Goal: Task Accomplishment & Management: Manage account settings

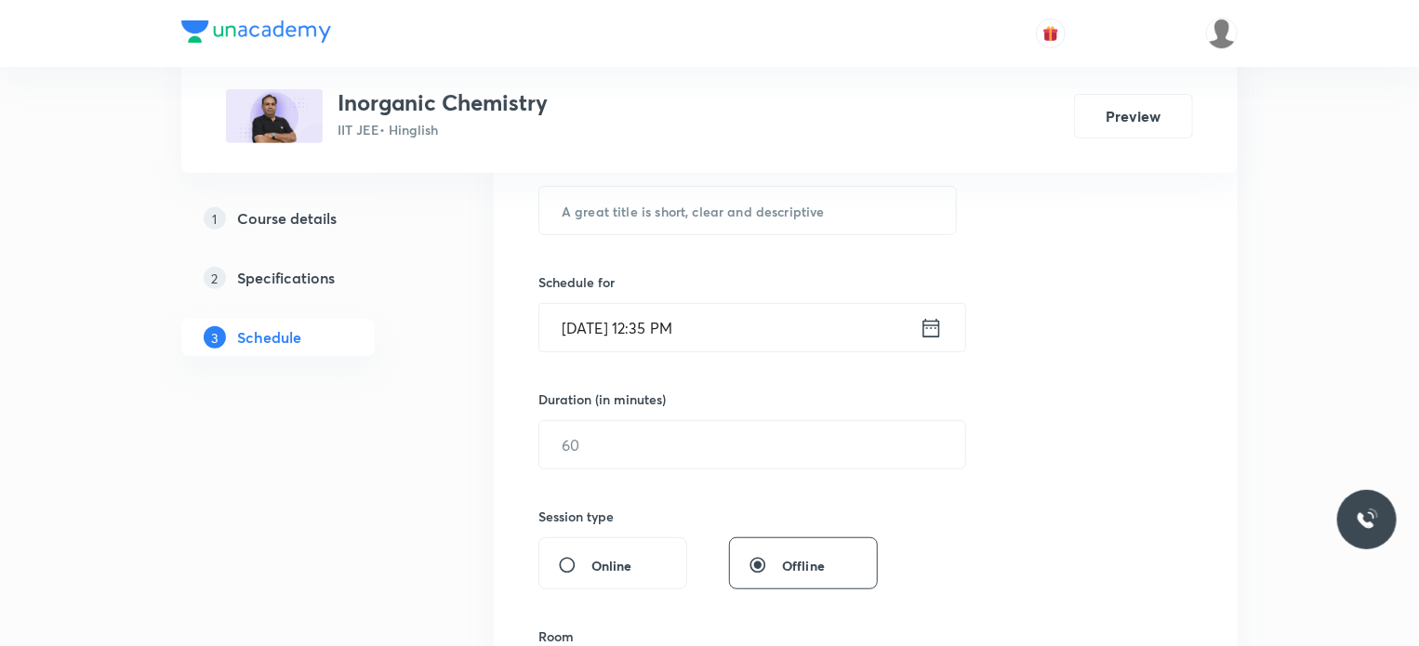
scroll to position [4006, 0]
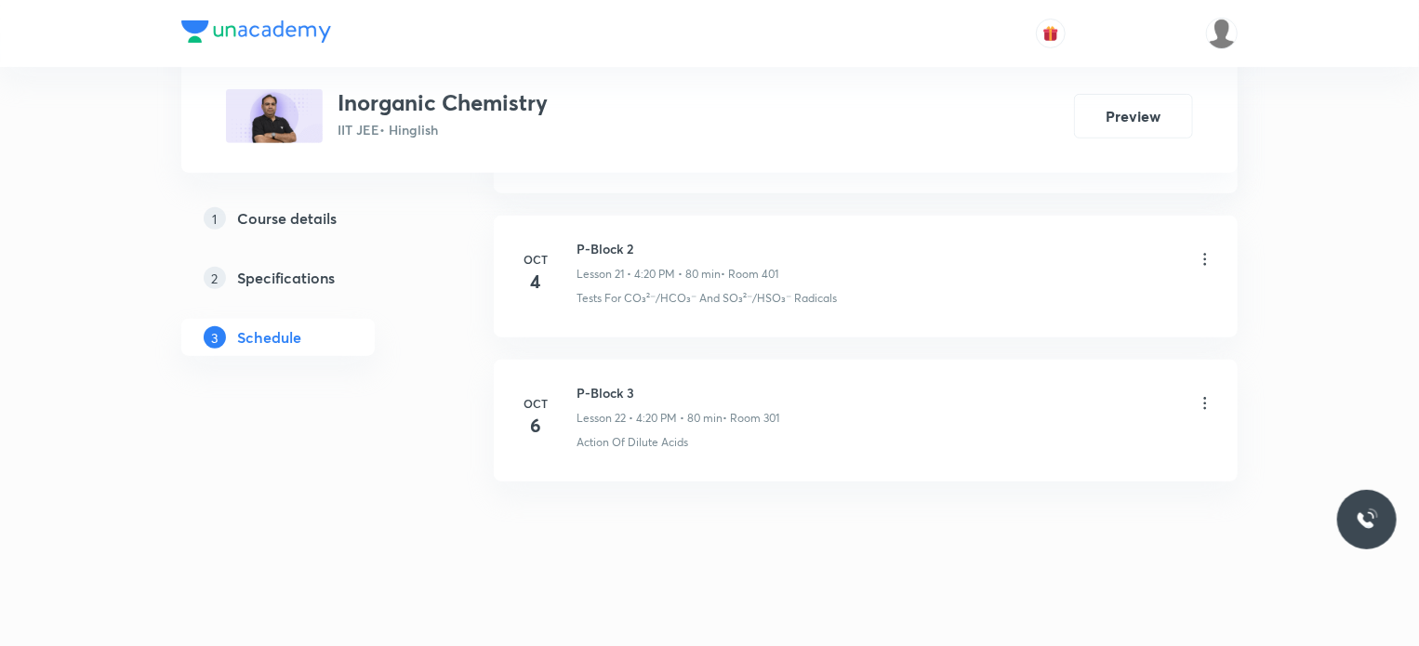
click at [577, 383] on h6 "P-Block 3" at bounding box center [678, 393] width 203 height 20
copy h6 "P-Block 3"
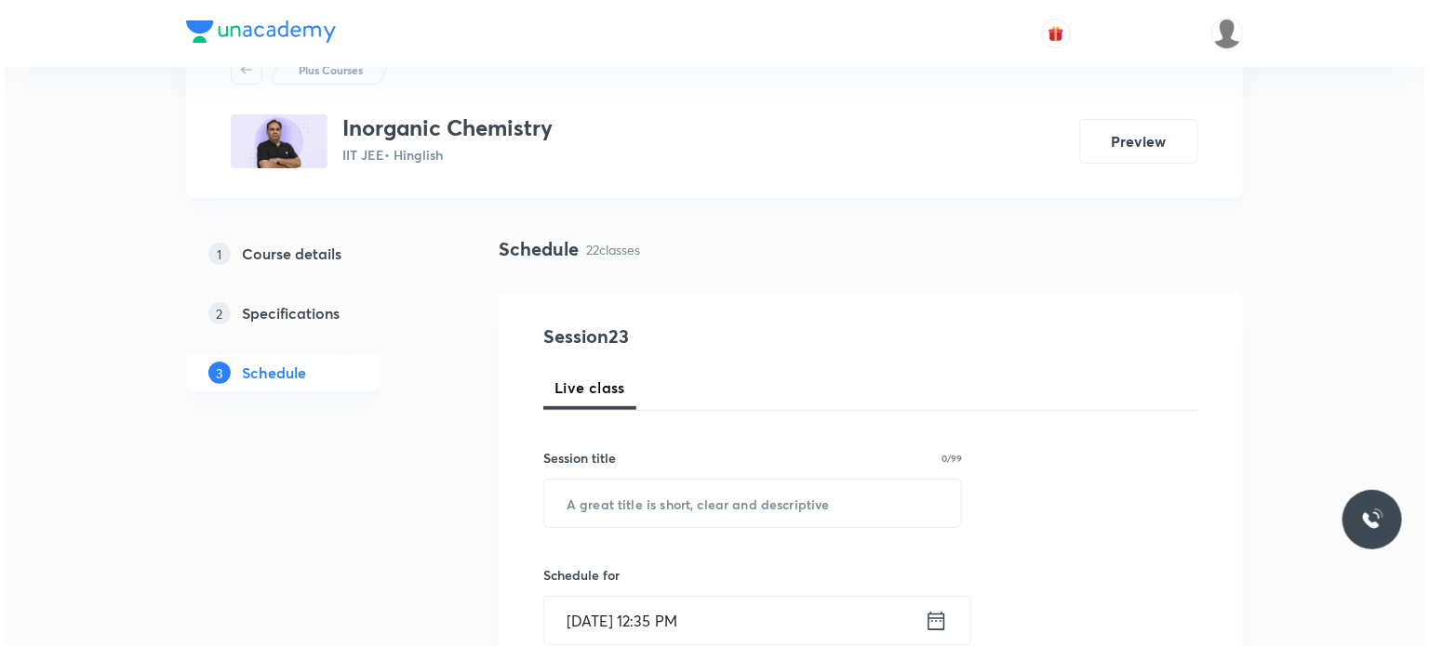
scroll to position [279, 0]
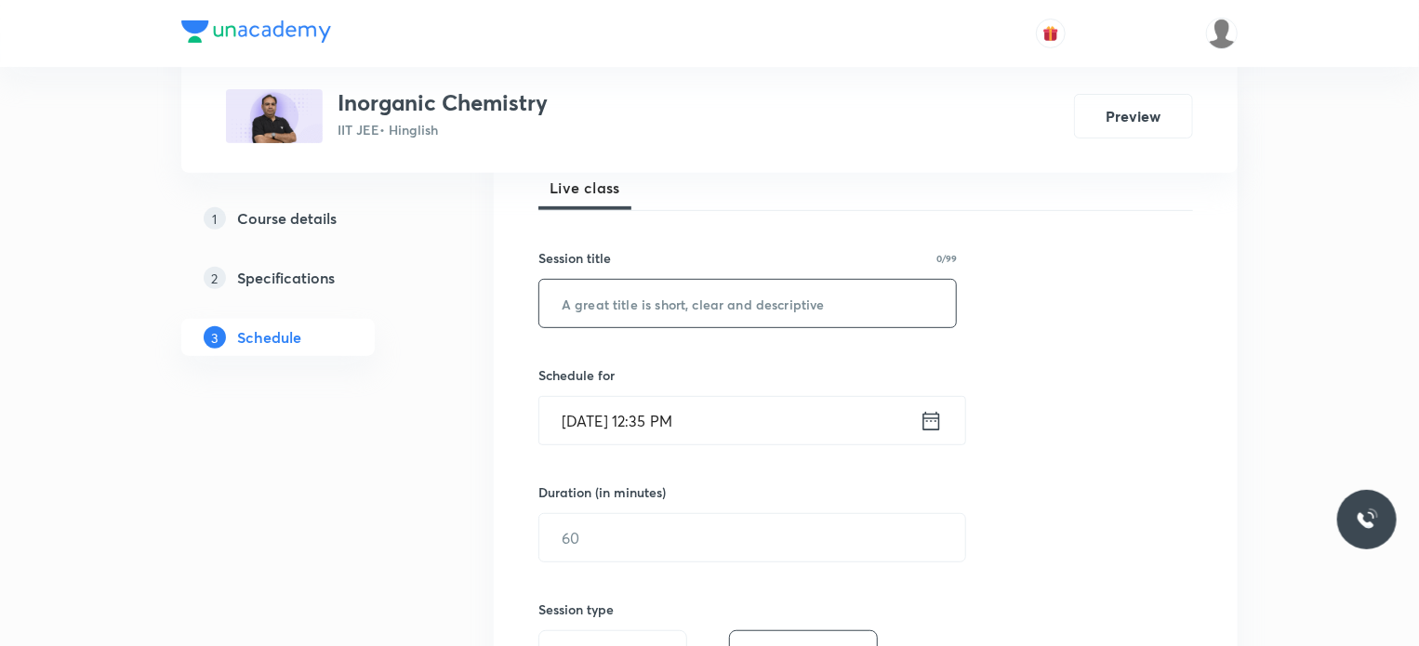
click at [725, 308] on input "text" at bounding box center [748, 303] width 417 height 47
paste input "P-Block 3"
type input "P-Block 4"
click at [756, 417] on input "Oct 8, 2025, 12:35 PM" at bounding box center [730, 420] width 380 height 47
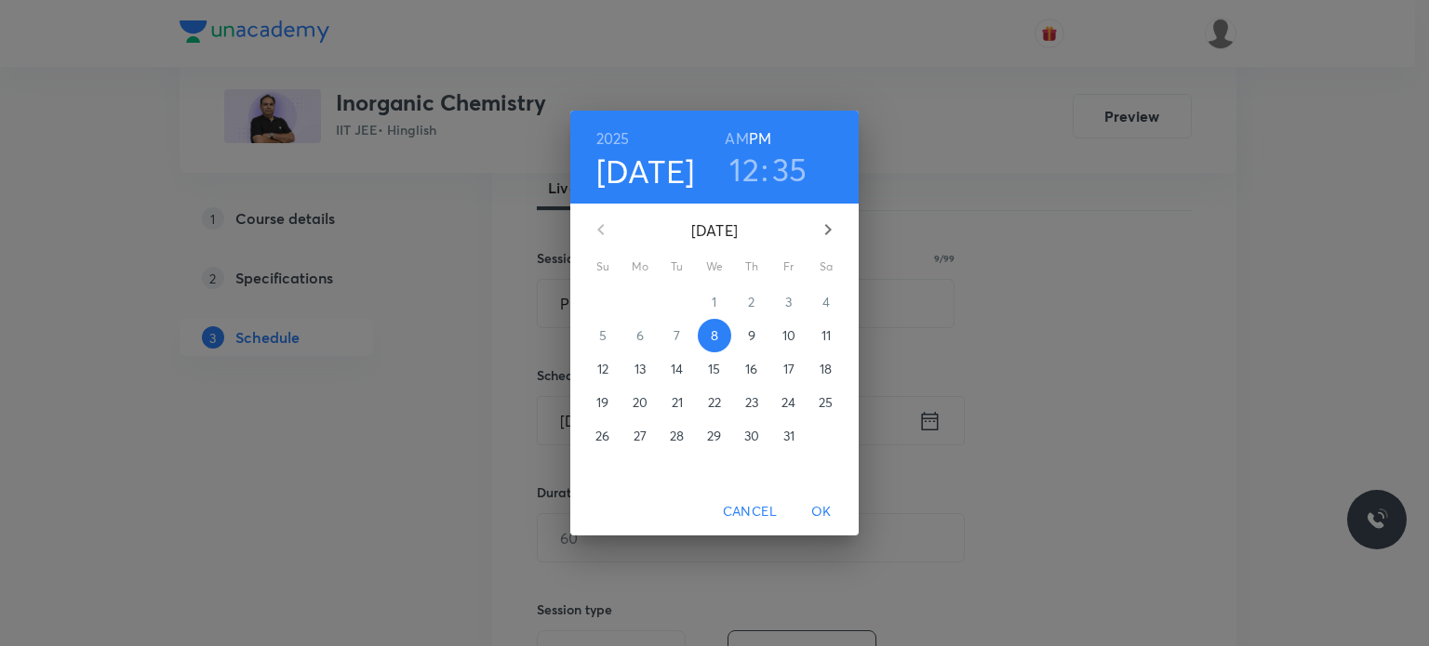
click at [748, 177] on h3 "12" at bounding box center [744, 169] width 30 height 39
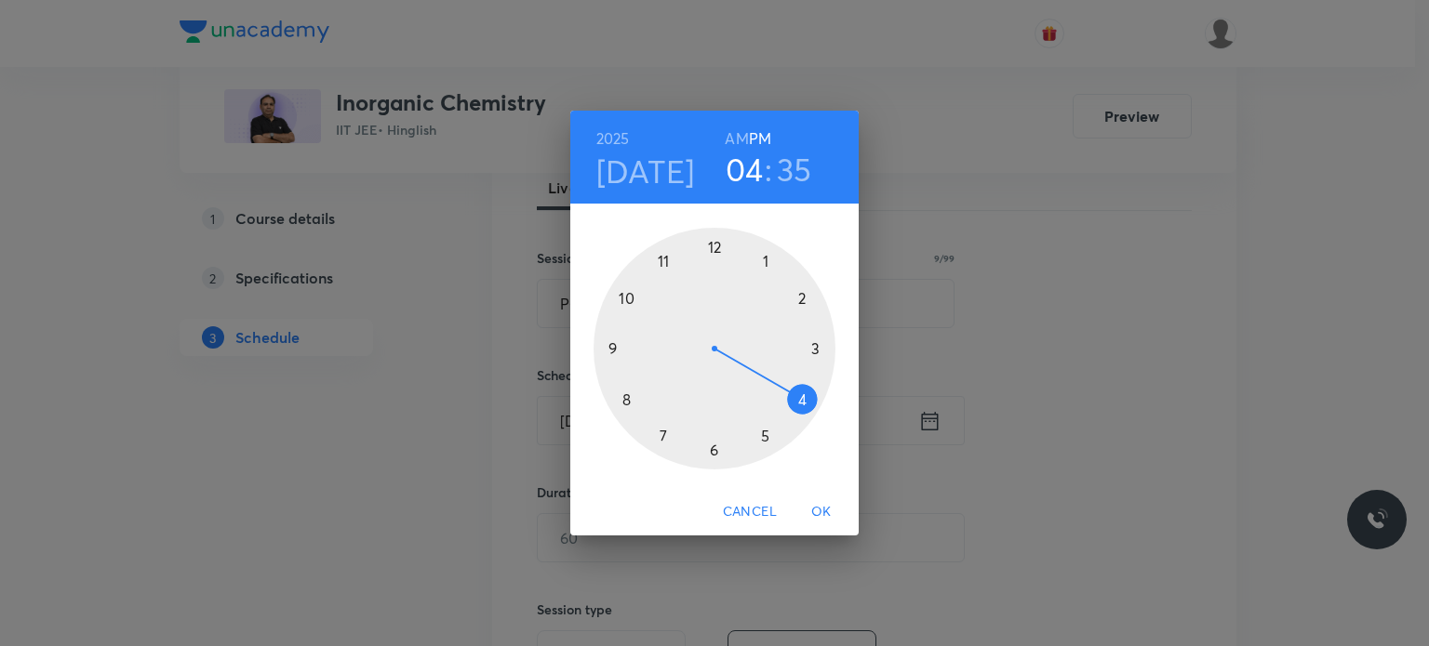
click at [790, 398] on div at bounding box center [714, 349] width 242 height 242
drag, startPoint x: 780, startPoint y: 377, endPoint x: 790, endPoint y: 392, distance: 17.6
click at [790, 392] on div at bounding box center [714, 349] width 242 height 242
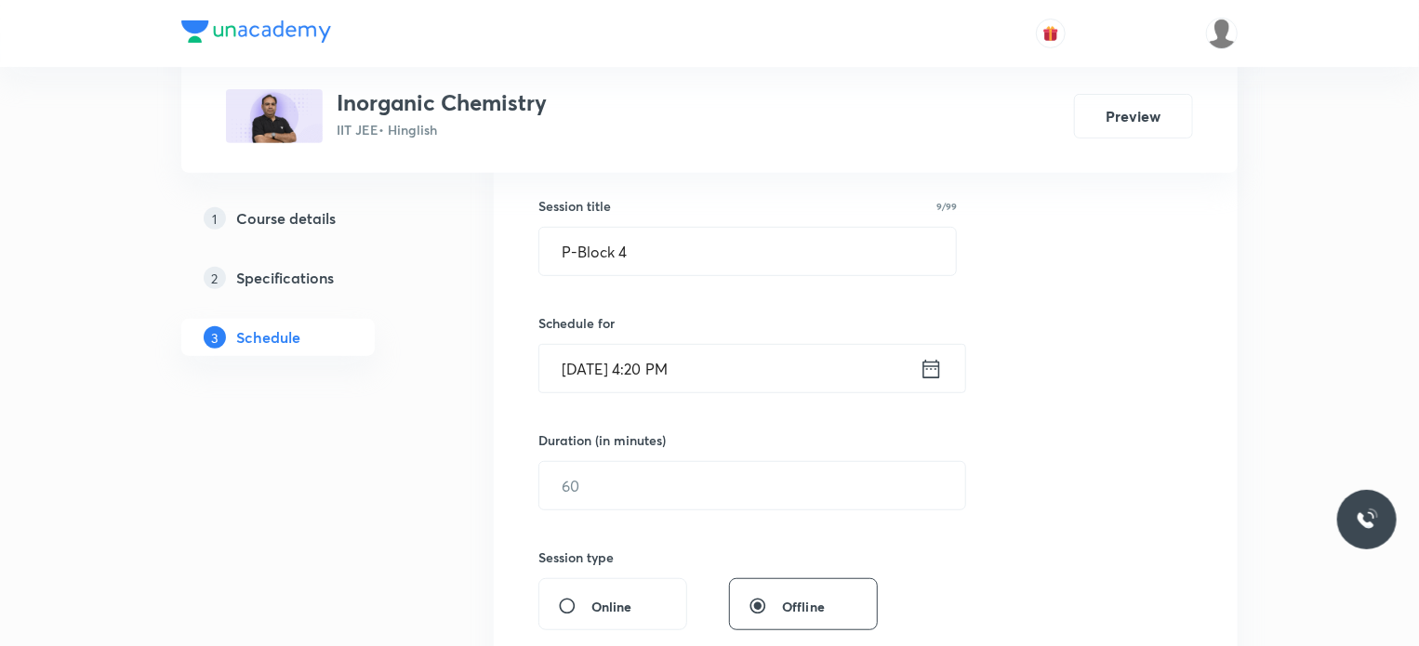
scroll to position [372, 0]
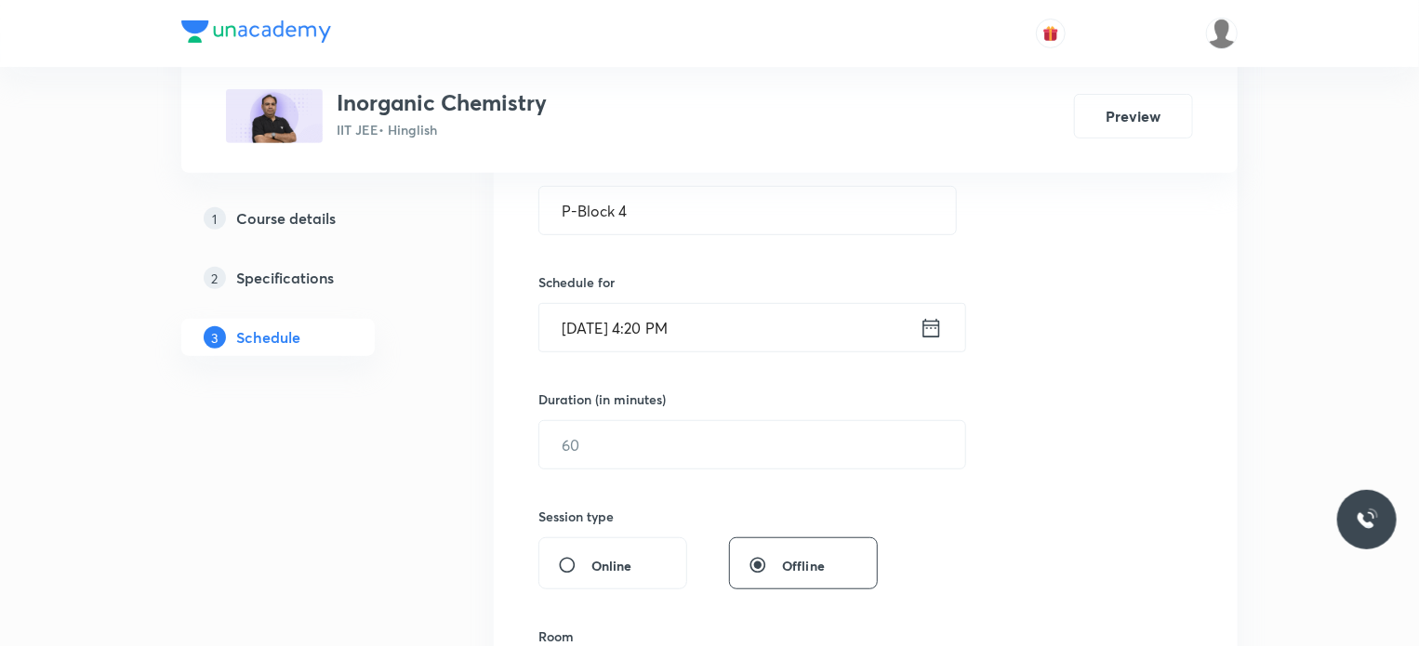
click at [689, 403] on div "Duration (in minutes)" at bounding box center [709, 400] width 340 height 20
click at [676, 443] on input "text" at bounding box center [753, 444] width 426 height 47
type input "80"
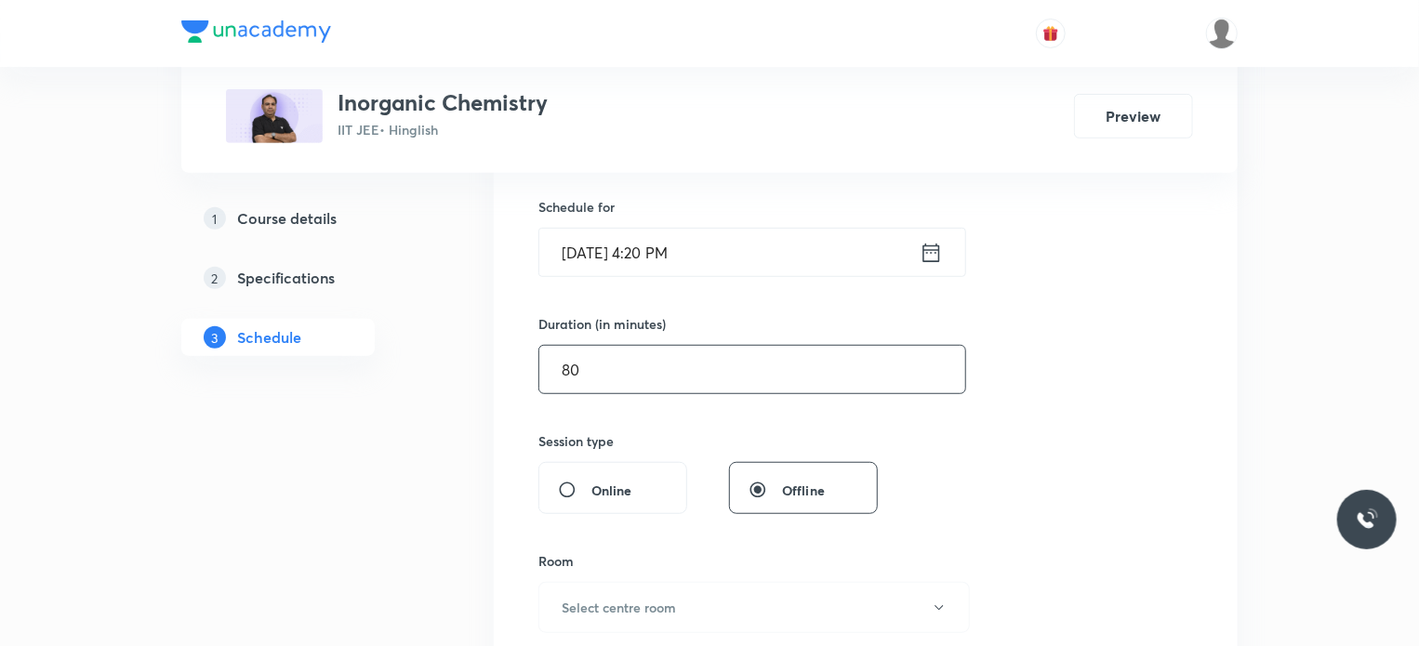
scroll to position [558, 0]
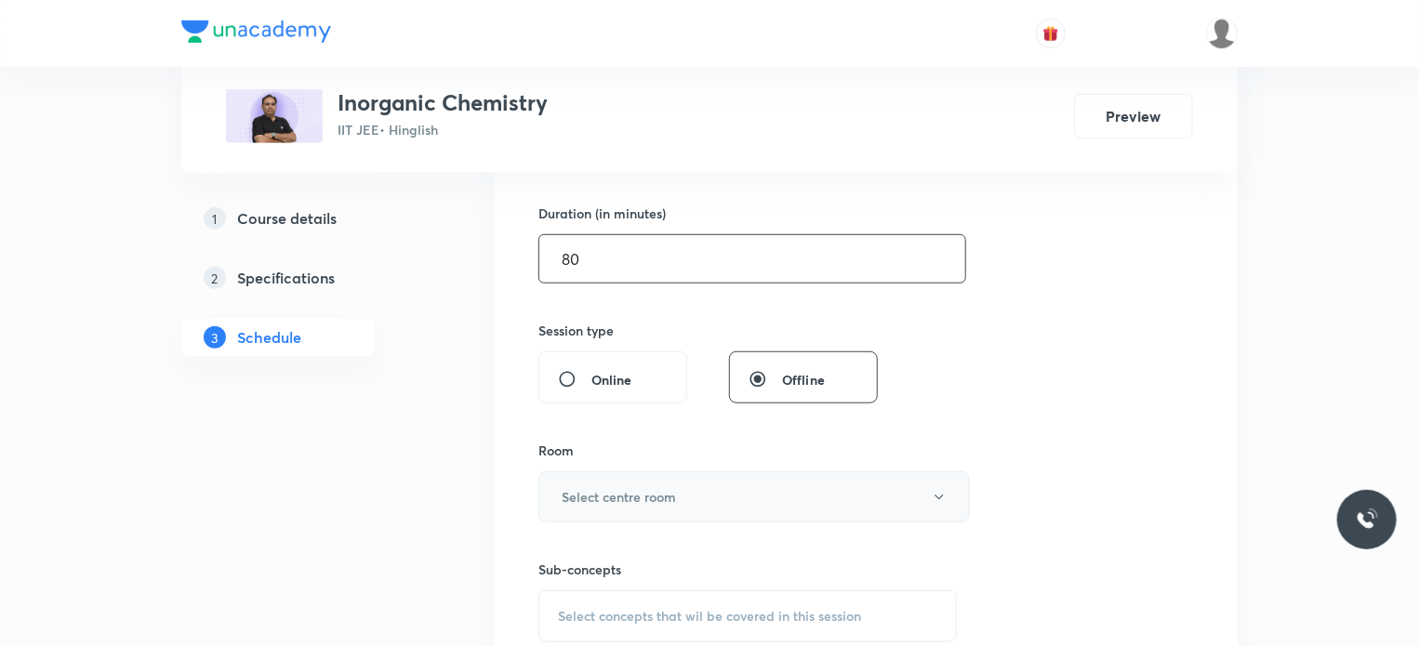
click at [667, 498] on h6 "Select centre room" at bounding box center [619, 497] width 114 height 20
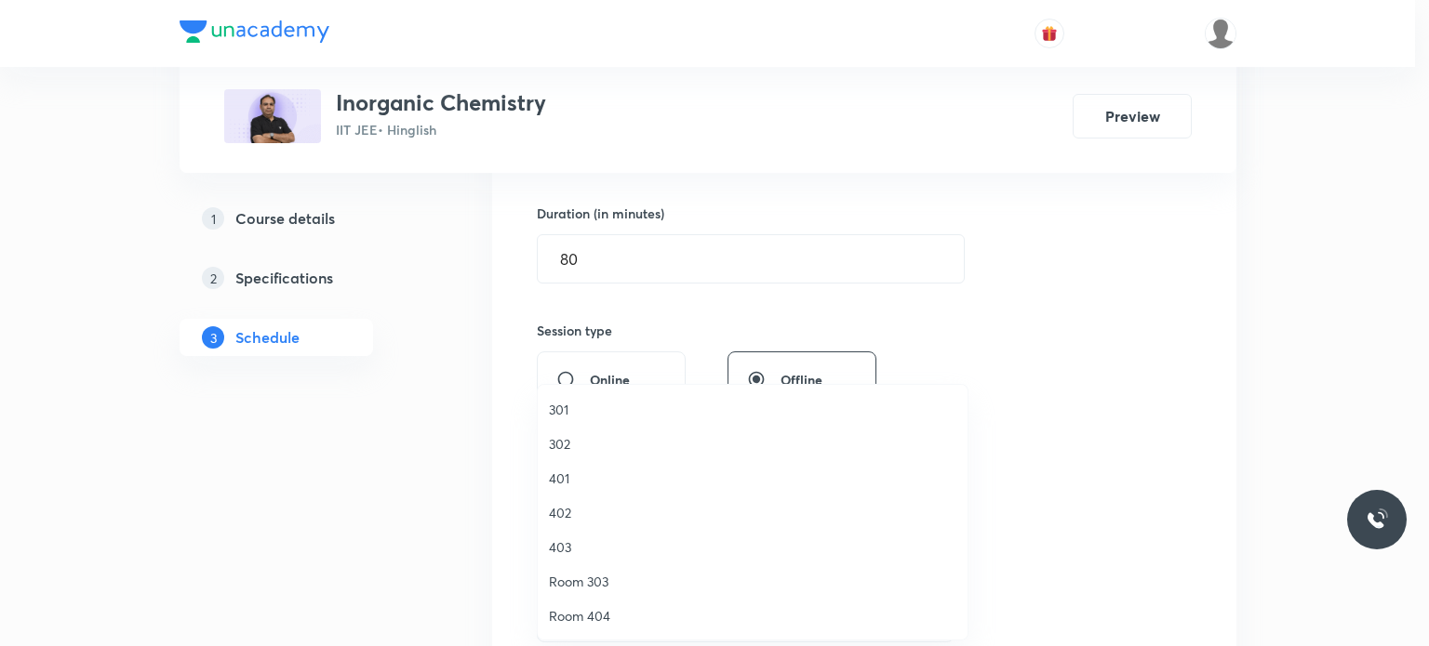
click at [558, 443] on span "302" at bounding box center [752, 444] width 407 height 20
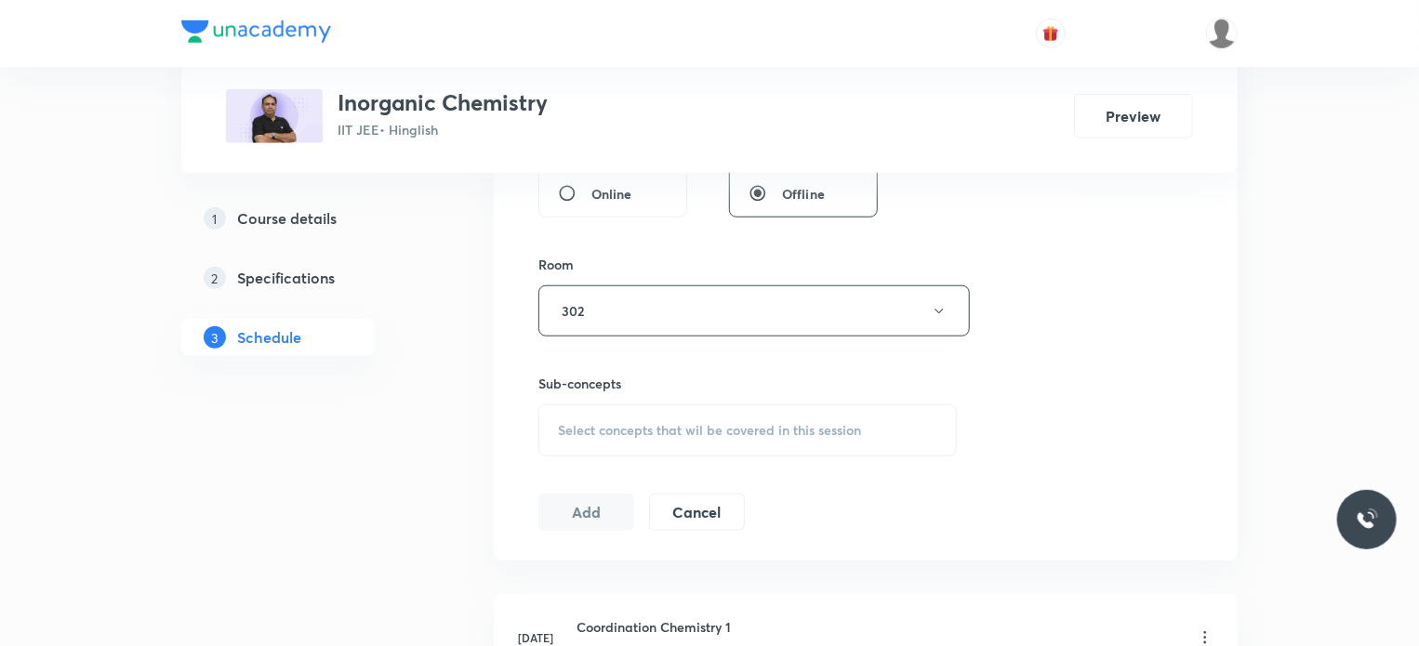
click at [633, 435] on span "Select concepts that wil be covered in this session" at bounding box center [709, 430] width 303 height 15
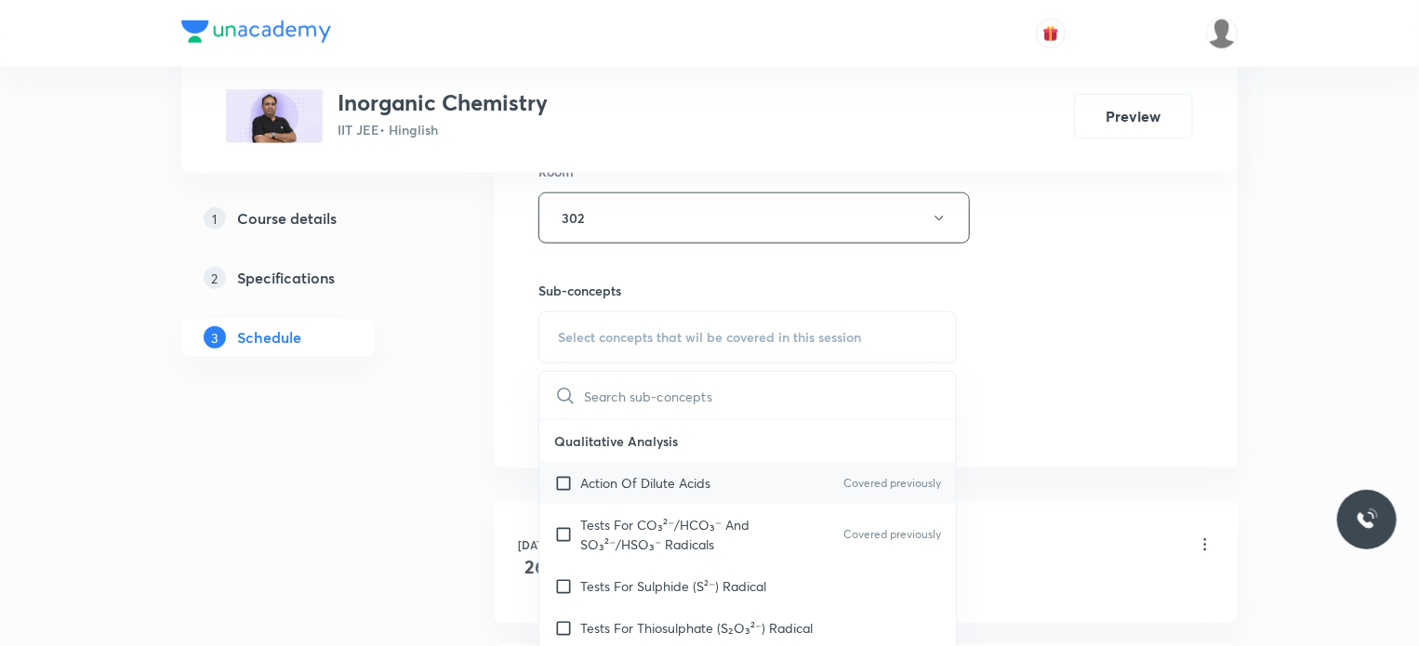
click at [660, 473] on p "Action Of Dilute Acids" at bounding box center [645, 483] width 130 height 20
checkbox input "true"
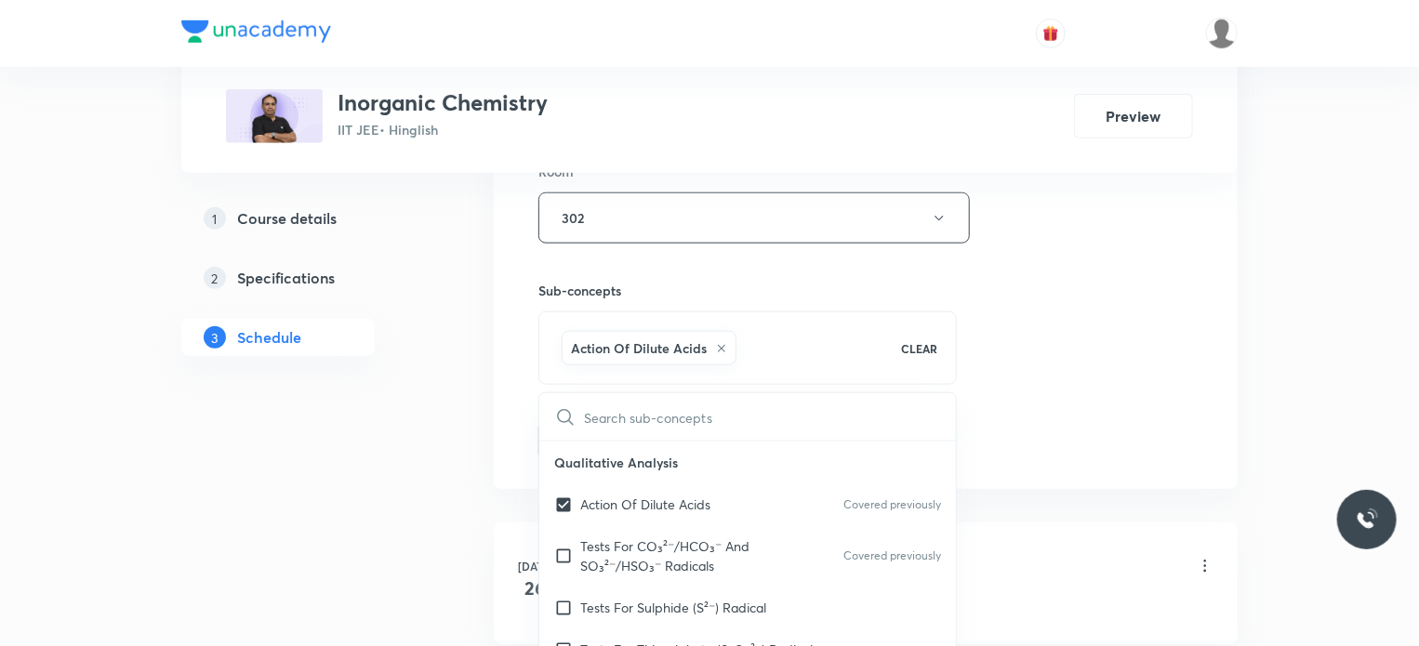
drag, startPoint x: 1210, startPoint y: 397, endPoint x: 1068, endPoint y: 413, distance: 143.2
click at [1211, 397] on div "Session 23 Live class Session title 9/99 P-Block 4 ​ Schedule for Oct 8, 2025, …" at bounding box center [866, 12] width 744 height 954
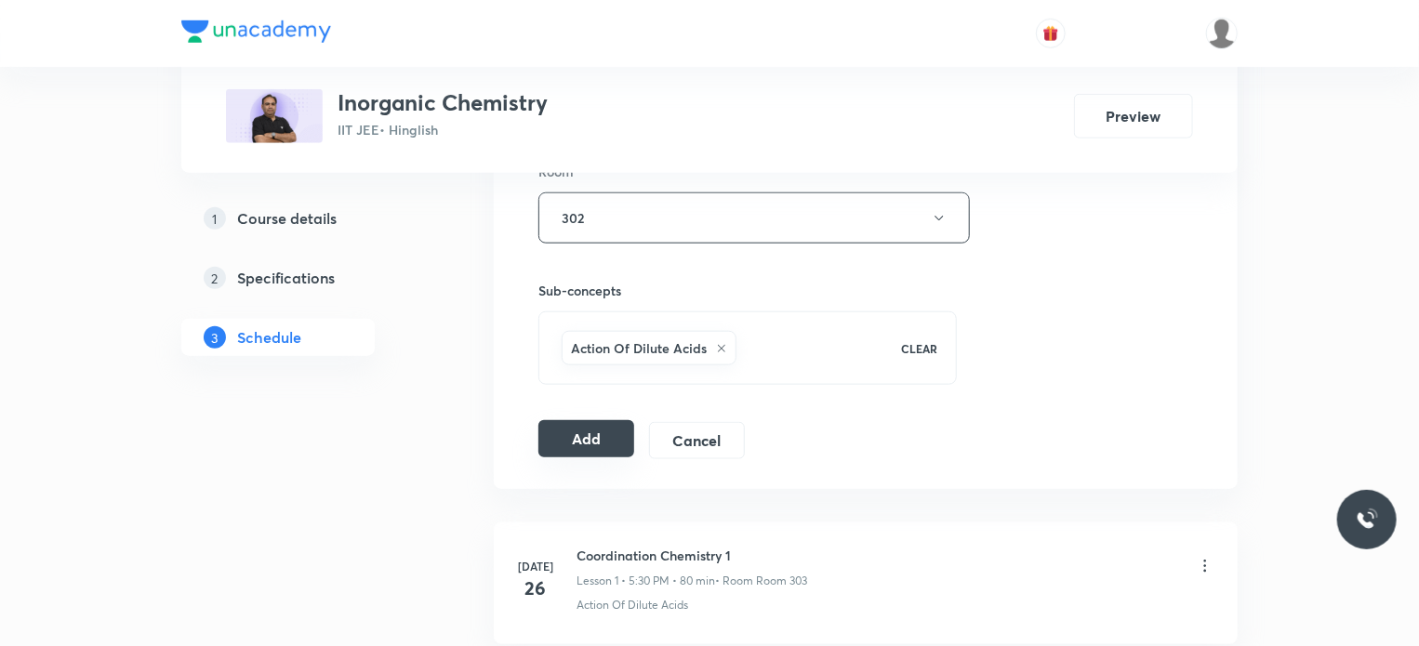
click at [598, 443] on button "Add" at bounding box center [587, 438] width 96 height 37
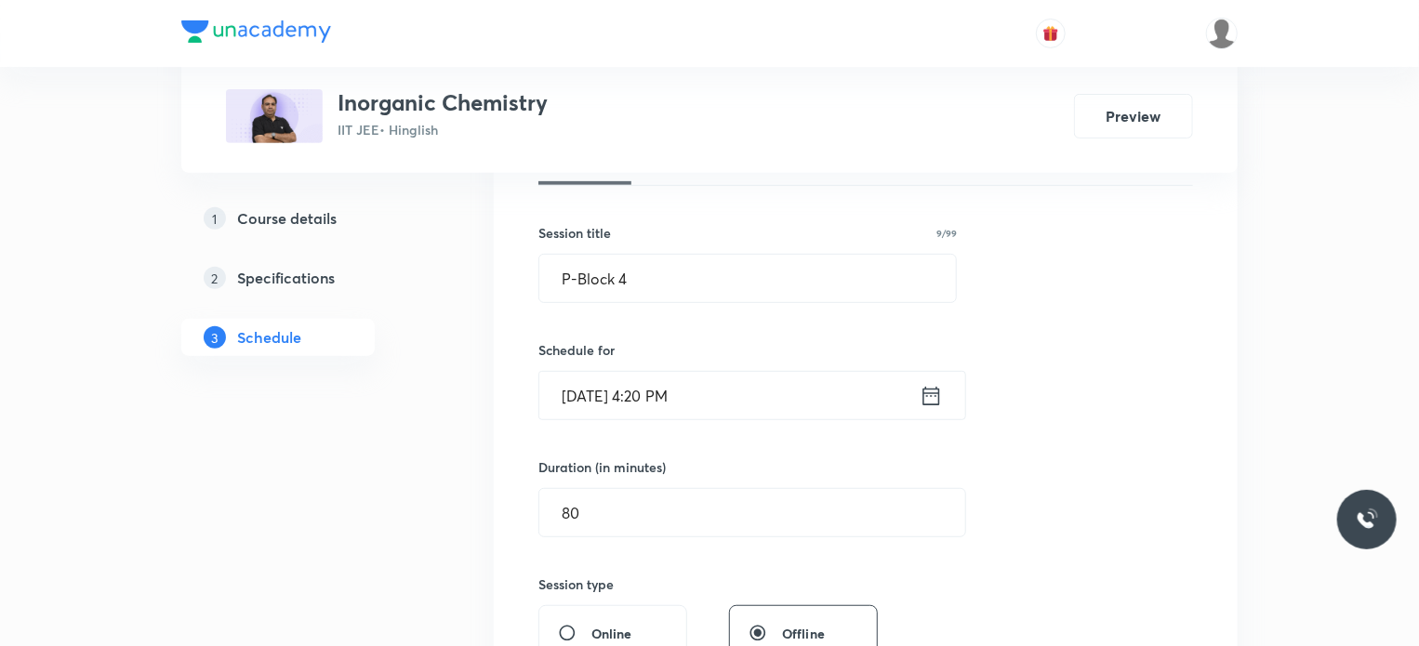
scroll to position [186, 0]
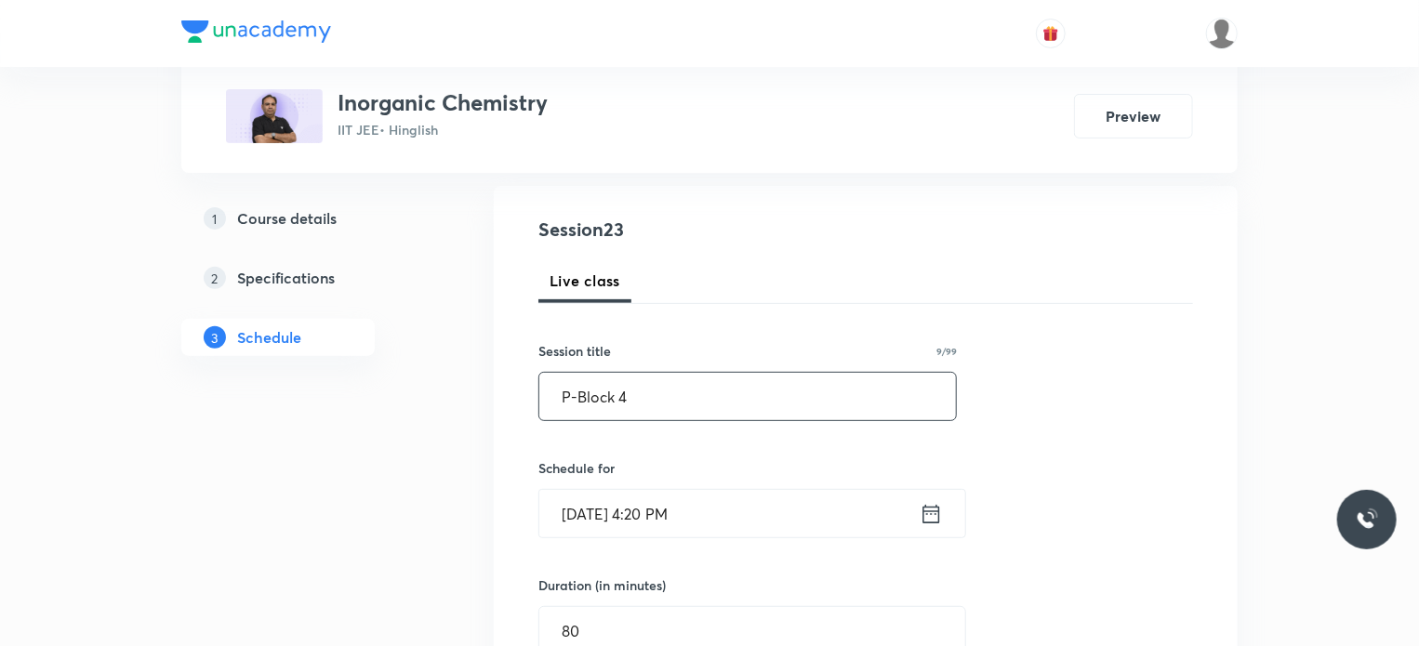
drag, startPoint x: 671, startPoint y: 402, endPoint x: 455, endPoint y: 393, distance: 216.0
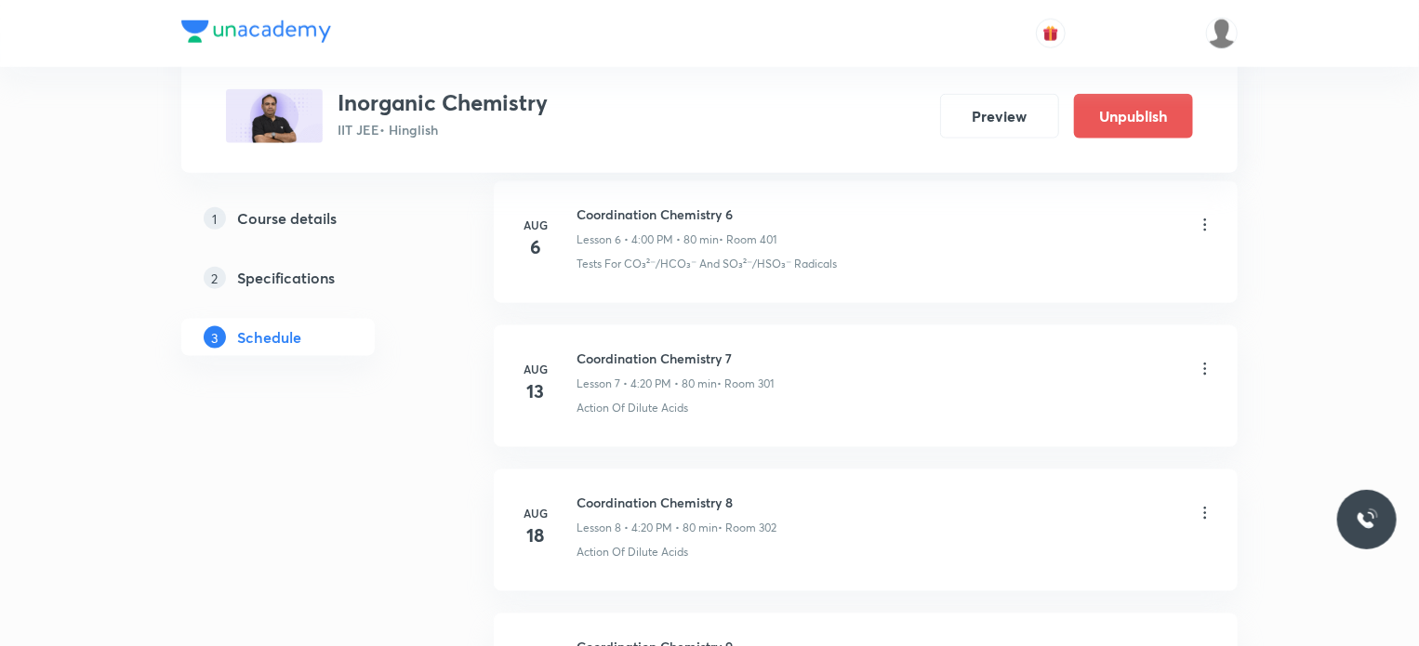
scroll to position [3297, 0]
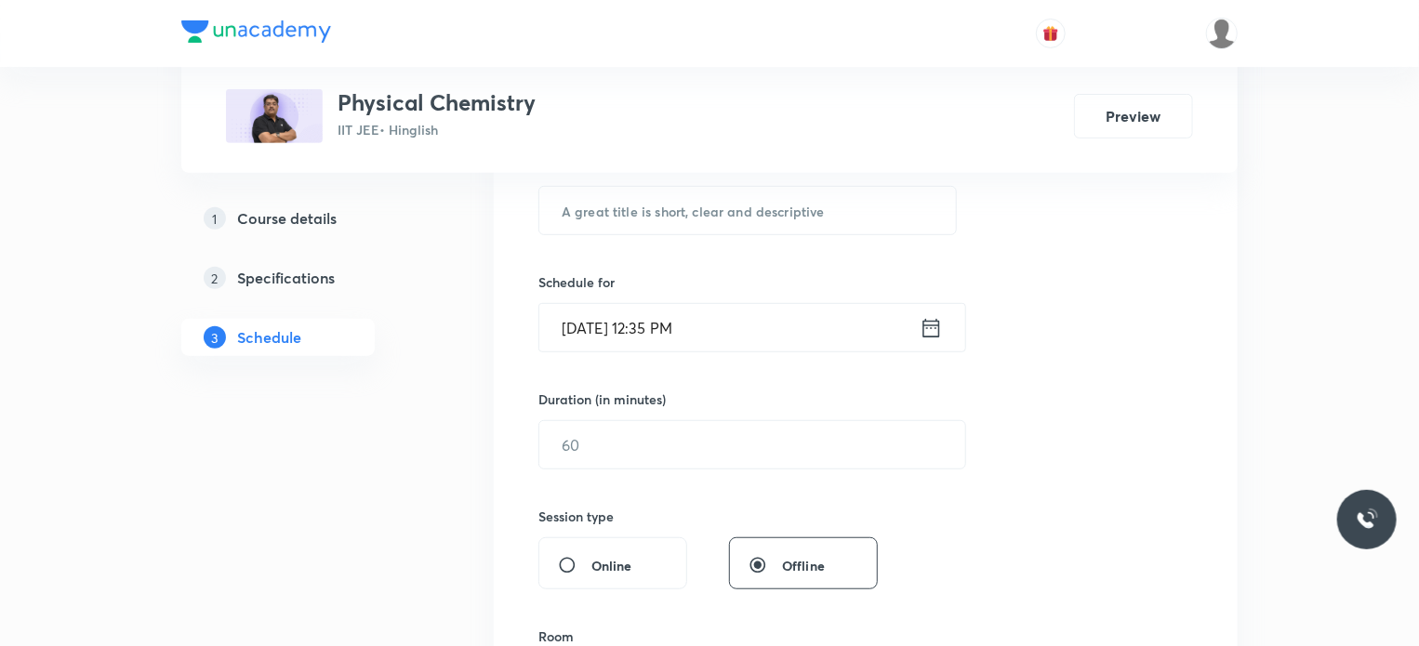
scroll to position [8465, 0]
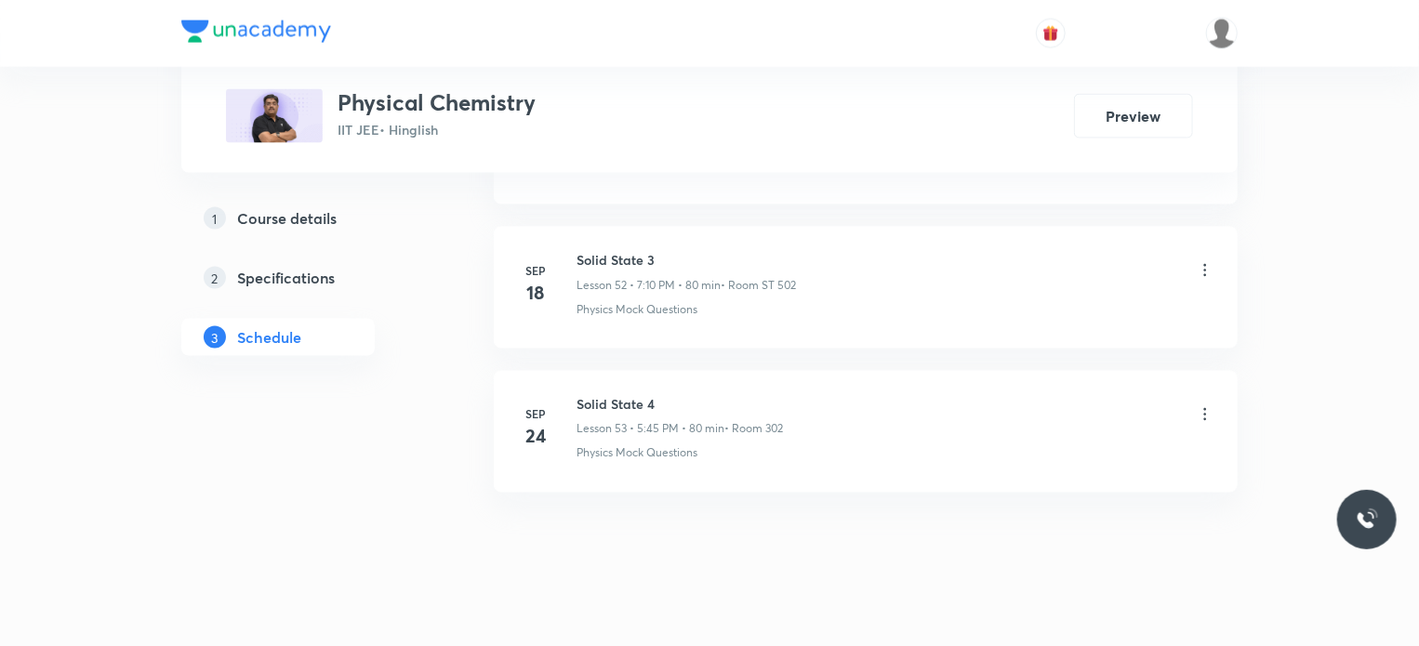
click at [600, 394] on h6 "Solid State 4" at bounding box center [680, 404] width 206 height 20
copy h6 "Solid State 4"
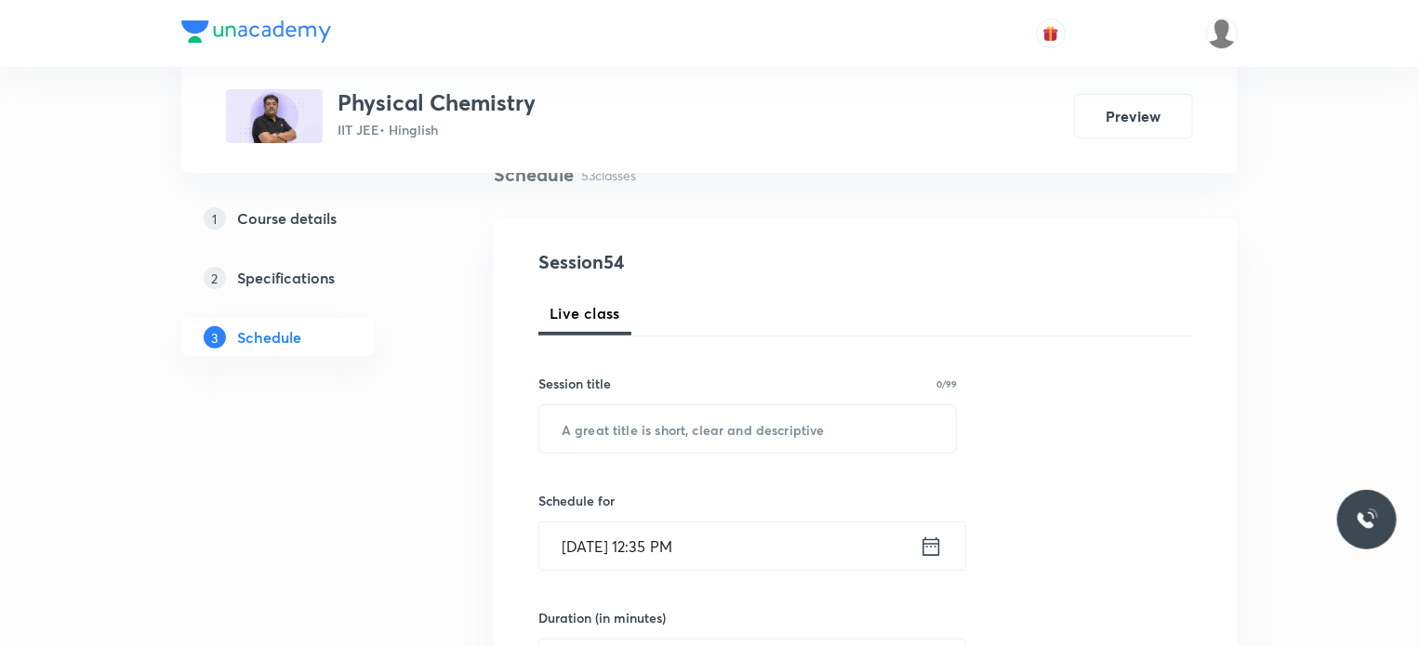
scroll to position [186, 0]
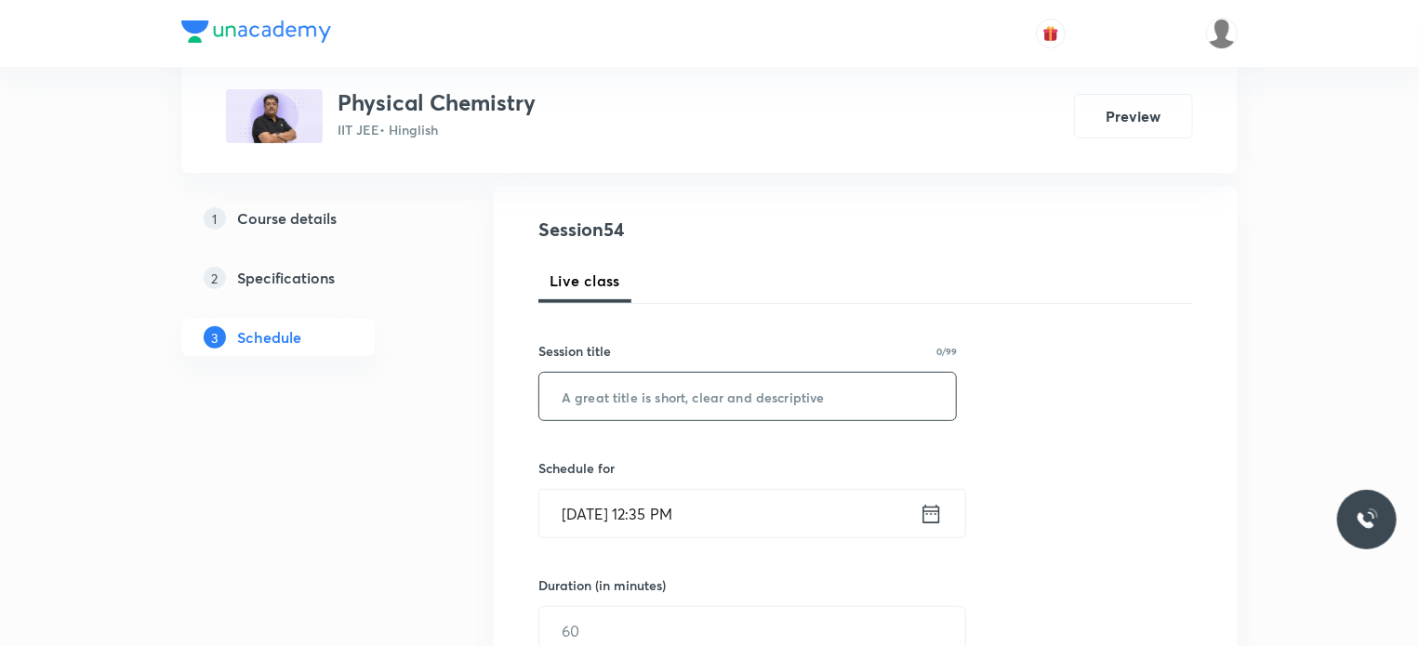
click at [697, 406] on input "text" at bounding box center [748, 396] width 417 height 47
paste input "Solid State 4"
type input "Solid State 5"
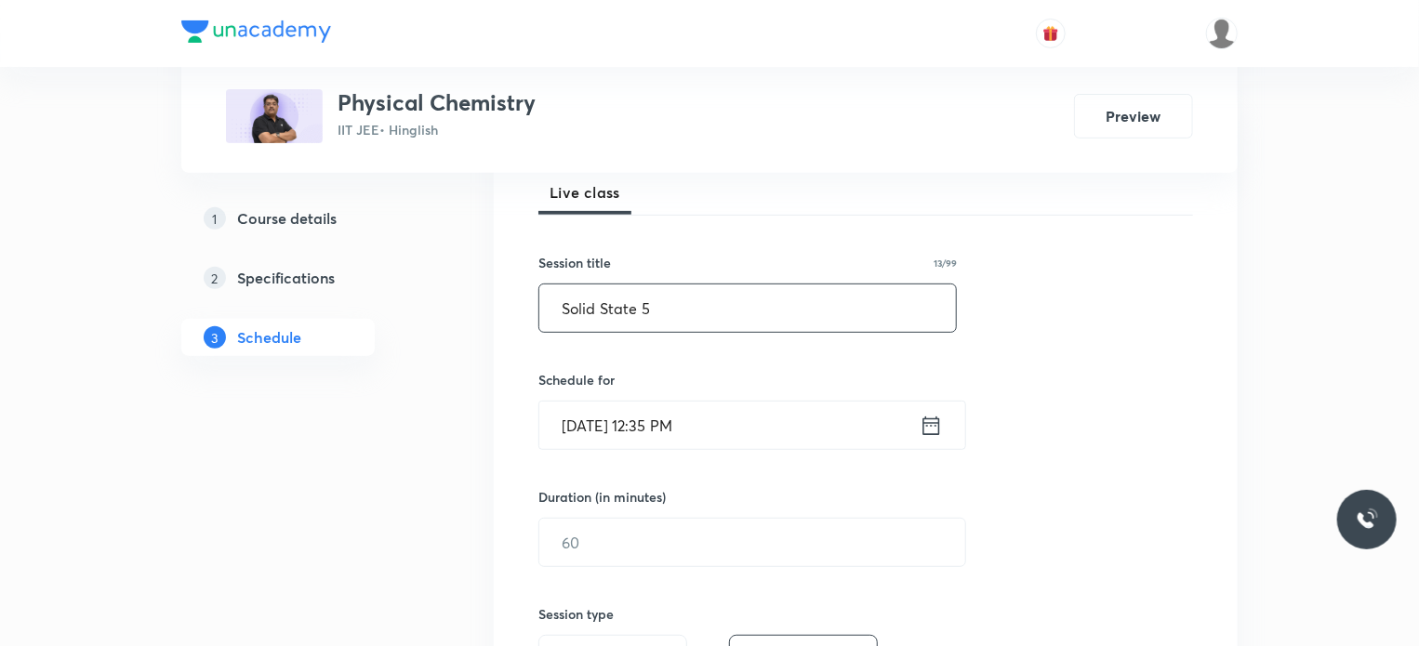
scroll to position [279, 0]
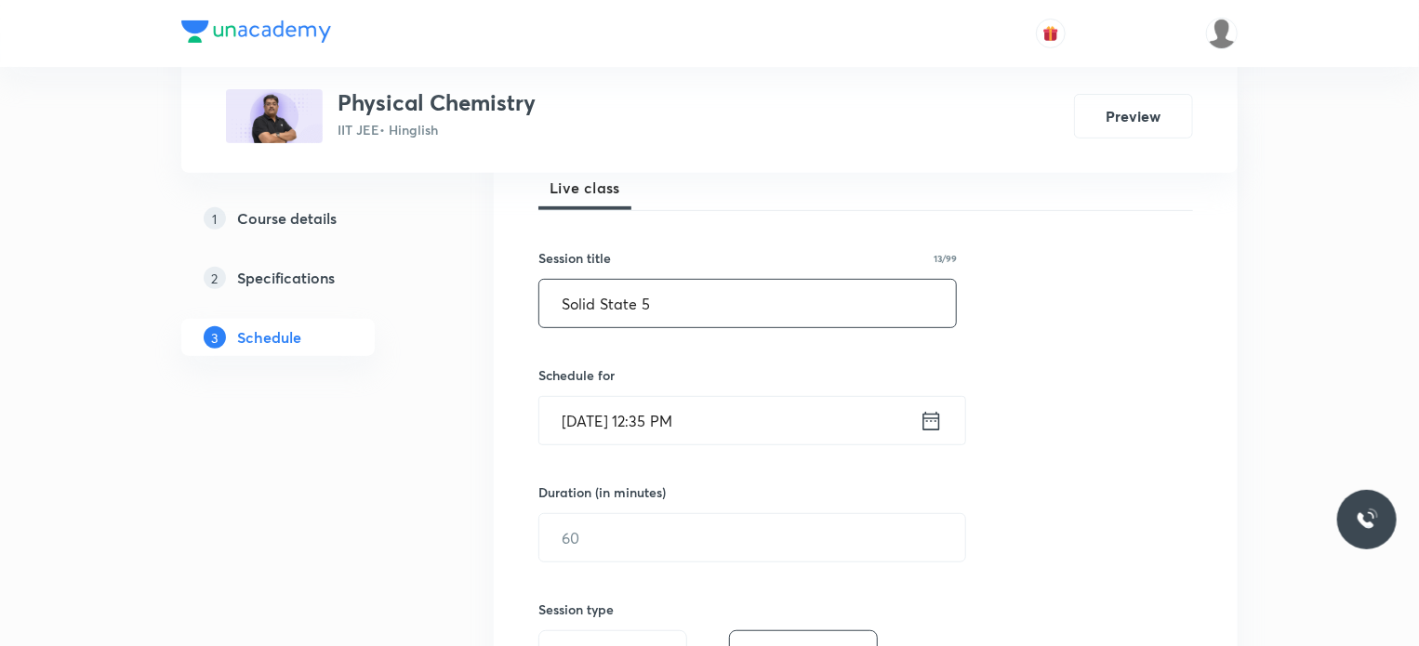
click at [694, 406] on input "[DATE] 12:35 PM" at bounding box center [730, 420] width 380 height 47
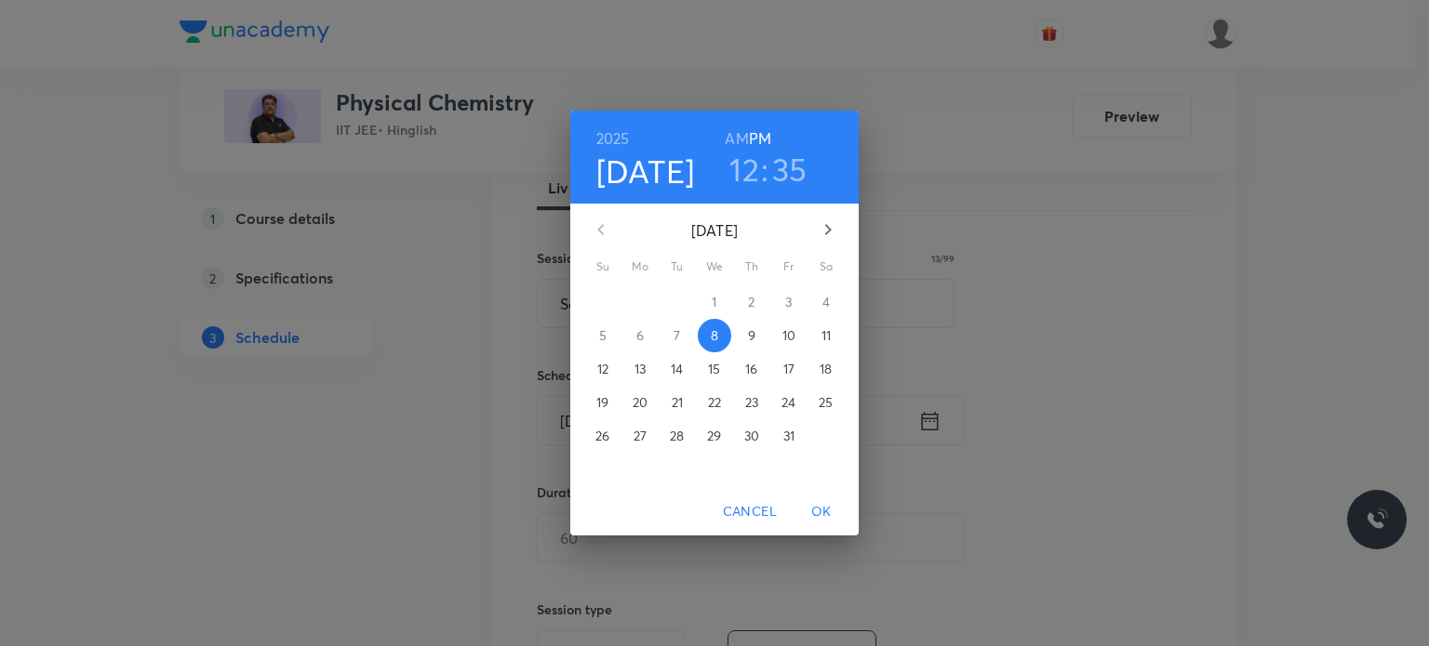
click at [741, 170] on h3 "12" at bounding box center [744, 169] width 30 height 39
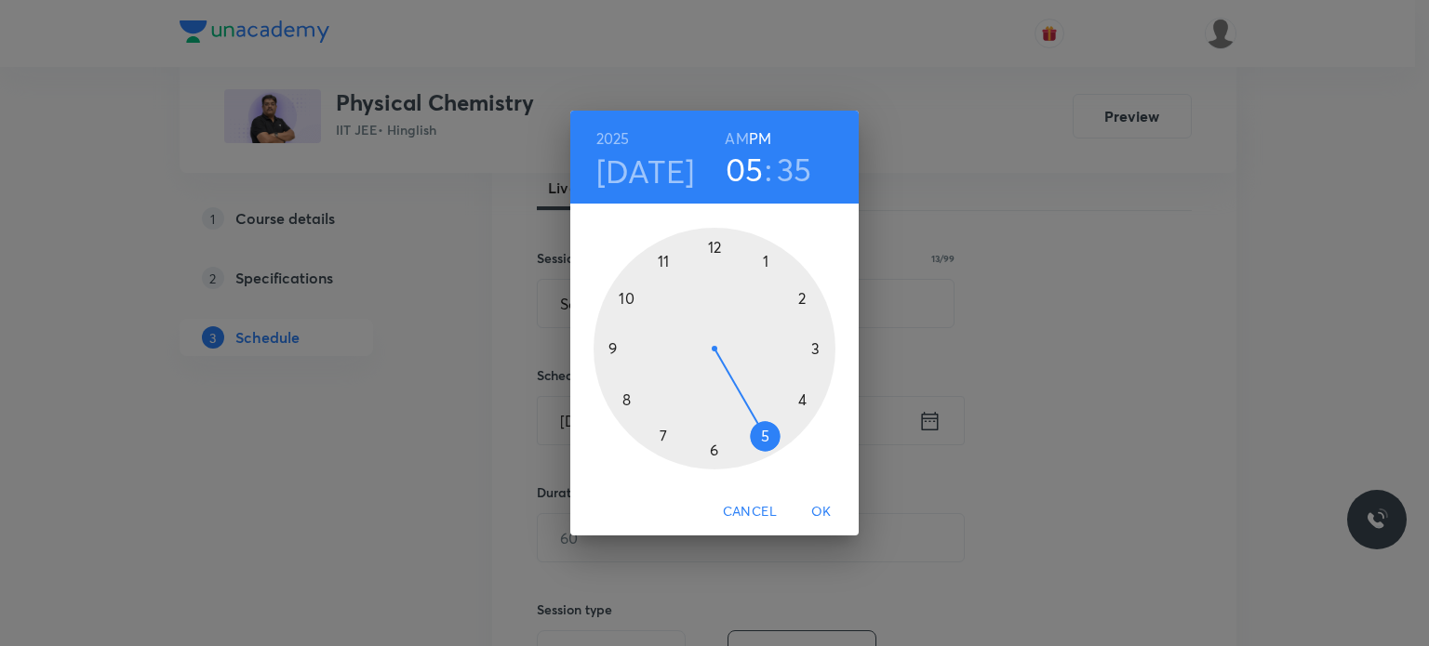
drag, startPoint x: 810, startPoint y: 341, endPoint x: 790, endPoint y: 449, distance: 109.8
click at [790, 449] on div at bounding box center [714, 349] width 242 height 242
drag, startPoint x: 779, startPoint y: 398, endPoint x: 614, endPoint y: 349, distance: 171.9
click at [614, 349] on div at bounding box center [714, 349] width 242 height 242
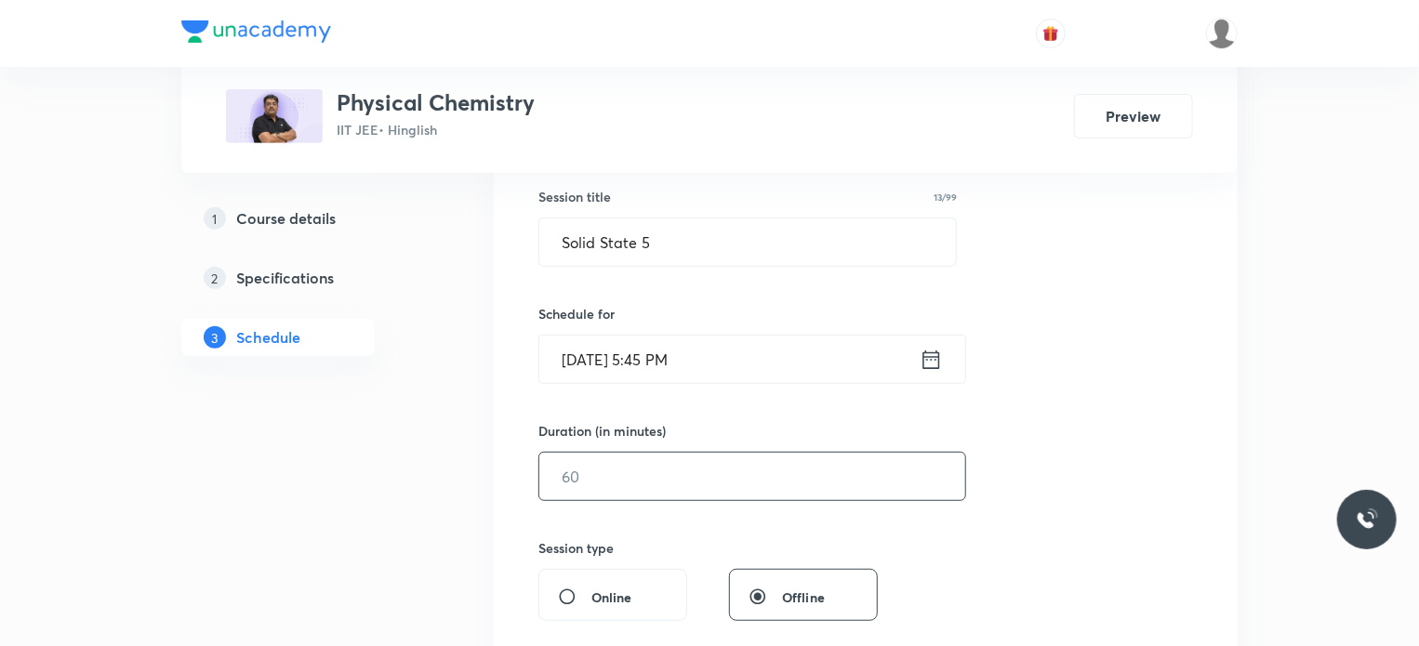
scroll to position [372, 0]
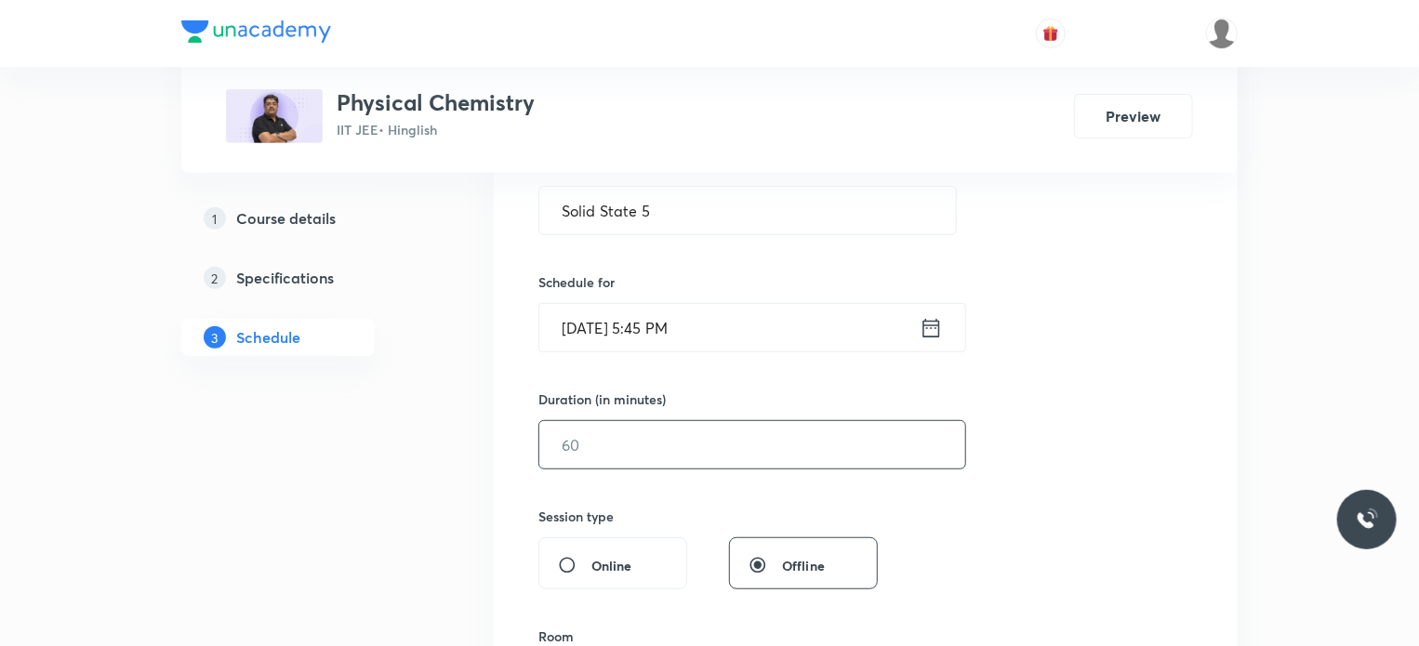
click at [592, 451] on input "text" at bounding box center [753, 444] width 426 height 47
type input "80"
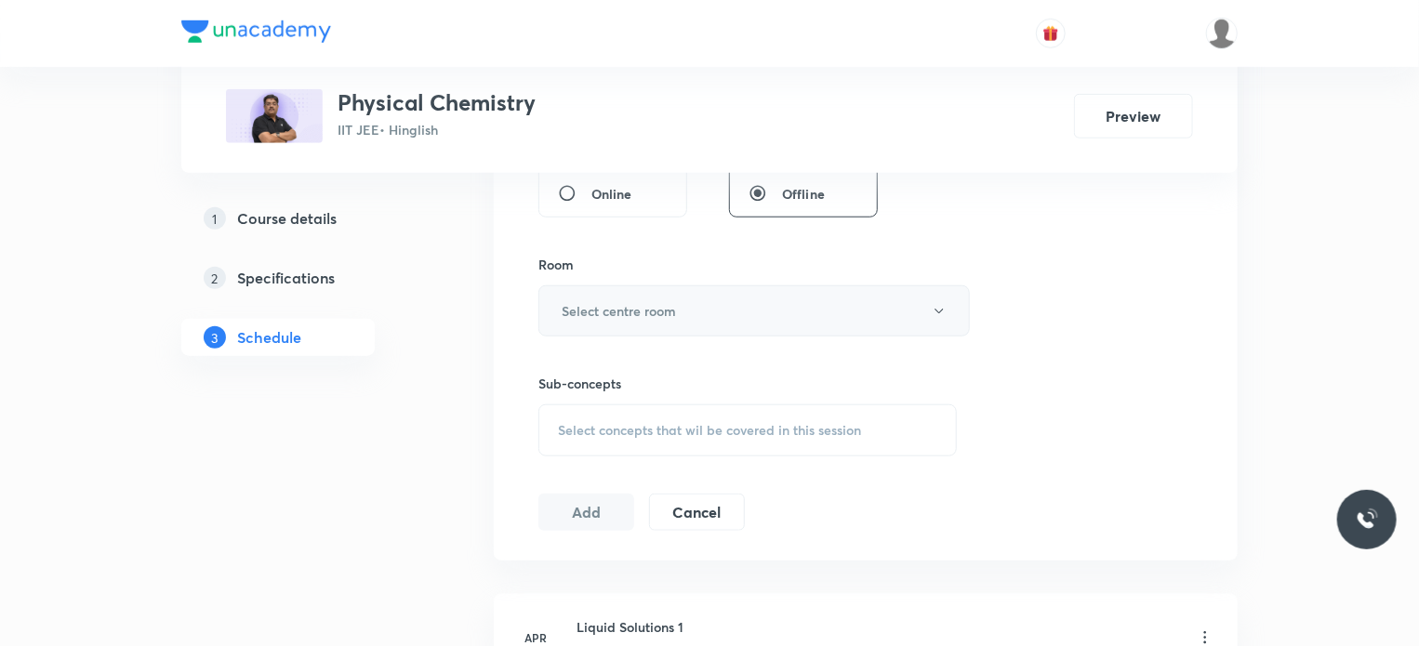
click at [629, 296] on button "Select centre room" at bounding box center [755, 311] width 432 height 51
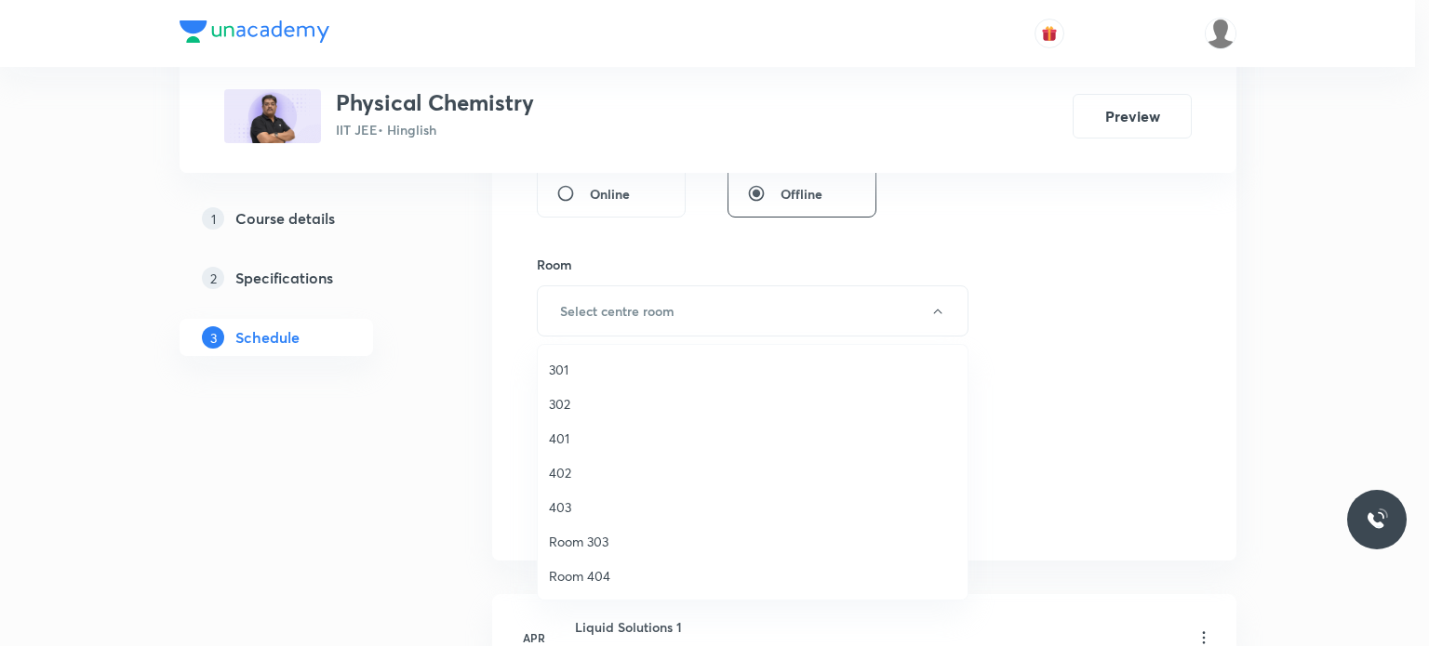
click at [591, 360] on span "301" at bounding box center [752, 370] width 407 height 20
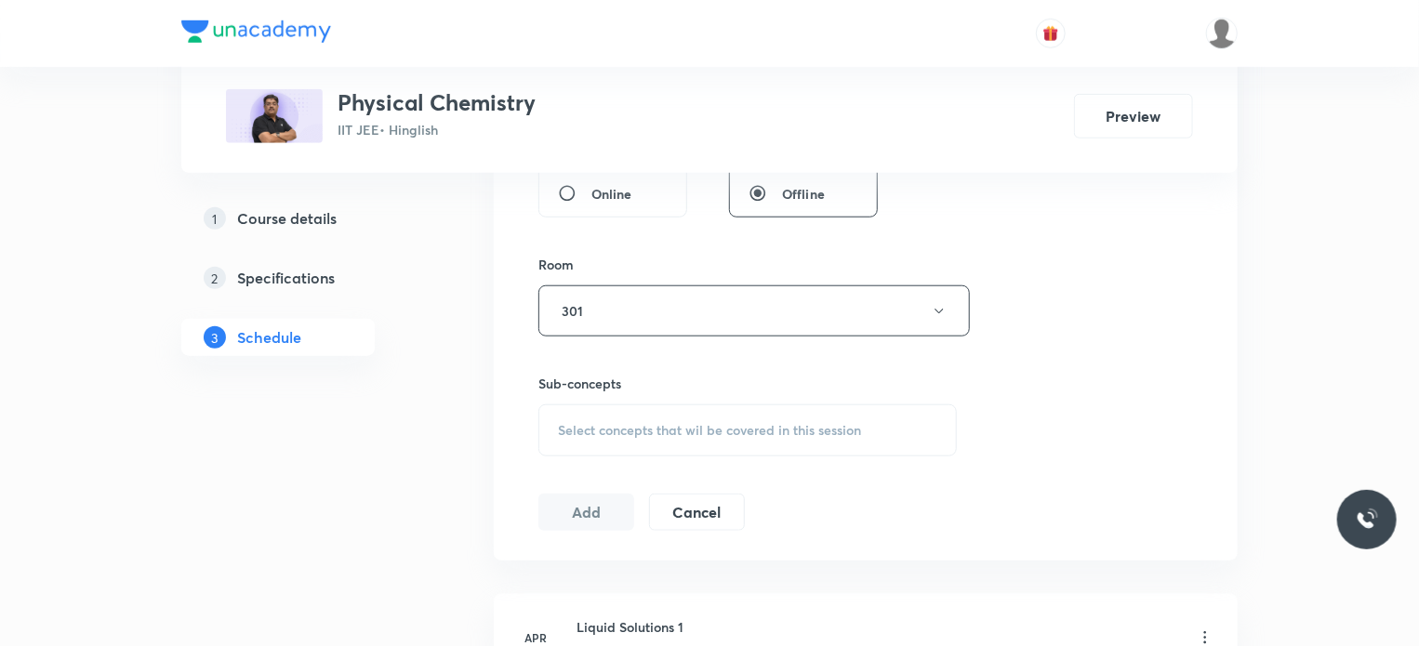
click at [680, 423] on span "Select concepts that wil be covered in this session" at bounding box center [709, 430] width 303 height 15
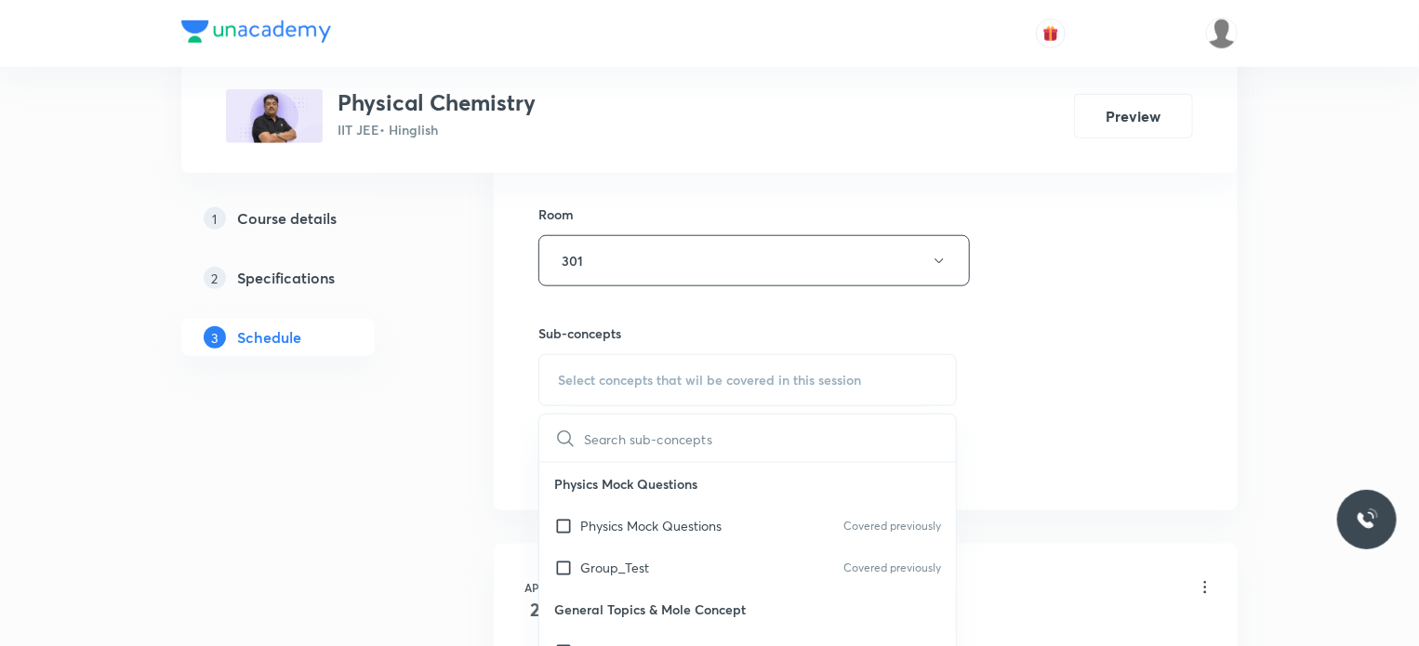
scroll to position [837, 0]
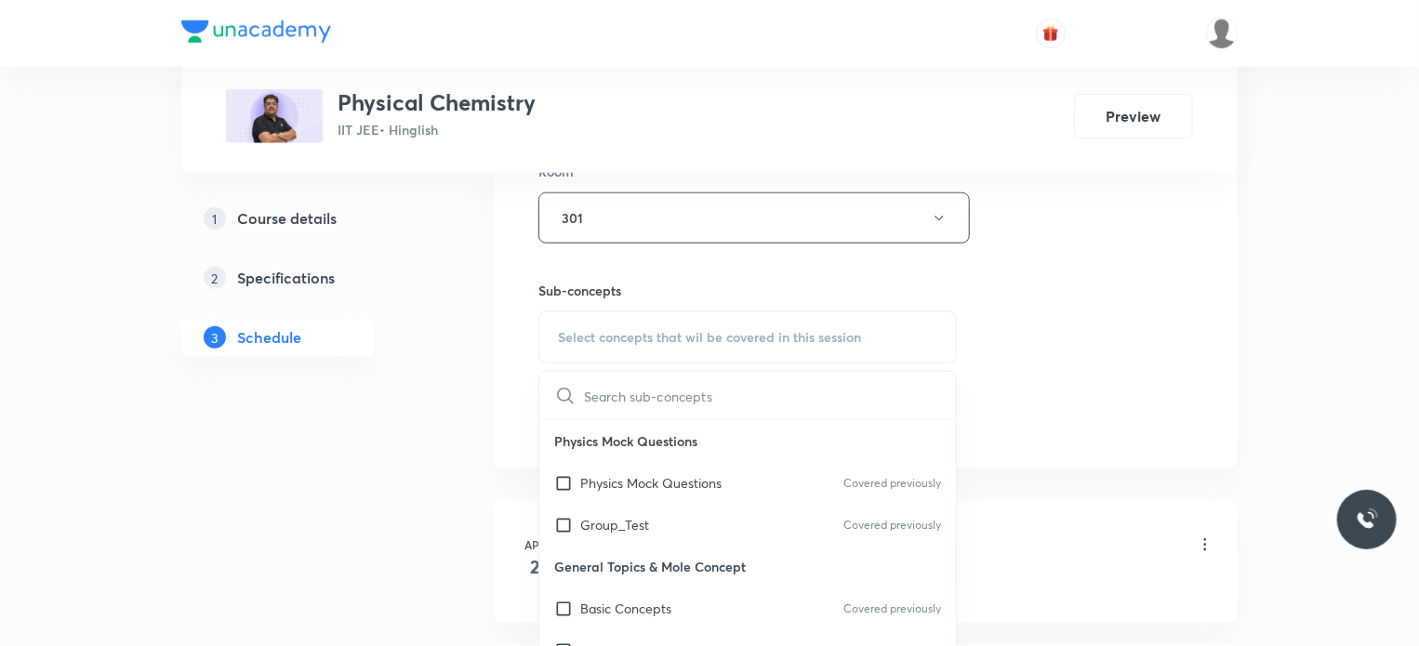
drag, startPoint x: 695, startPoint y: 472, endPoint x: 1117, endPoint y: 379, distance: 432.4
click at [697, 473] on p "Physics Mock Questions" at bounding box center [650, 483] width 141 height 20
checkbox input "true"
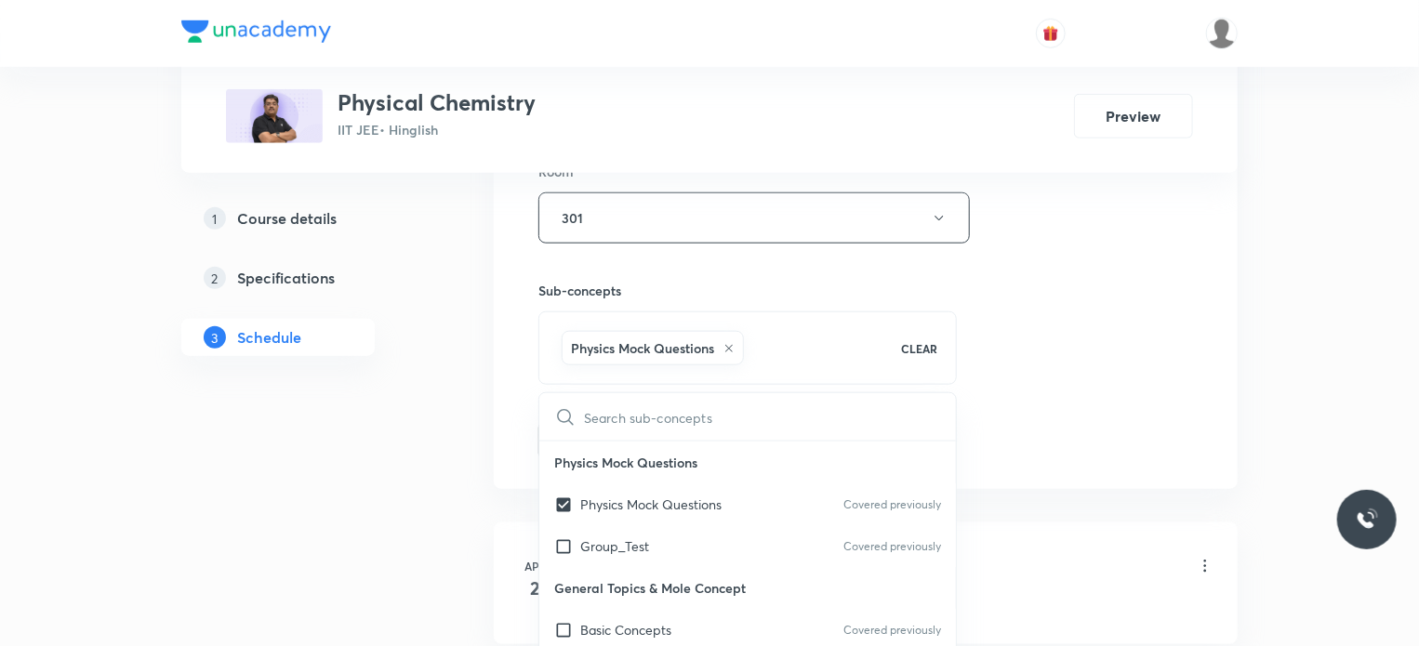
click at [1117, 379] on div "Session 54 Live class Session title 13/99 Solid State 5 ​ Schedule for Oct 8, 2…" at bounding box center [866, 12] width 655 height 895
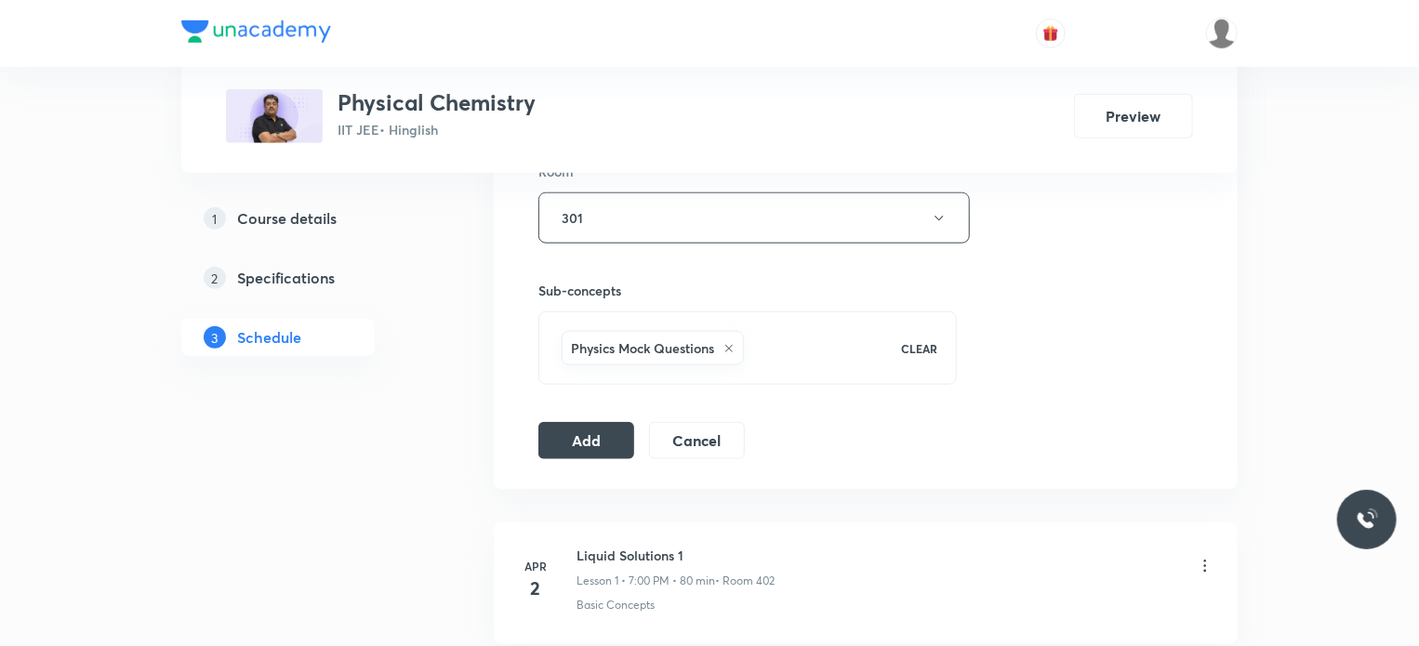
click at [636, 450] on div "Add Cancel" at bounding box center [649, 440] width 221 height 37
click at [609, 436] on button "Add" at bounding box center [587, 438] width 96 height 37
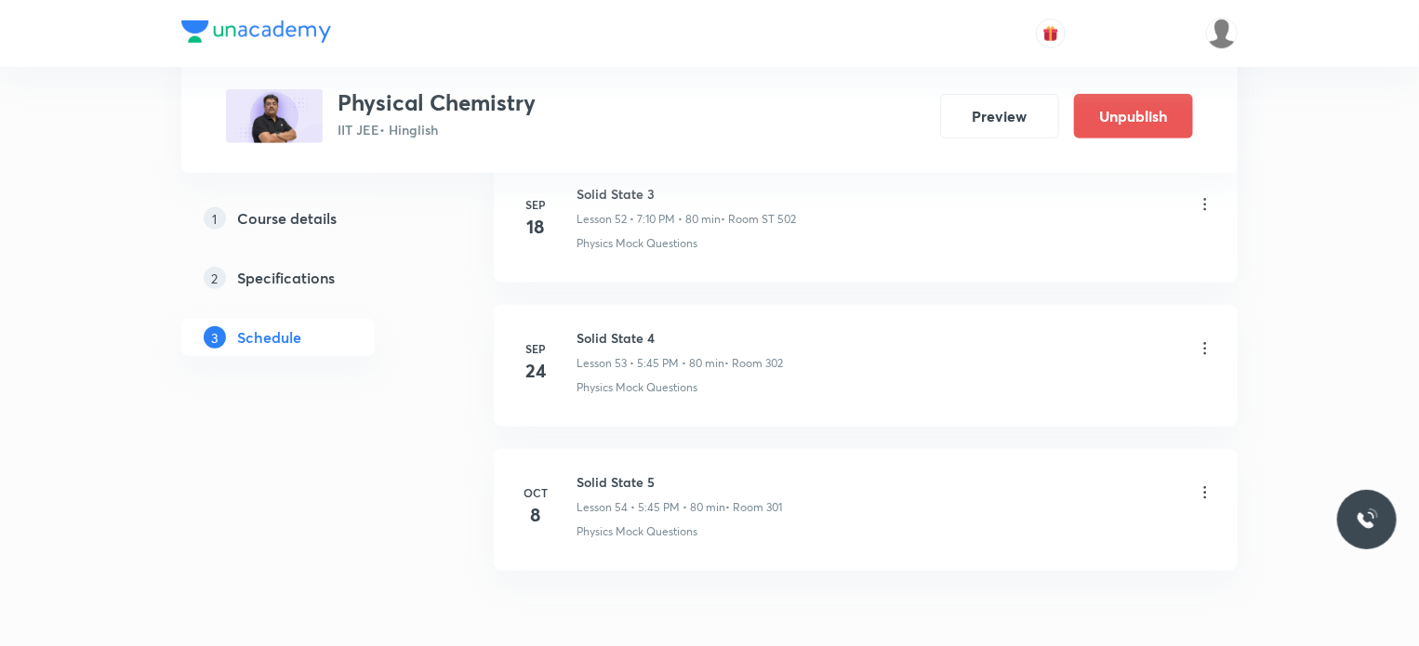
scroll to position [7755, 0]
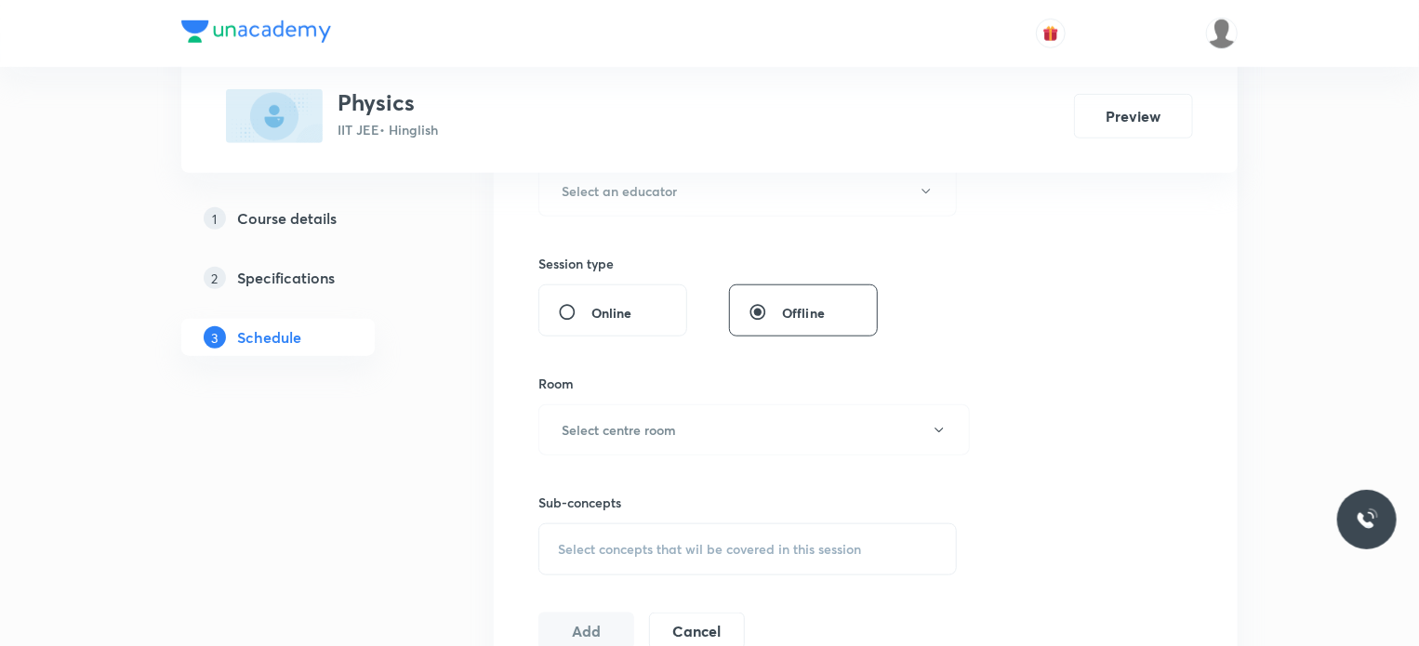
scroll to position [17787, 0]
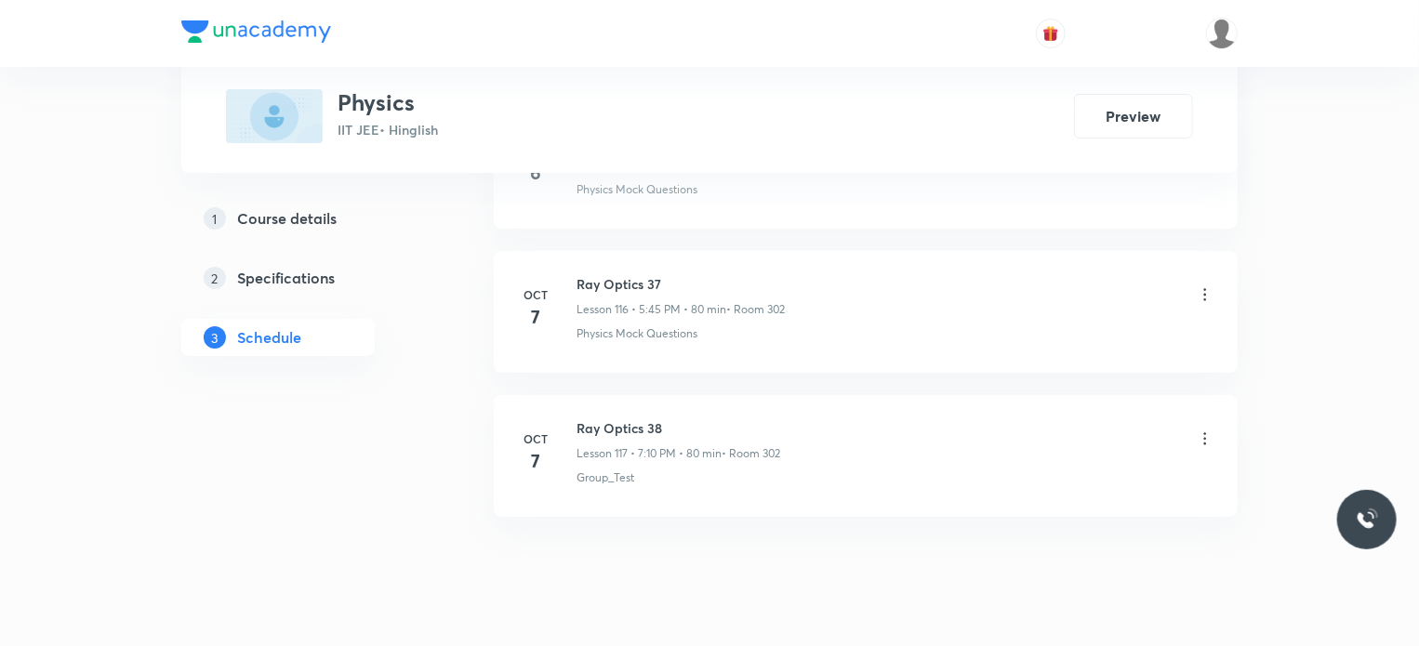
click at [611, 419] on h6 "Ray Optics 38" at bounding box center [679, 429] width 204 height 20
copy h6 "Ray Optics 38"
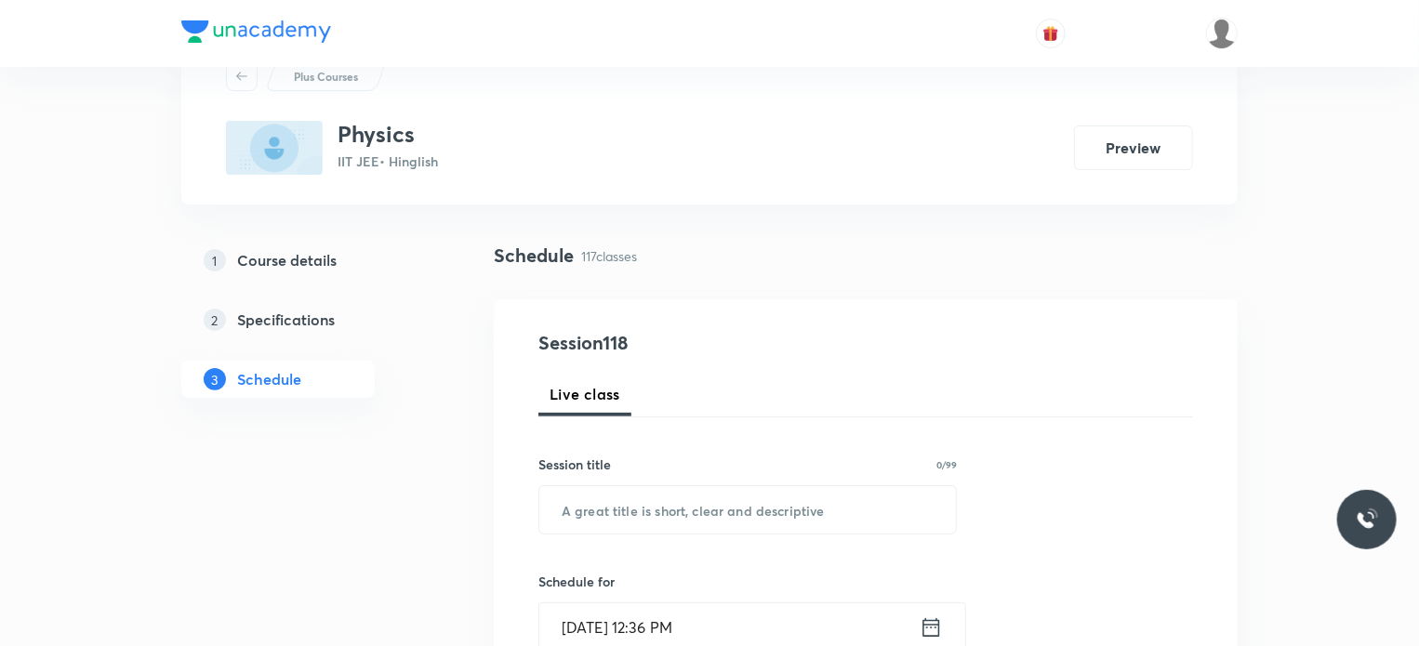
scroll to position [93, 0]
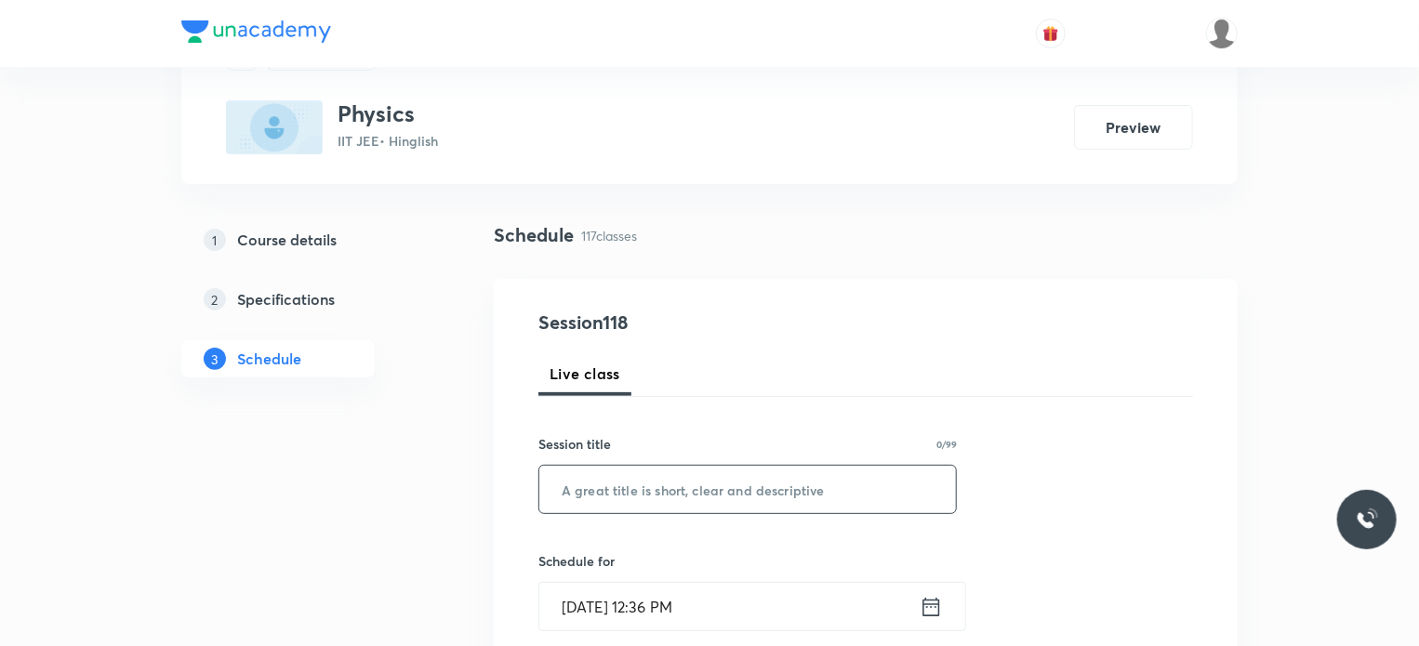
click at [778, 482] on input "text" at bounding box center [748, 489] width 417 height 47
paste input "Ray Optics 38"
type input "Ray Optics 39"
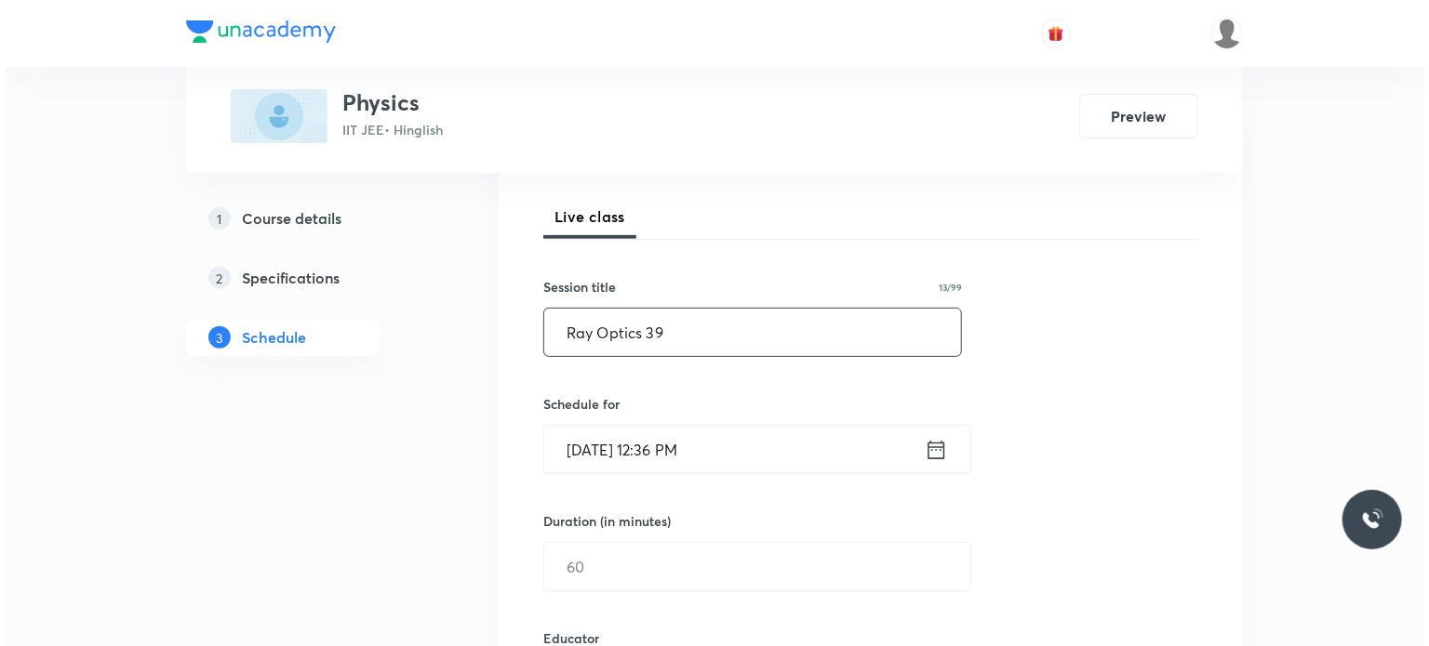
scroll to position [279, 0]
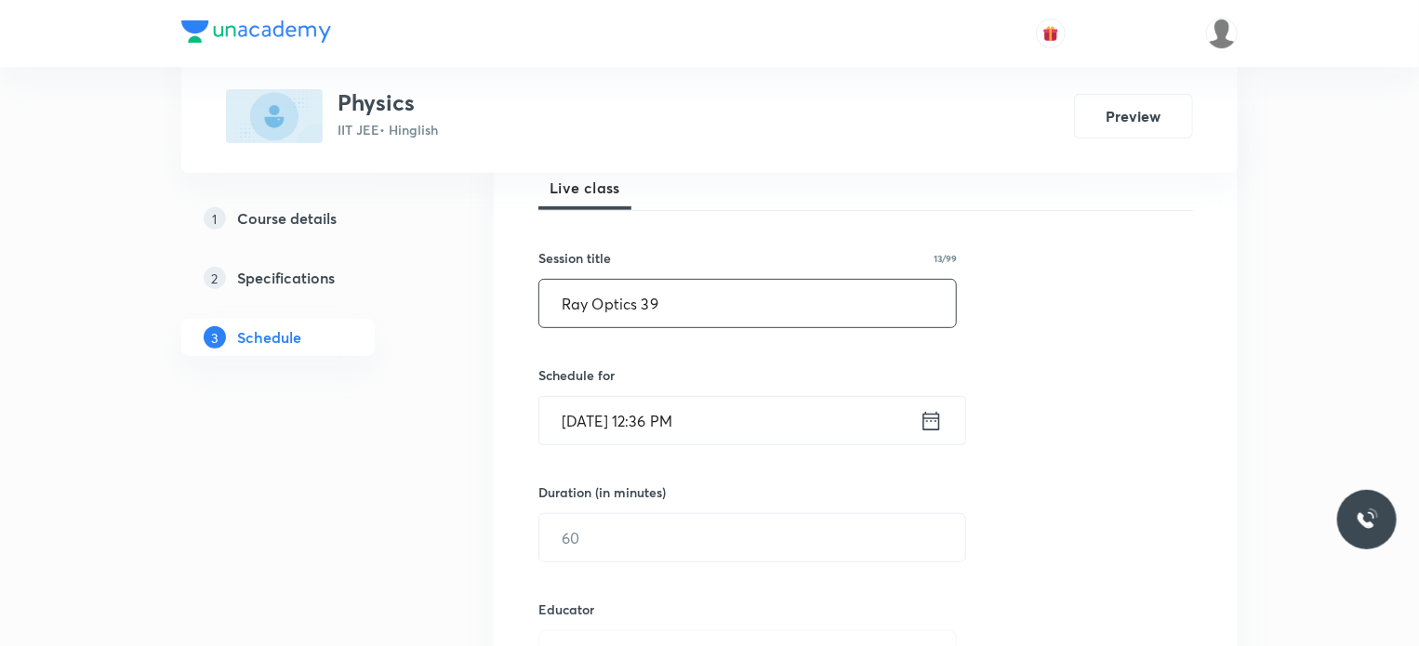
click at [670, 449] on div "Session 118 Live class Session title 13/99 Ray Optics 39 ​ Schedule for Oct 8, …" at bounding box center [866, 619] width 655 height 993
click at [685, 438] on input "Oct 8, 2025, 12:36 PM" at bounding box center [730, 420] width 380 height 47
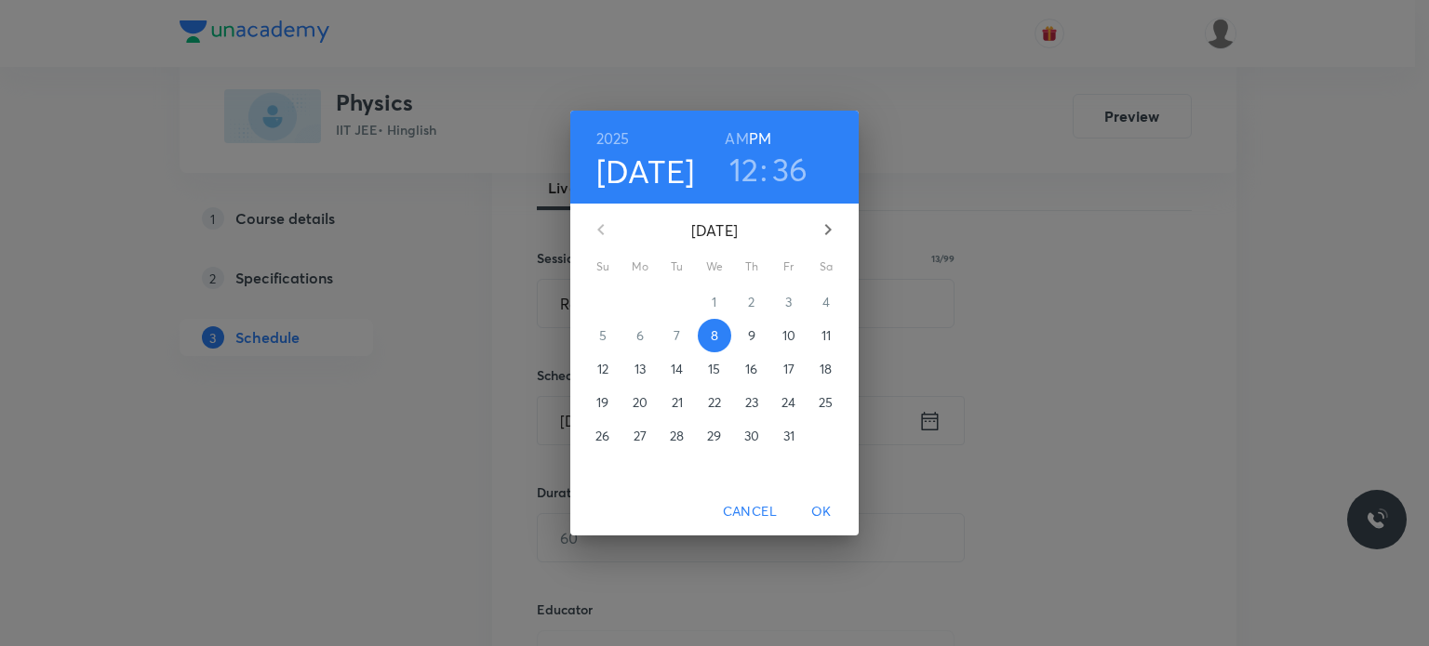
click at [748, 168] on h3 "12" at bounding box center [744, 169] width 30 height 39
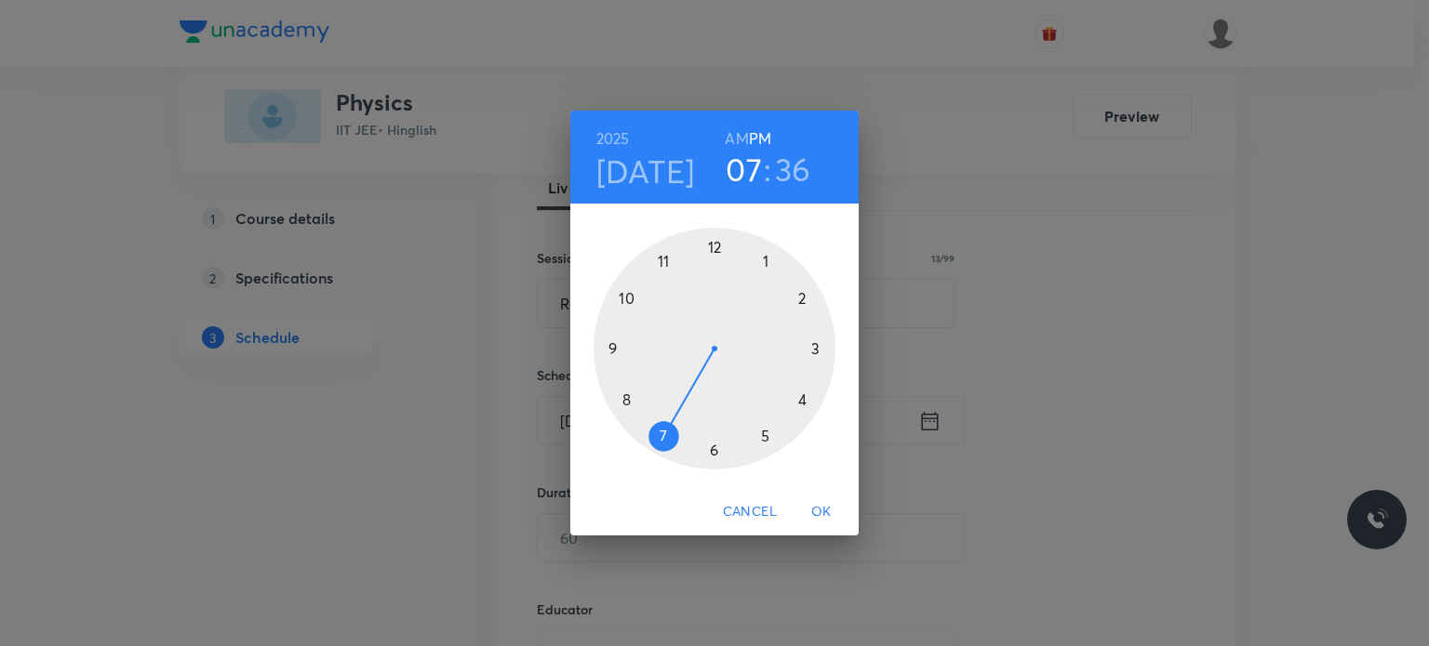
drag, startPoint x: 767, startPoint y: 301, endPoint x: 677, endPoint y: 405, distance: 137.1
click at [677, 405] on div at bounding box center [714, 349] width 242 height 242
drag, startPoint x: 696, startPoint y: 274, endPoint x: 799, endPoint y: 300, distance: 106.3
click at [799, 300] on div at bounding box center [714, 349] width 242 height 242
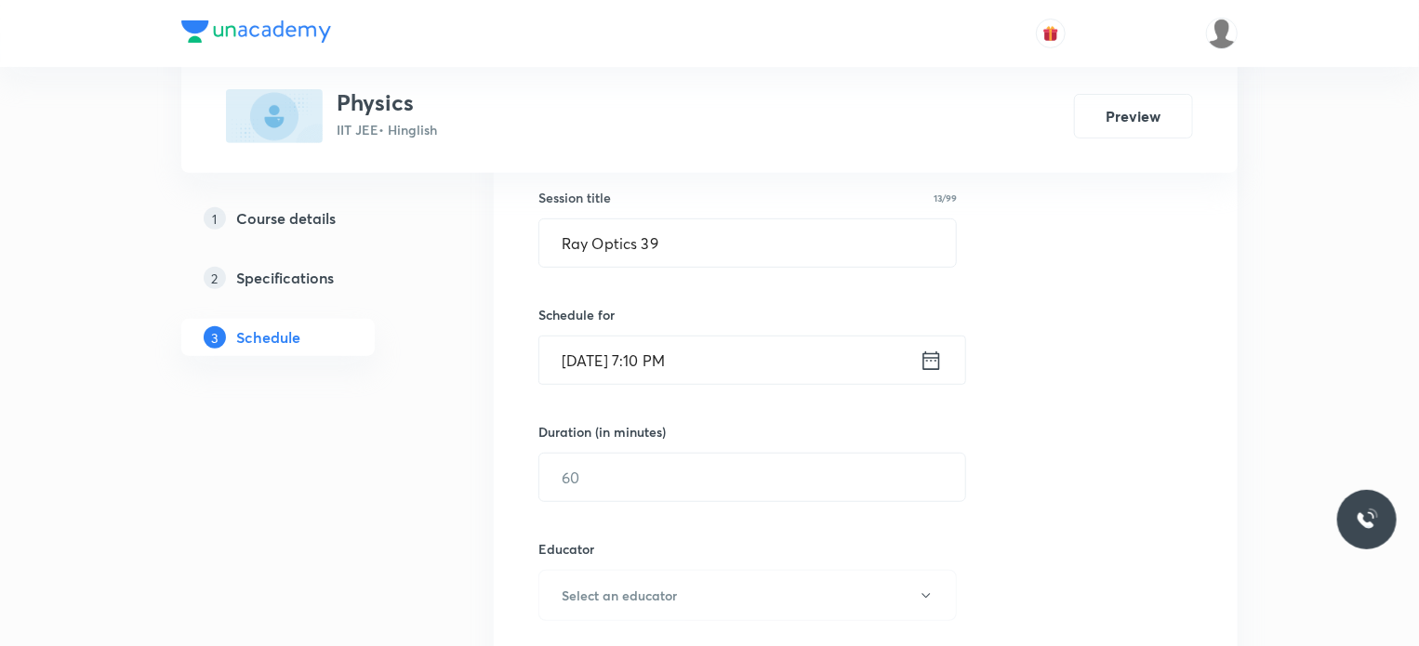
scroll to position [372, 0]
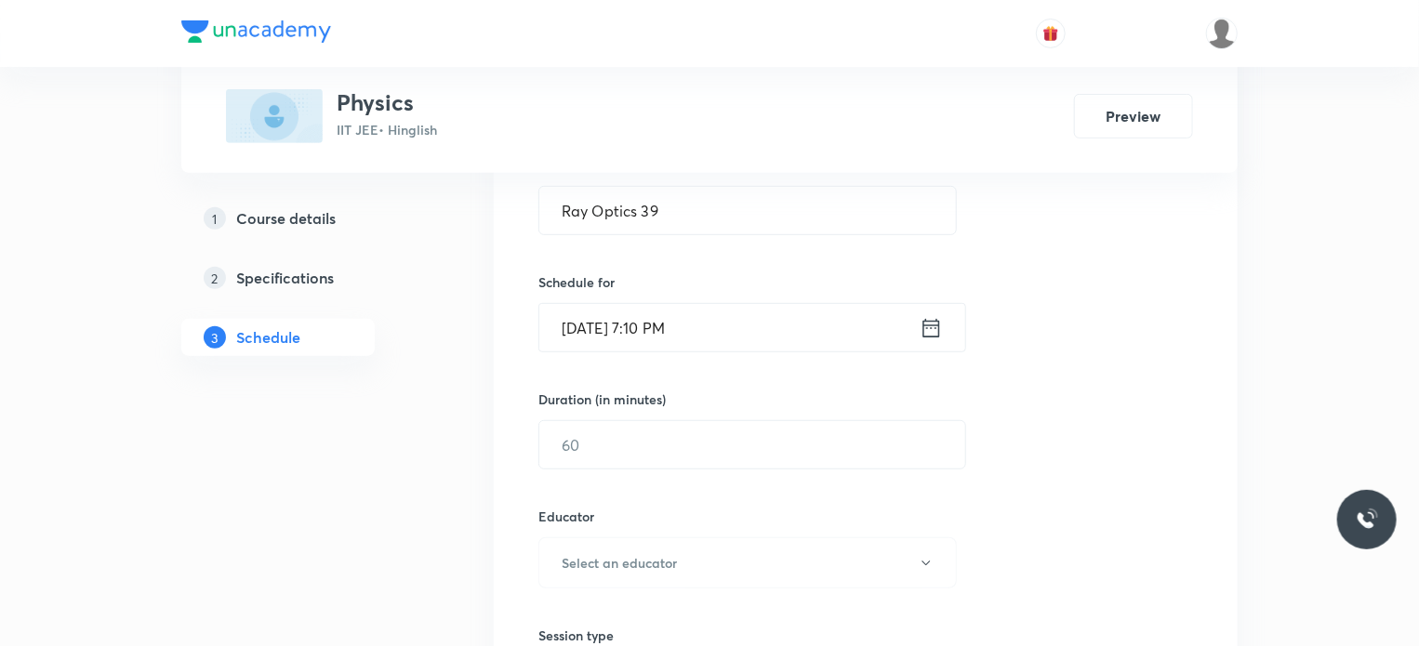
click at [630, 417] on div "Duration (in minutes) ​" at bounding box center [709, 430] width 340 height 80
click at [622, 440] on input "text" at bounding box center [753, 444] width 426 height 47
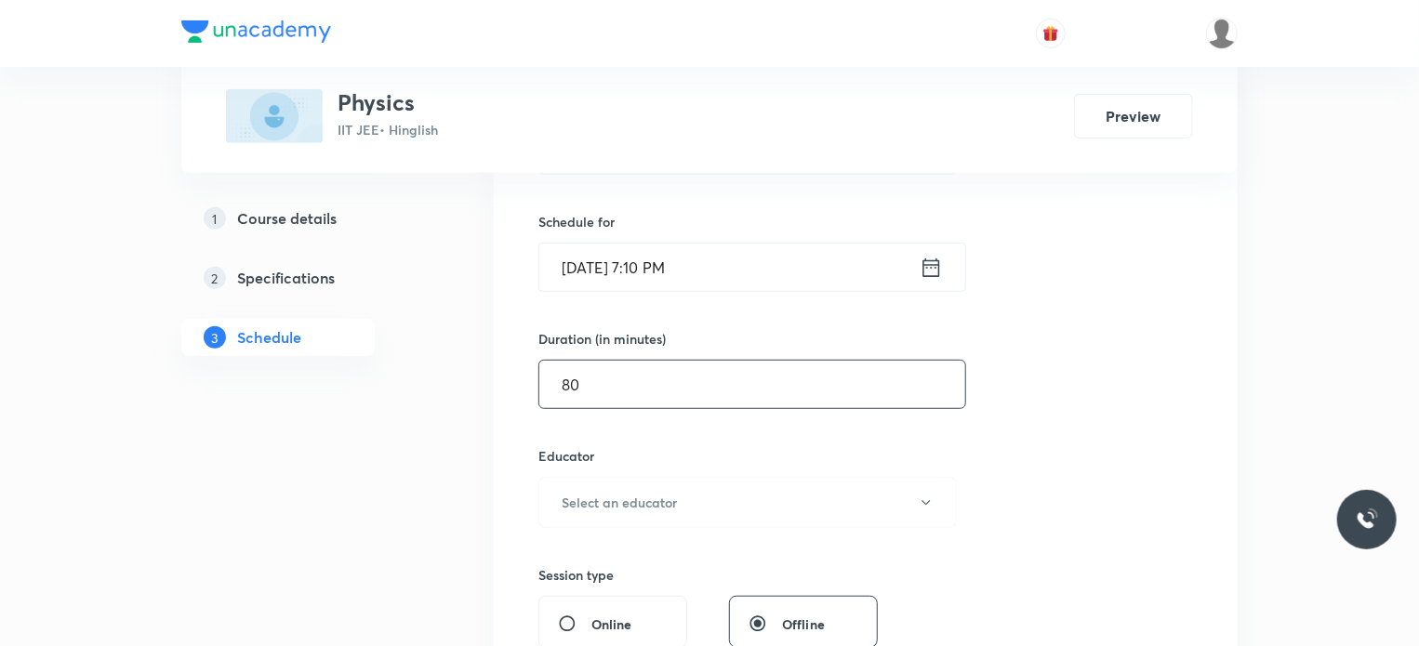
scroll to position [465, 0]
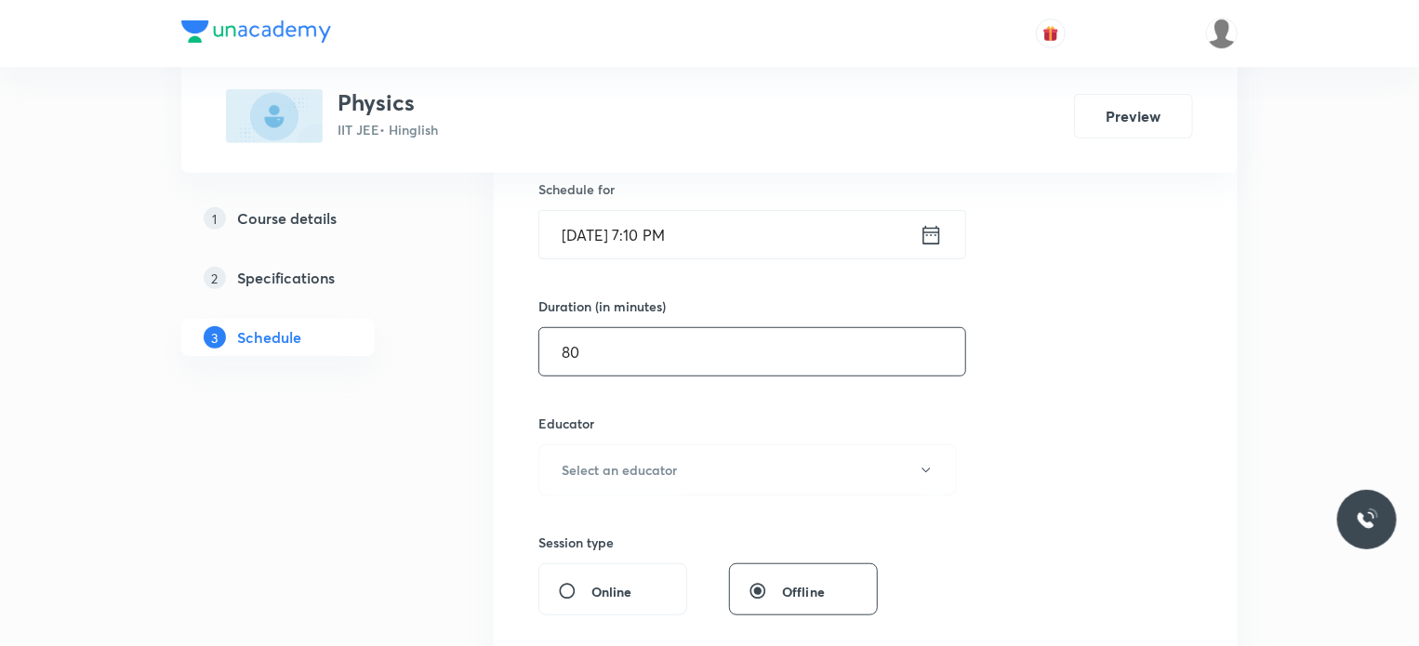
type input "80"
click at [622, 440] on div "Educator Select an educator" at bounding box center [748, 455] width 419 height 82
click at [633, 469] on h6 "Select an educator" at bounding box center [619, 470] width 115 height 20
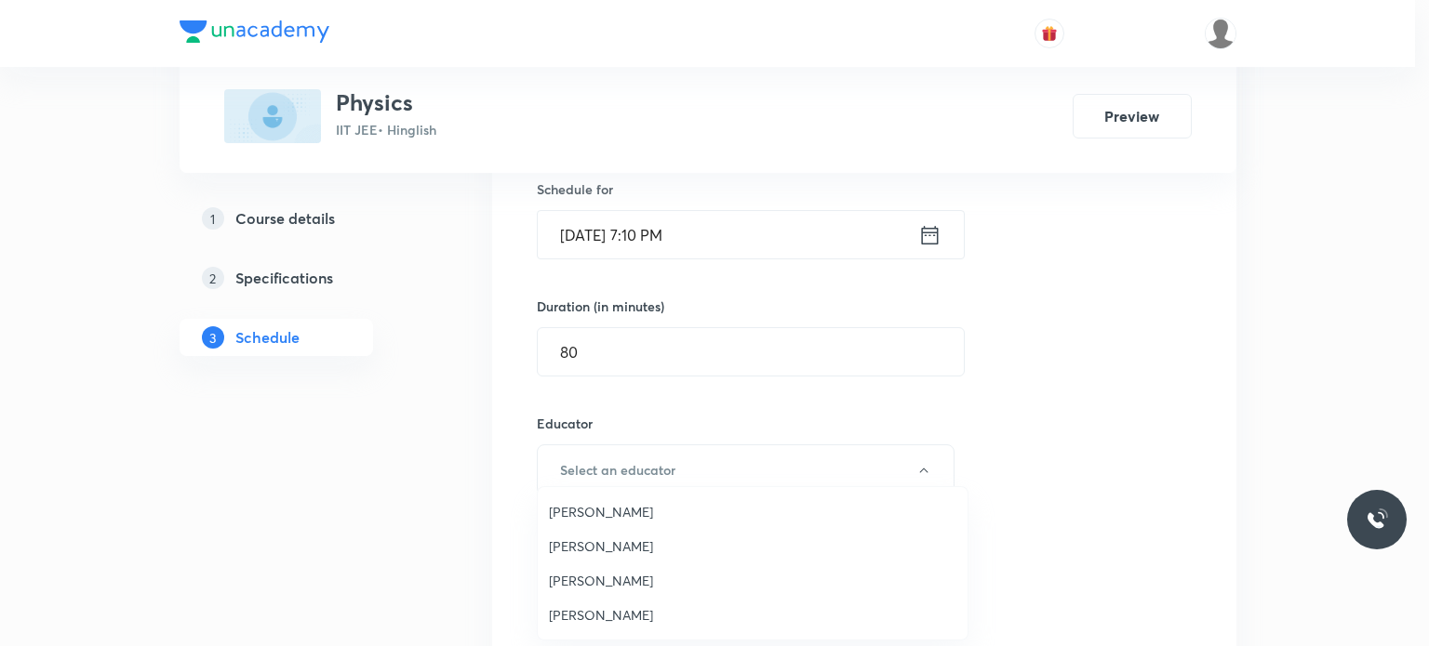
click at [633, 625] on li "Praveen Kumar Ghosh" at bounding box center [753, 615] width 430 height 34
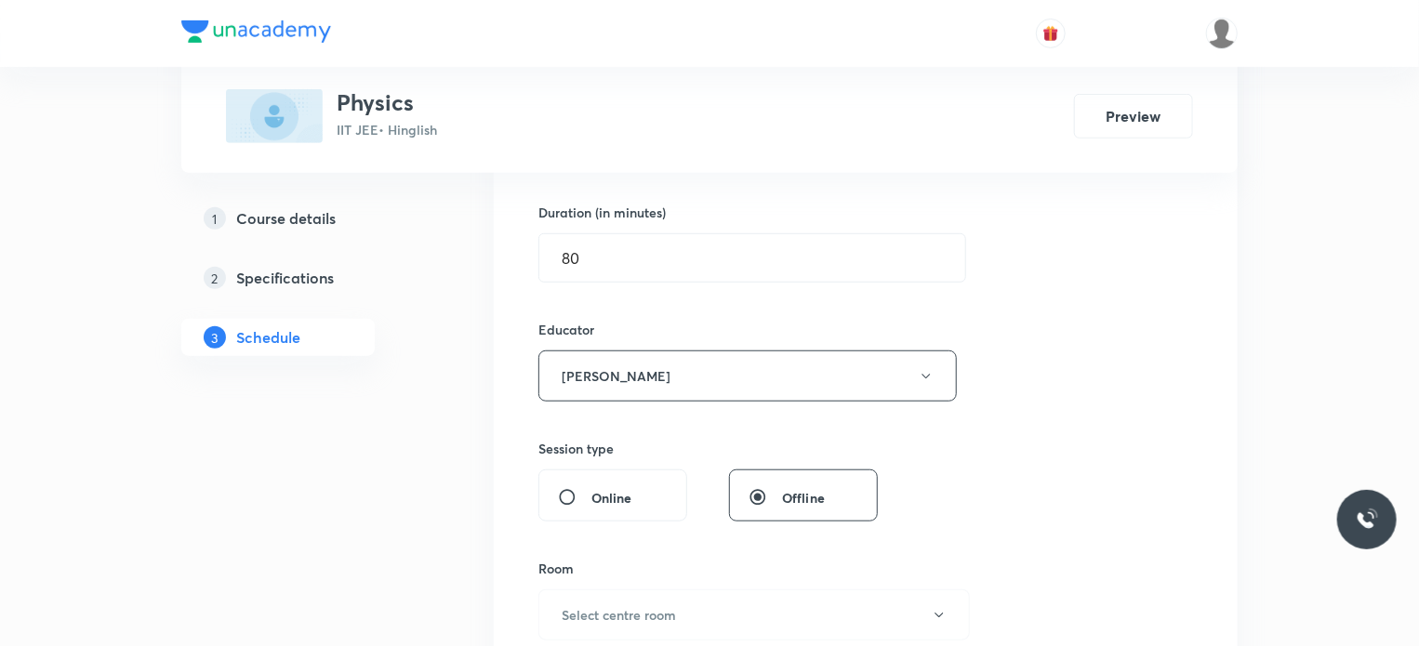
scroll to position [651, 0]
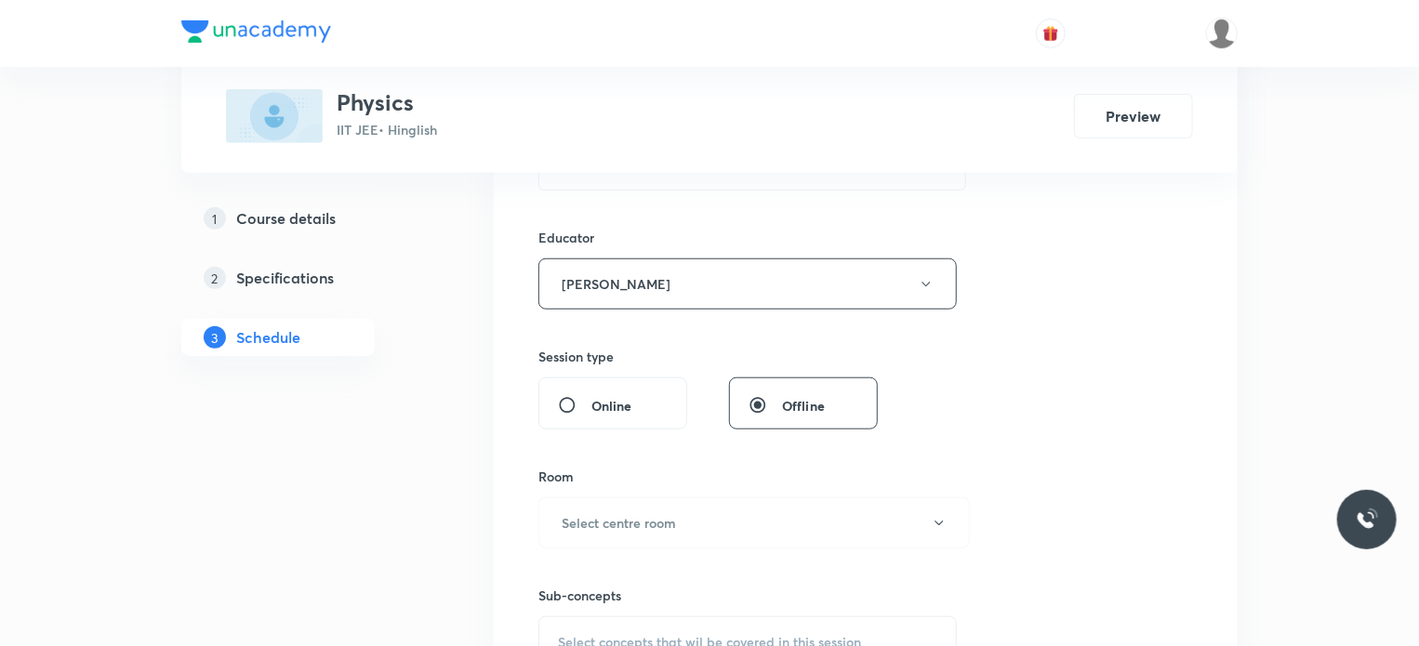
click at [722, 473] on div "Room" at bounding box center [748, 477] width 419 height 20
click at [666, 519] on h6 "Select centre room" at bounding box center [619, 523] width 114 height 20
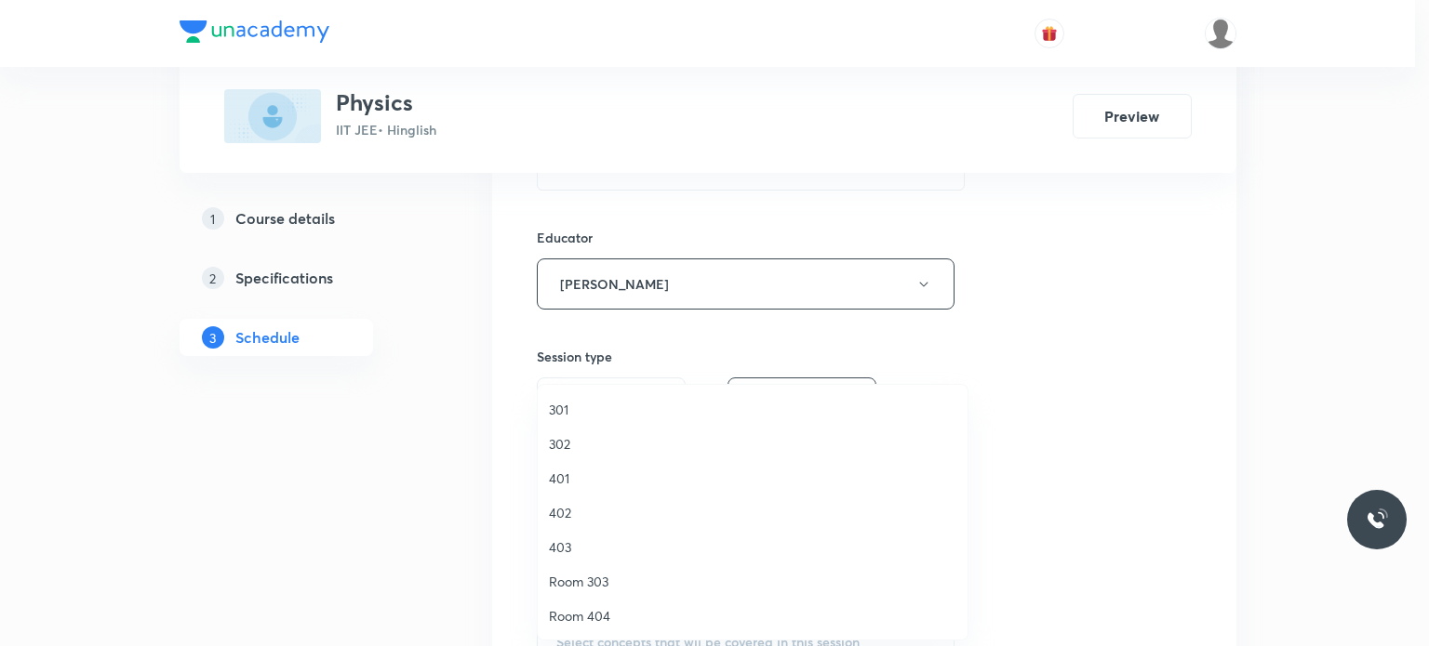
click at [591, 488] on li "401" at bounding box center [753, 478] width 430 height 34
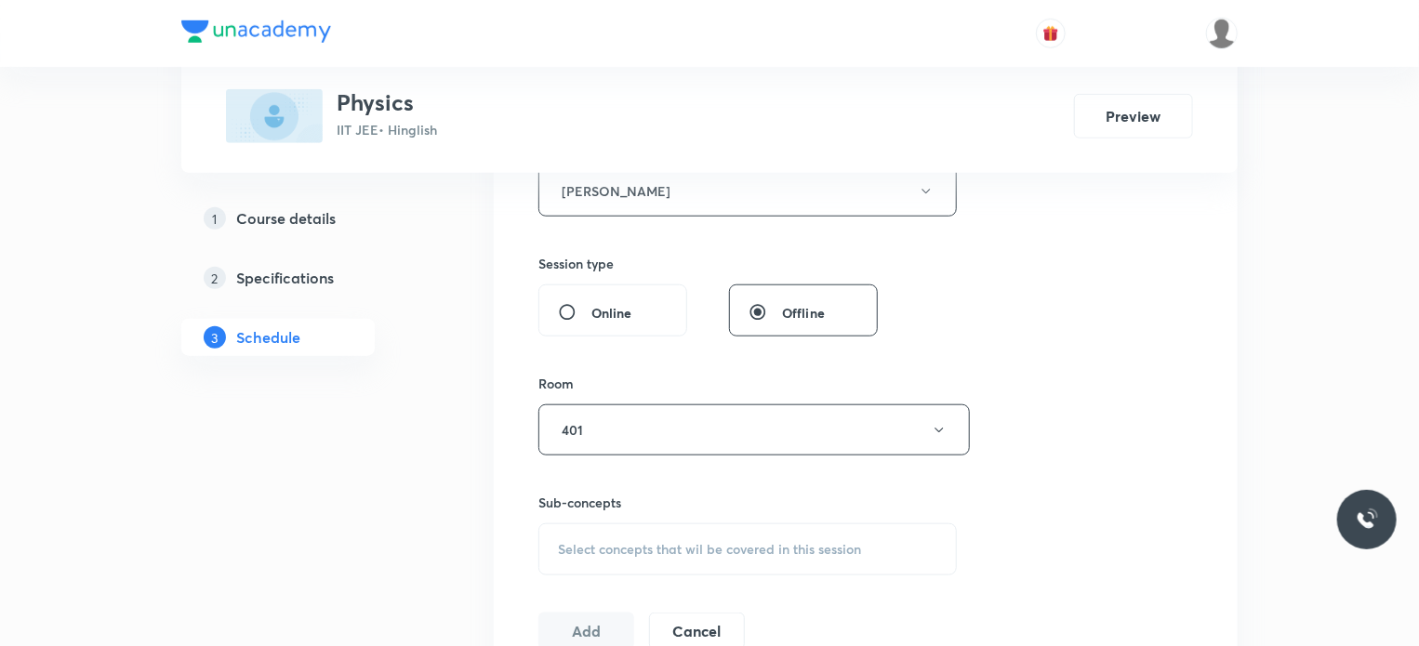
click at [704, 545] on span "Select concepts that wil be covered in this session" at bounding box center [709, 549] width 303 height 15
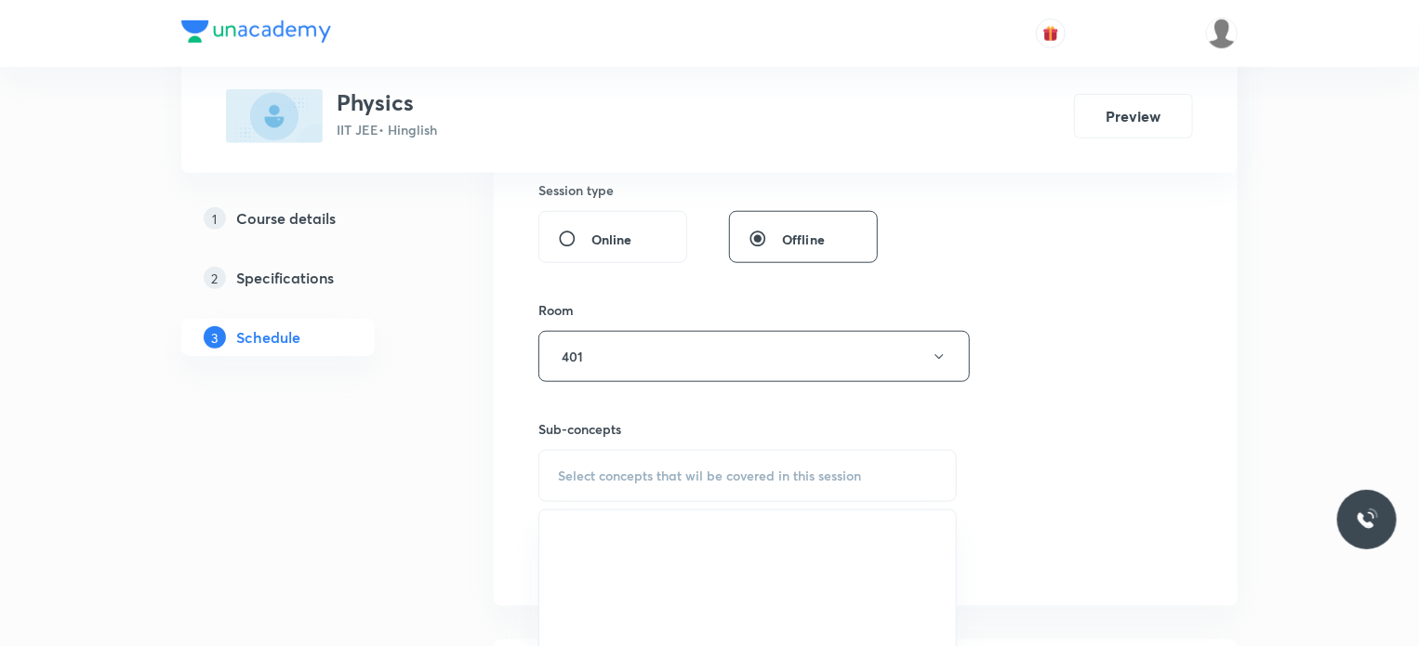
scroll to position [930, 0]
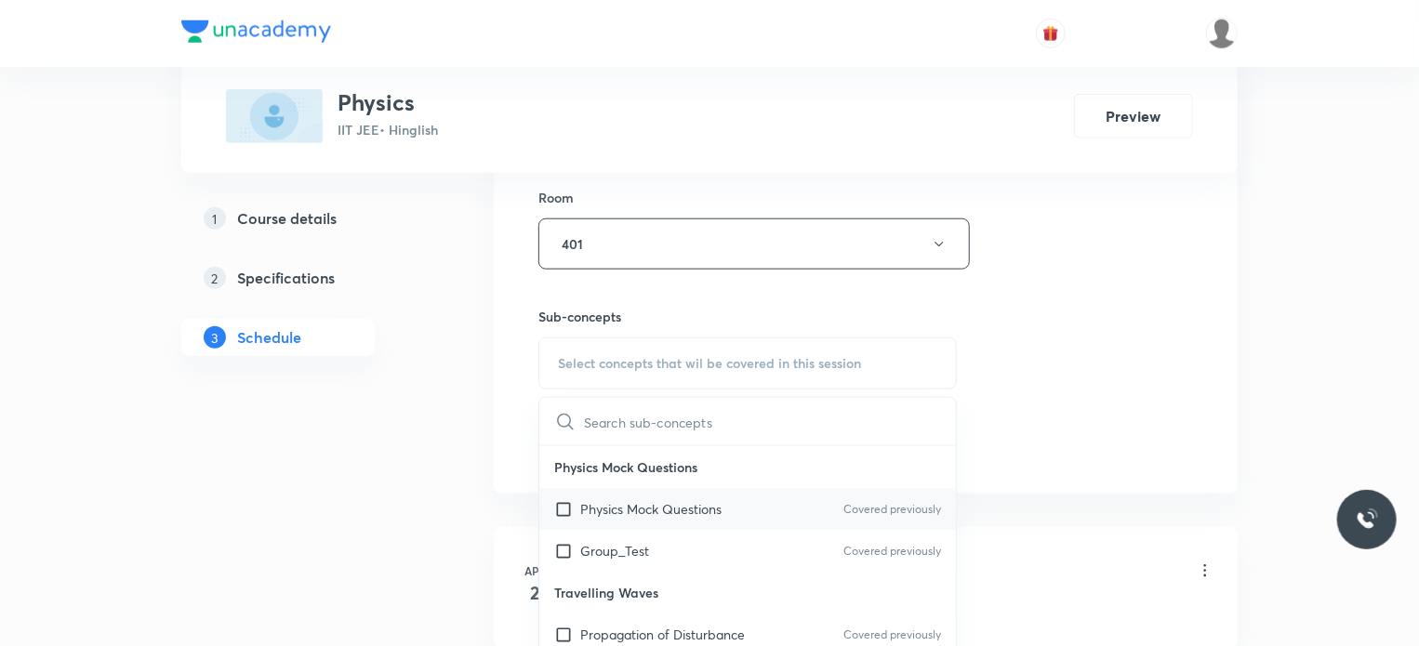
click at [727, 494] on div "Physics Mock Questions Covered previously" at bounding box center [748, 509] width 417 height 42
checkbox input "true"
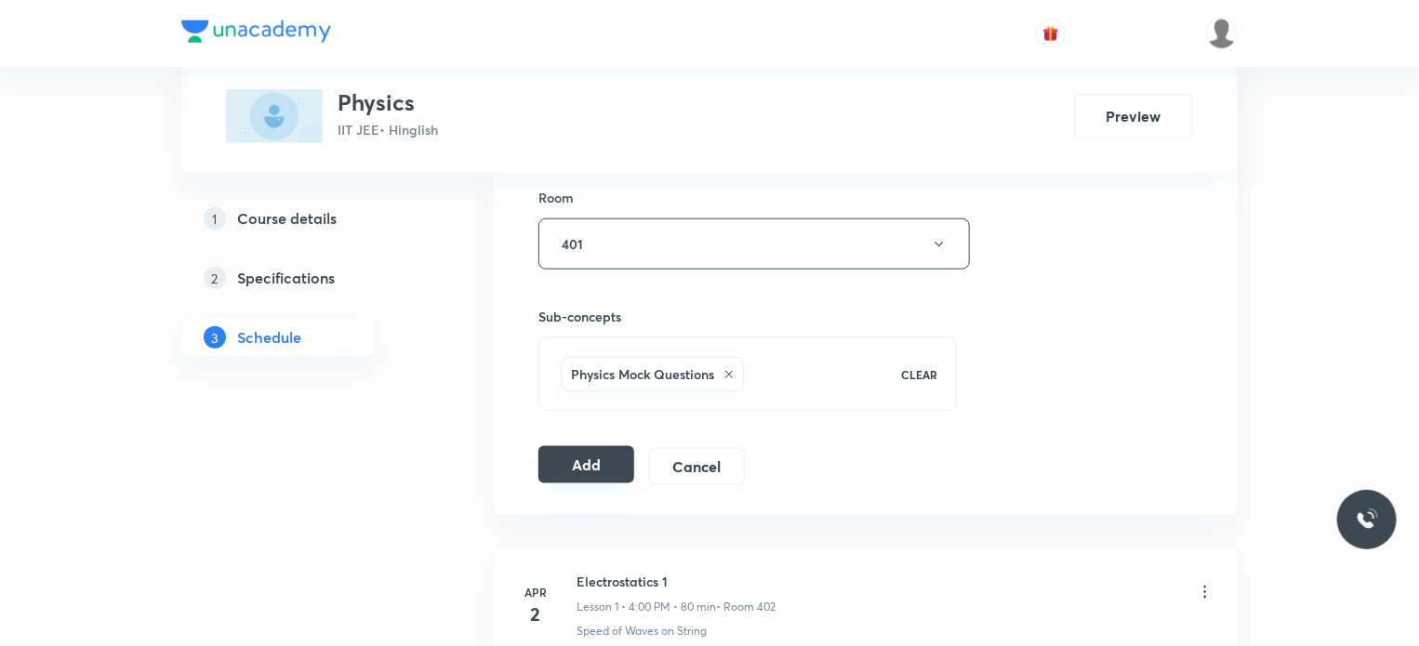
click at [571, 477] on button "Add" at bounding box center [587, 464] width 96 height 37
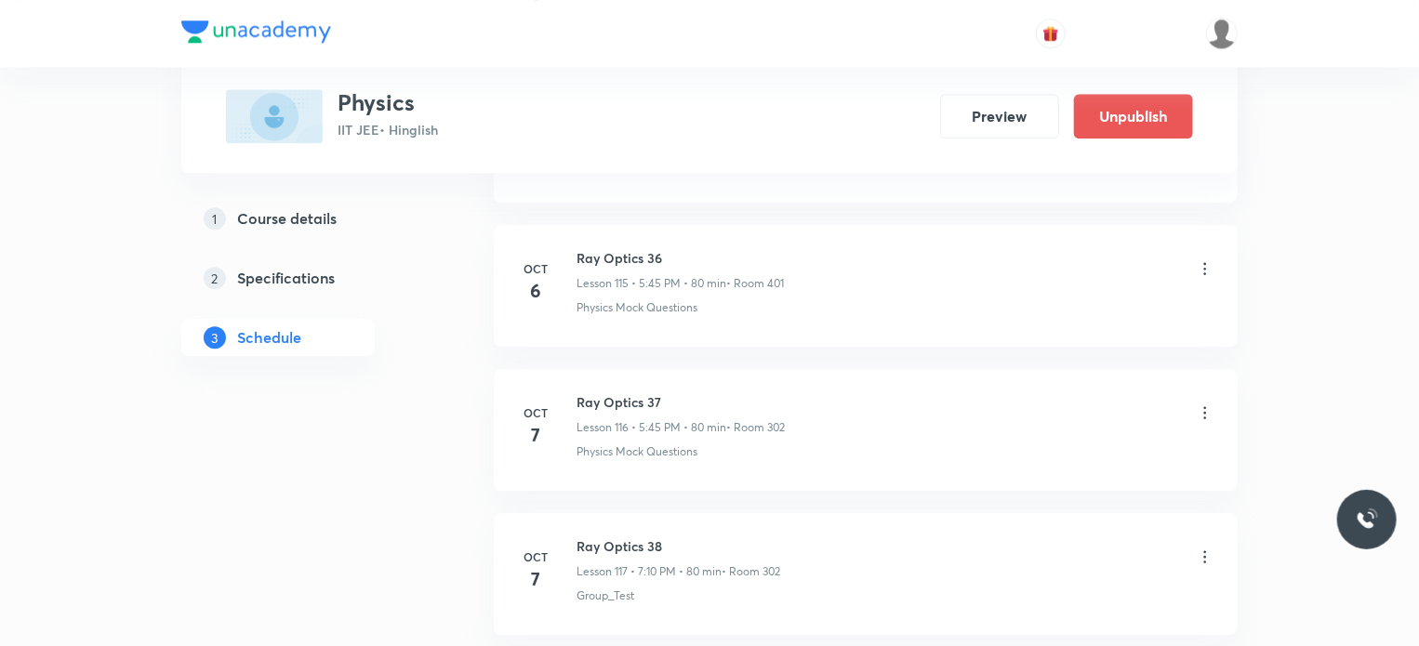
scroll to position [16959, 0]
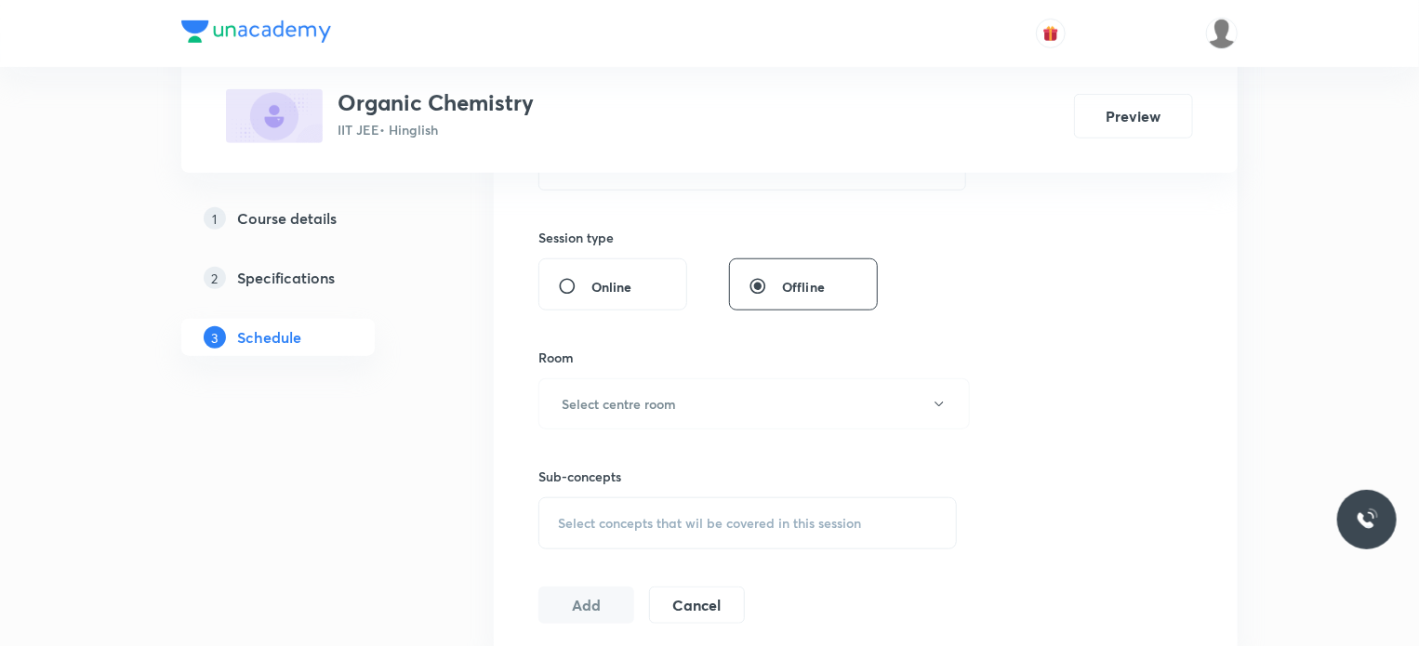
scroll to position [3144, 0]
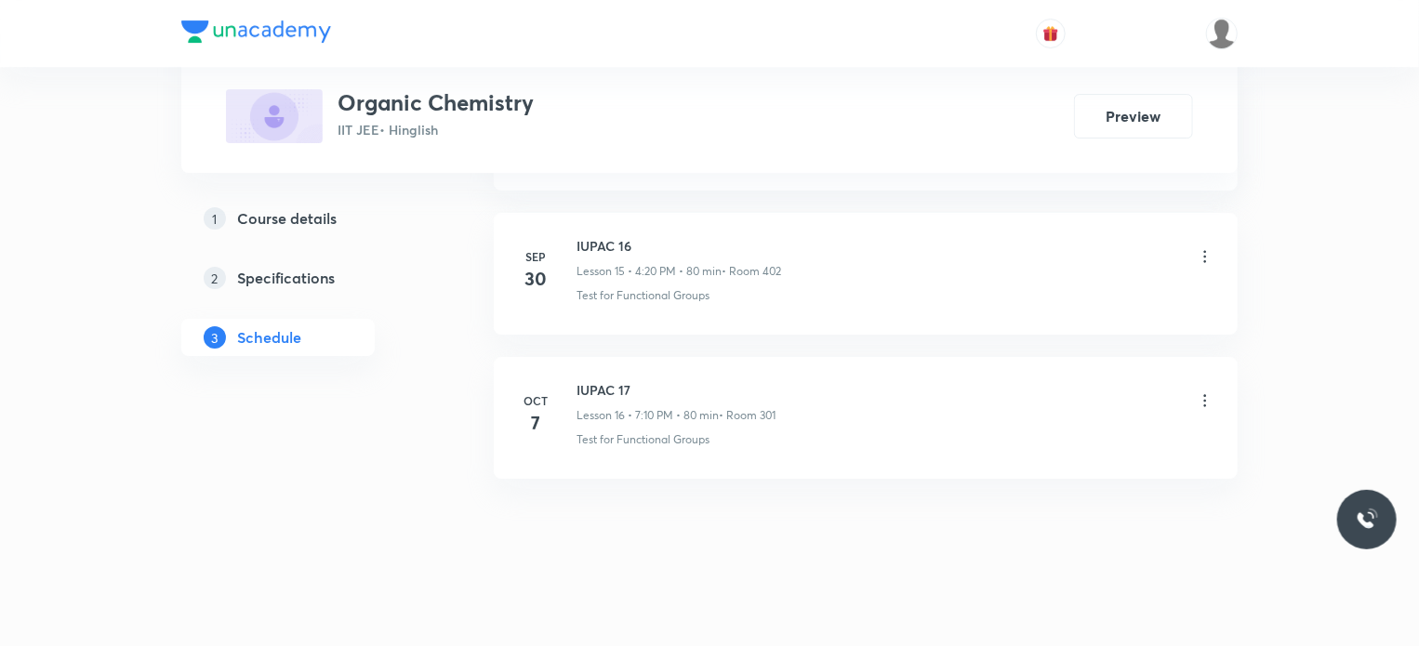
click at [623, 380] on h6 "IUPAC 17" at bounding box center [676, 390] width 199 height 20
copy h6 "IUPAC 17"
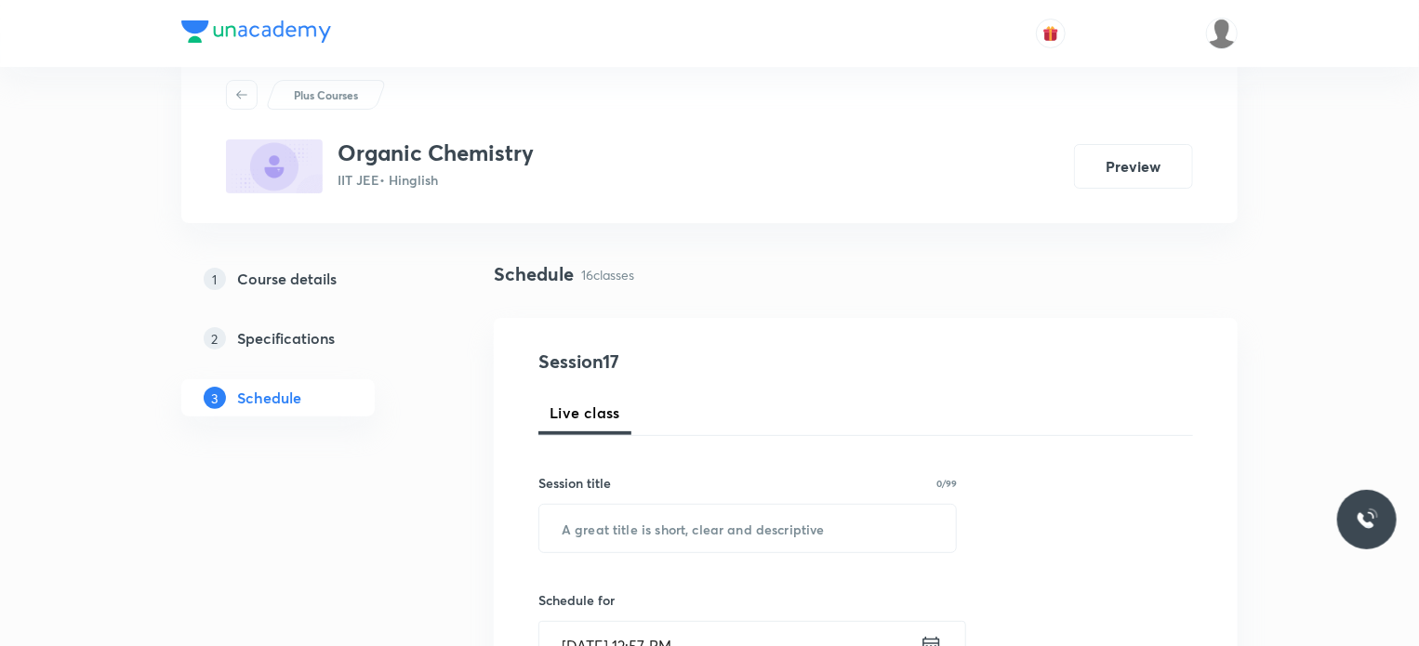
scroll to position [279, 0]
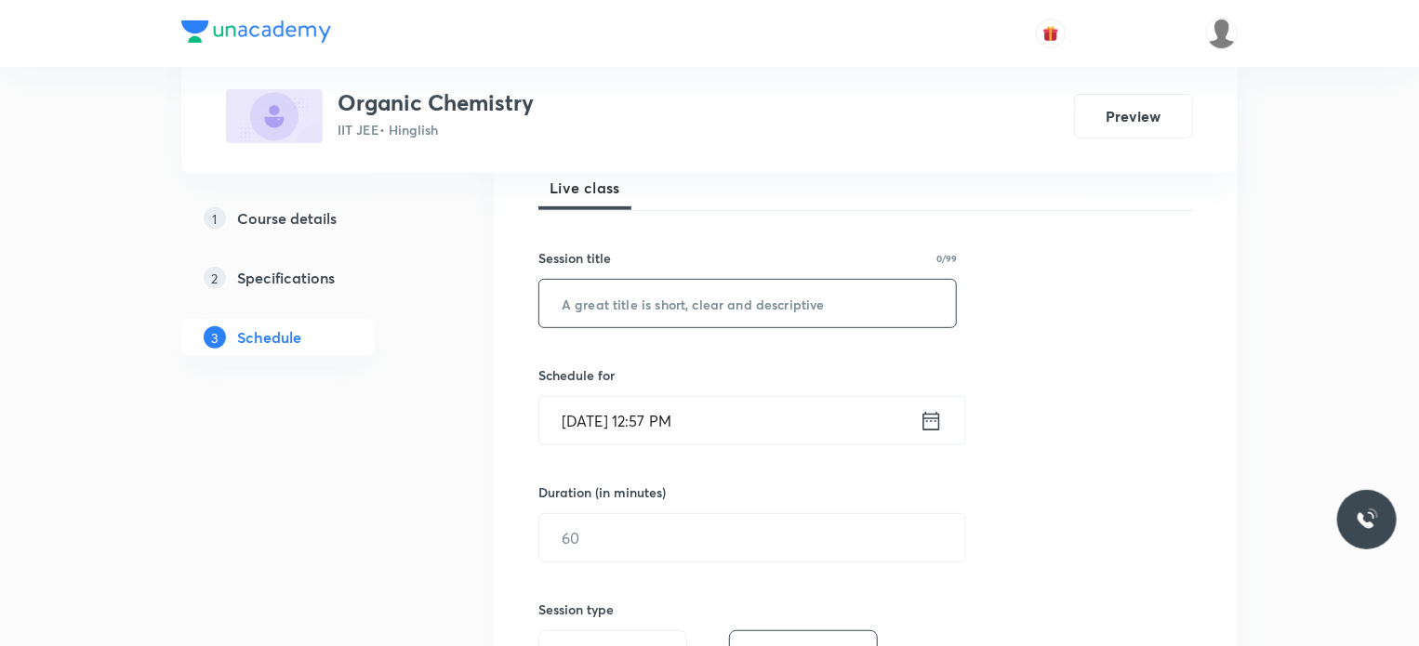
click at [697, 318] on input "text" at bounding box center [748, 303] width 417 height 47
paste input "IUPAC 17"
type input "IUPAC 18"
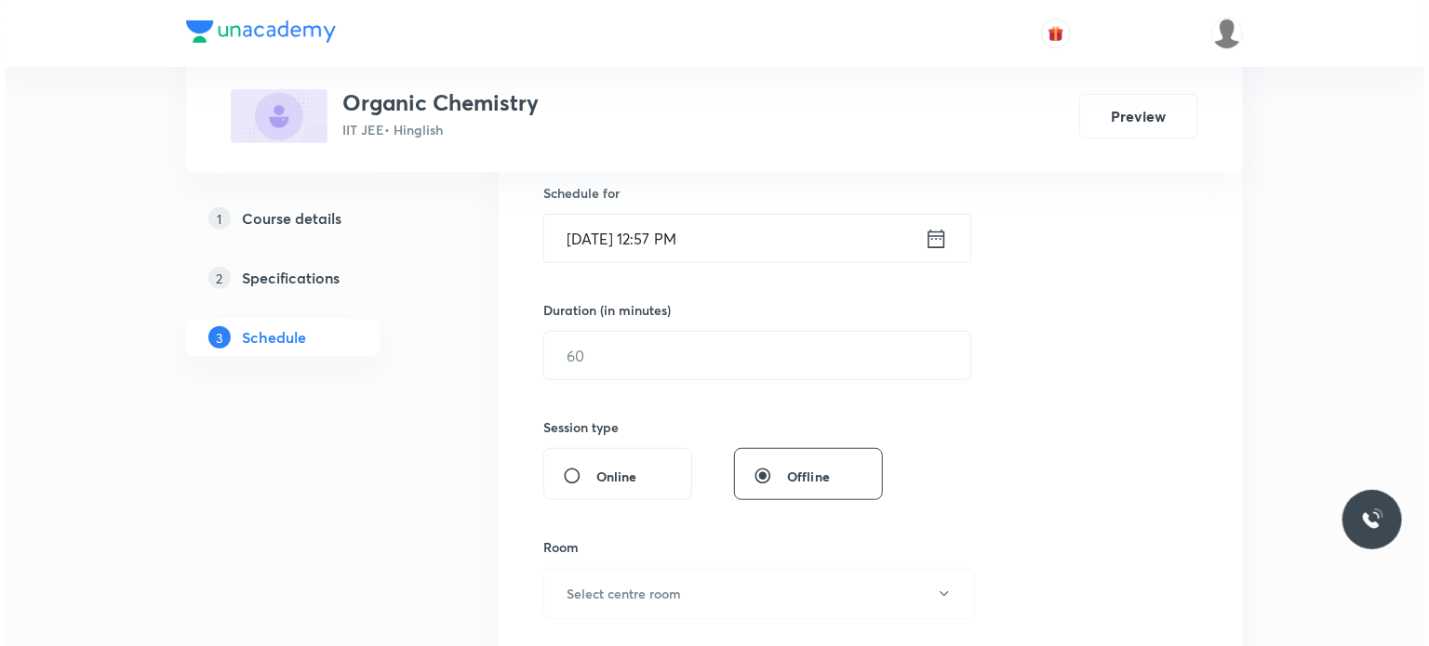
scroll to position [465, 0]
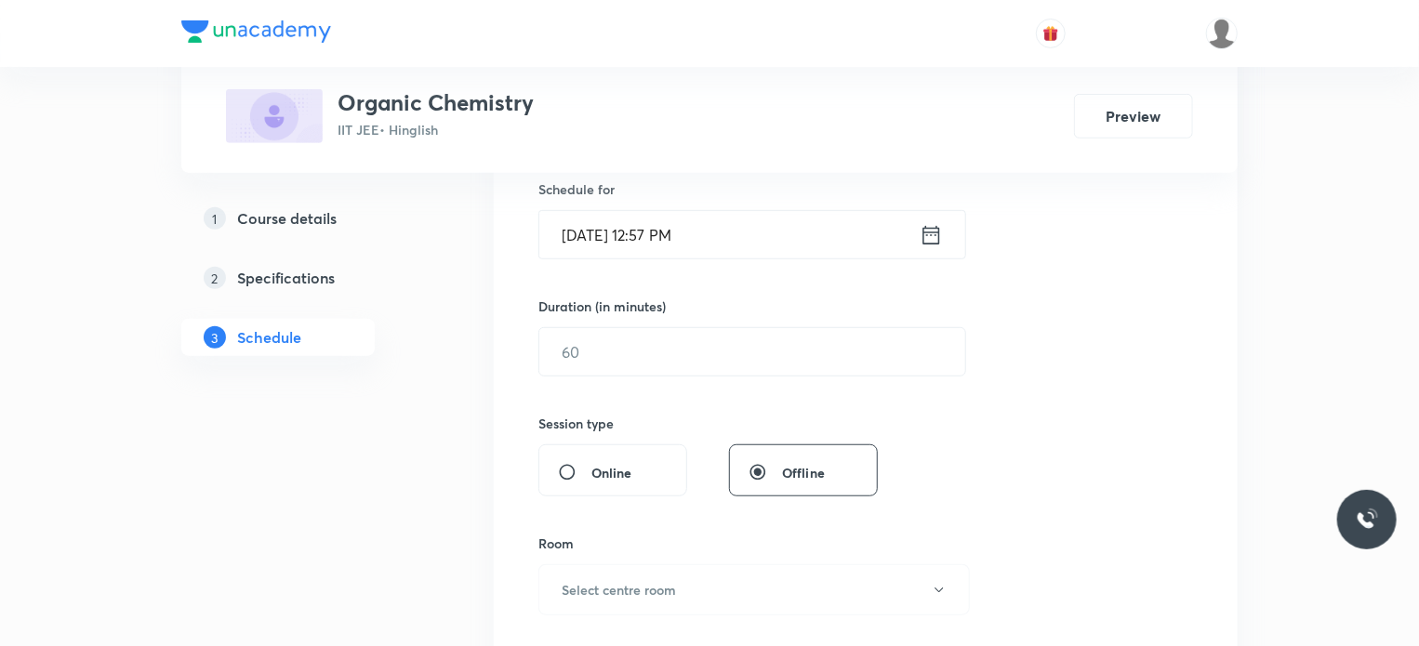
click at [687, 228] on input "Oct 8, 2025, 12:57 PM" at bounding box center [730, 234] width 380 height 47
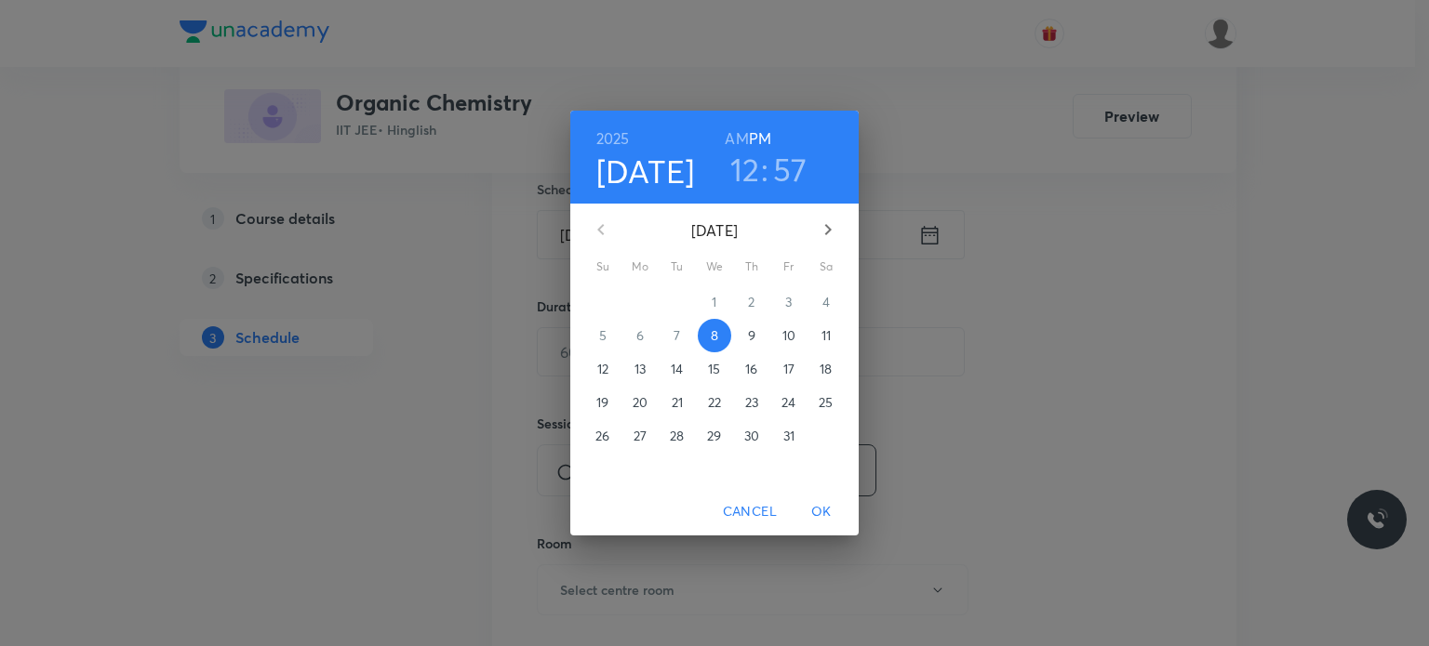
click at [752, 175] on h3 "12" at bounding box center [745, 169] width 30 height 39
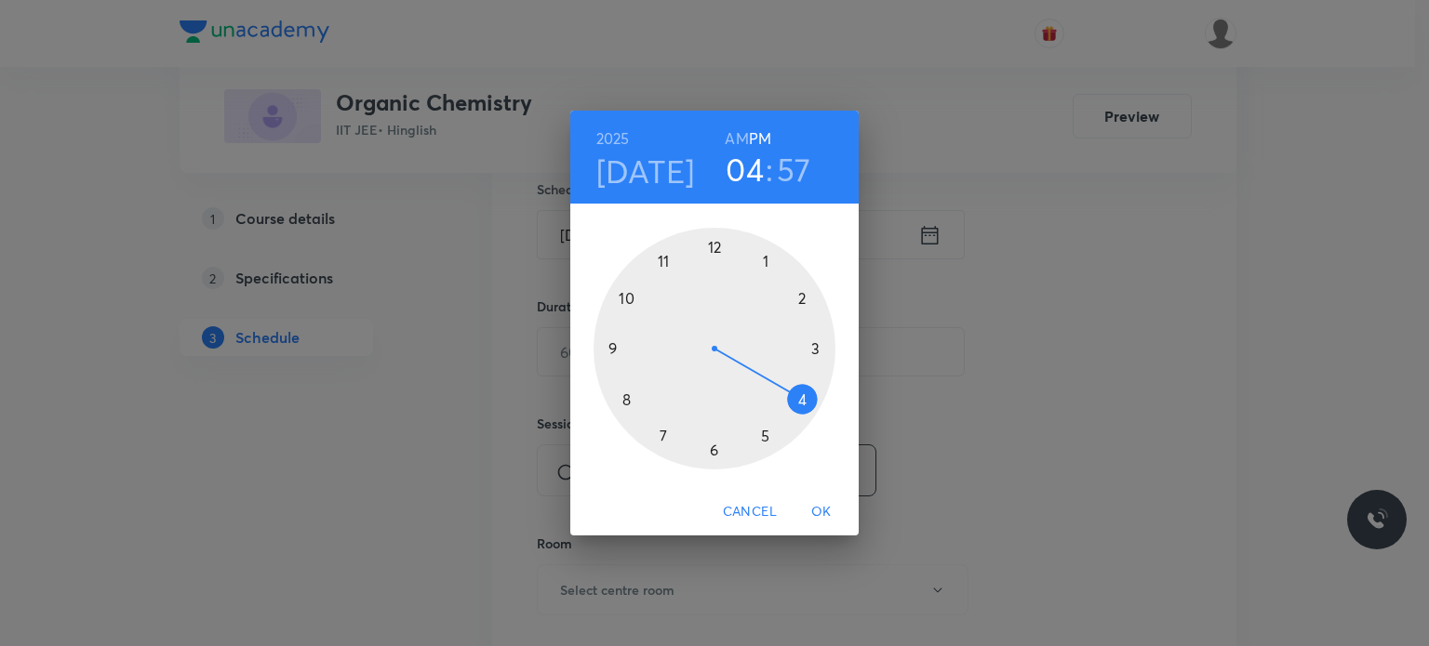
drag, startPoint x: 807, startPoint y: 381, endPoint x: 806, endPoint y: 401, distance: 19.6
click at [806, 401] on div at bounding box center [714, 349] width 242 height 242
drag, startPoint x: 789, startPoint y: 353, endPoint x: 797, endPoint y: 394, distance: 41.8
click at [797, 394] on div at bounding box center [714, 349] width 242 height 242
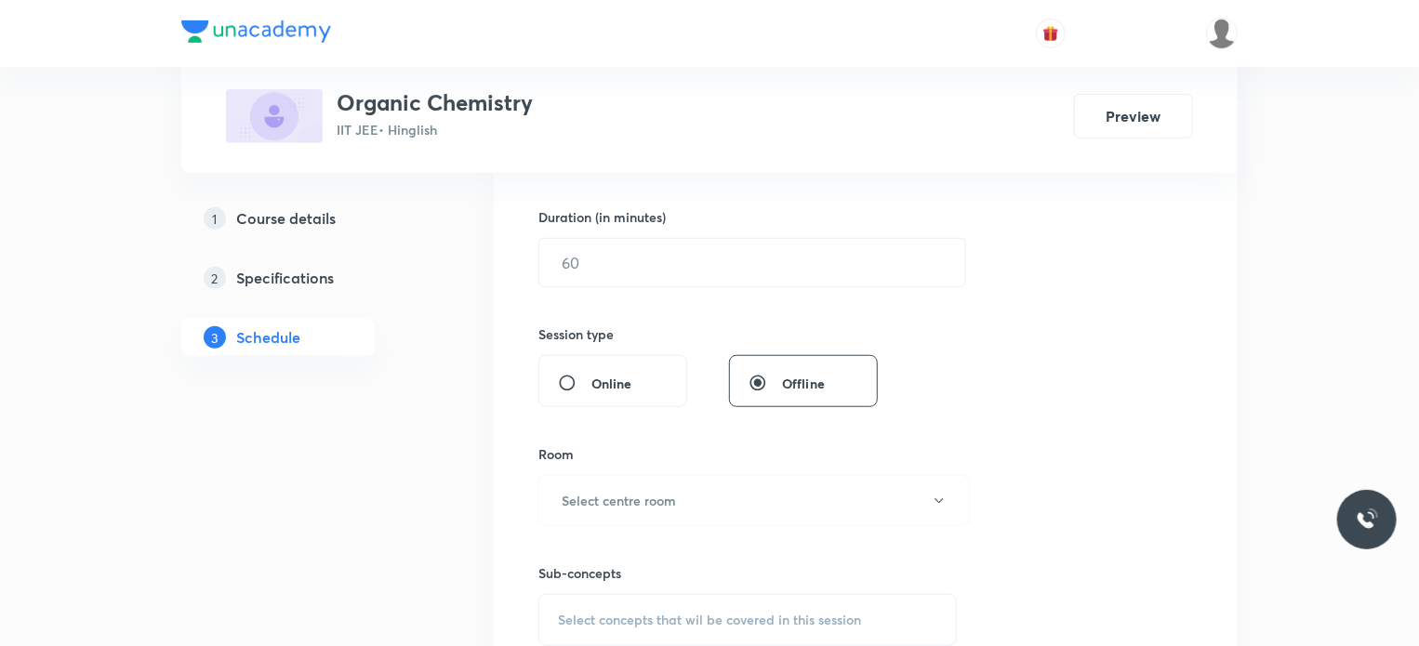
scroll to position [558, 0]
click at [636, 252] on input "text" at bounding box center [753, 258] width 426 height 47
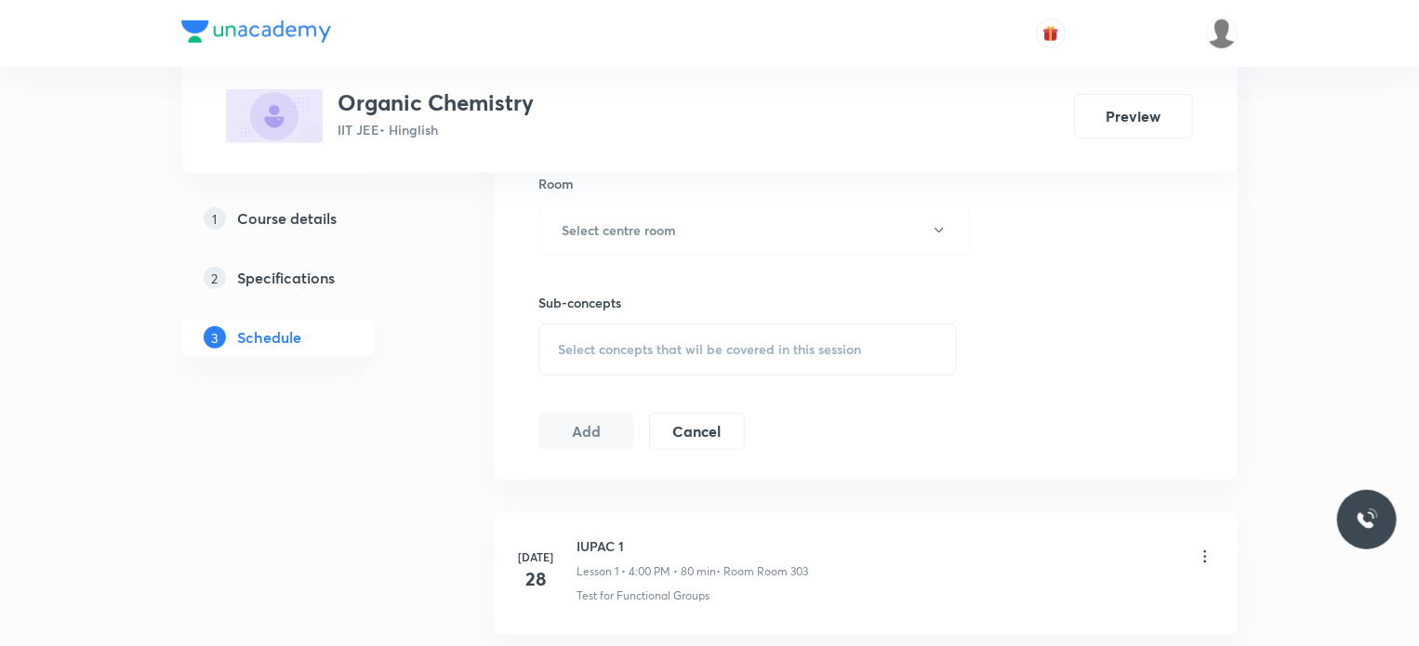
scroll to position [837, 0]
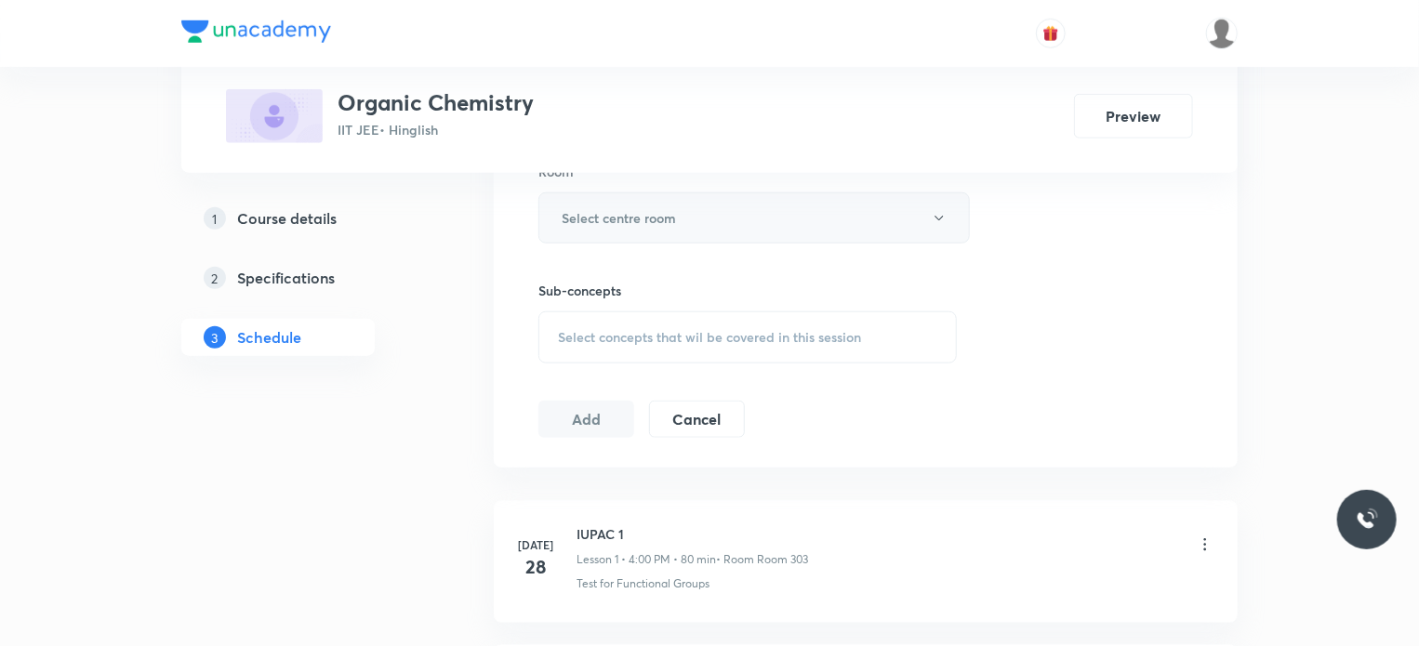
type input "80"
click at [625, 223] on h6 "Select centre room" at bounding box center [619, 218] width 114 height 20
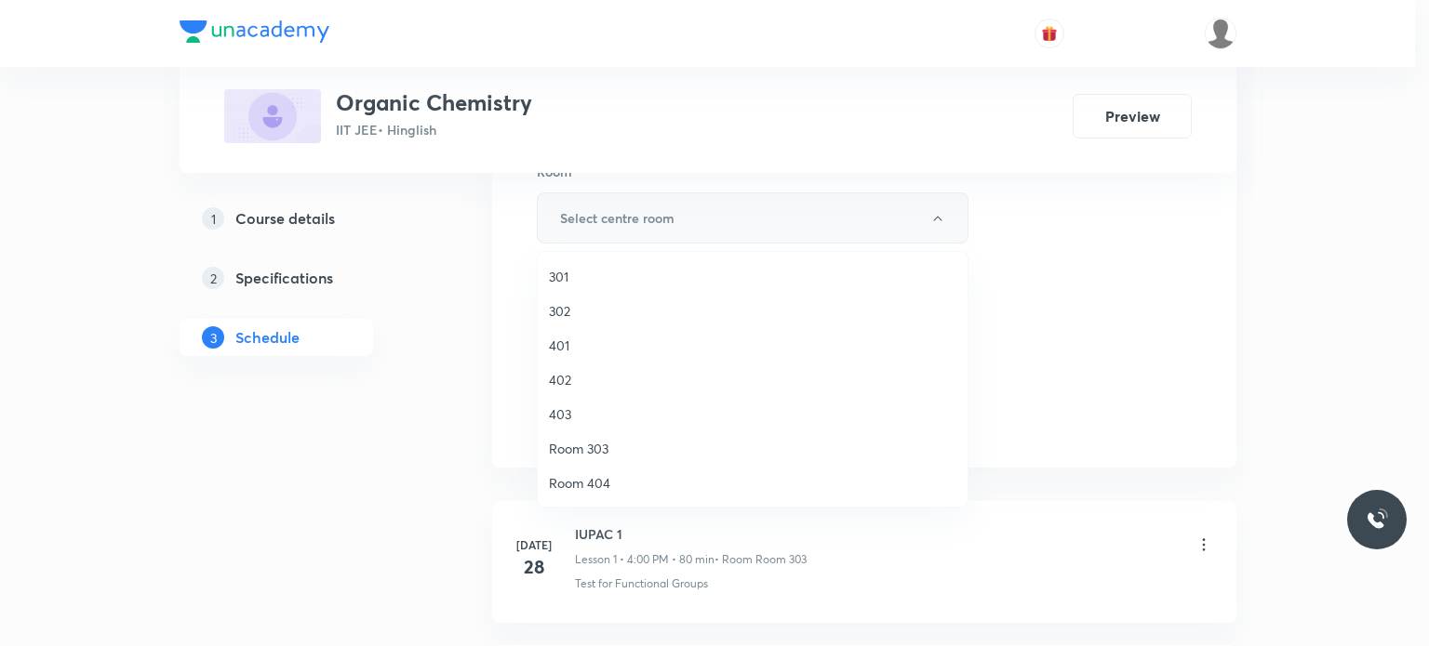
click at [603, 297] on li "302" at bounding box center [753, 311] width 430 height 34
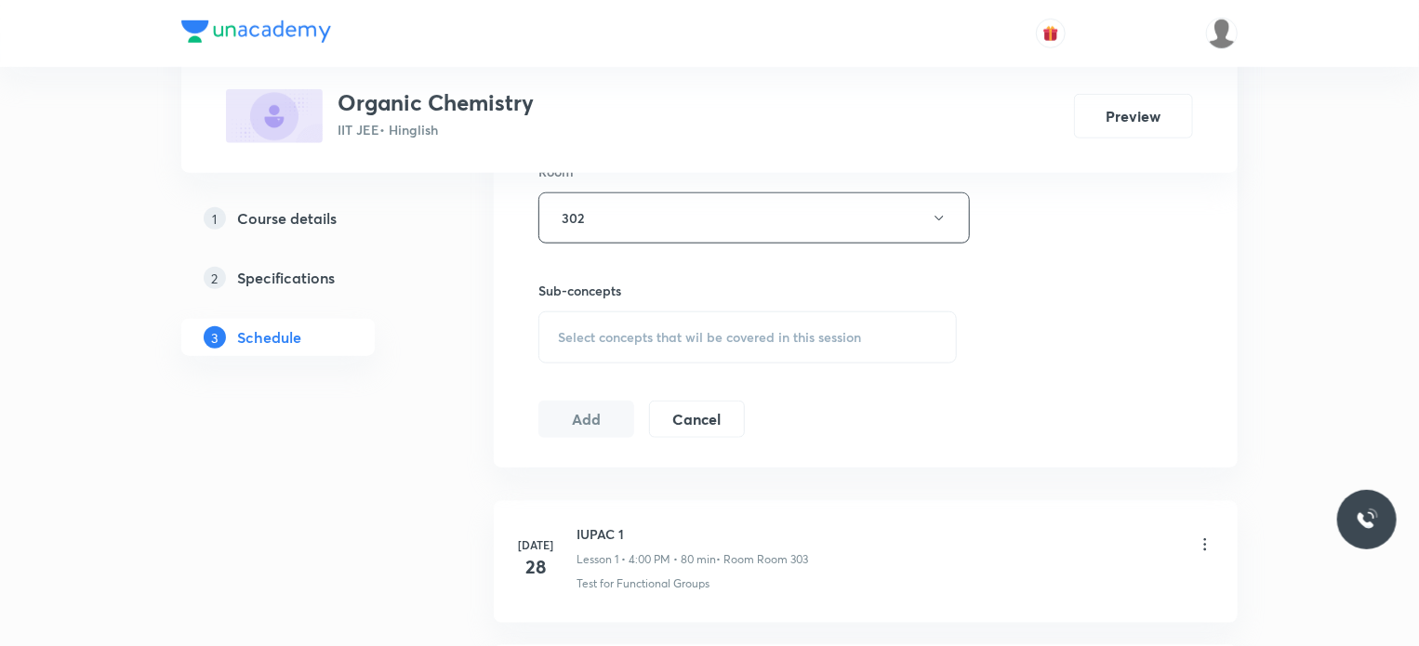
click at [676, 334] on span "Select concepts that wil be covered in this session" at bounding box center [709, 337] width 303 height 15
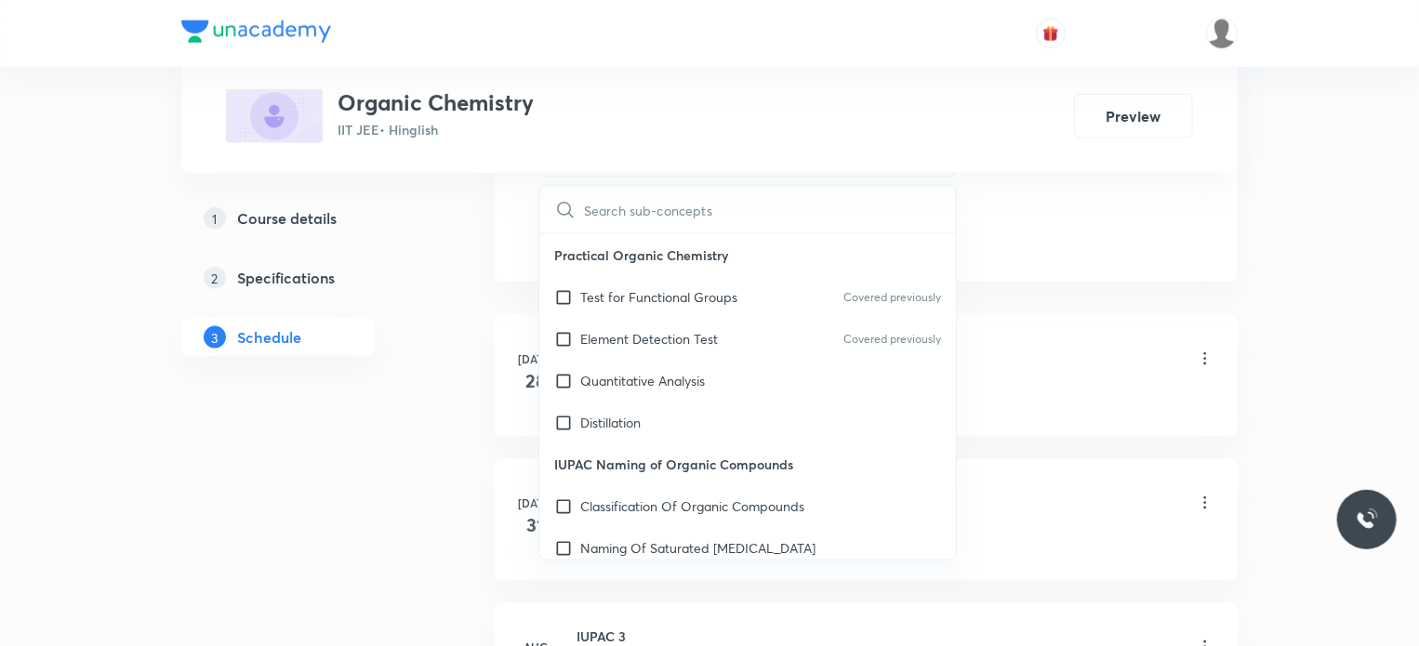
scroll to position [930, 0]
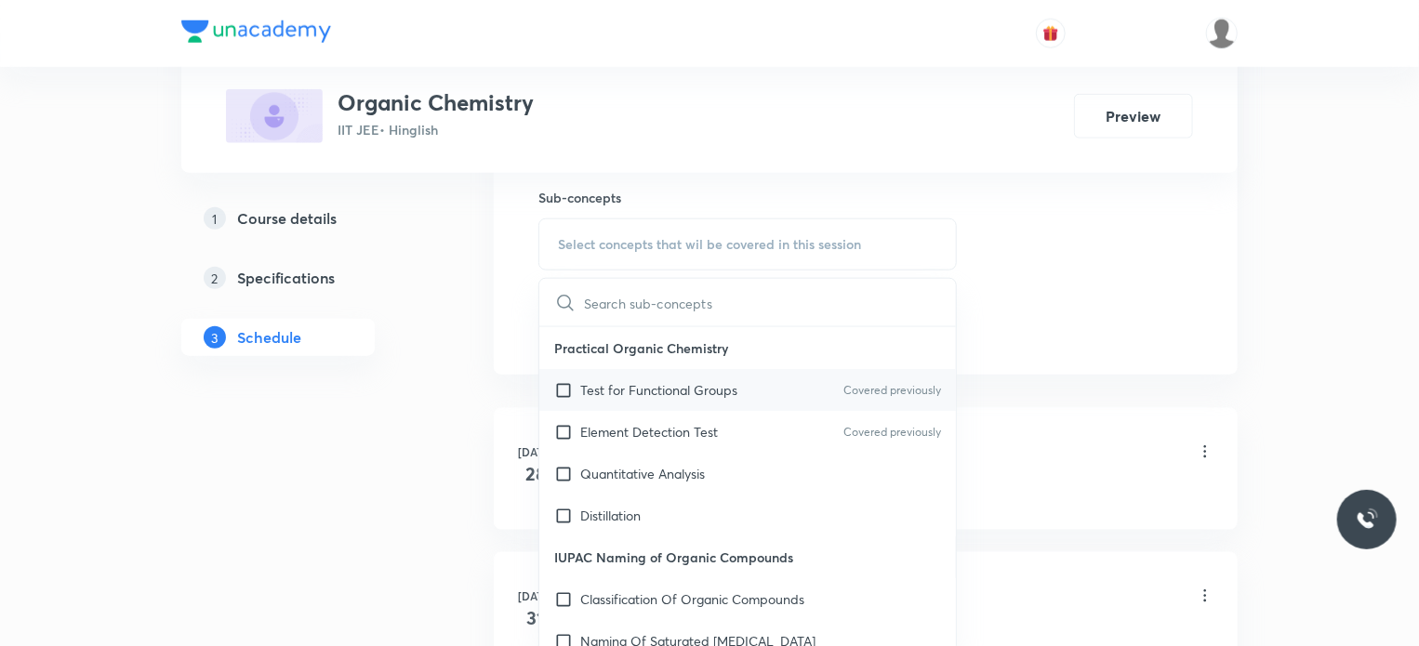
click at [667, 380] on p "Test for Functional Groups" at bounding box center [658, 390] width 157 height 20
checkbox input "true"
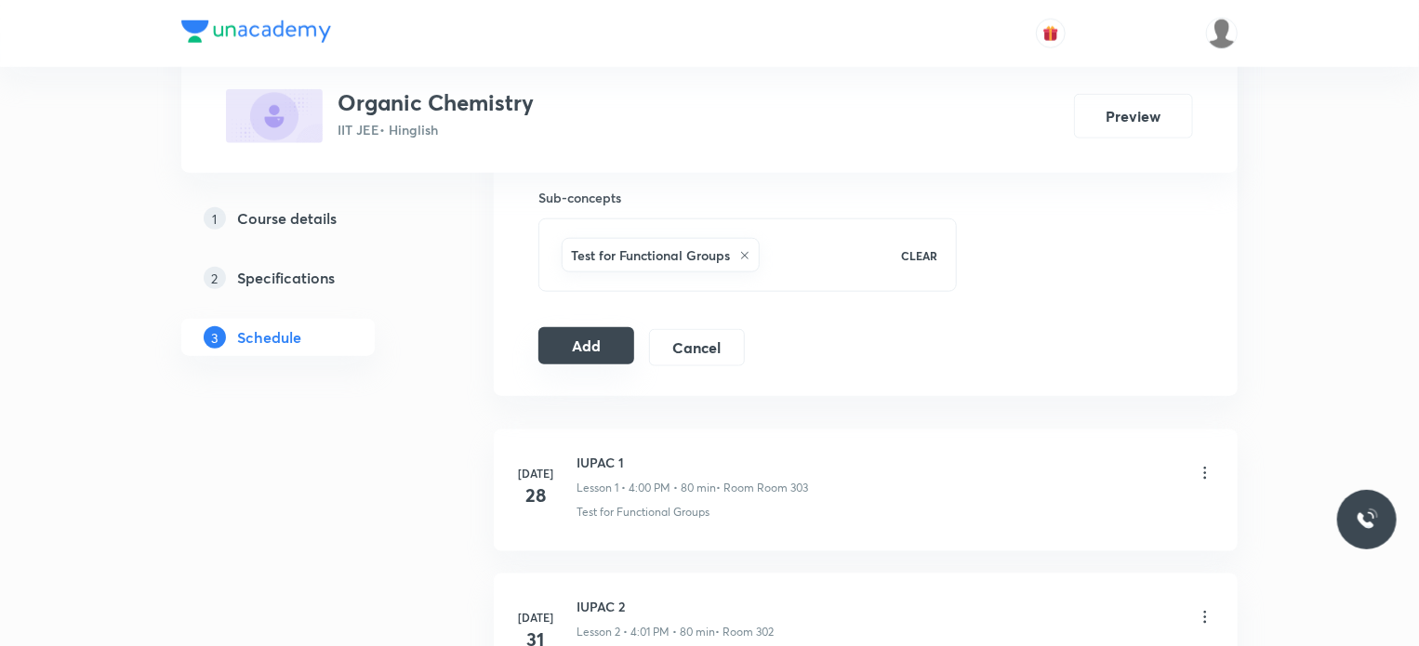
click at [613, 355] on button "Add" at bounding box center [587, 345] width 96 height 37
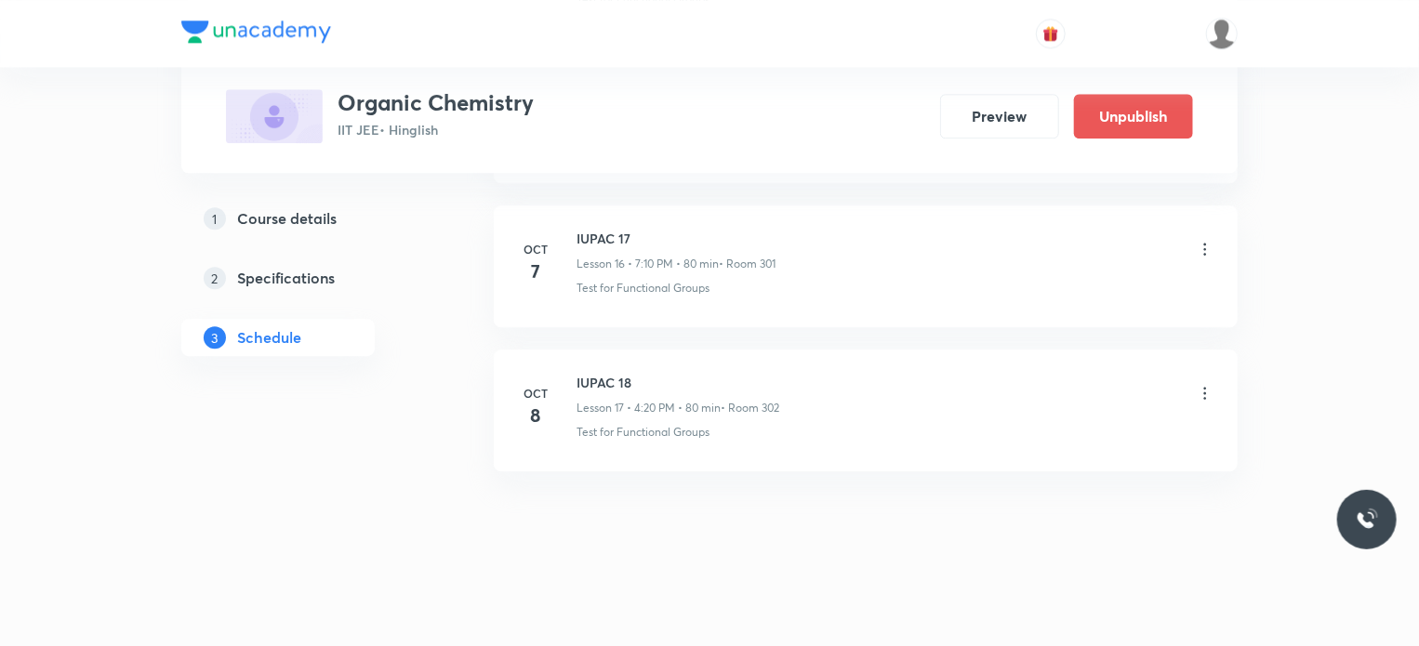
scroll to position [2244, 0]
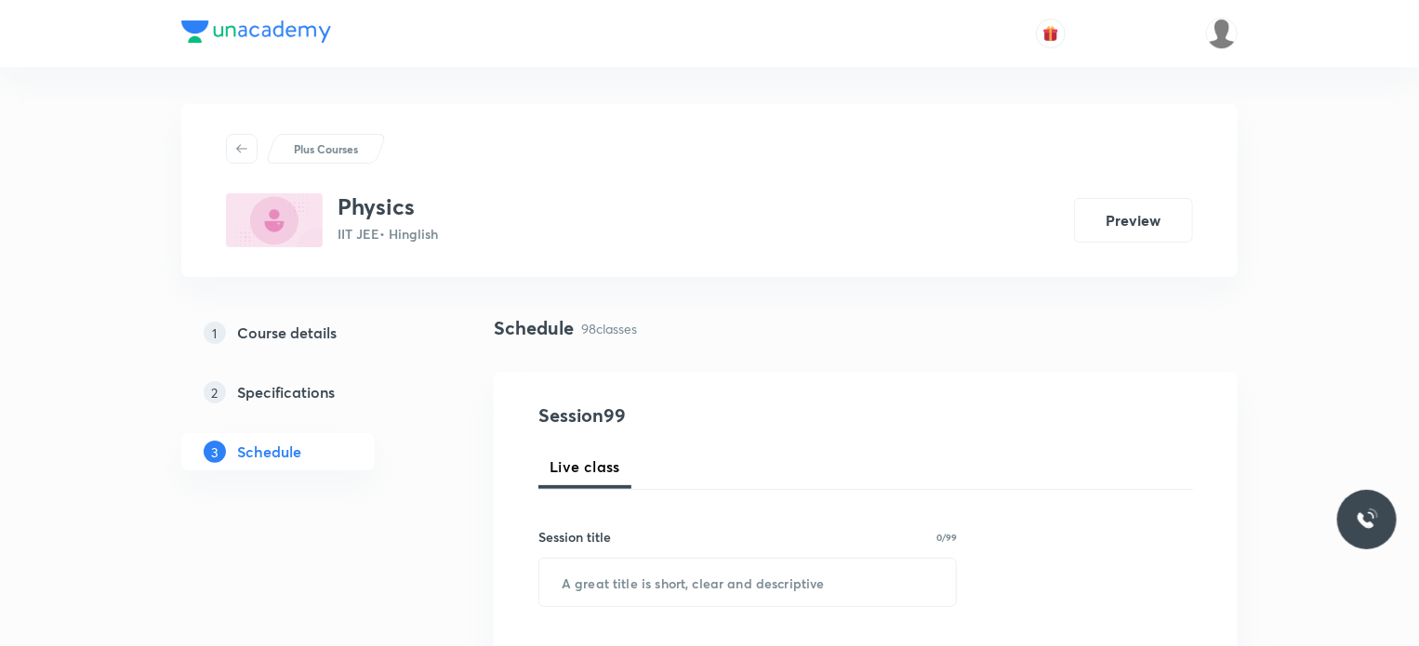
scroll to position [15054, 0]
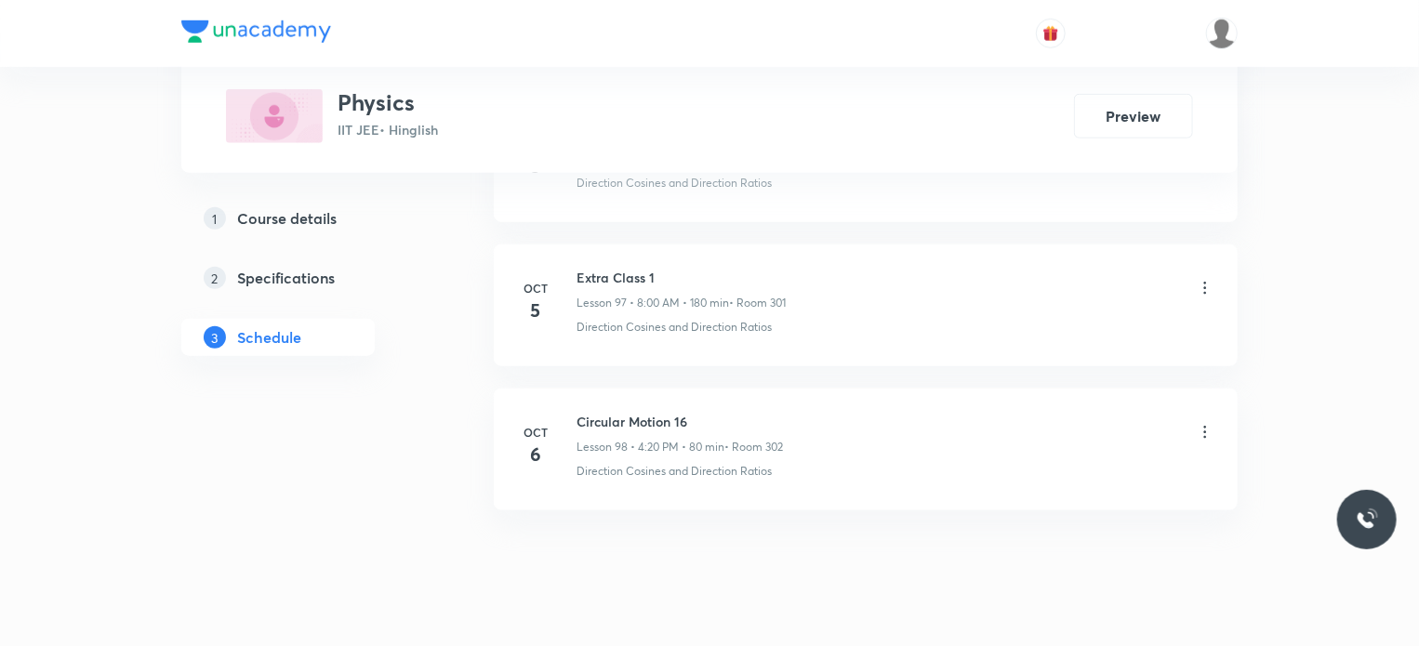
click at [743, 245] on li "[DATE] Extra Class 1 Lesson 97 • 8:00 AM • 180 min • Room 301 Direction Cosines…" at bounding box center [866, 306] width 744 height 122
click at [630, 389] on li "[DATE] Circular Motion 16 Lesson 98 • 4:20 PM • 80 min • Room 302 Direction Cos…" at bounding box center [866, 450] width 744 height 122
click at [630, 389] on li "Oct 6 Circular Motion 16 Lesson 98 • 4:20 PM • 80 min • Room 302 Direction Cosi…" at bounding box center [866, 450] width 744 height 122
copy h6 "Circular Motion 16"
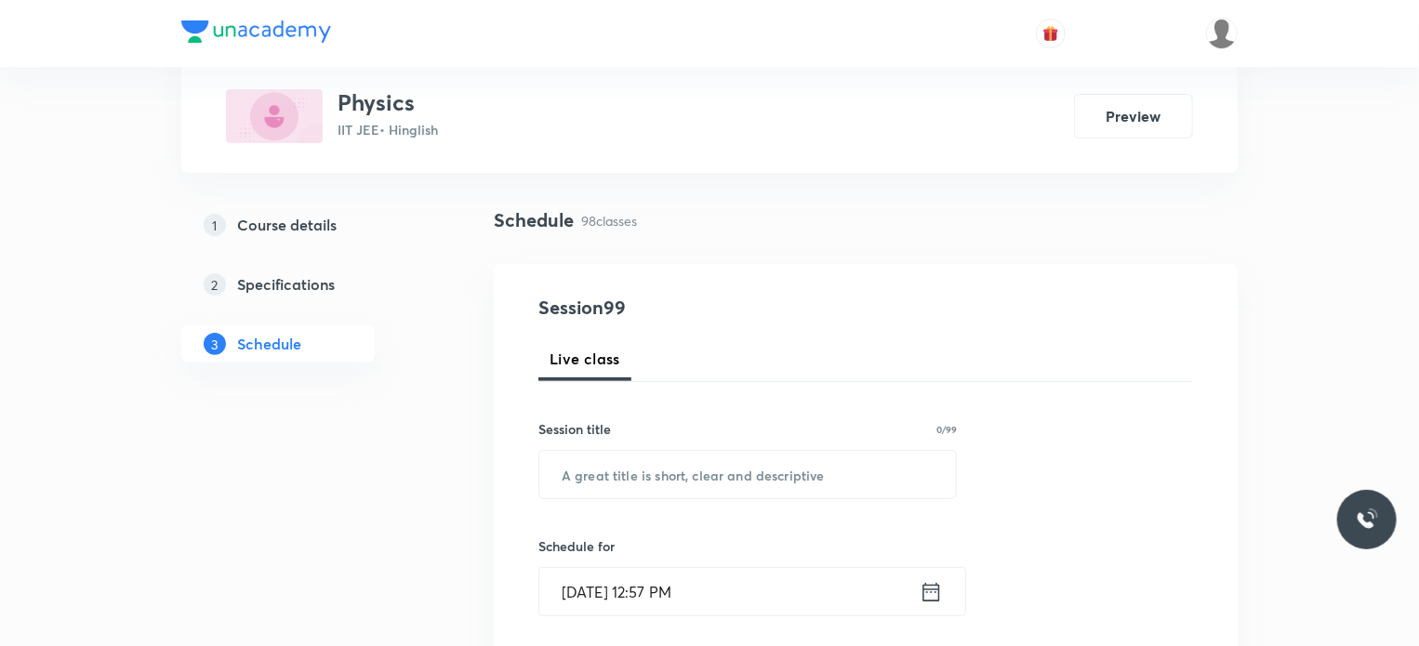
scroll to position [186, 0]
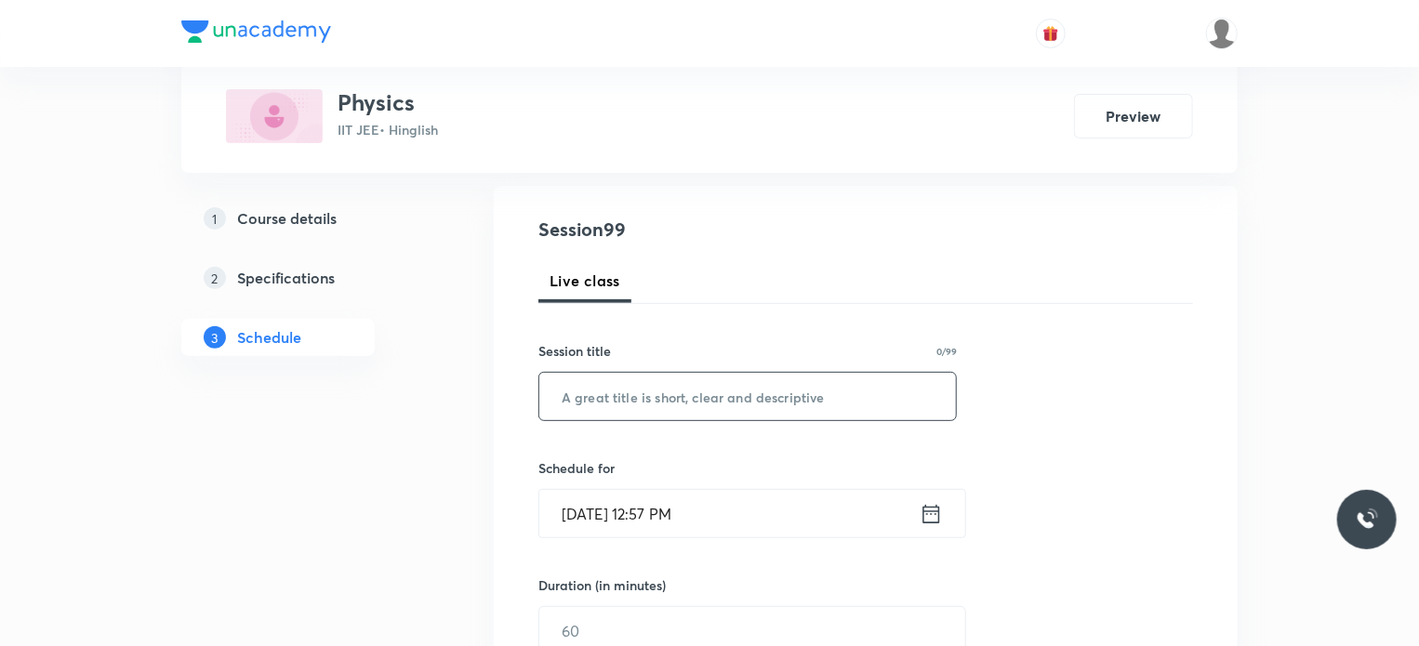
click at [636, 386] on input "text" at bounding box center [748, 396] width 417 height 47
paste input "Circular Motion 16"
type input "Circular Motion 17"
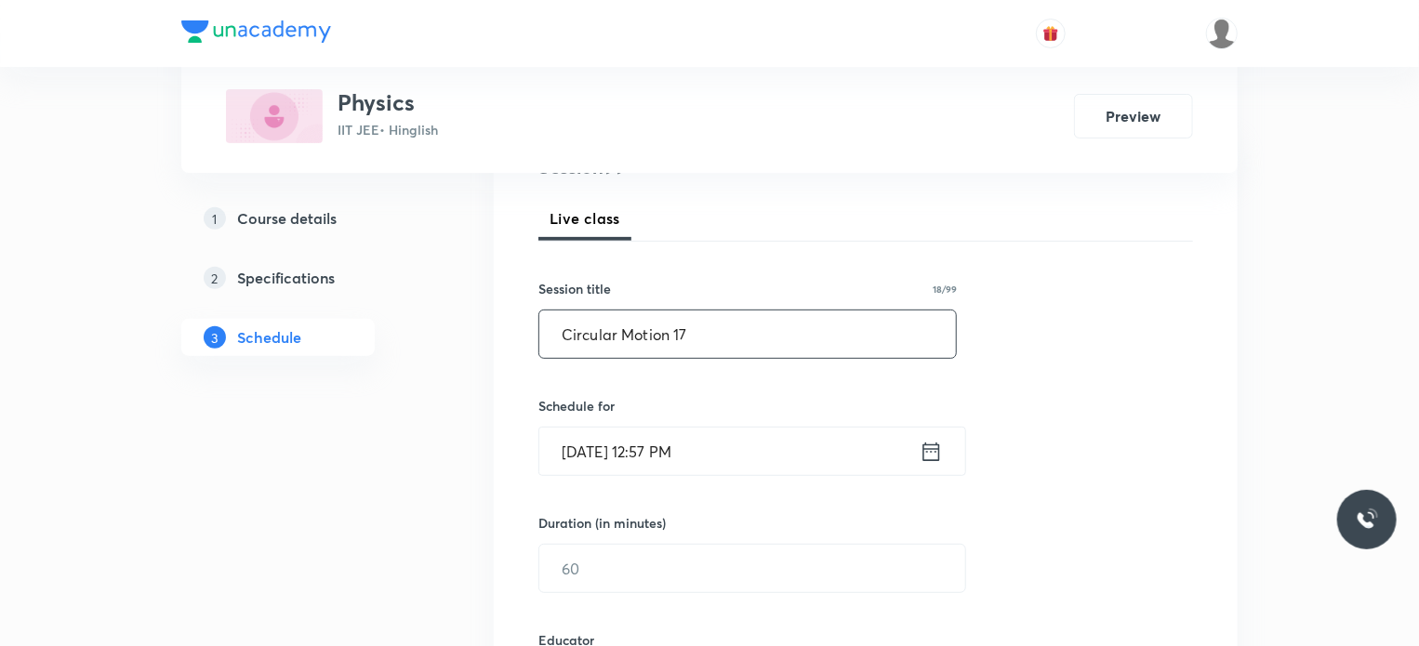
scroll to position [279, 0]
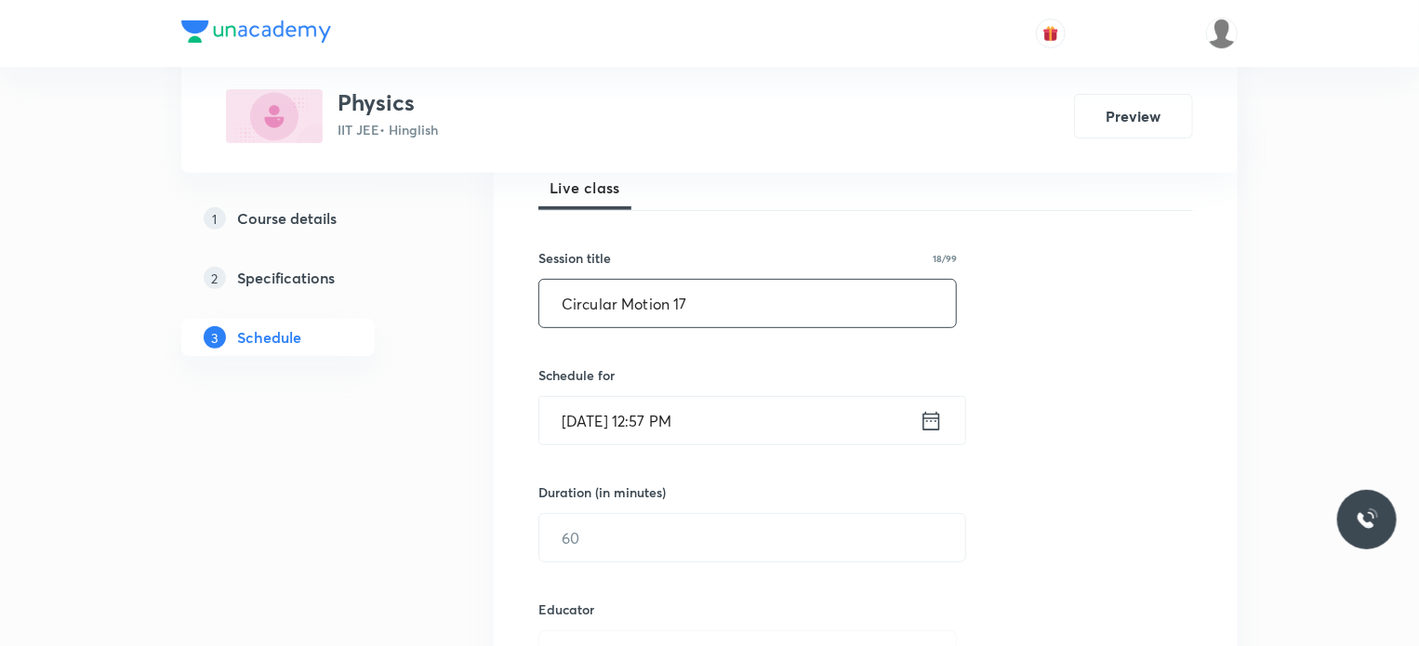
click at [647, 412] on input "Oct 8, 2025, 12:57 PM" at bounding box center [730, 420] width 380 height 47
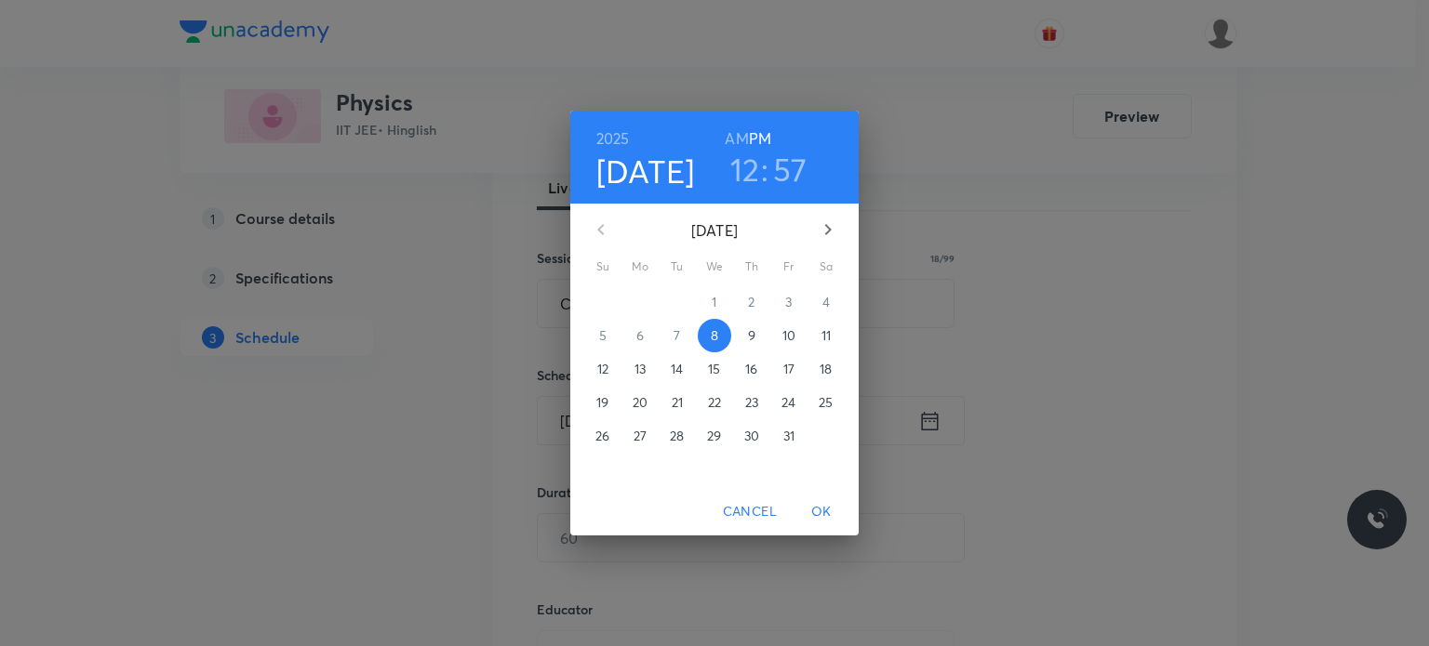
click at [734, 160] on h3 "12" at bounding box center [745, 169] width 30 height 39
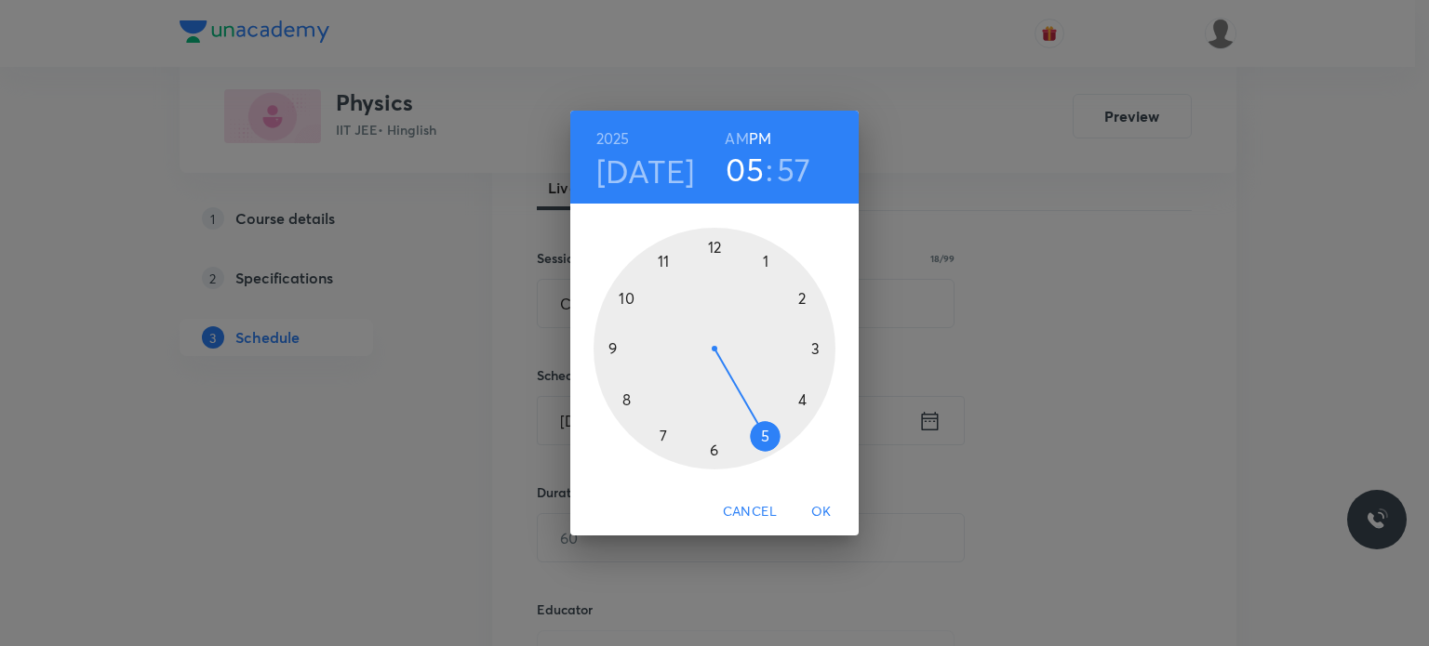
drag, startPoint x: 766, startPoint y: 375, endPoint x: 766, endPoint y: 424, distance: 49.3
click at [766, 424] on div at bounding box center [714, 349] width 242 height 242
drag, startPoint x: 699, startPoint y: 338, endPoint x: 595, endPoint y: 345, distance: 104.4
click at [595, 345] on div at bounding box center [714, 349] width 242 height 242
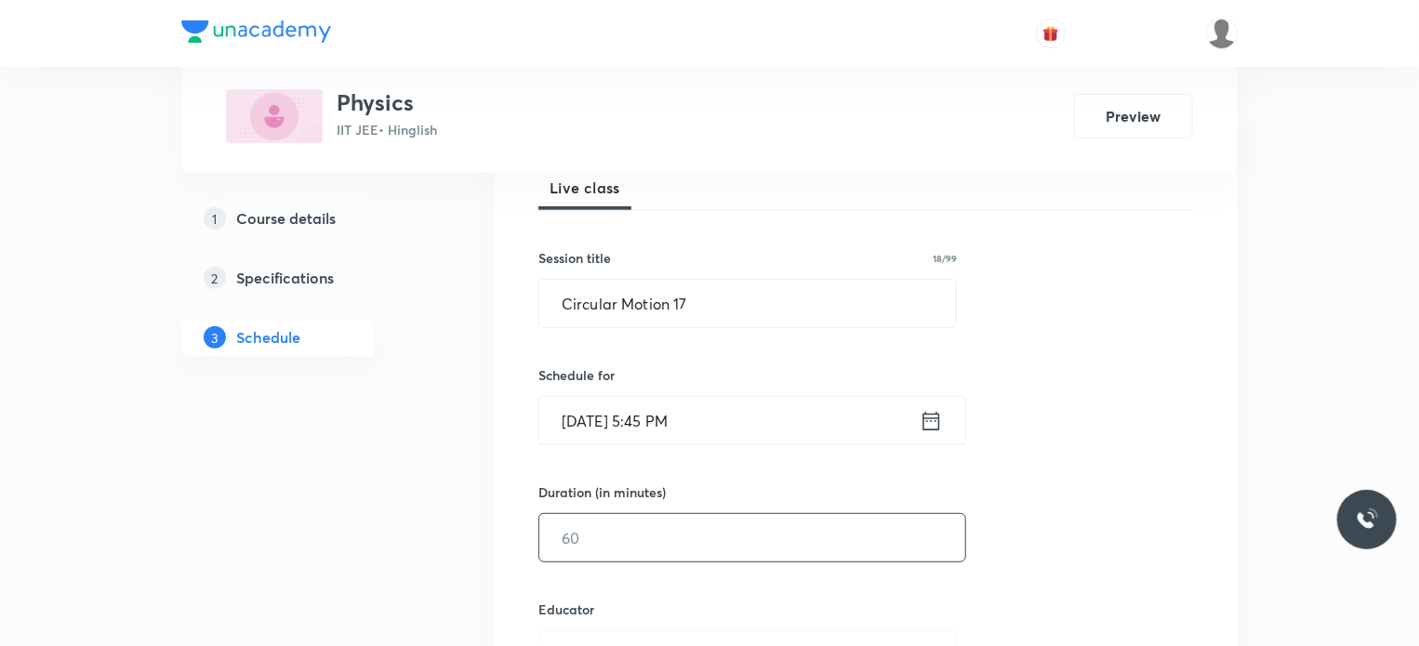
click at [614, 515] on div "Duration (in minutes) ​" at bounding box center [709, 523] width 340 height 80
click at [610, 517] on input "text" at bounding box center [753, 537] width 426 height 47
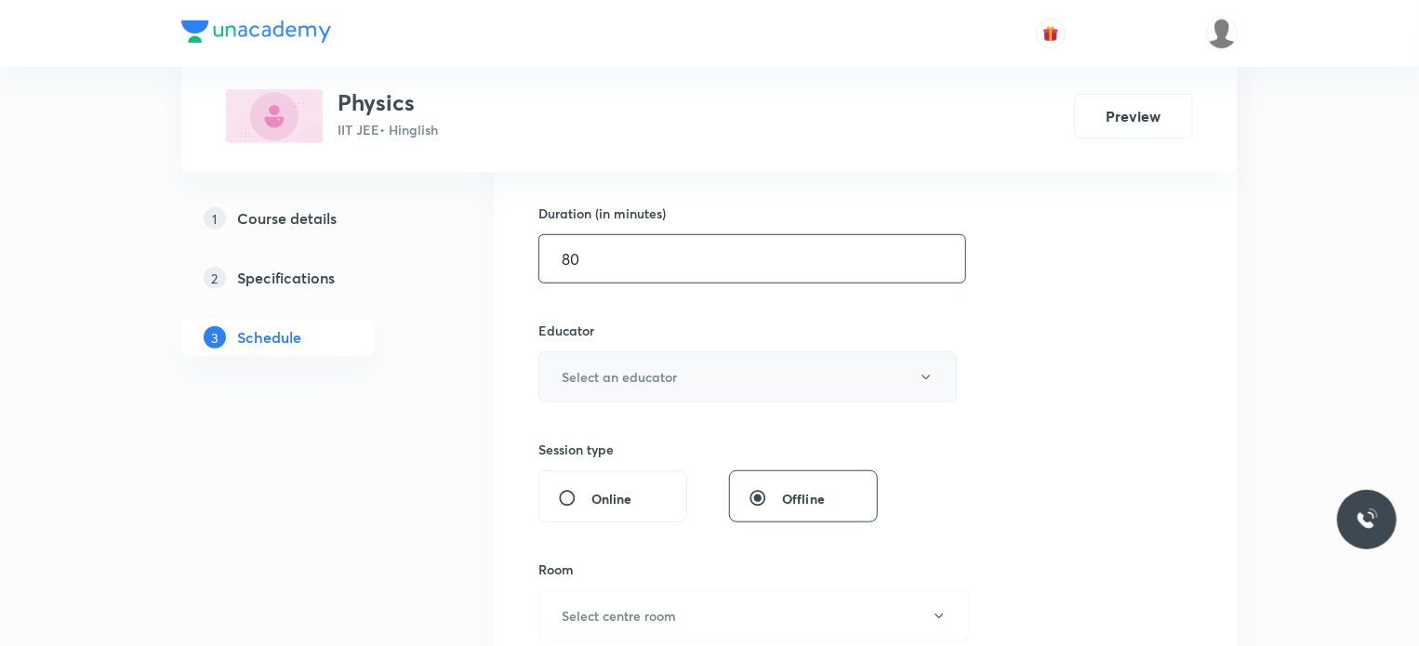
type input "80"
click at [633, 385] on h6 "Select an educator" at bounding box center [619, 377] width 115 height 20
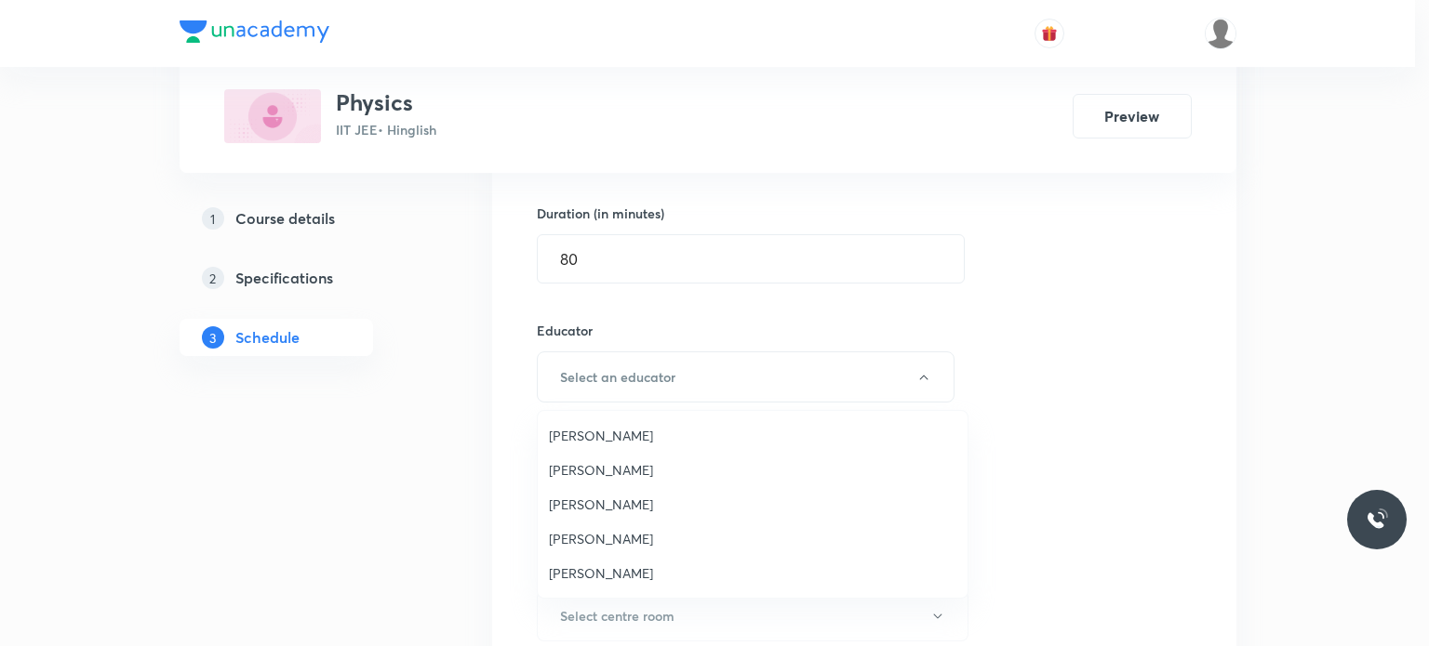
drag, startPoint x: 623, startPoint y: 566, endPoint x: 677, endPoint y: 473, distance: 106.7
click at [624, 566] on span "[PERSON_NAME]" at bounding box center [752, 574] width 407 height 20
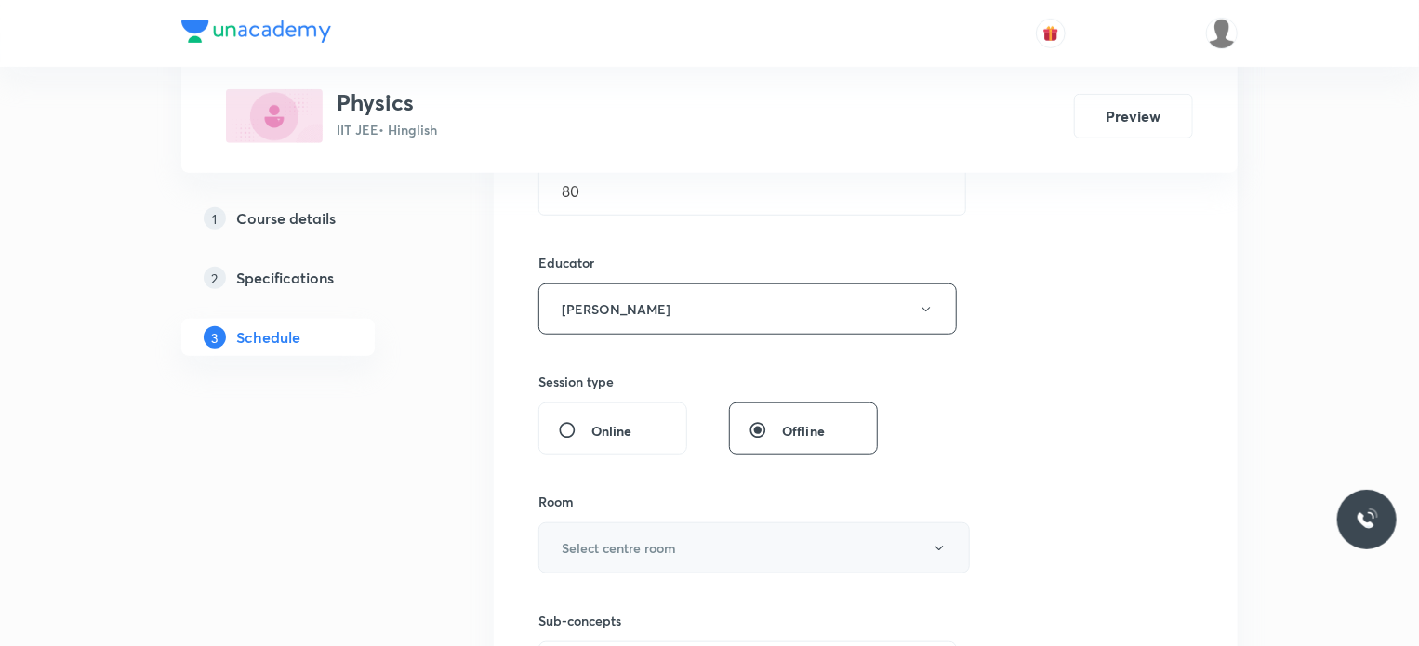
scroll to position [744, 0]
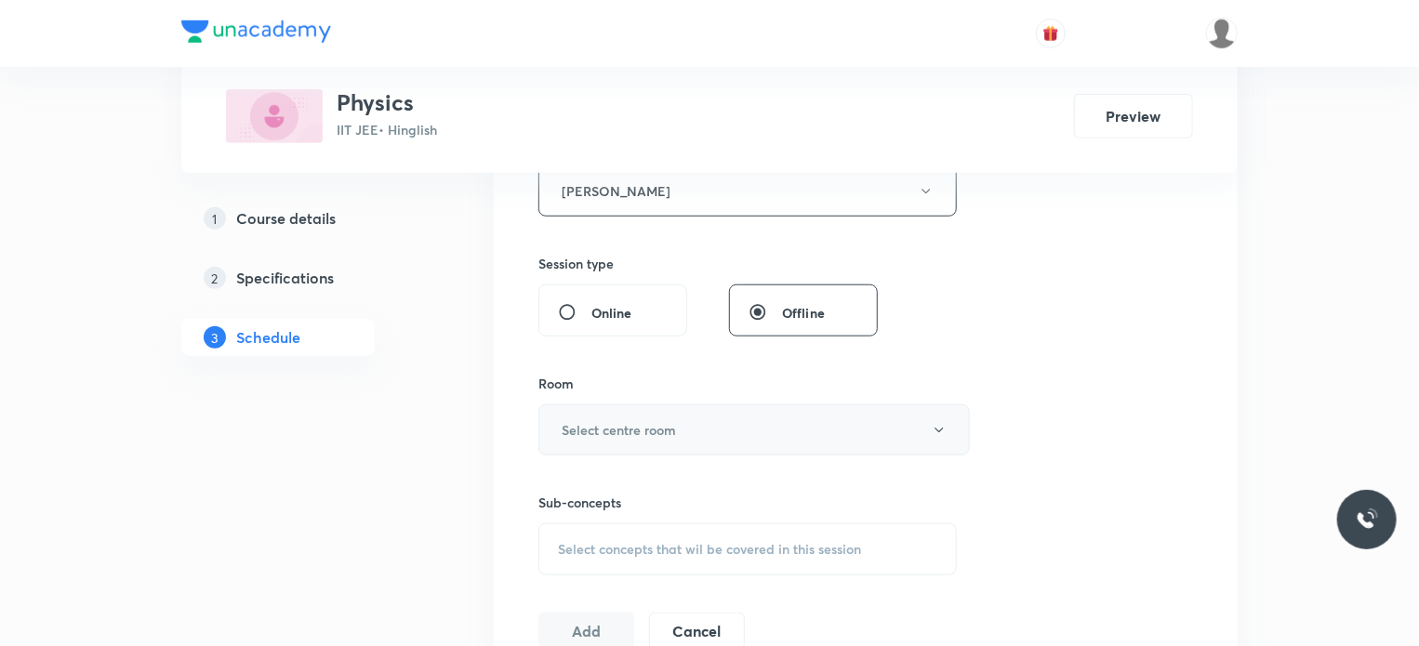
click at [649, 410] on button "Select centre room" at bounding box center [755, 430] width 432 height 51
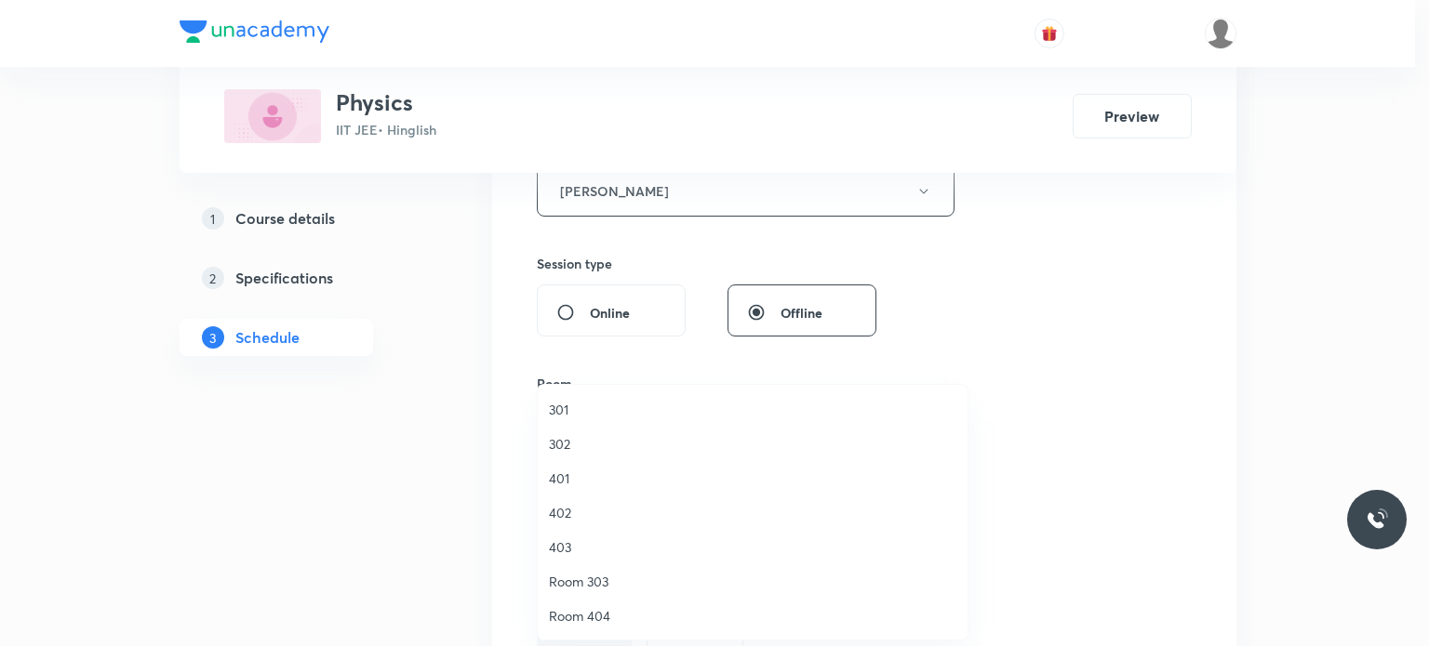
click at [623, 431] on li "302" at bounding box center [753, 444] width 430 height 34
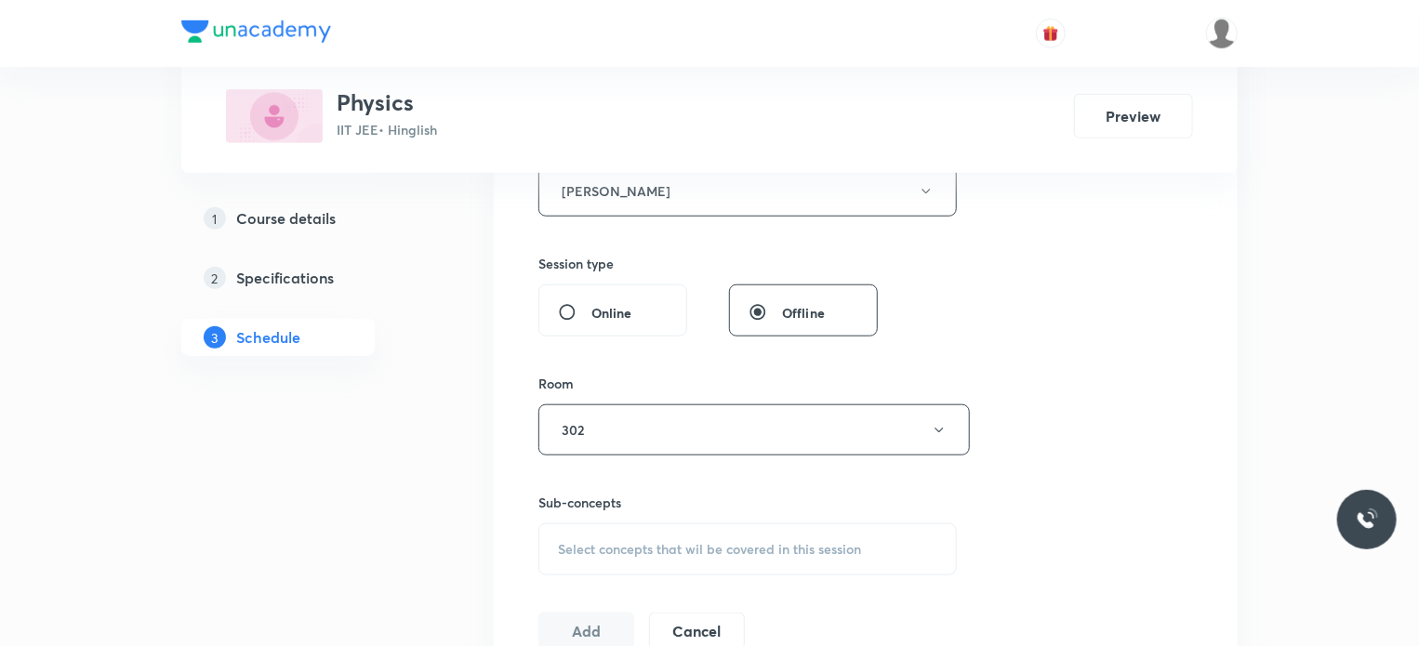
click at [687, 524] on div "Select concepts that wil be covered in this session" at bounding box center [748, 550] width 419 height 52
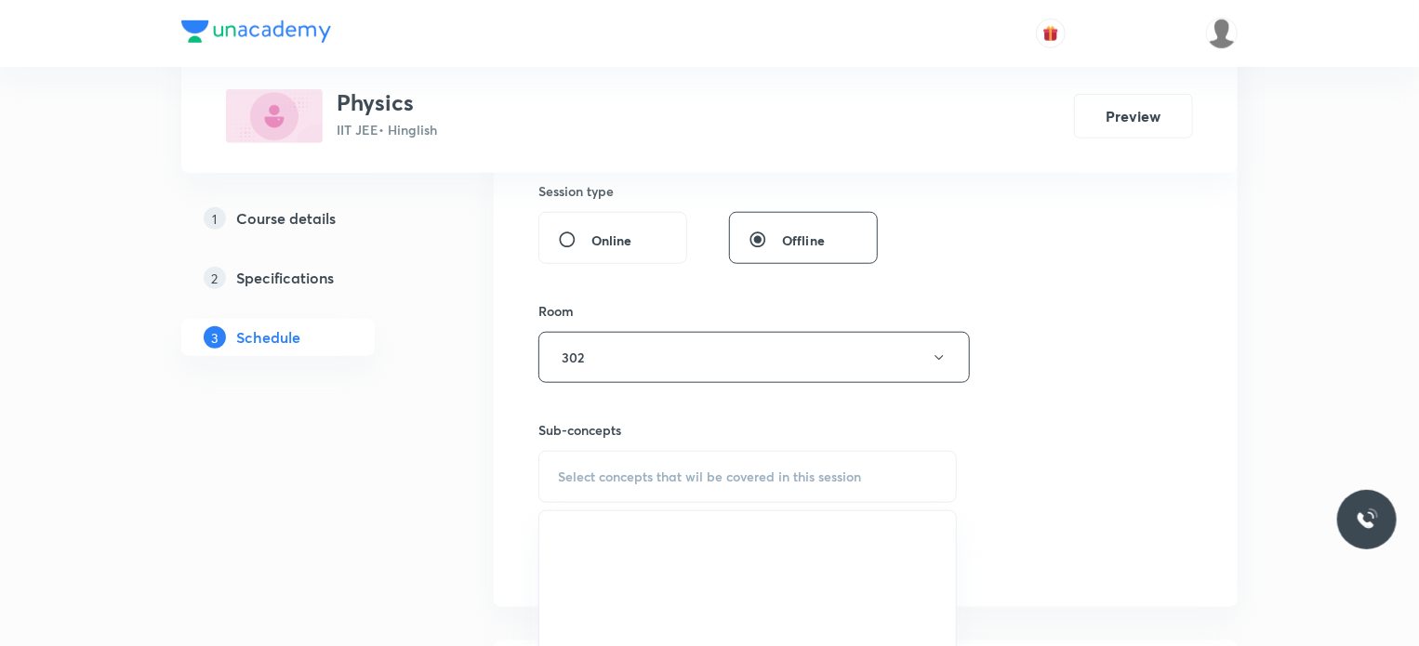
scroll to position [930, 0]
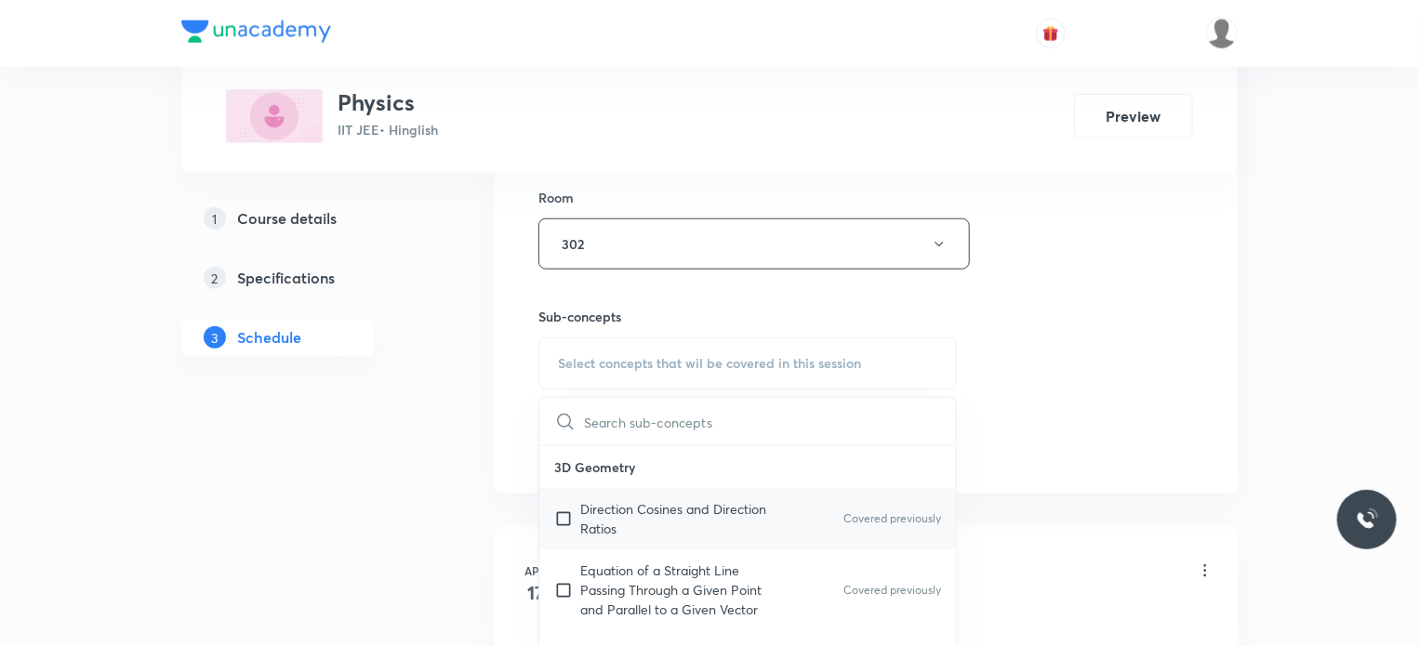
drag, startPoint x: 724, startPoint y: 511, endPoint x: 1172, endPoint y: 381, distance: 466.6
click at [725, 512] on p "Direction Cosines and Direction Ratios" at bounding box center [674, 519] width 188 height 39
checkbox input "true"
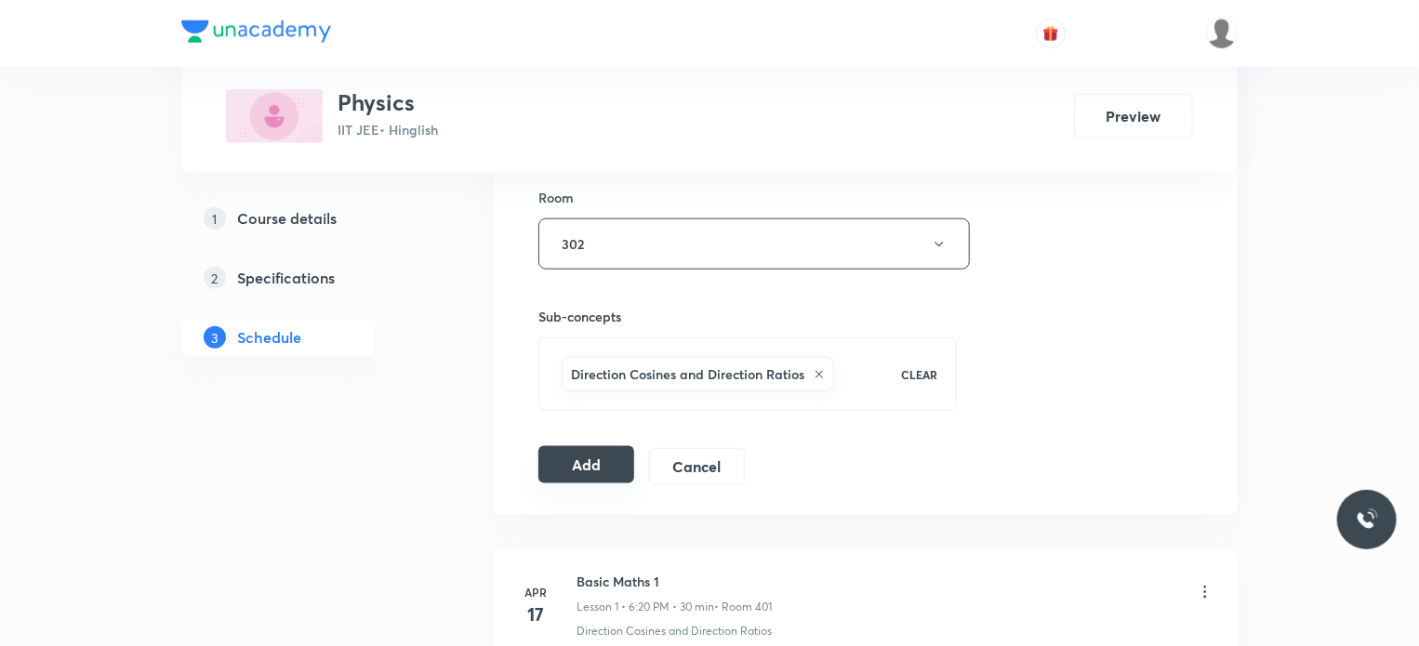
click at [595, 468] on button "Add" at bounding box center [587, 464] width 96 height 37
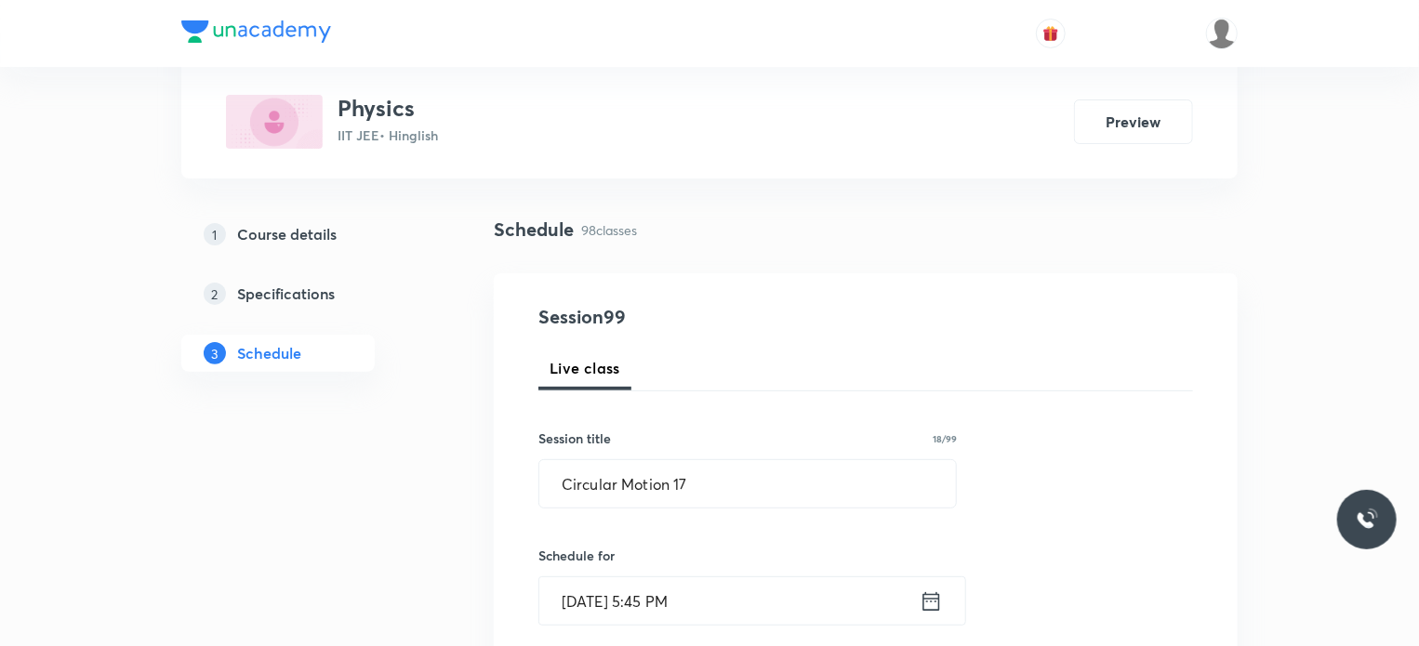
scroll to position [93, 0]
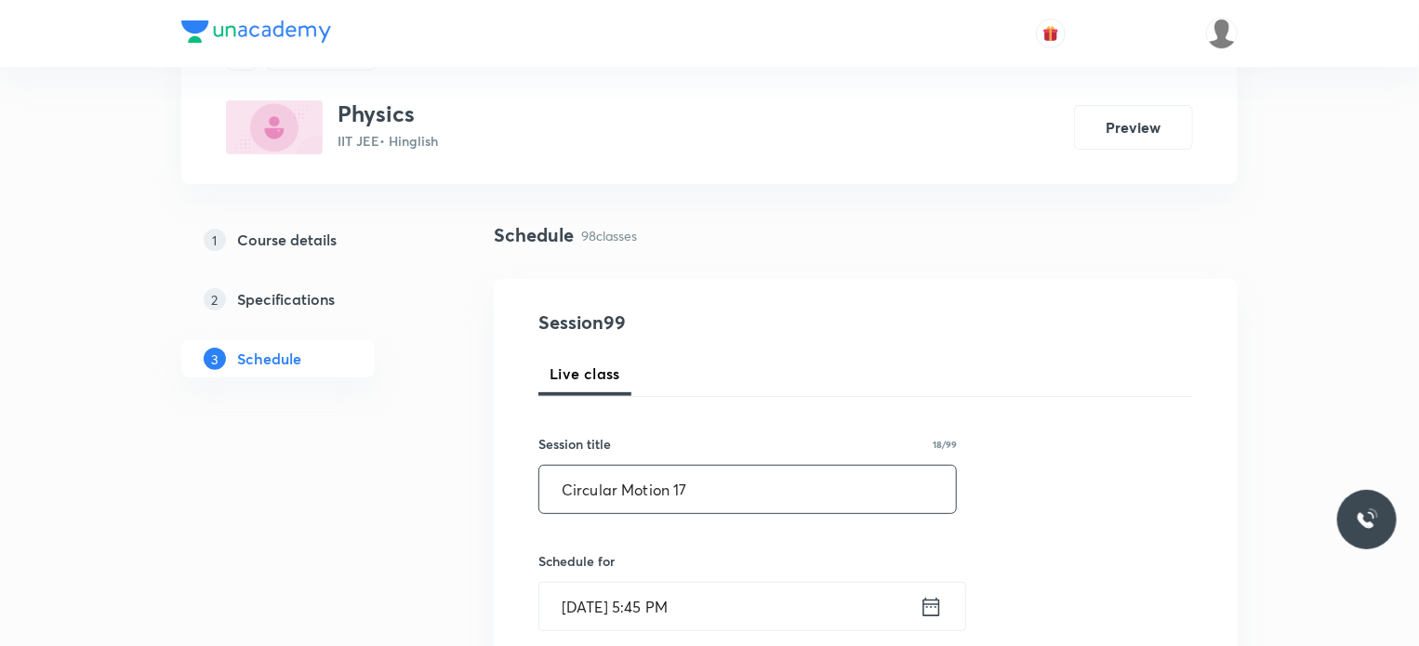
drag, startPoint x: 707, startPoint y: 492, endPoint x: 517, endPoint y: 494, distance: 189.8
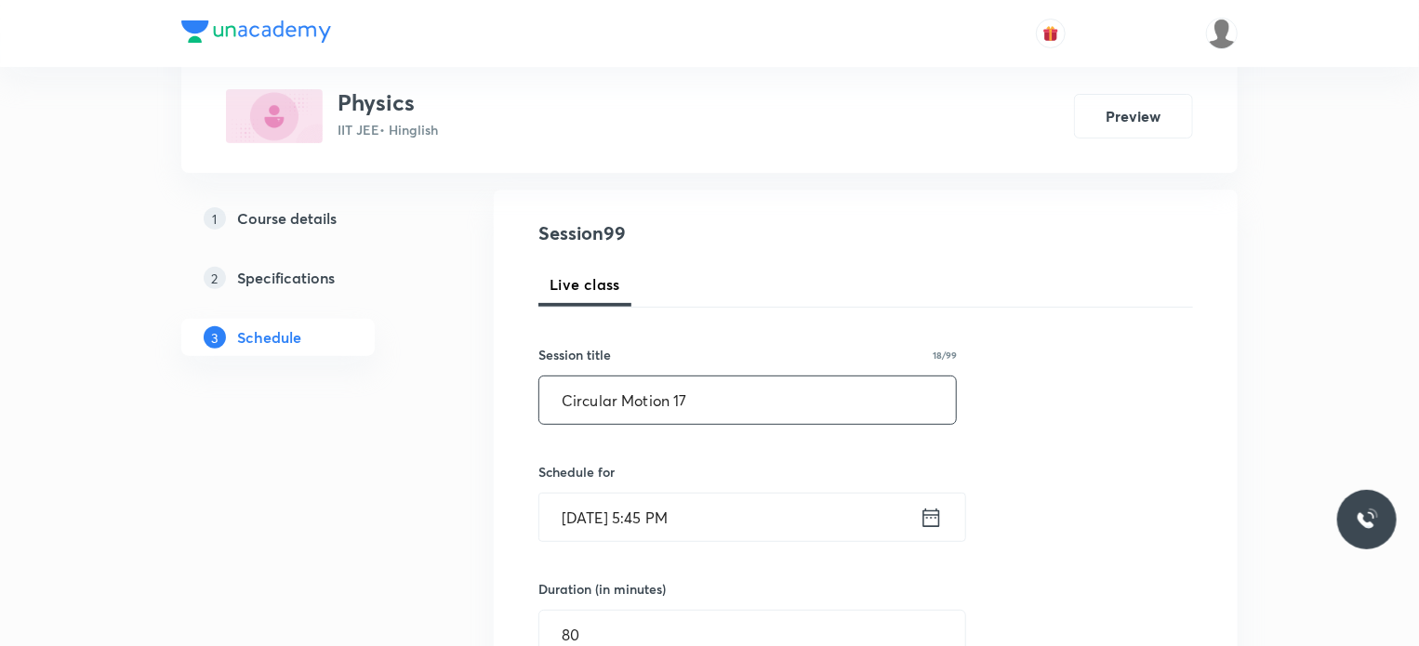
scroll to position [186, 0]
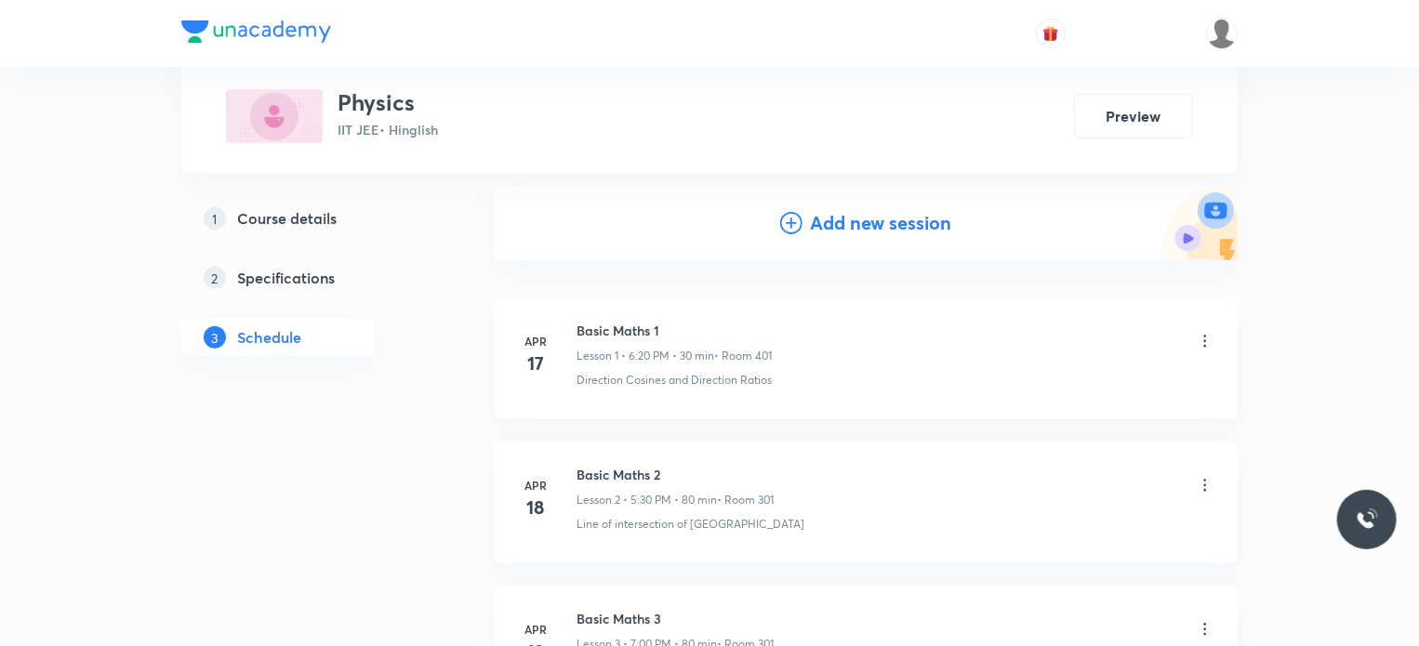
click at [796, 206] on div "Add new session" at bounding box center [866, 223] width 744 height 74
drag, startPoint x: 803, startPoint y: 220, endPoint x: 799, endPoint y: 248, distance: 29.1
click at [803, 219] on div "Add new session" at bounding box center [865, 223] width 171 height 28
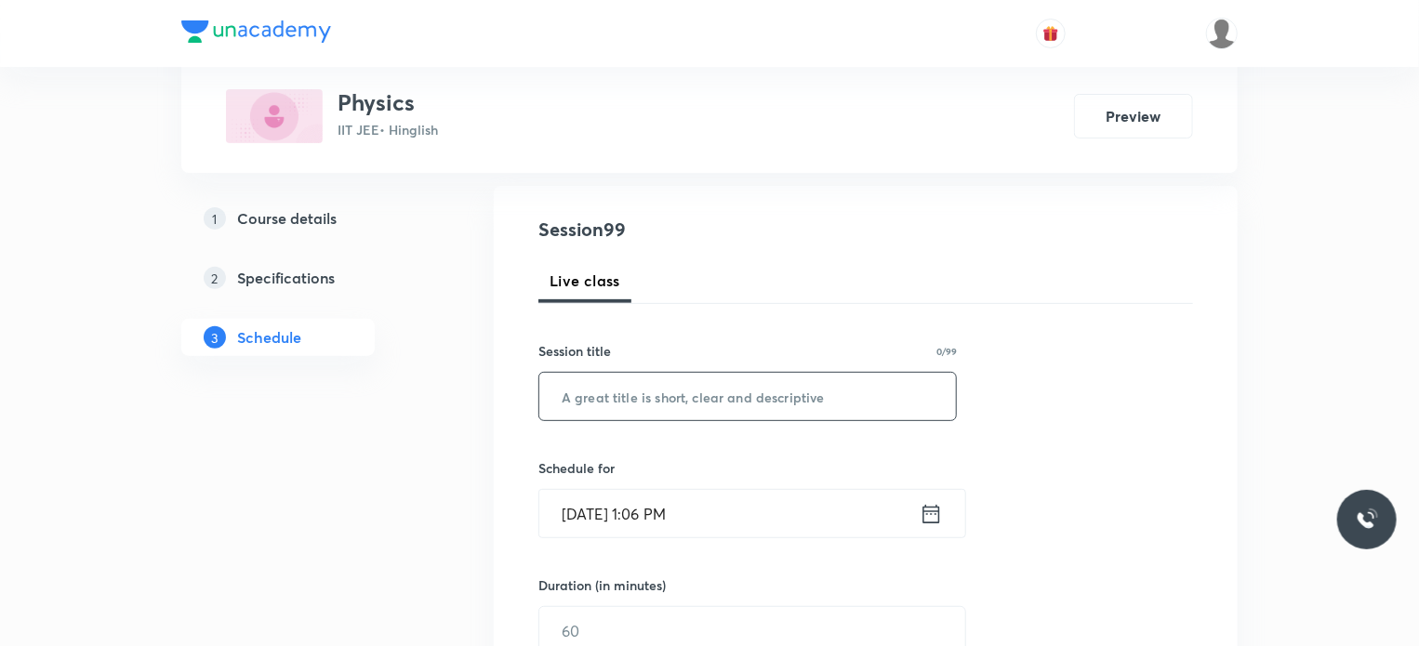
click at [673, 409] on input "text" at bounding box center [748, 396] width 417 height 47
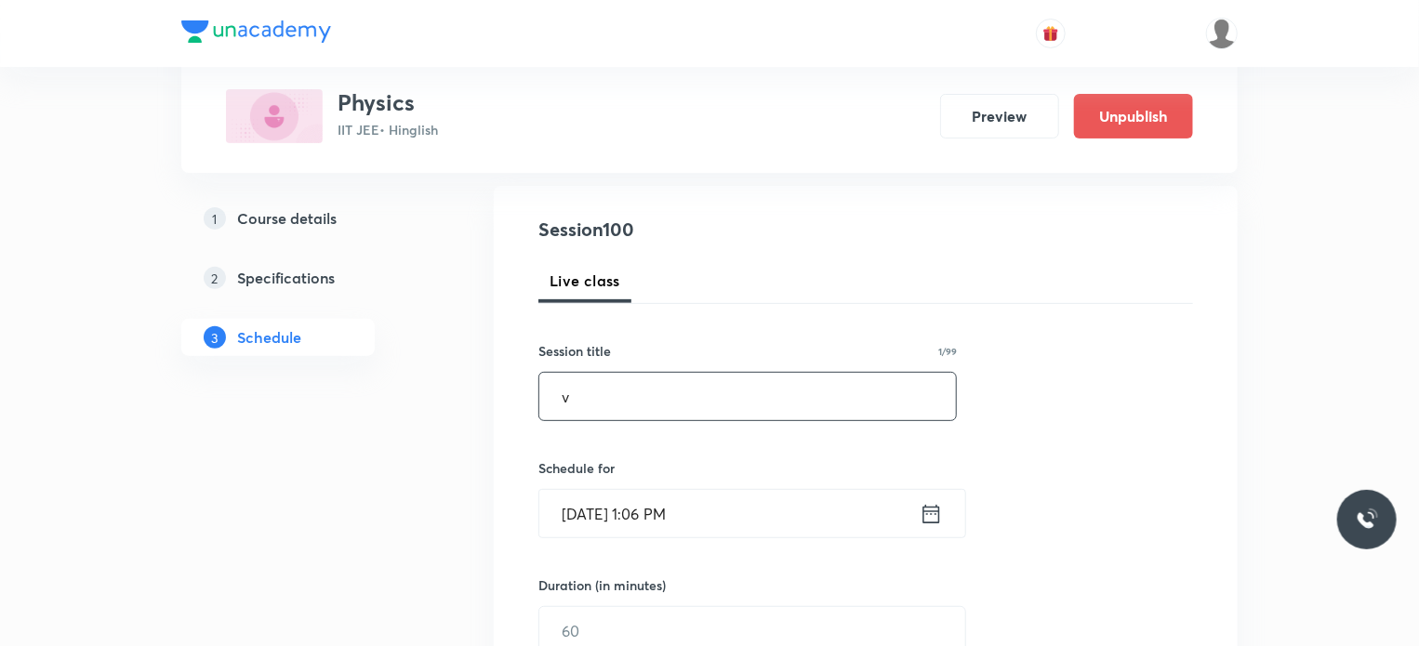
type input "v"
paste input "Circular Motion 17"
type input "Circular Motion 18"
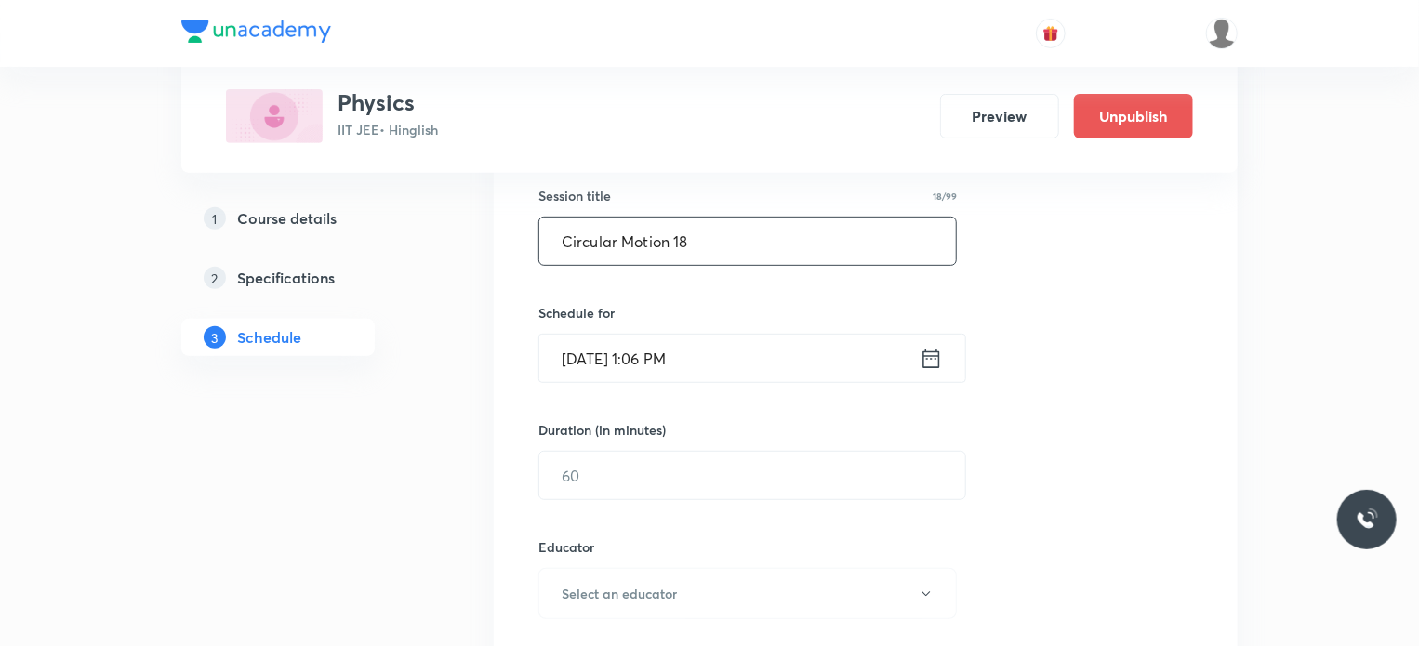
scroll to position [372, 0]
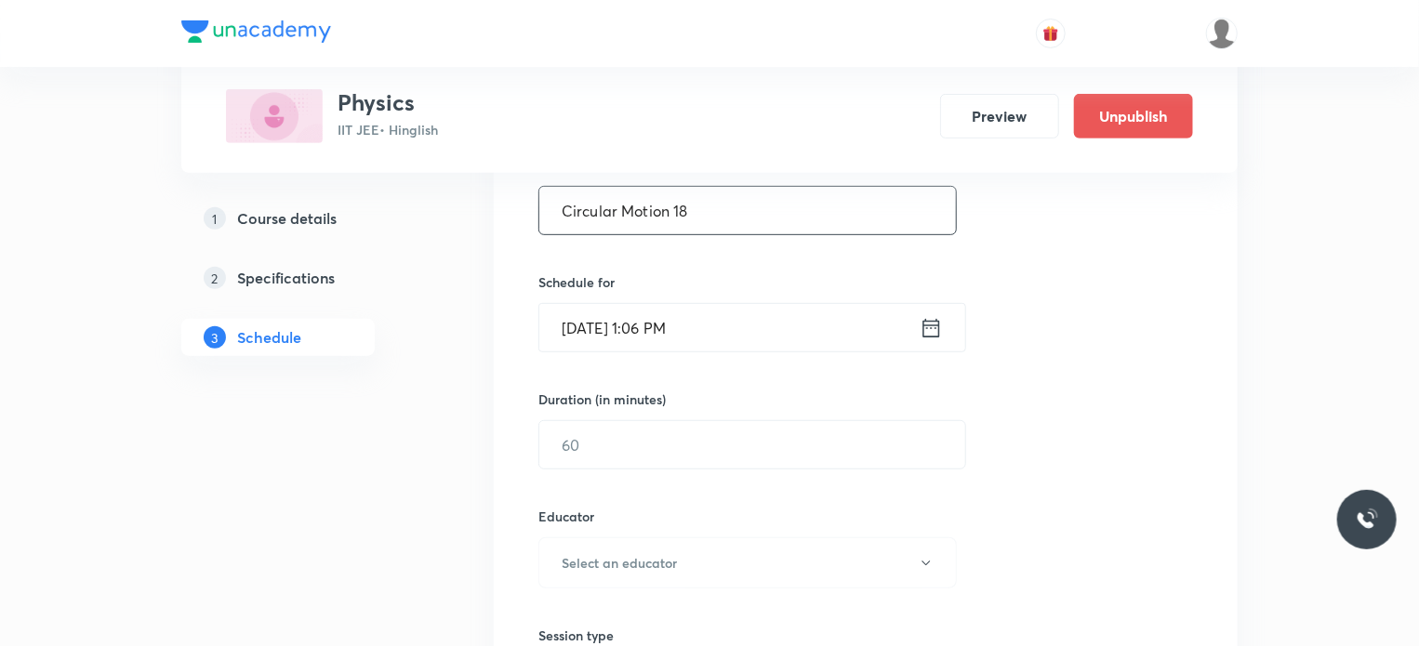
click at [740, 330] on input "Oct 8, 2025, 1:06 PM" at bounding box center [730, 327] width 380 height 47
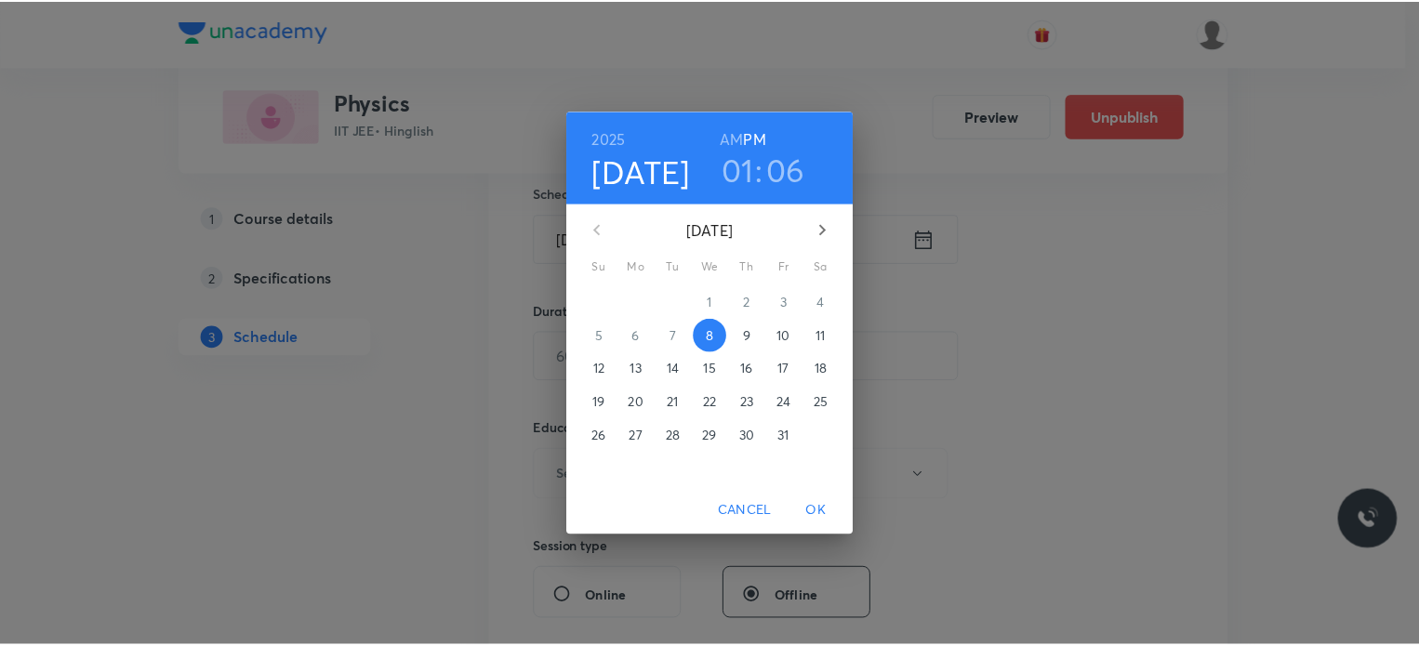
scroll to position [465, 0]
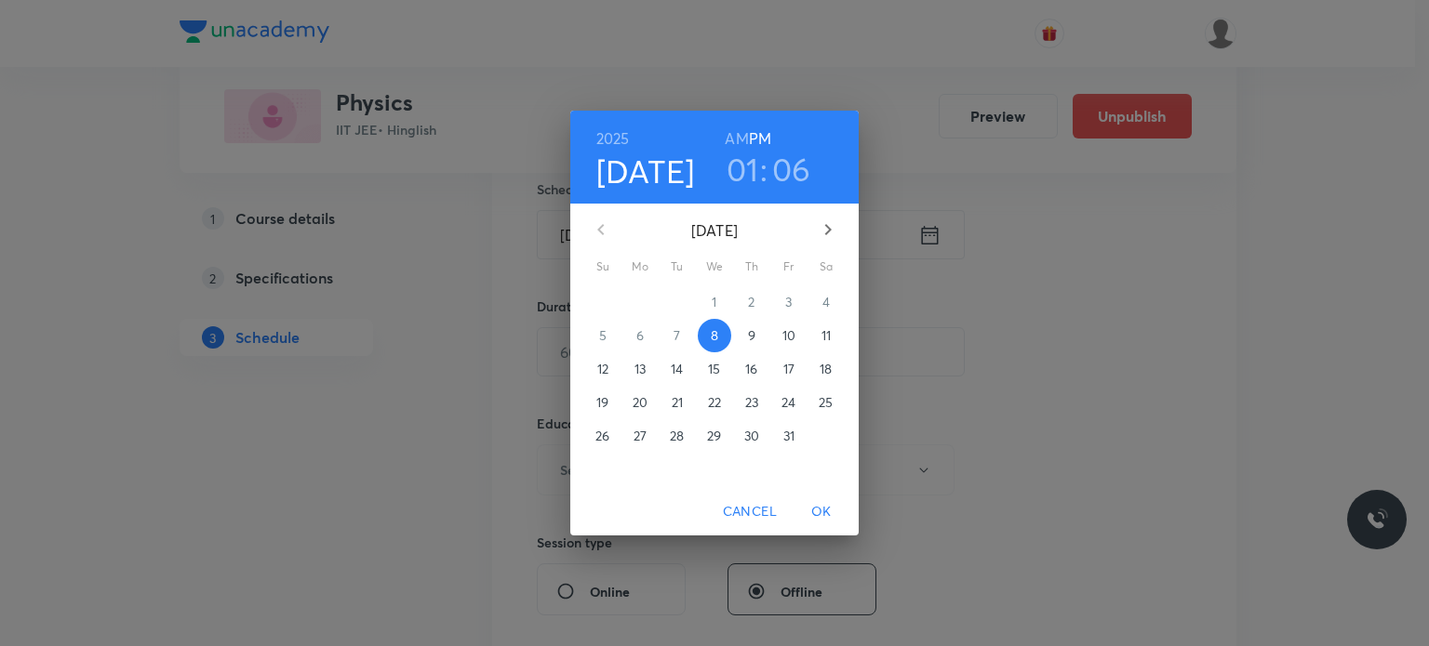
click at [724, 180] on div "01 : 06" at bounding box center [767, 169] width 129 height 39
click at [738, 178] on h3 "01" at bounding box center [742, 169] width 33 height 39
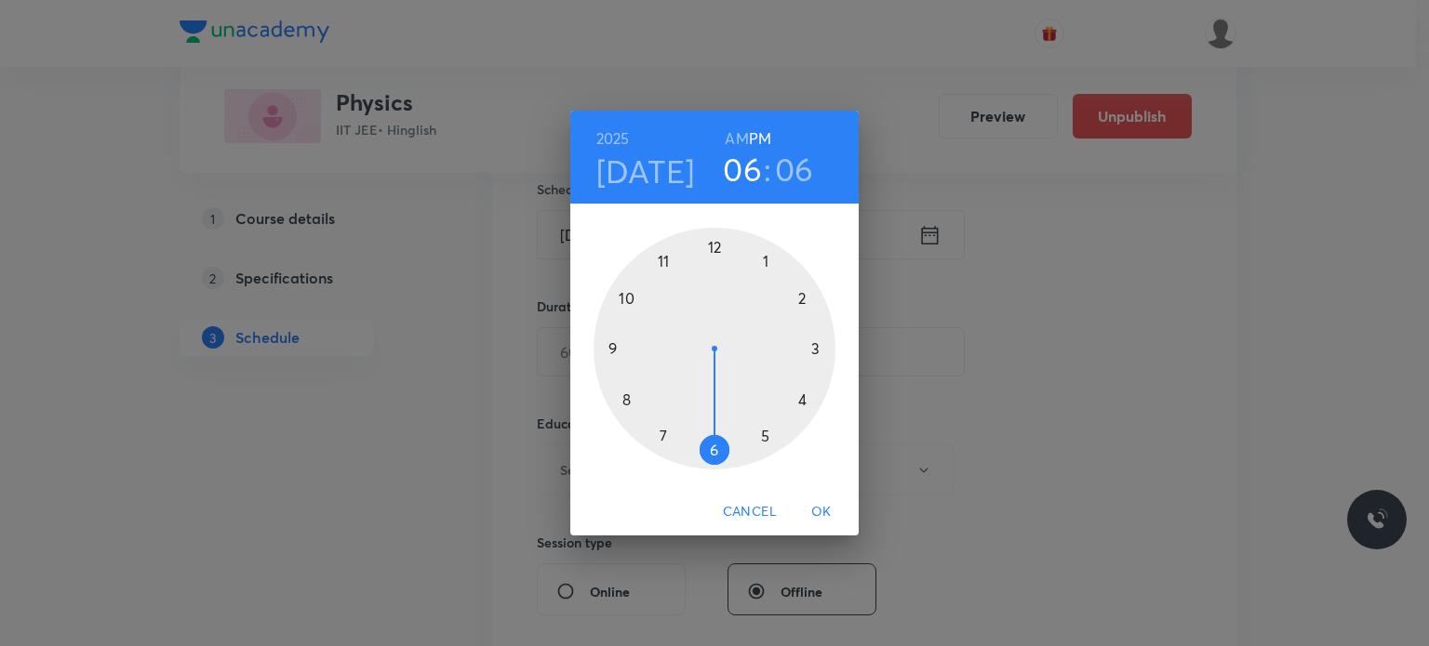
drag, startPoint x: 790, startPoint y: 376, endPoint x: 699, endPoint y: 446, distance: 114.6
click at [699, 446] on div at bounding box center [714, 349] width 242 height 242
click at [744, 165] on h3 "06" at bounding box center [742, 169] width 39 height 39
drag, startPoint x: 777, startPoint y: 353, endPoint x: 678, endPoint y: 410, distance: 114.2
click at [678, 410] on div at bounding box center [714, 349] width 242 height 242
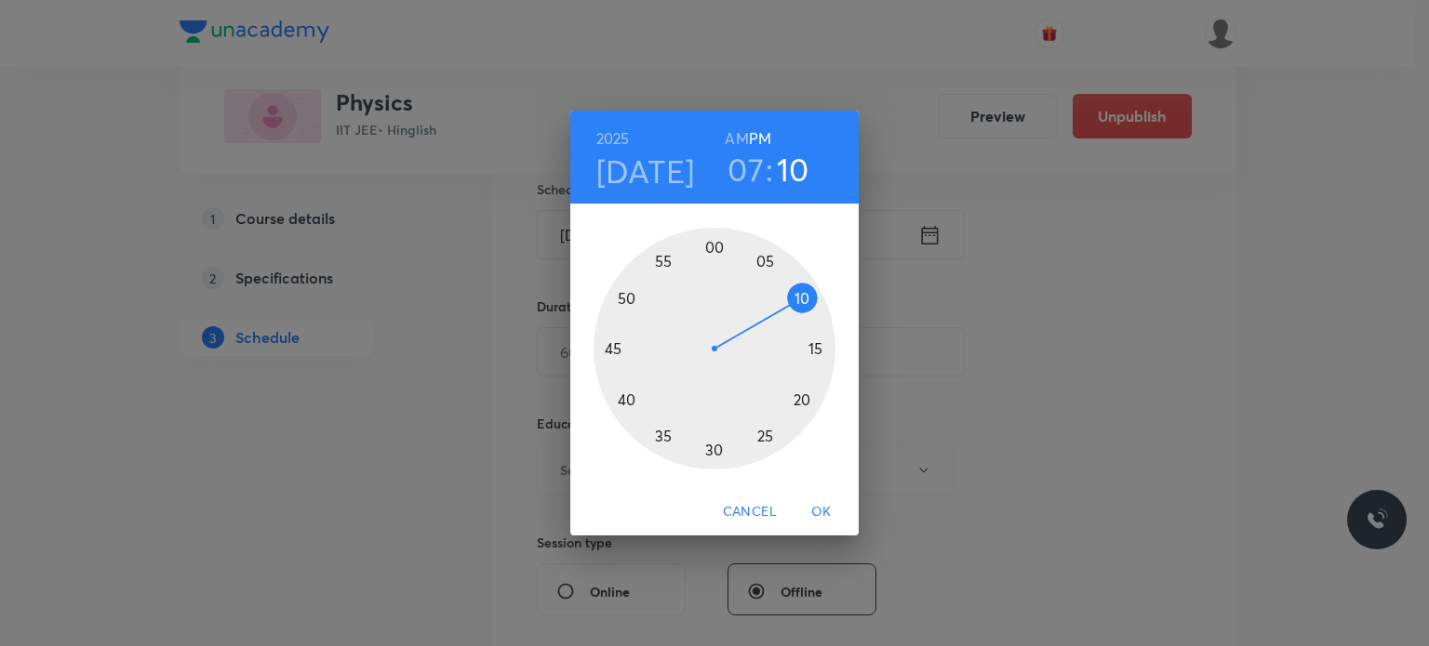
drag, startPoint x: 728, startPoint y: 300, endPoint x: 789, endPoint y: 306, distance: 60.8
click at [789, 306] on div at bounding box center [714, 349] width 242 height 242
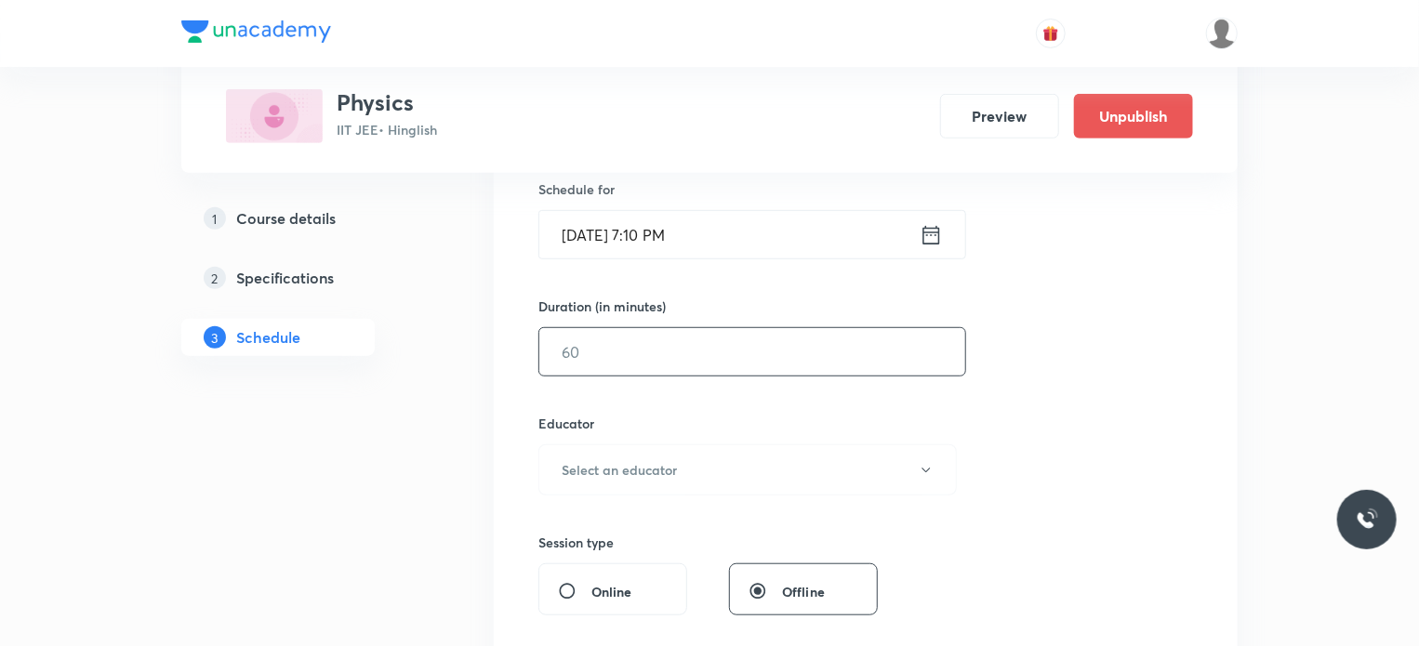
click at [623, 371] on input "text" at bounding box center [753, 351] width 426 height 47
type input "80"
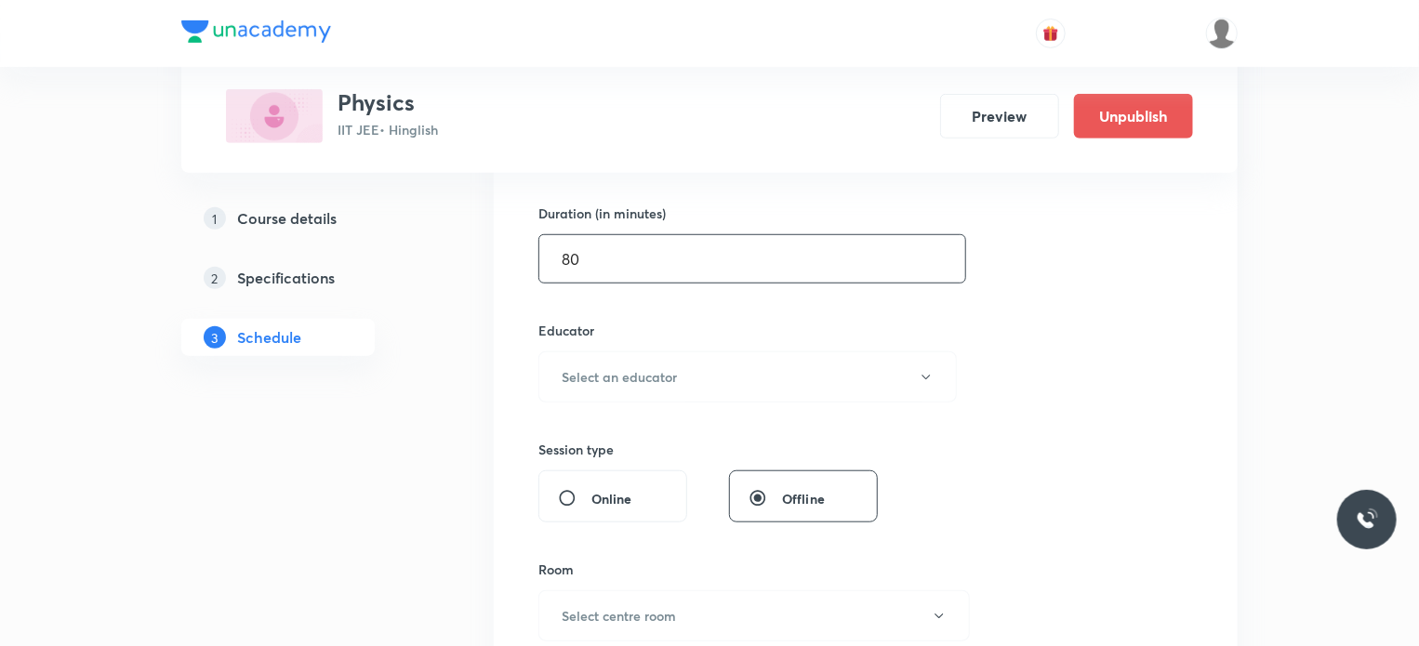
click at [699, 367] on button "Select an educator" at bounding box center [748, 377] width 419 height 51
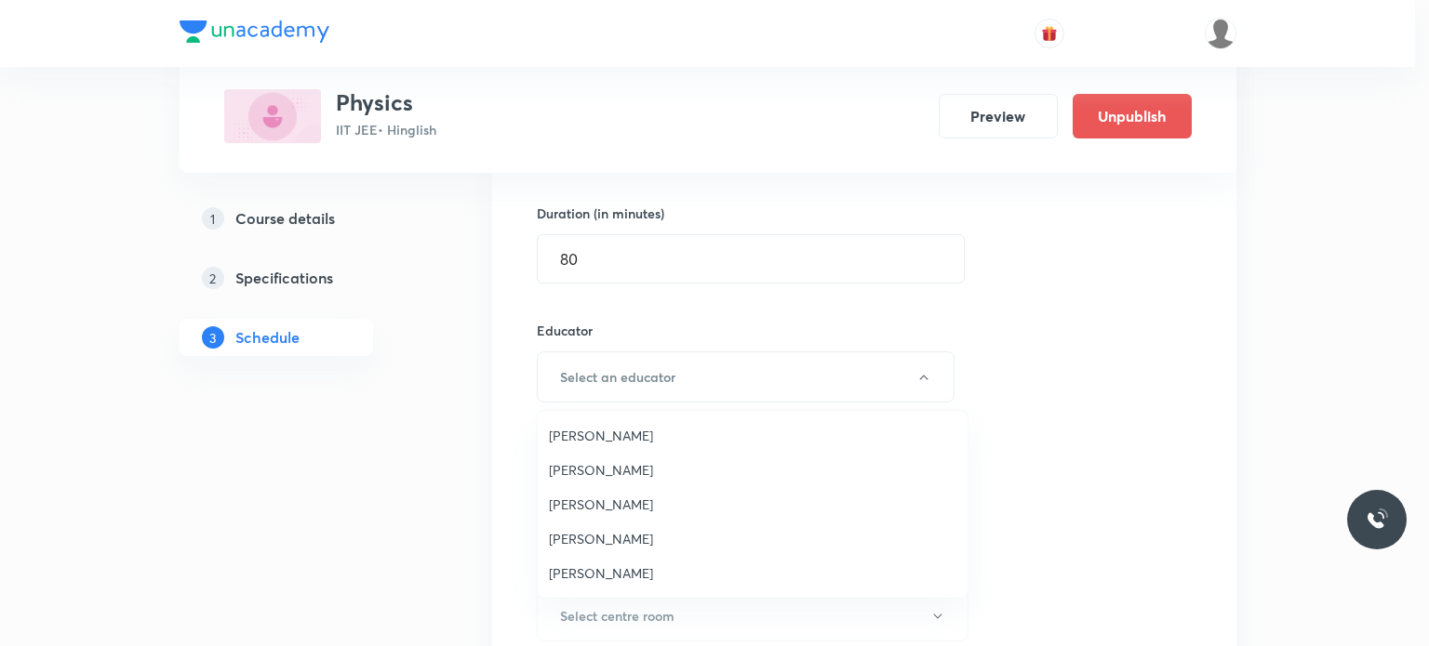
click at [615, 570] on span "Abhinav Sharma" at bounding box center [752, 574] width 407 height 20
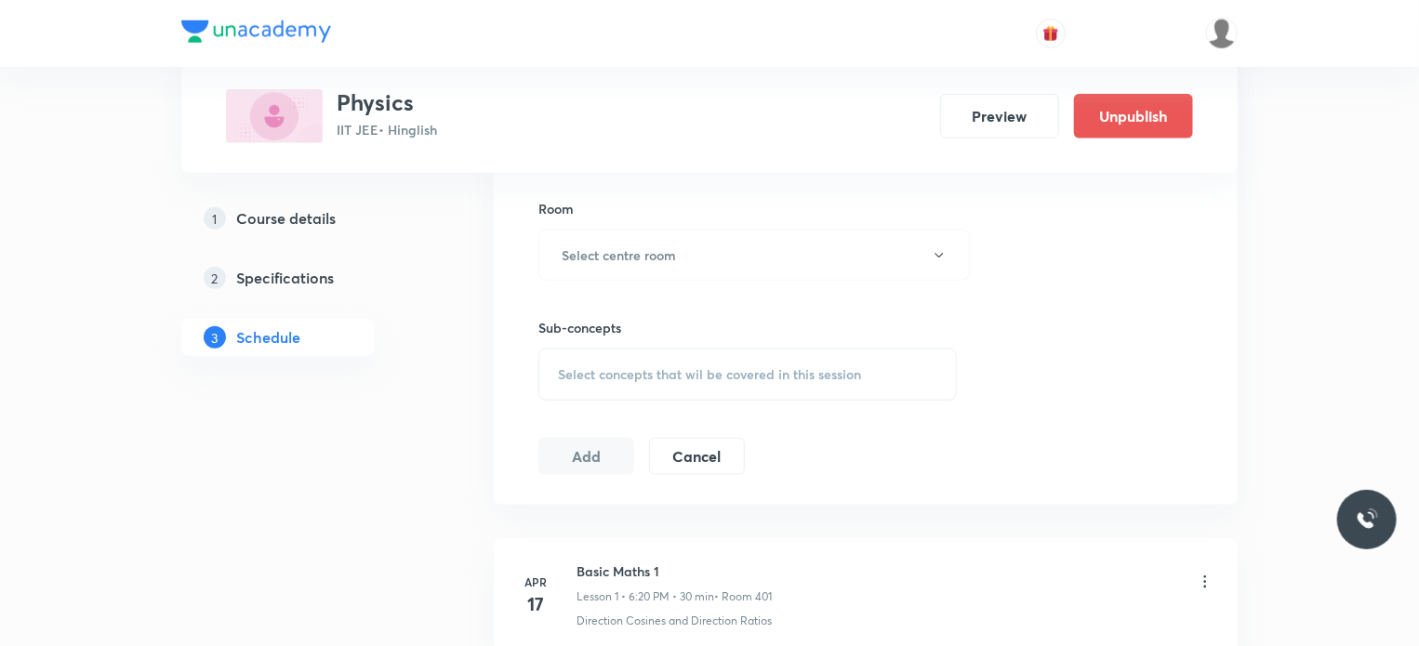
scroll to position [930, 0]
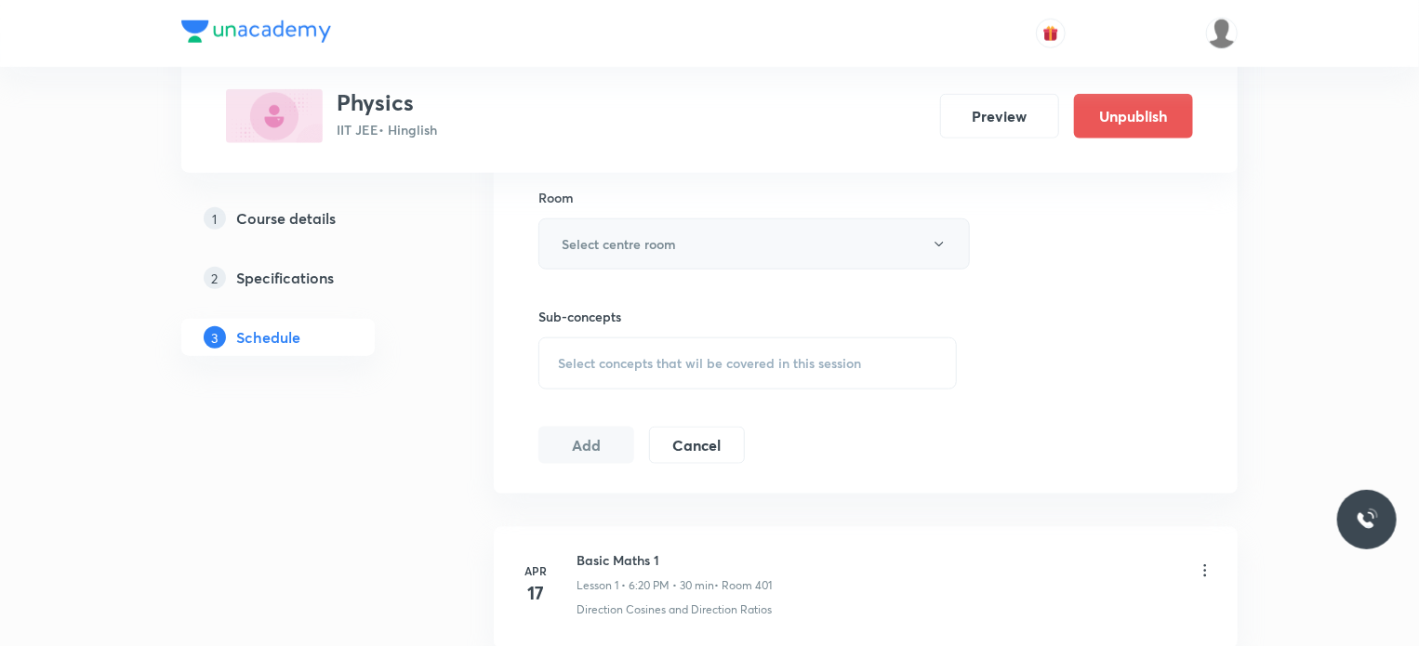
click at [659, 254] on button "Select centre room" at bounding box center [755, 244] width 432 height 51
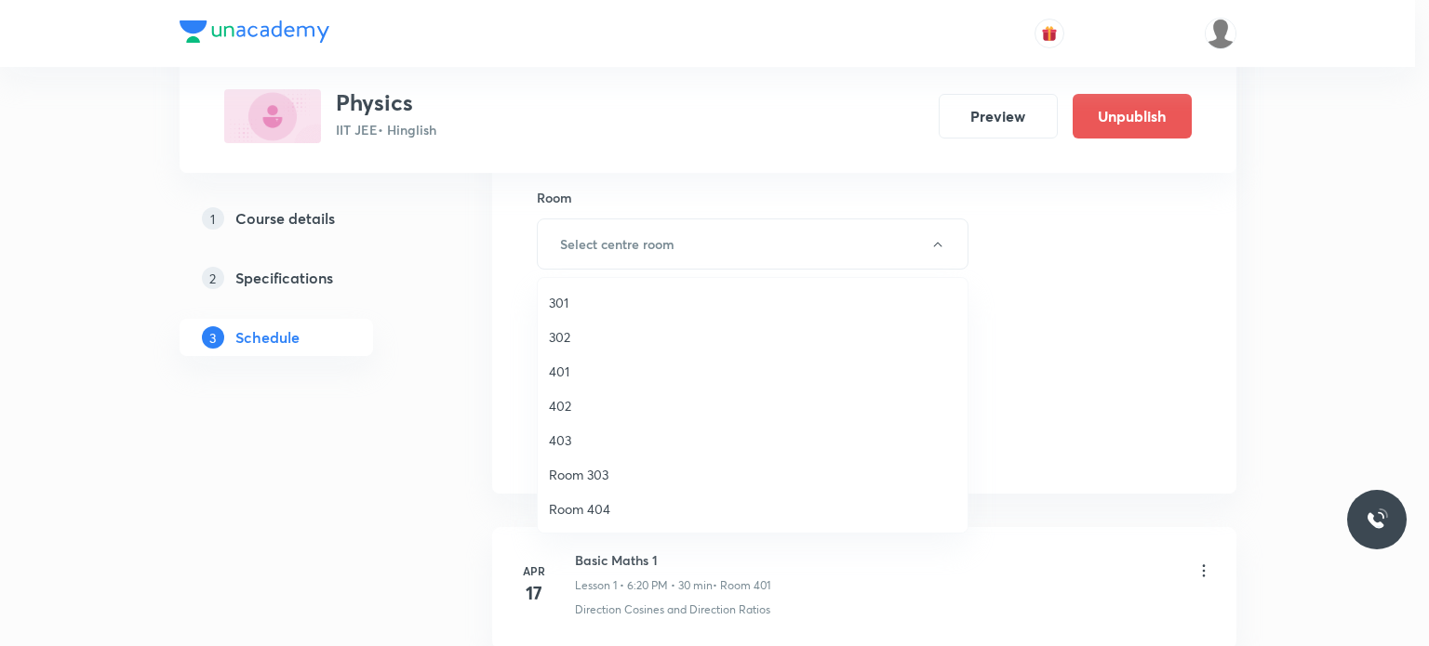
click at [658, 304] on span "301" at bounding box center [752, 303] width 407 height 20
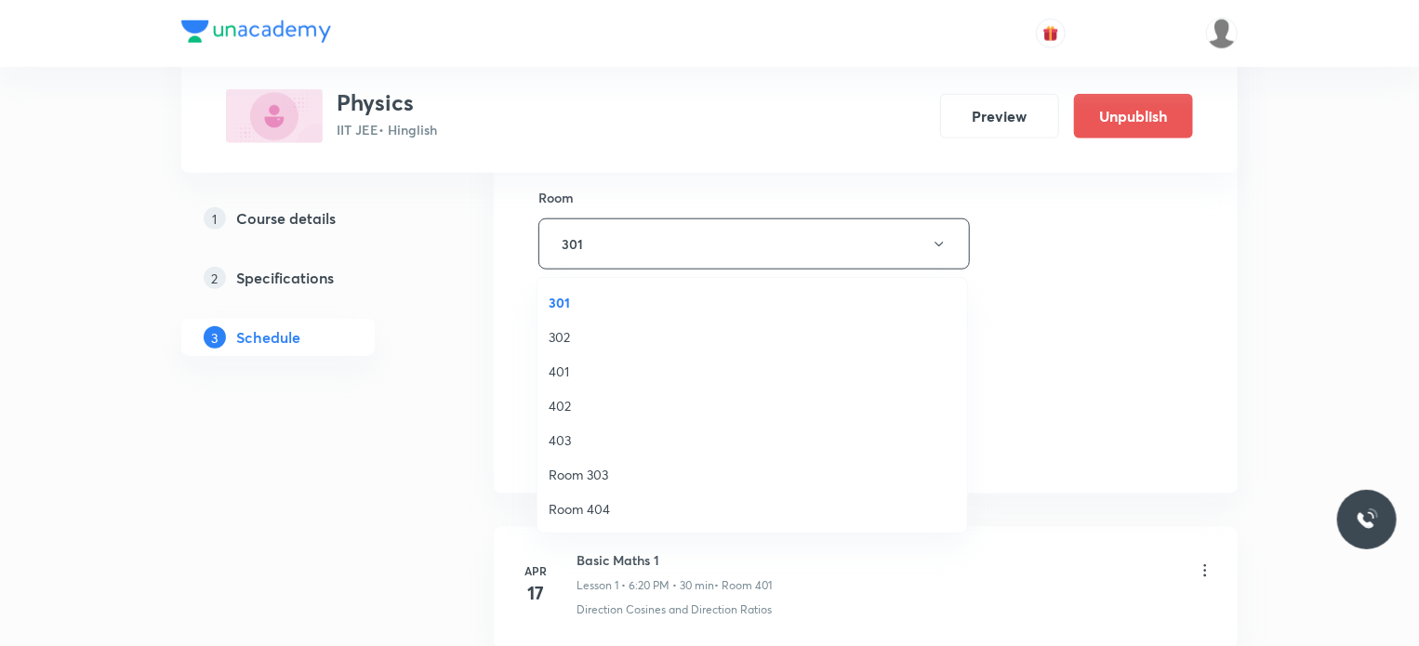
click at [712, 364] on span "Select concepts that wil be covered in this session" at bounding box center [709, 363] width 303 height 15
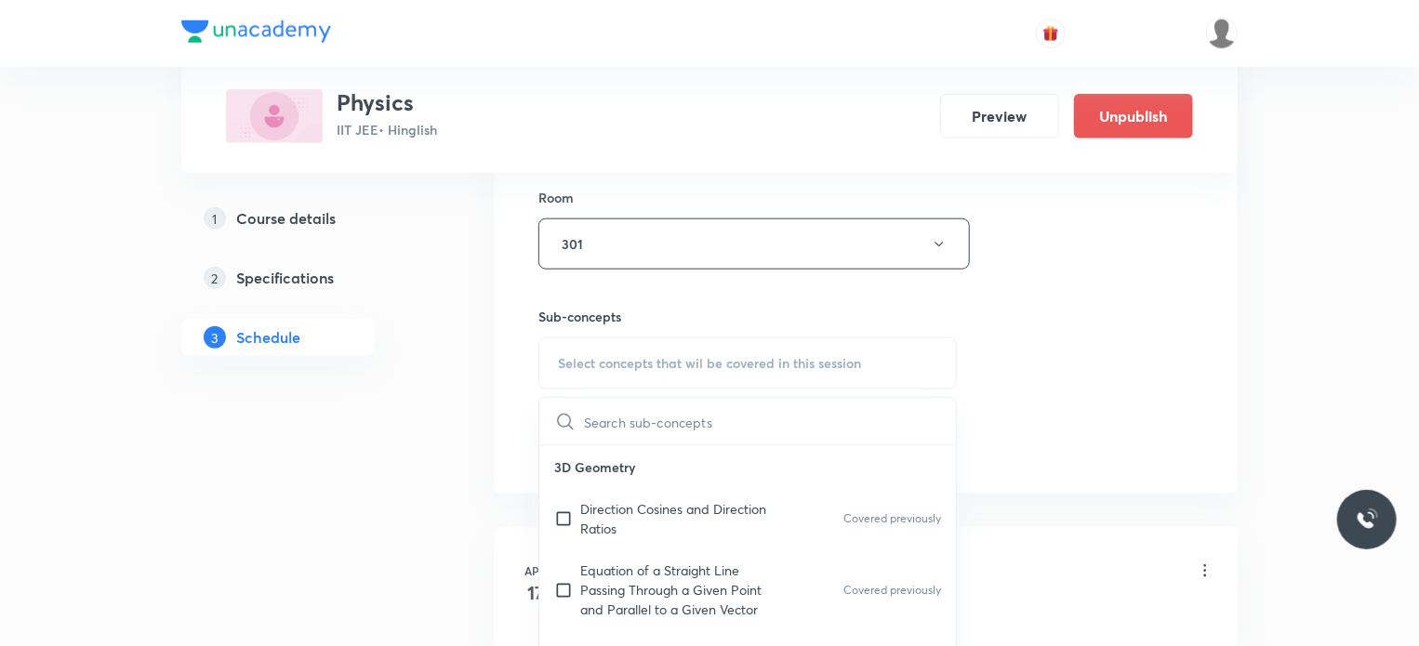
scroll to position [1116, 0]
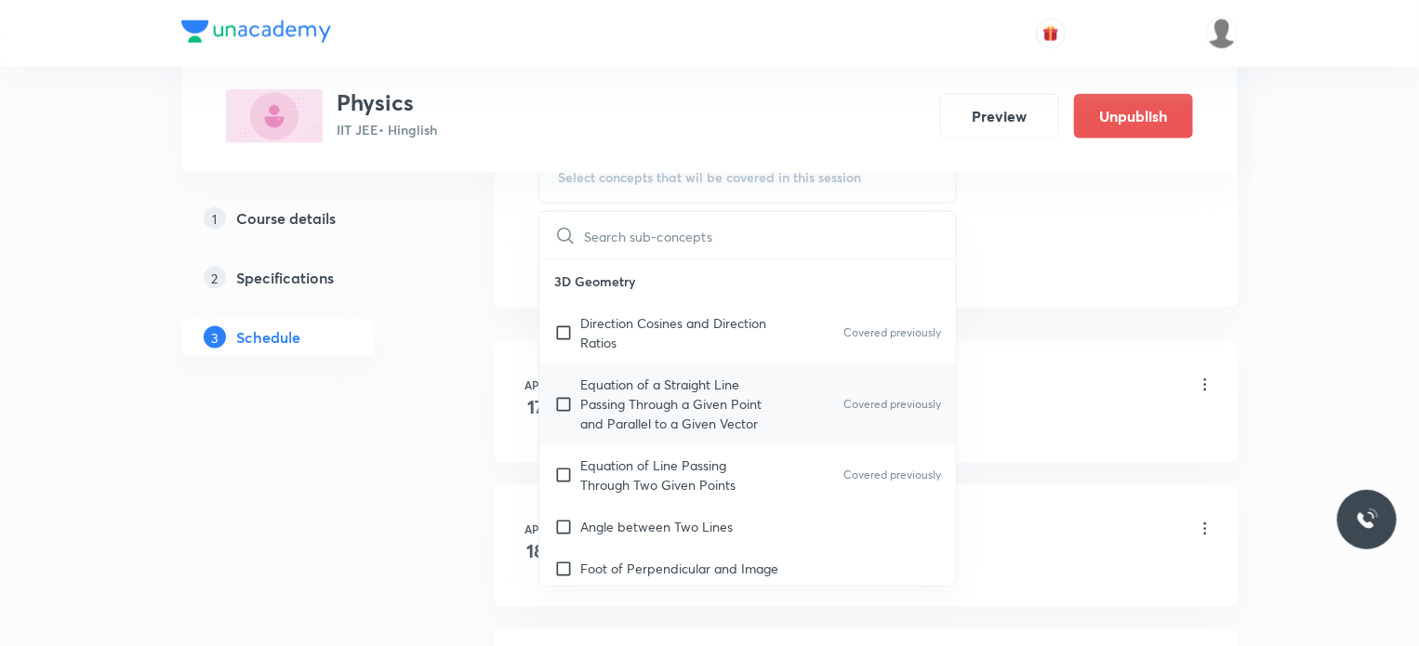
click at [695, 364] on div "Equation of a Straight Line Passing Through a Given Point and Parallel to a Giv…" at bounding box center [748, 404] width 417 height 81
checkbox input "true"
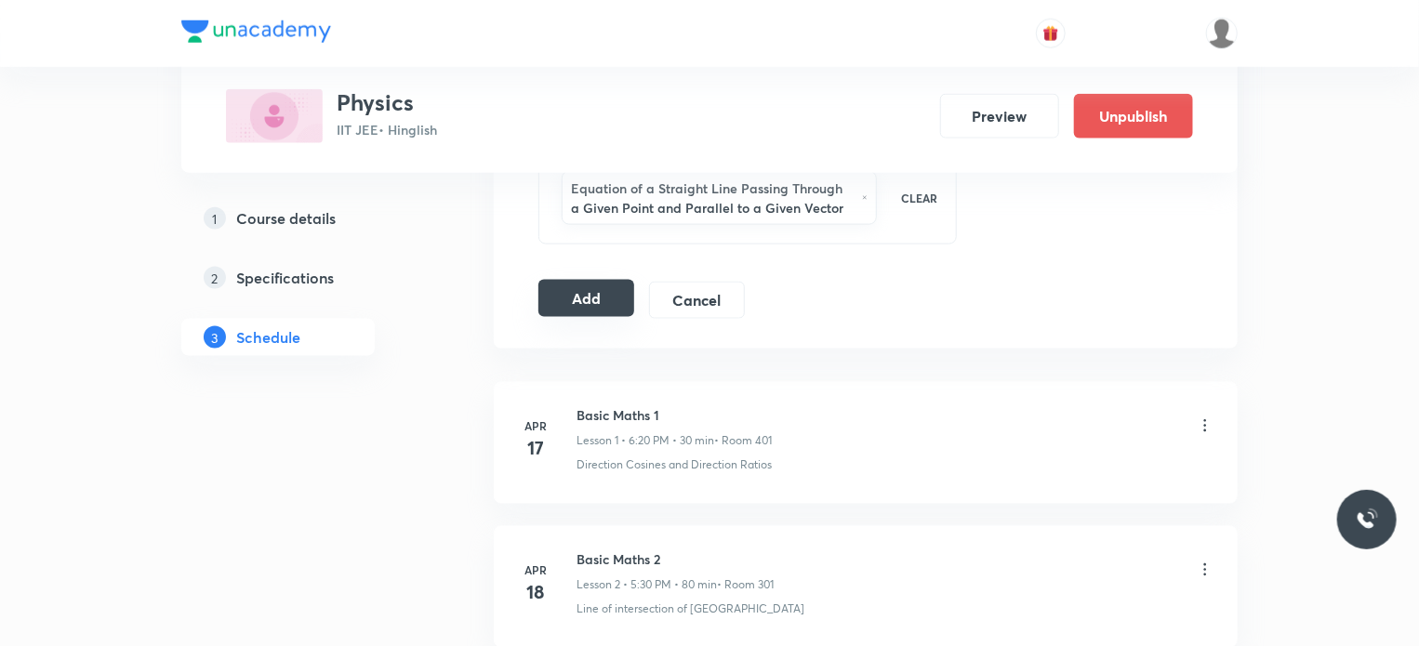
click at [613, 308] on button "Add" at bounding box center [587, 298] width 96 height 37
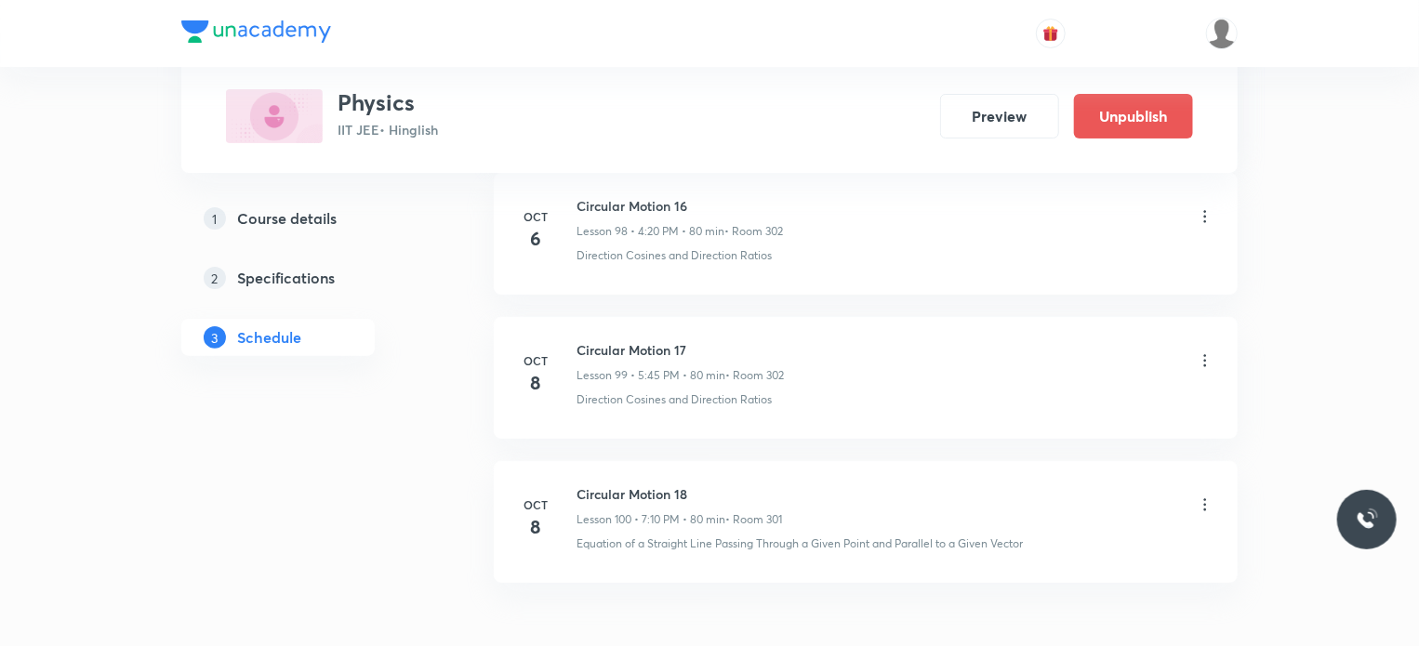
scroll to position [14369, 0]
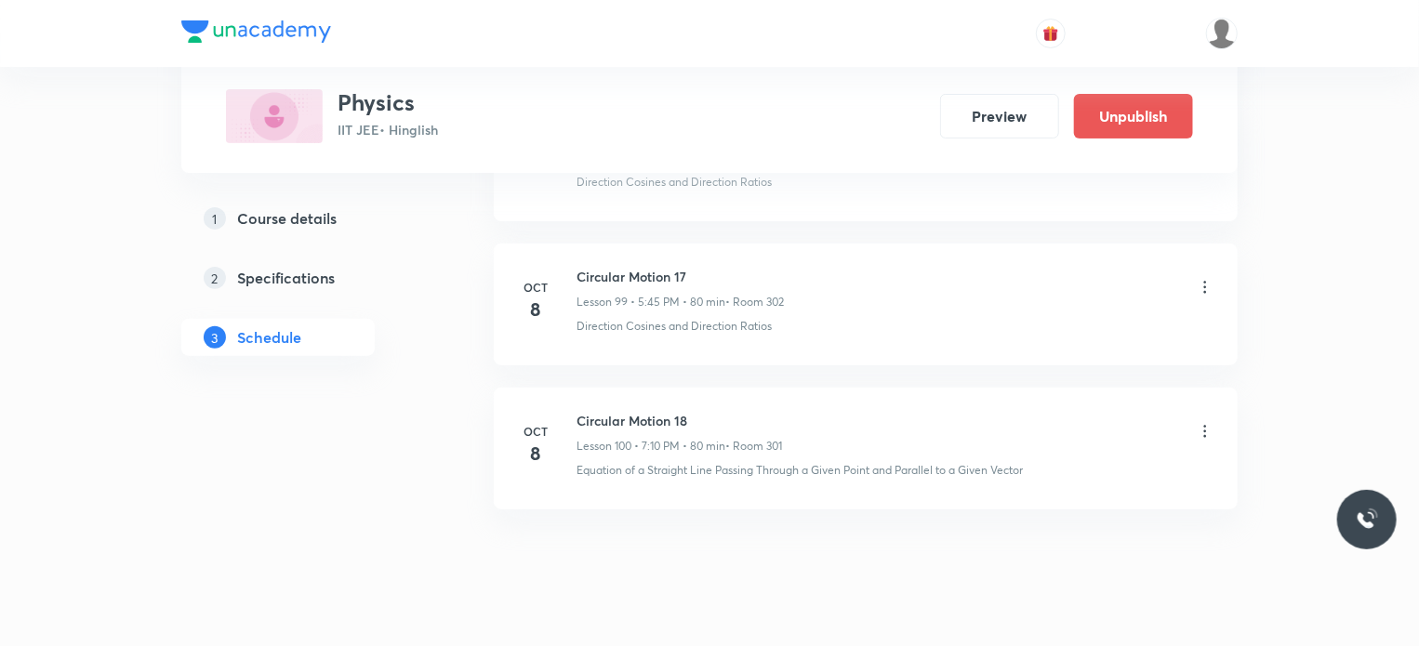
click at [593, 267] on h6 "Circular Motion 17" at bounding box center [680, 277] width 207 height 20
click at [633, 388] on li "Oct 8 Circular Motion 18 Lesson 100 • 7:10 PM • 80 min • Room 301 Equation of a…" at bounding box center [866, 449] width 744 height 122
drag, startPoint x: 649, startPoint y: 252, endPoint x: 670, endPoint y: 267, distance: 25.3
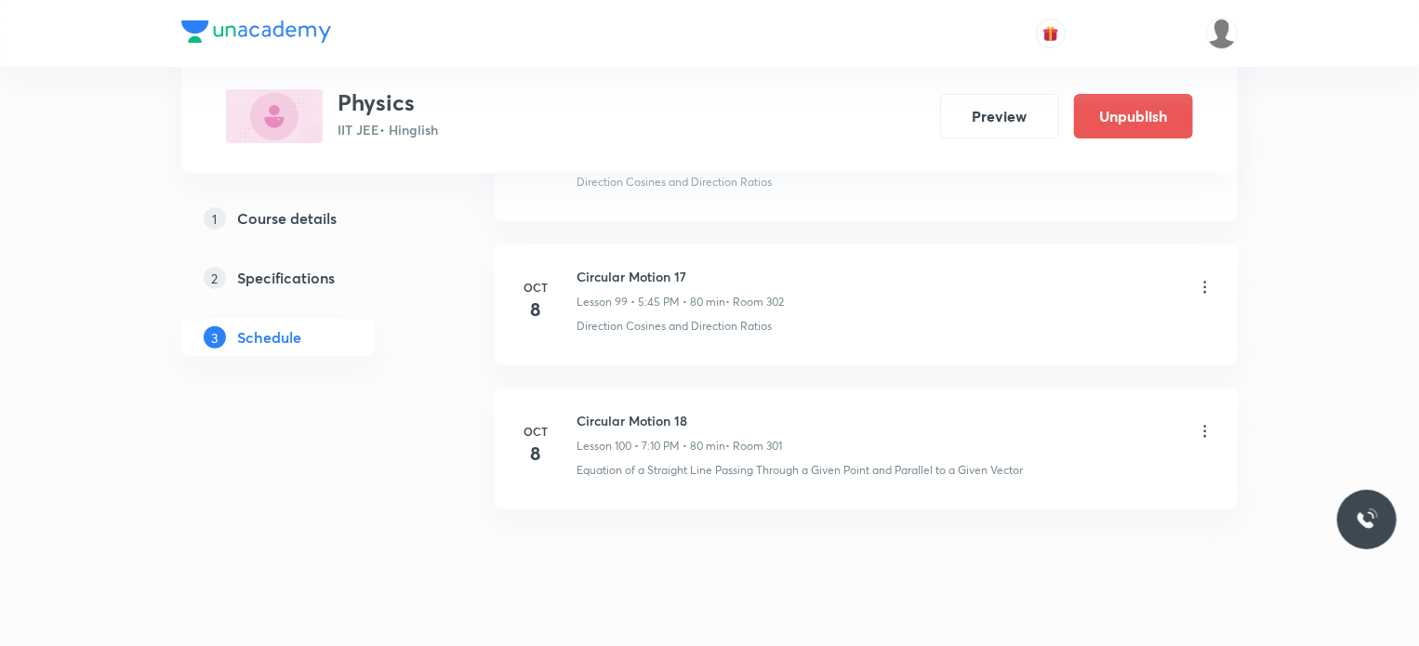
click at [664, 267] on div "Circular Motion 17 Lesson 99 • 5:45 PM • 80 min • Room 302" at bounding box center [680, 289] width 207 height 44
click at [640, 388] on li "Oct 8 Circular Motion 18 Lesson 100 • 7:10 PM • 80 min • Room 301 Equation of a…" at bounding box center [866, 449] width 744 height 122
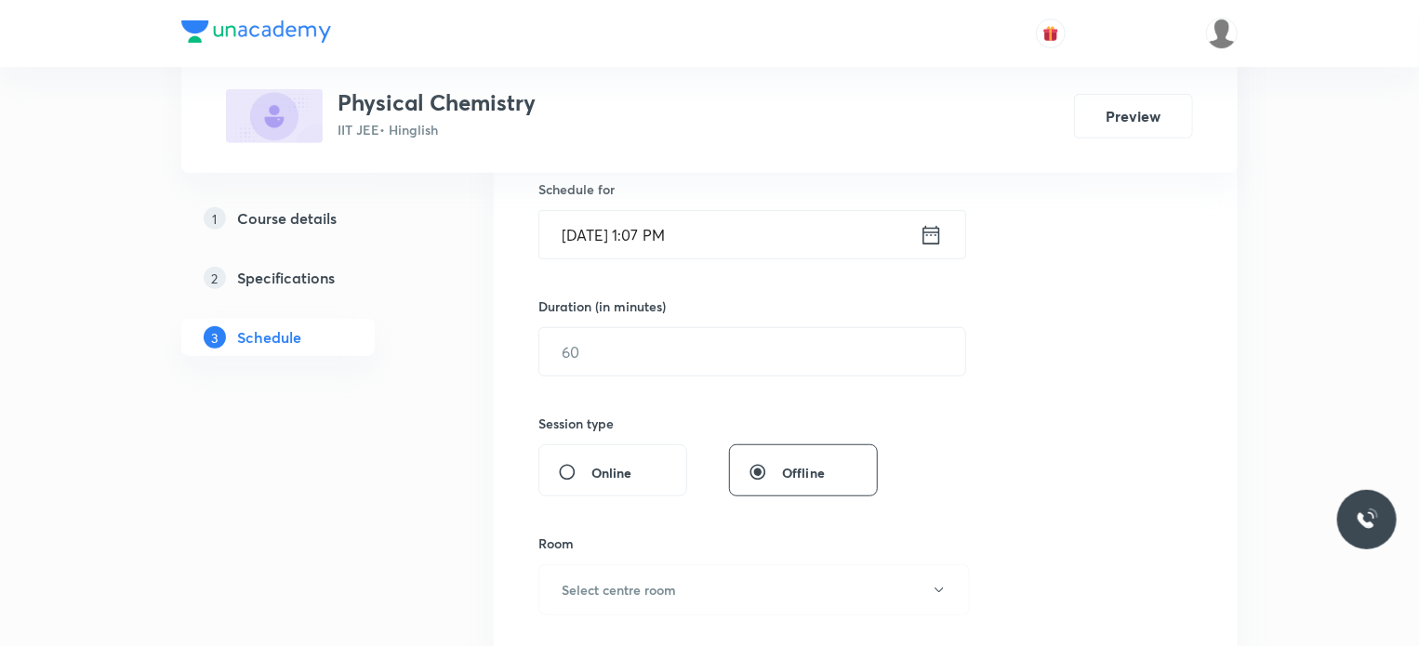
scroll to position [12347, 0]
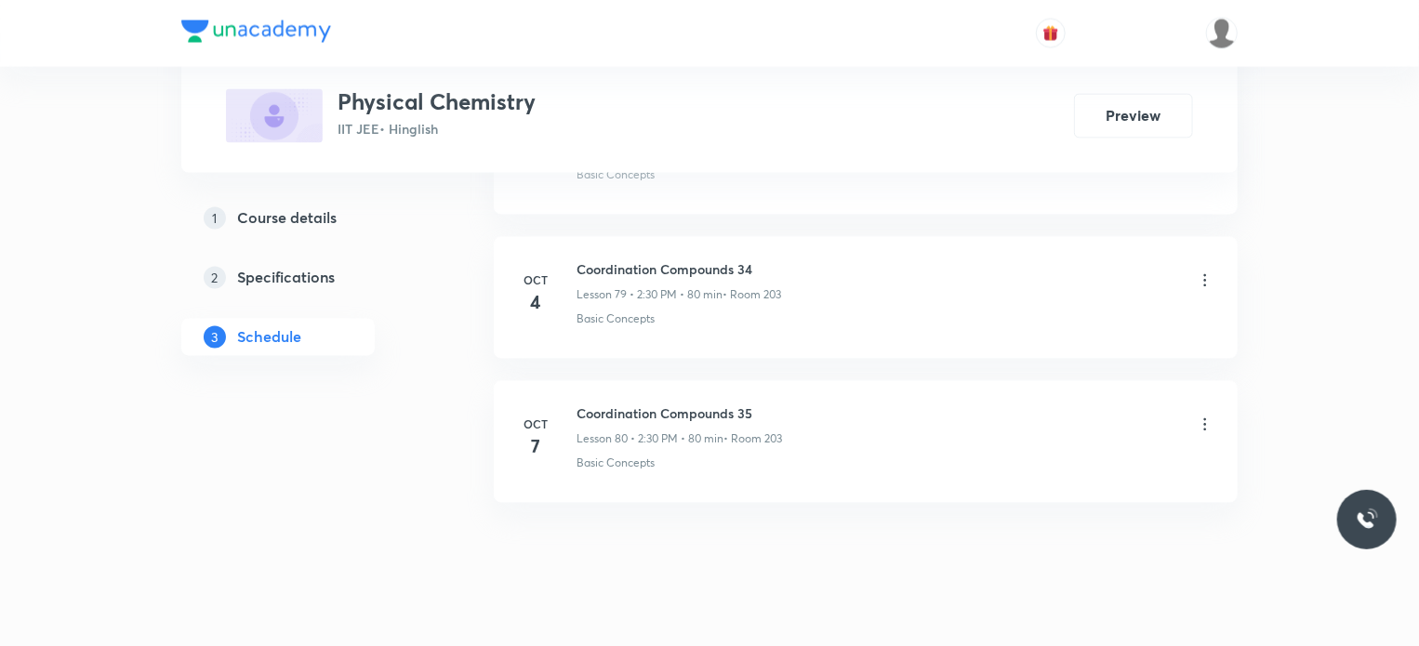
click at [668, 381] on li "[DATE] Coordination Compounds 35 Lesson 80 • 2:30 PM • 80 min • Room 203 Basic …" at bounding box center [866, 442] width 744 height 122
copy h6 "Coordination Compounds 35"
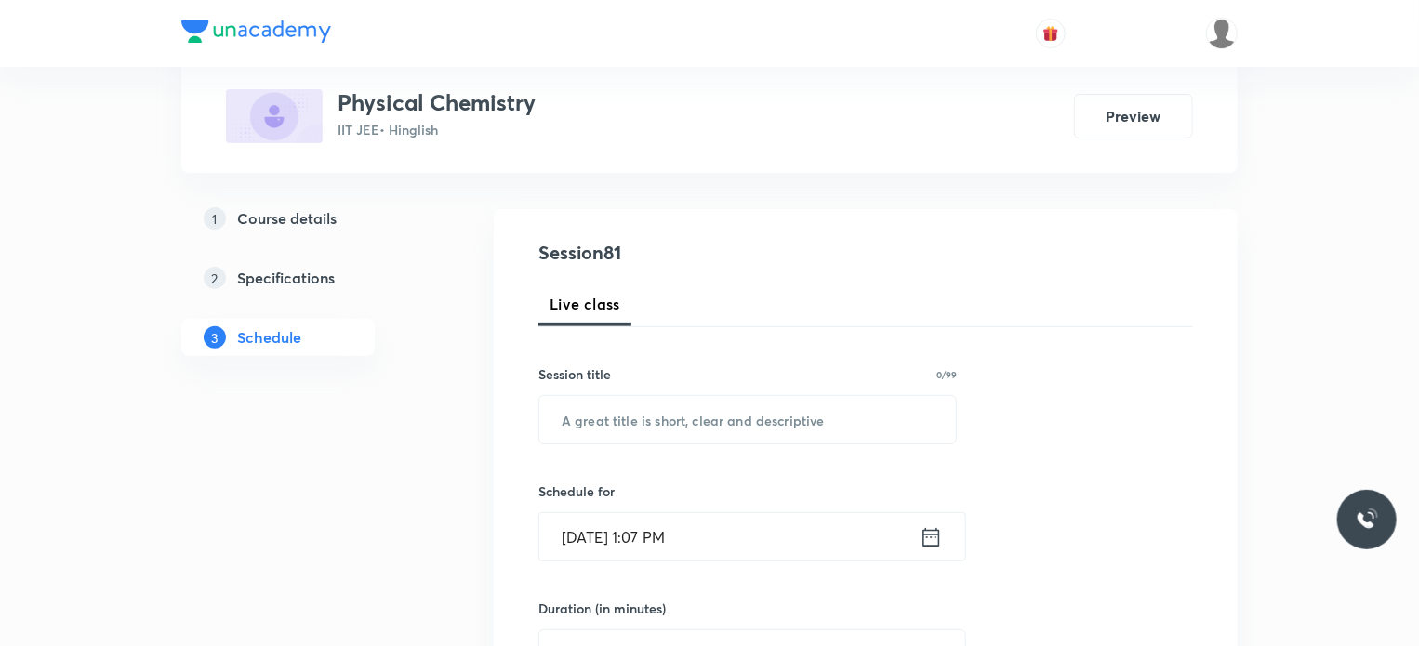
scroll to position [186, 0]
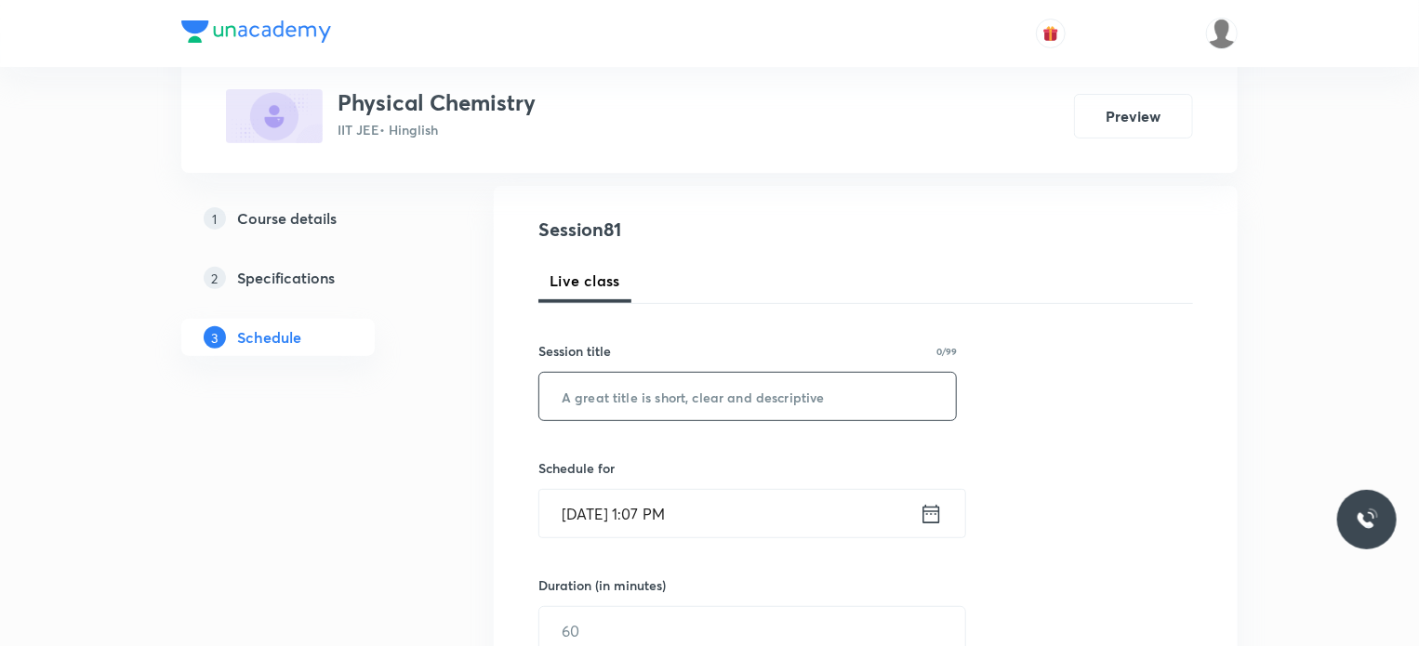
click at [829, 386] on input "text" at bounding box center [748, 396] width 417 height 47
paste input "Coordination Compounds 35"
type input "Coordination Compounds 36"
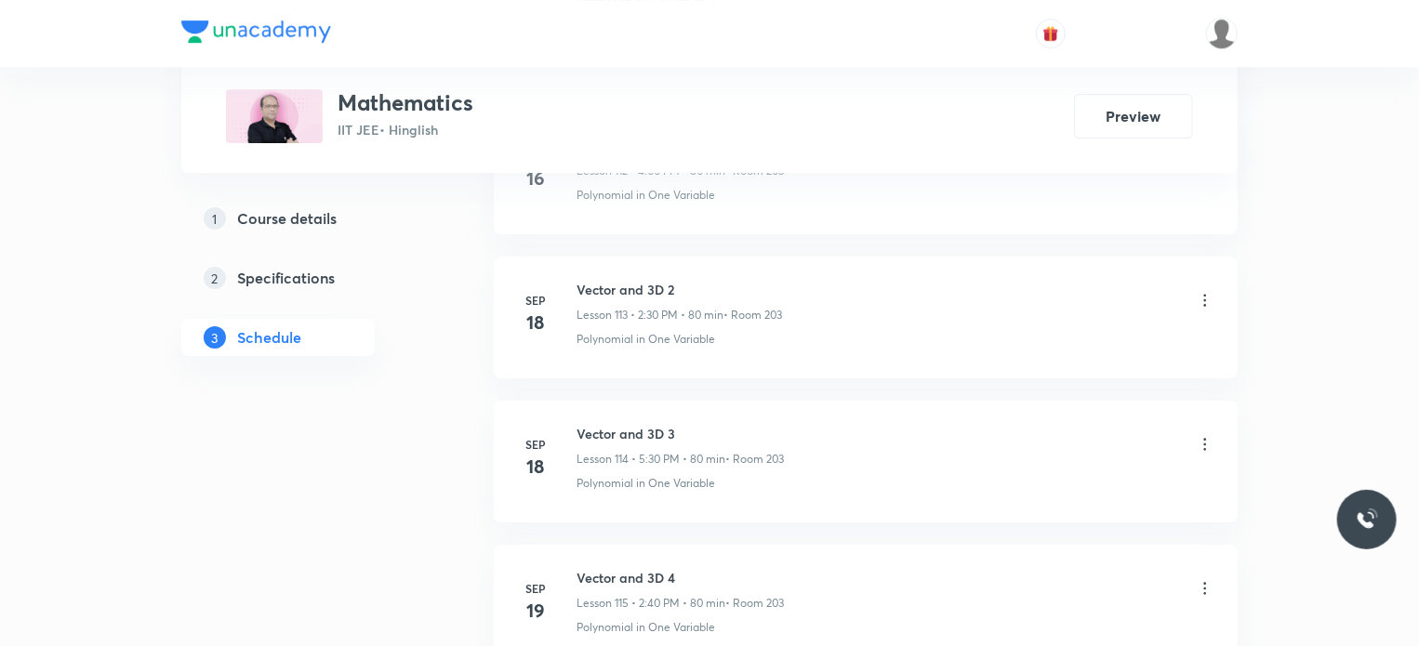
scroll to position [17228, 0]
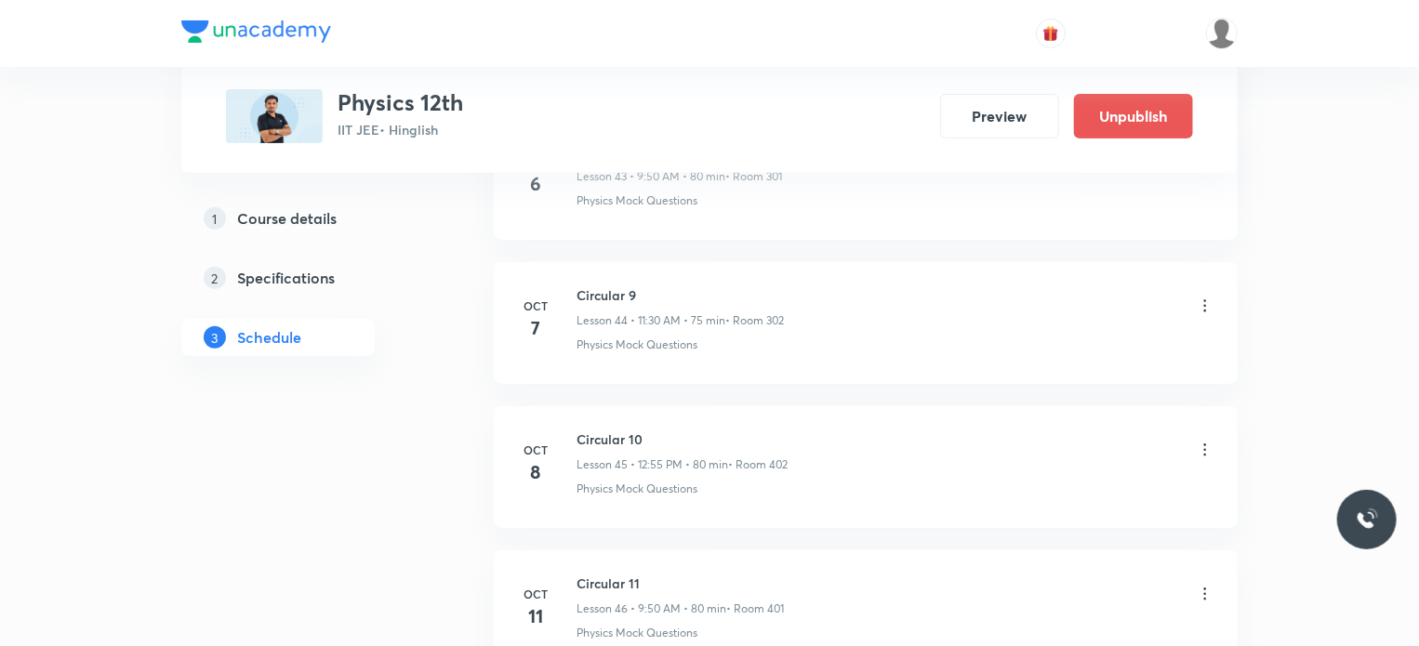
scroll to position [7390, 0]
click at [1206, 446] on icon at bounding box center [1205, 455] width 19 height 19
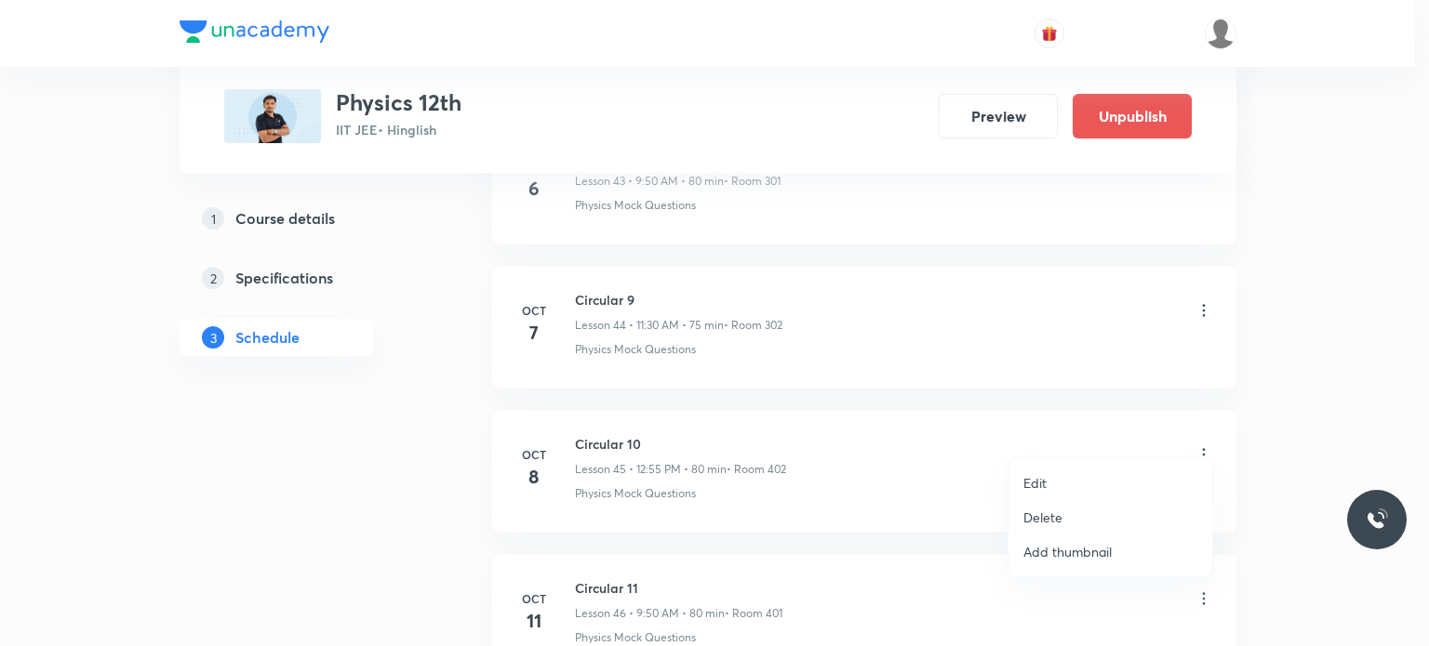
click at [1057, 472] on li "Edit" at bounding box center [1110, 483] width 204 height 34
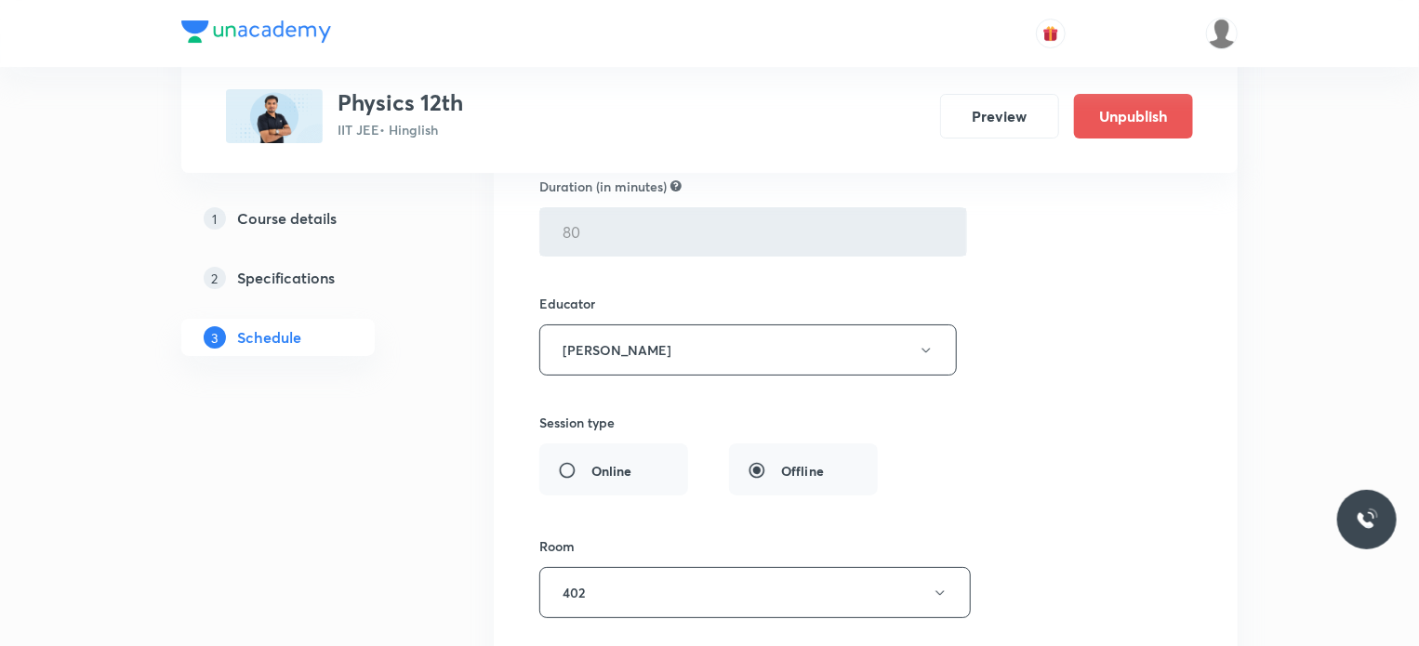
scroll to position [6925, 0]
click at [675, 266] on div "Session title 11/99 Circular 10 ​ Schedule for [DATE] 12:55 PM ​ Duration (in m…" at bounding box center [866, 370] width 653 height 929
click at [663, 326] on button "[PERSON_NAME]" at bounding box center [749, 351] width 418 height 51
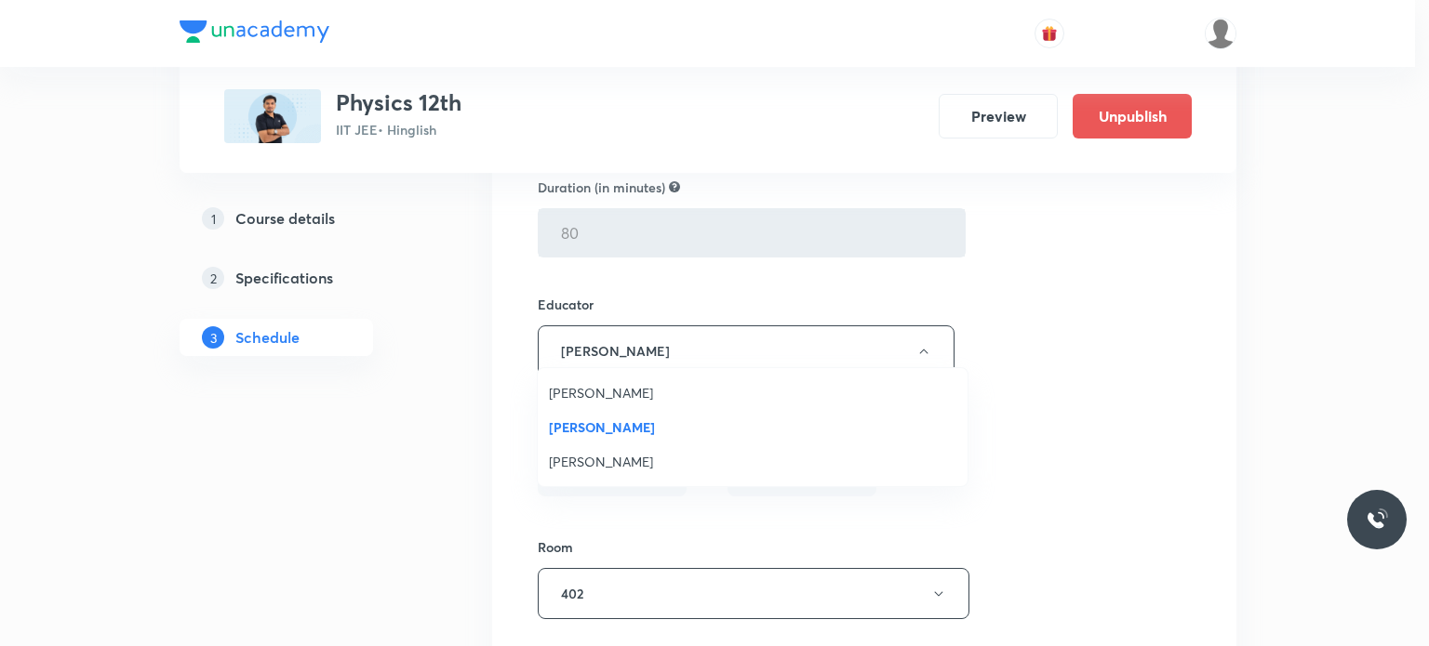
click at [609, 453] on span "[PERSON_NAME]" at bounding box center [752, 462] width 407 height 20
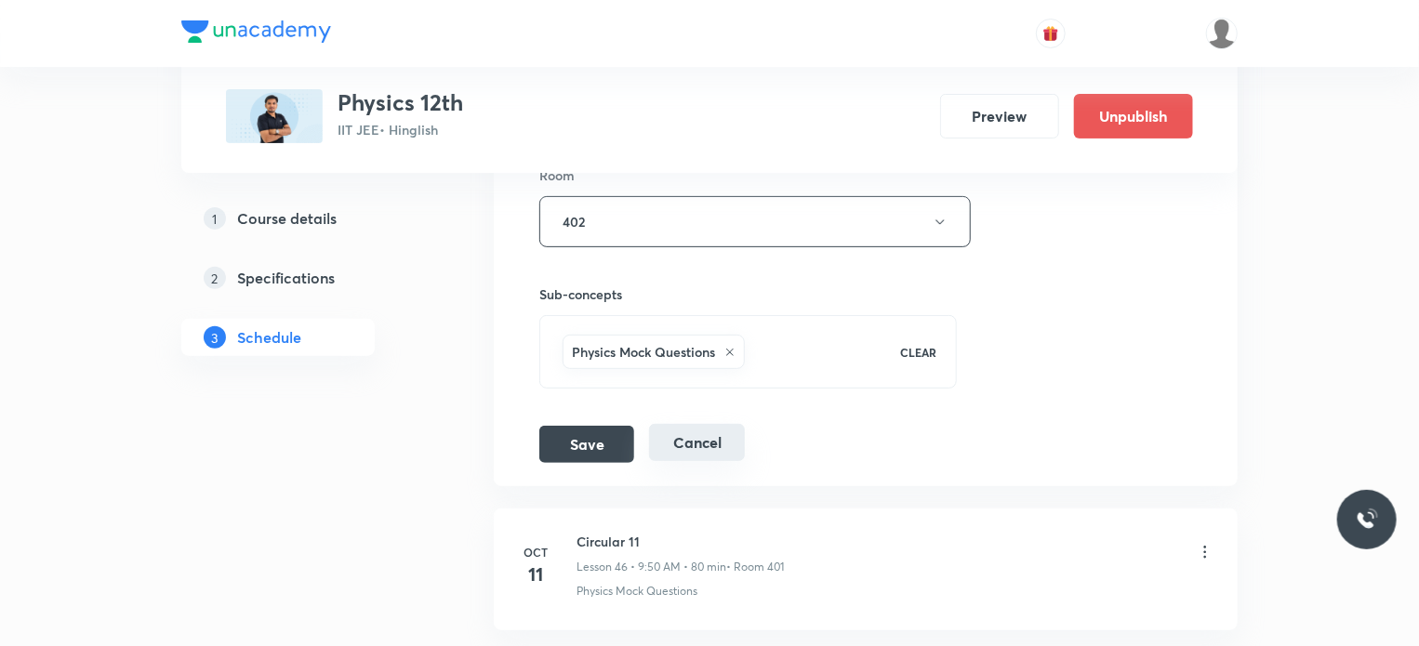
click at [696, 427] on button "Cancel" at bounding box center [697, 442] width 96 height 37
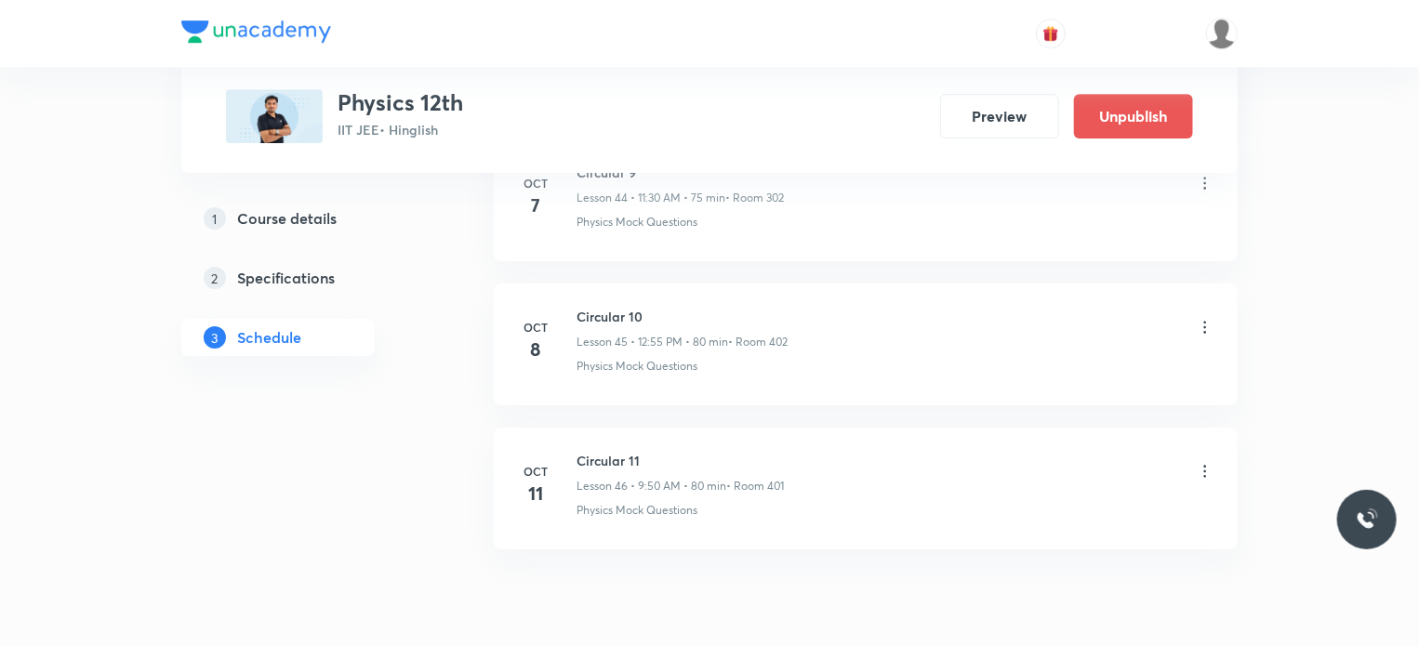
scroll to position [6418, 0]
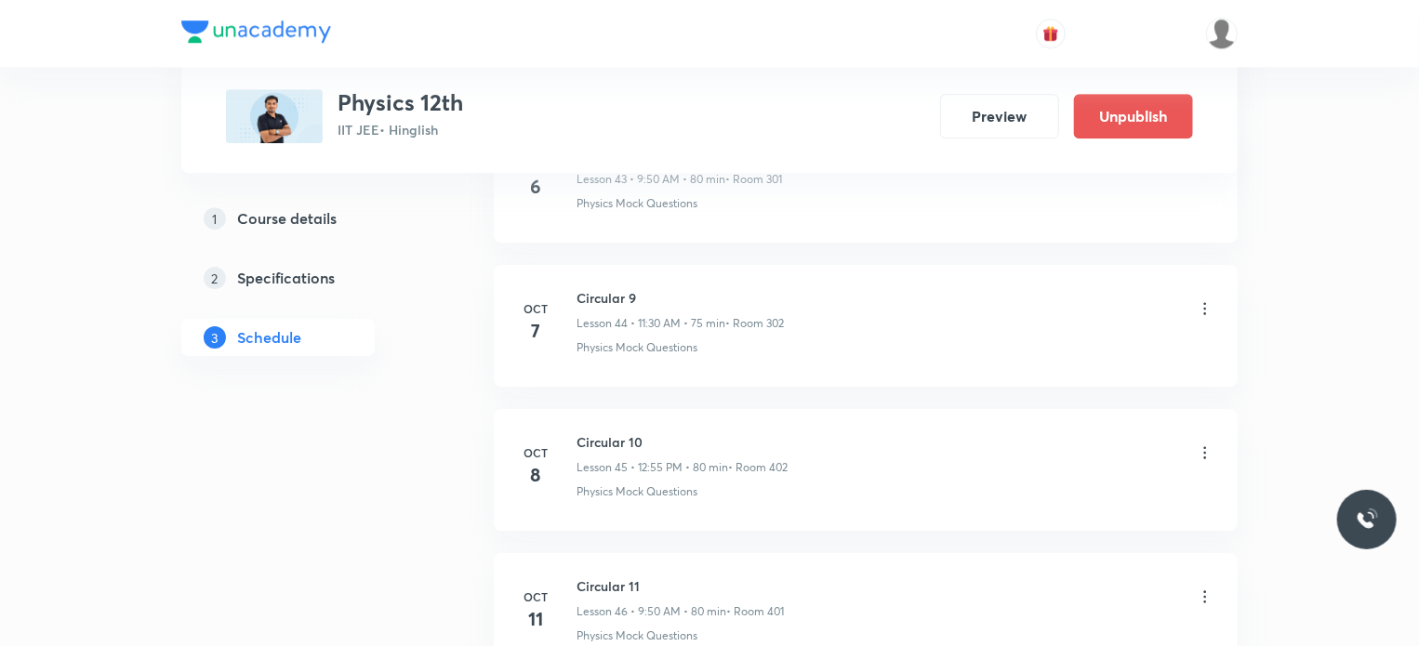
click at [1197, 444] on icon at bounding box center [1205, 453] width 19 height 19
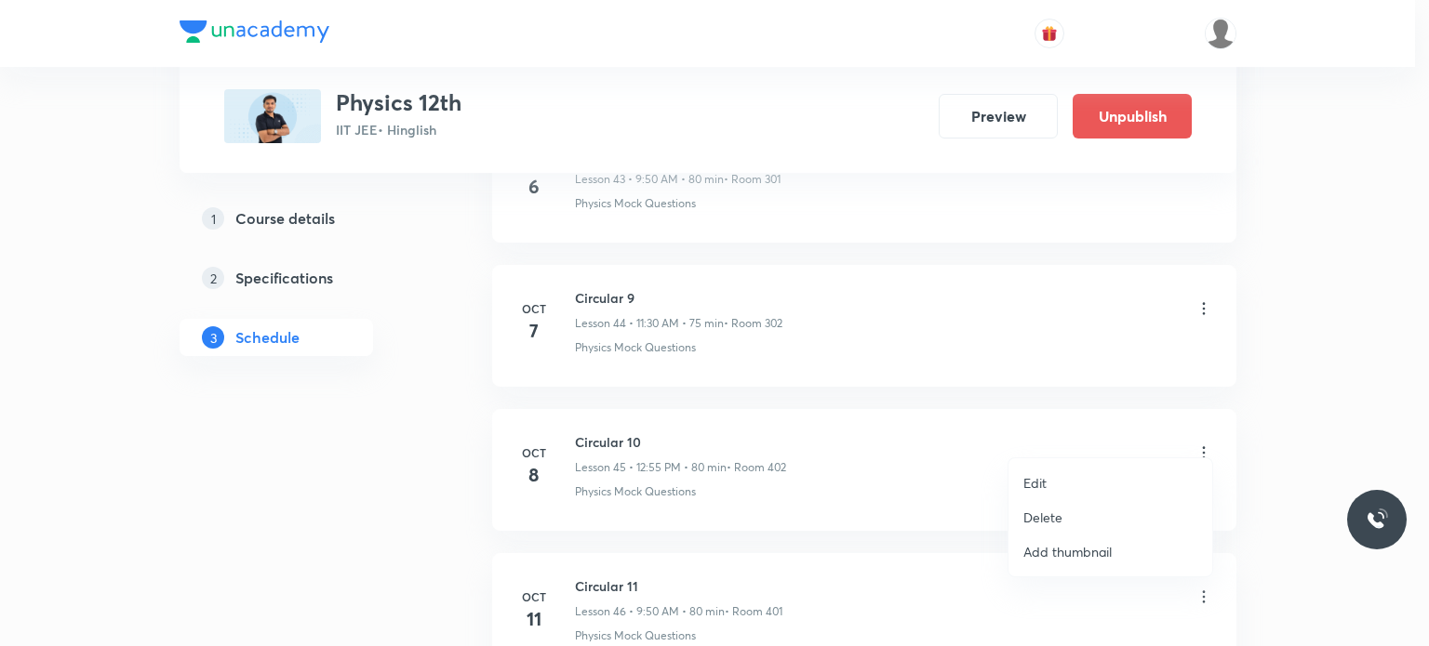
click at [1055, 476] on li "Edit" at bounding box center [1110, 483] width 204 height 34
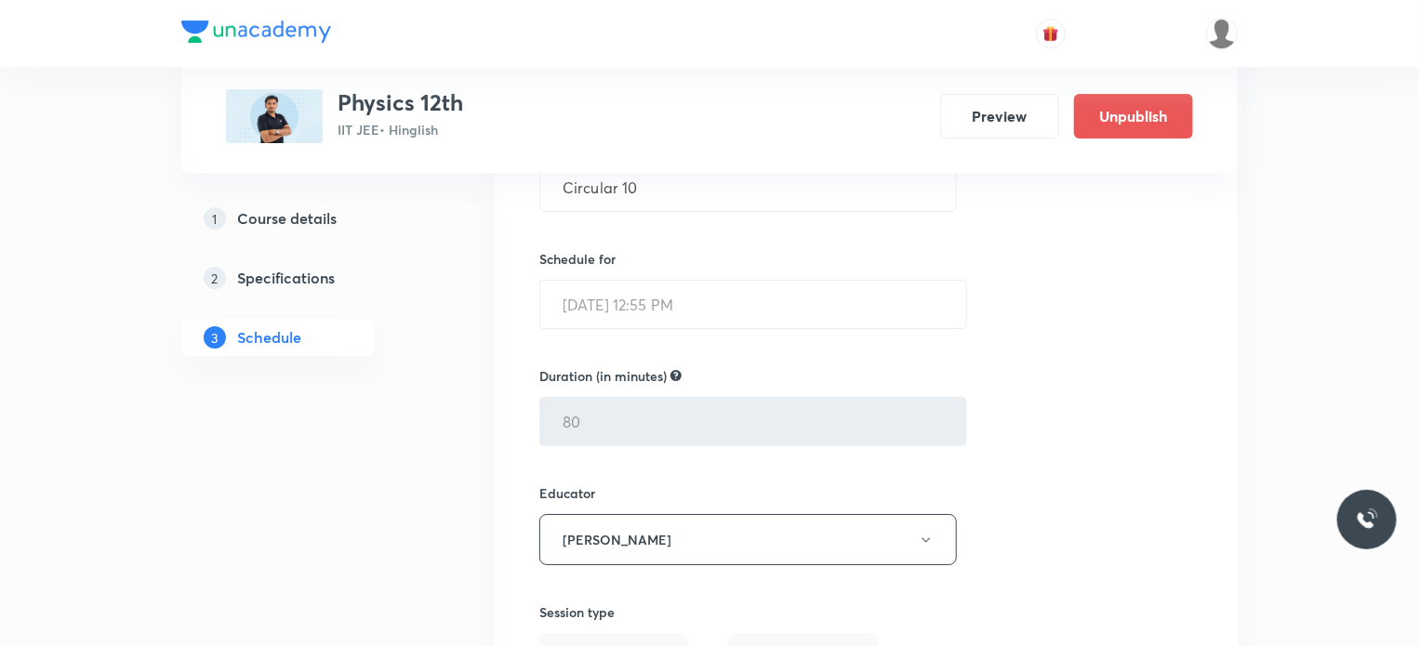
scroll to position [6790, 0]
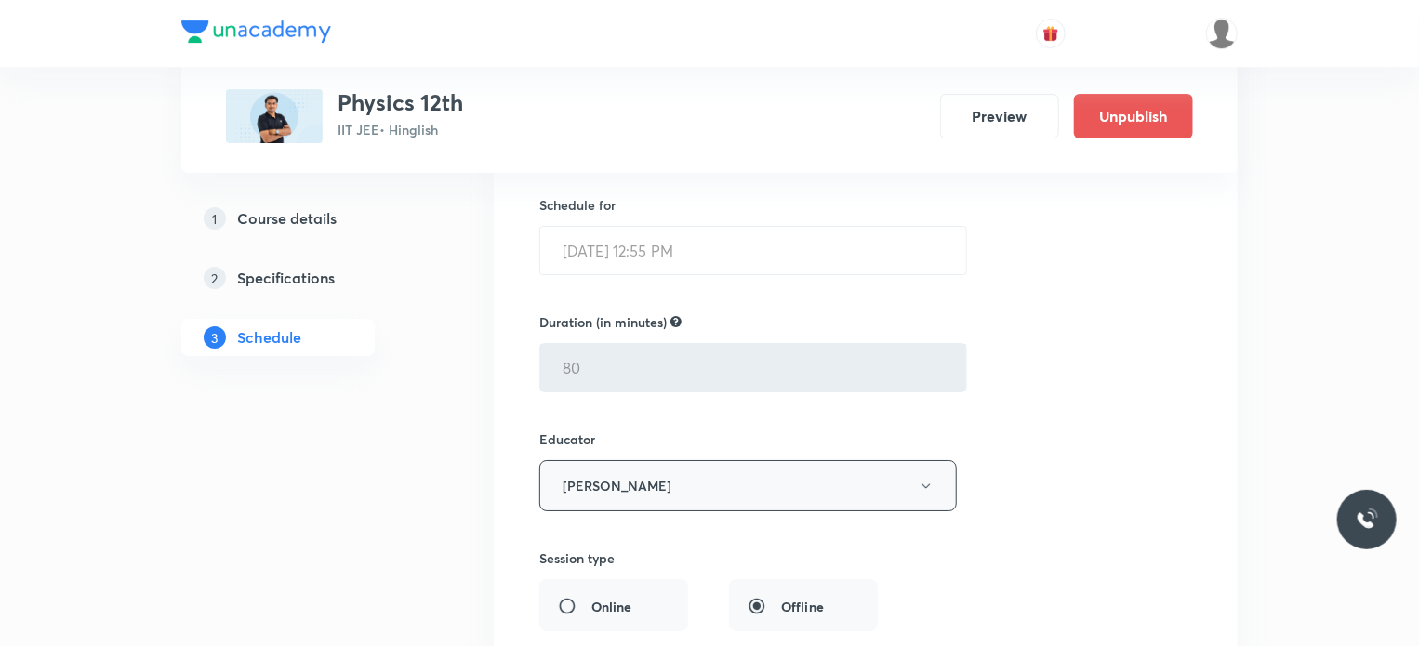
click at [617, 460] on button "[PERSON_NAME]" at bounding box center [749, 485] width 418 height 51
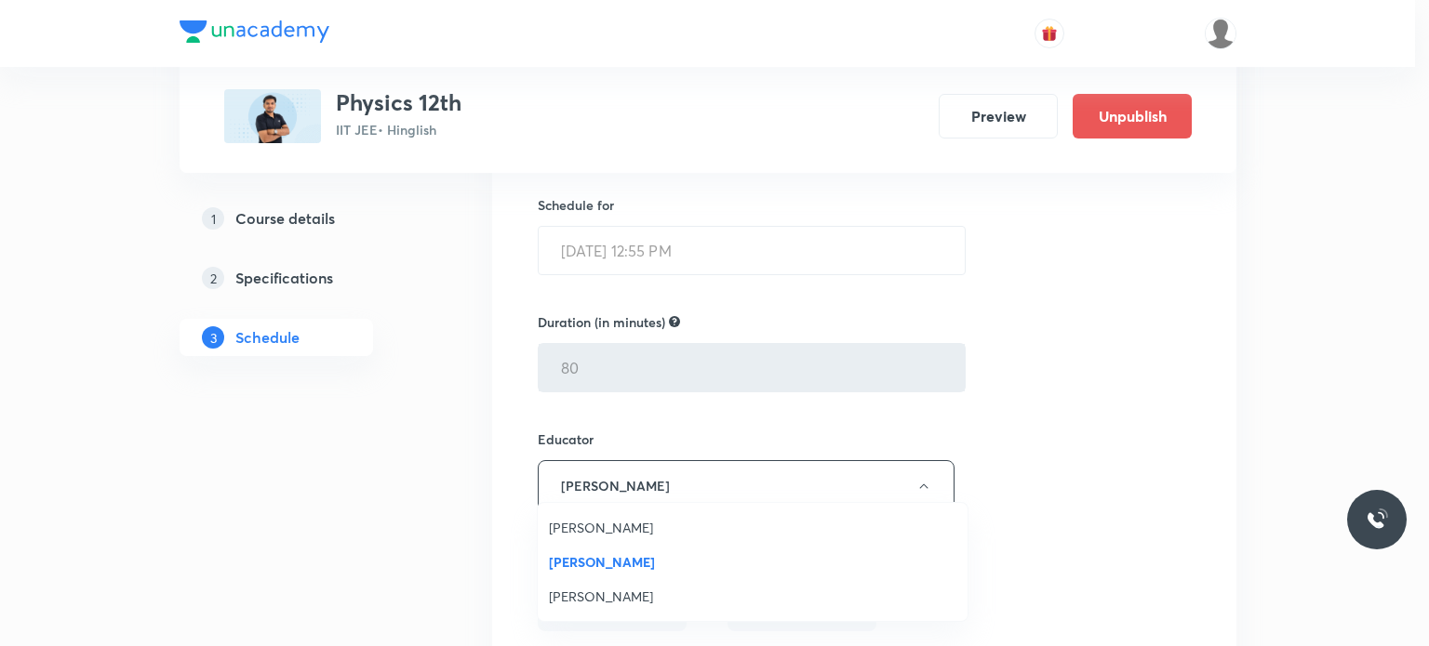
click at [583, 583] on li "[PERSON_NAME]" at bounding box center [753, 597] width 430 height 34
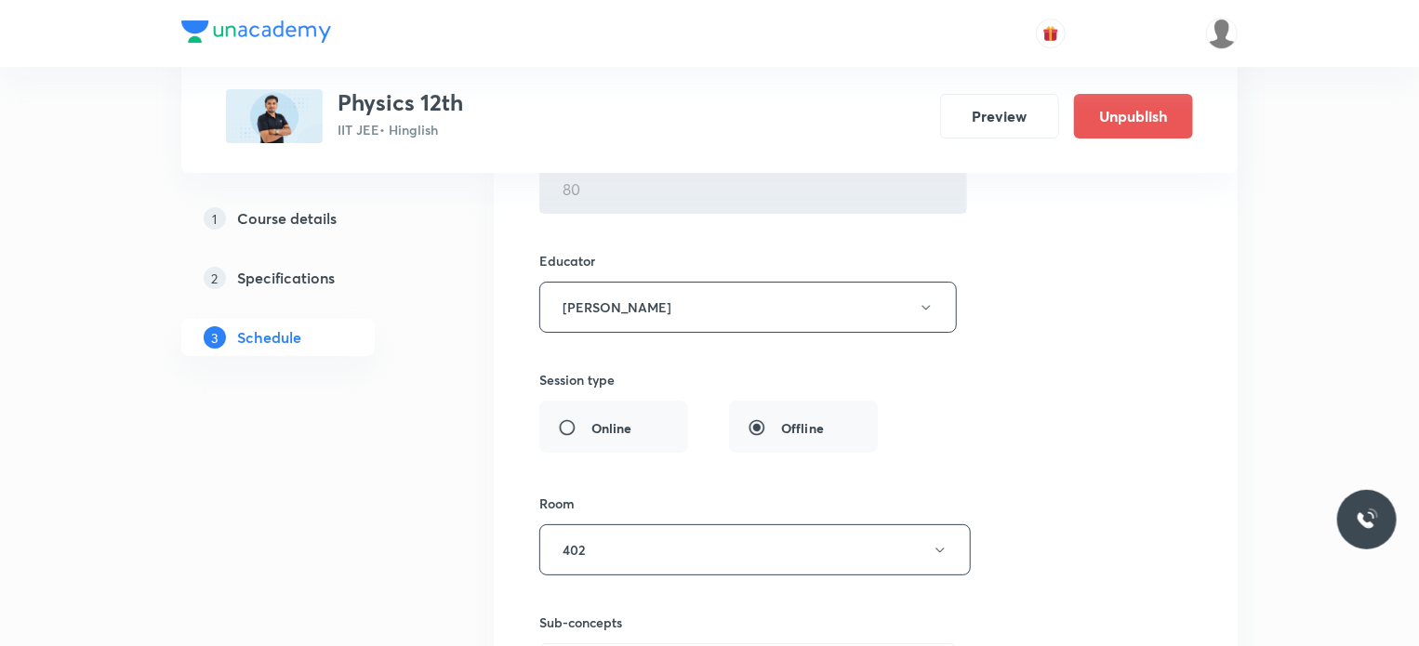
scroll to position [7255, 0]
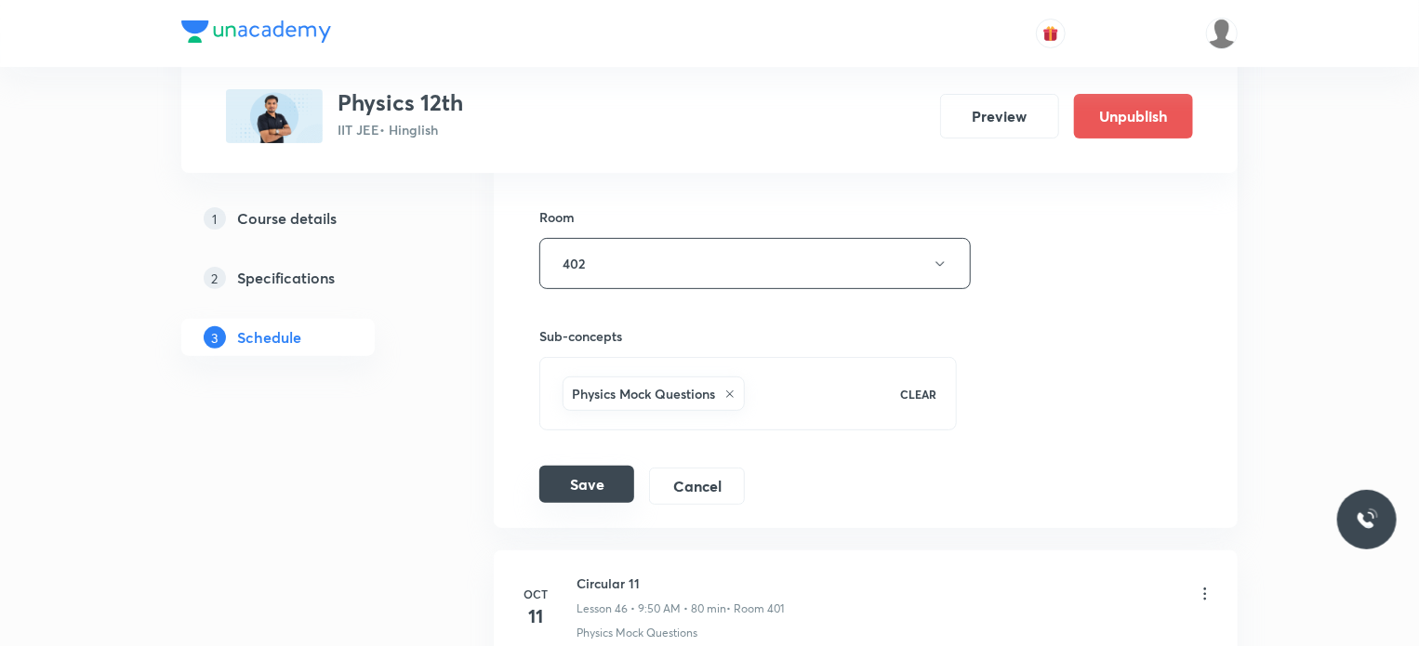
click at [582, 466] on button "Save" at bounding box center [587, 484] width 95 height 37
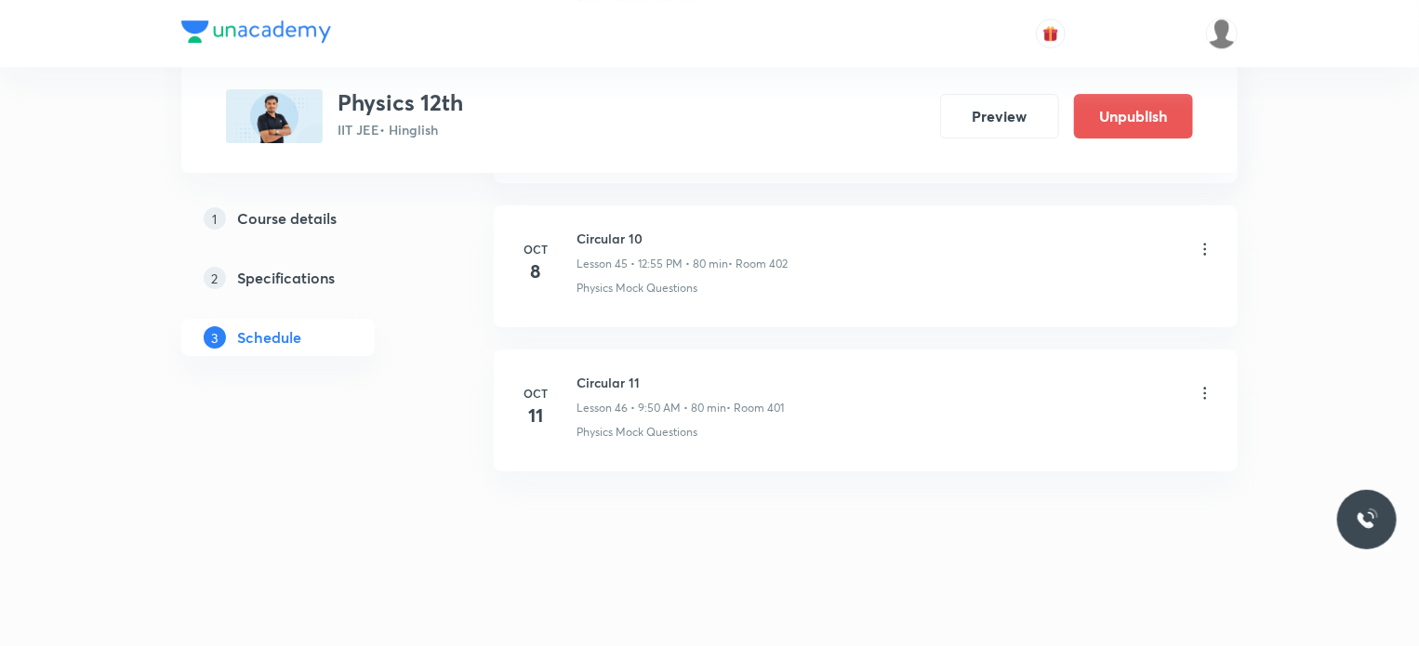
scroll to position [6604, 0]
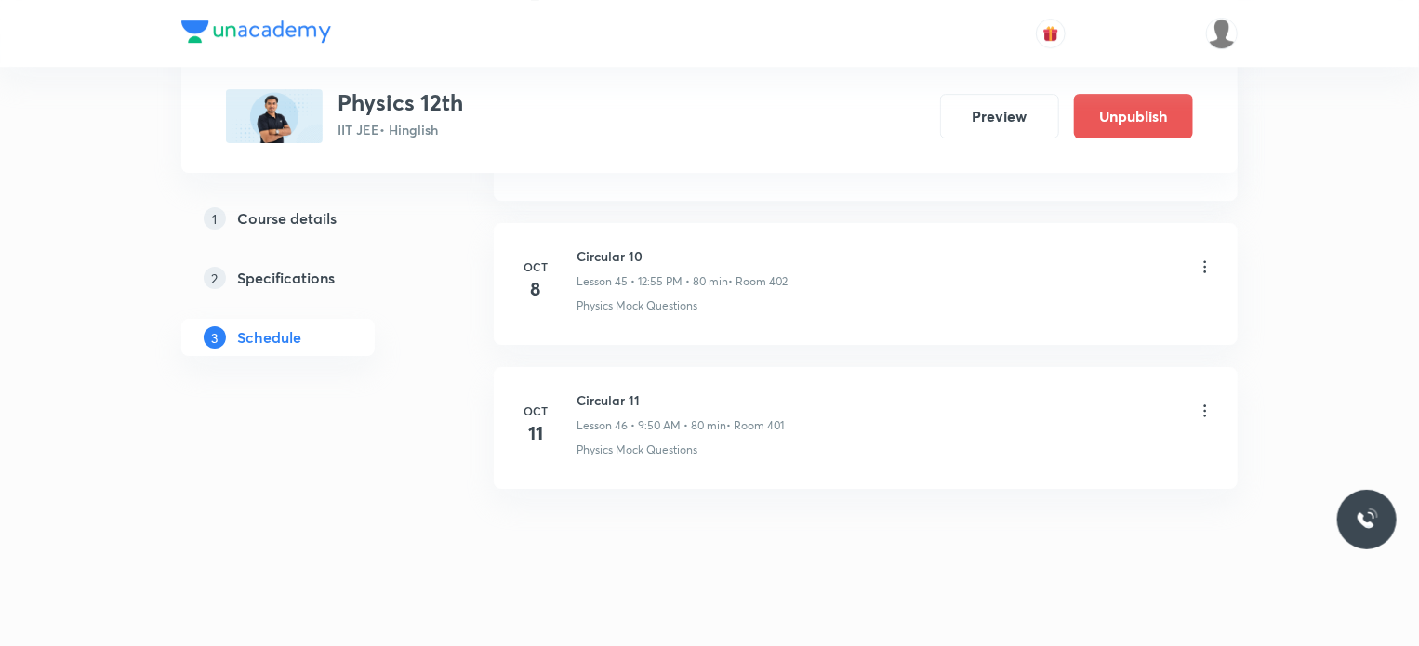
click at [1207, 402] on icon at bounding box center [1205, 411] width 19 height 19
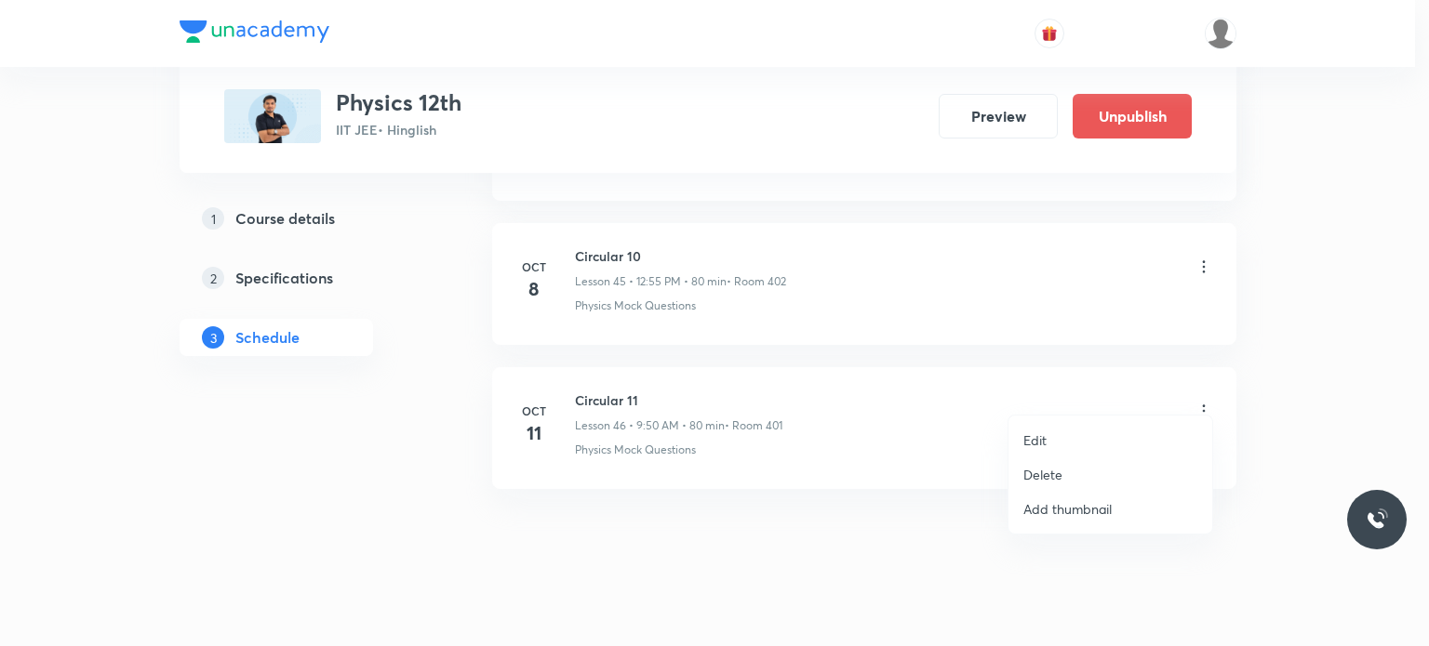
click at [1037, 446] on p "Edit" at bounding box center [1034, 441] width 23 height 20
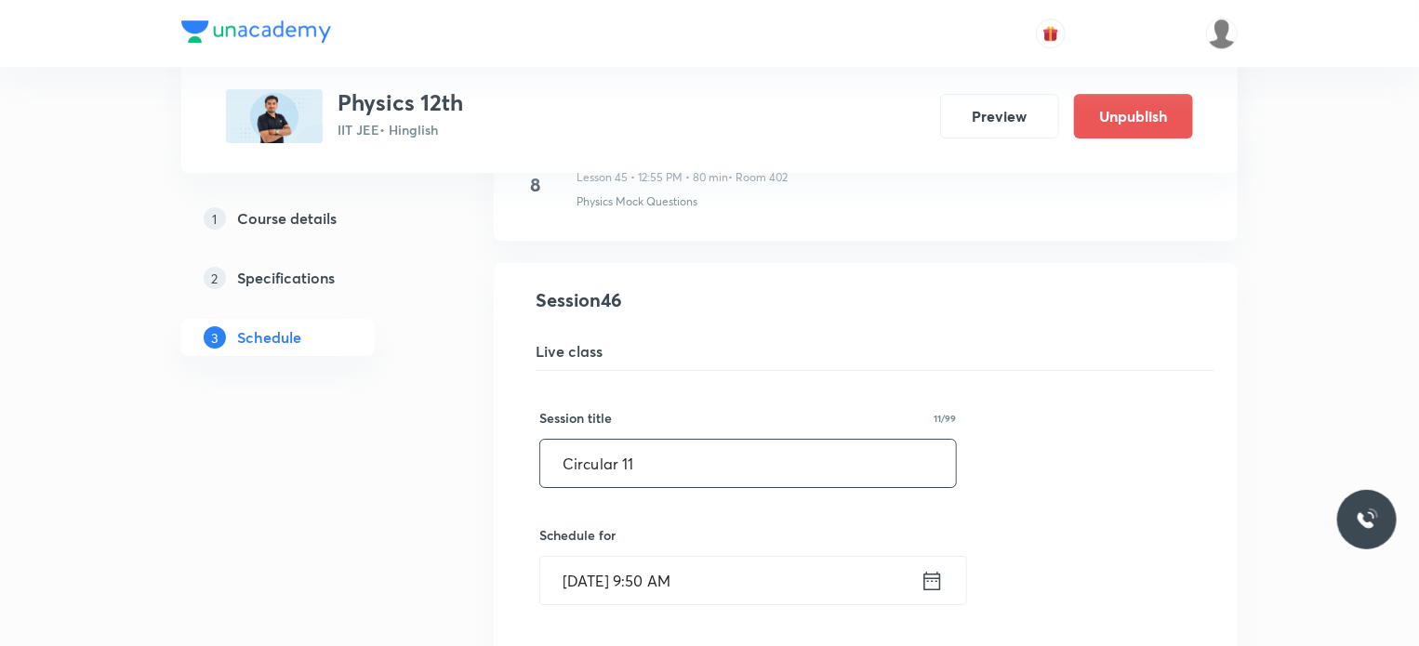
drag, startPoint x: 694, startPoint y: 451, endPoint x: 511, endPoint y: 434, distance: 184.0
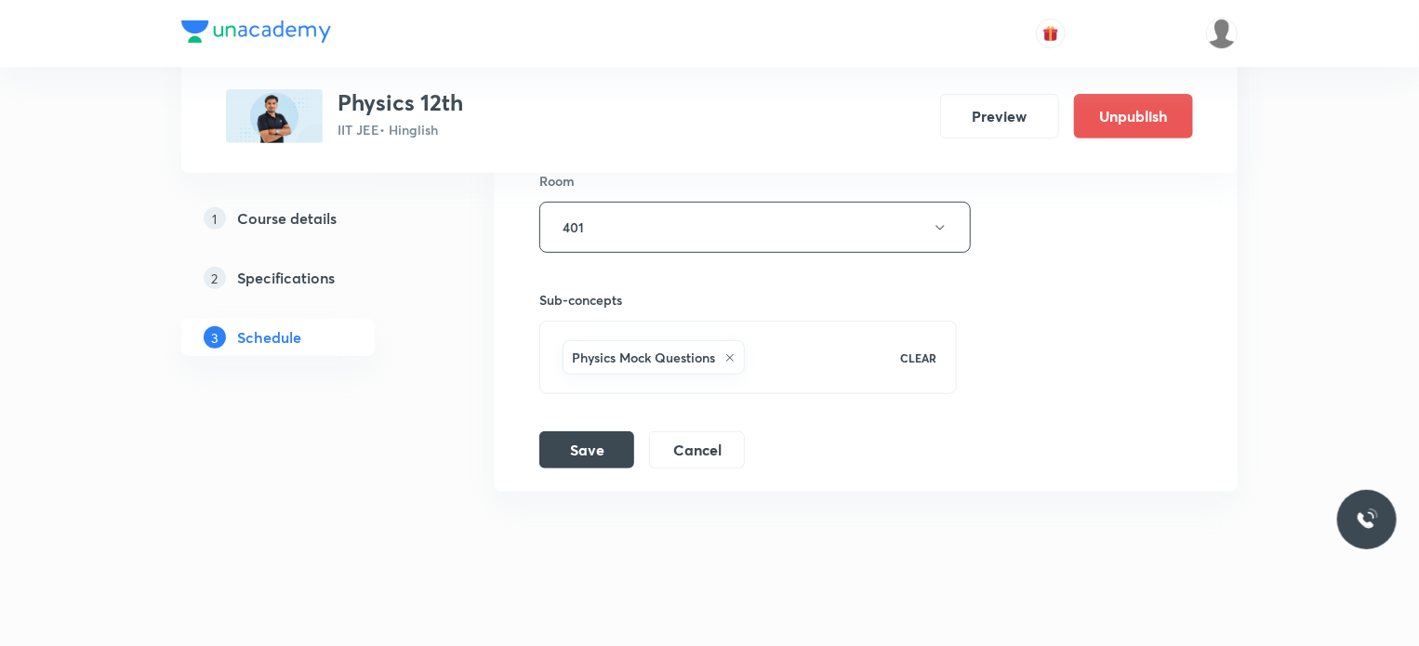
drag, startPoint x: 714, startPoint y: 389, endPoint x: 699, endPoint y: 435, distance: 49.1
click at [713, 389] on div "Session title 11/99 Circular 11 ​ Schedule for [DATE] 9:50 AM ​ Duration (in mi…" at bounding box center [866, 4] width 653 height 929
click at [699, 435] on button "Cancel" at bounding box center [697, 448] width 96 height 37
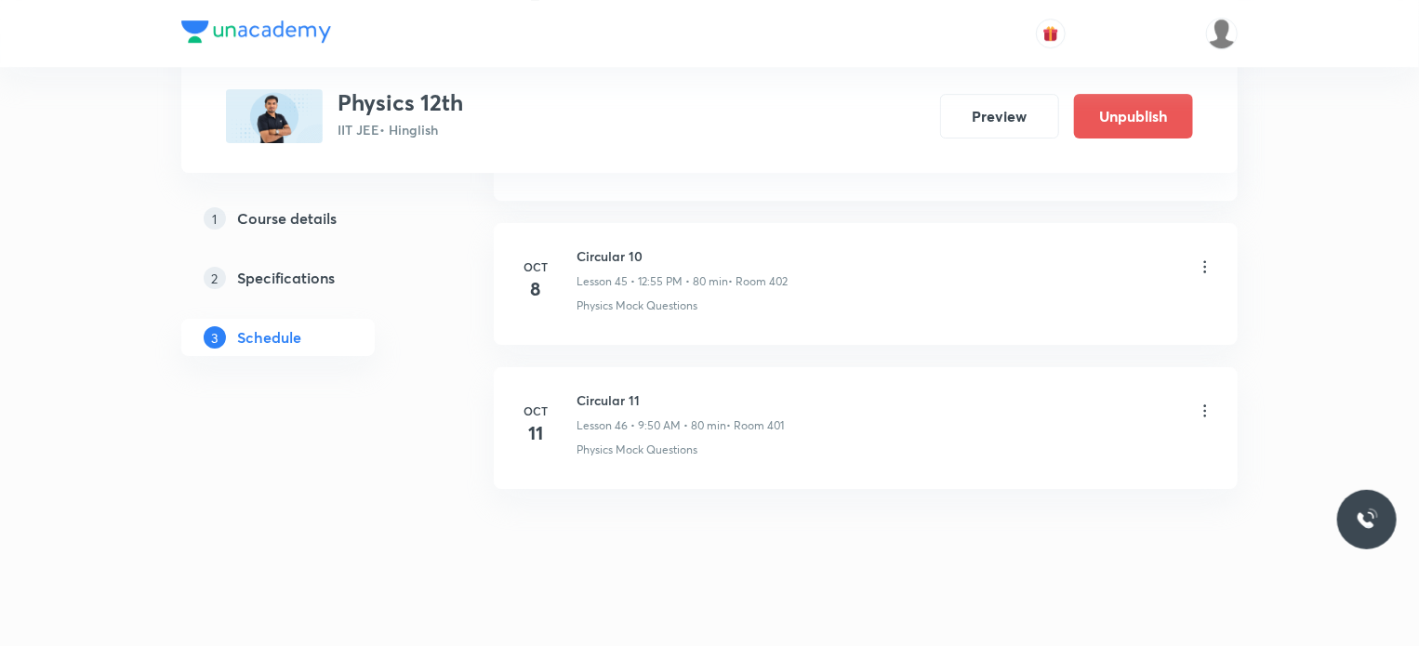
scroll to position [6511, 0]
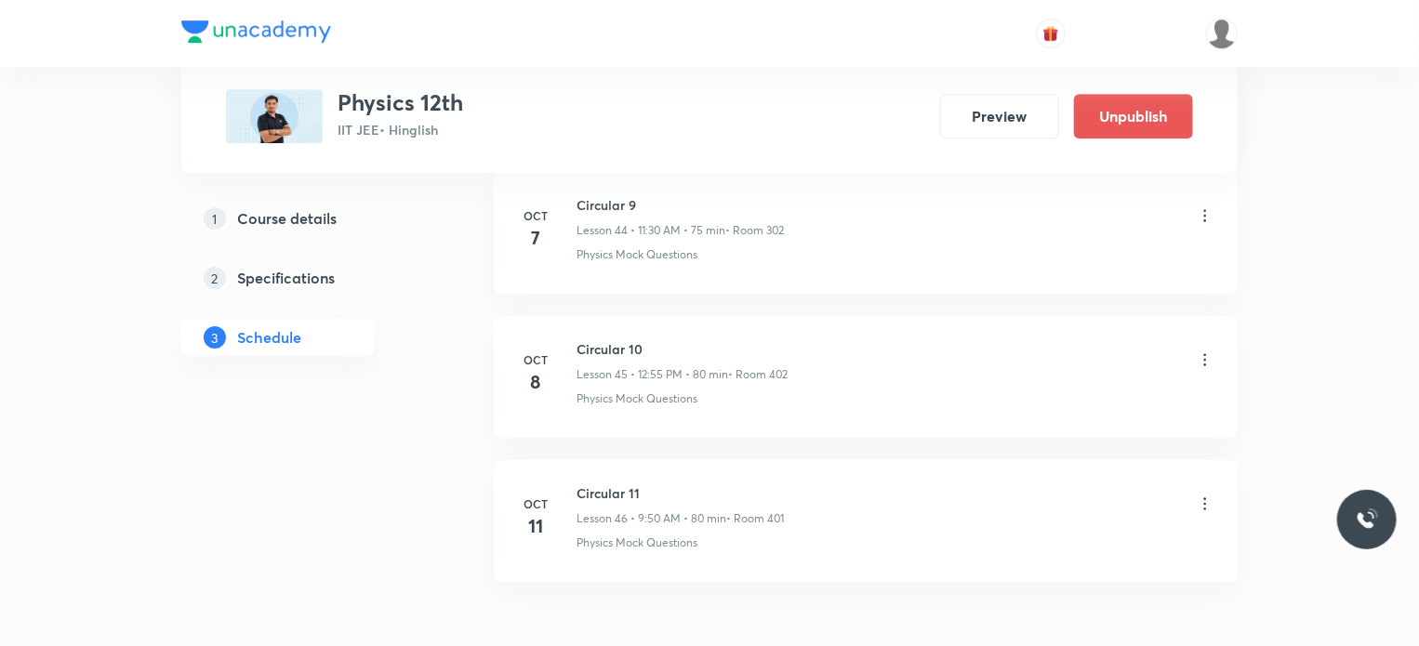
click at [1203, 351] on icon at bounding box center [1205, 360] width 19 height 19
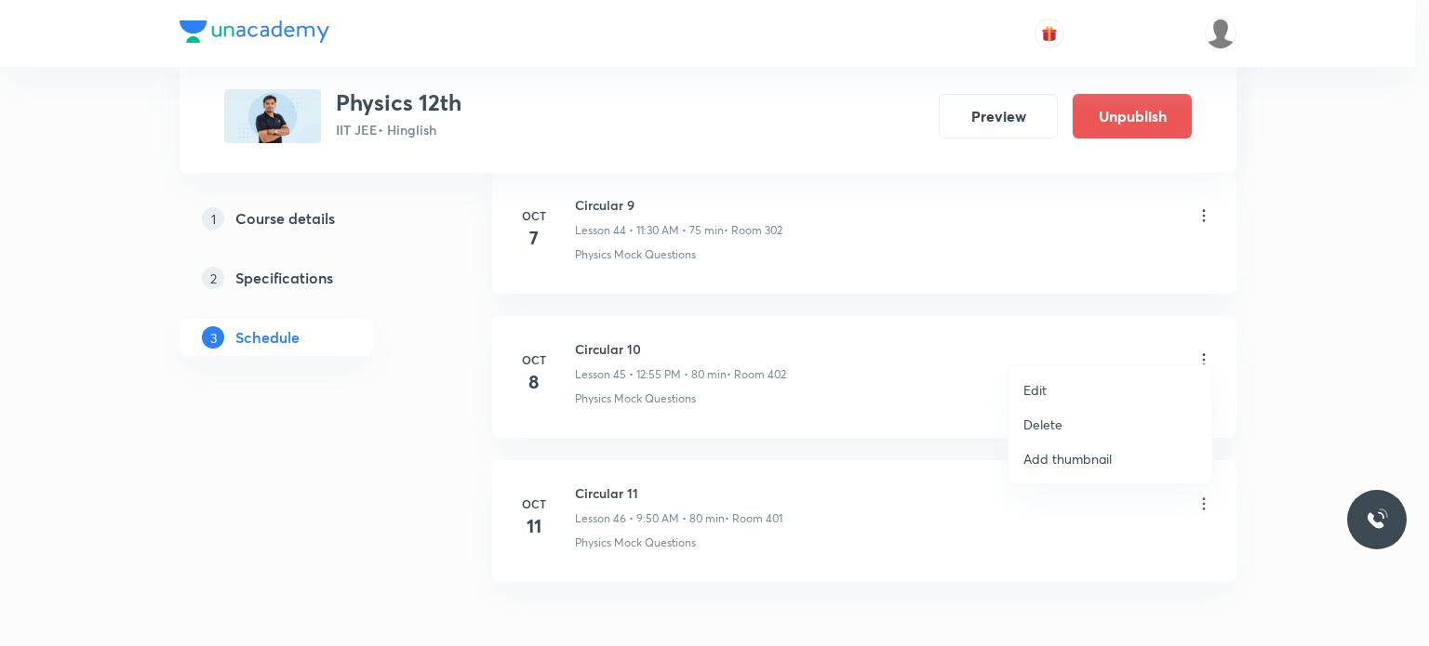
click at [1086, 384] on li "Edit" at bounding box center [1110, 390] width 204 height 34
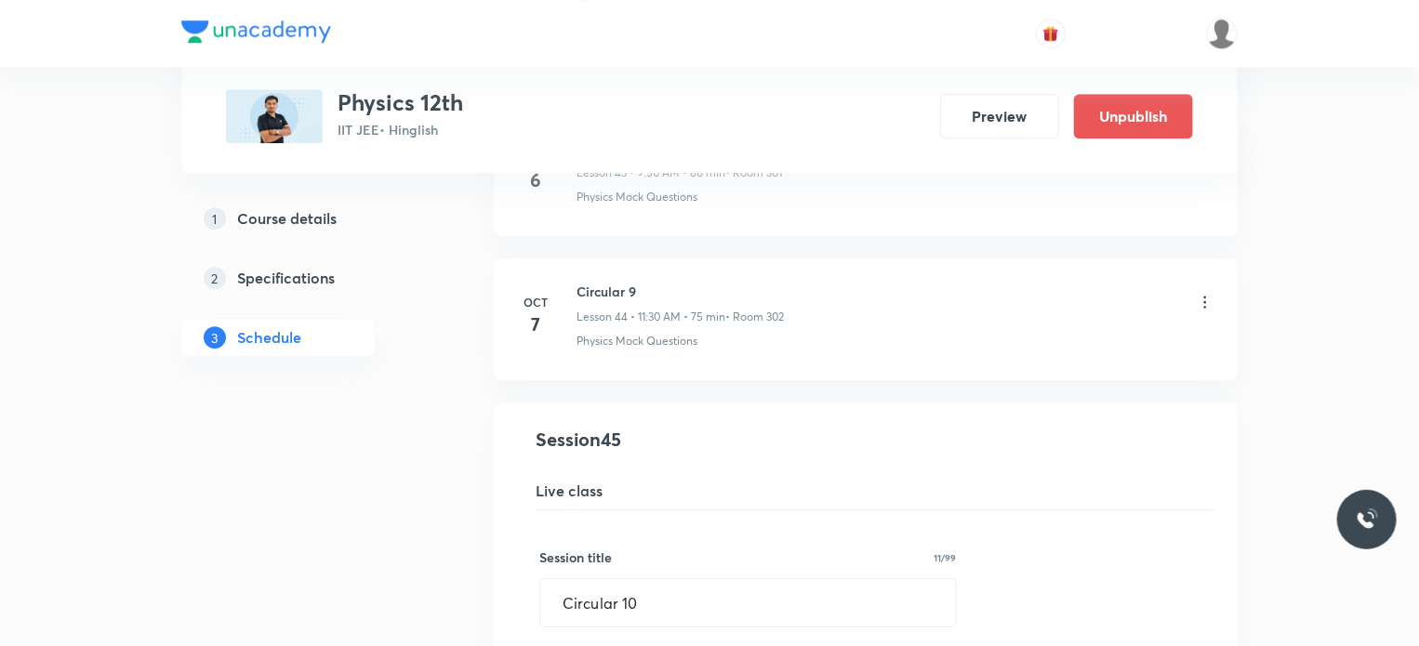
scroll to position [6604, 0]
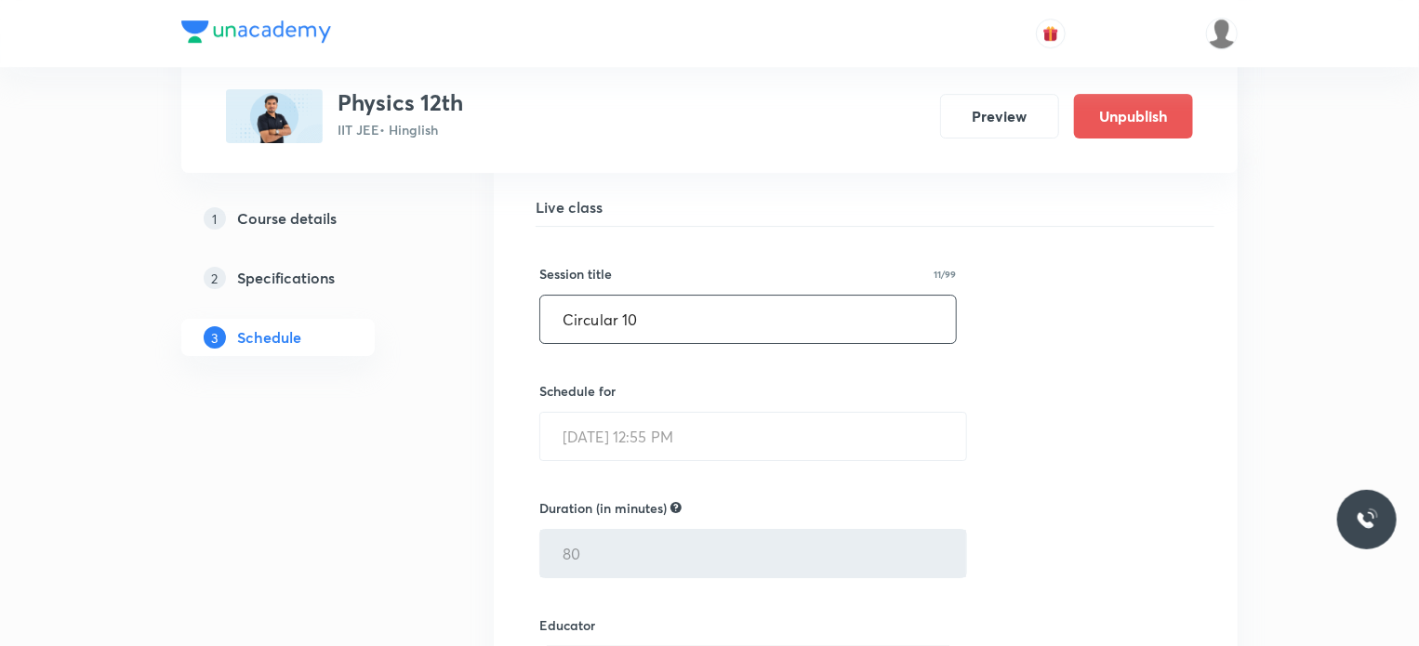
drag, startPoint x: 665, startPoint y: 280, endPoint x: 488, endPoint y: 315, distance: 180.2
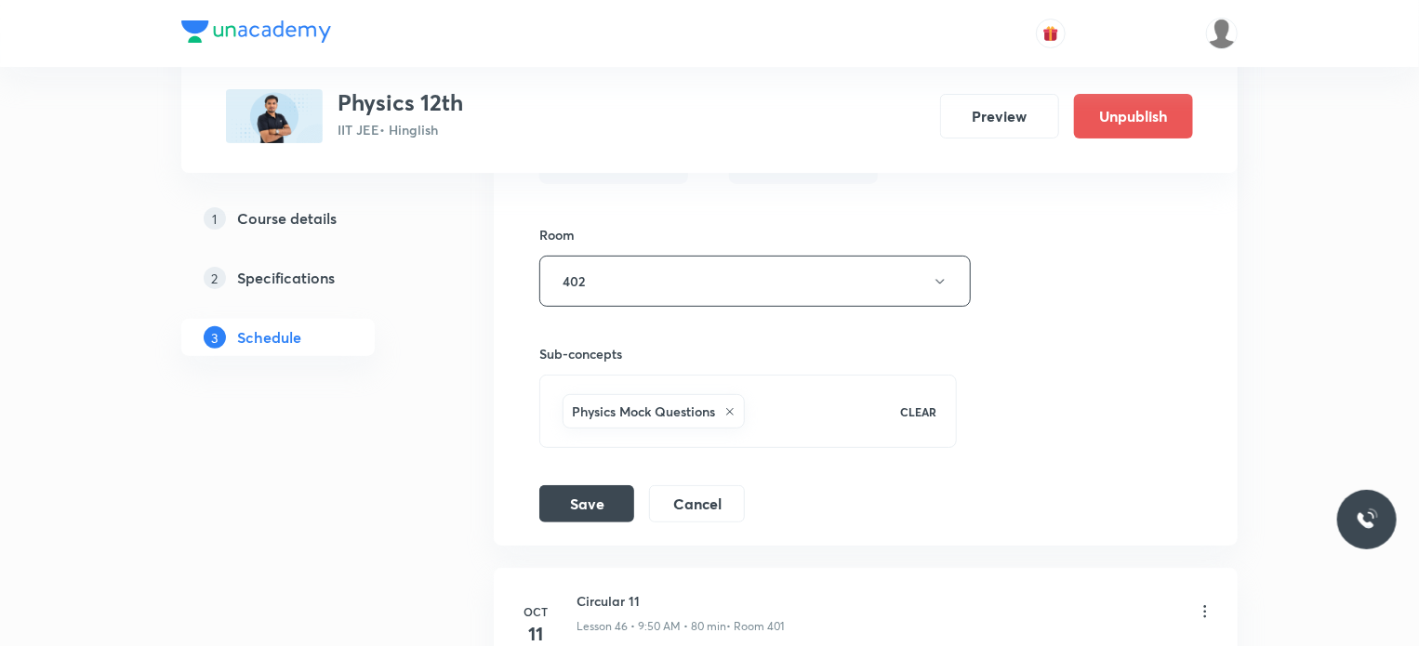
scroll to position [7255, 0]
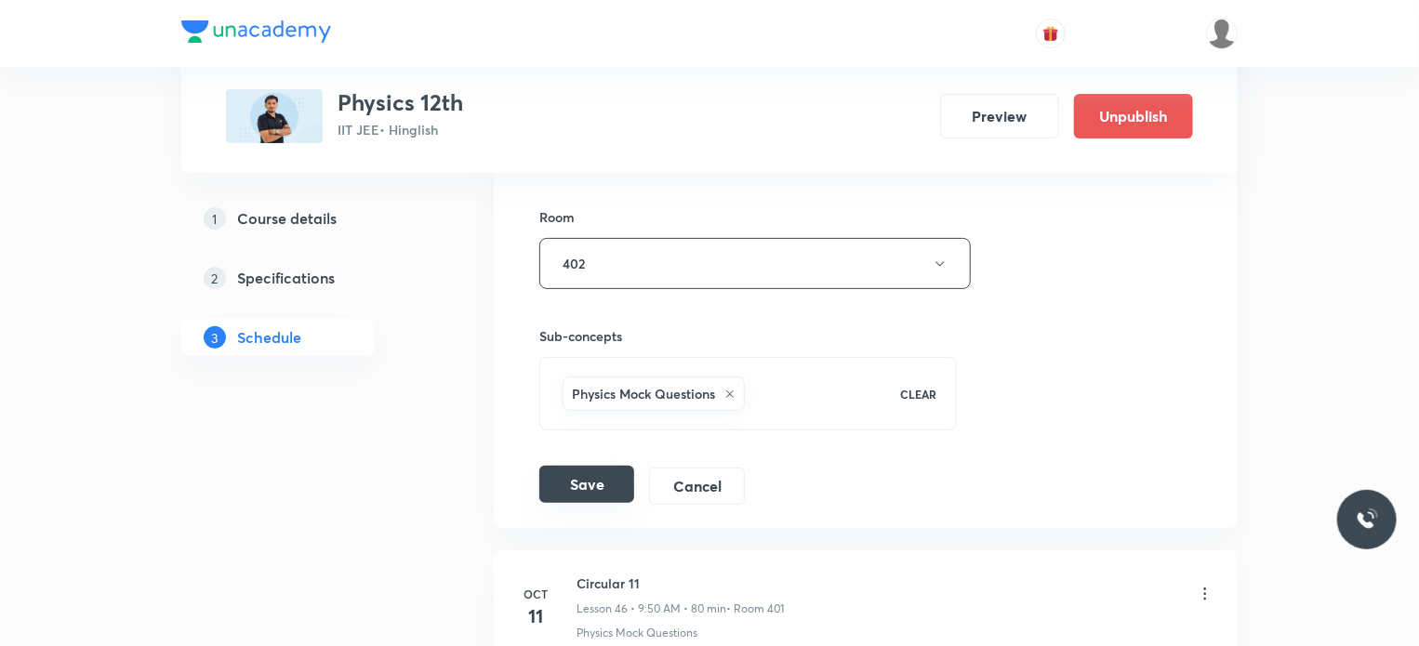
type input "WPE 4"
drag, startPoint x: 605, startPoint y: 453, endPoint x: 584, endPoint y: 460, distance: 21.8
click at [584, 466] on button "Save" at bounding box center [587, 484] width 95 height 37
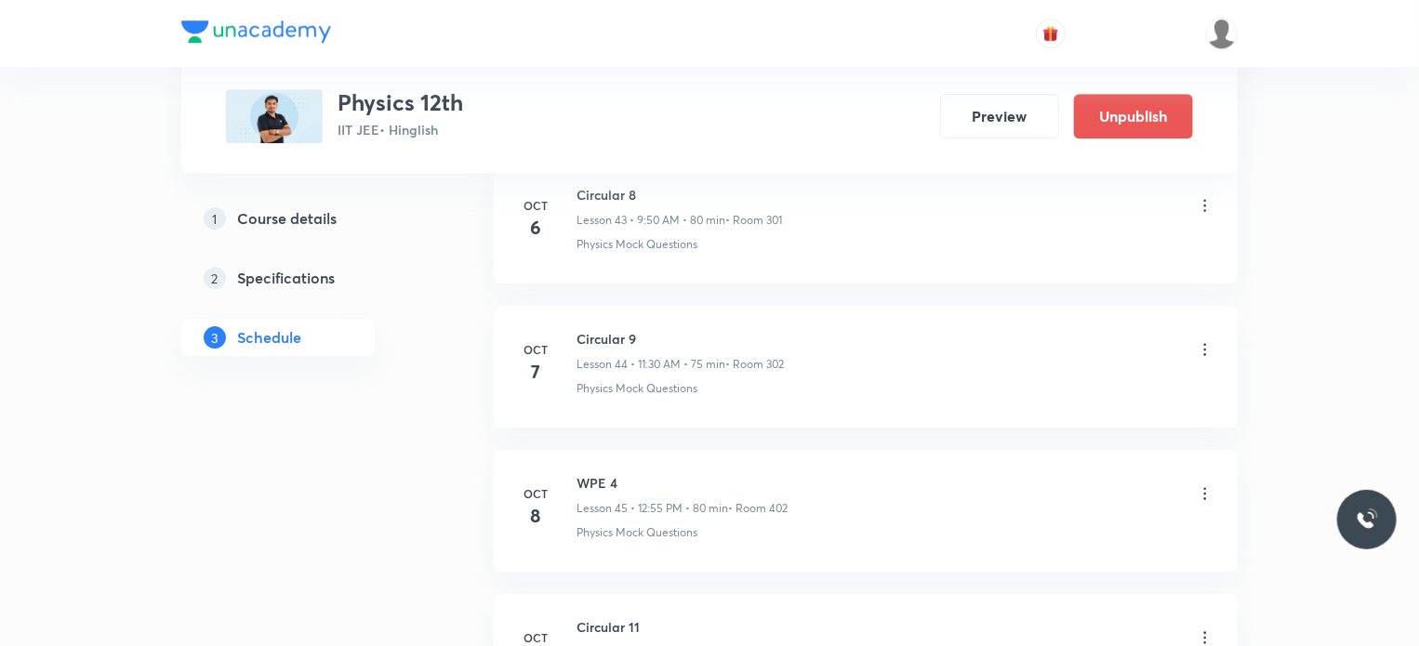
scroll to position [6511, 0]
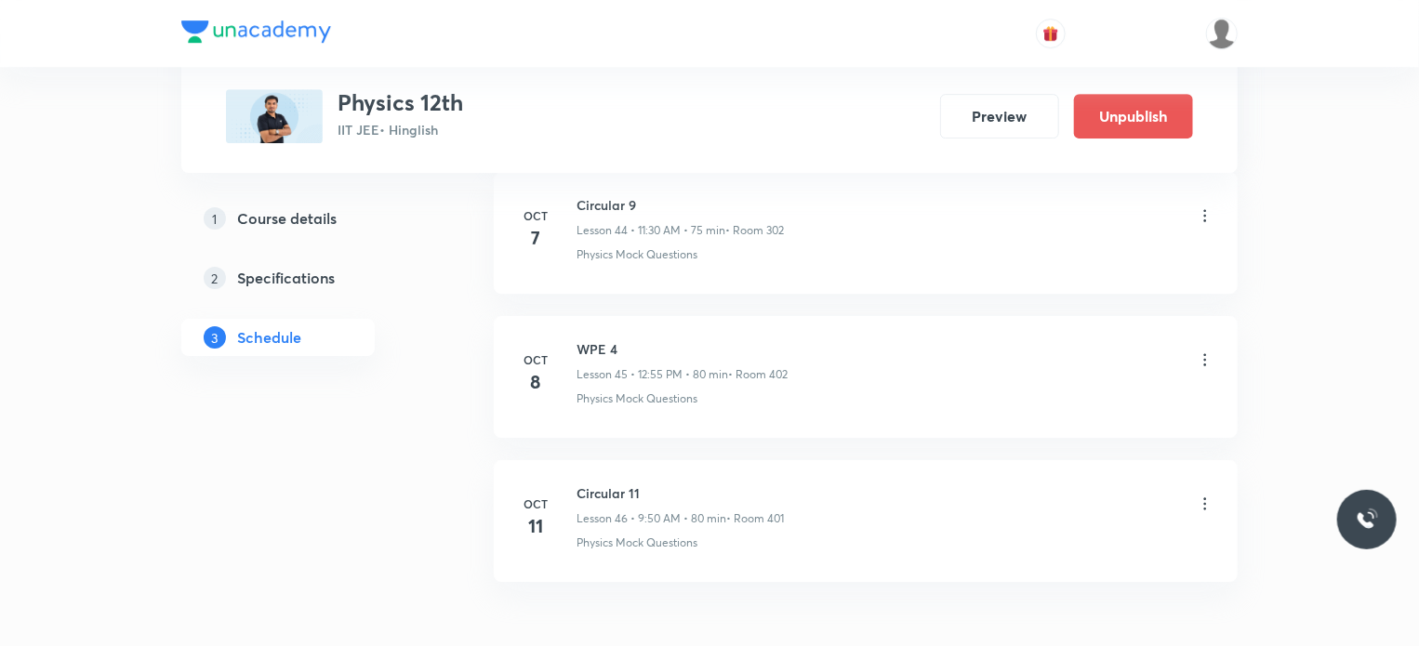
click at [713, 371] on div "WPE 4 Lesson 45 • 12:55 PM • 80 min • Room 402 Physics Mock Questions" at bounding box center [896, 374] width 638 height 68
click at [852, 397] on li "Oct 8 WPE 4 Lesson 45 • 12:55 PM • 80 min • Room 402 Physics Mock Questions" at bounding box center [866, 377] width 744 height 122
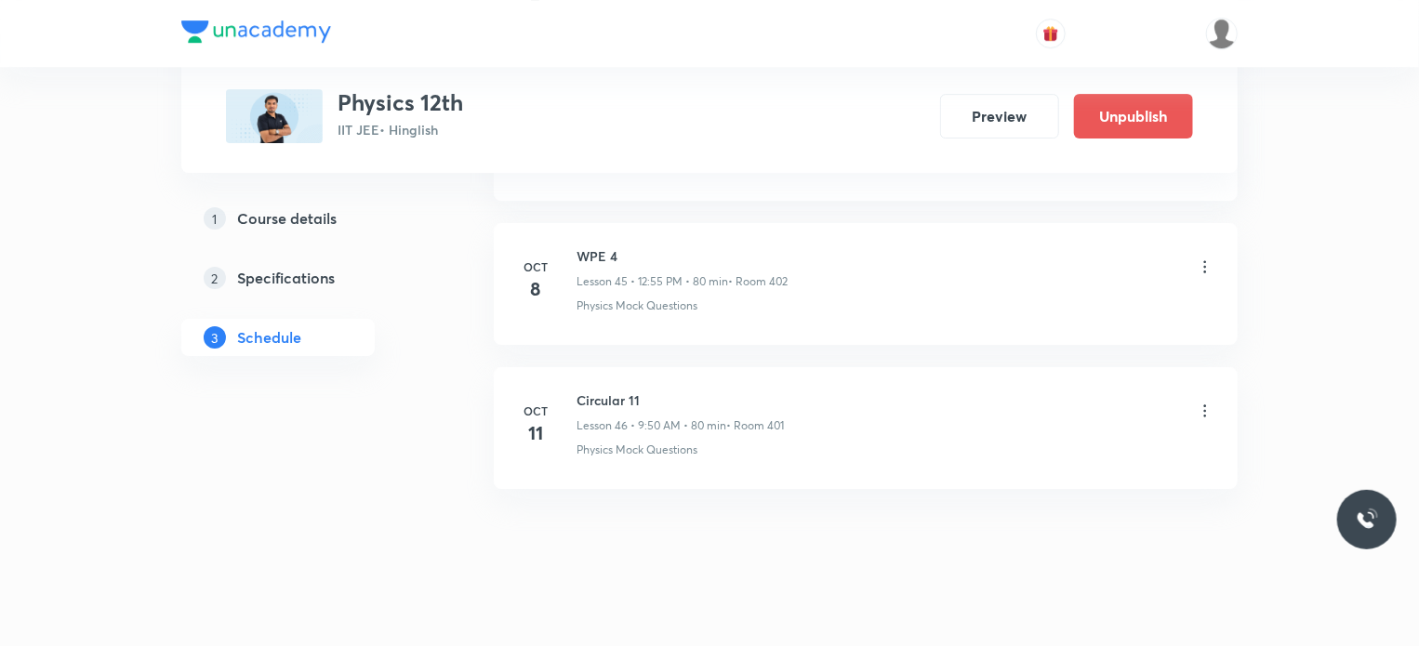
scroll to position [6508, 0]
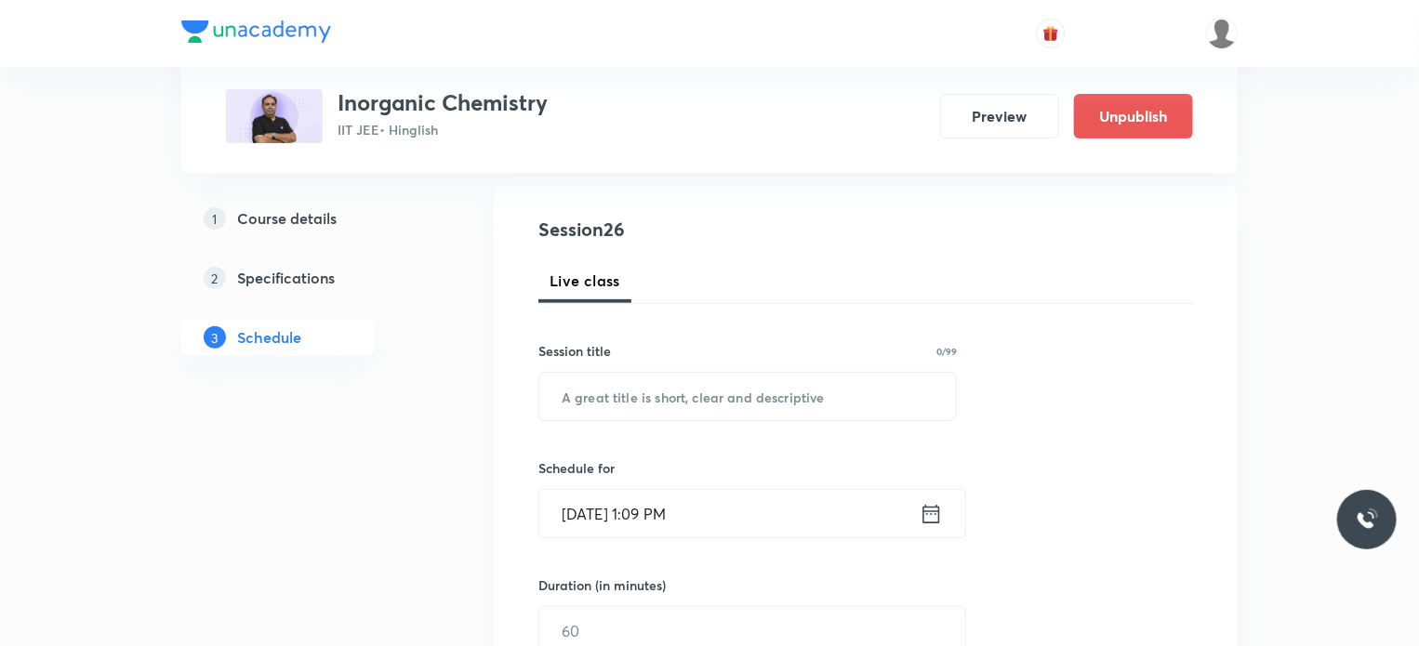
scroll to position [4438, 0]
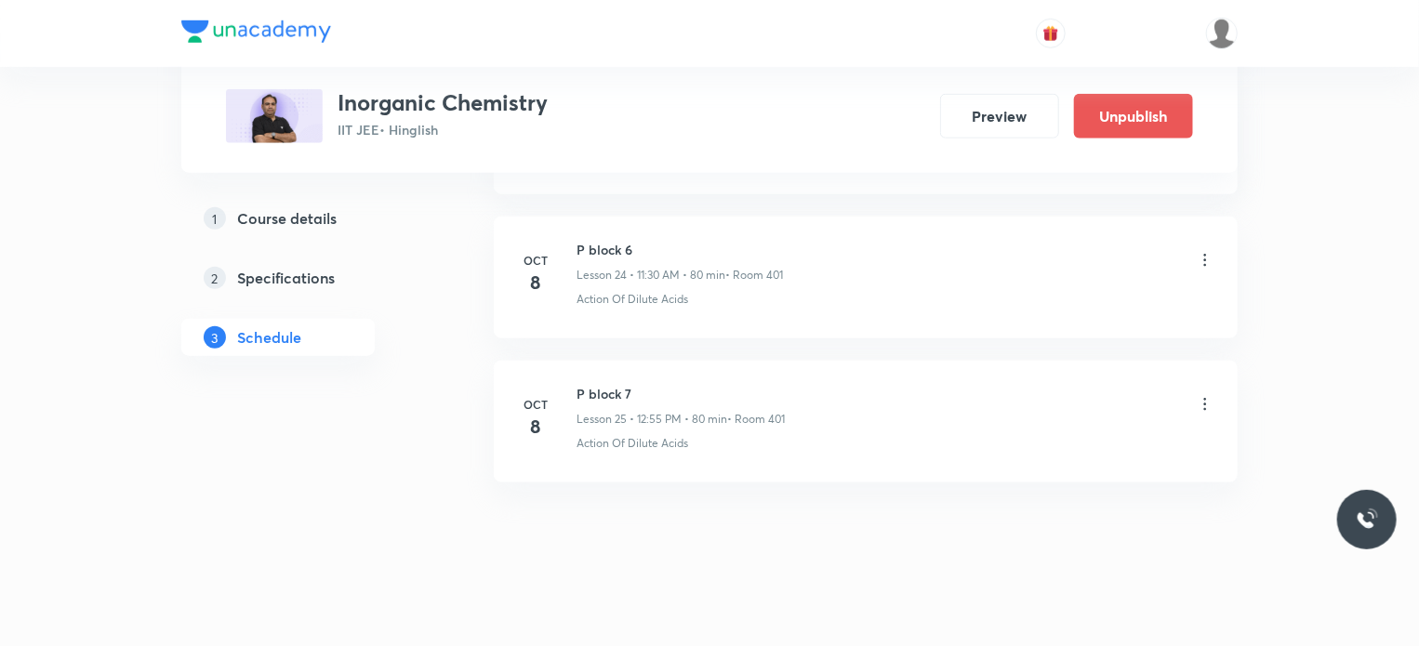
click at [590, 384] on h6 "P block 7" at bounding box center [681, 394] width 208 height 20
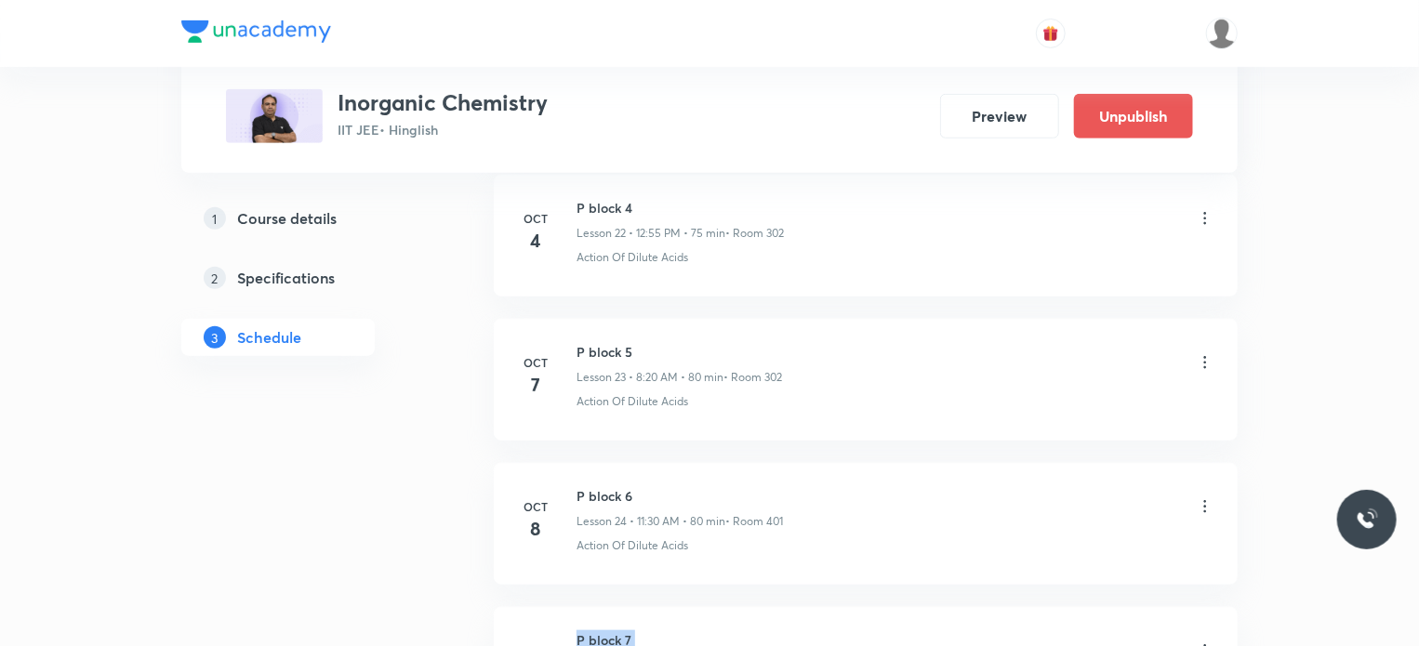
scroll to position [4159, 0]
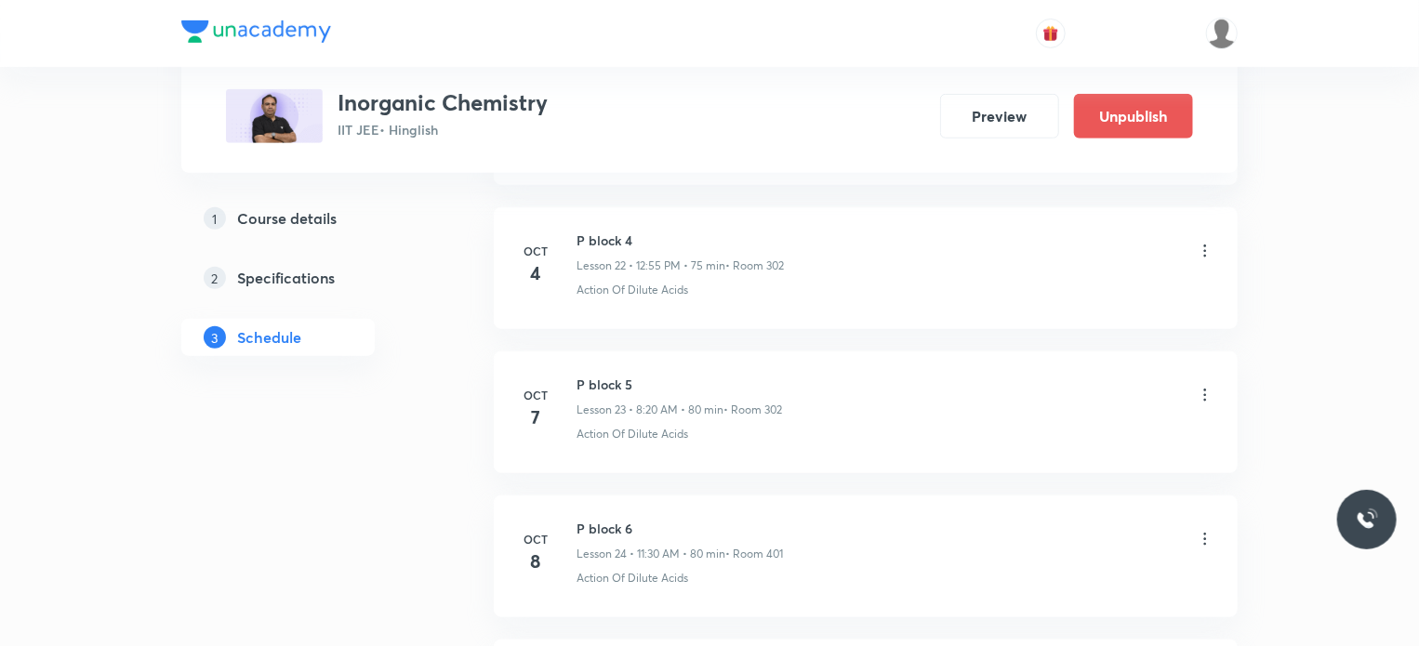
click at [625, 410] on div "P block 5 Lesson 23 • 8:20 AM • 80 min • Room 302 Action Of Dilute Acids" at bounding box center [896, 409] width 638 height 68
click at [605, 382] on h6 "P block 5" at bounding box center [680, 385] width 206 height 20
click at [604, 375] on h6 "P block 5" at bounding box center [680, 385] width 206 height 20
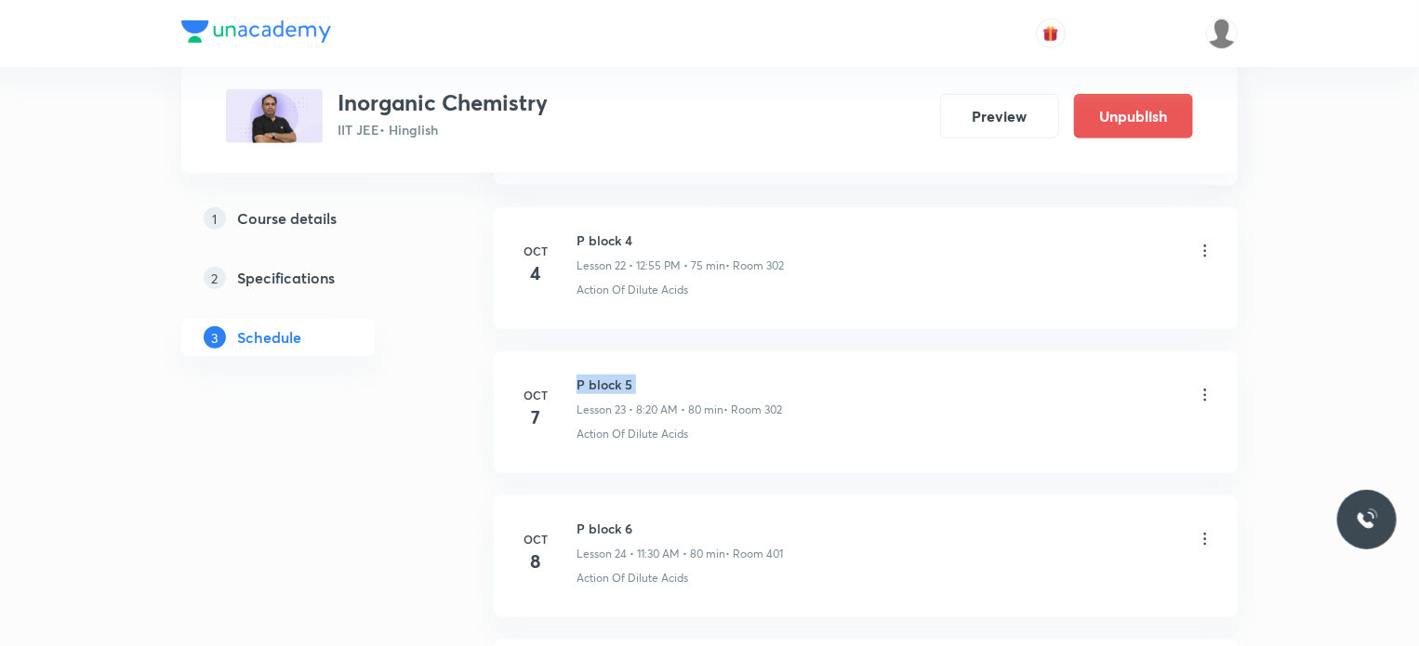
click at [604, 375] on h6 "P block 5" at bounding box center [680, 385] width 206 height 20
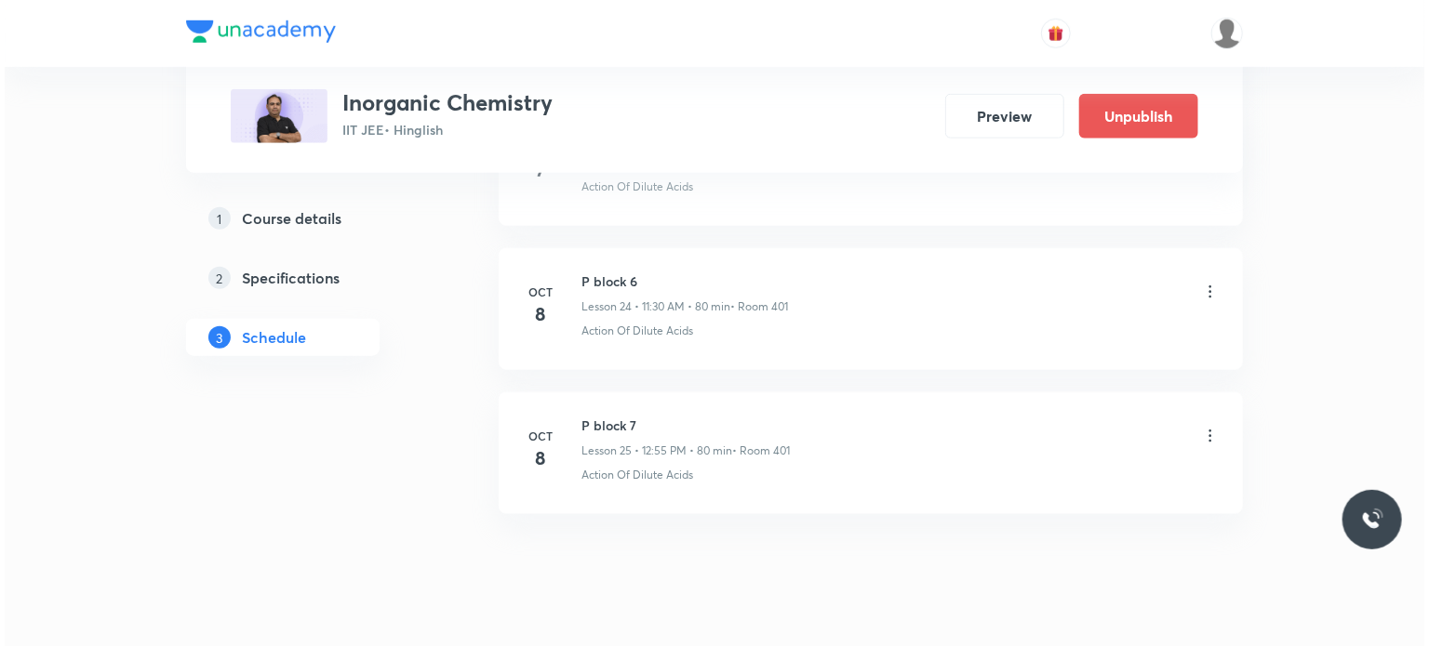
scroll to position [4438, 0]
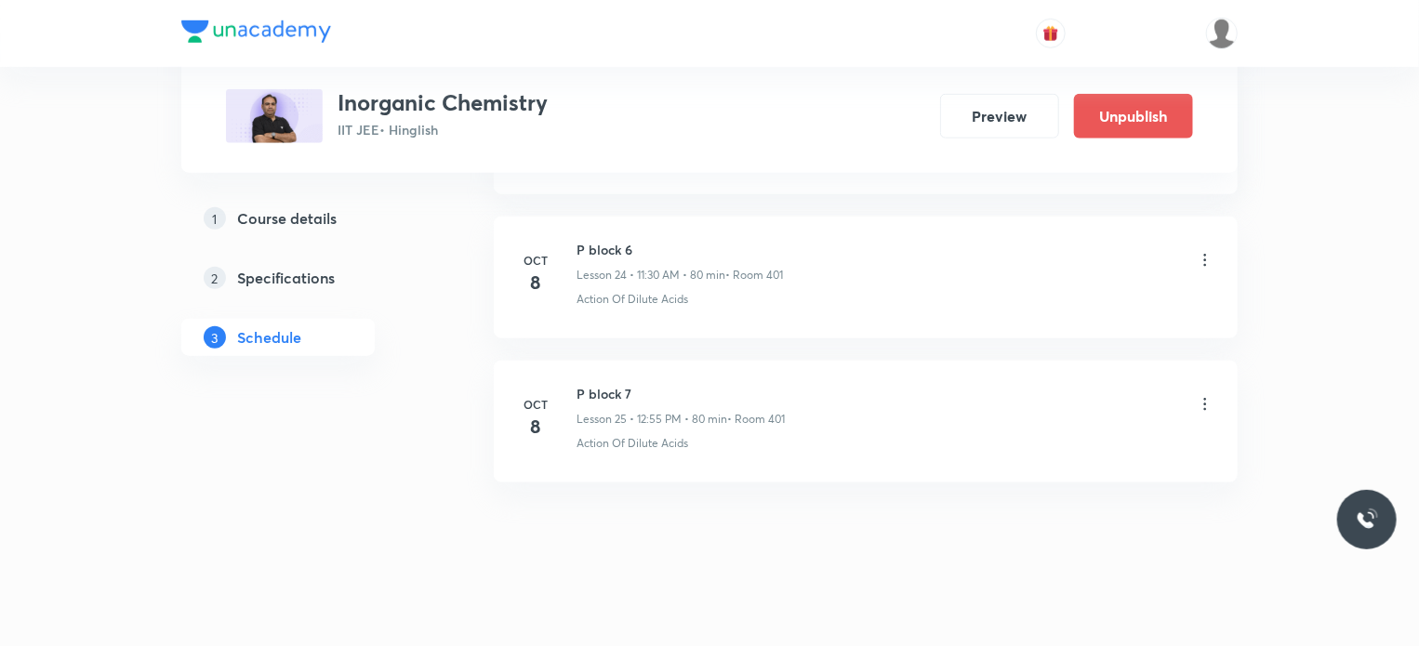
click at [1214, 395] on icon at bounding box center [1205, 404] width 19 height 19
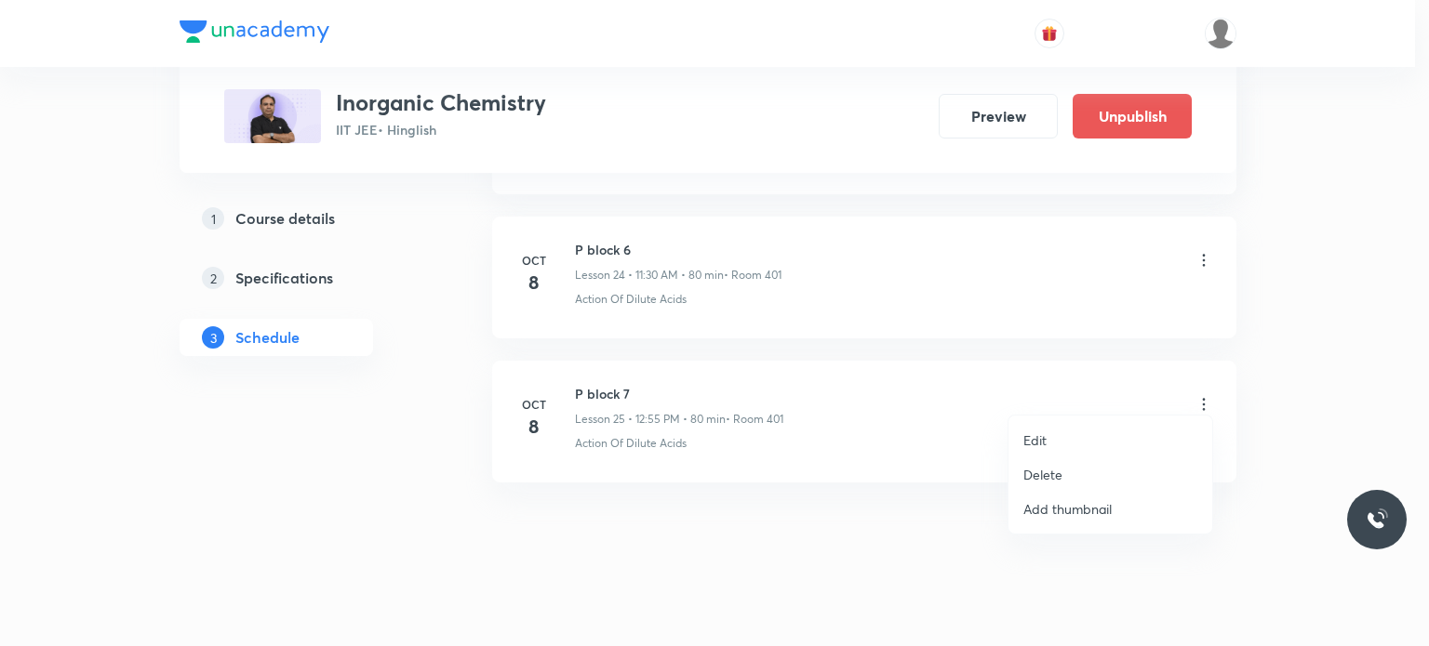
click at [1057, 436] on li "Edit" at bounding box center [1110, 440] width 204 height 34
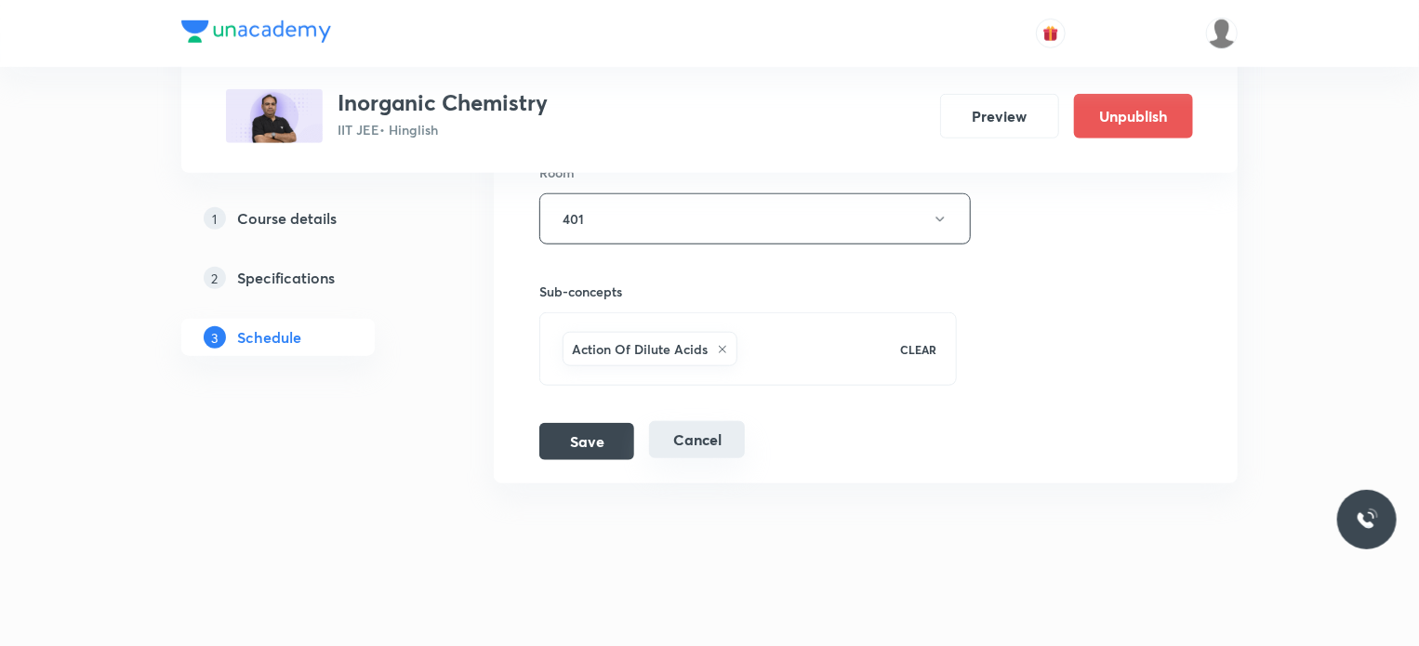
click at [720, 437] on button "Cancel" at bounding box center [697, 439] width 96 height 37
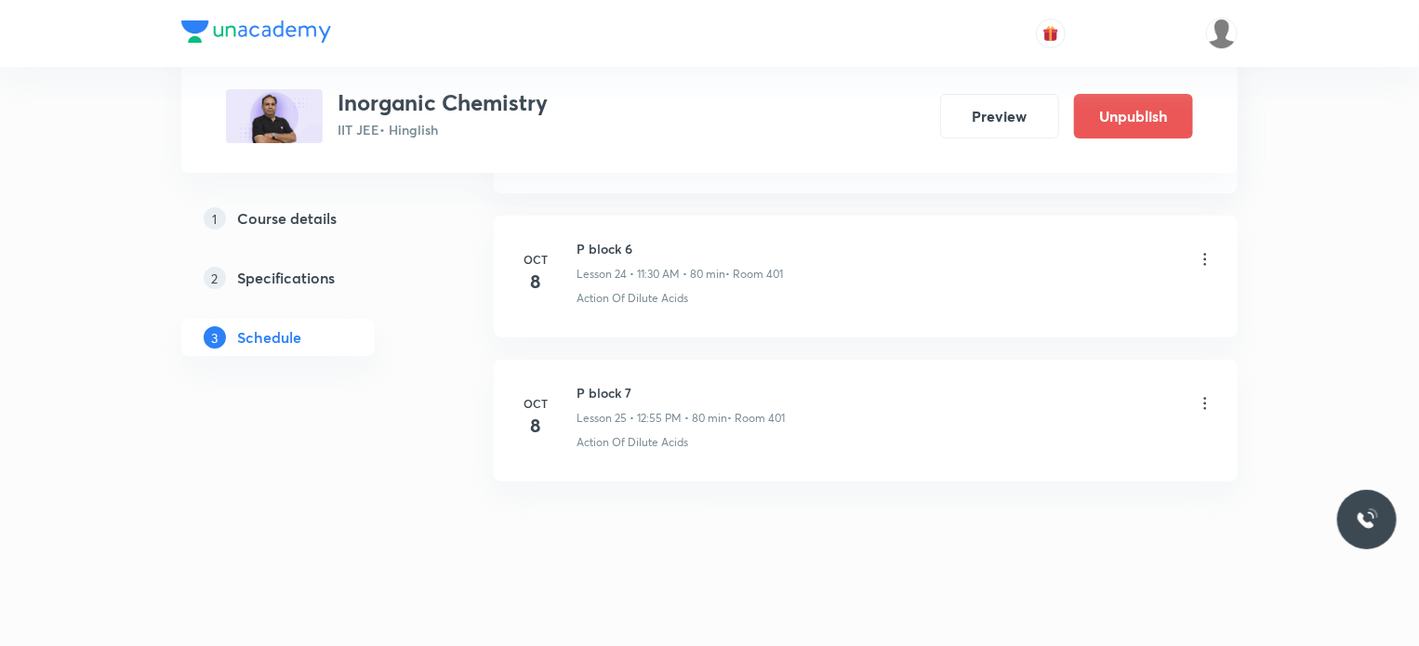
click at [1206, 397] on icon at bounding box center [1206, 403] width 3 height 12
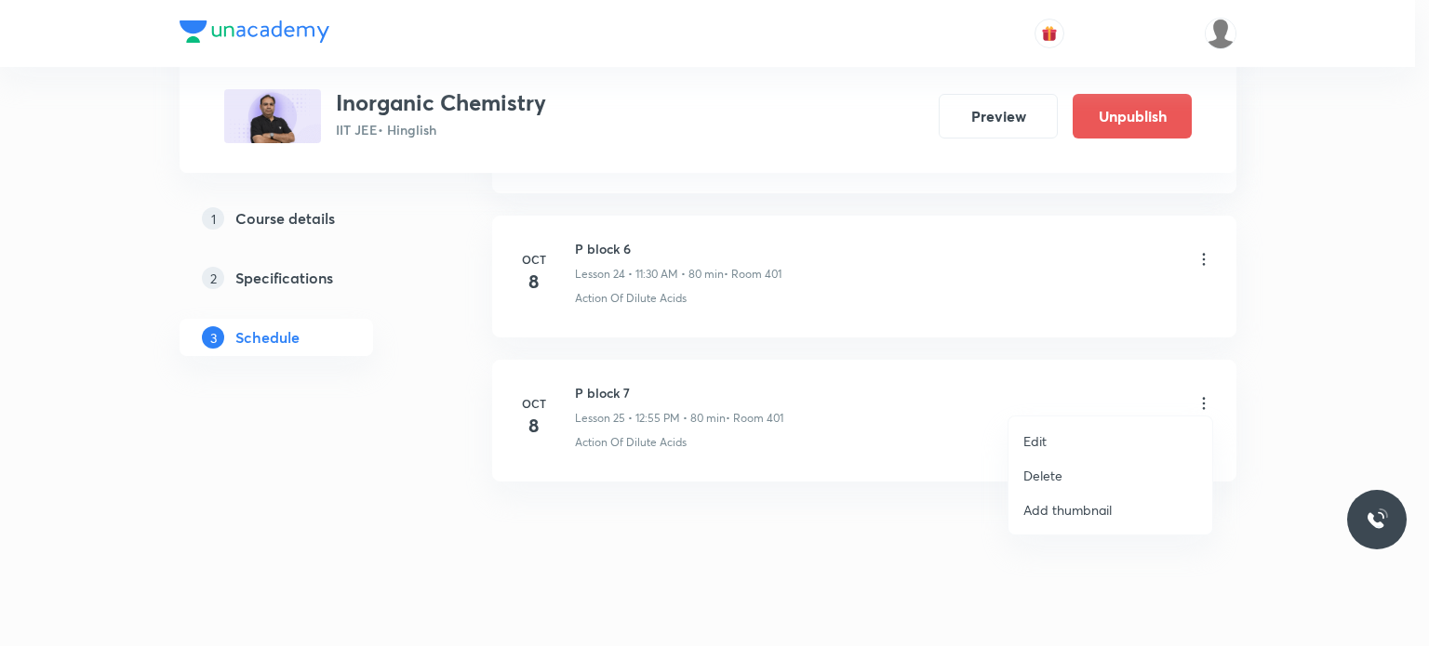
click at [1053, 478] on p "Delete" at bounding box center [1042, 476] width 39 height 20
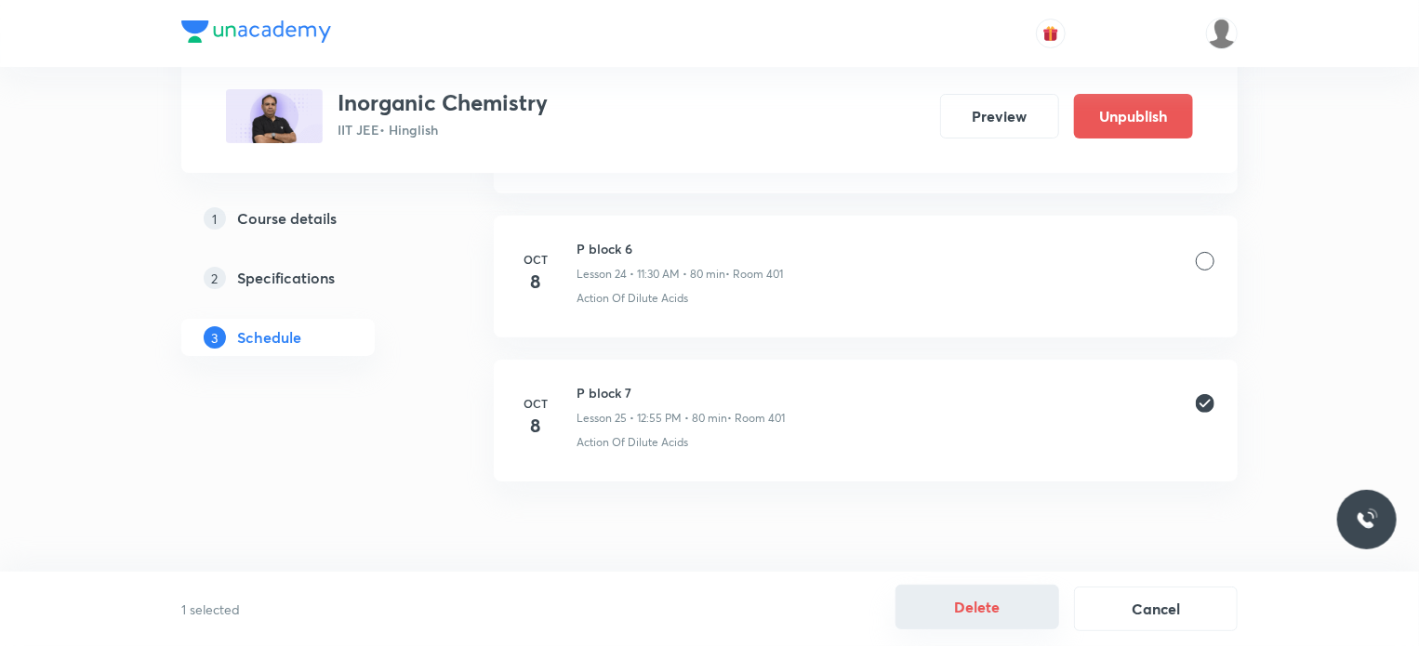
click at [986, 613] on button "Delete" at bounding box center [978, 607] width 164 height 45
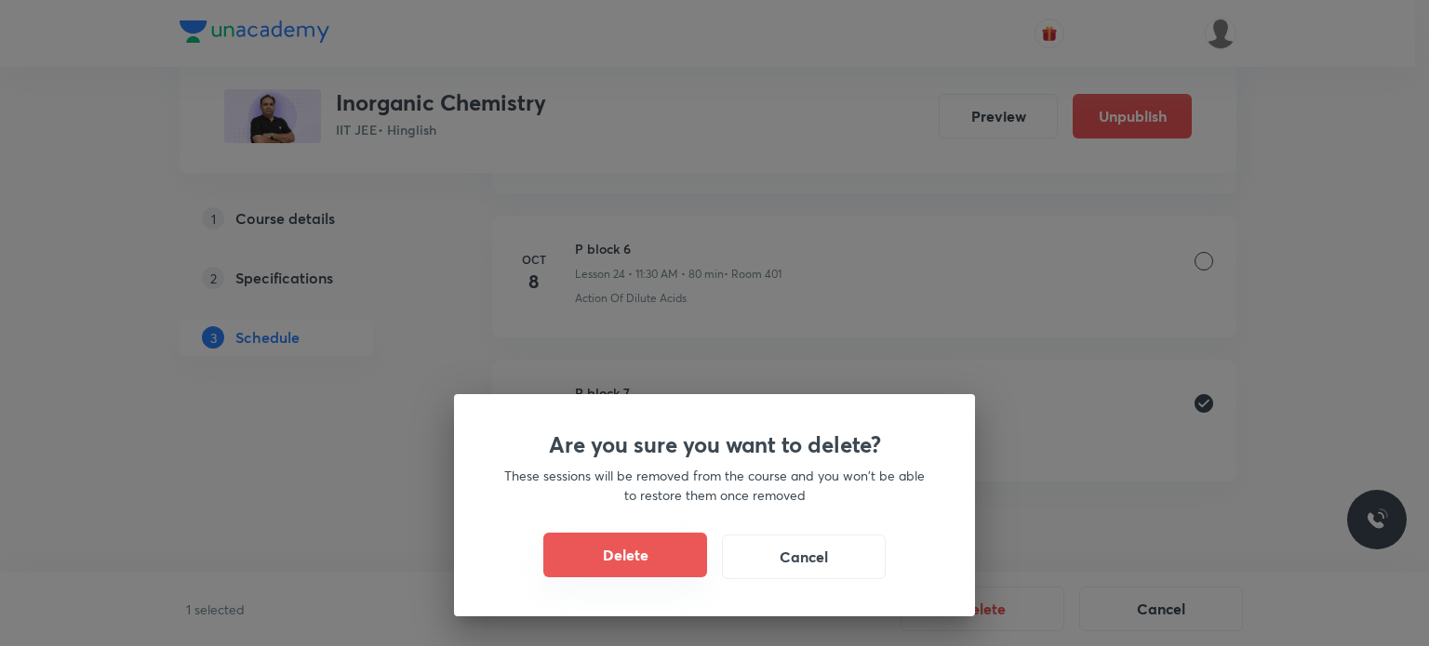
click at [673, 563] on button "Delete" at bounding box center [625, 555] width 164 height 45
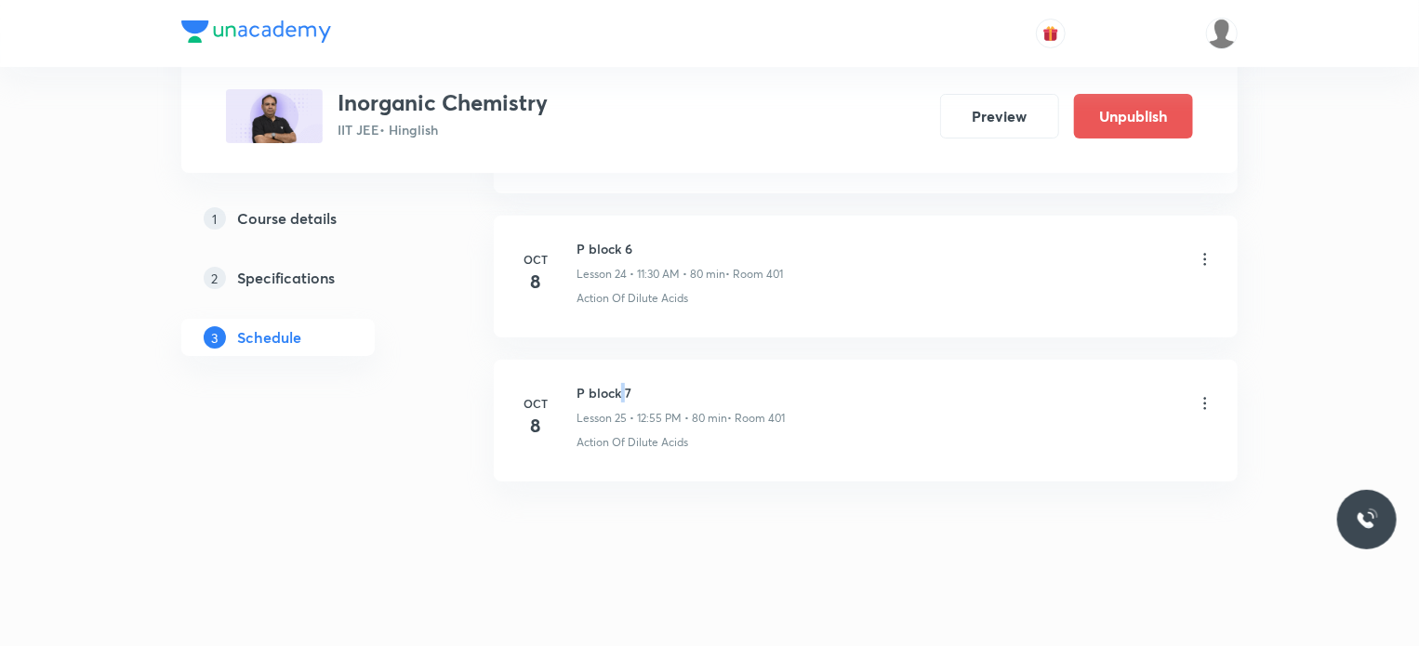
click at [622, 371] on li "Oct 8 P block 7 Lesson 25 • 12:55 PM • 80 min • Room 401 Action Of Dilute Acids" at bounding box center [866, 421] width 744 height 122
copy h6 "P block 7"
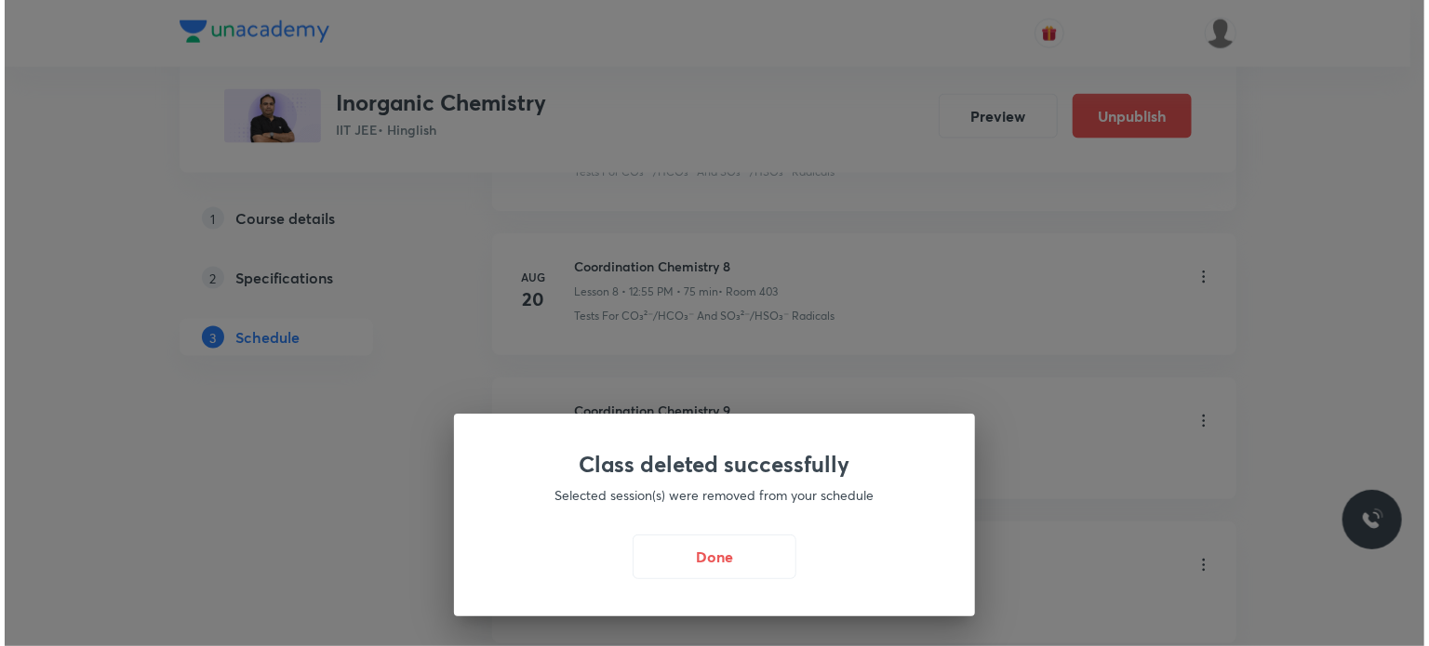
scroll to position [1246, 0]
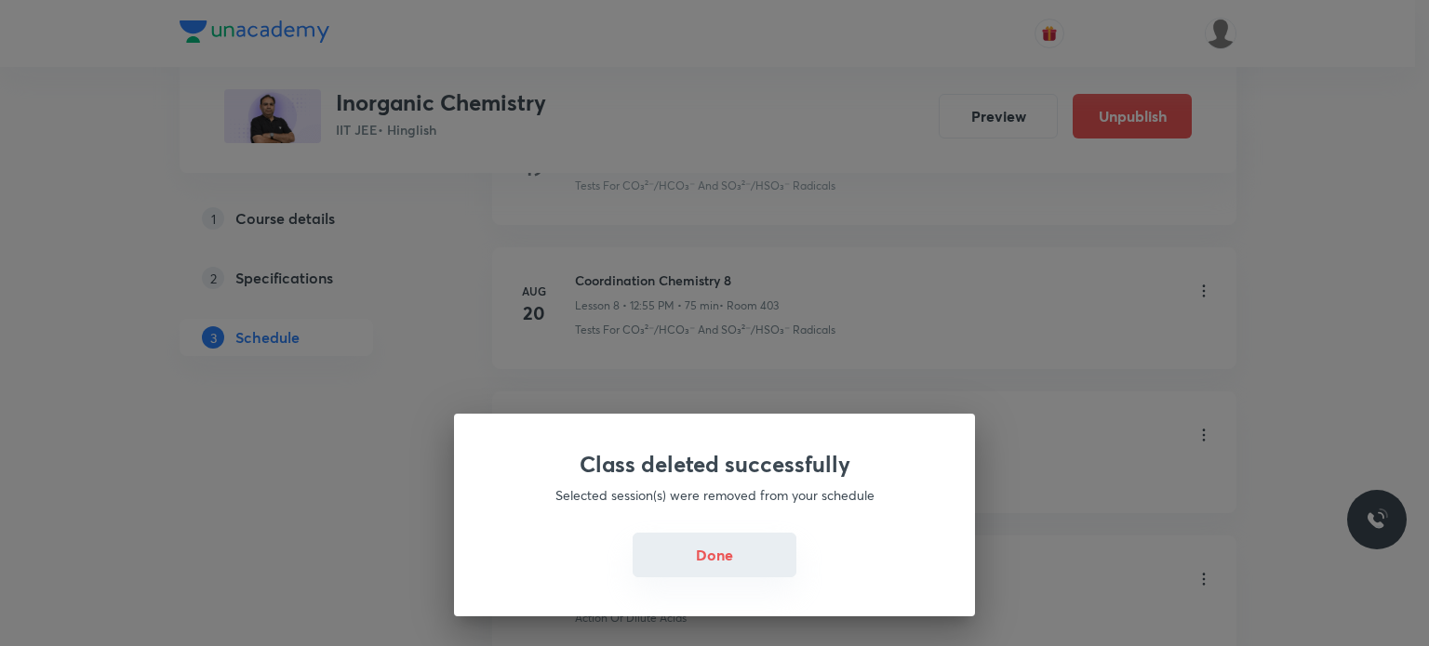
click at [768, 550] on button "Done" at bounding box center [715, 555] width 164 height 45
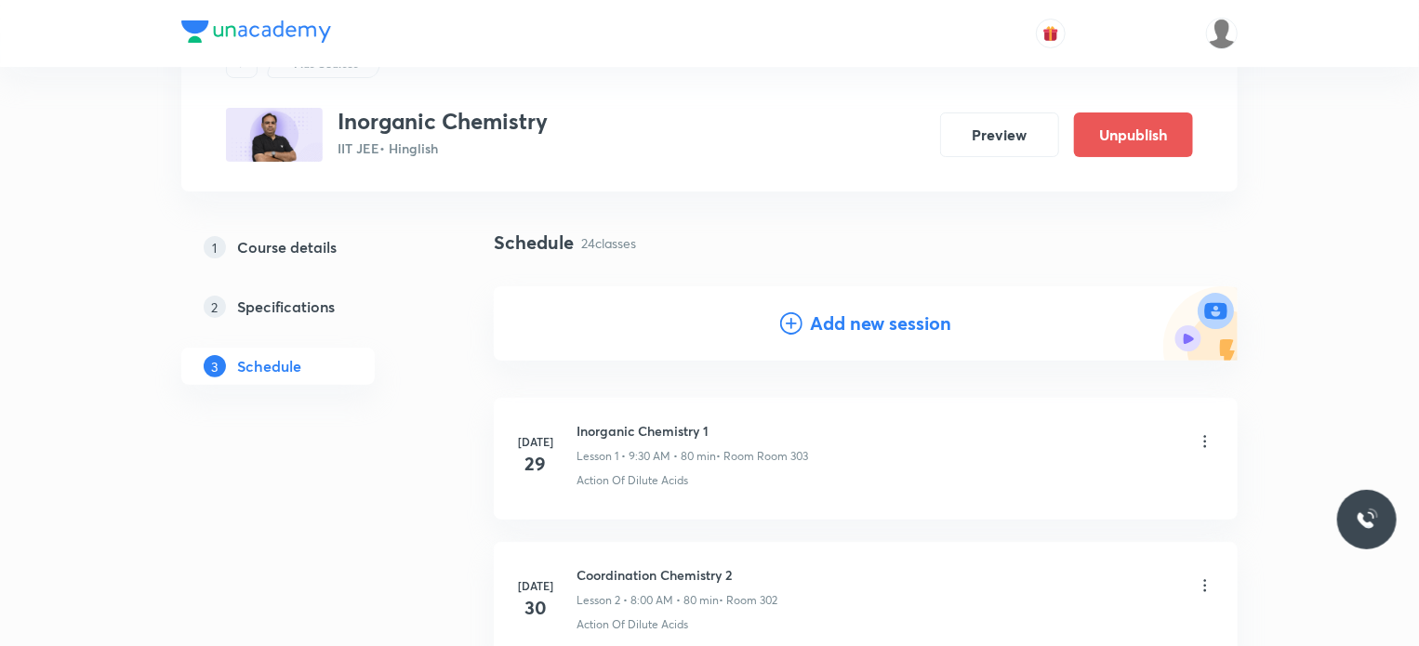
scroll to position [0, 0]
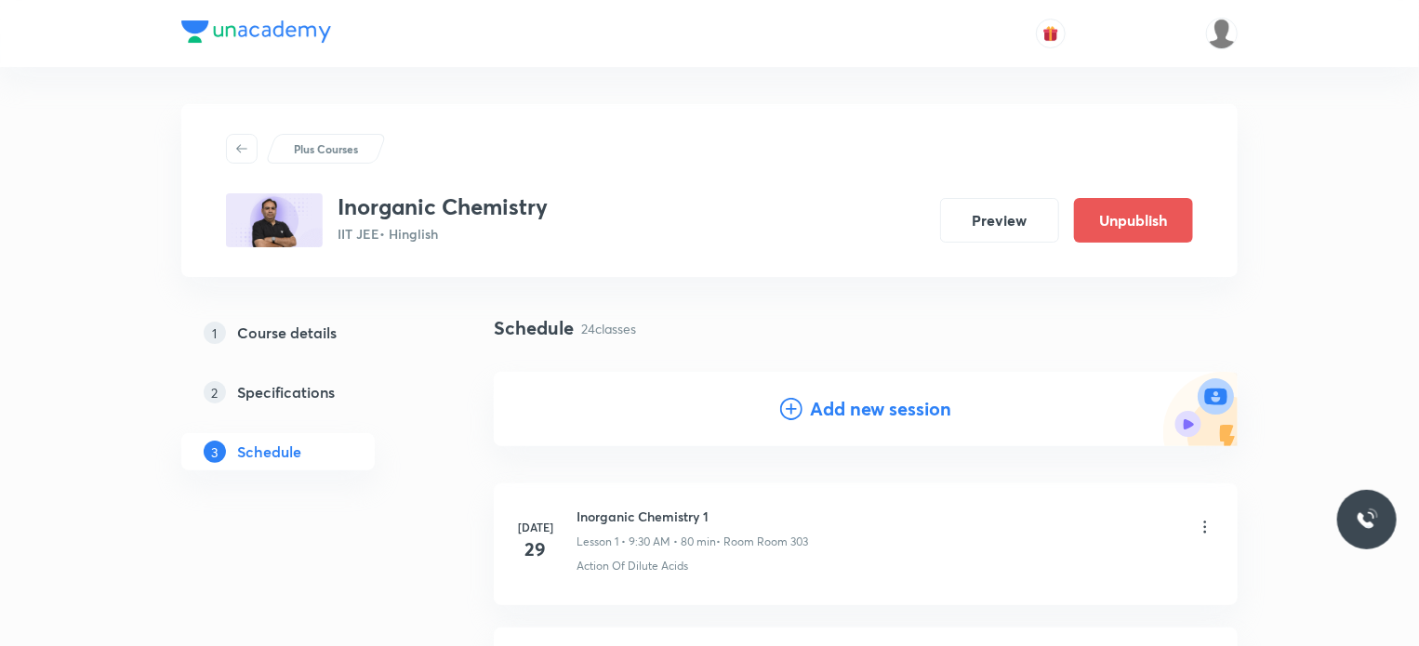
click at [874, 413] on h4 "Add new session" at bounding box center [880, 409] width 141 height 28
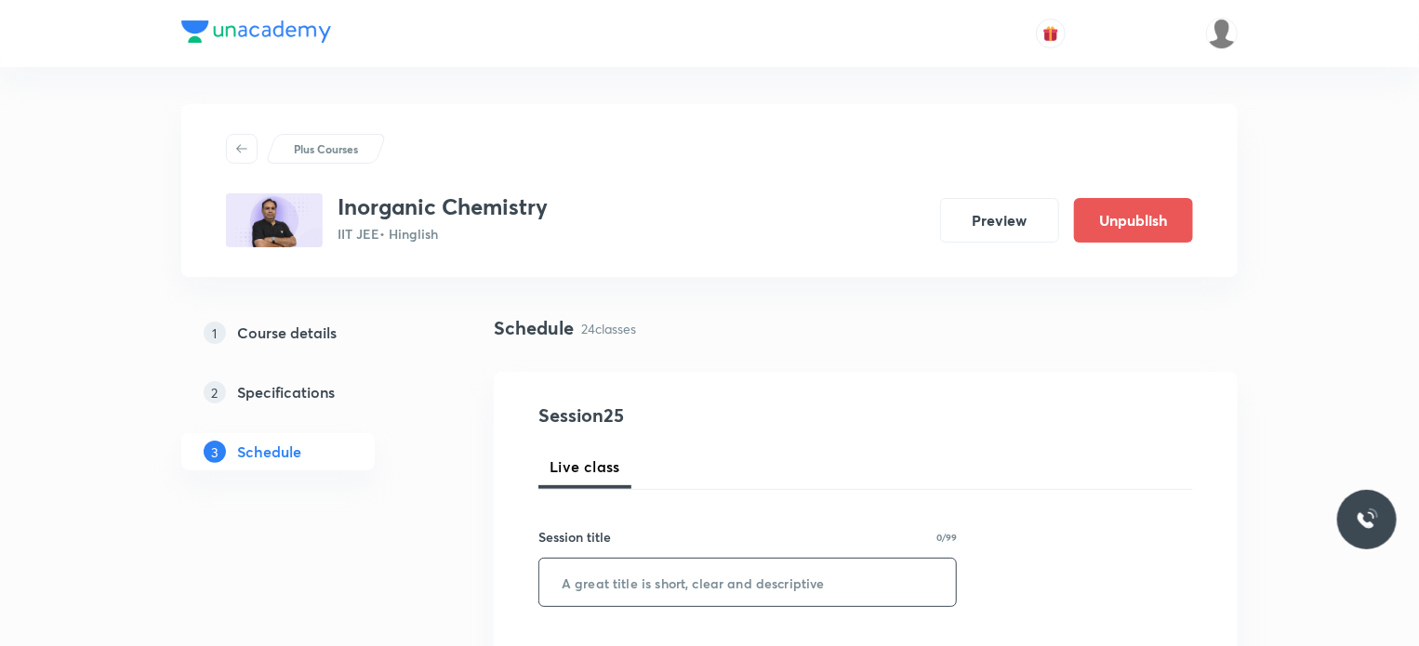
click at [735, 569] on input "text" at bounding box center [748, 582] width 417 height 47
paste input "P block 7"
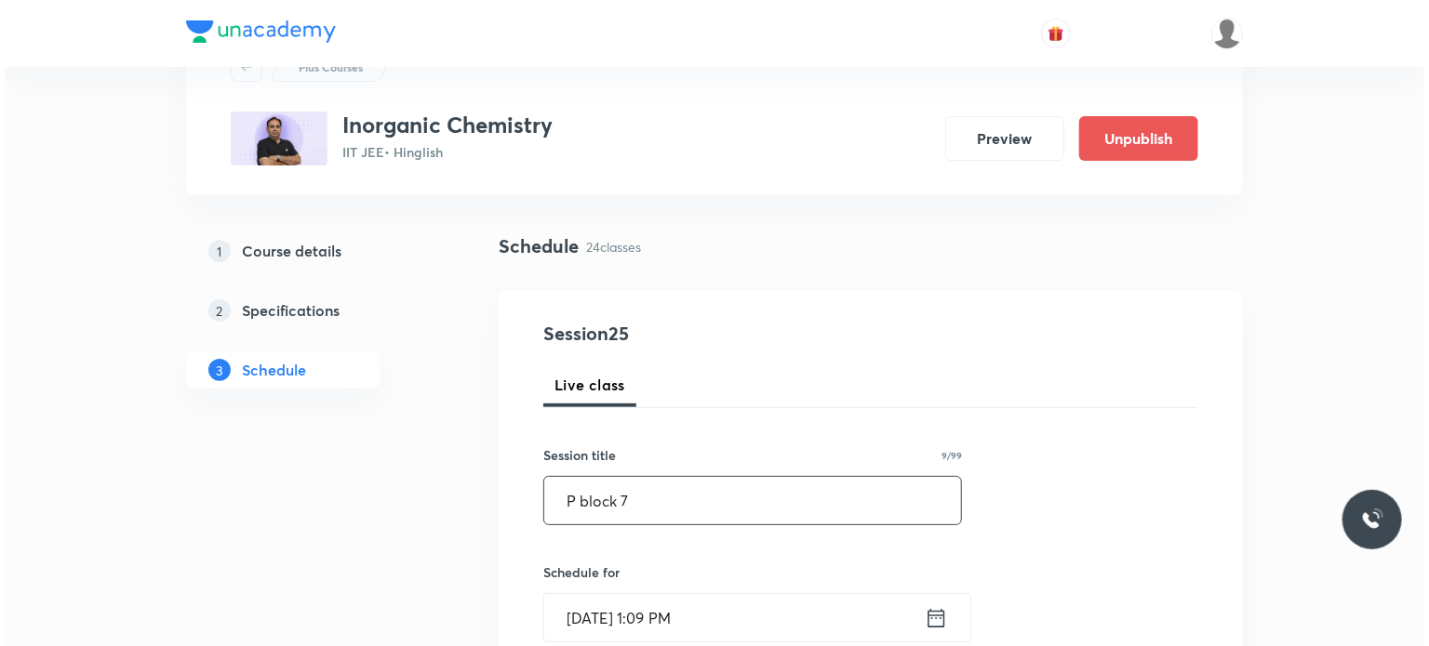
scroll to position [279, 0]
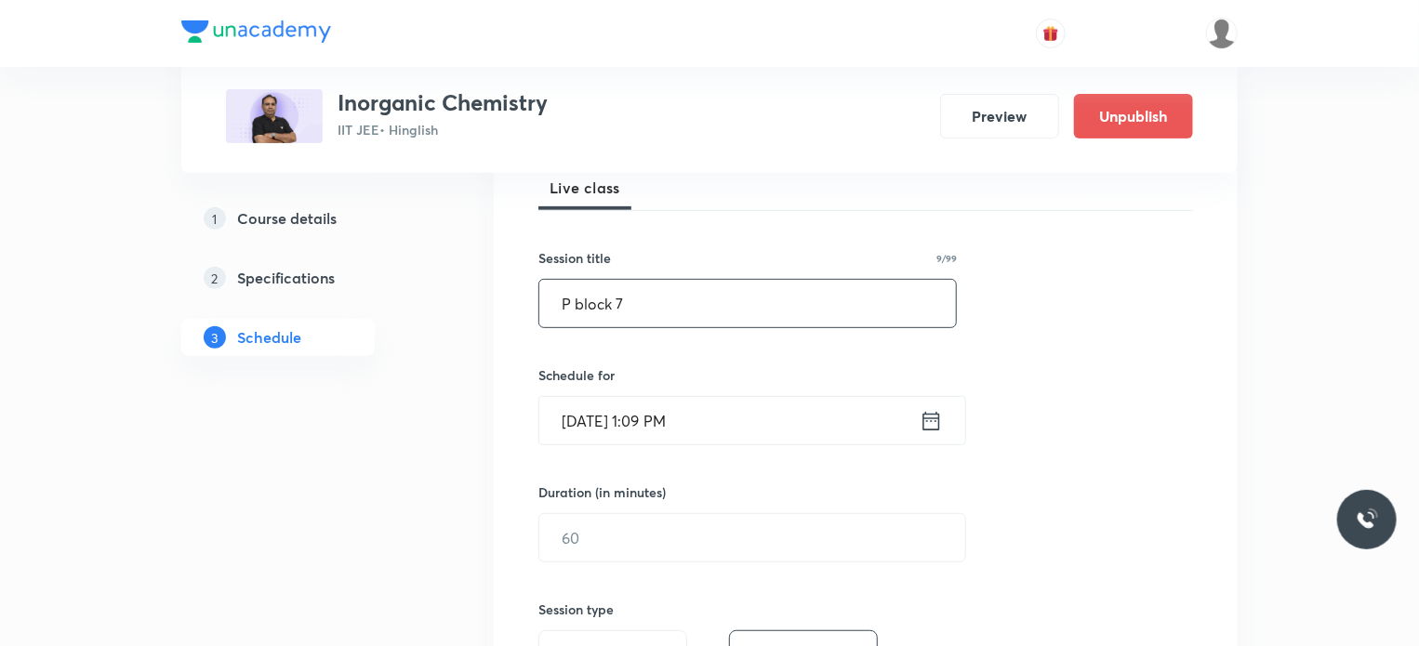
type input "P block 7"
click at [752, 420] on input "Oct 8, 2025, 1:09 PM" at bounding box center [730, 420] width 380 height 47
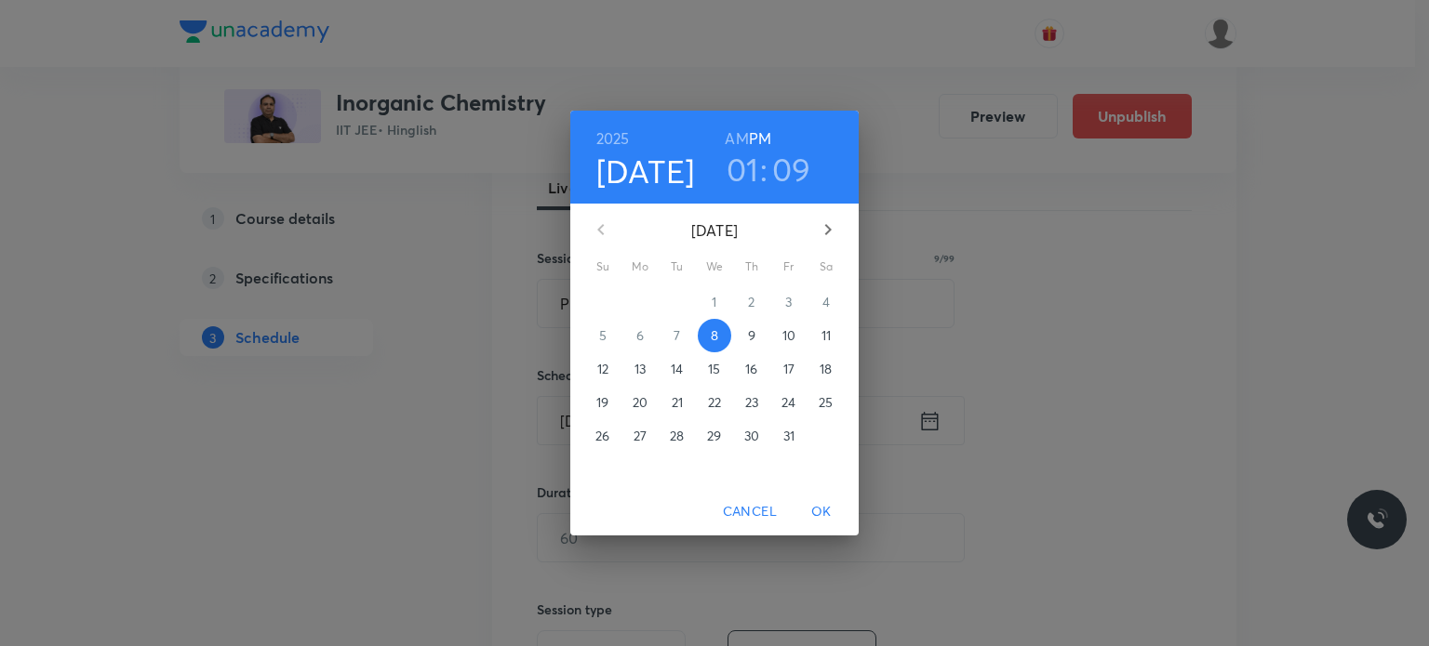
click at [726, 163] on h3 "01" at bounding box center [742, 169] width 33 height 39
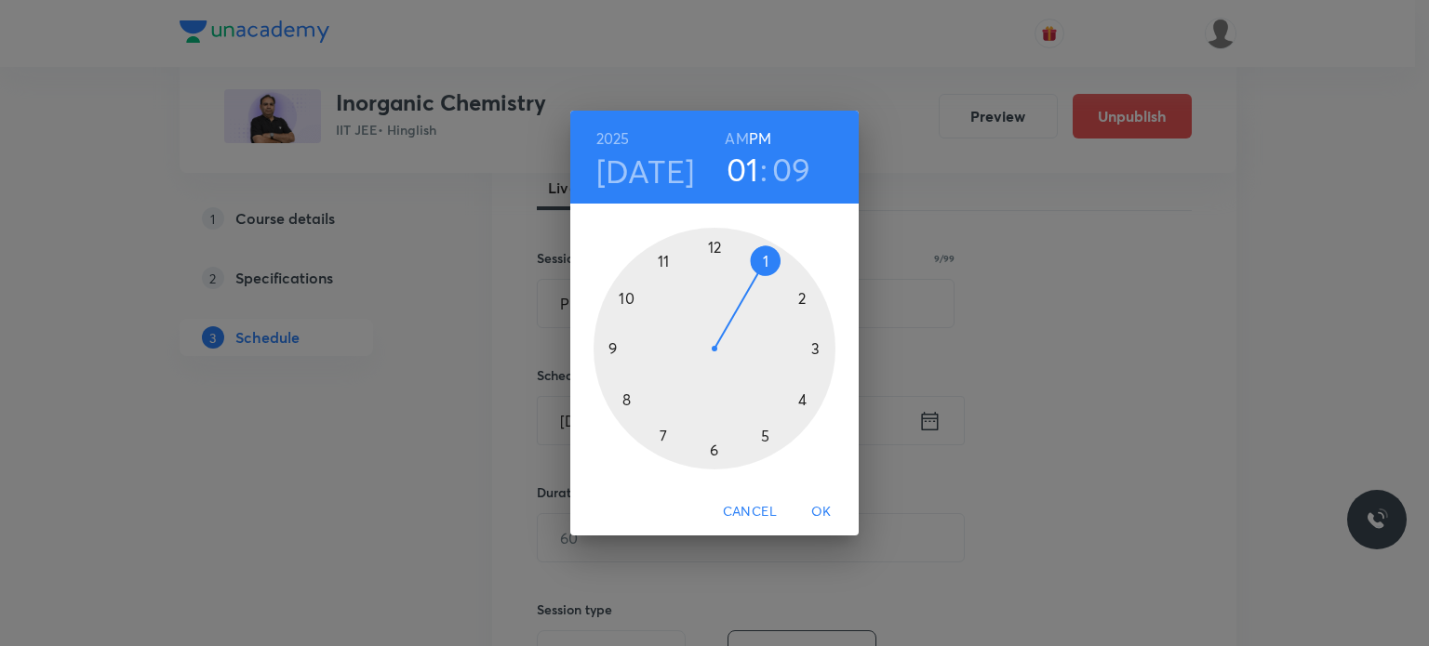
click at [780, 158] on h3 "09" at bounding box center [791, 169] width 39 height 39
drag, startPoint x: 804, startPoint y: 334, endPoint x: 806, endPoint y: 350, distance: 16.1
click at [806, 350] on div at bounding box center [714, 349] width 242 height 242
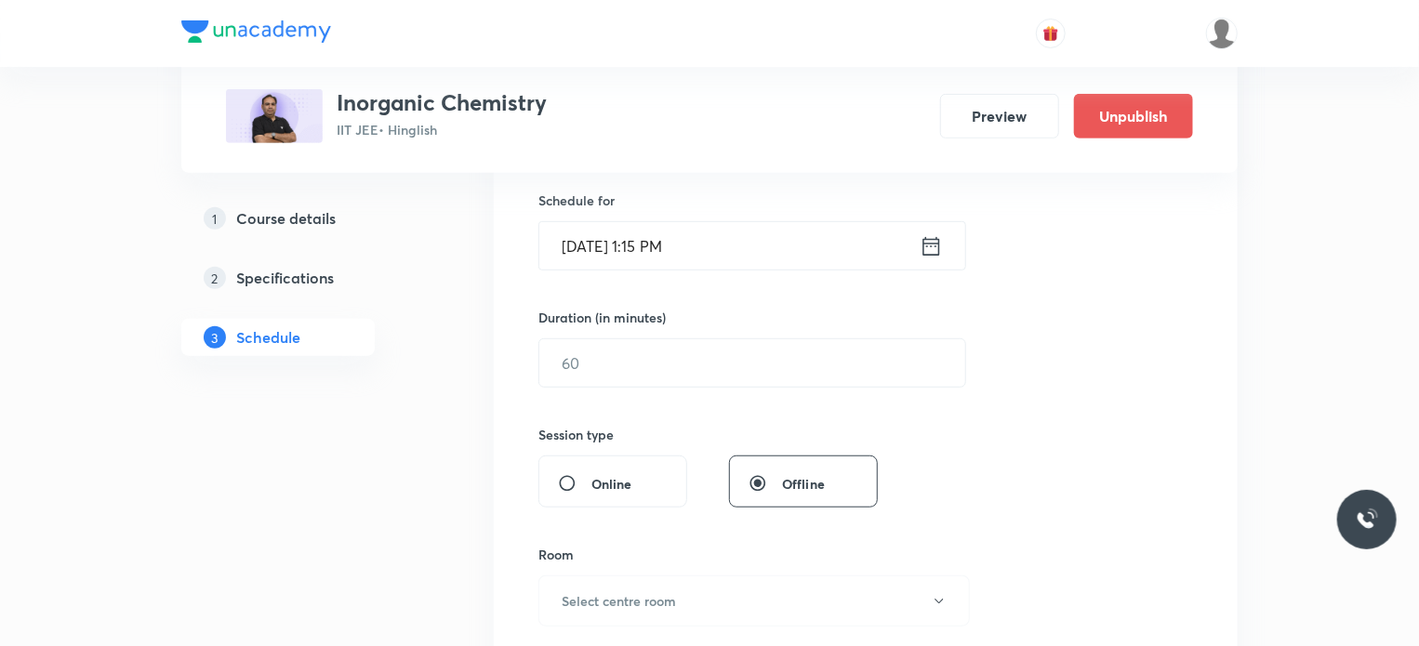
scroll to position [465, 0]
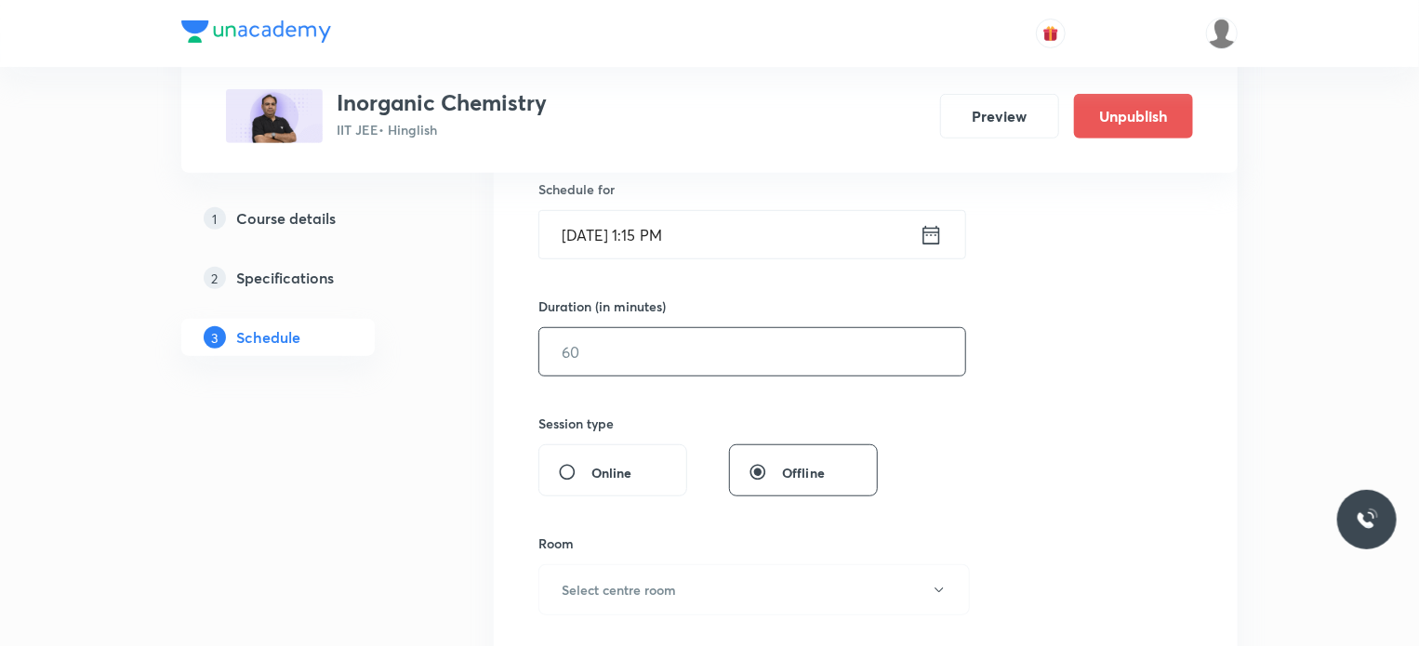
click at [624, 364] on input "text" at bounding box center [753, 351] width 426 height 47
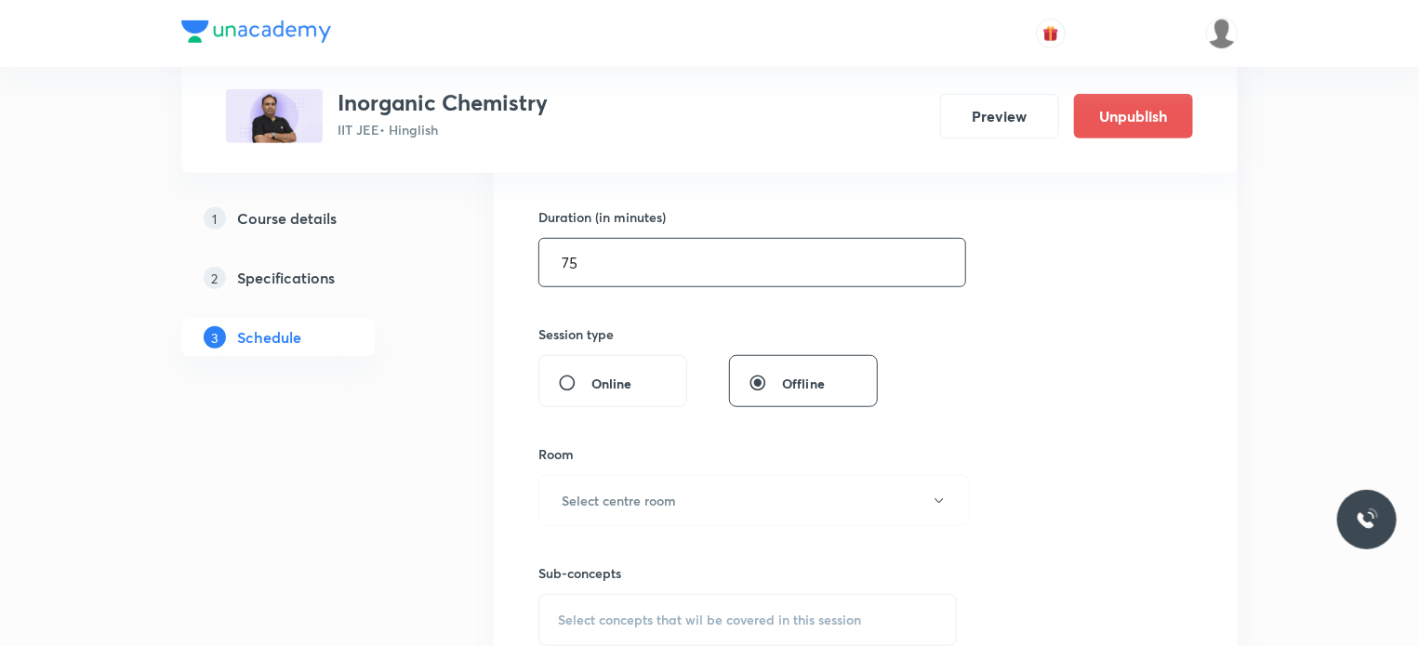
scroll to position [651, 0]
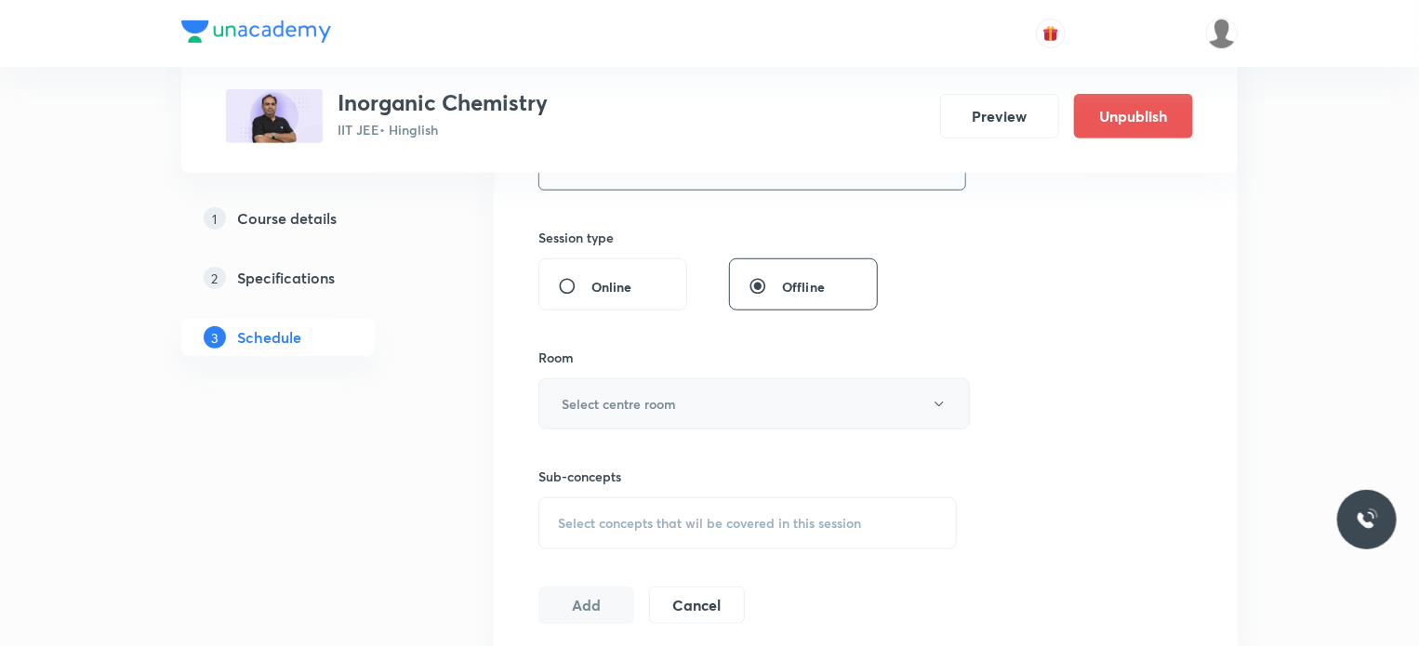
type input "75"
click at [640, 379] on button "Select centre room" at bounding box center [755, 404] width 432 height 51
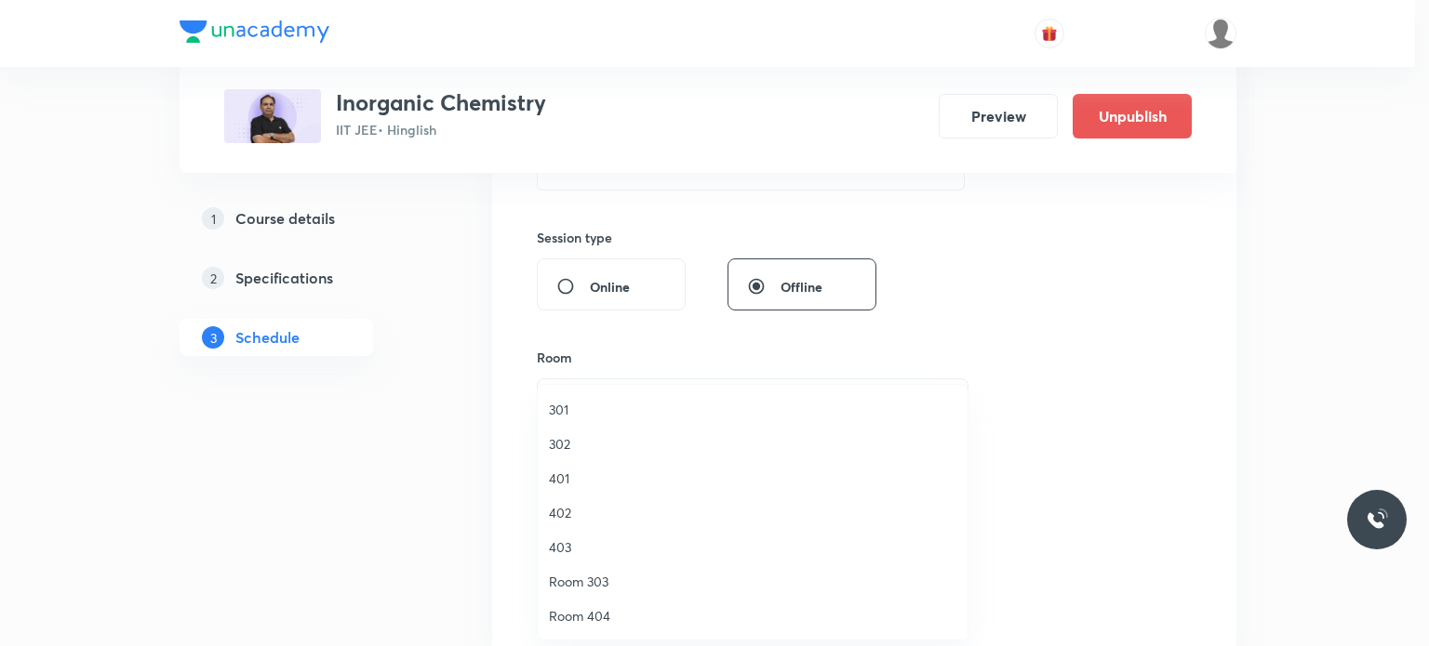
drag, startPoint x: 640, startPoint y: 415, endPoint x: 640, endPoint y: 464, distance: 49.3
click at [640, 416] on span "301" at bounding box center [752, 410] width 407 height 20
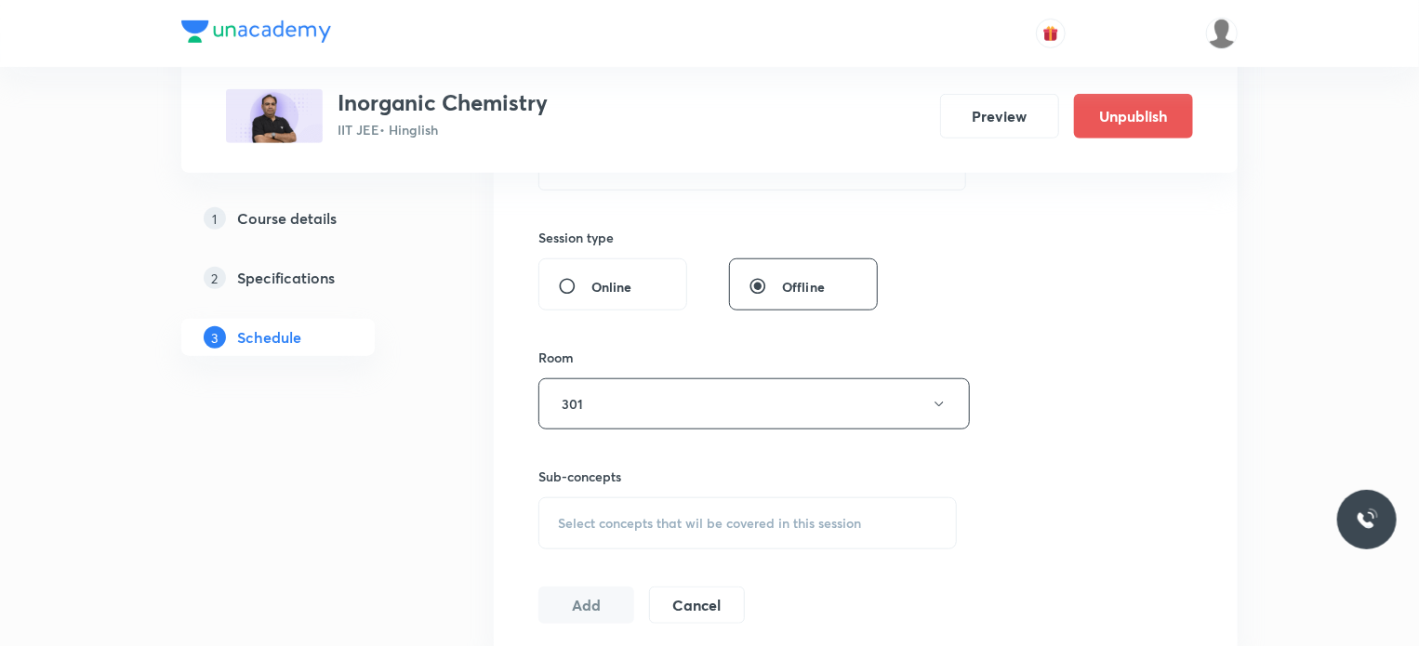
click at [642, 501] on div "Select concepts that wil be covered in this session" at bounding box center [748, 524] width 419 height 52
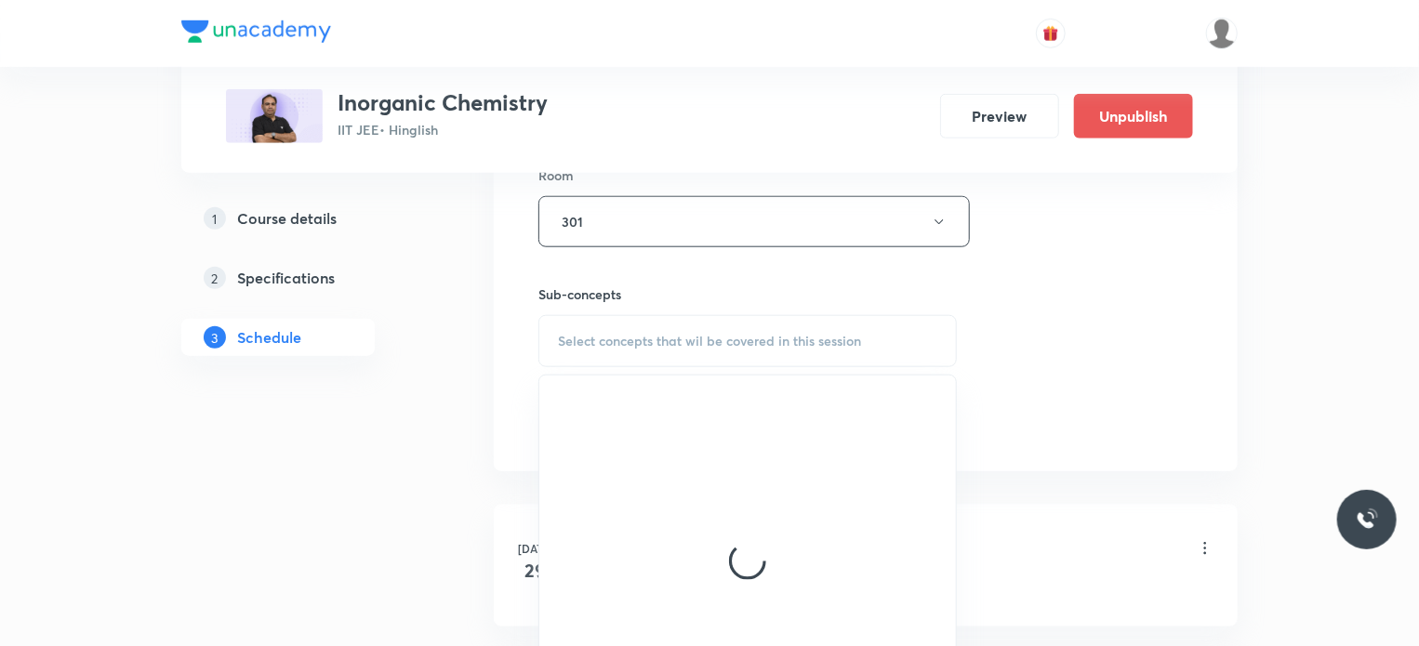
scroll to position [837, 0]
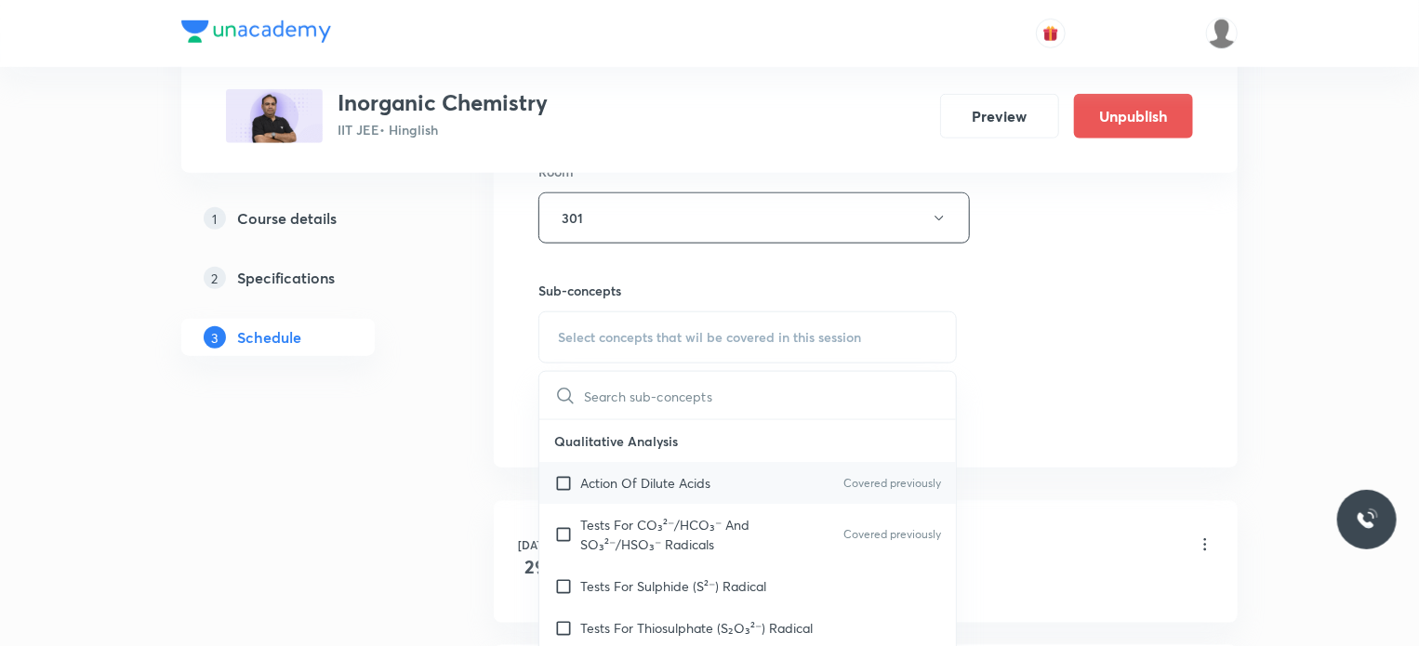
click at [640, 477] on p "Action Of Dilute Acids" at bounding box center [645, 483] width 130 height 20
checkbox input "true"
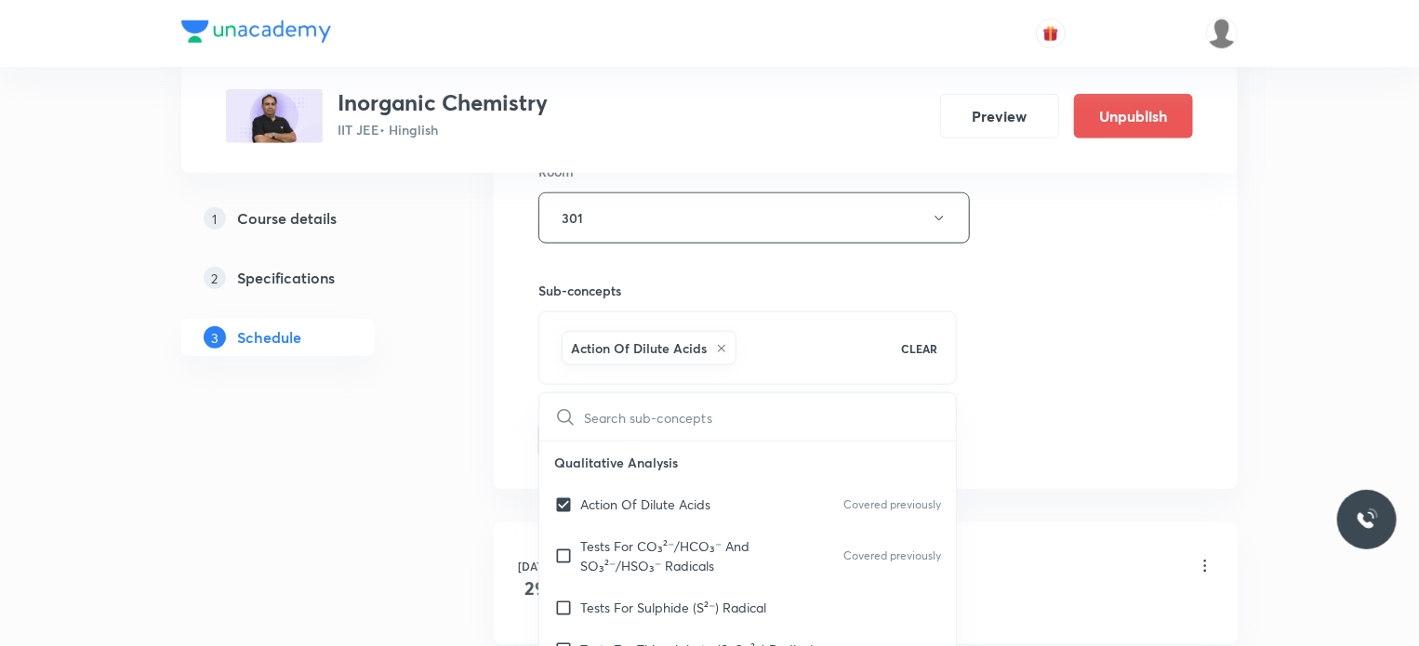
click at [1032, 401] on div "Session 25 Live class Session title 9/99 P block 7 ​ Schedule for Oct 8, 2025, …" at bounding box center [866, 12] width 655 height 895
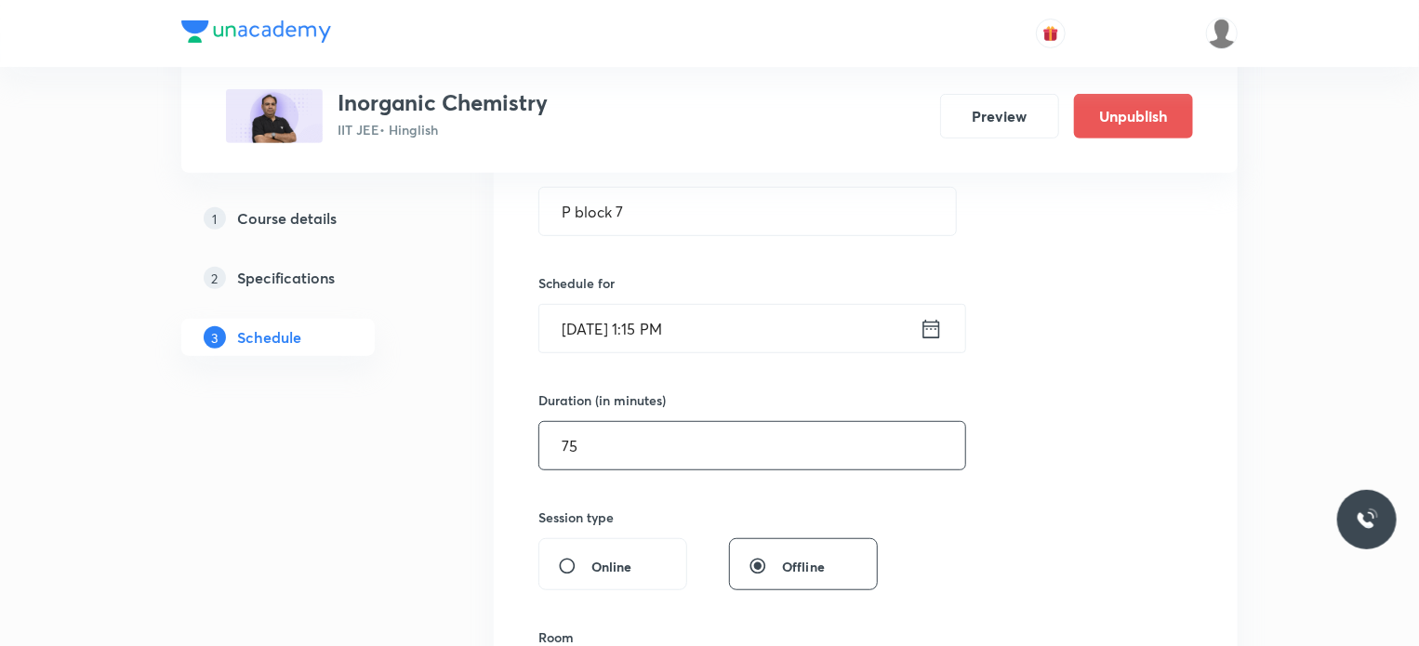
scroll to position [372, 0]
drag, startPoint x: 629, startPoint y: 444, endPoint x: 548, endPoint y: 457, distance: 82.0
click at [548, 457] on input "75" at bounding box center [753, 444] width 426 height 47
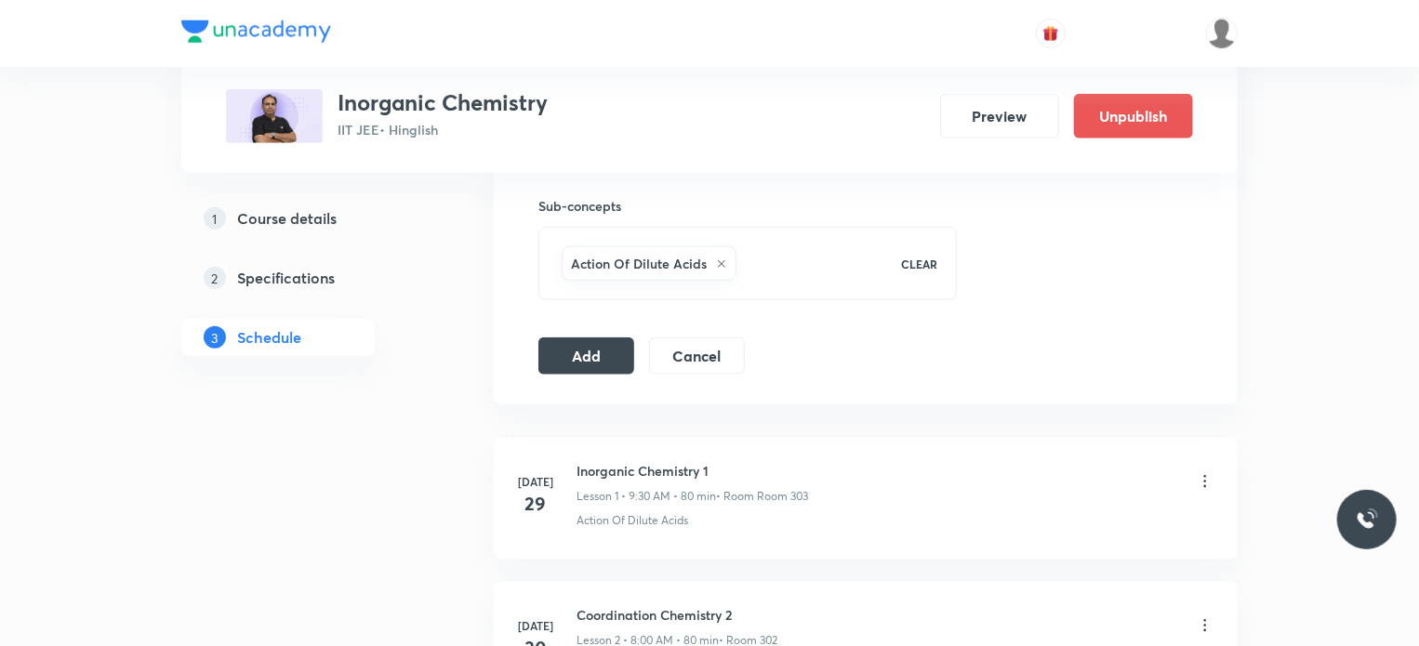
scroll to position [930, 0]
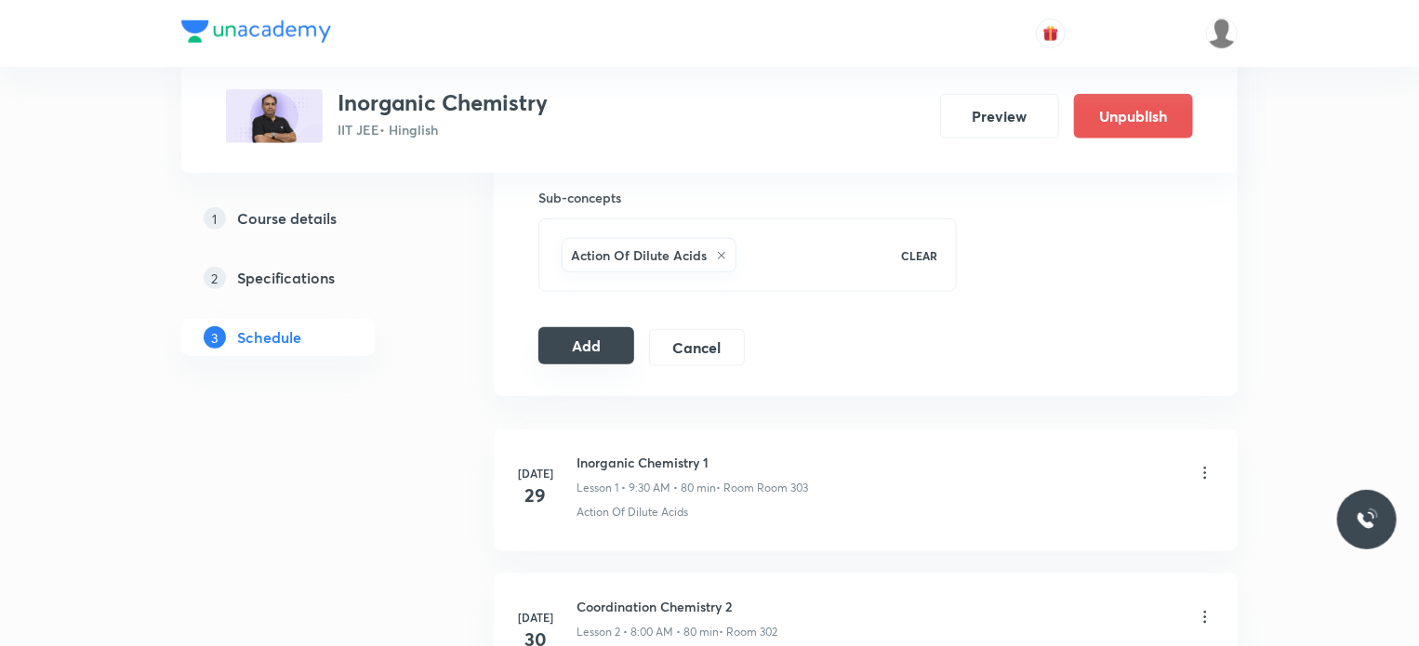
type input "55"
click at [590, 333] on button "Add" at bounding box center [587, 345] width 96 height 37
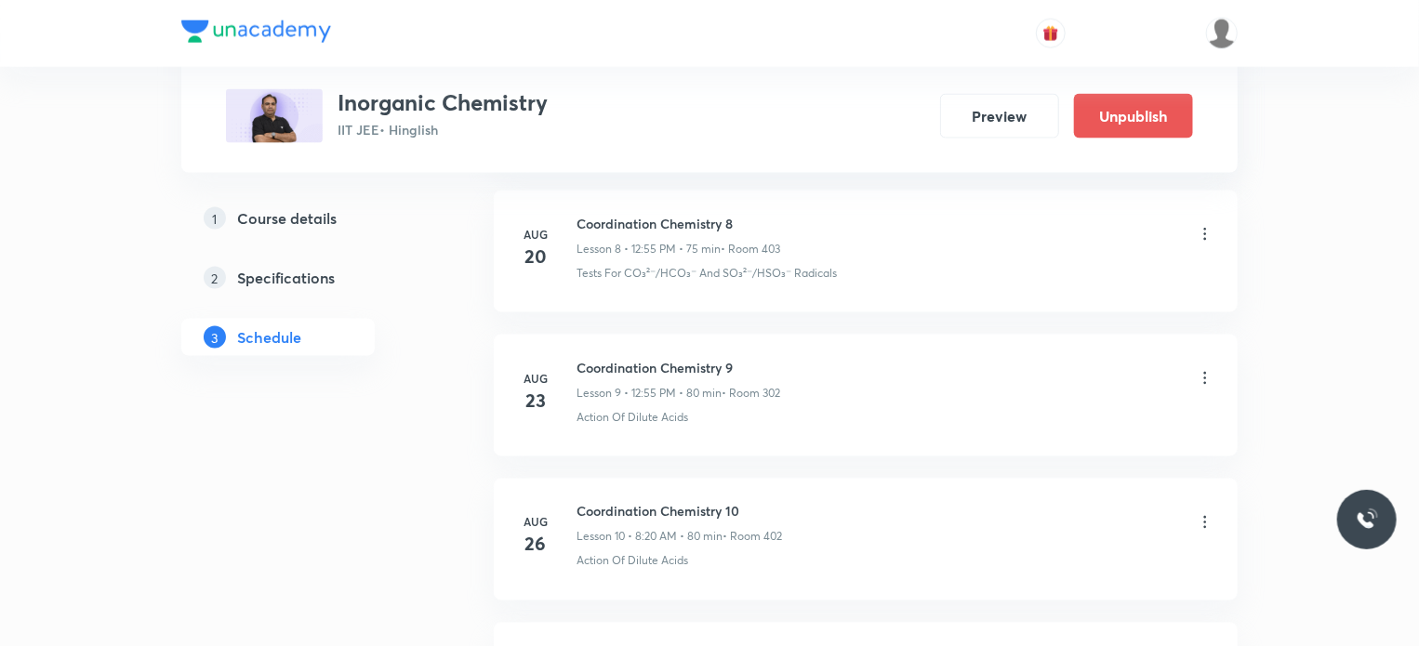
scroll to position [1325, 0]
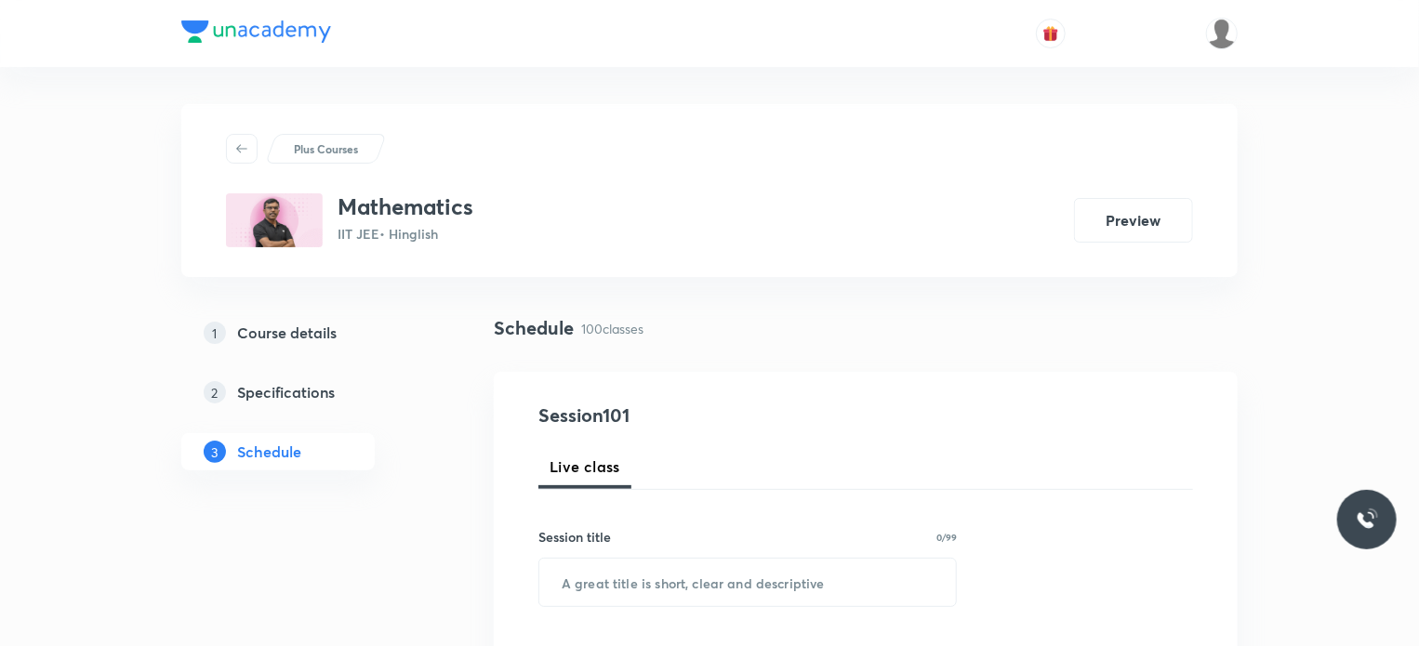
scroll to position [15342, 0]
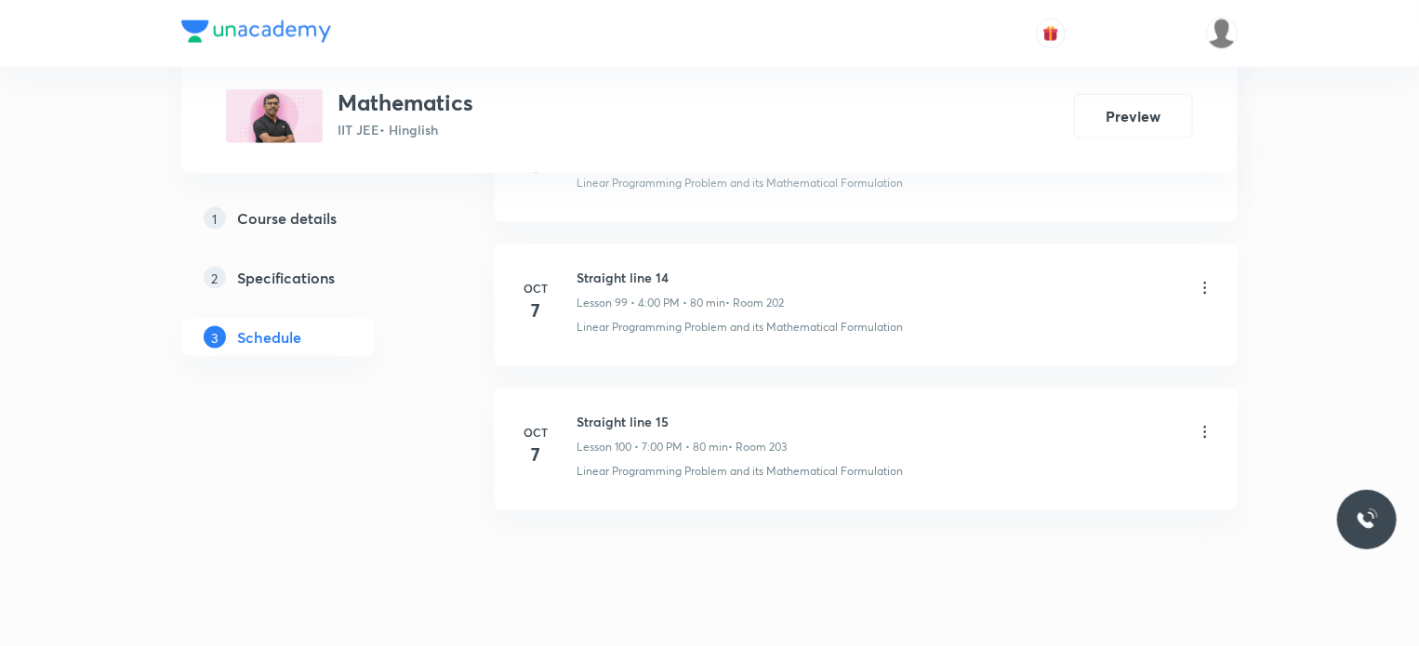
click at [677, 412] on h6 "Straight line 15" at bounding box center [682, 422] width 210 height 20
copy h6 "Straight line 15"
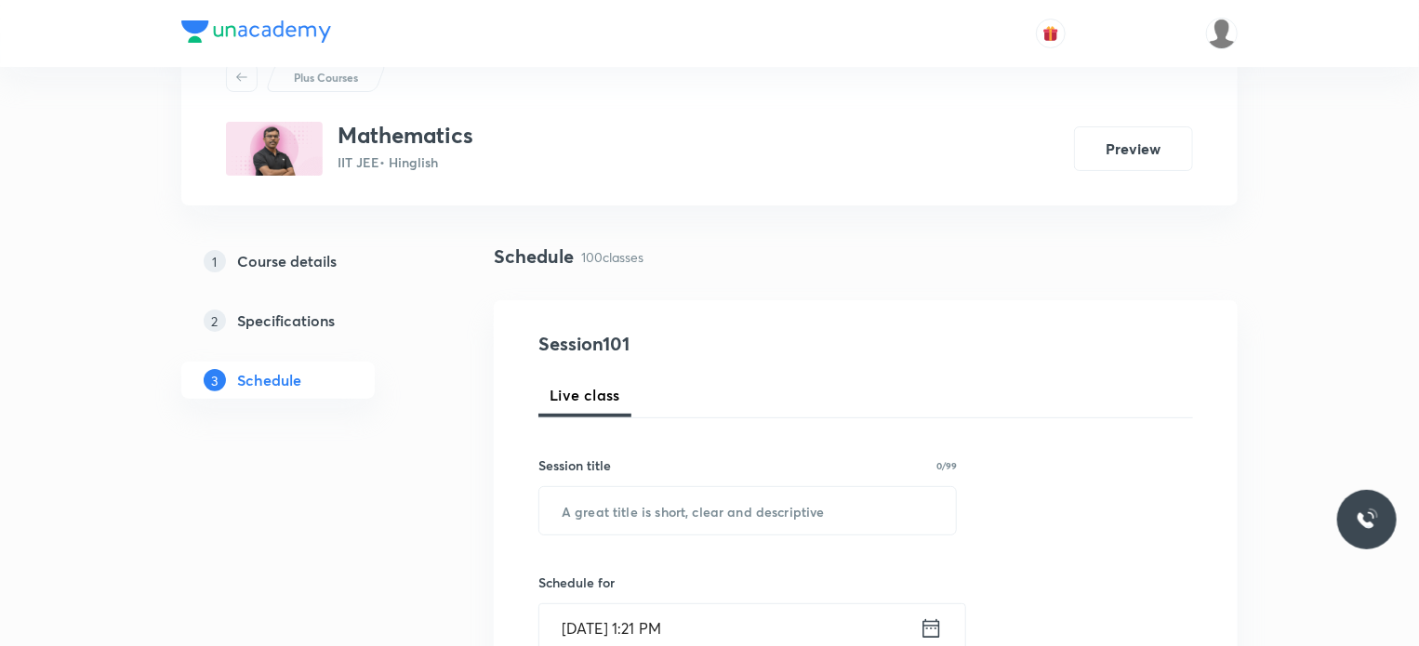
scroll to position [186, 0]
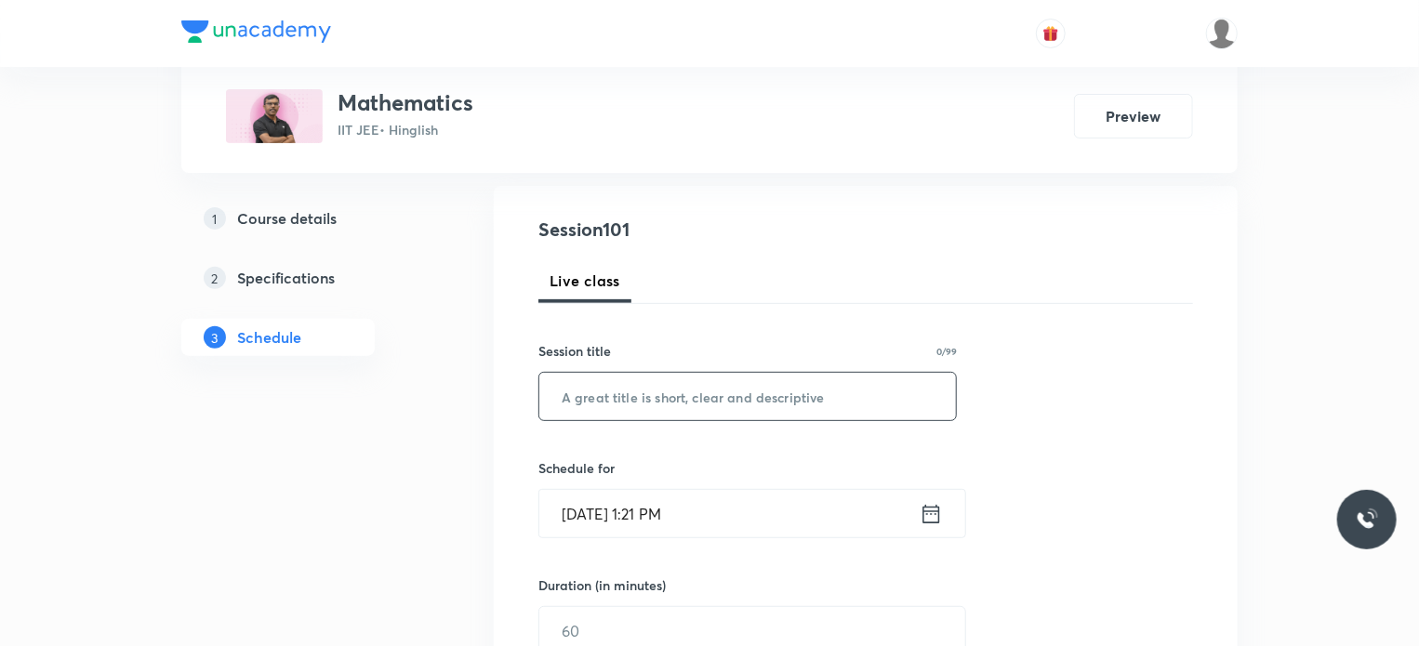
click at [612, 408] on input "text" at bounding box center [748, 396] width 417 height 47
paste input "Straight line 15"
type input "Straight line 16"
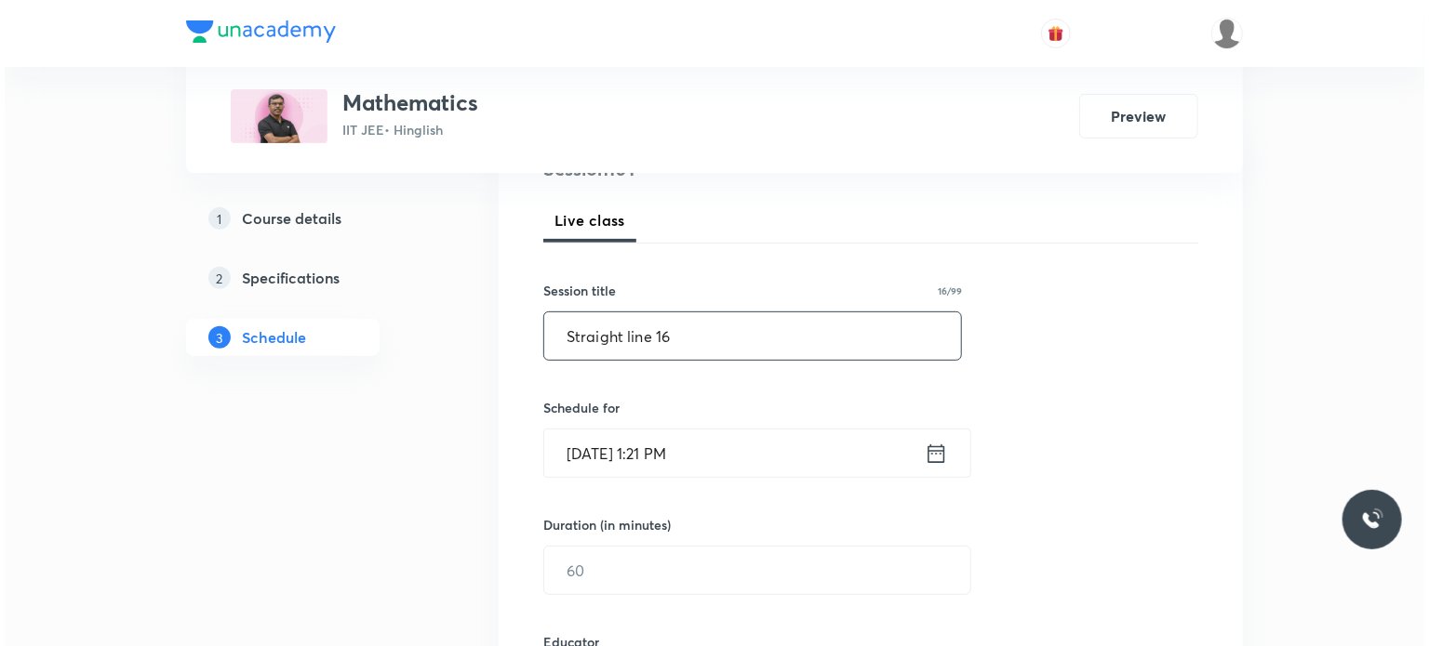
scroll to position [279, 0]
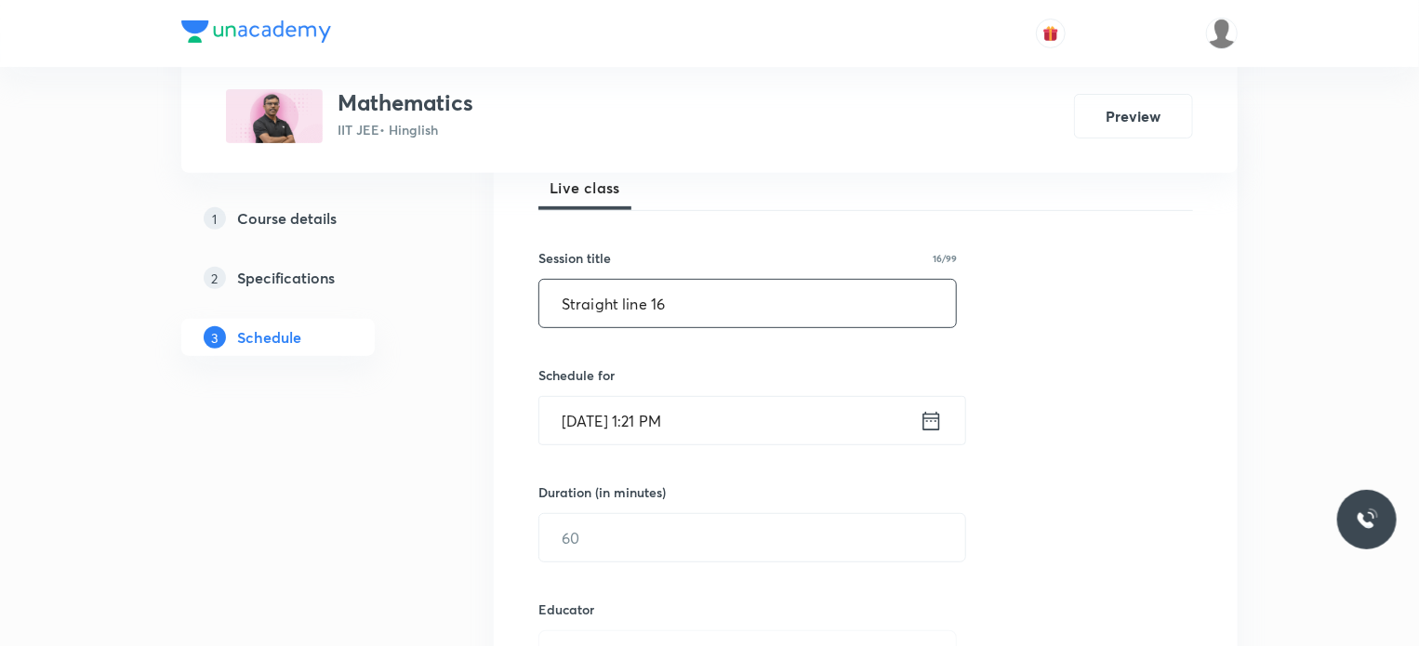
click at [649, 416] on input "[DATE] 1:21 PM" at bounding box center [730, 420] width 380 height 47
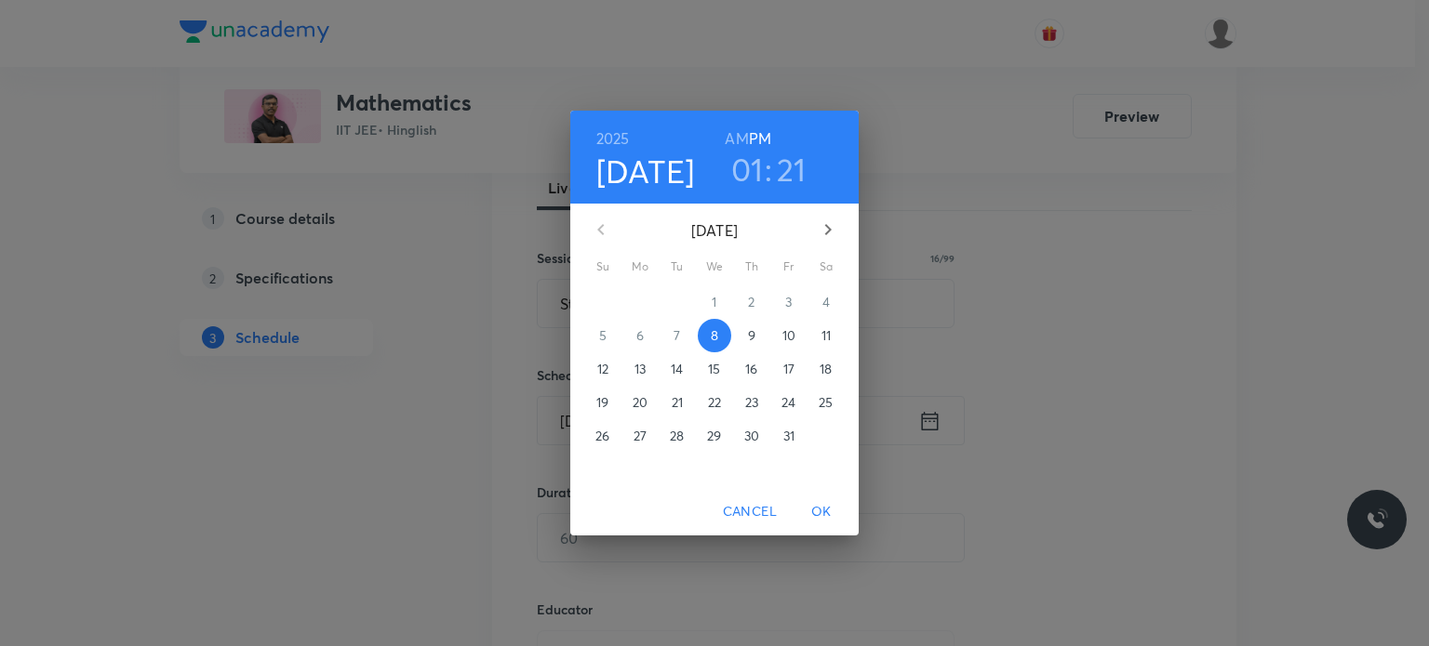
click at [748, 191] on div "[DATE] 01 : 21 AM PM" at bounding box center [714, 157] width 288 height 93
click at [748, 180] on h3 "01" at bounding box center [747, 169] width 33 height 39
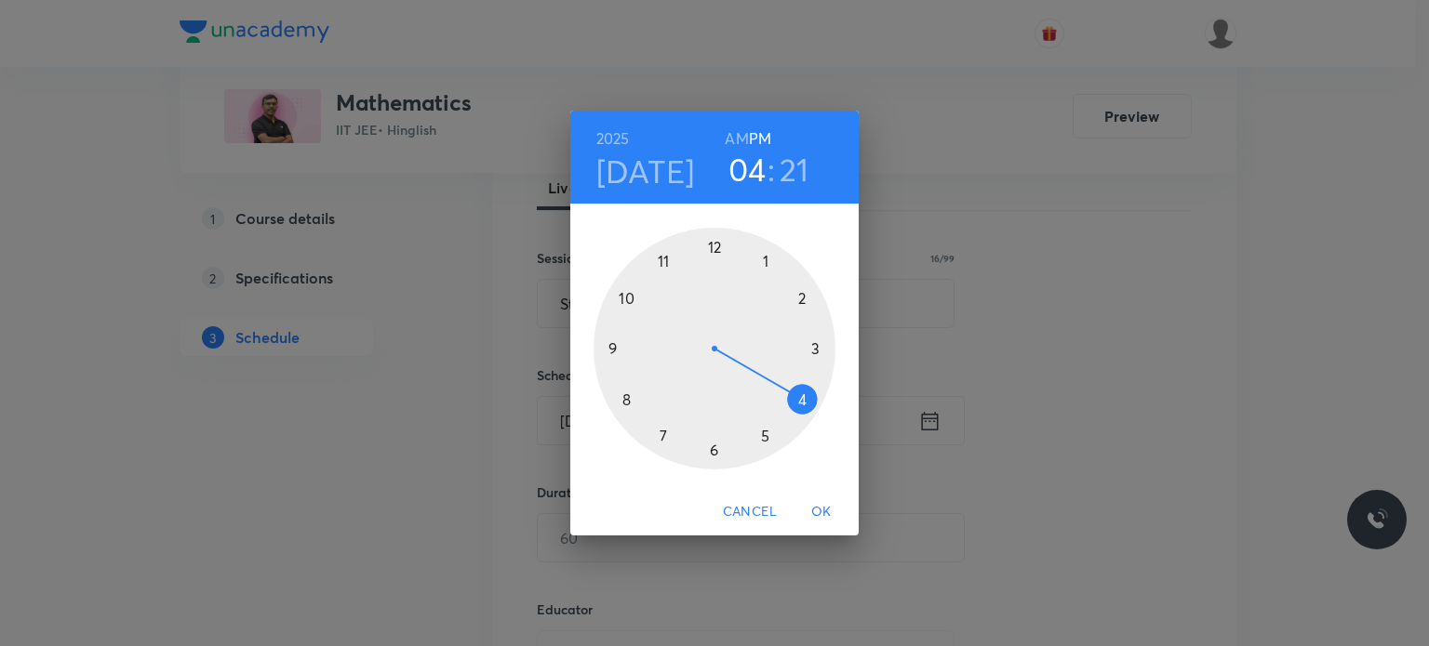
drag, startPoint x: 823, startPoint y: 389, endPoint x: 806, endPoint y: 349, distance: 43.4
click at [820, 401] on div at bounding box center [714, 349] width 242 height 242
drag, startPoint x: 766, startPoint y: 341, endPoint x: 789, endPoint y: 390, distance: 53.7
click at [789, 390] on div at bounding box center [714, 349] width 242 height 242
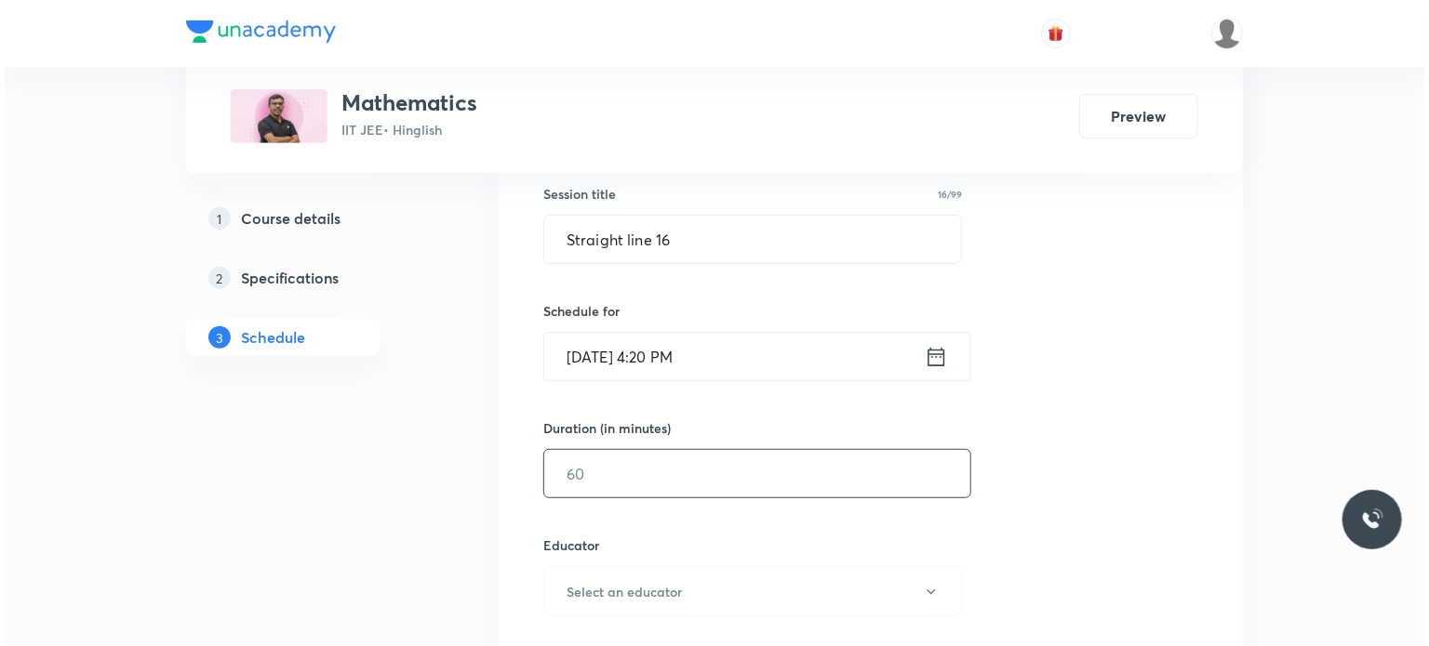
scroll to position [372, 0]
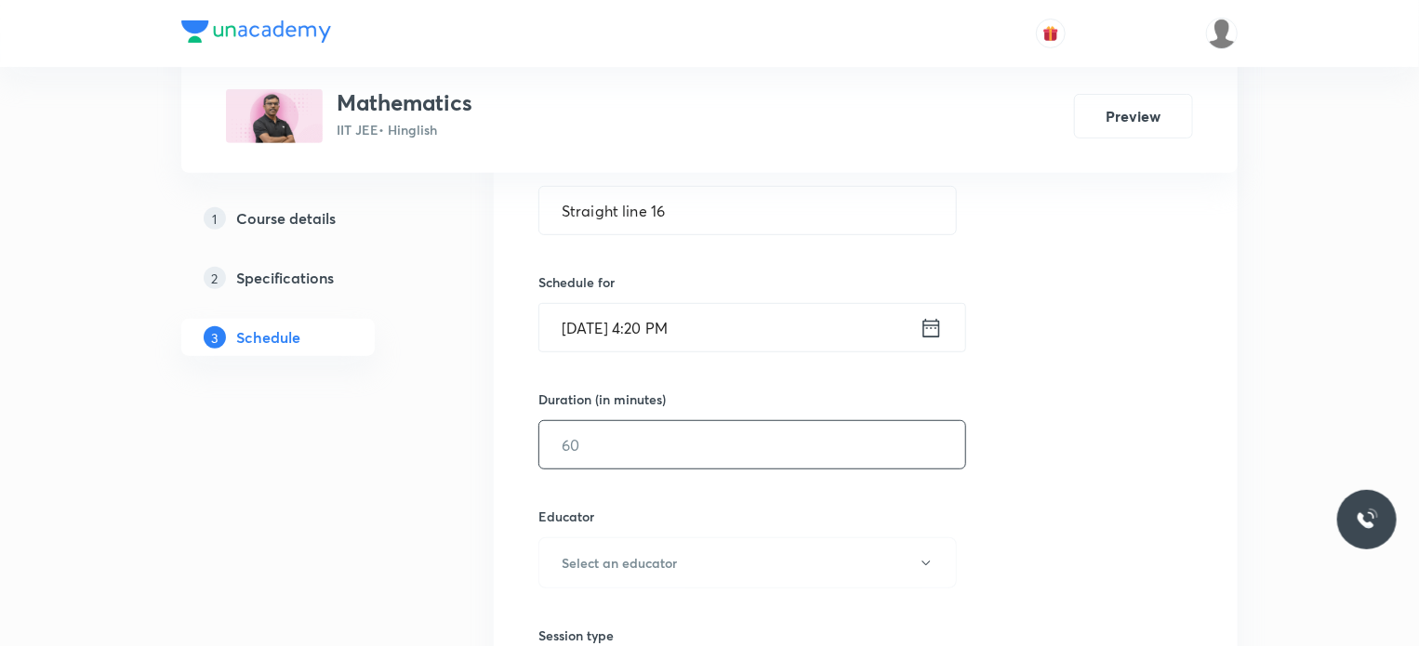
click at [634, 433] on input "text" at bounding box center [753, 444] width 426 height 47
click at [668, 323] on input "[DATE] 4:20 PM" at bounding box center [730, 327] width 380 height 47
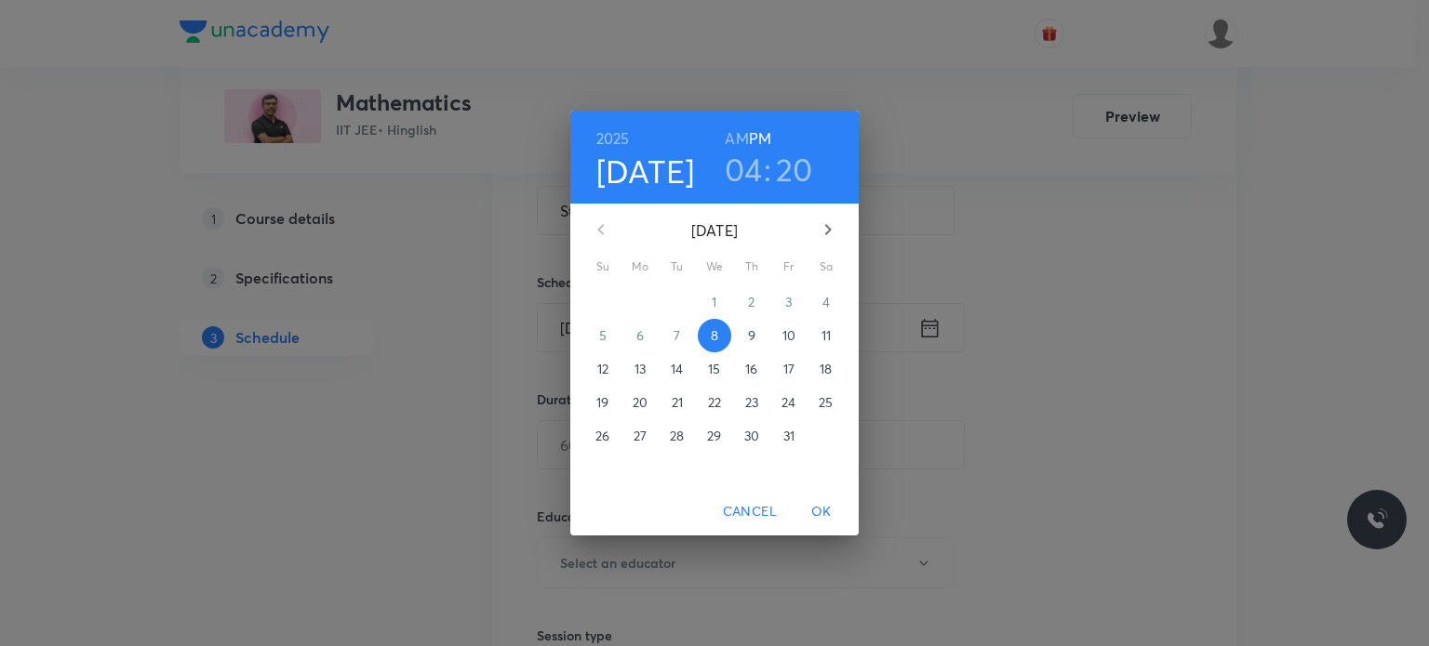
click at [782, 166] on h3 "20" at bounding box center [794, 169] width 37 height 39
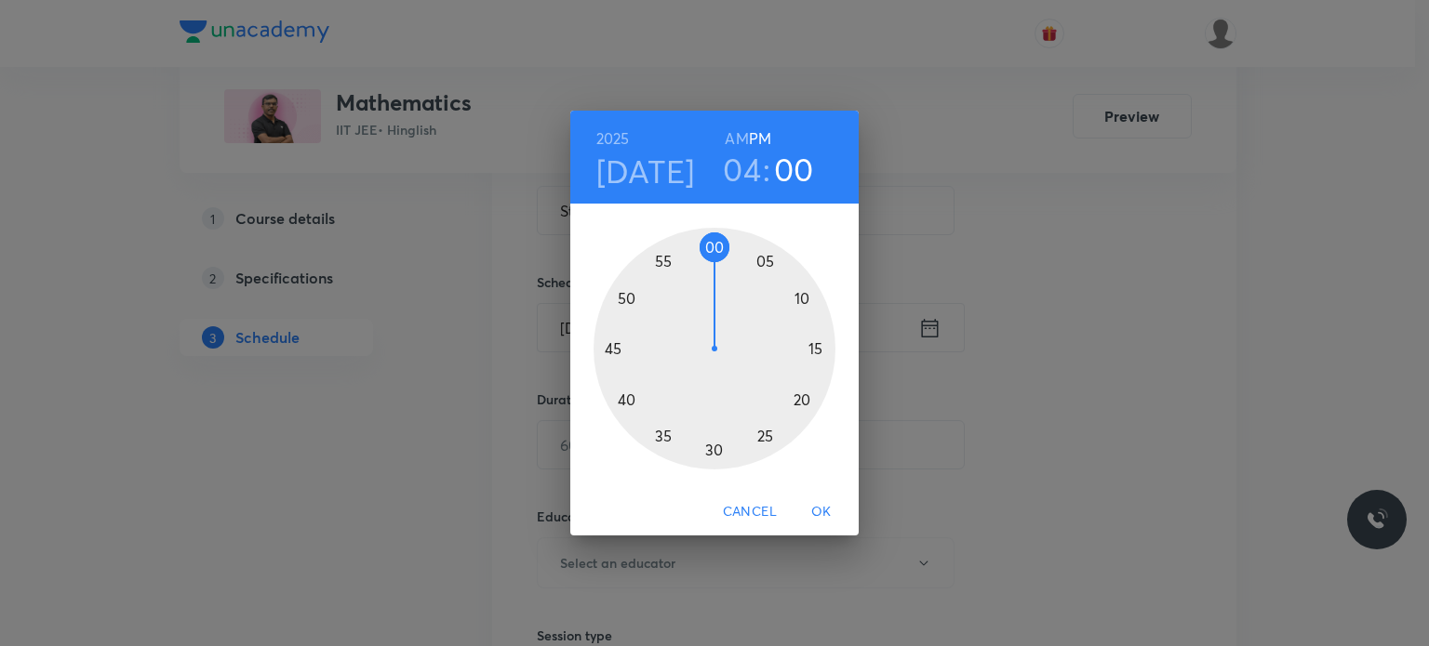
click at [716, 247] on div at bounding box center [714, 349] width 242 height 242
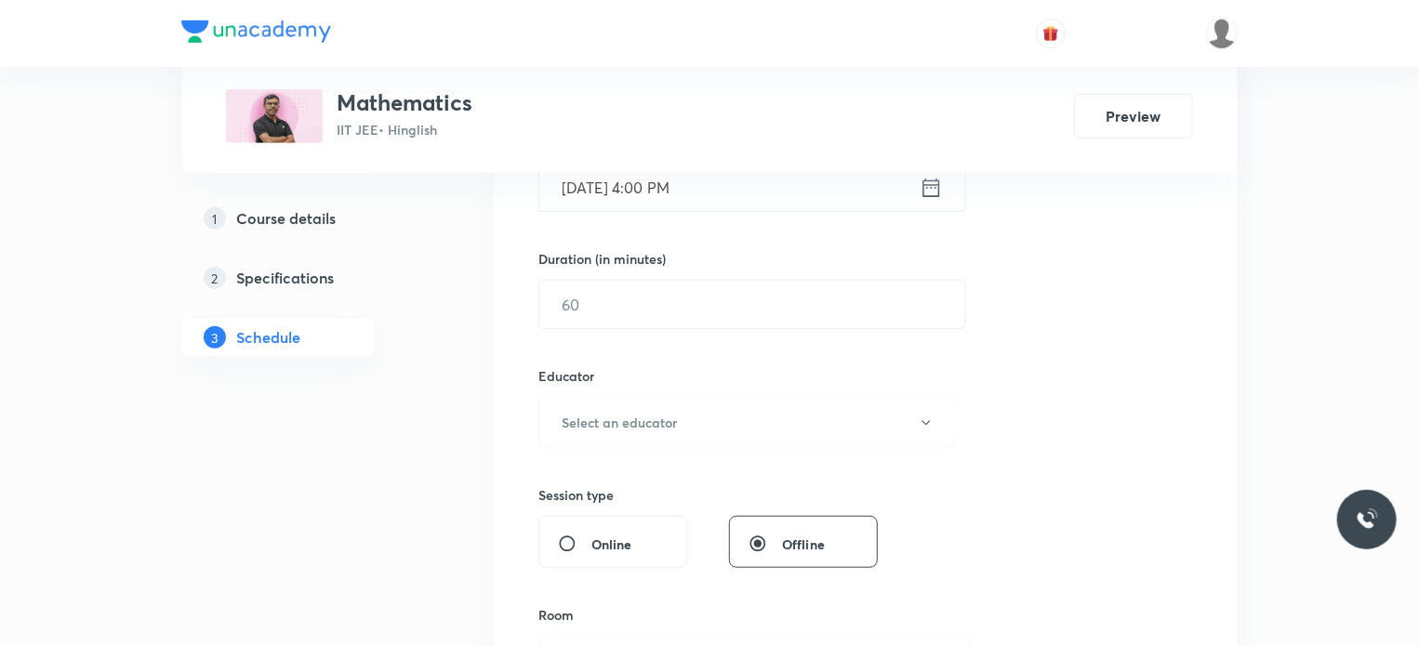
scroll to position [558, 0]
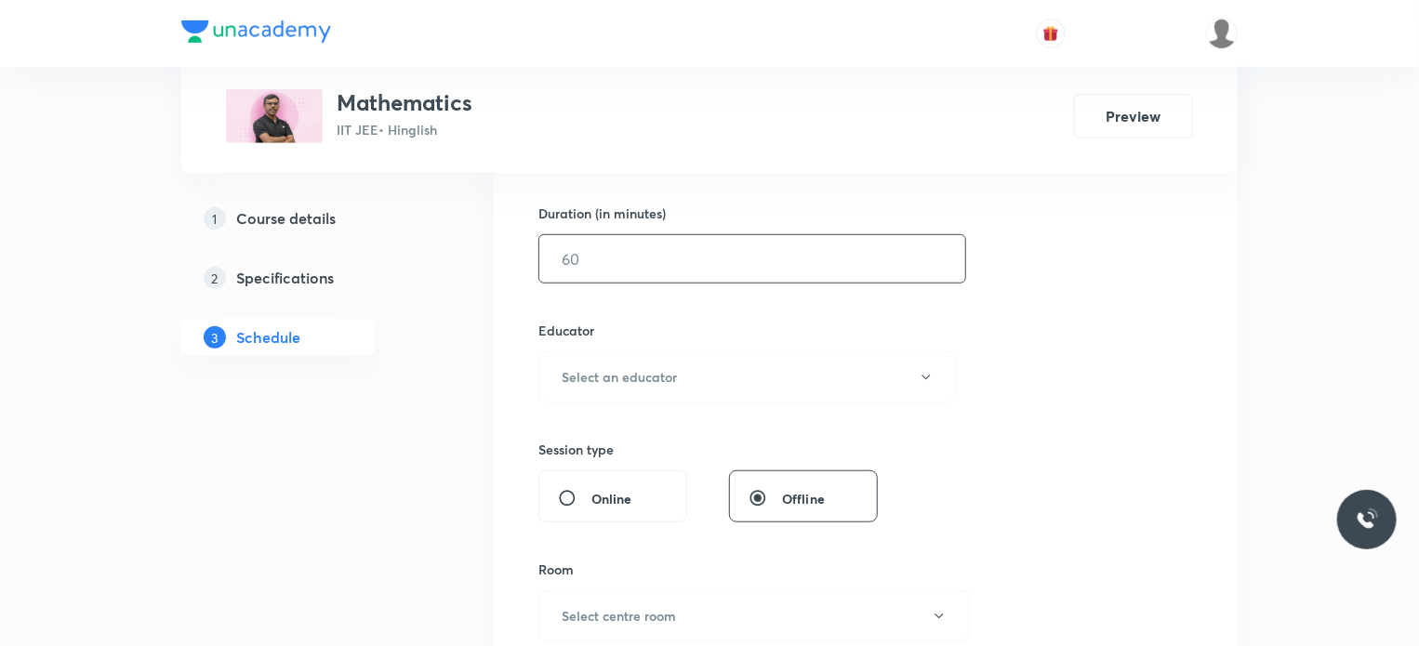
click at [605, 260] on input "text" at bounding box center [753, 258] width 426 height 47
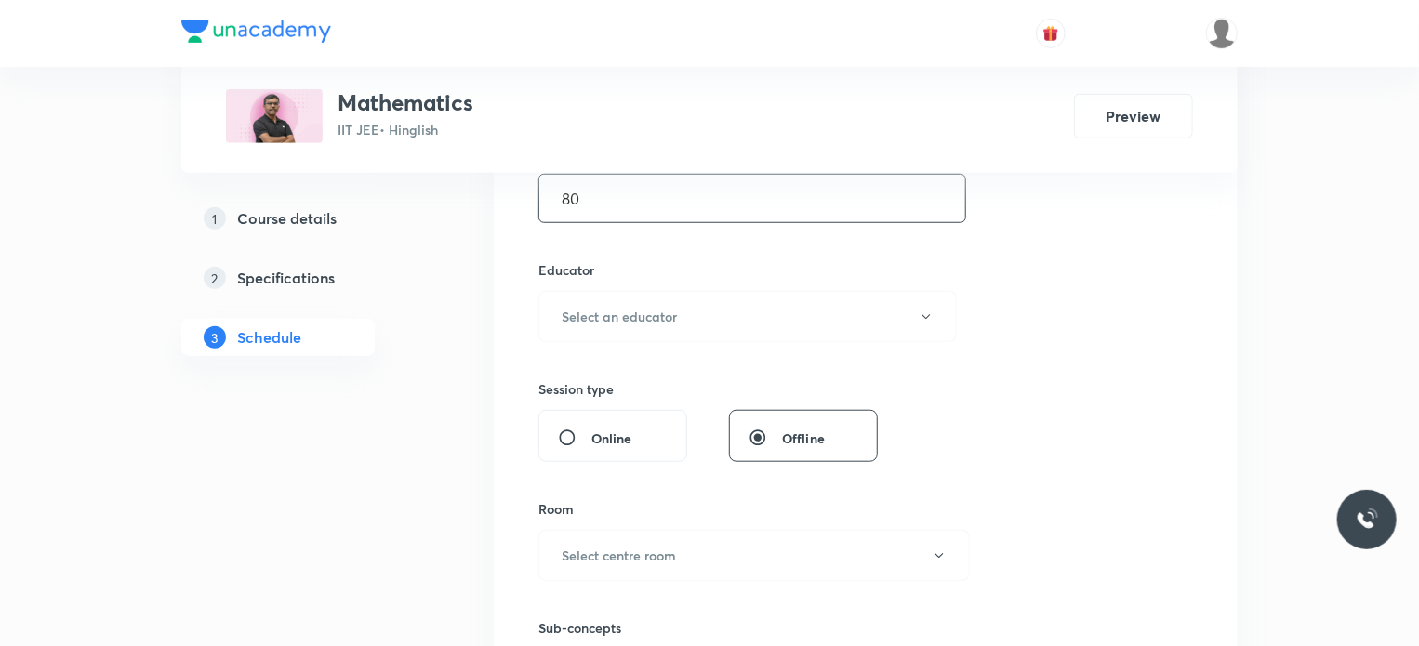
scroll to position [651, 0]
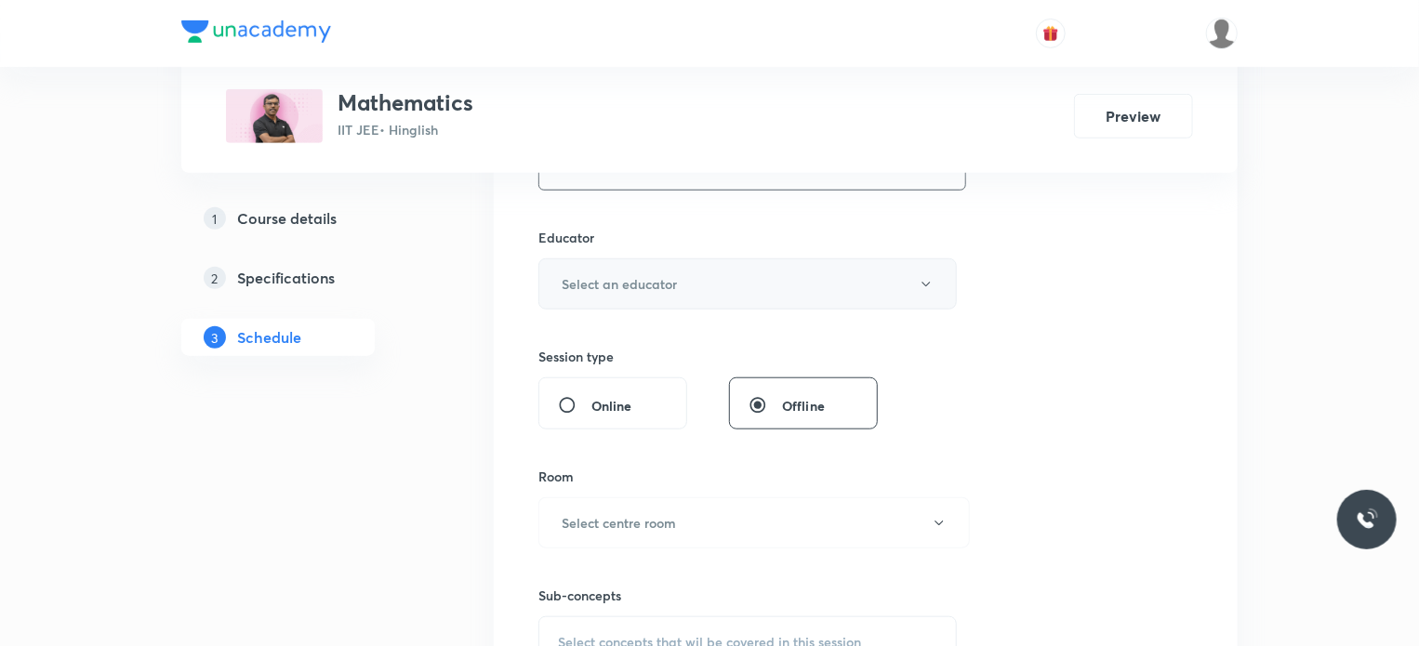
type input "80"
click at [605, 282] on h6 "Select an educator" at bounding box center [619, 284] width 115 height 20
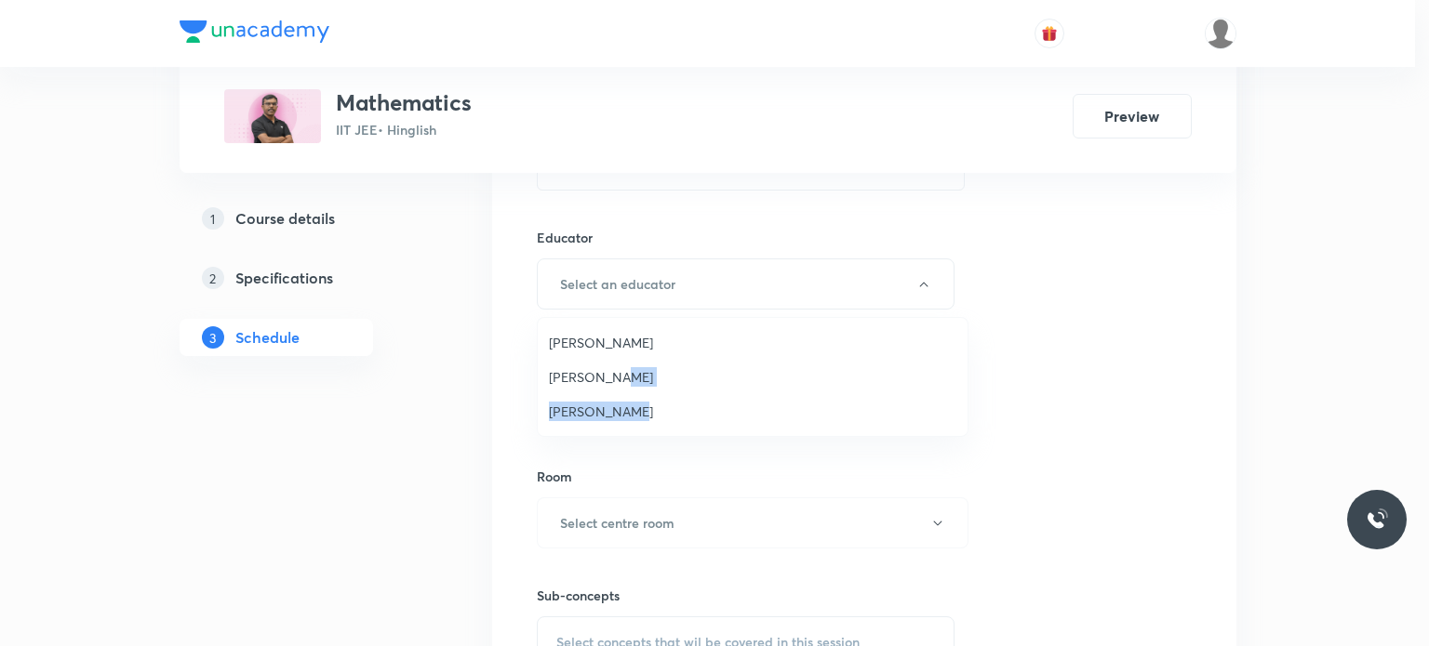
drag, startPoint x: 632, startPoint y: 413, endPoint x: 617, endPoint y: 360, distance: 55.1
click at [617, 360] on ul "[PERSON_NAME] [PERSON_NAME] [PERSON_NAME]" at bounding box center [753, 377] width 430 height 118
click at [611, 348] on span "[PERSON_NAME]" at bounding box center [752, 343] width 407 height 20
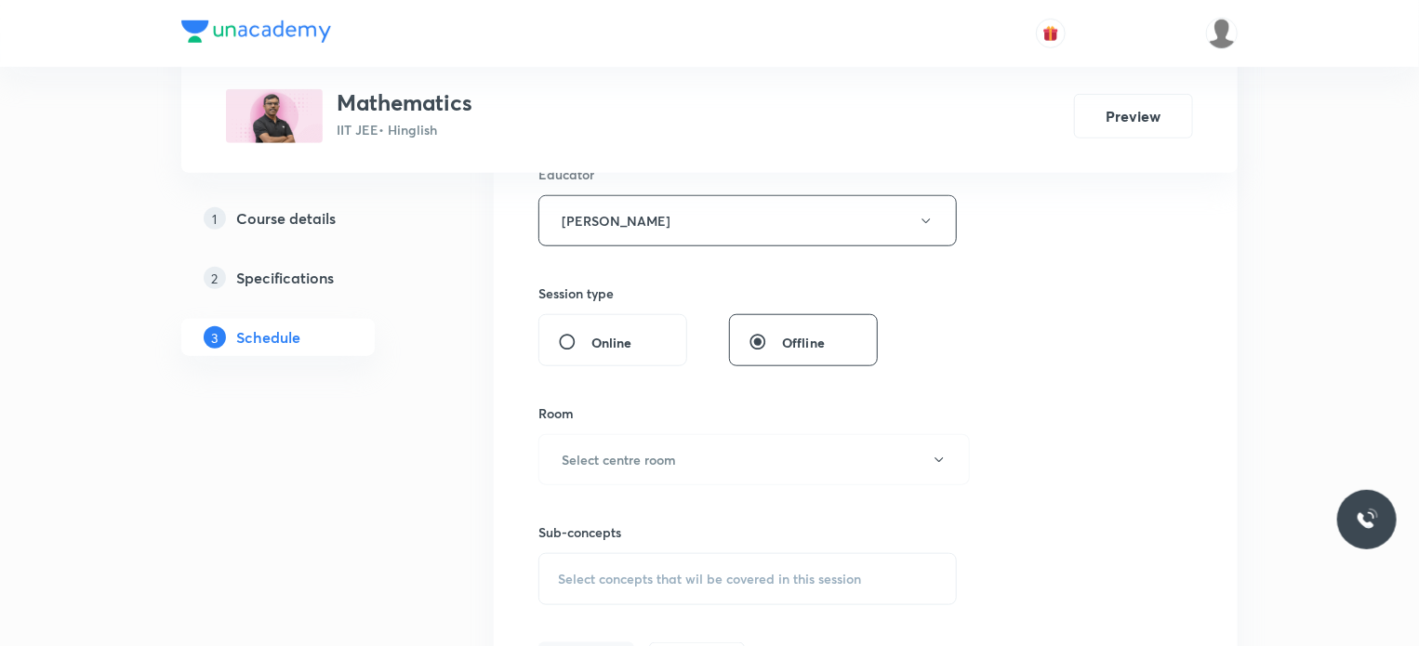
scroll to position [744, 0]
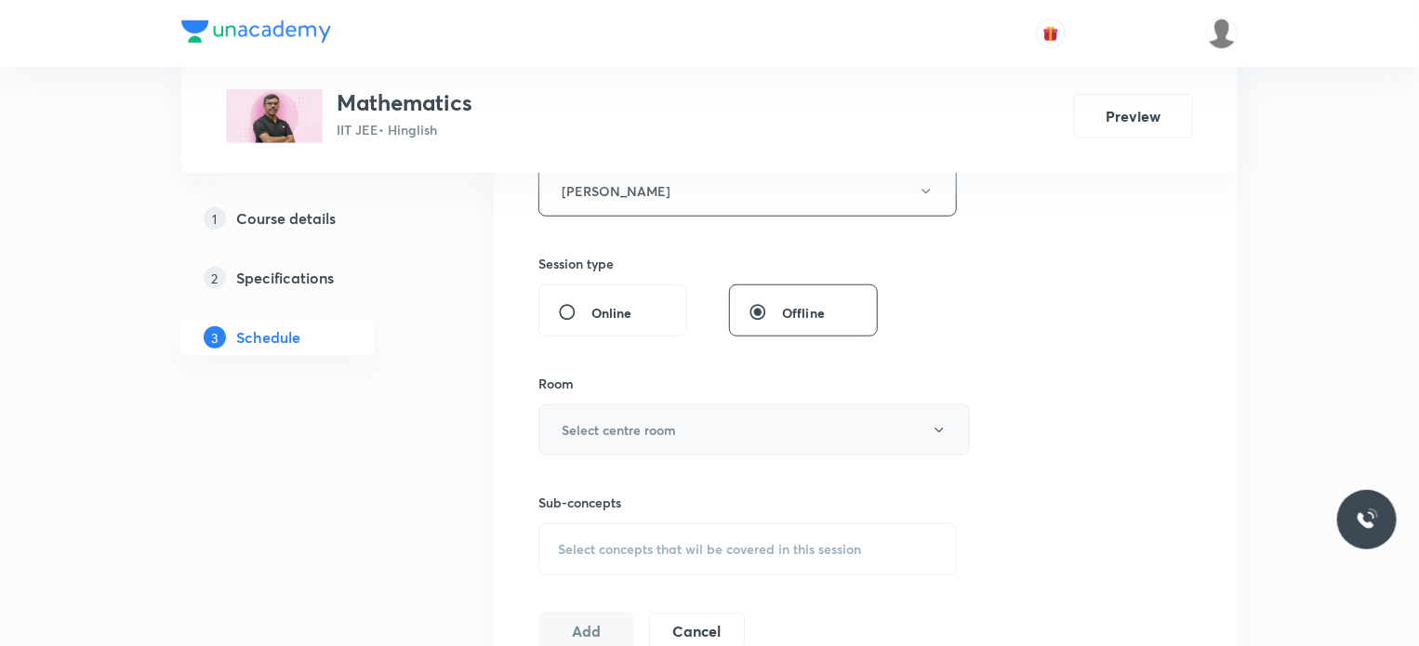
click at [585, 421] on h6 "Select centre room" at bounding box center [619, 430] width 114 height 20
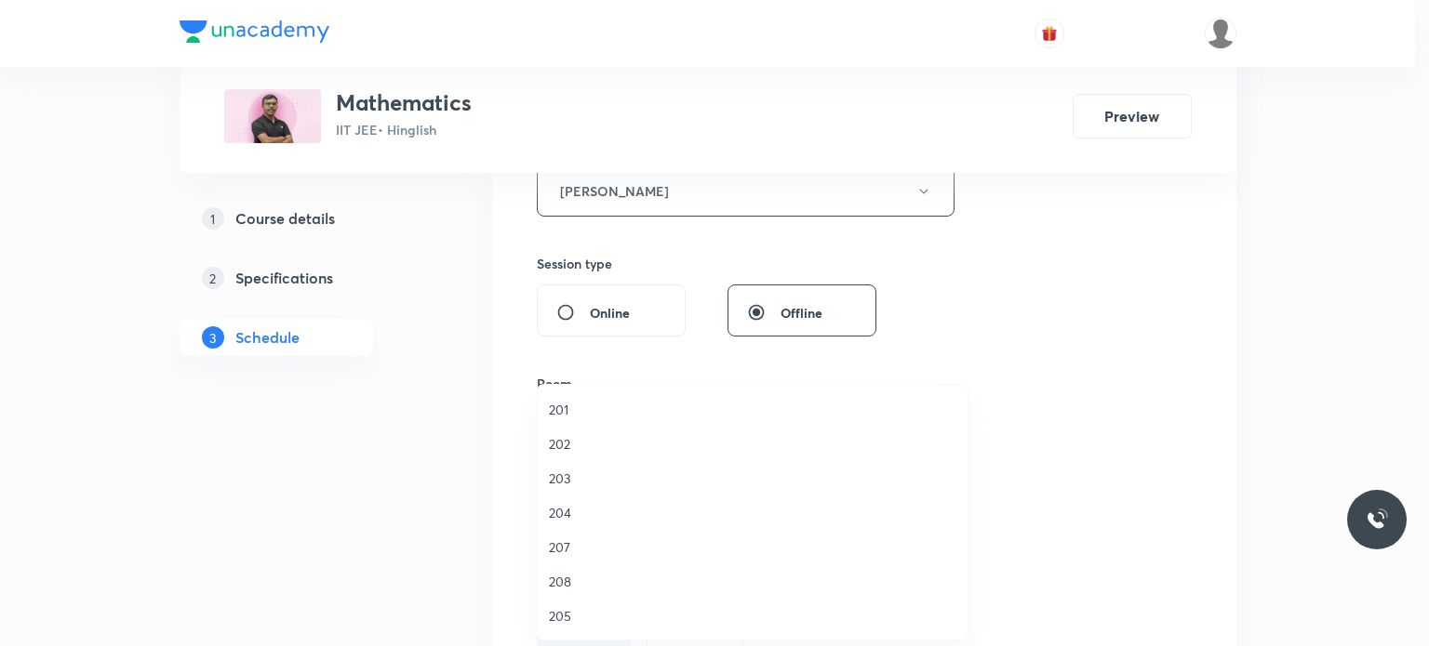
click at [580, 404] on span "201" at bounding box center [752, 410] width 407 height 20
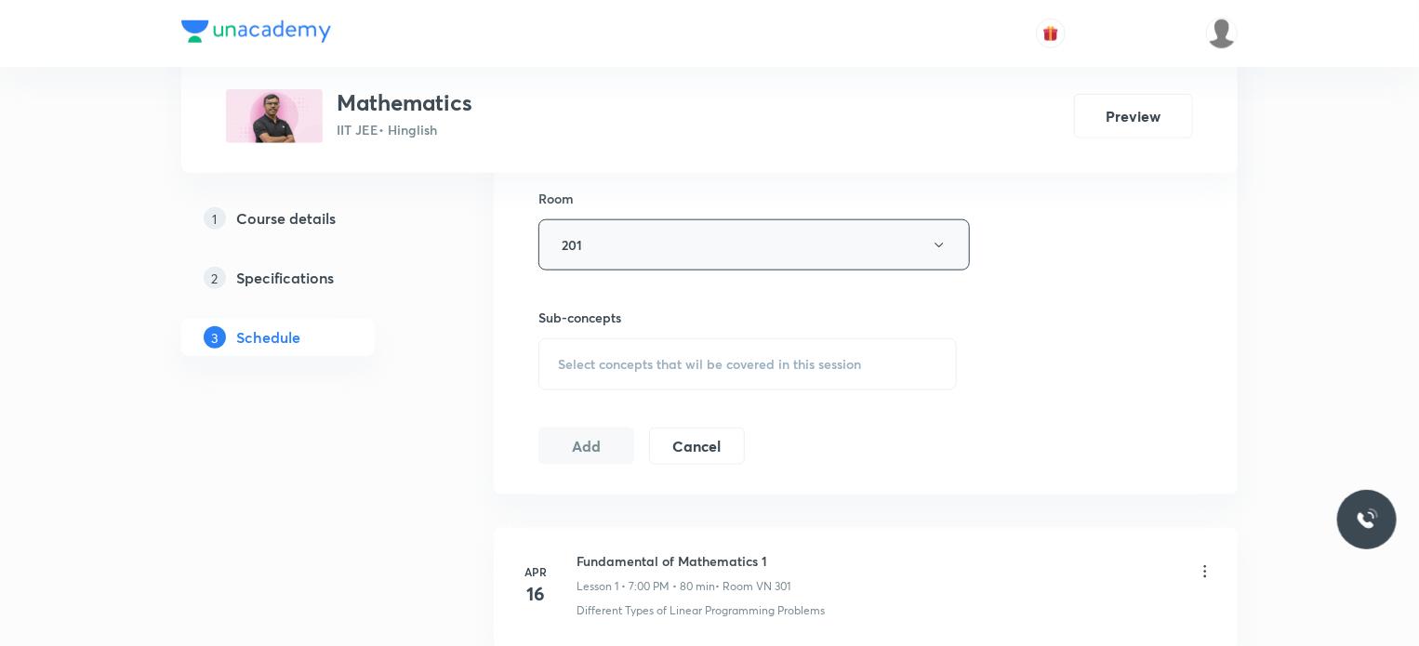
scroll to position [930, 0]
click at [603, 370] on div "Select concepts that wil be covered in this session" at bounding box center [748, 364] width 419 height 52
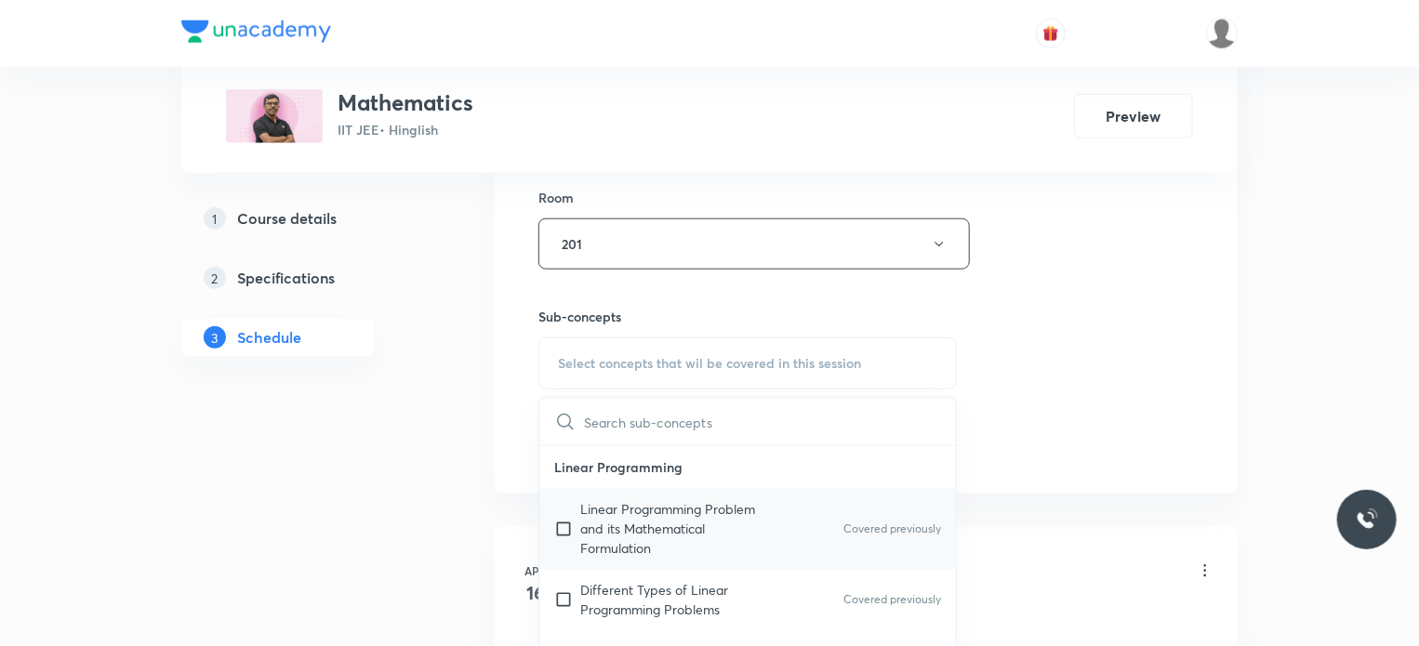
click at [614, 496] on div "Linear Programming Problem and its Mathematical Formulation Covered previously" at bounding box center [748, 528] width 417 height 81
checkbox input "true"
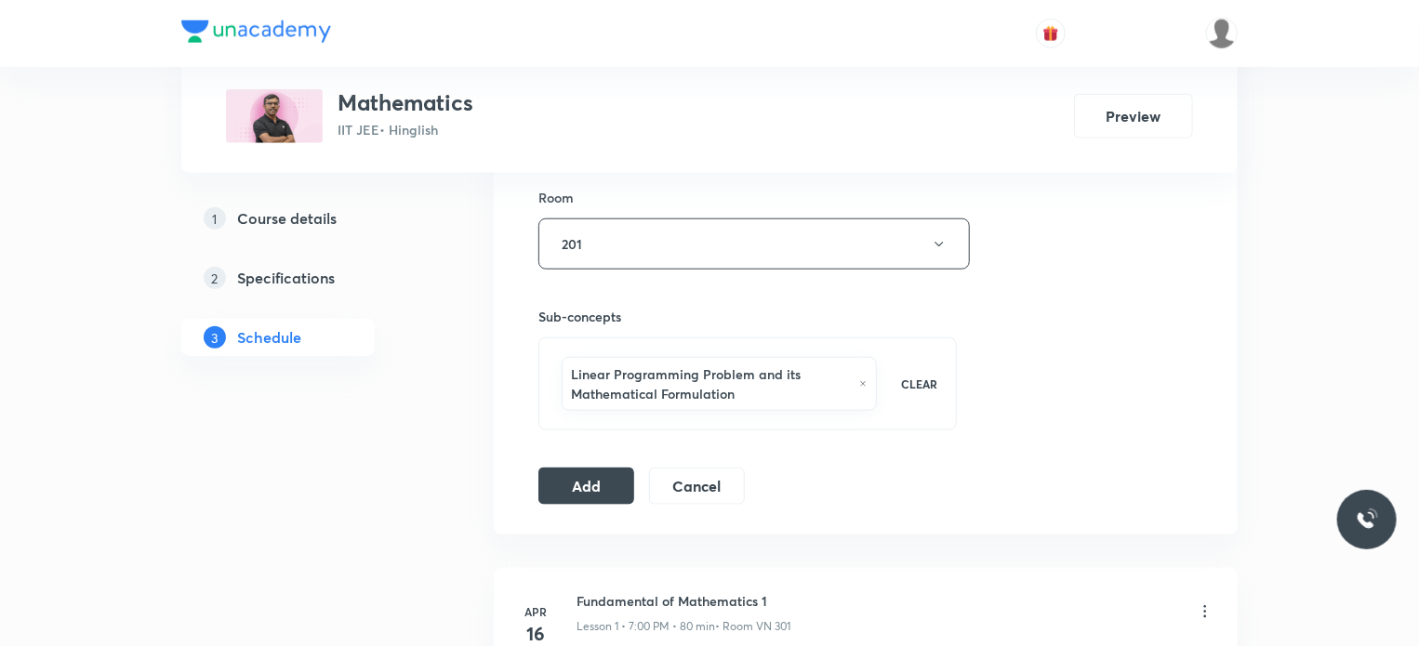
click at [621, 485] on button "Add" at bounding box center [587, 486] width 96 height 37
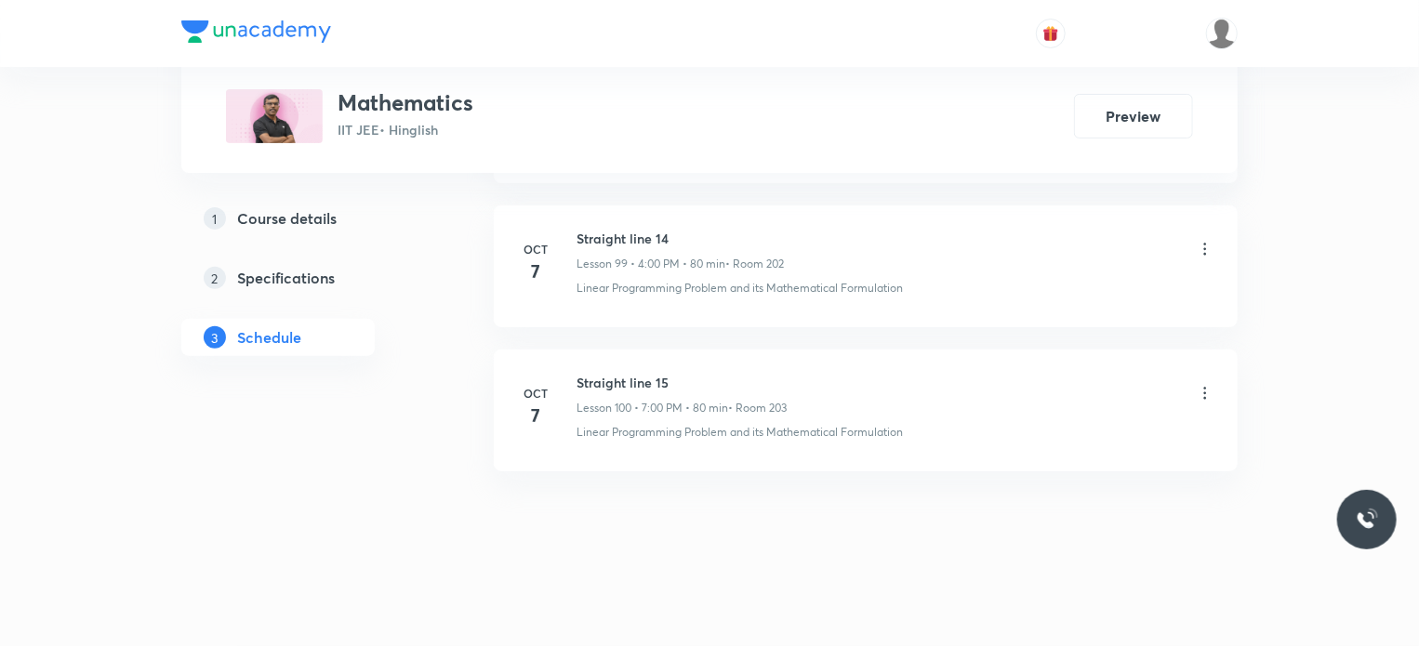
scroll to position [14324, 0]
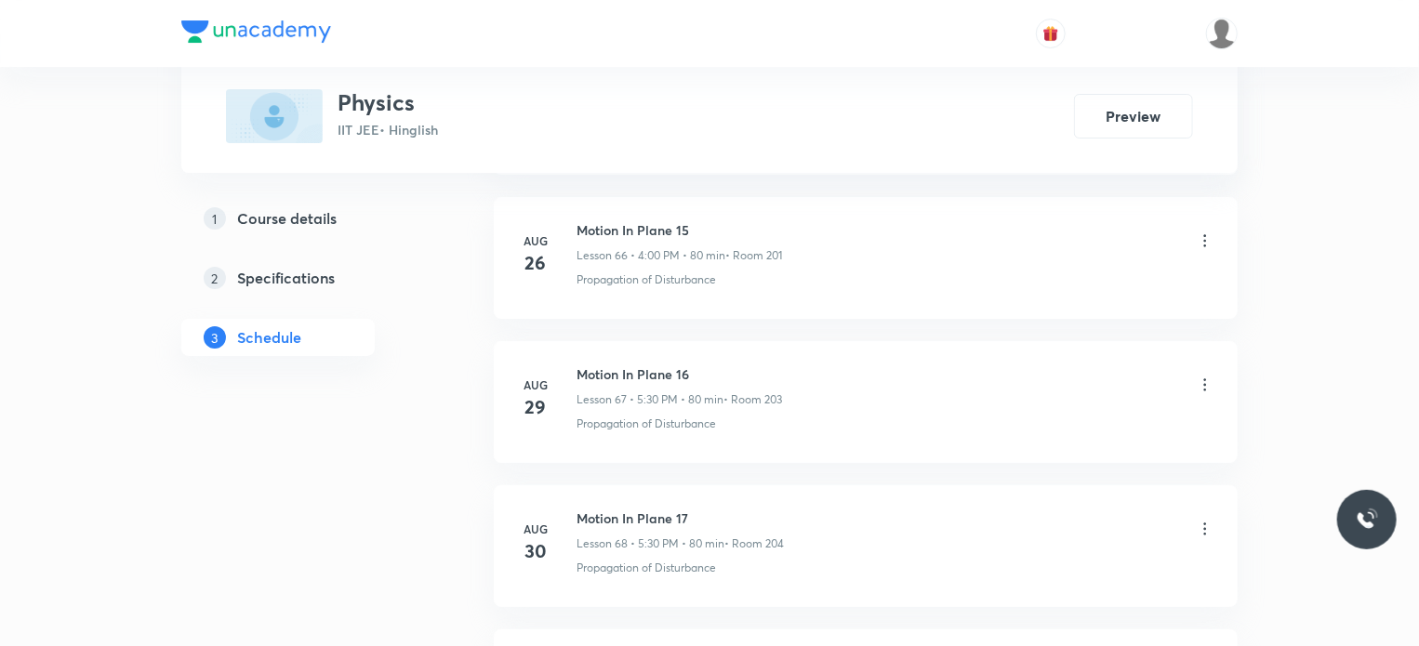
scroll to position [13785, 0]
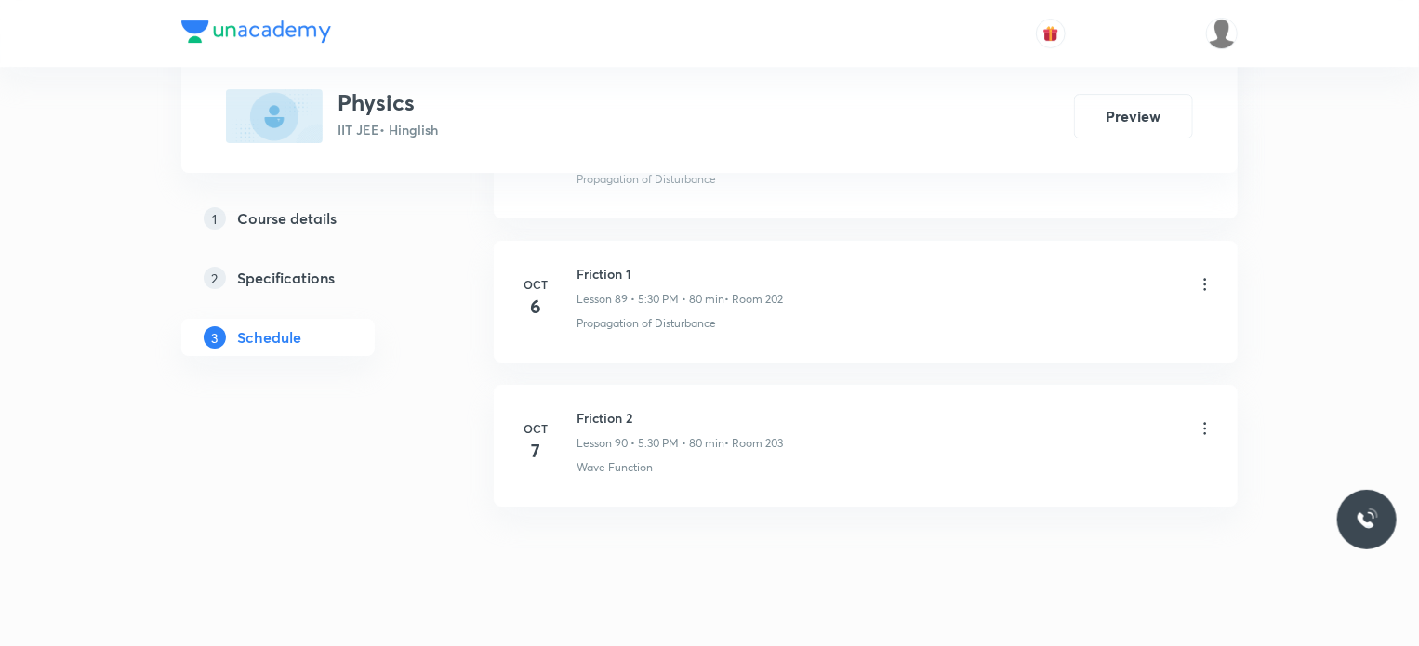
click at [633, 408] on h6 "Friction 2" at bounding box center [680, 418] width 206 height 20
copy h6 "Friction 2"
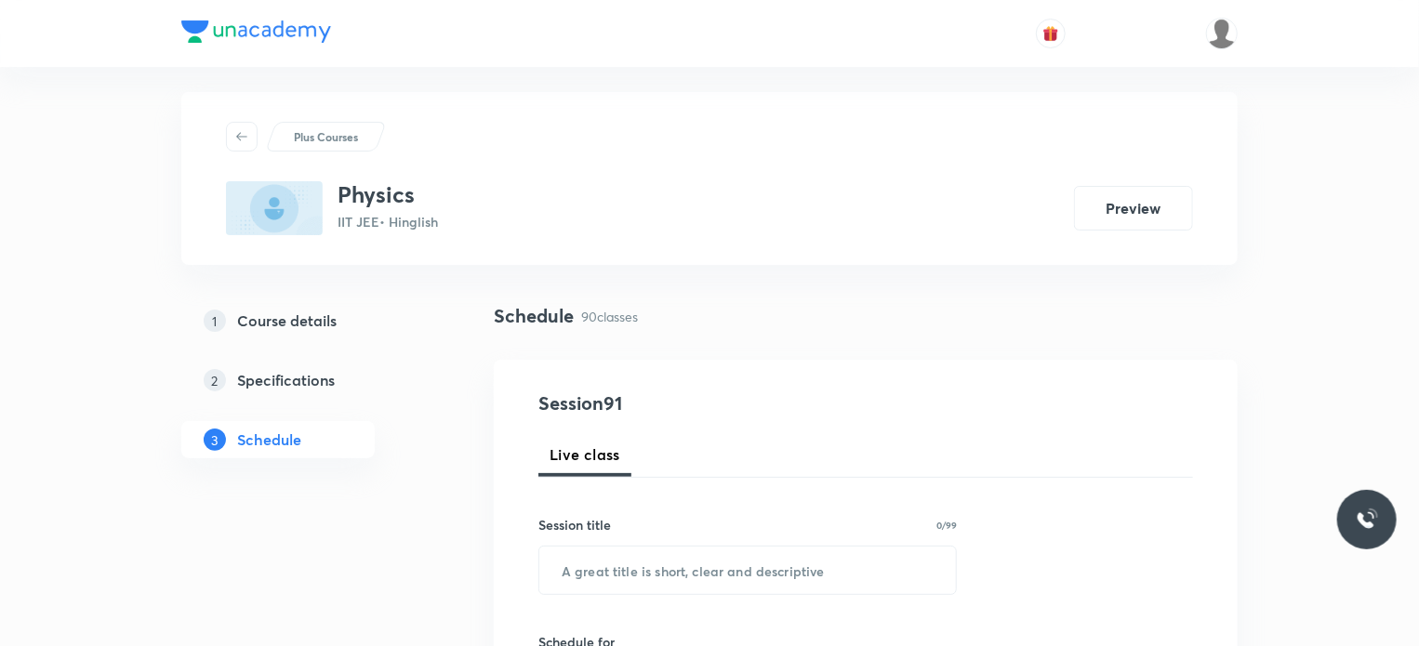
scroll to position [186, 0]
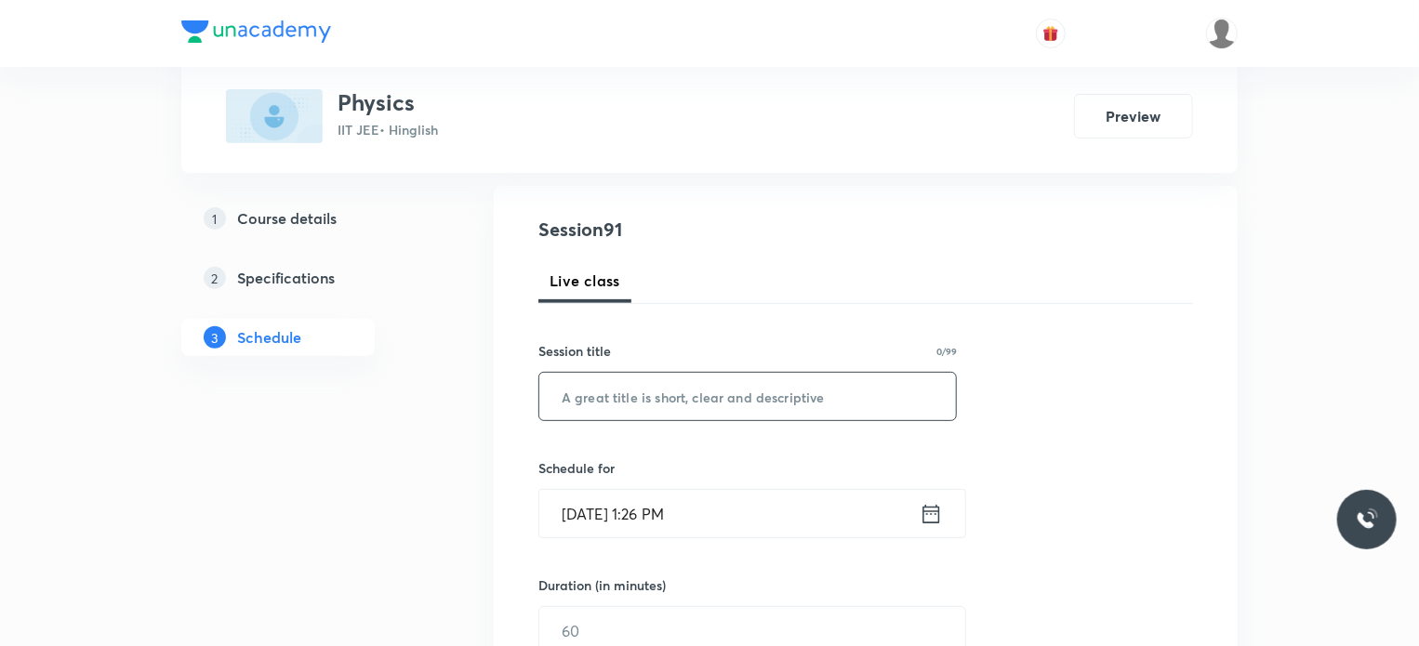
drag, startPoint x: 536, startPoint y: 414, endPoint x: 546, endPoint y: 408, distance: 11.7
click at [541, 410] on div "Session 91 Live class Session title 0/99 ​ Schedule for Oct 8, 2025, 1:26 PM ​ …" at bounding box center [866, 652] width 744 height 933
click at [581, 394] on input "text" at bounding box center [748, 396] width 417 height 47
paste input "Friction 2"
type input "Friction 3"
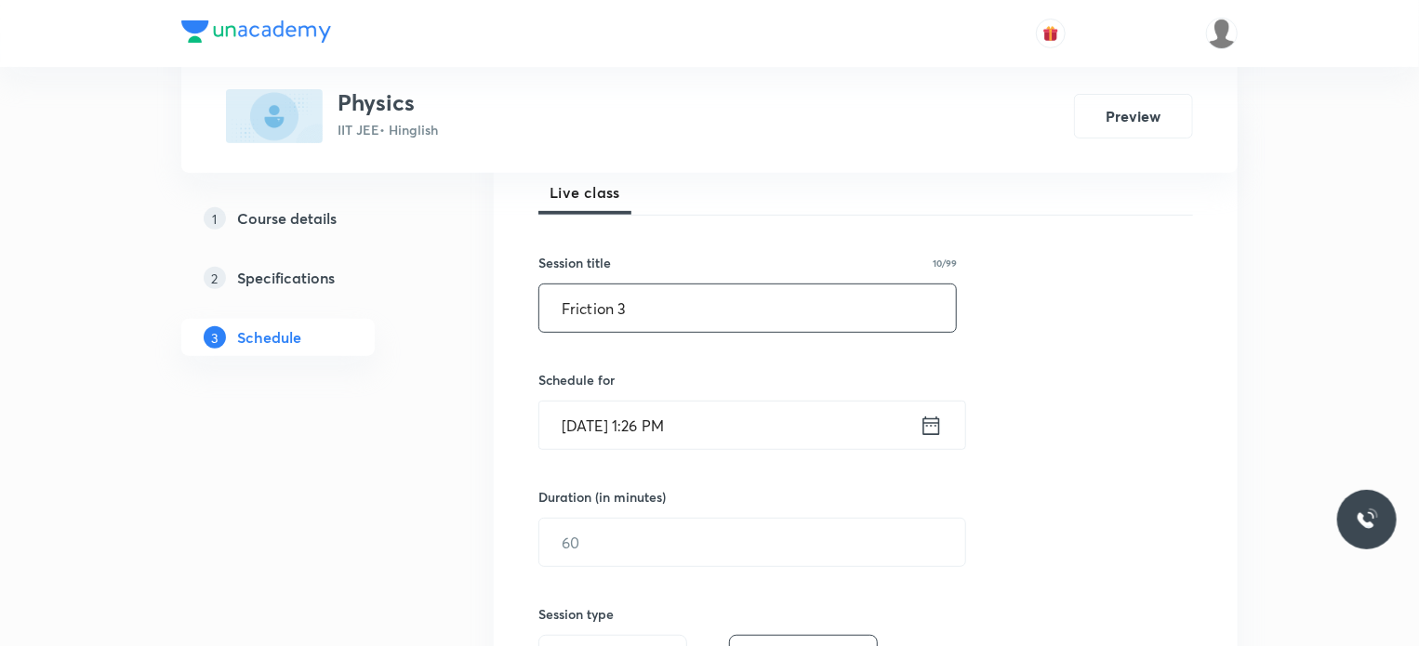
scroll to position [279, 0]
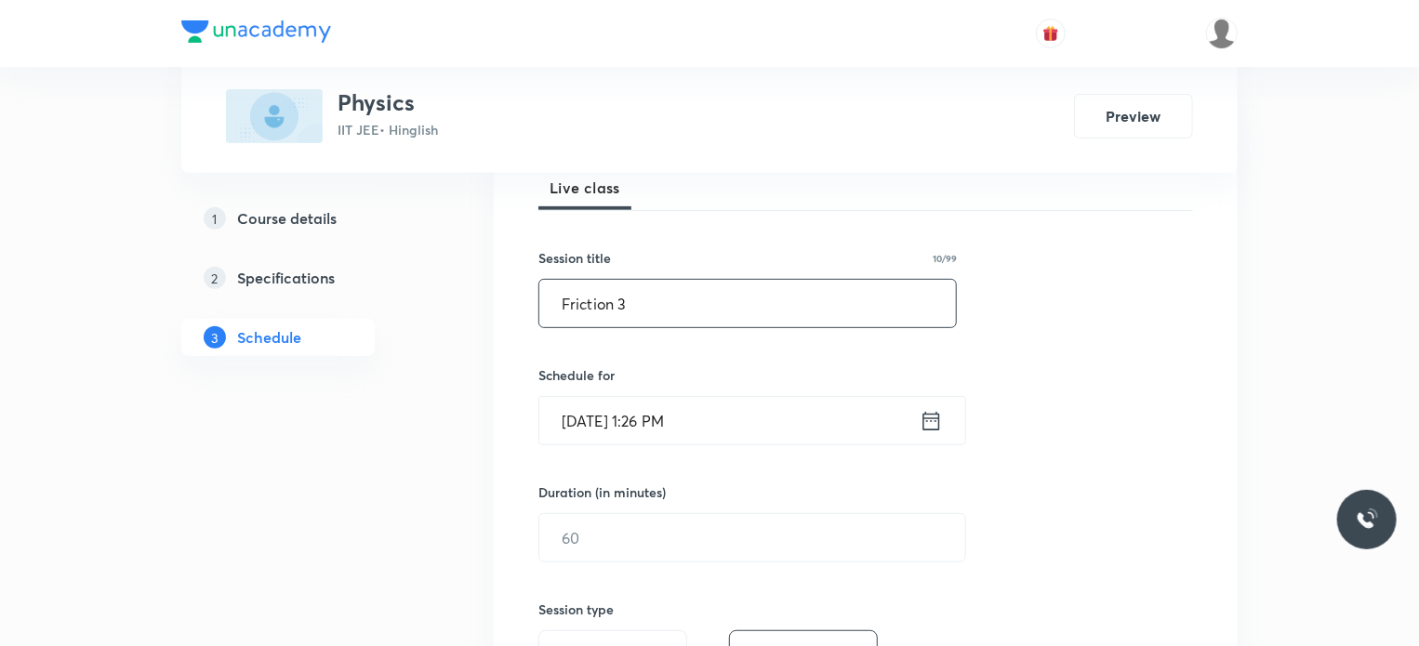
click at [666, 430] on input "[DATE] 1:26 PM" at bounding box center [730, 420] width 380 height 47
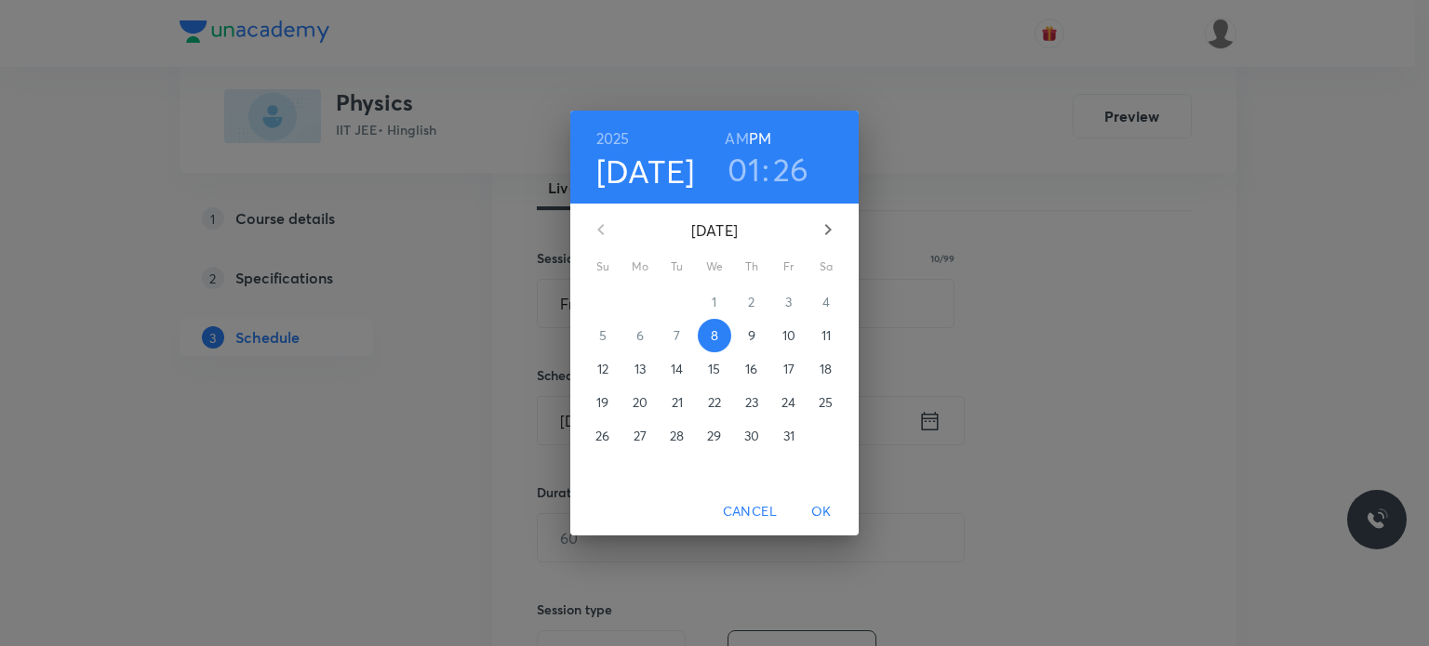
click at [755, 167] on h3 "01" at bounding box center [743, 169] width 33 height 39
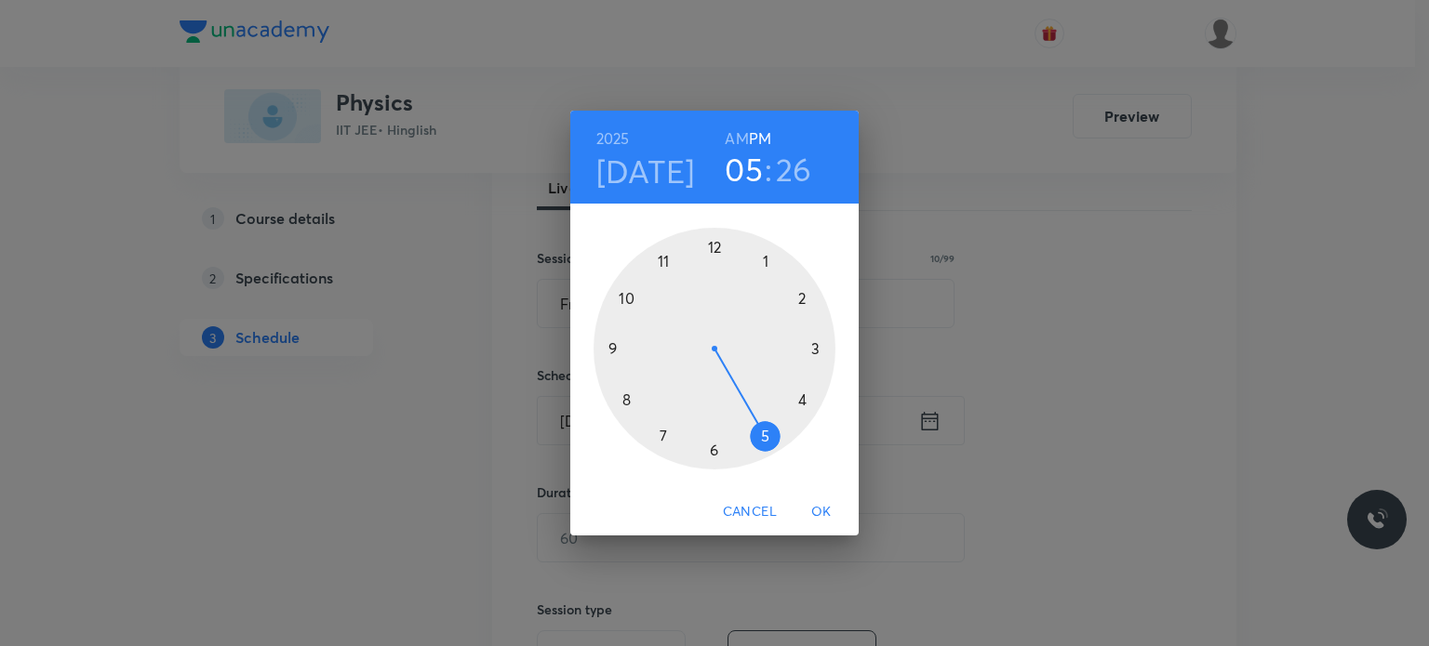
drag, startPoint x: 770, startPoint y: 370, endPoint x: 742, endPoint y: 420, distance: 57.5
click at [742, 420] on div at bounding box center [714, 349] width 242 height 242
drag, startPoint x: 729, startPoint y: 420, endPoint x: 711, endPoint y: 446, distance: 32.0
click at [711, 446] on div at bounding box center [714, 349] width 242 height 242
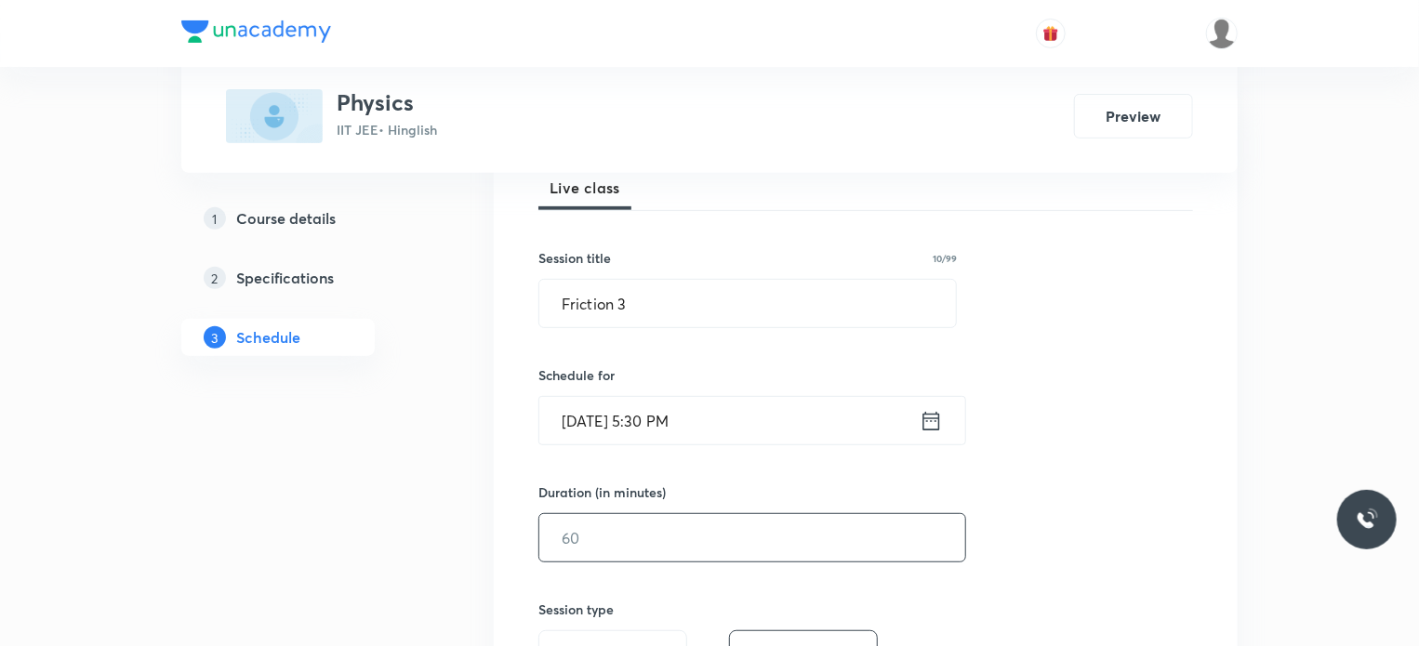
drag, startPoint x: 635, startPoint y: 530, endPoint x: 610, endPoint y: 540, distance: 26.8
click at [610, 540] on input "text" at bounding box center [753, 537] width 426 height 47
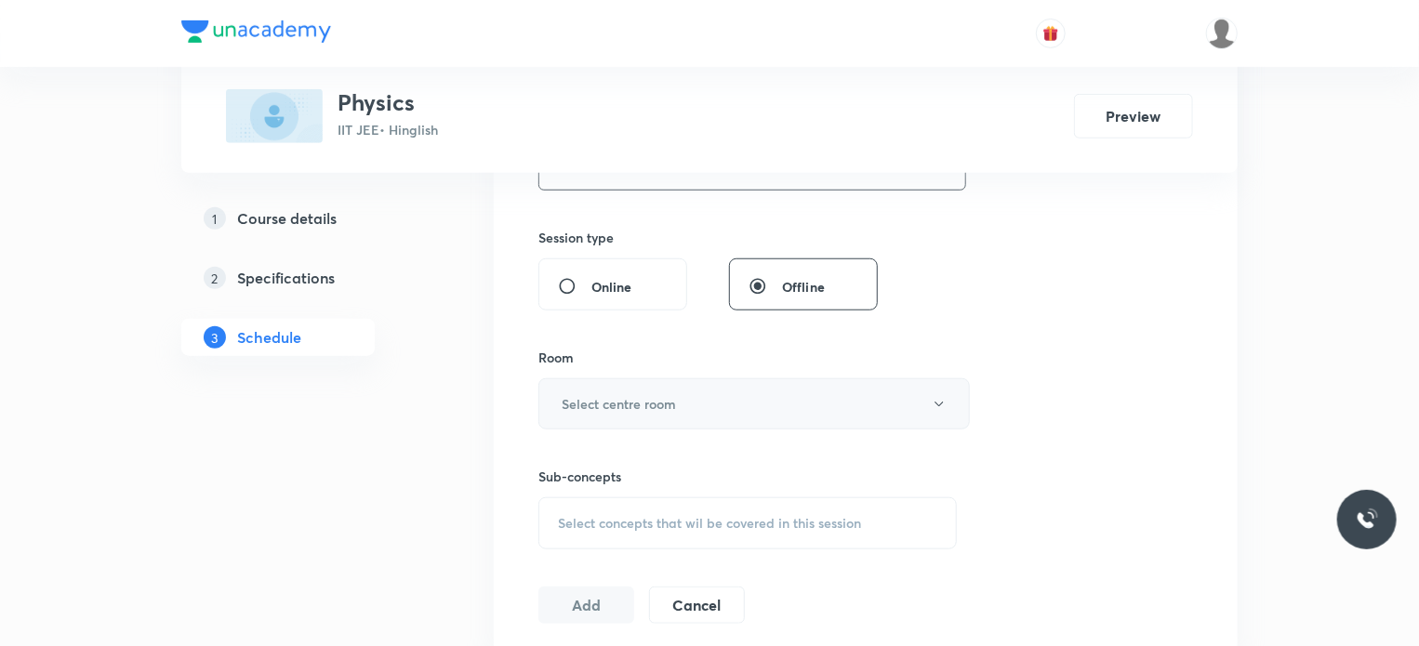
type input "80"
drag, startPoint x: 621, startPoint y: 423, endPoint x: 619, endPoint y: 411, distance: 12.2
click at [619, 411] on button "Select centre room" at bounding box center [755, 404] width 432 height 51
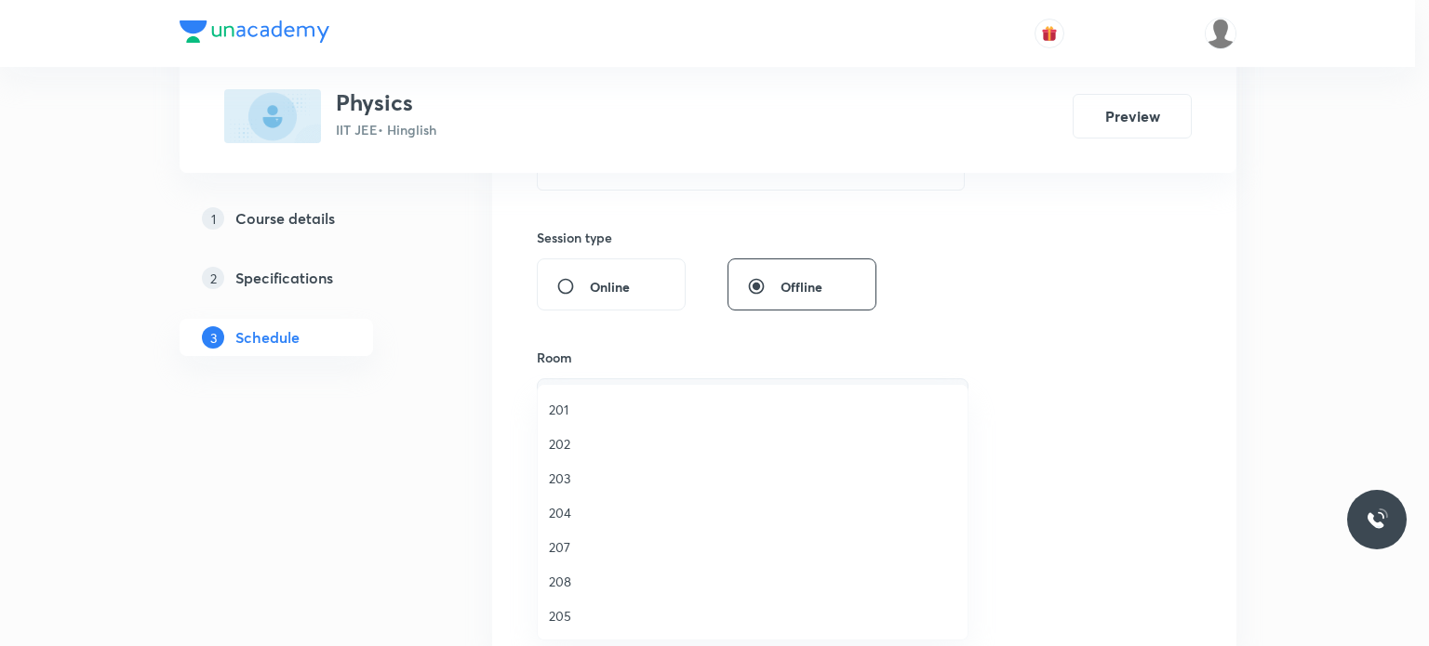
click at [619, 403] on span "201" at bounding box center [752, 410] width 407 height 20
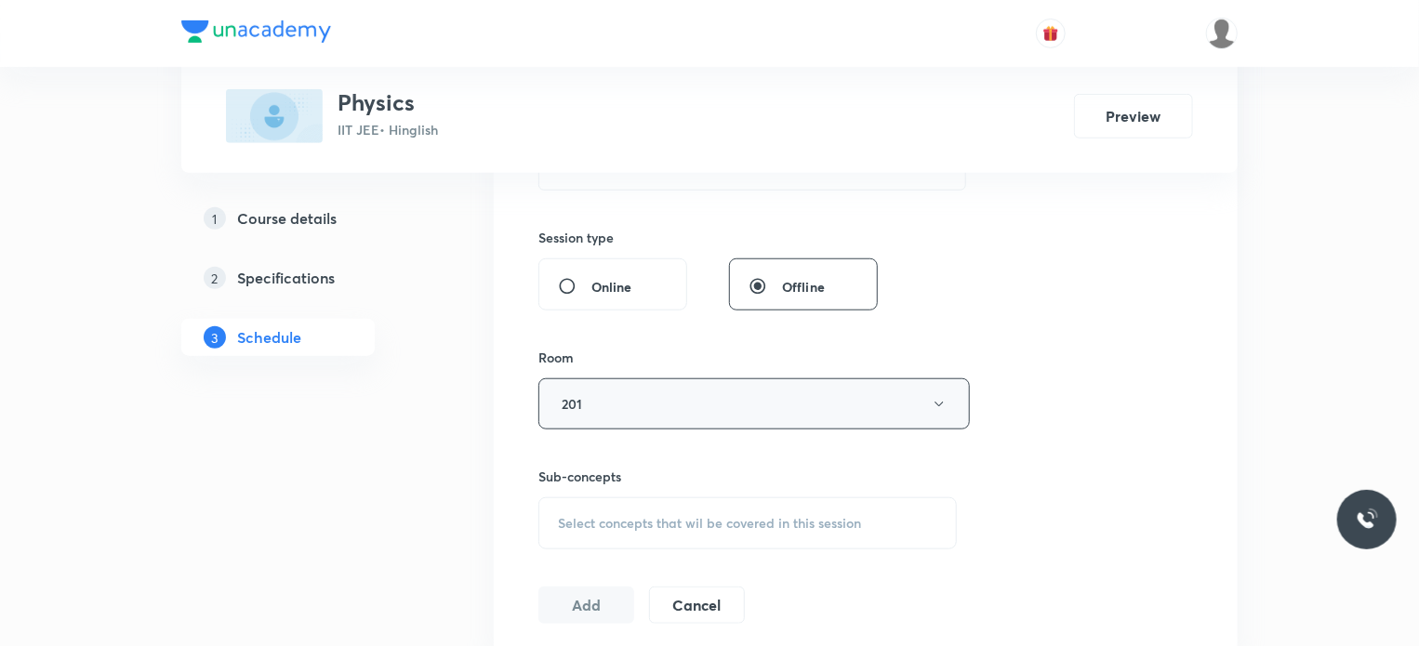
click at [609, 521] on span "Select concepts that wil be covered in this session" at bounding box center [709, 523] width 303 height 15
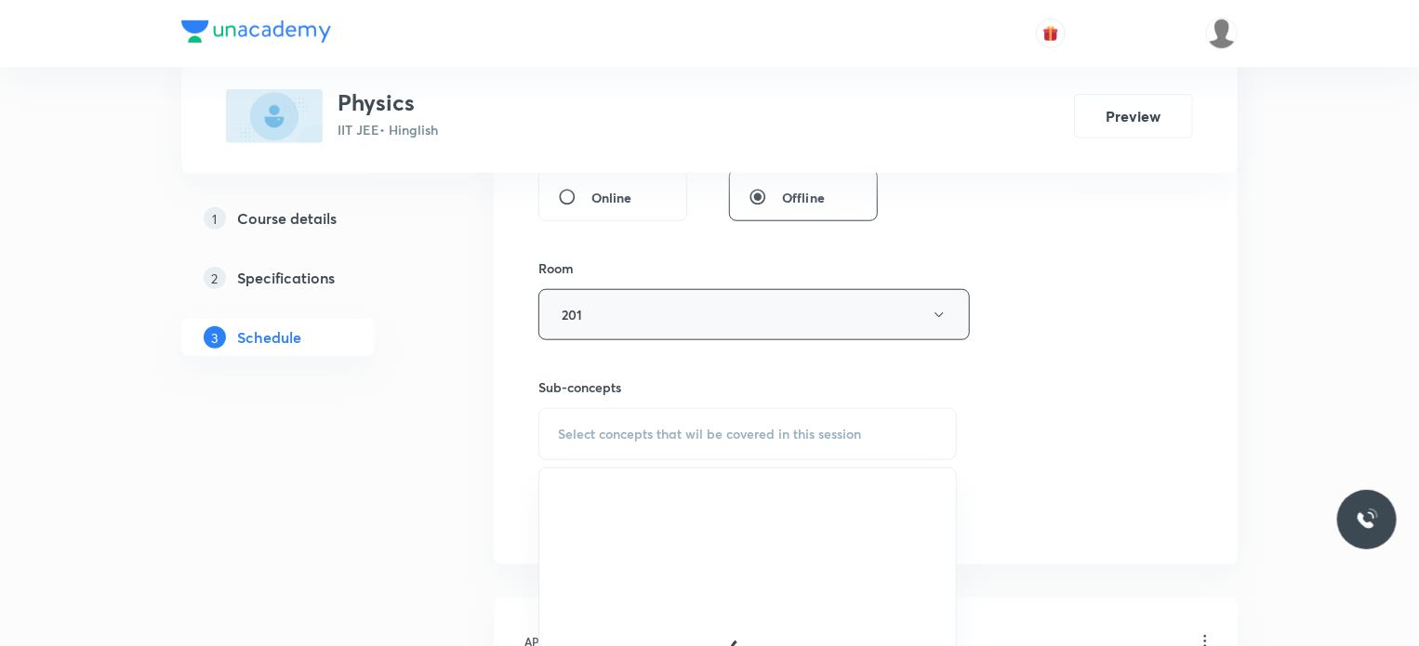
scroll to position [837, 0]
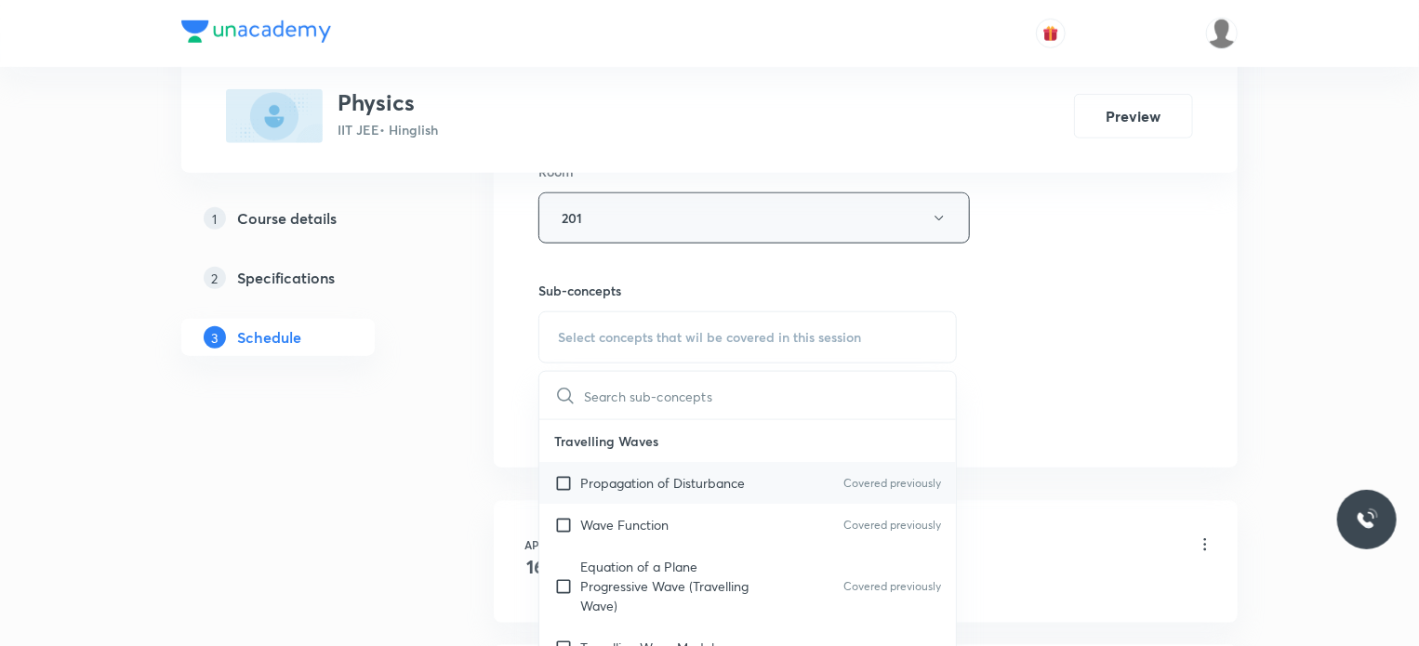
click at [685, 494] on div "Propagation of Disturbance Covered previously" at bounding box center [748, 483] width 417 height 42
checkbox input "true"
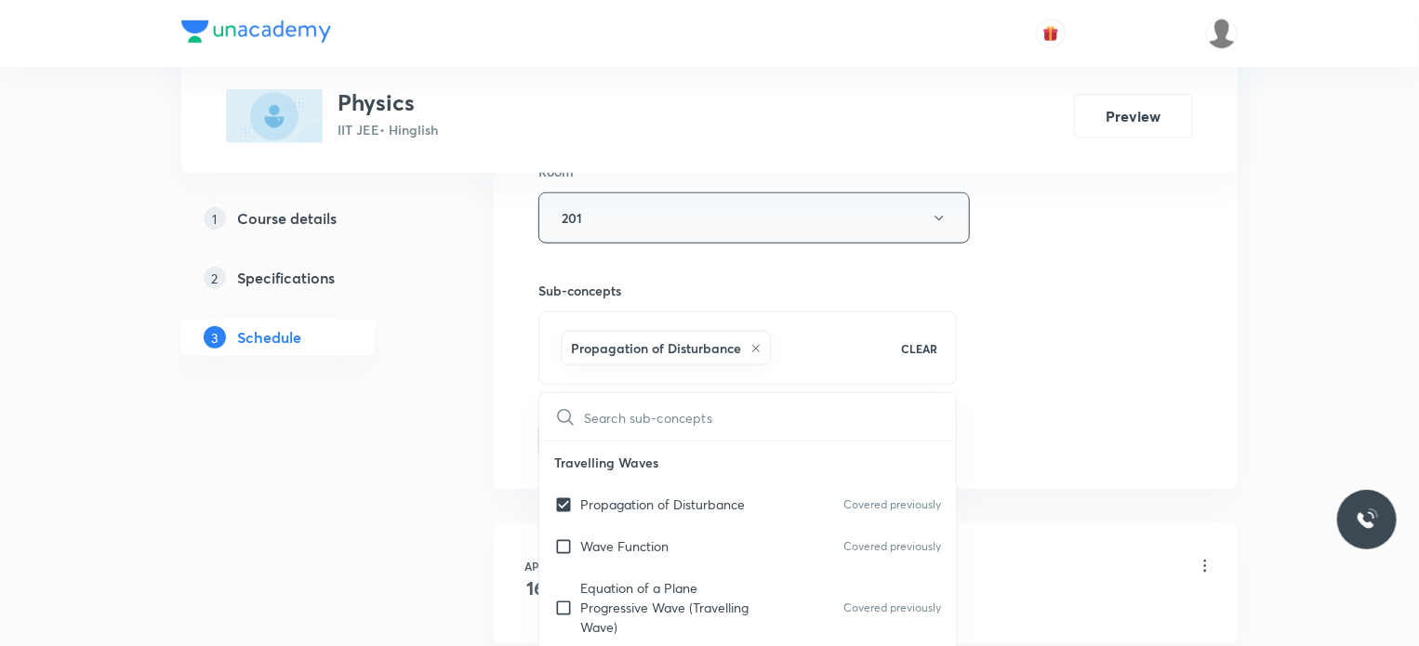
drag, startPoint x: 1150, startPoint y: 364, endPoint x: 1139, endPoint y: 364, distance: 11.2
click at [1150, 364] on div "Session 91 Live class Session title 10/99 Friction 3 ​ Schedule for Oct 8, 2025…" at bounding box center [866, 12] width 655 height 895
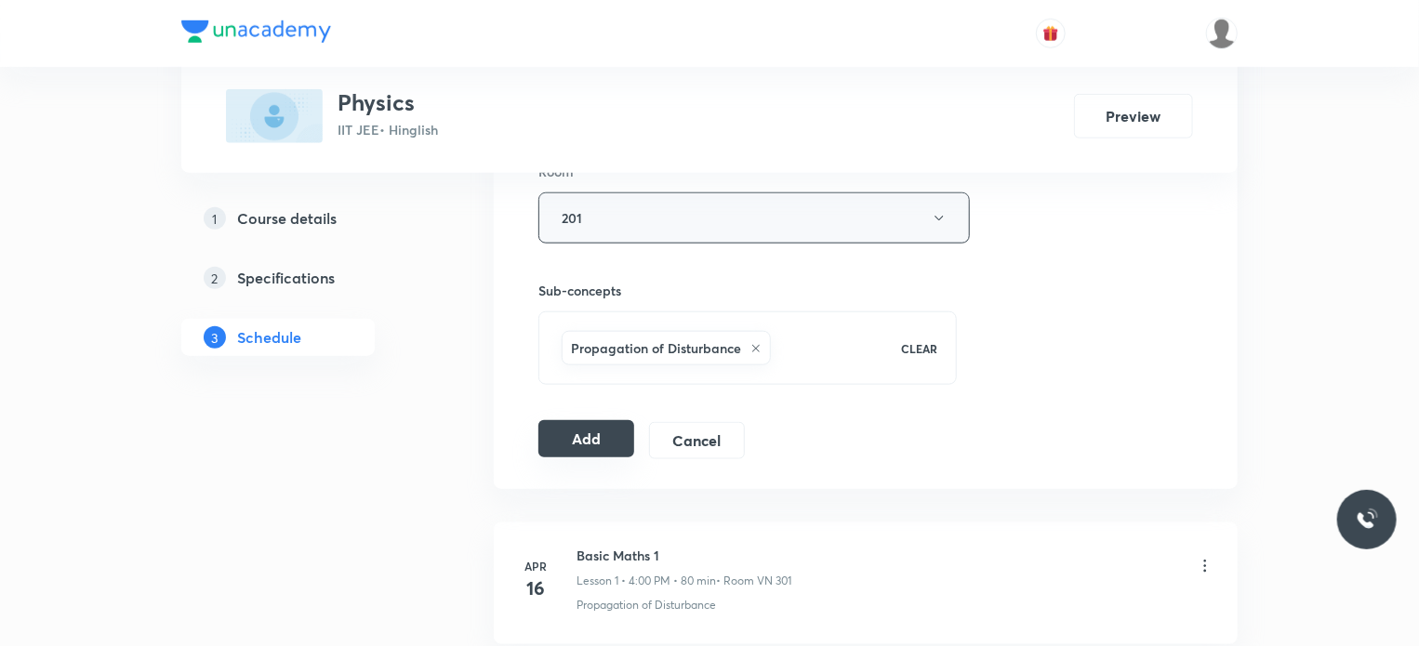
click at [572, 449] on button "Add" at bounding box center [587, 438] width 96 height 37
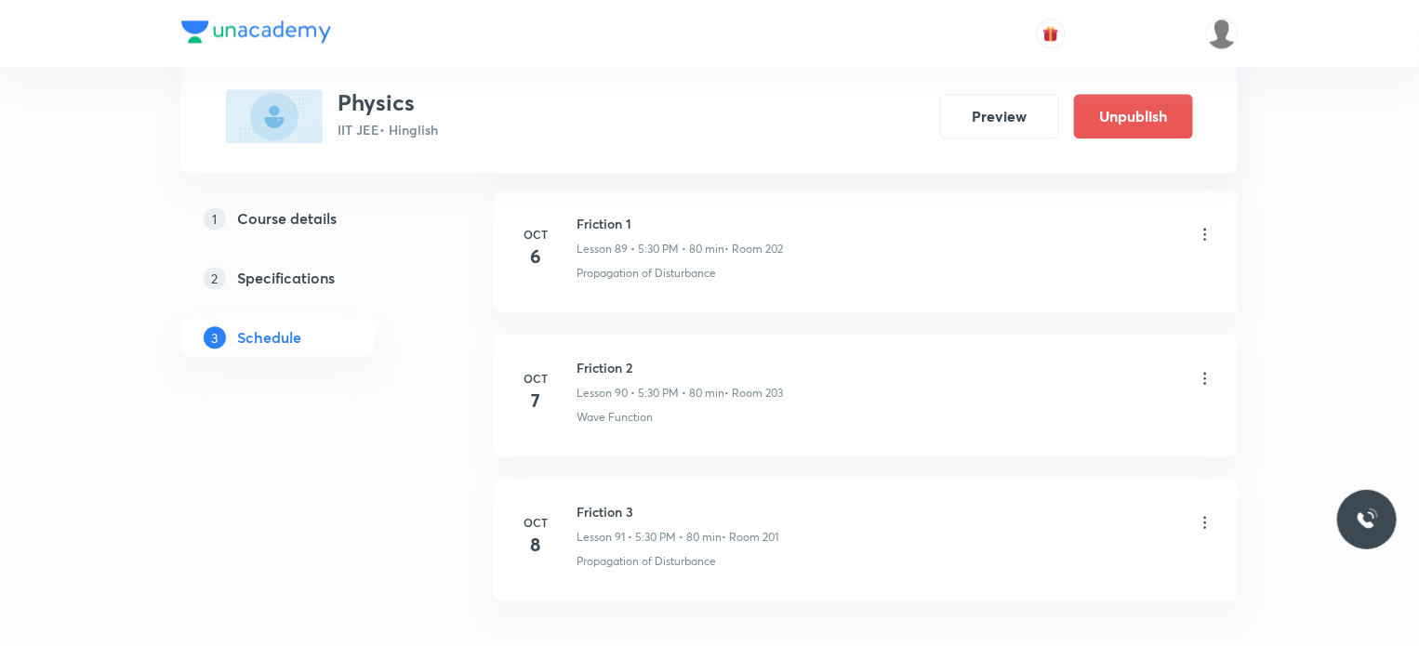
scroll to position [13076, 0]
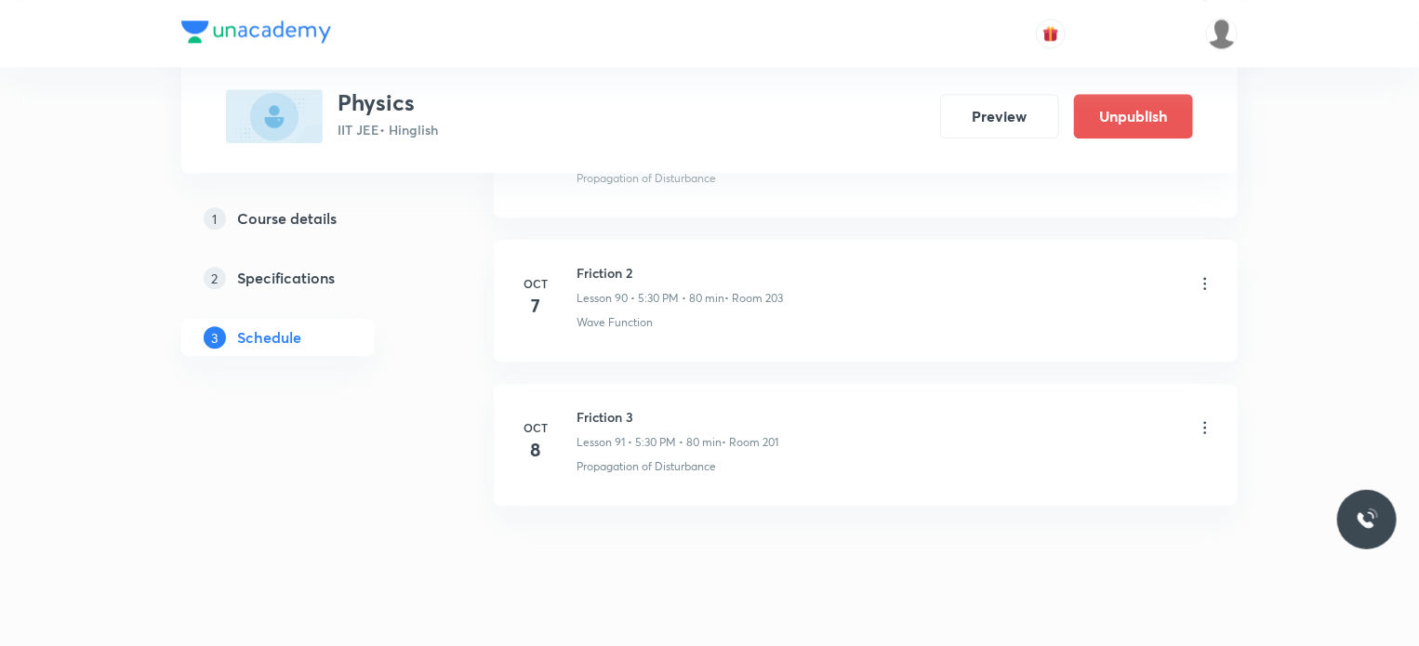
click at [587, 434] on p "Lesson 91 • 5:30 PM • 80 min" at bounding box center [649, 442] width 145 height 17
click at [593, 384] on li "Oct 8 Friction 3 Lesson 91 • 5:30 PM • 80 min • Room 201 Propagation of Disturb…" at bounding box center [866, 445] width 744 height 122
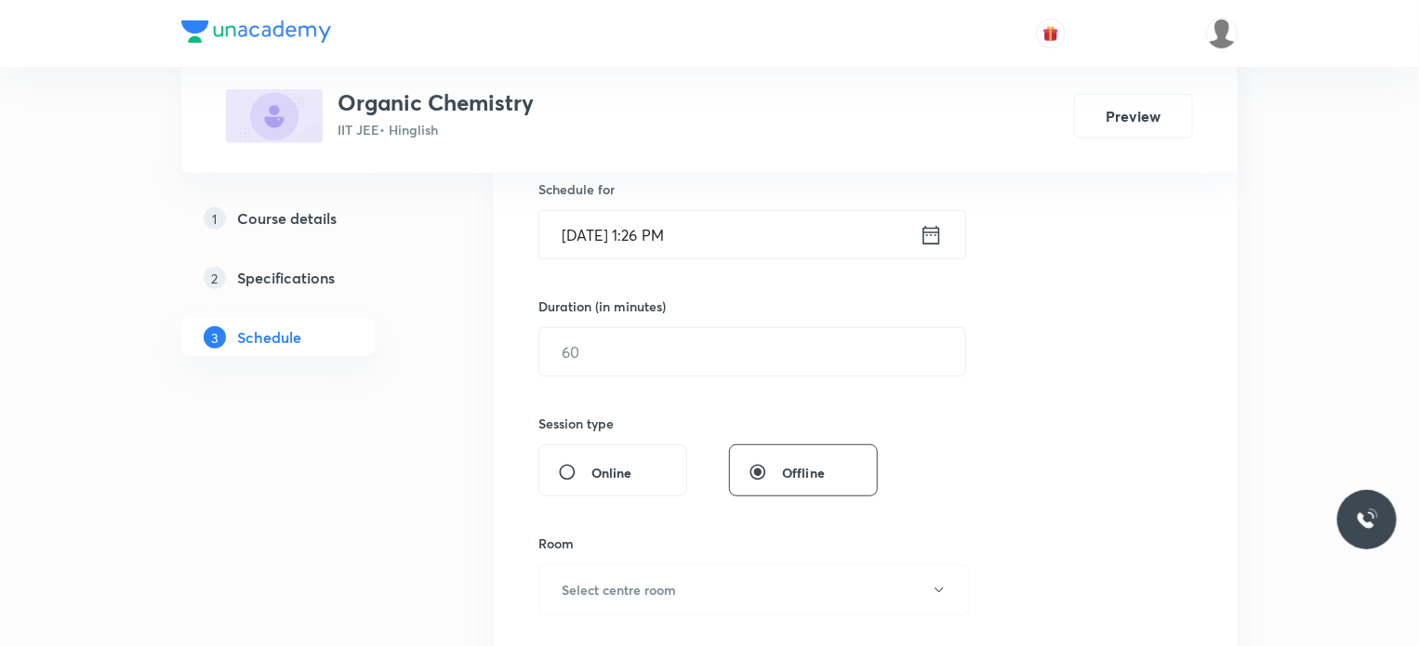
scroll to position [6307, 0]
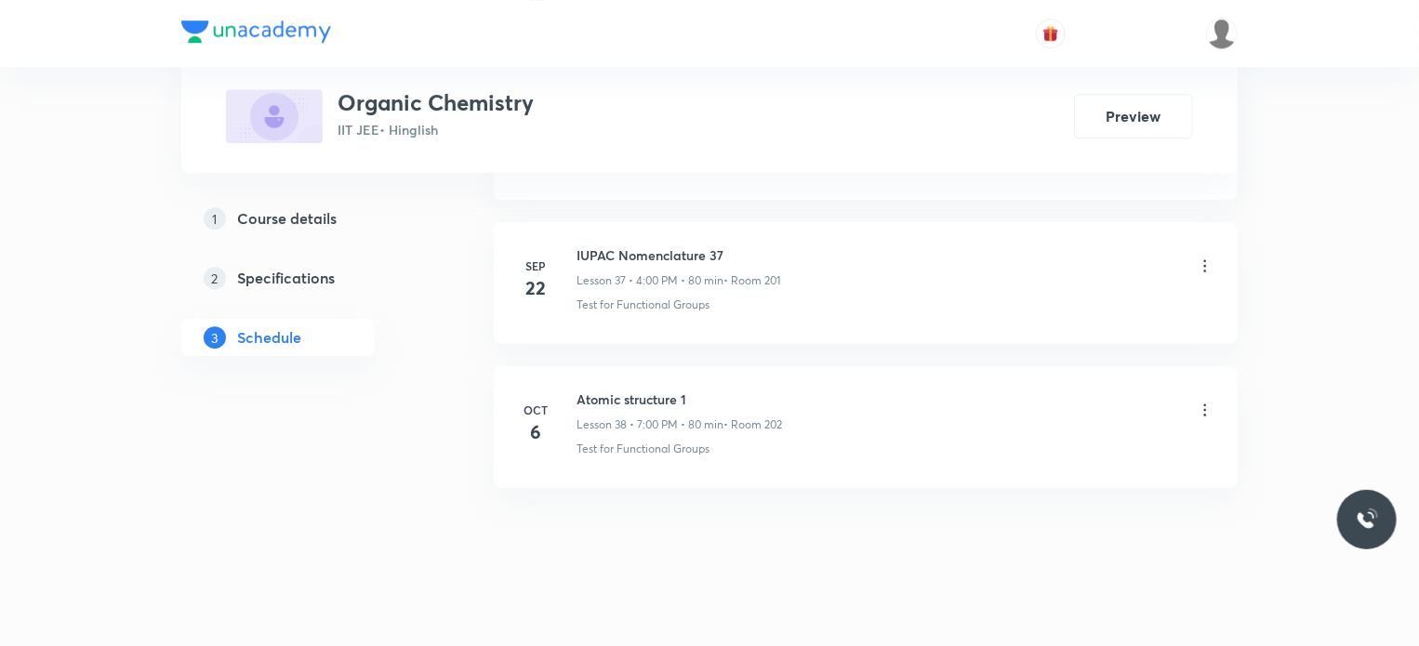
click at [634, 372] on li "[DATE] Atomic structure 1 Lesson 38 • 7:00 PM • 80 min • Room 202 Test for Func…" at bounding box center [866, 427] width 744 height 122
copy h6 "Atomic structure 1"
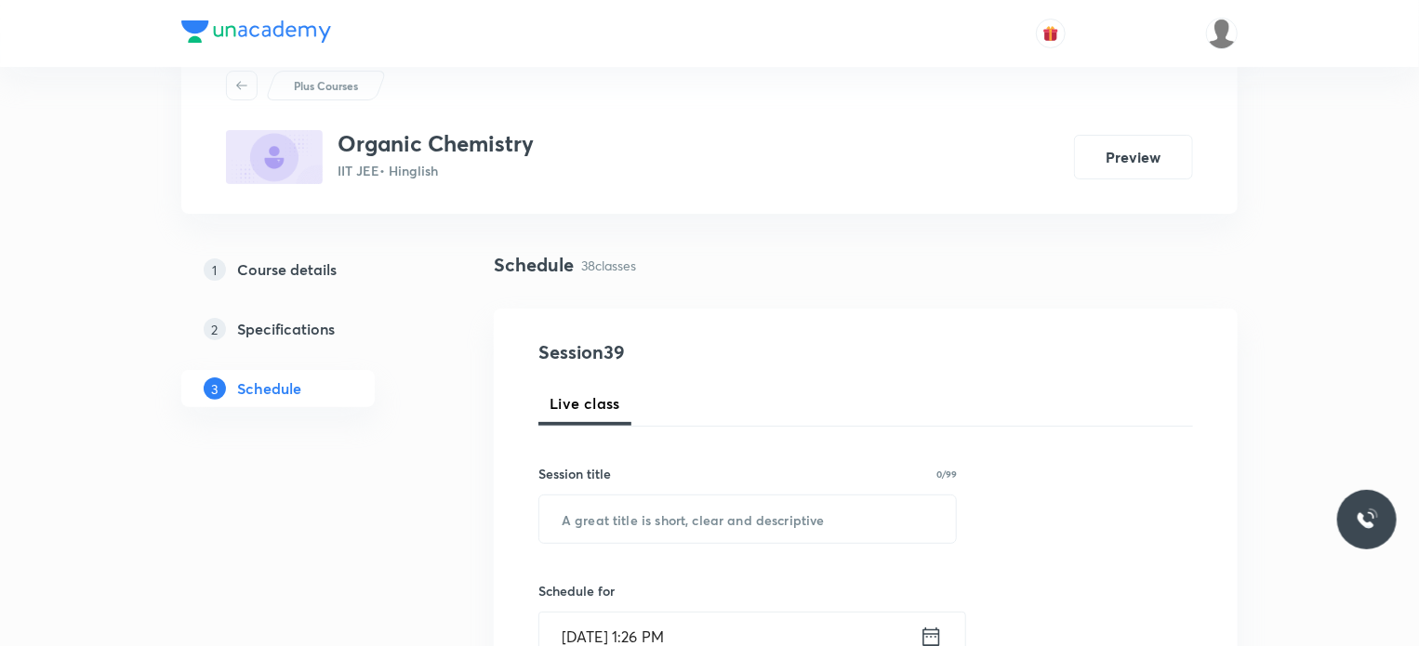
scroll to position [186, 0]
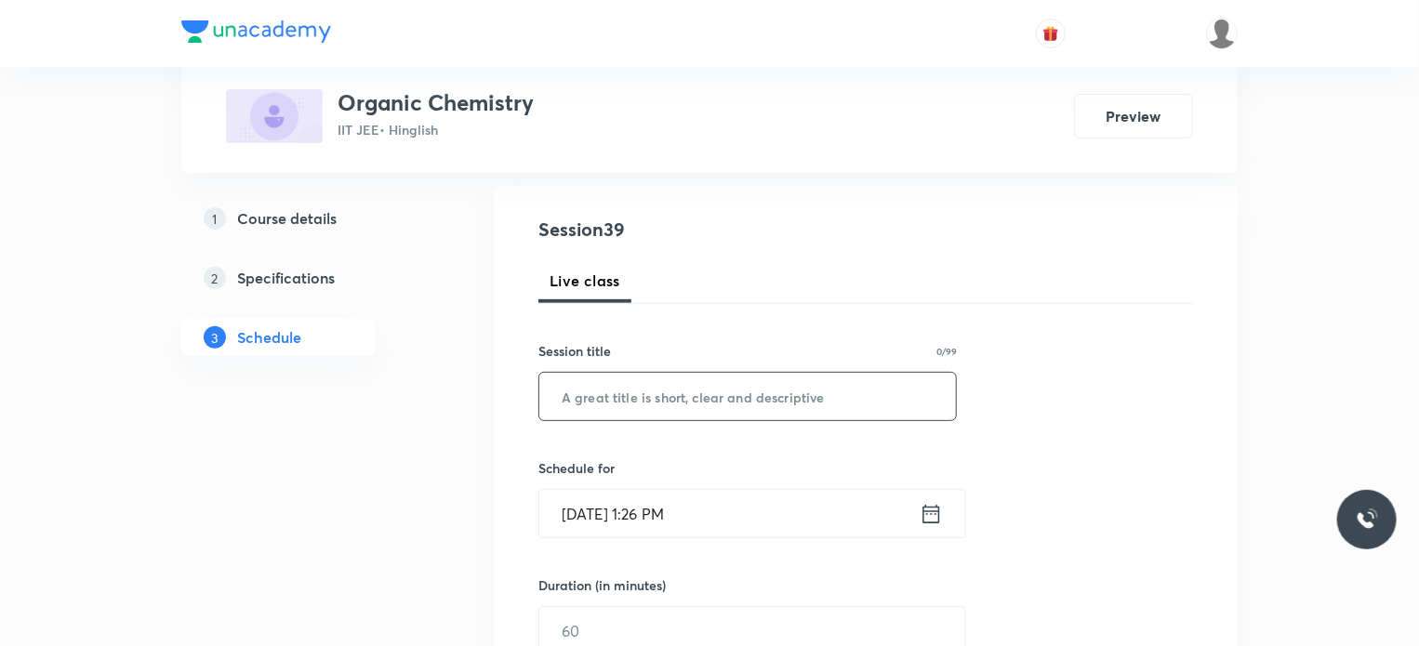
click at [794, 379] on input "text" at bounding box center [748, 396] width 417 height 47
paste input "Atomic structure 1"
type input "Atomic structure 2"
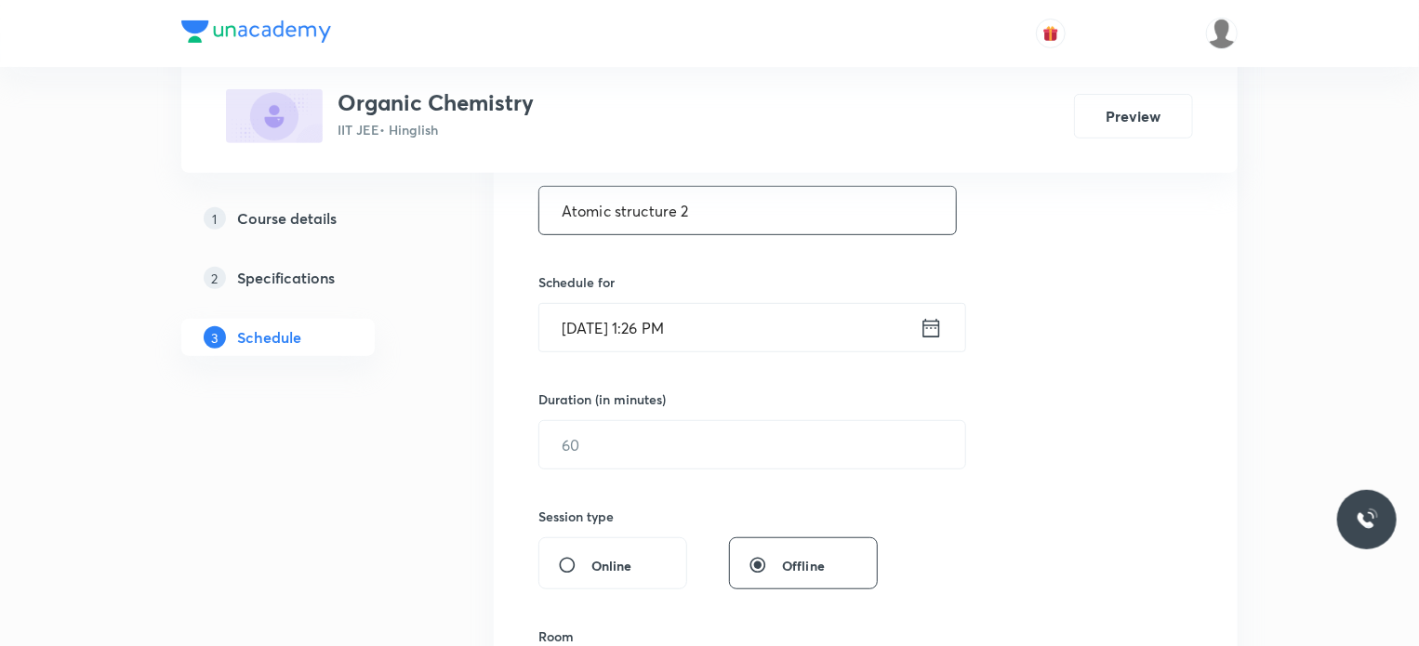
click at [755, 304] on input "[DATE] 1:26 PM" at bounding box center [730, 327] width 380 height 47
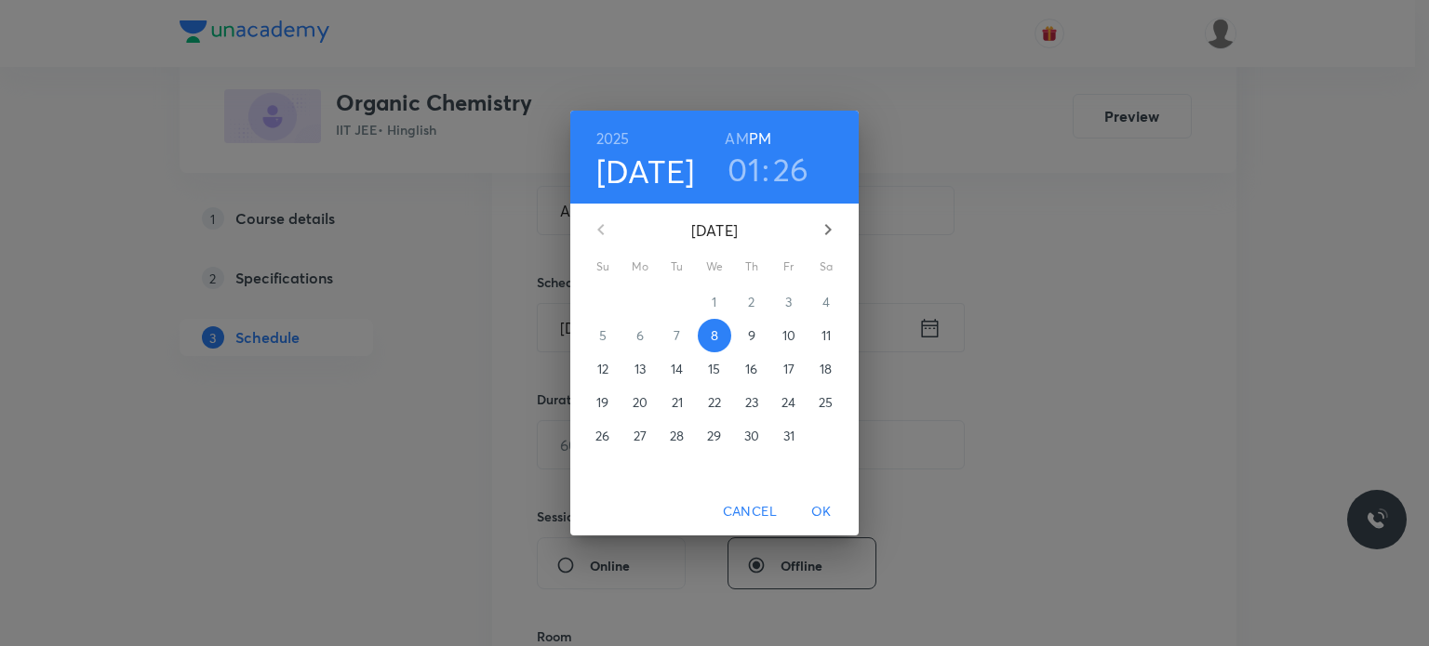
click at [751, 178] on h3 "01" at bounding box center [743, 169] width 33 height 39
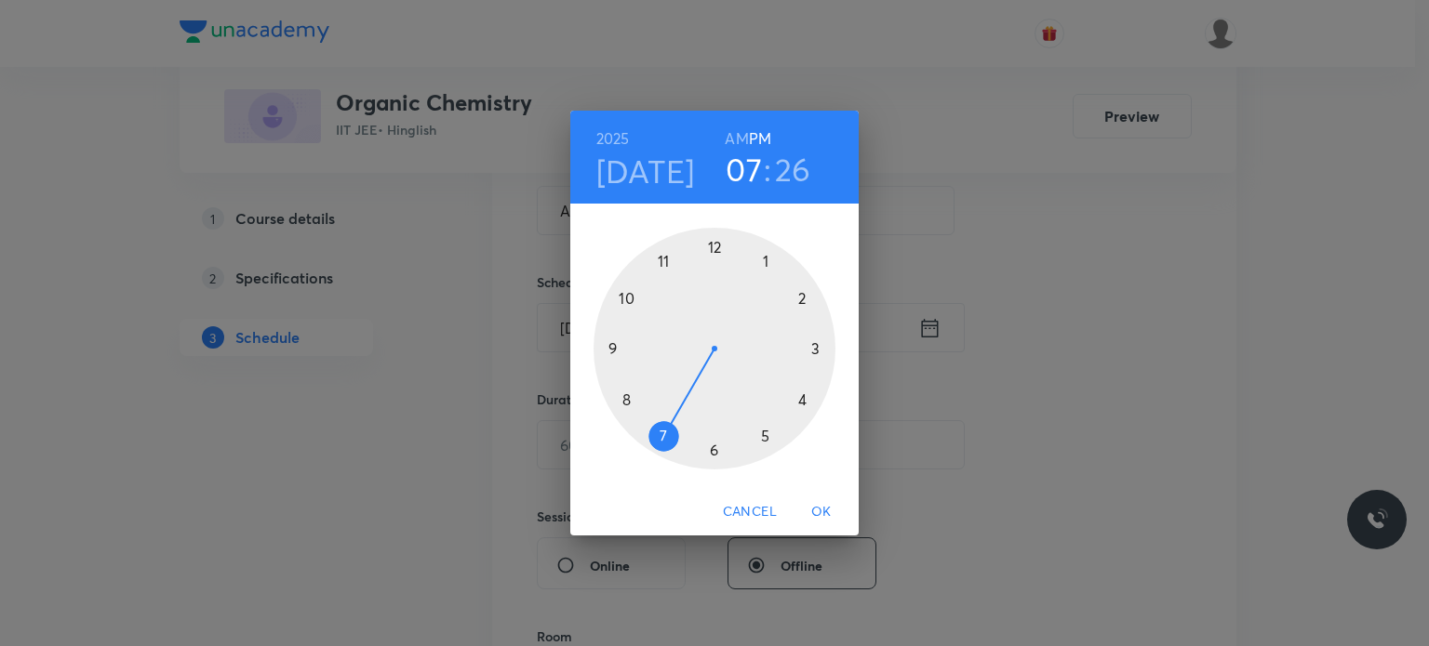
drag, startPoint x: 755, startPoint y: 387, endPoint x: 676, endPoint y: 425, distance: 87.8
click at [676, 425] on div at bounding box center [714, 349] width 242 height 242
click at [793, 166] on h3 "26" at bounding box center [793, 169] width 36 height 39
drag, startPoint x: 729, startPoint y: 391, endPoint x: 708, endPoint y: 248, distance: 143.9
click at [708, 248] on div at bounding box center [714, 349] width 242 height 242
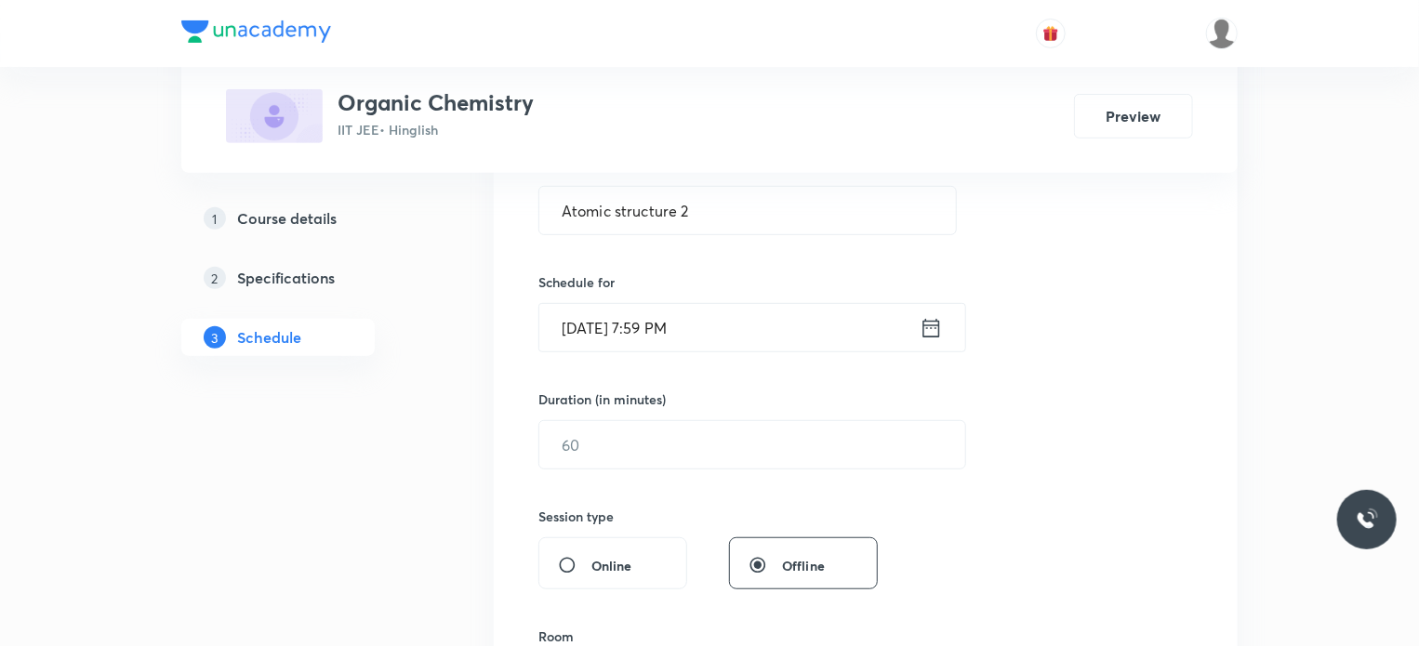
click at [708, 273] on h6 "Schedule for" at bounding box center [748, 283] width 419 height 20
click at [725, 322] on input "Oct 8, 2025, 7:59 PM" at bounding box center [730, 327] width 380 height 47
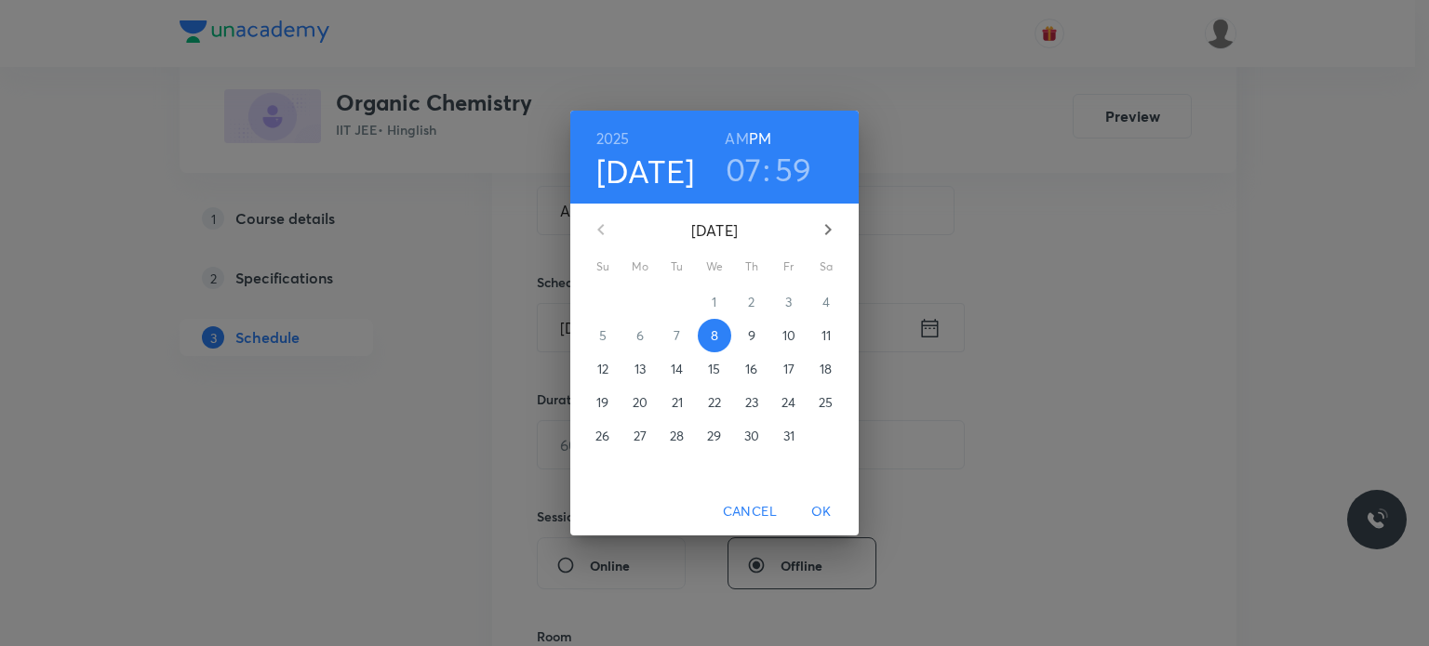
click at [784, 159] on h3 "59" at bounding box center [793, 169] width 37 height 39
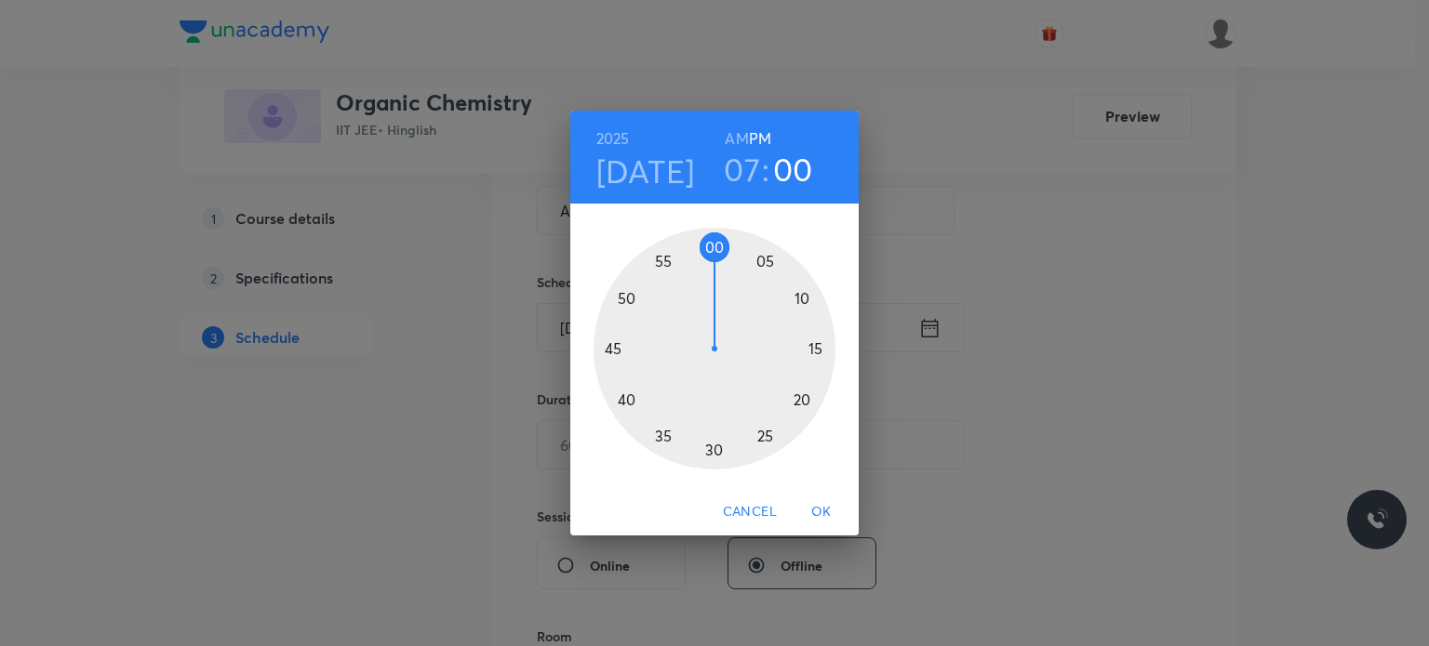
drag, startPoint x: 721, startPoint y: 219, endPoint x: 717, endPoint y: 241, distance: 22.6
click at [717, 241] on div "00 05 10 15 20 25 30 35 40 45 50 55" at bounding box center [714, 346] width 288 height 284
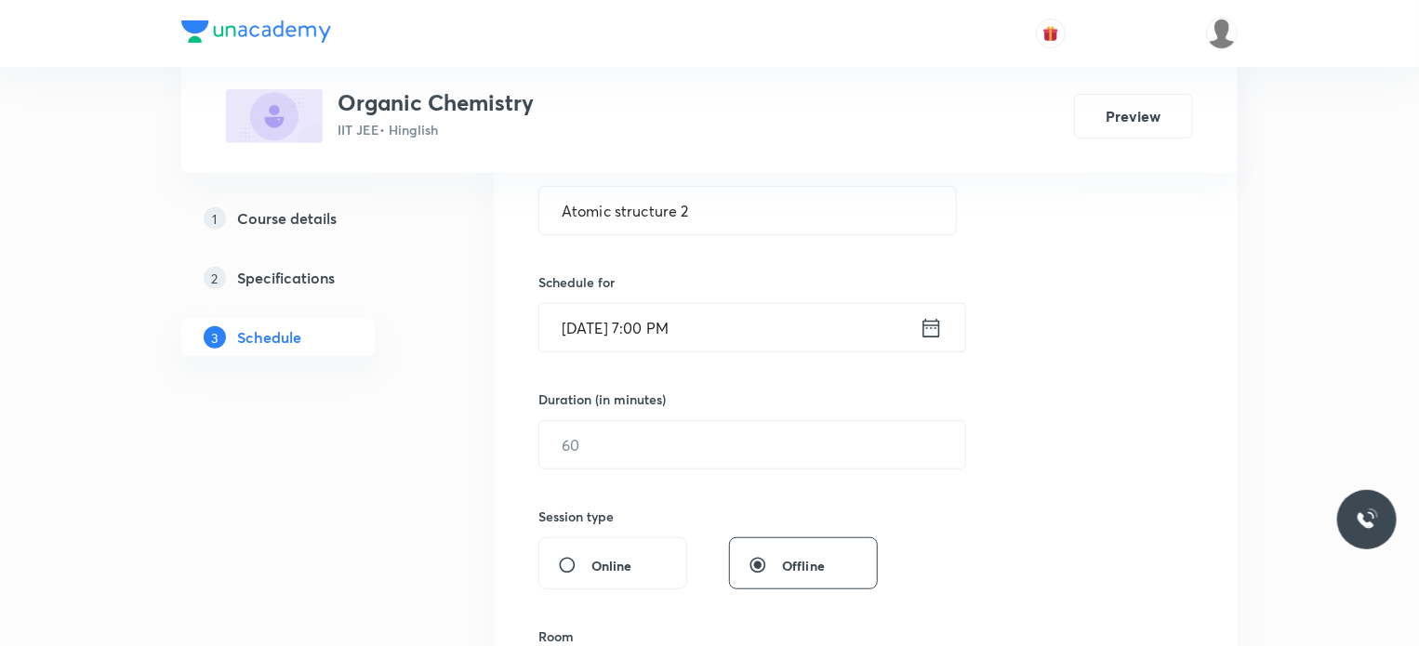
drag, startPoint x: 664, startPoint y: 391, endPoint x: 662, endPoint y: 400, distance: 9.5
click at [662, 400] on h6 "Duration (in minutes)" at bounding box center [602, 400] width 127 height 20
click at [659, 413] on div "Duration (in minutes) ​" at bounding box center [709, 430] width 340 height 80
drag, startPoint x: 646, startPoint y: 434, endPoint x: 629, endPoint y: 436, distance: 16.8
click at [638, 436] on input "text" at bounding box center [753, 444] width 426 height 47
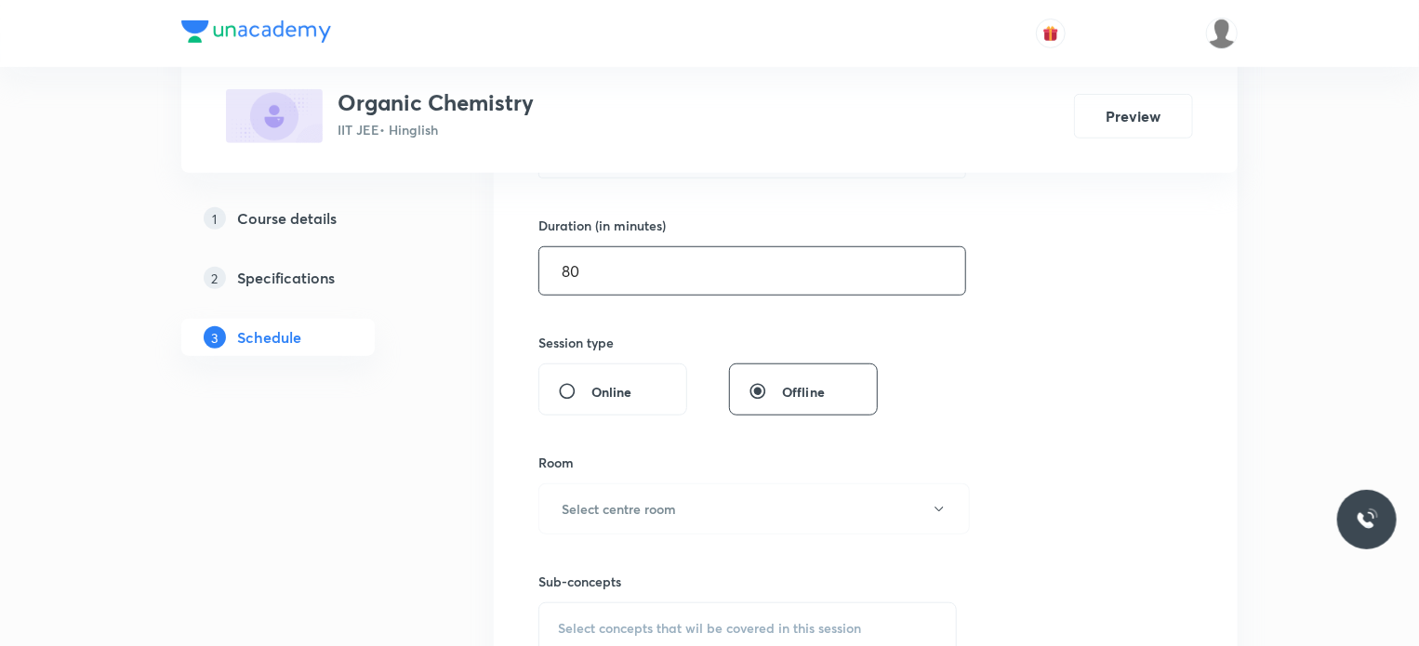
scroll to position [558, 0]
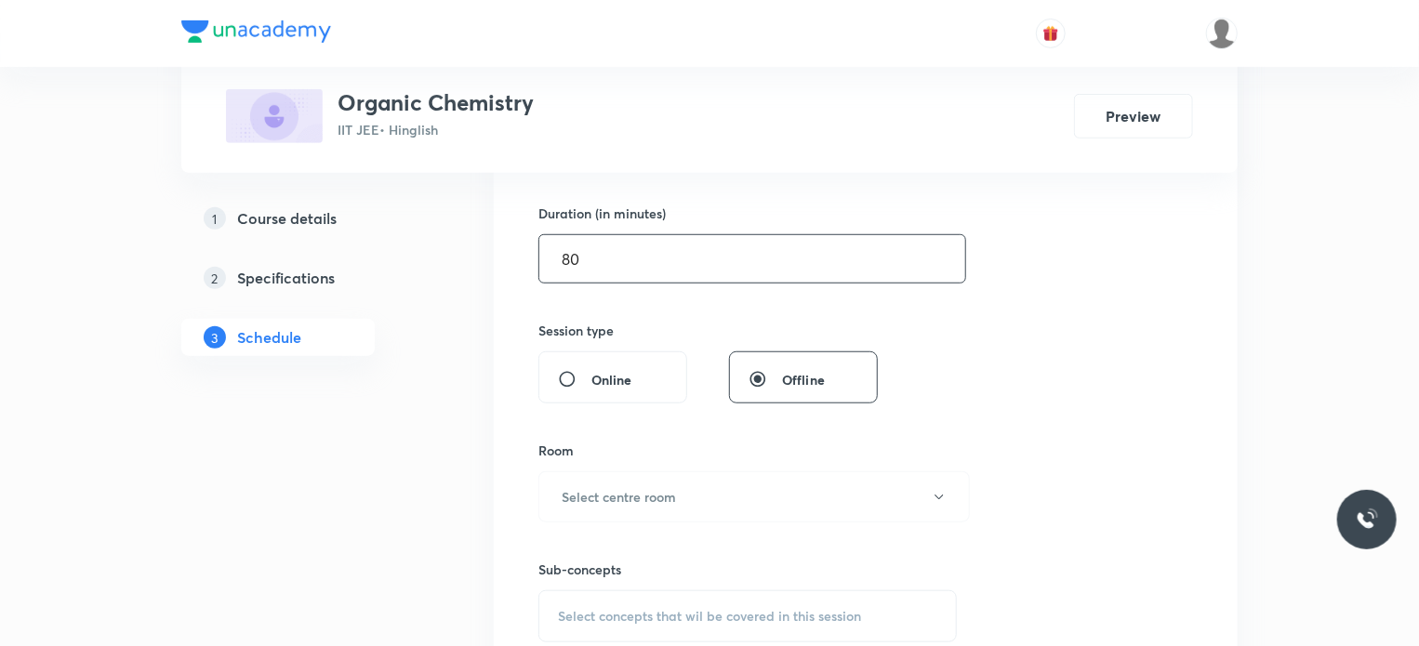
type input "80"
click at [700, 457] on div "Room" at bounding box center [748, 451] width 419 height 20
click at [669, 523] on div "Sub-concepts Select concepts that wil be covered in this session" at bounding box center [748, 583] width 419 height 120
click at [650, 482] on button "Select centre room" at bounding box center [755, 497] width 432 height 51
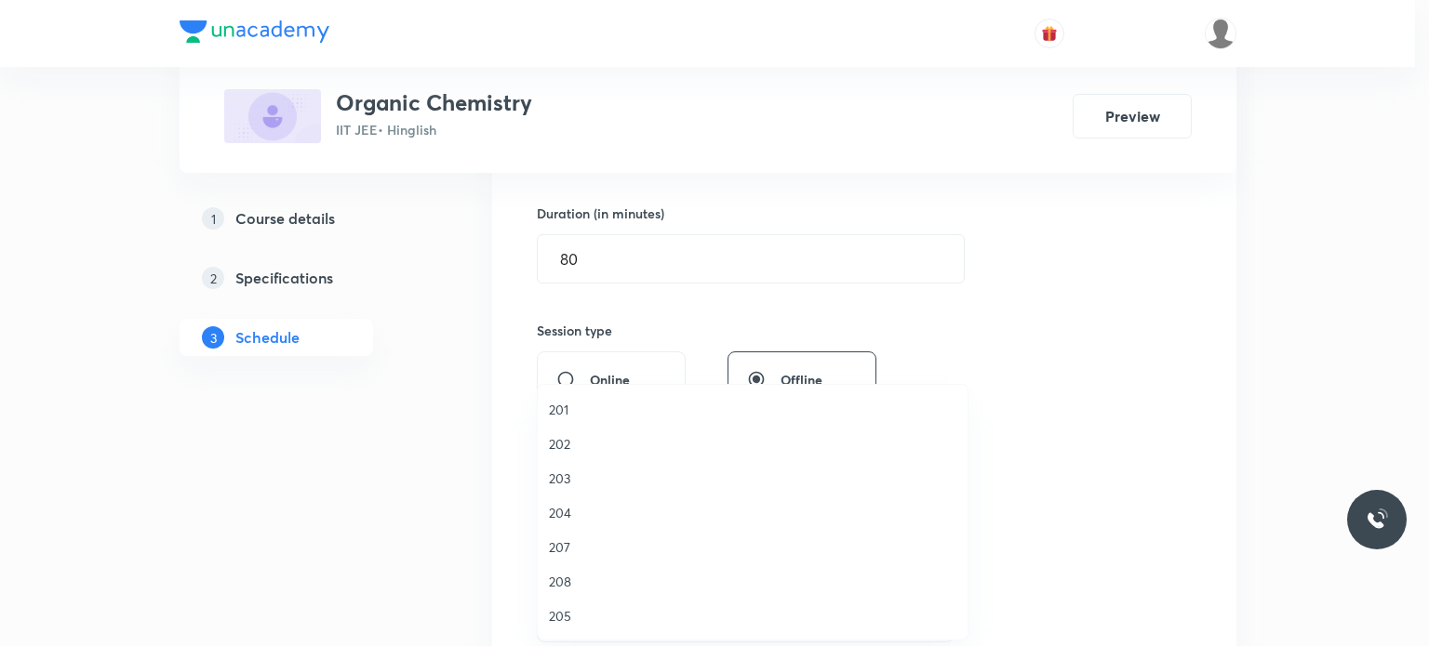
click at [606, 475] on span "203" at bounding box center [752, 479] width 407 height 20
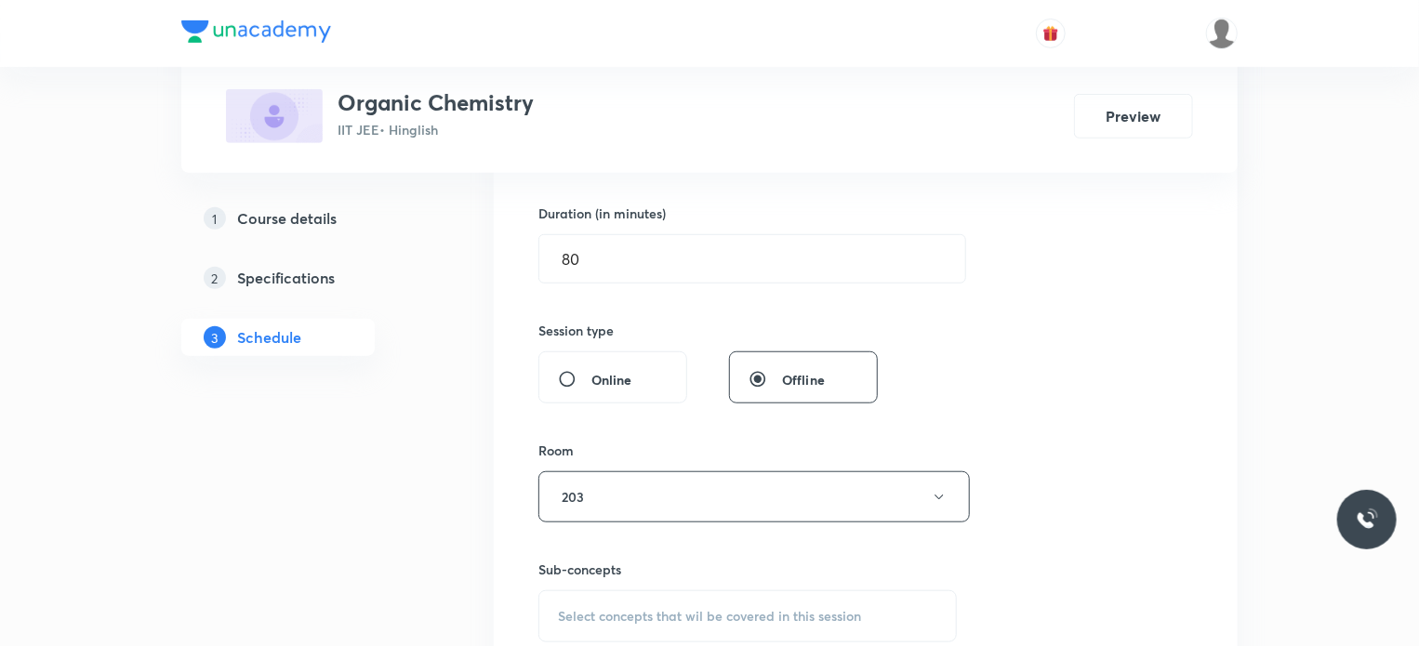
click at [739, 613] on span "Select concepts that wil be covered in this session" at bounding box center [709, 616] width 303 height 15
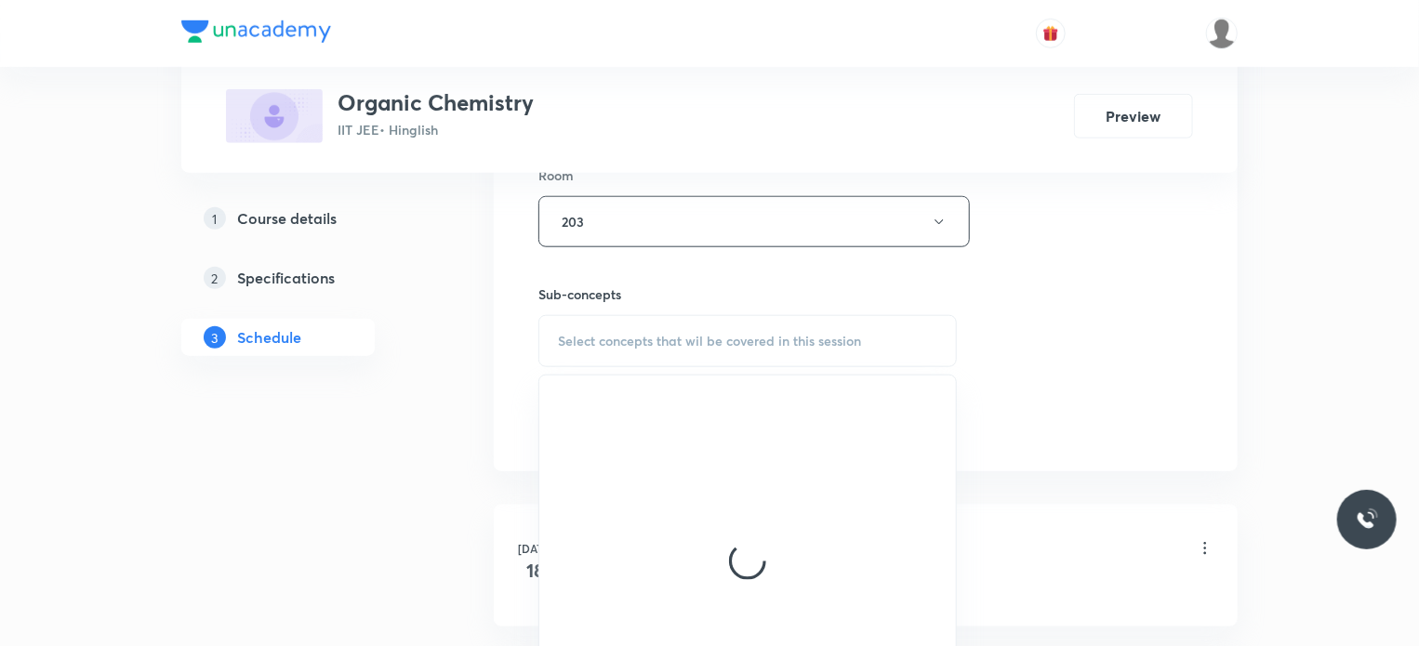
scroll to position [837, 0]
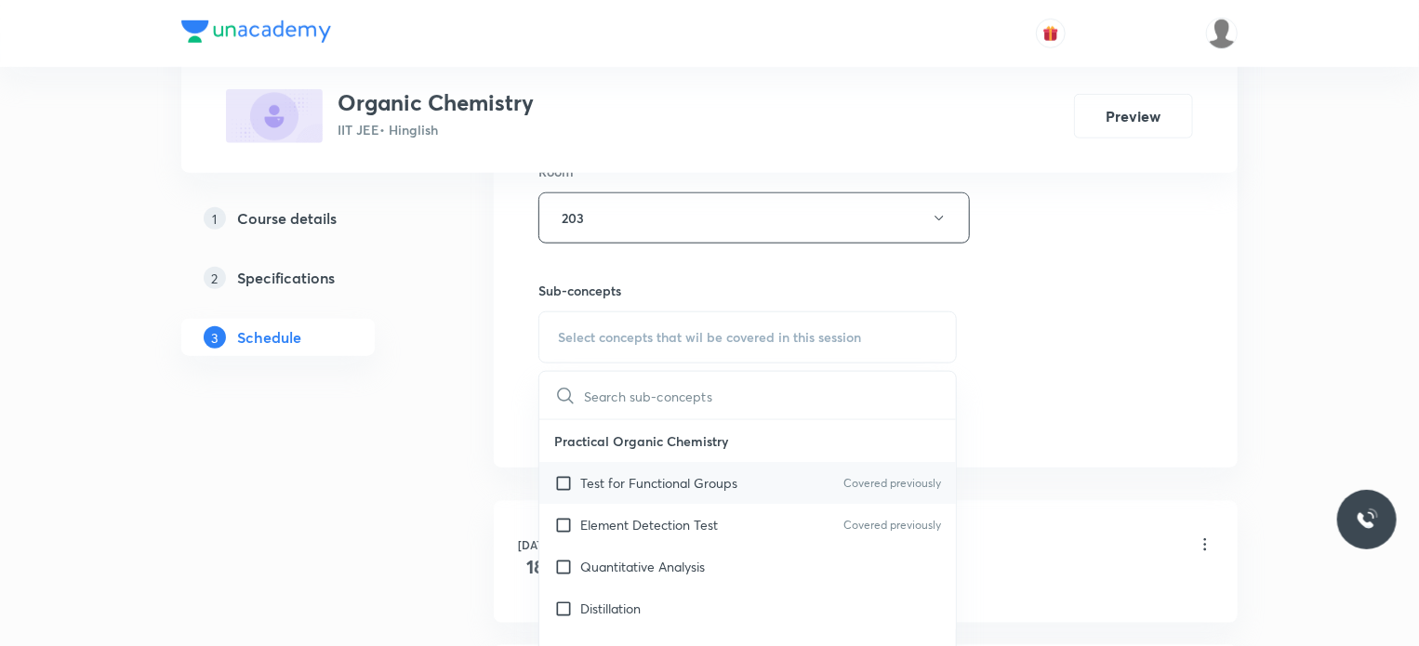
click at [768, 479] on div "Test for Functional Groups Covered previously" at bounding box center [748, 483] width 417 height 42
checkbox input "true"
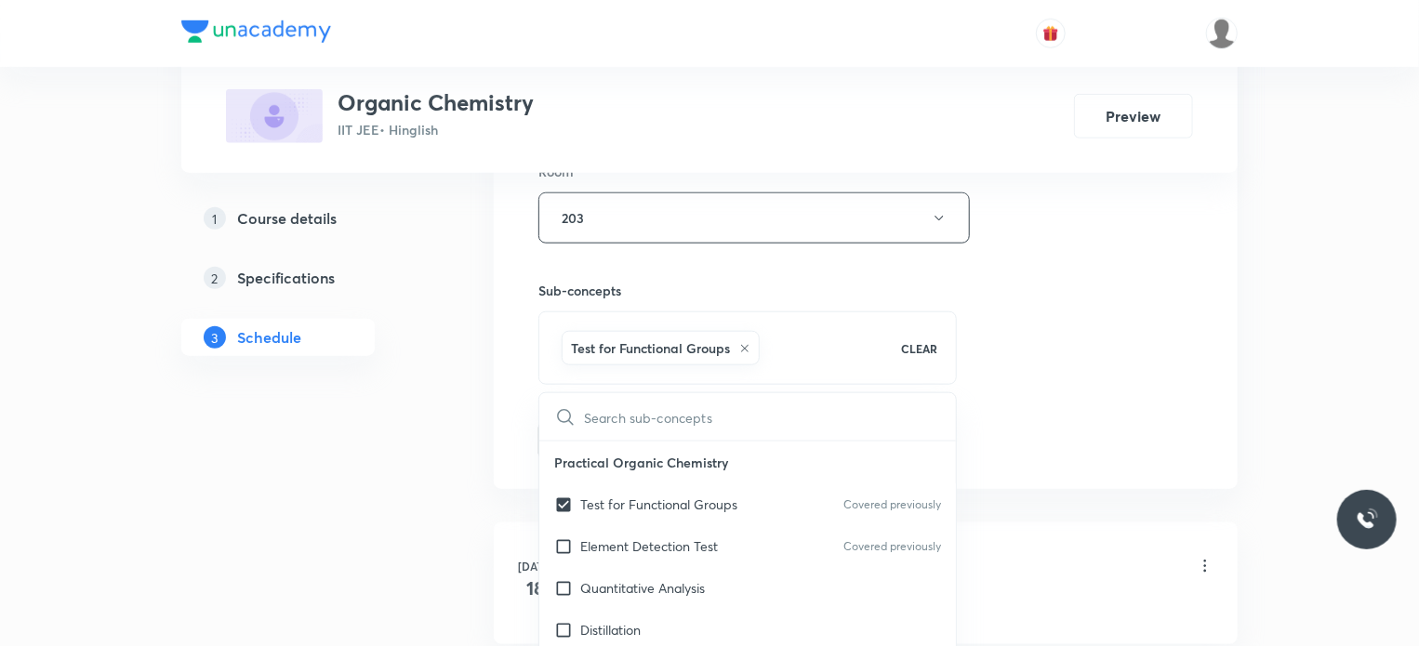
click at [1050, 351] on div "Session 39 Live class Session title 18/99 Atomic structure 2 ​ Schedule for Oct…" at bounding box center [866, 12] width 655 height 895
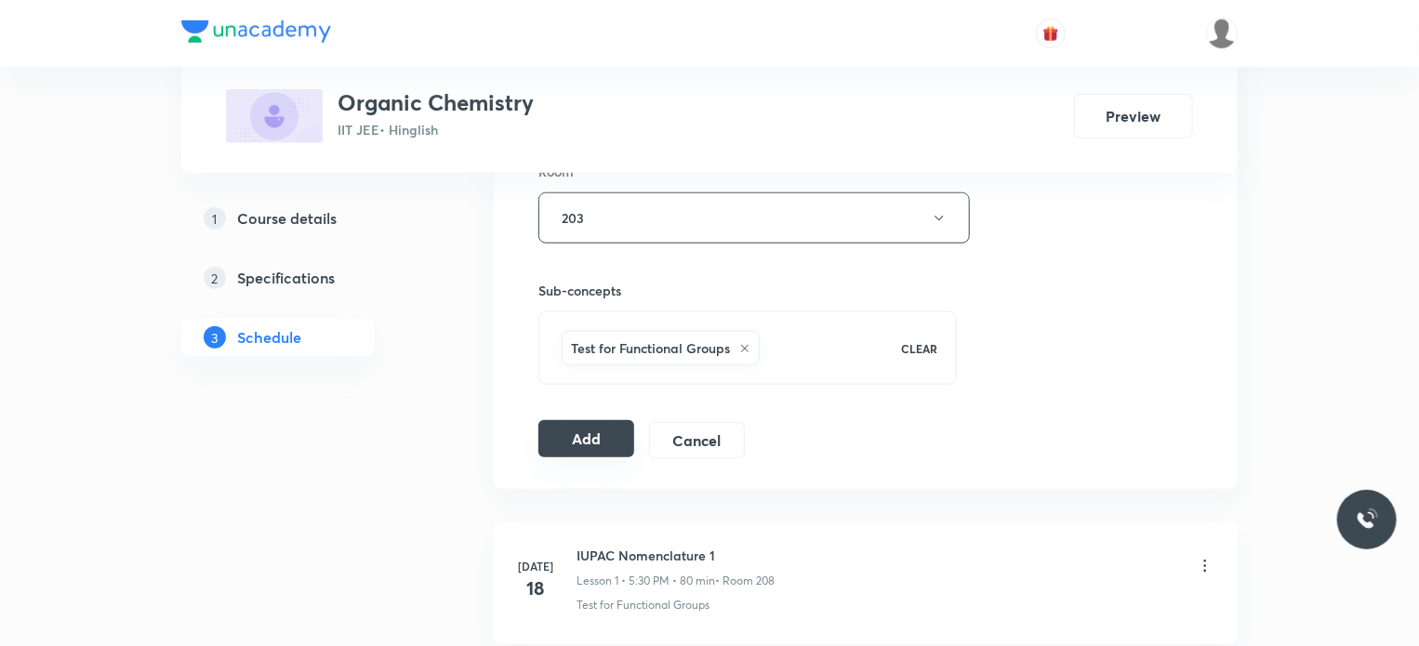
click at [590, 441] on button "Add" at bounding box center [587, 438] width 96 height 37
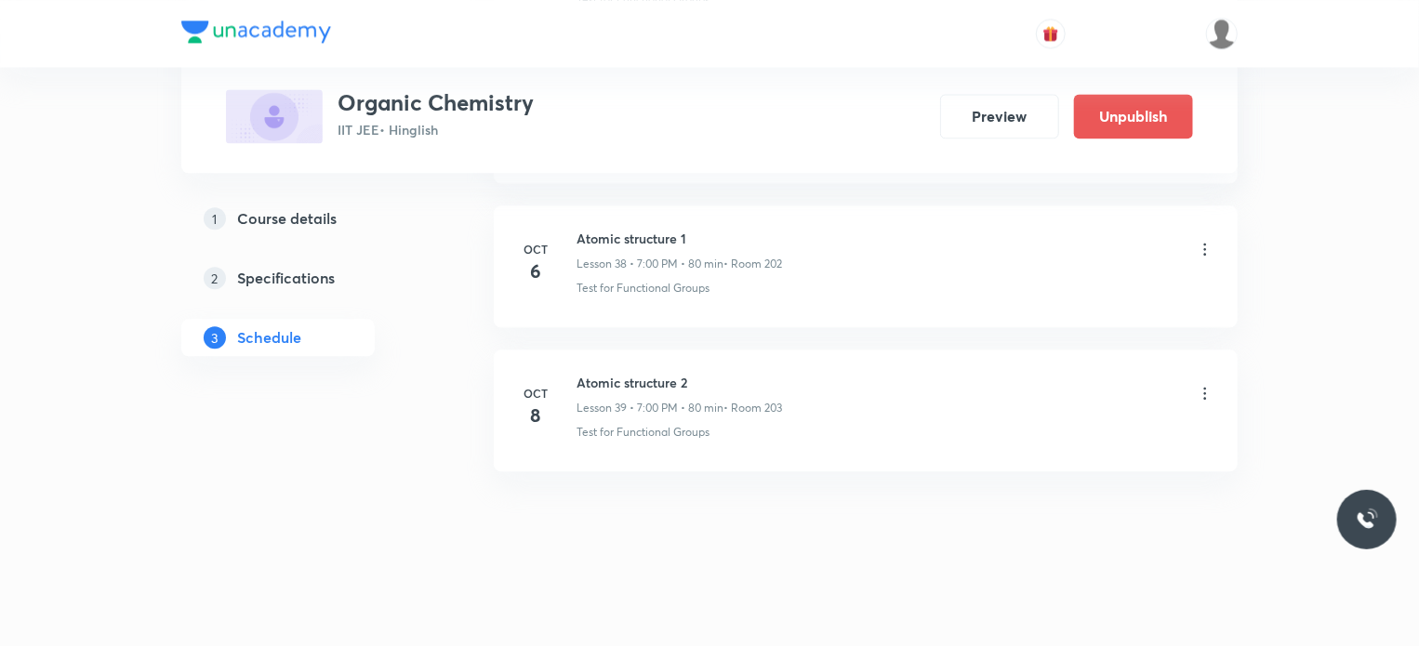
scroll to position [5407, 0]
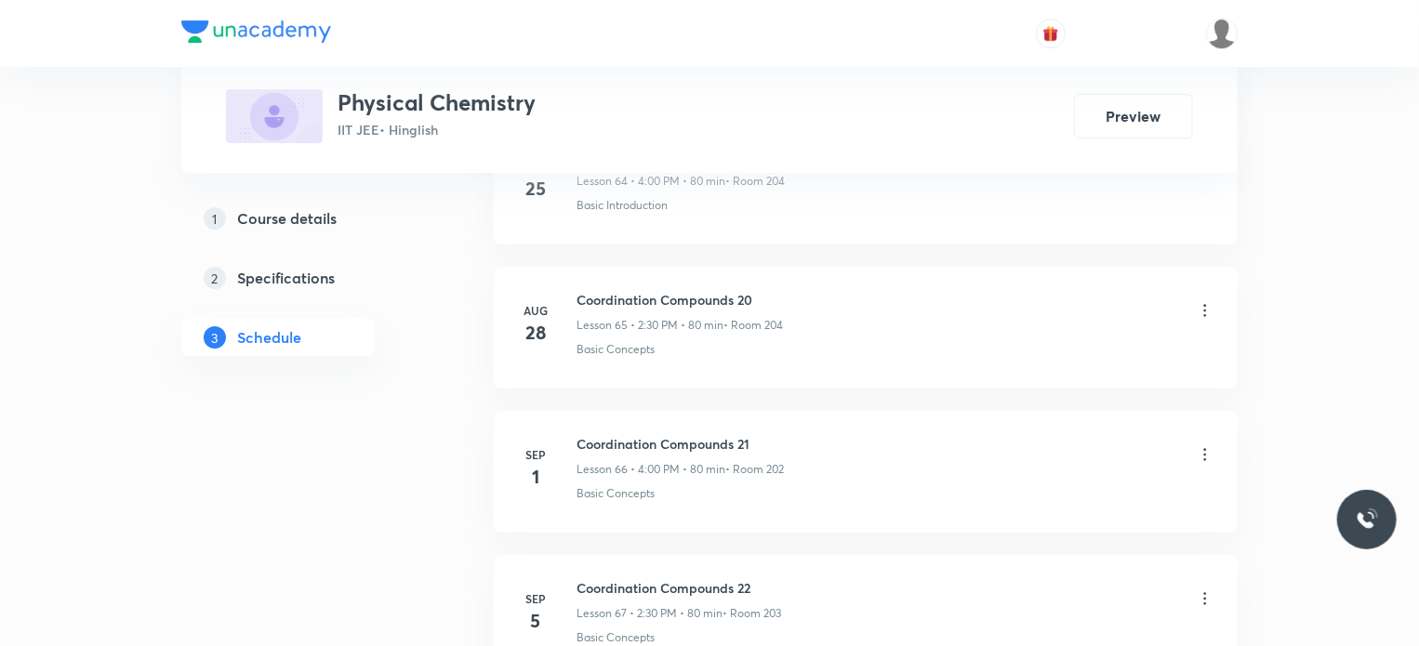
scroll to position [12347, 0]
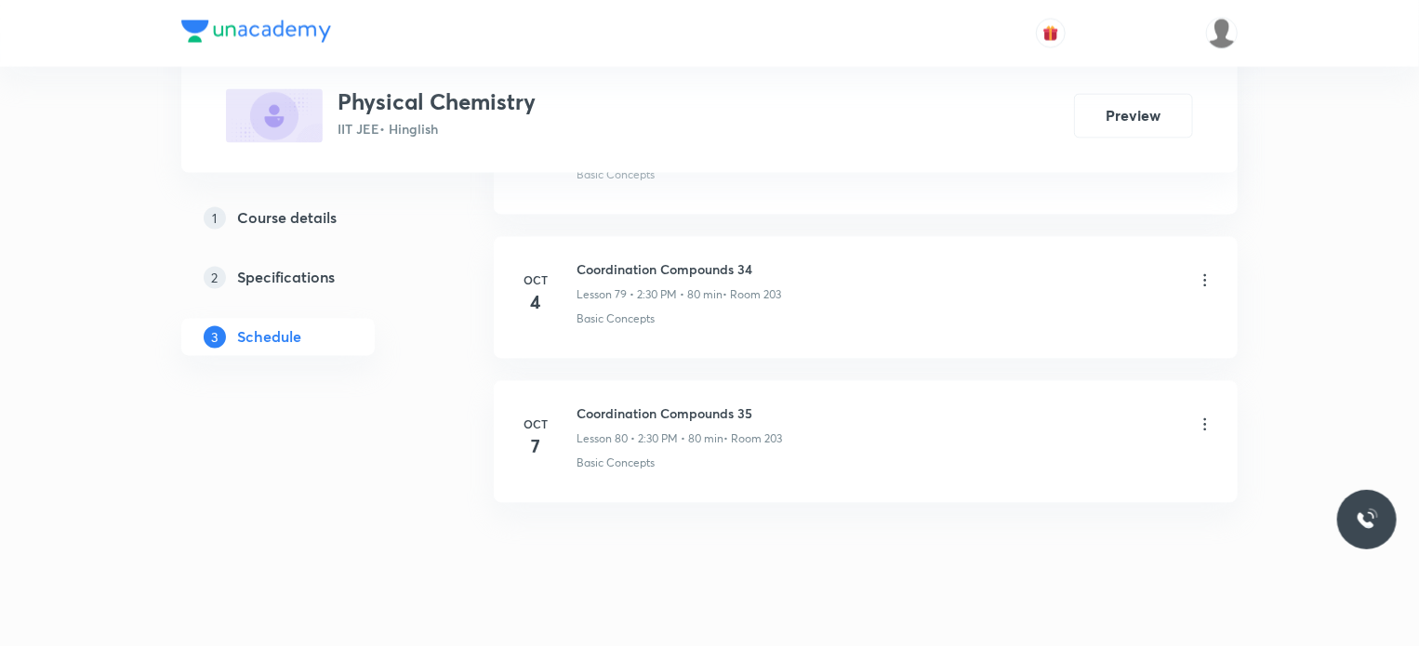
click at [676, 405] on h6 "Coordination Compounds 35" at bounding box center [680, 415] width 206 height 20
copy h6 "Coordination Compounds 35"
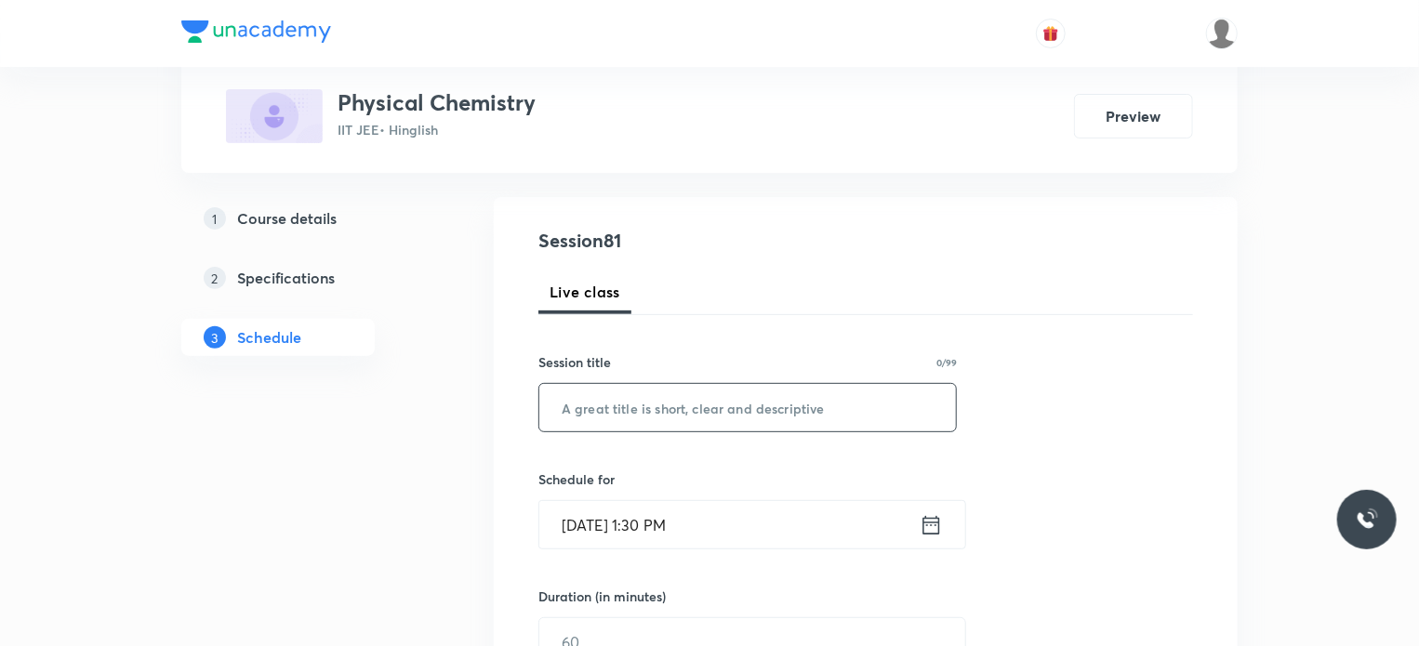
scroll to position [186, 0]
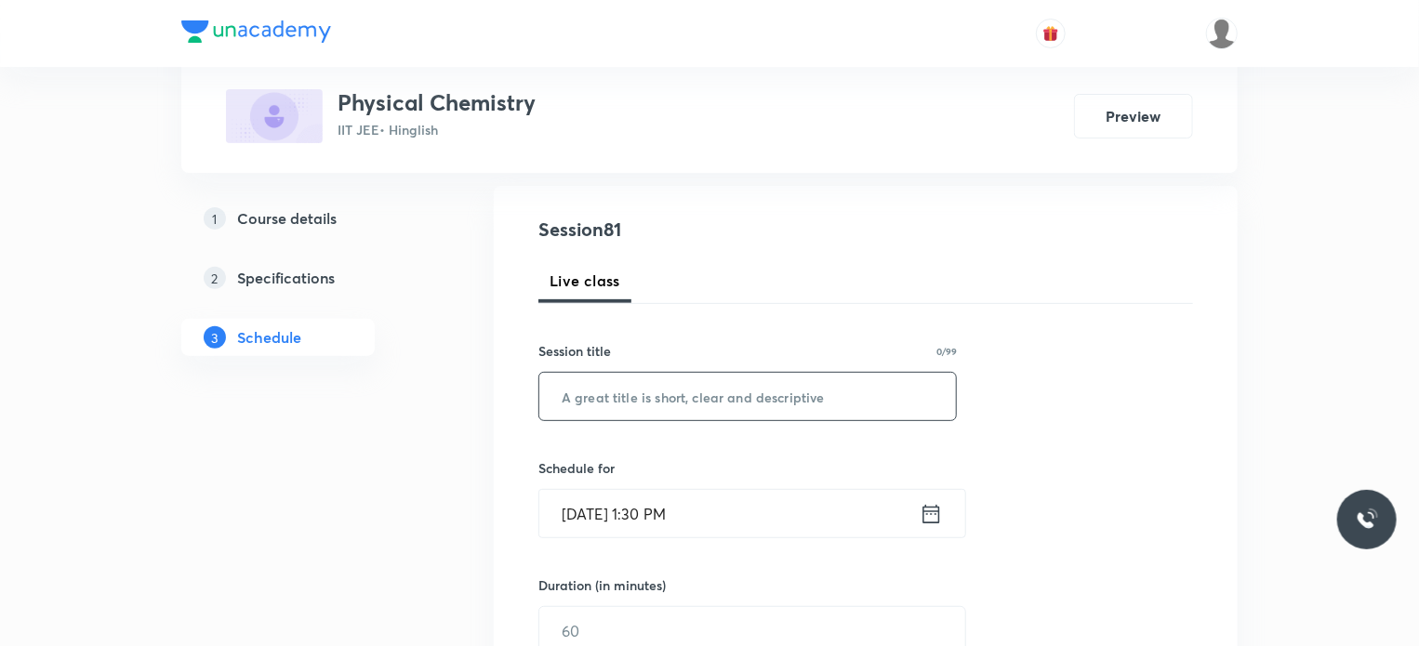
click at [766, 418] on input "text" at bounding box center [748, 396] width 417 height 47
paste input "Coordination Compounds 35"
type input "Coordination Compounds 36"
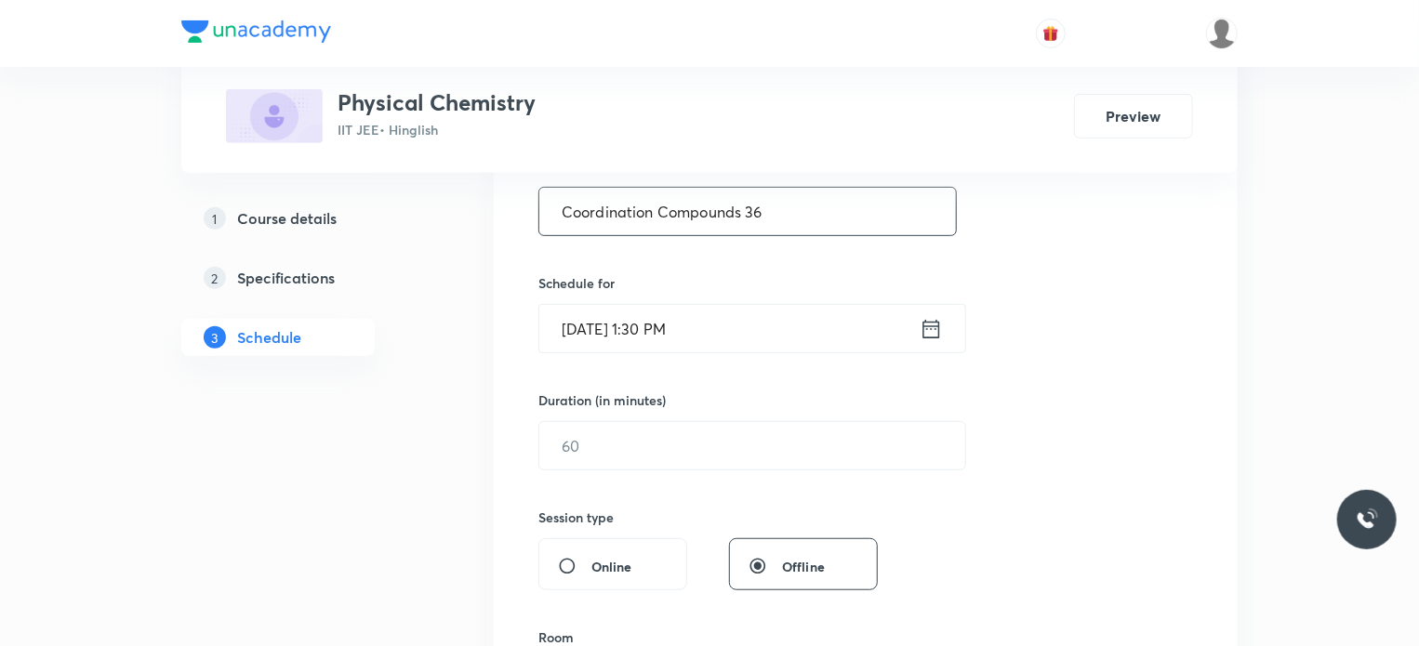
scroll to position [372, 0]
click at [726, 334] on input "[DATE] 1:30 PM" at bounding box center [730, 327] width 380 height 47
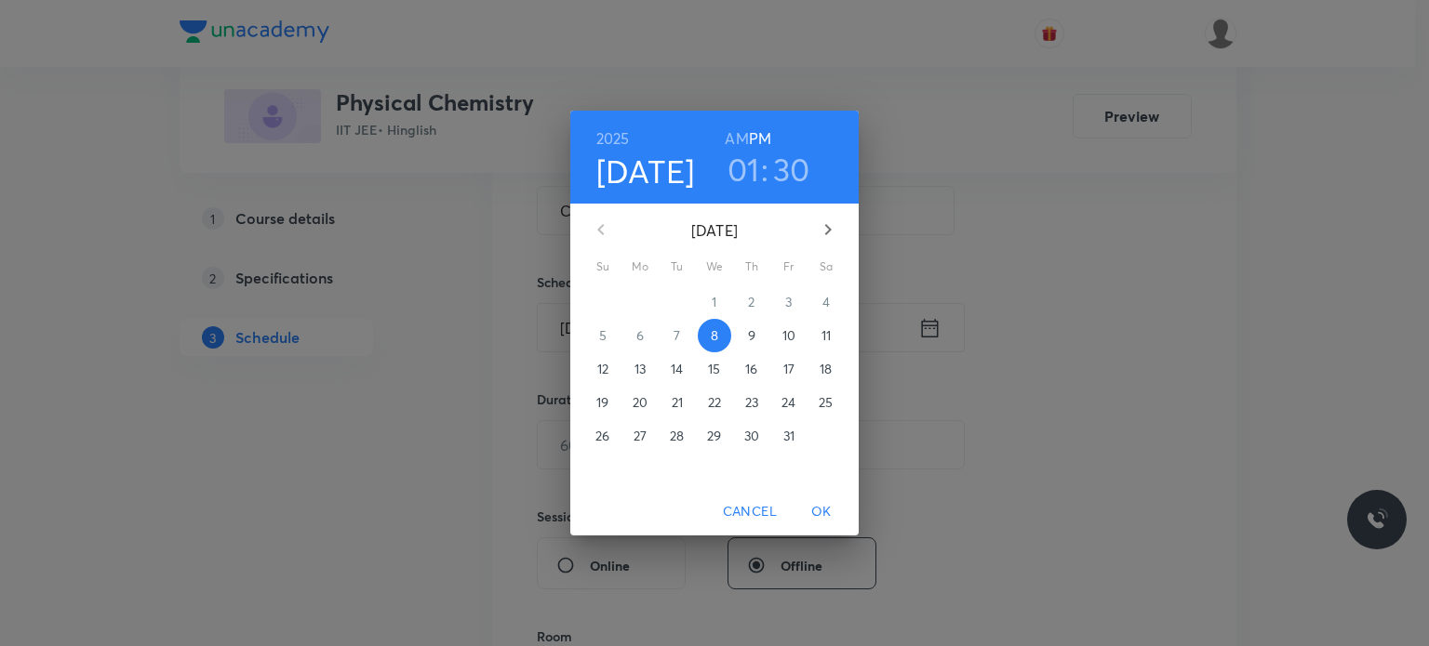
click at [746, 151] on h6 "AM" at bounding box center [736, 139] width 23 height 26
click at [760, 141] on h6 "PM" at bounding box center [760, 139] width 22 height 26
click at [721, 193] on div "[DATE] 01 : 30 AM PM" at bounding box center [714, 157] width 288 height 93
click at [740, 165] on h3 "01" at bounding box center [743, 169] width 33 height 39
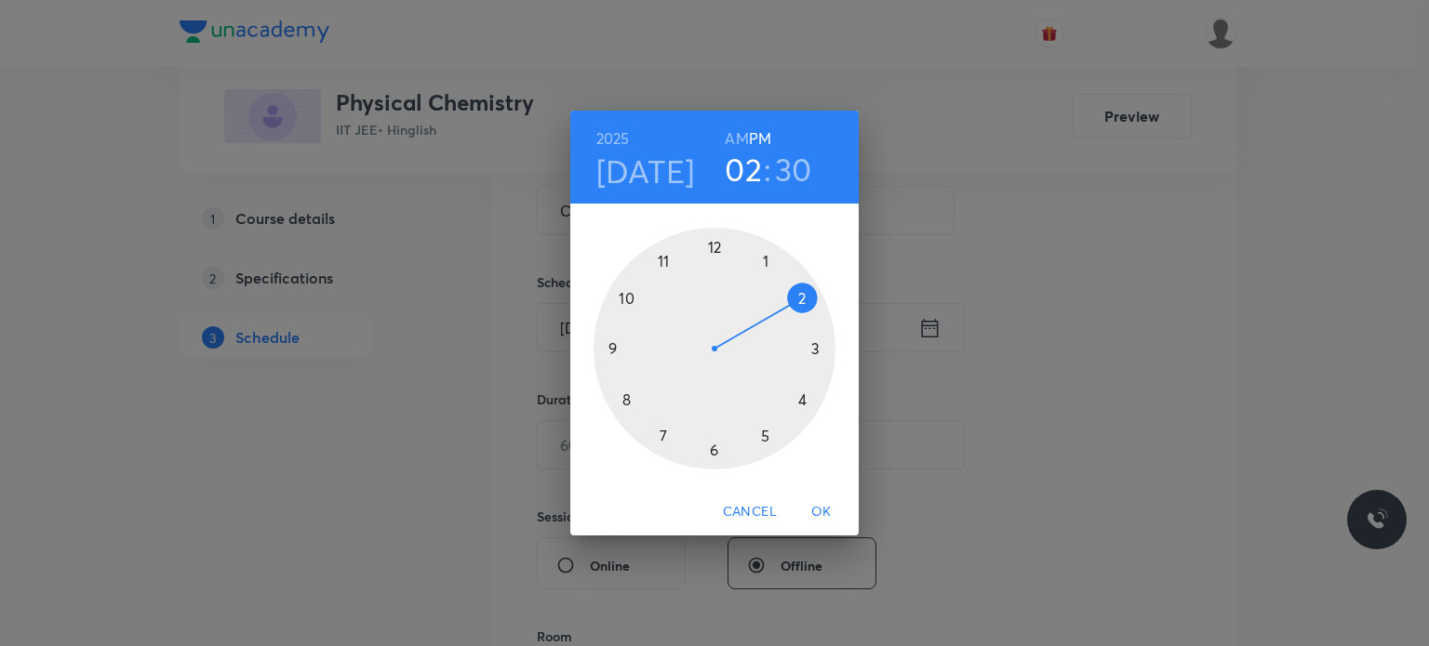
drag, startPoint x: 829, startPoint y: 359, endPoint x: 813, endPoint y: 303, distance: 58.0
click at [813, 303] on div at bounding box center [714, 349] width 242 height 242
click at [816, 492] on div "Cancel OK" at bounding box center [714, 511] width 288 height 49
click at [817, 513] on span "OK" at bounding box center [821, 511] width 45 height 23
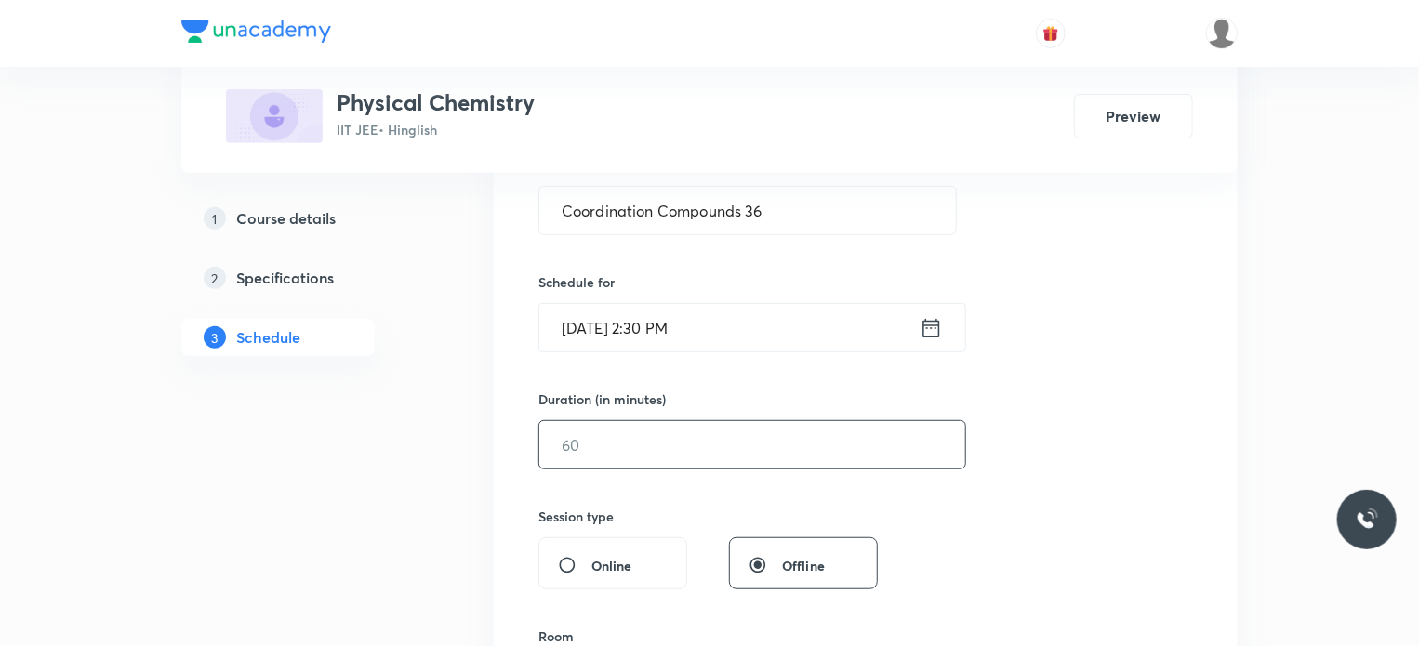
click at [678, 431] on input "text" at bounding box center [753, 444] width 426 height 47
type input "80"
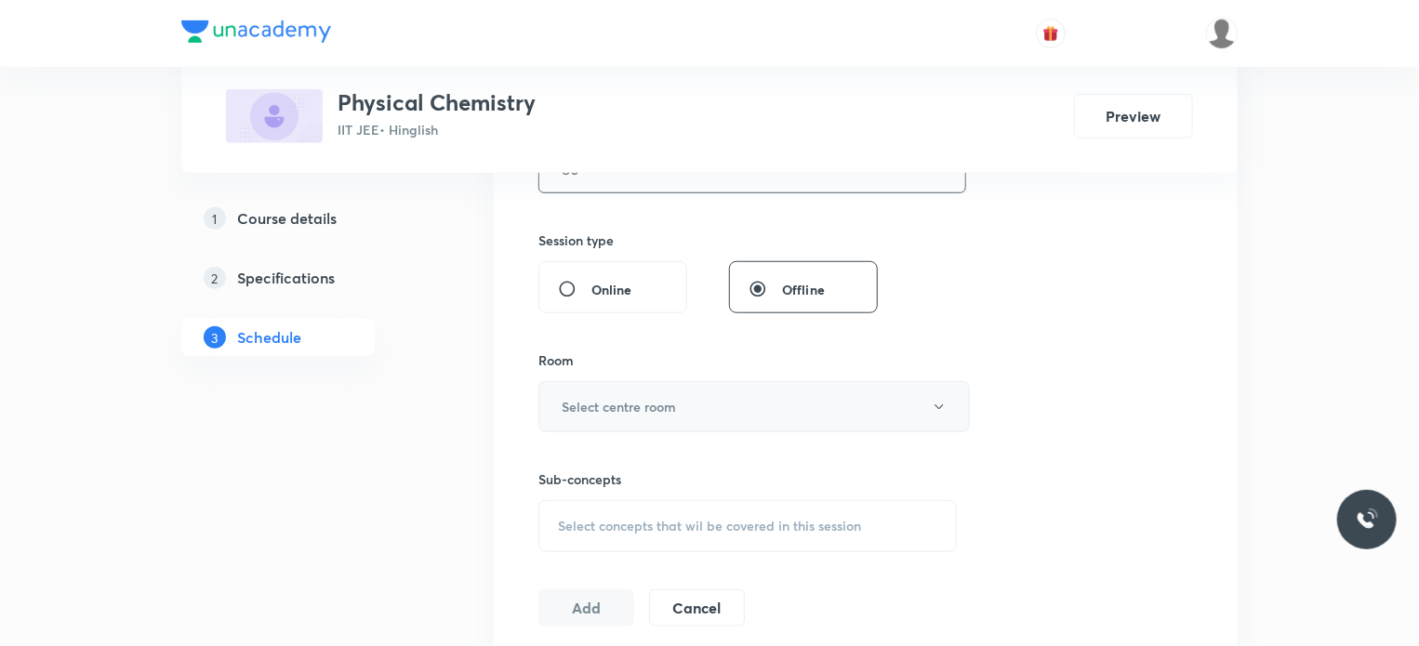
scroll to position [651, 0]
click at [608, 435] on div "Sub-concepts Select concepts that wil be covered in this session" at bounding box center [748, 490] width 419 height 120
click at [608, 421] on button "Select centre room" at bounding box center [755, 404] width 432 height 51
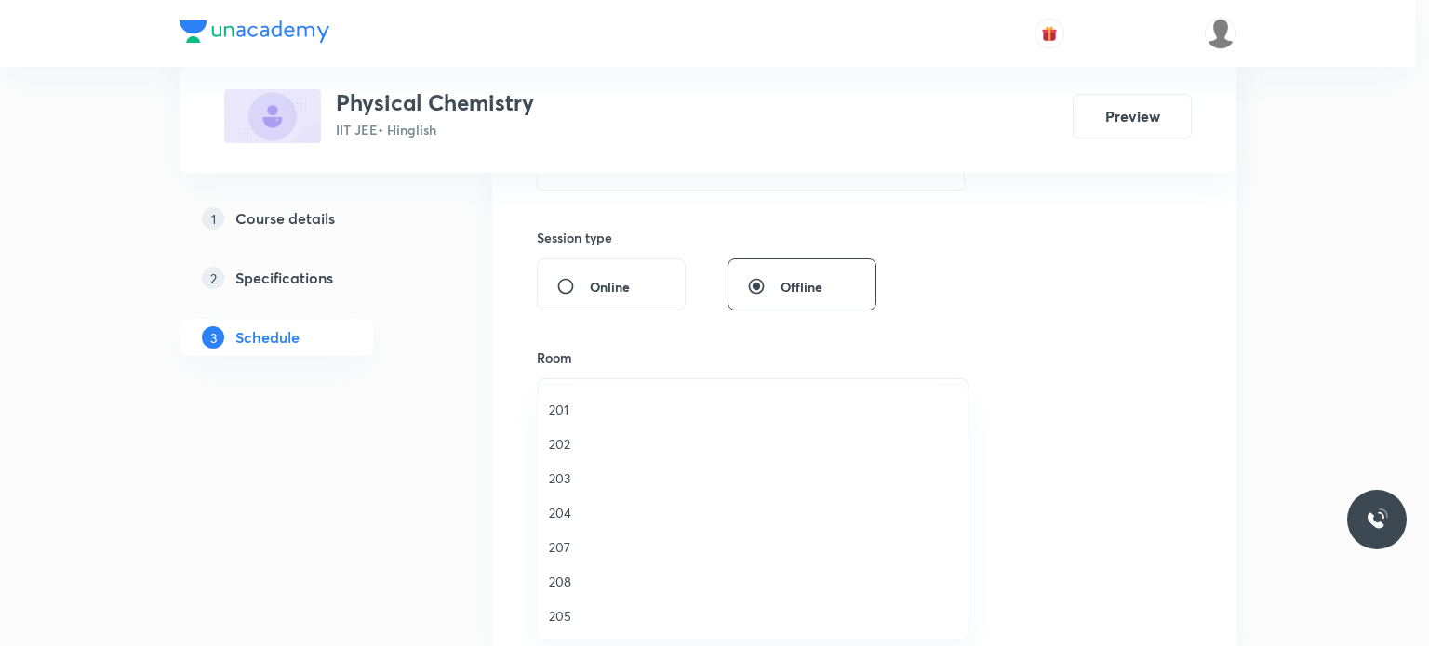
click at [601, 442] on span "202" at bounding box center [752, 444] width 407 height 20
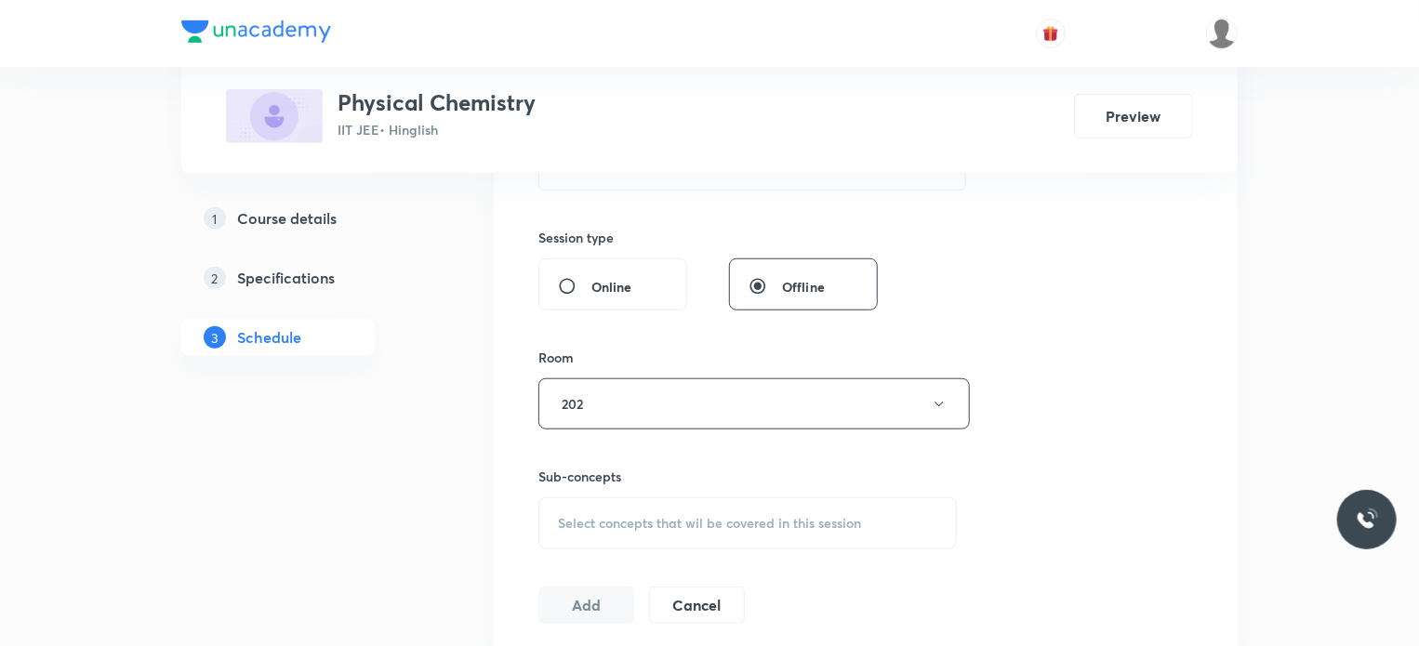
click at [688, 516] on span "Select concepts that wil be covered in this session" at bounding box center [709, 523] width 303 height 15
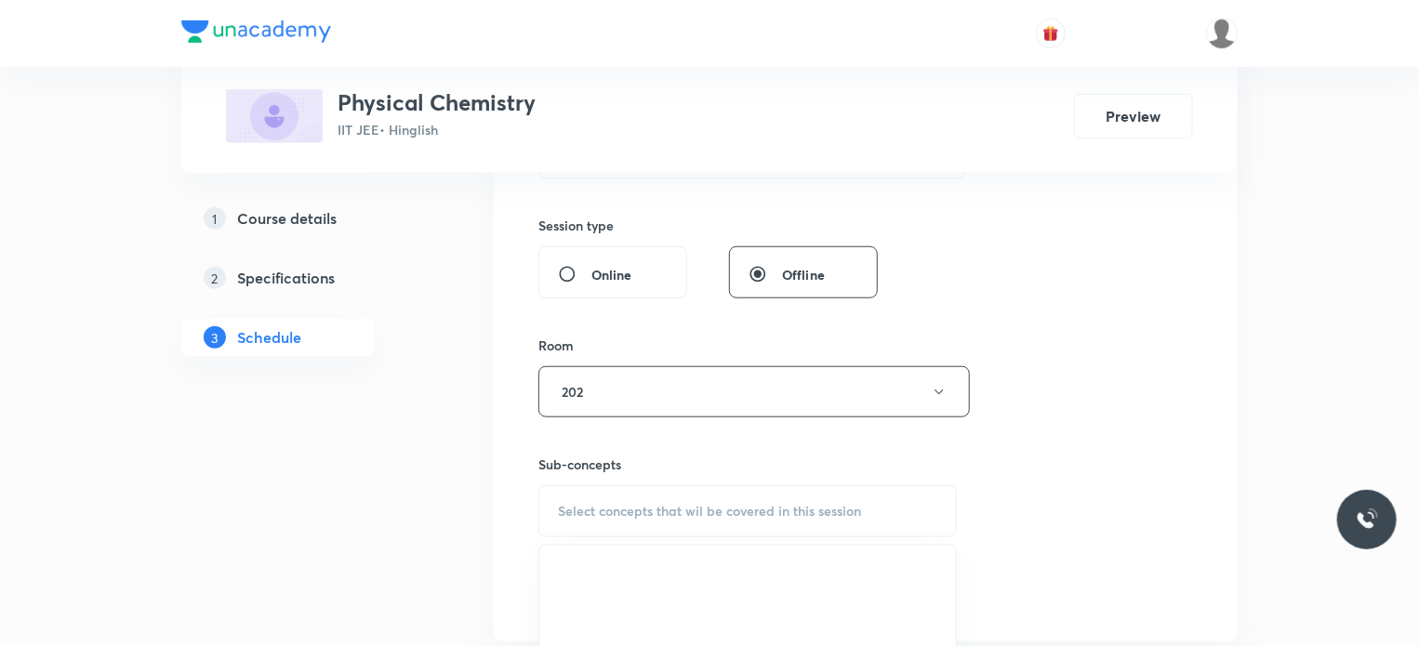
scroll to position [837, 0]
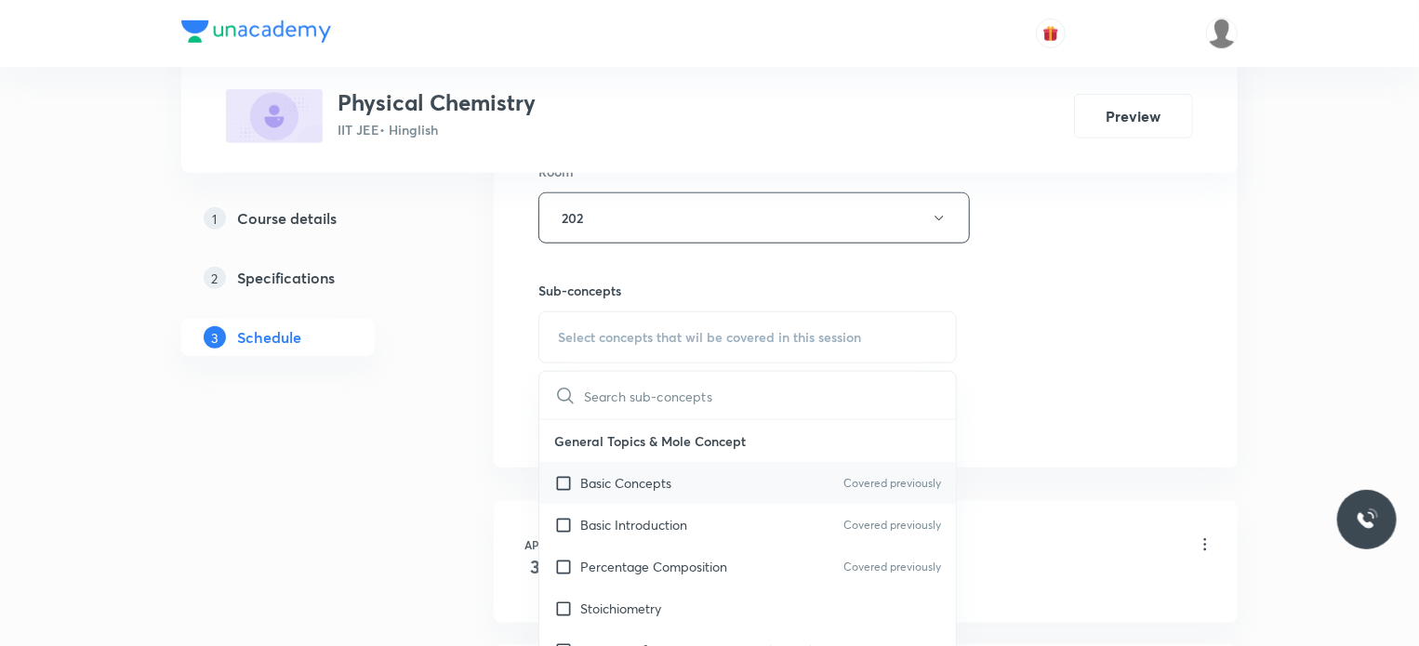
click at [685, 483] on div "Basic Concepts Covered previously" at bounding box center [748, 483] width 417 height 42
checkbox input "true"
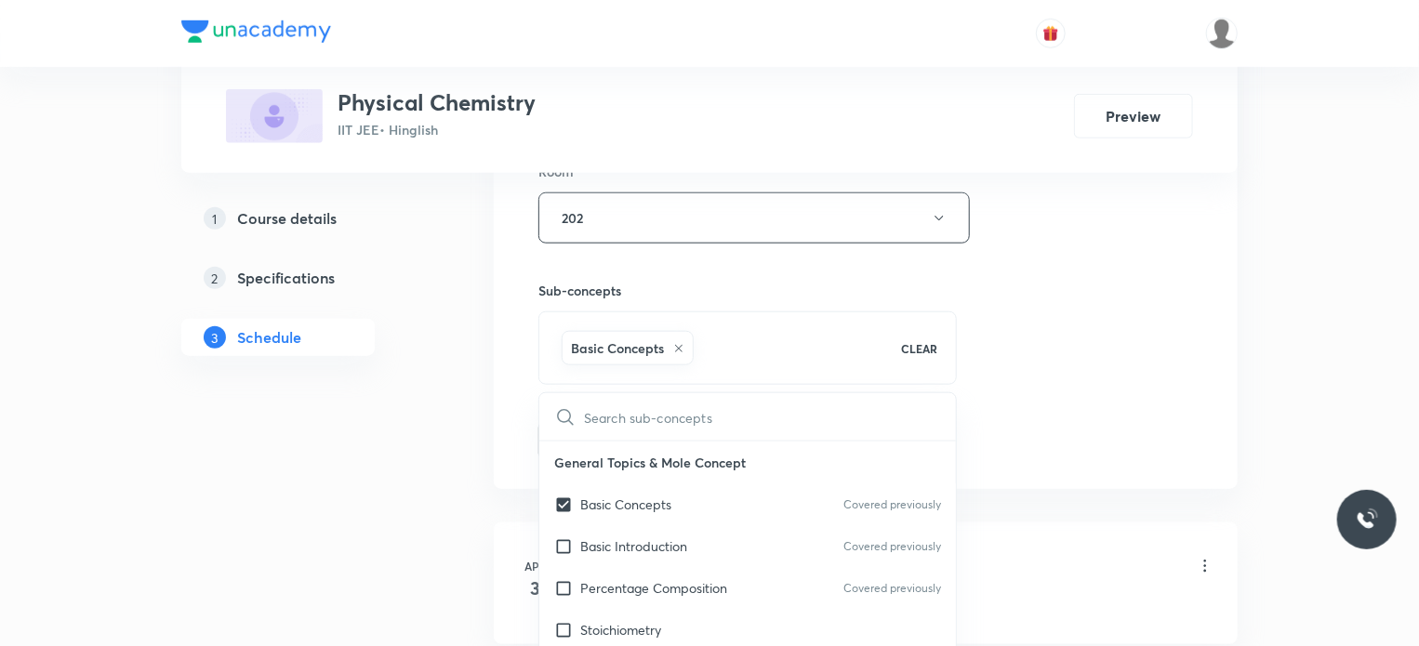
click at [1151, 372] on div "Session 81 Live class Session title 25/99 Coordination Compounds 36 ​ Schedule …" at bounding box center [866, 12] width 655 height 895
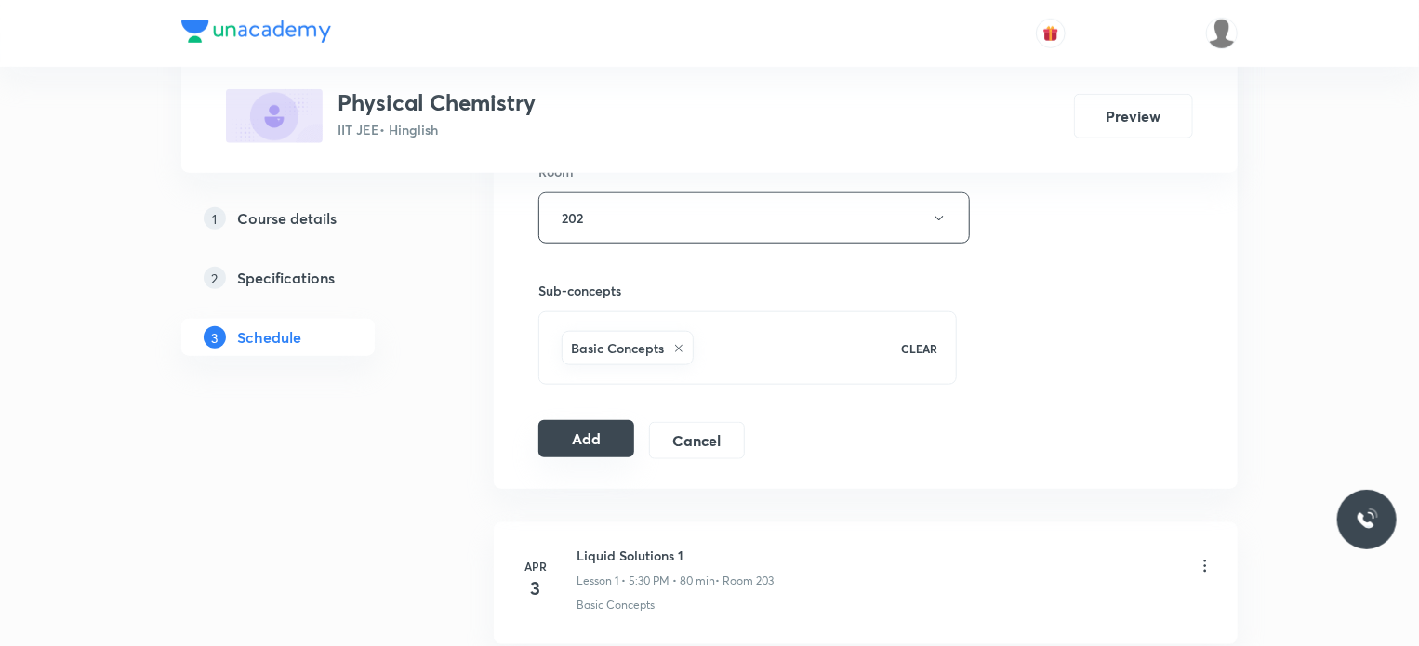
click at [566, 445] on button "Add" at bounding box center [587, 438] width 96 height 37
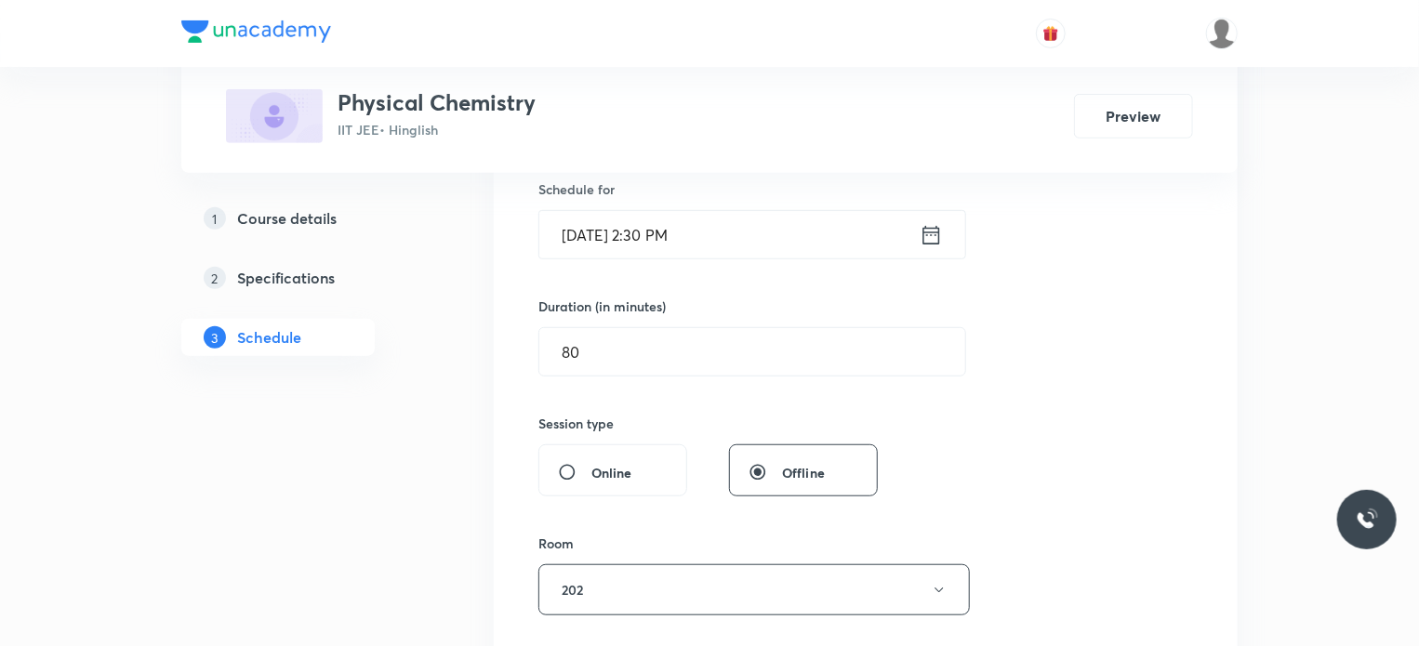
scroll to position [12368, 0]
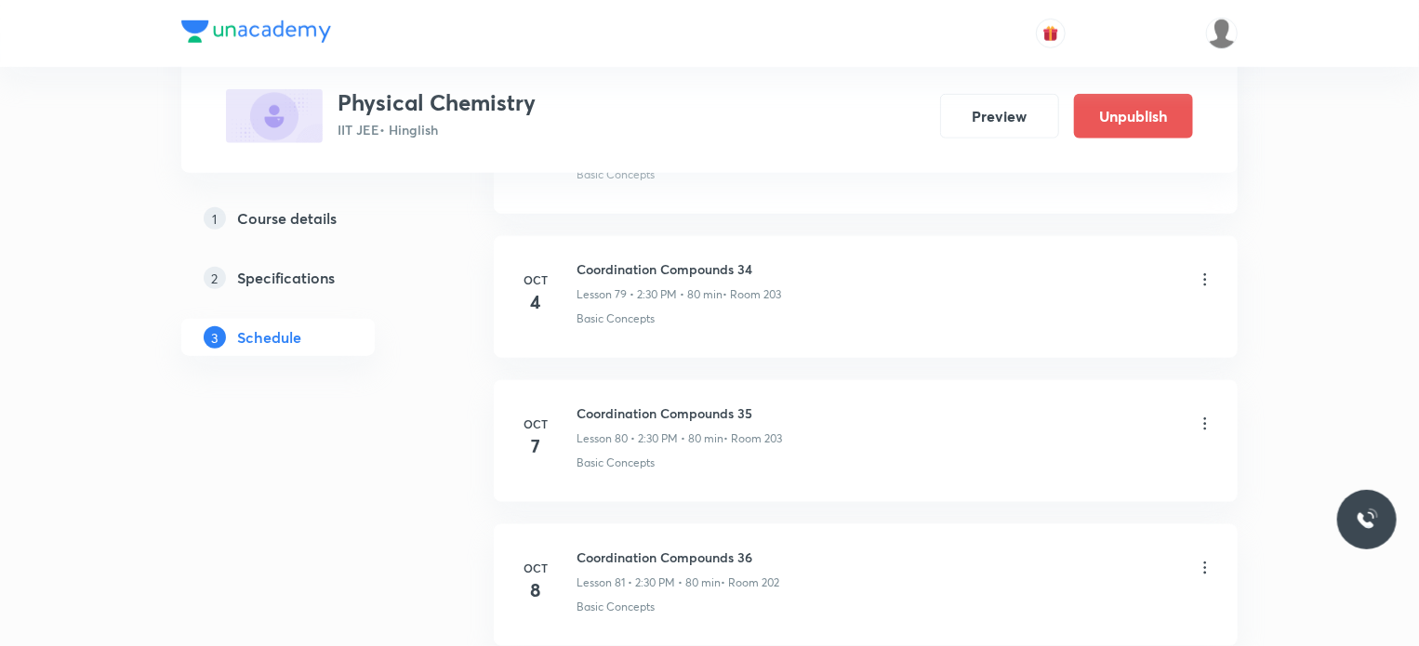
scroll to position [11637, 0]
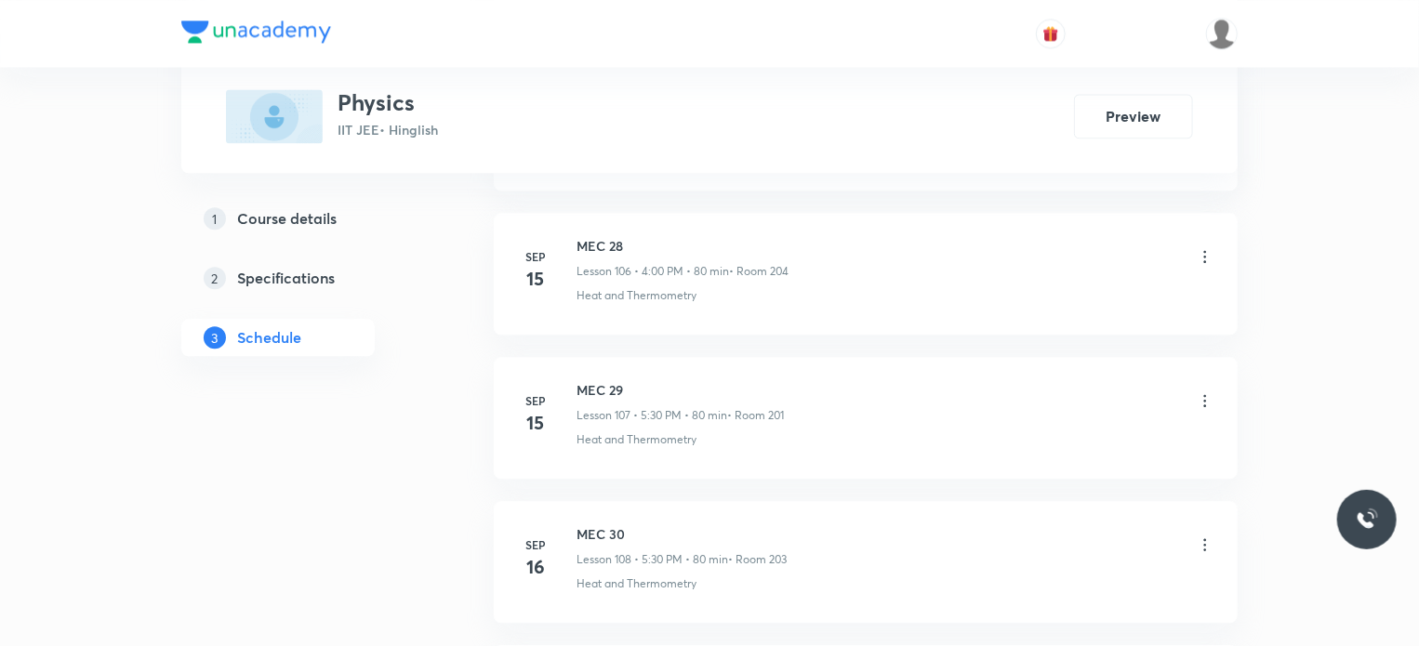
scroll to position [18243, 0]
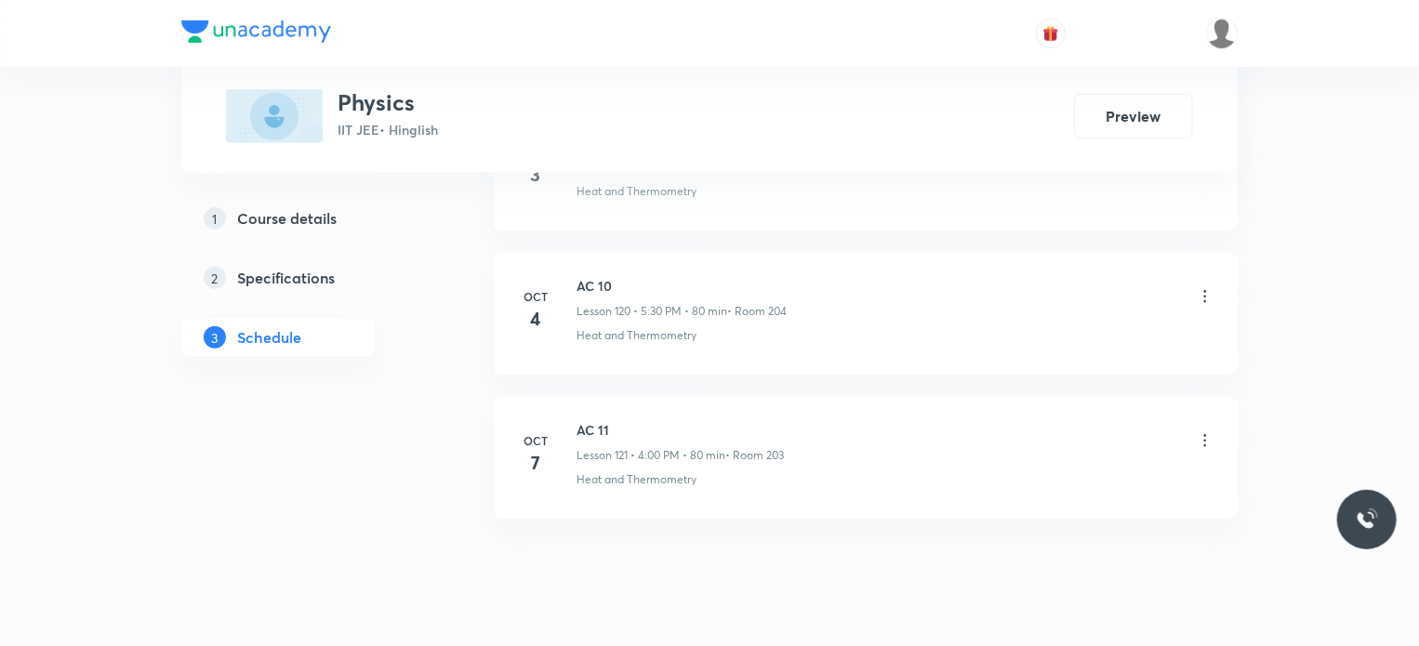
click at [586, 420] on h6 "AC 11" at bounding box center [680, 430] width 207 height 20
copy h6 "AC 11"
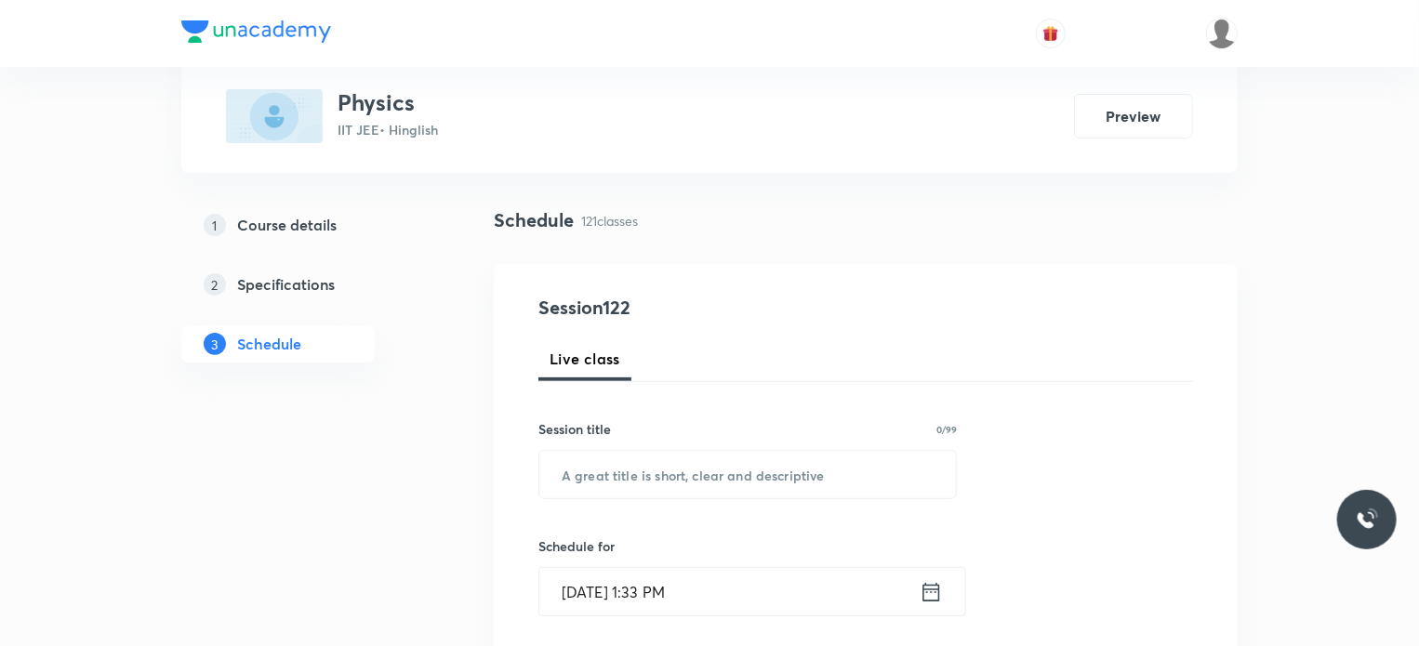
scroll to position [186, 0]
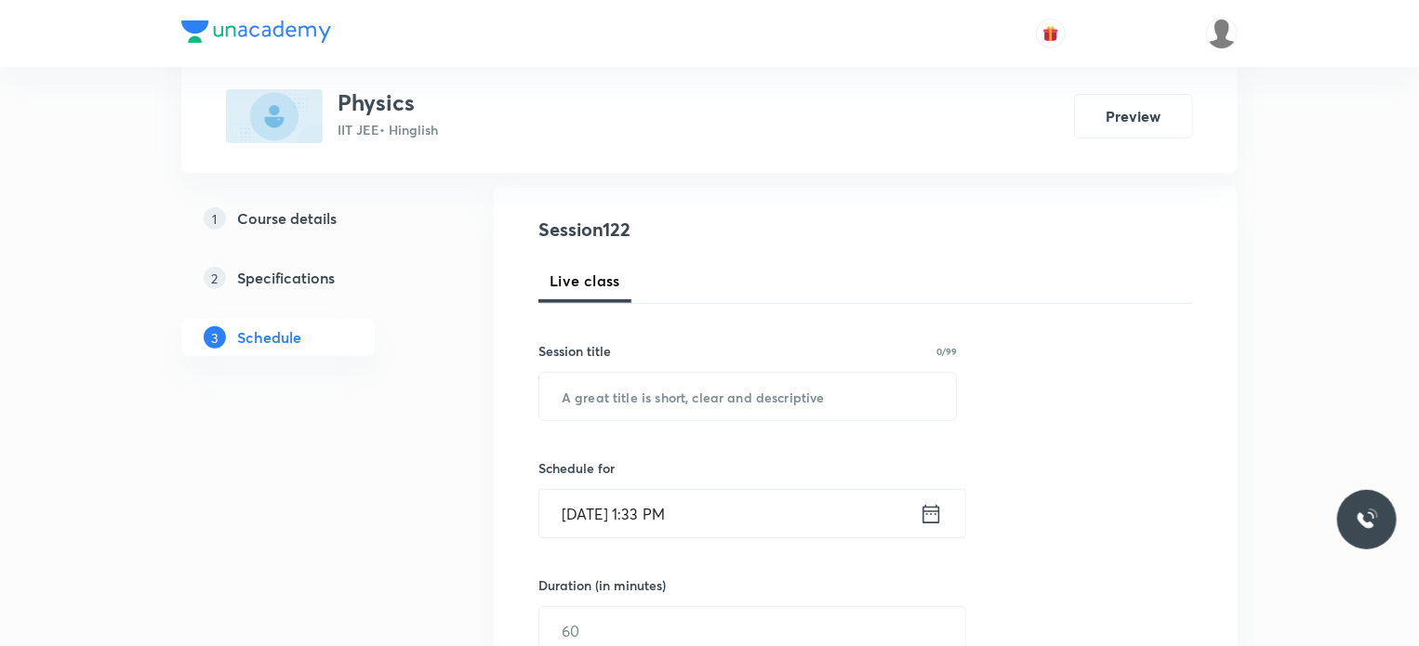
click at [797, 369] on div "Session title 0/99 ​" at bounding box center [748, 381] width 419 height 80
drag, startPoint x: 797, startPoint y: 369, endPoint x: 791, endPoint y: 388, distance: 19.7
click at [791, 388] on div "Session title 0/99 ​" at bounding box center [748, 381] width 419 height 80
click at [791, 388] on input "text" at bounding box center [748, 396] width 417 height 47
paste input "AC 11"
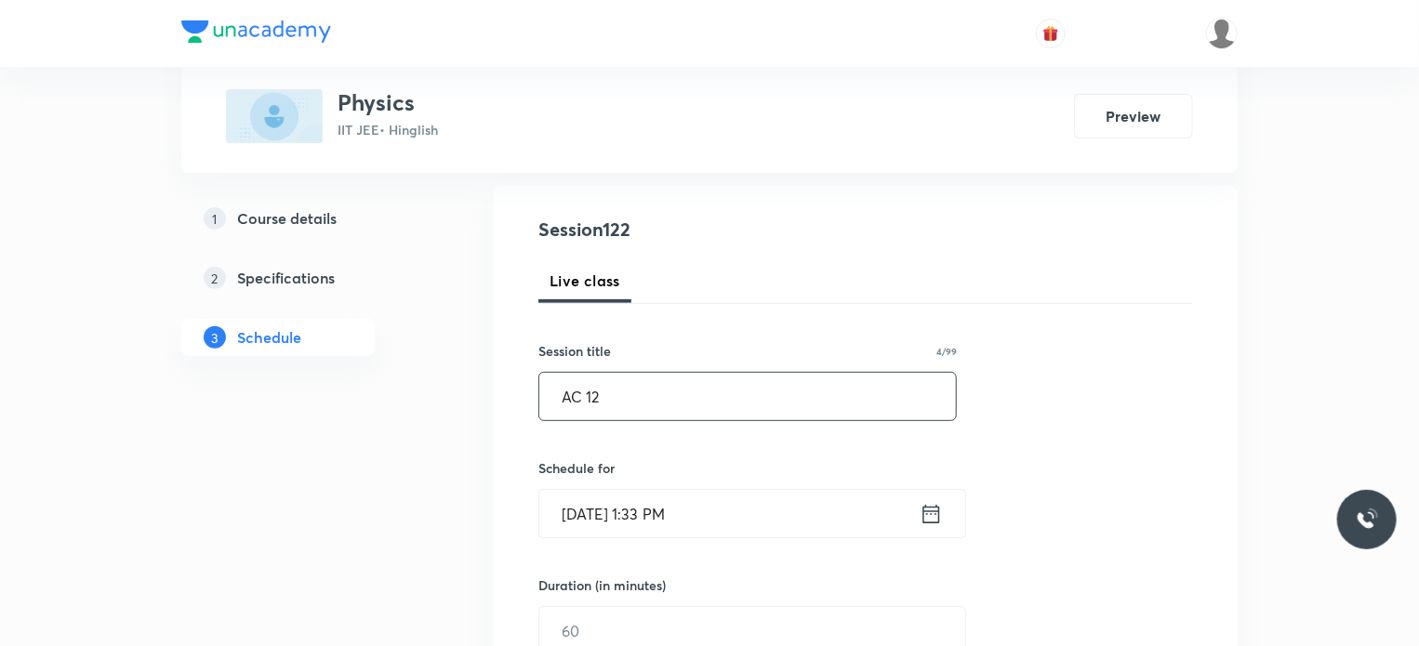
type input "AC 12"
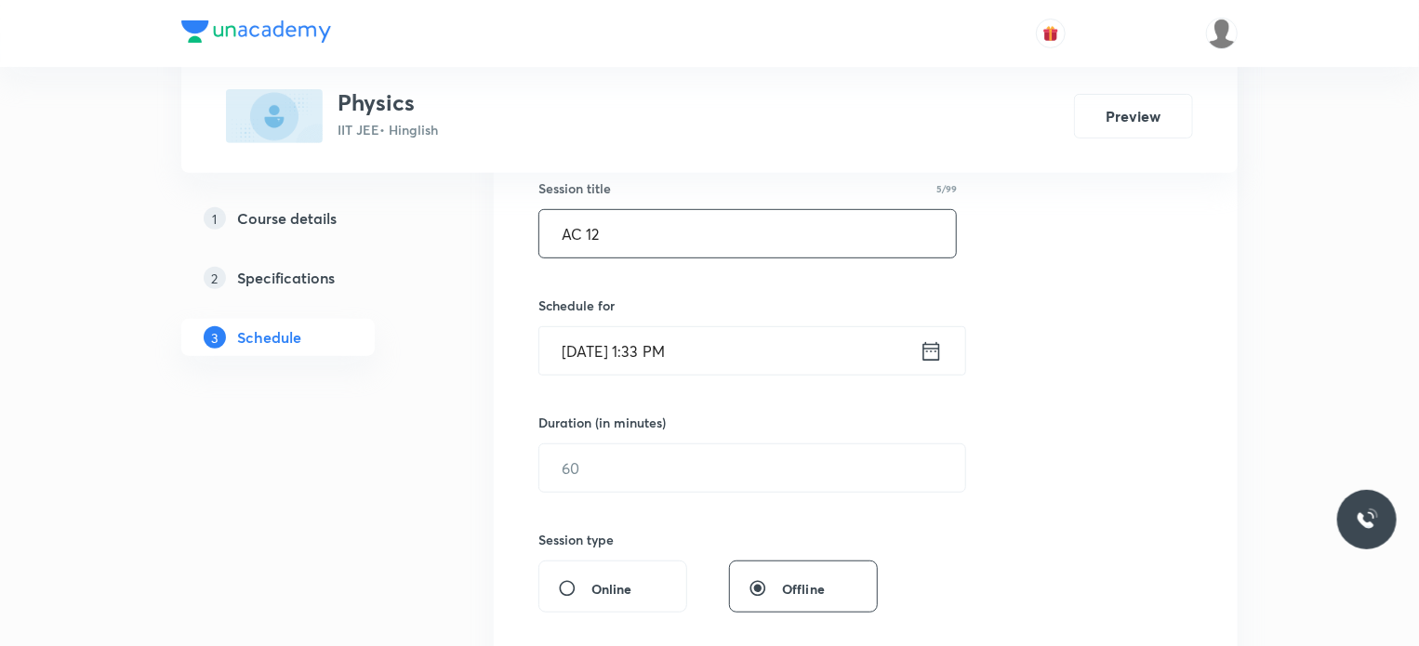
scroll to position [372, 0]
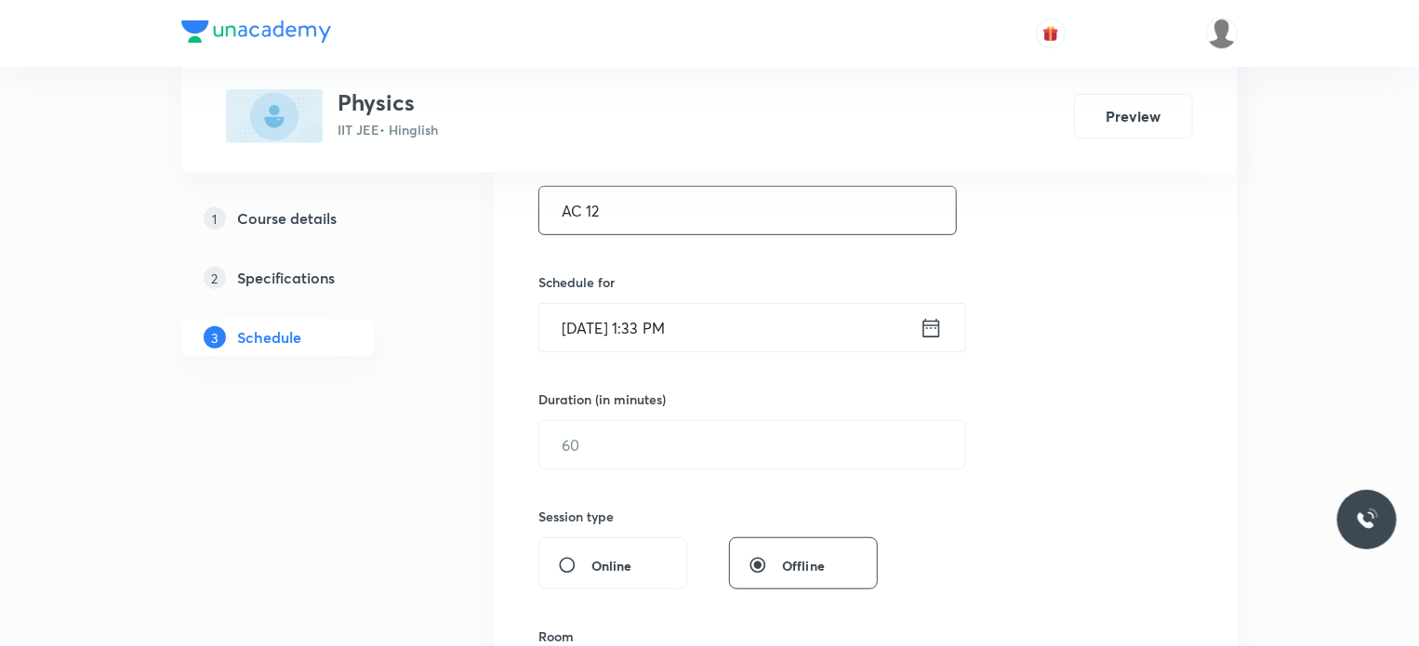
click at [718, 360] on div "Session 122 Live class Session title 5/99 AC 12 ​ Schedule for Oct 8, 2025, 1:3…" at bounding box center [866, 466] width 655 height 873
click at [717, 349] on input "Oct 8, 2025, 1:33 PM" at bounding box center [730, 327] width 380 height 47
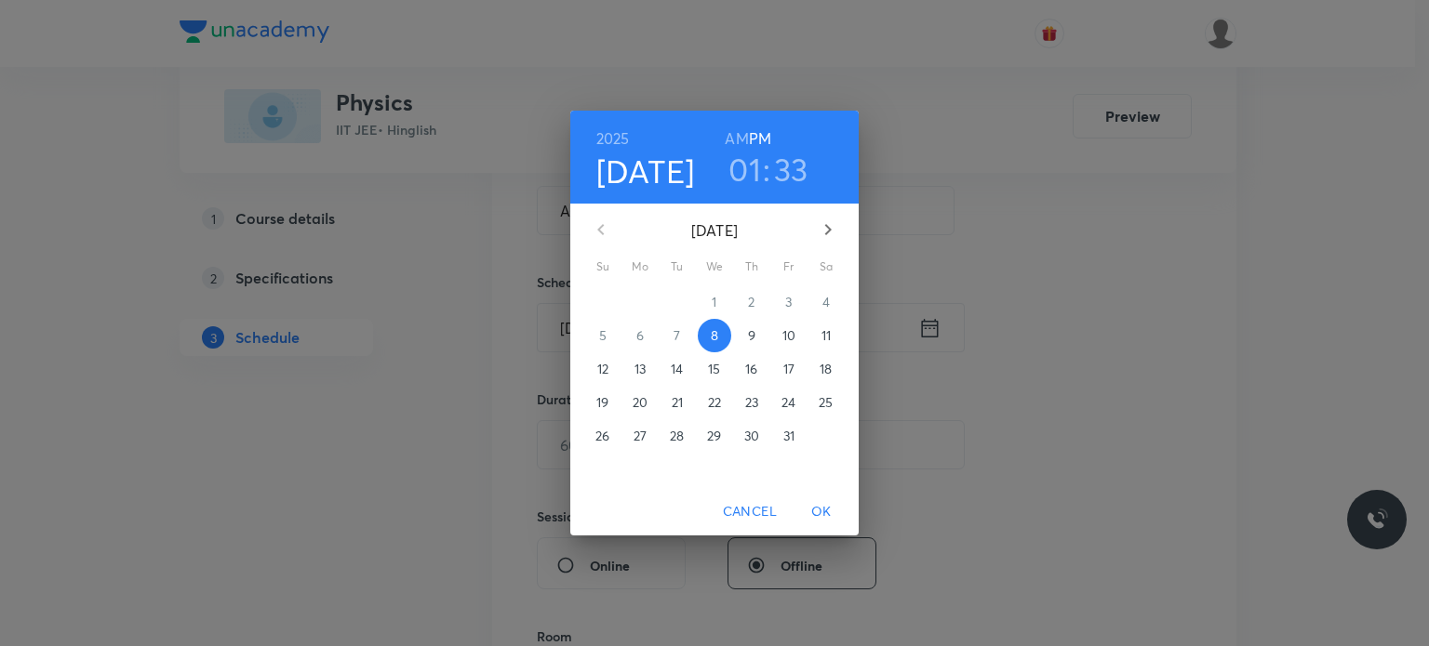
click at [747, 173] on h3 "01" at bounding box center [744, 169] width 33 height 39
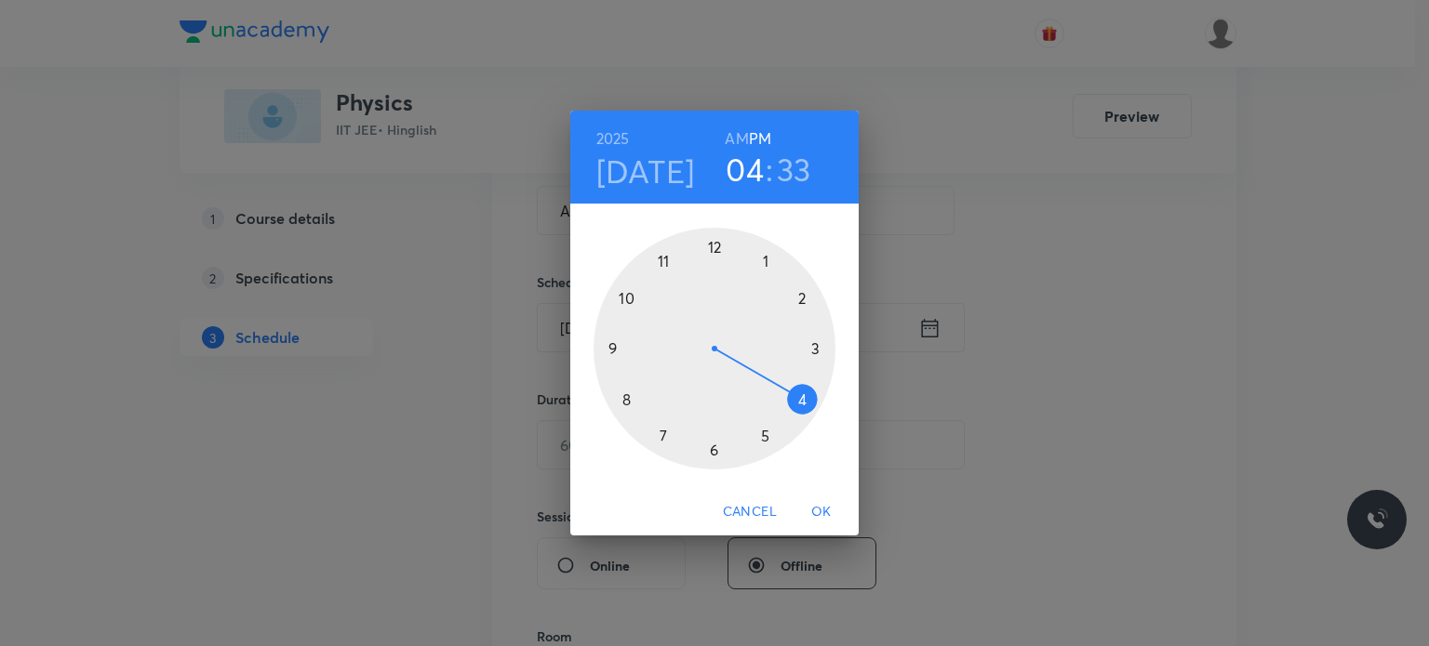
drag, startPoint x: 798, startPoint y: 390, endPoint x: 790, endPoint y: 406, distance: 18.7
click at [790, 406] on div at bounding box center [714, 349] width 242 height 242
drag, startPoint x: 711, startPoint y: 282, endPoint x: 714, endPoint y: 258, distance: 24.5
click at [714, 258] on div at bounding box center [714, 349] width 242 height 242
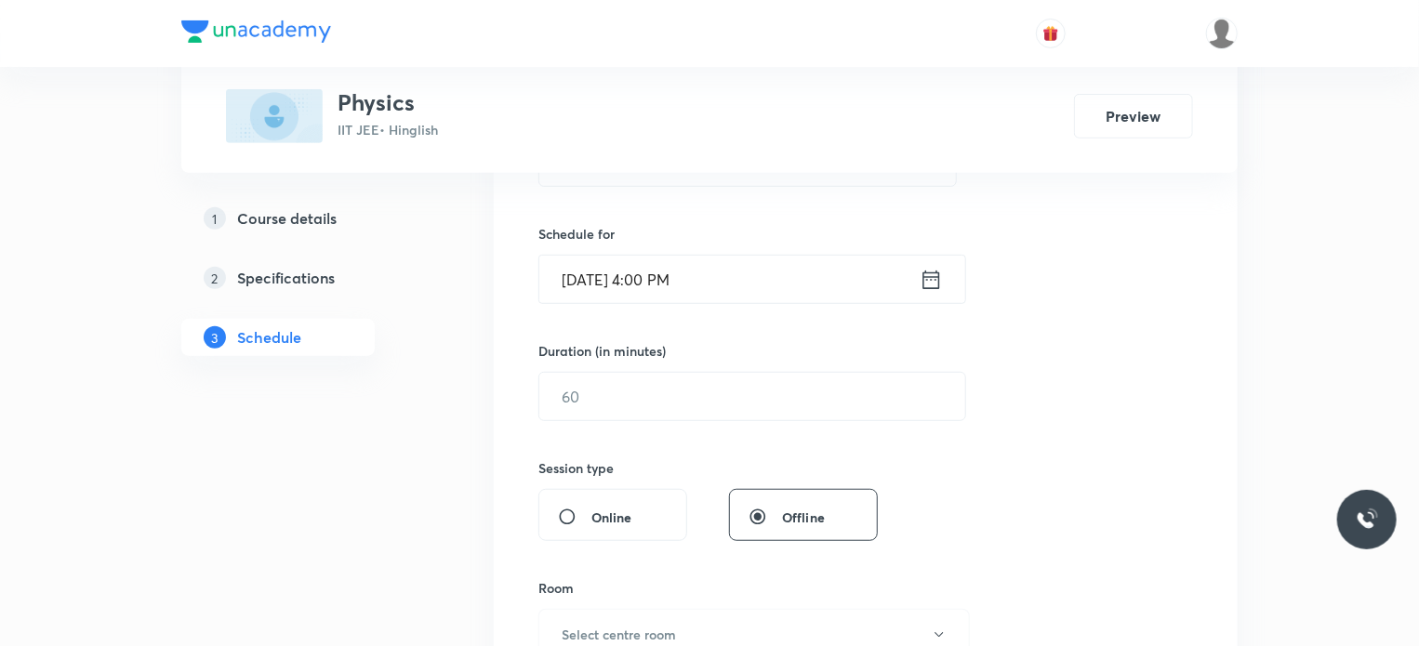
scroll to position [465, 0]
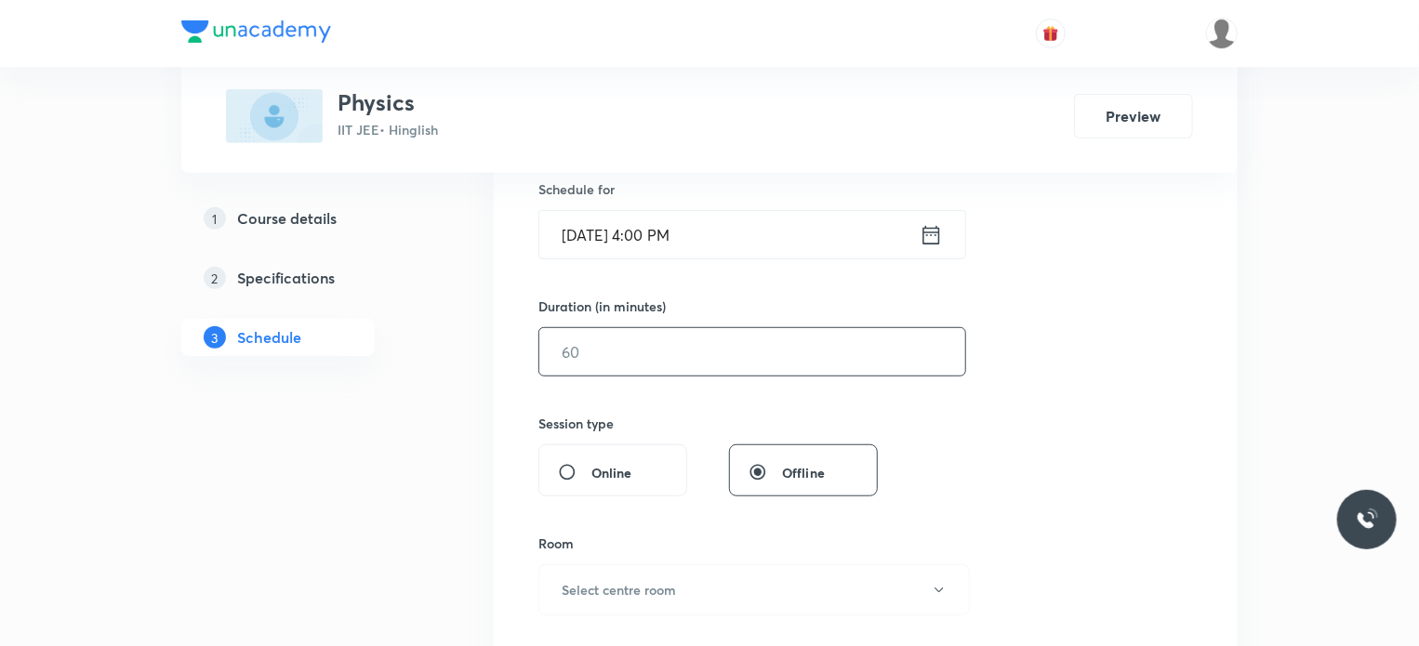
click at [677, 355] on input "text" at bounding box center [753, 351] width 426 height 47
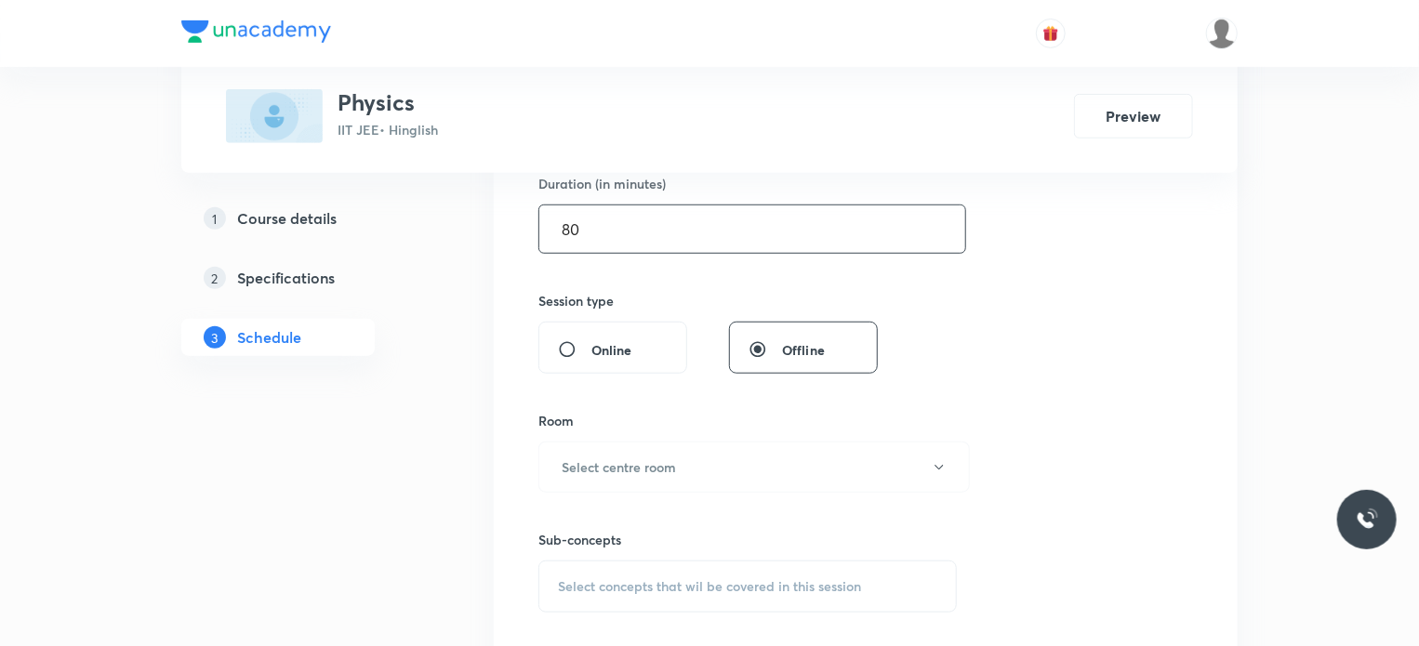
scroll to position [744, 0]
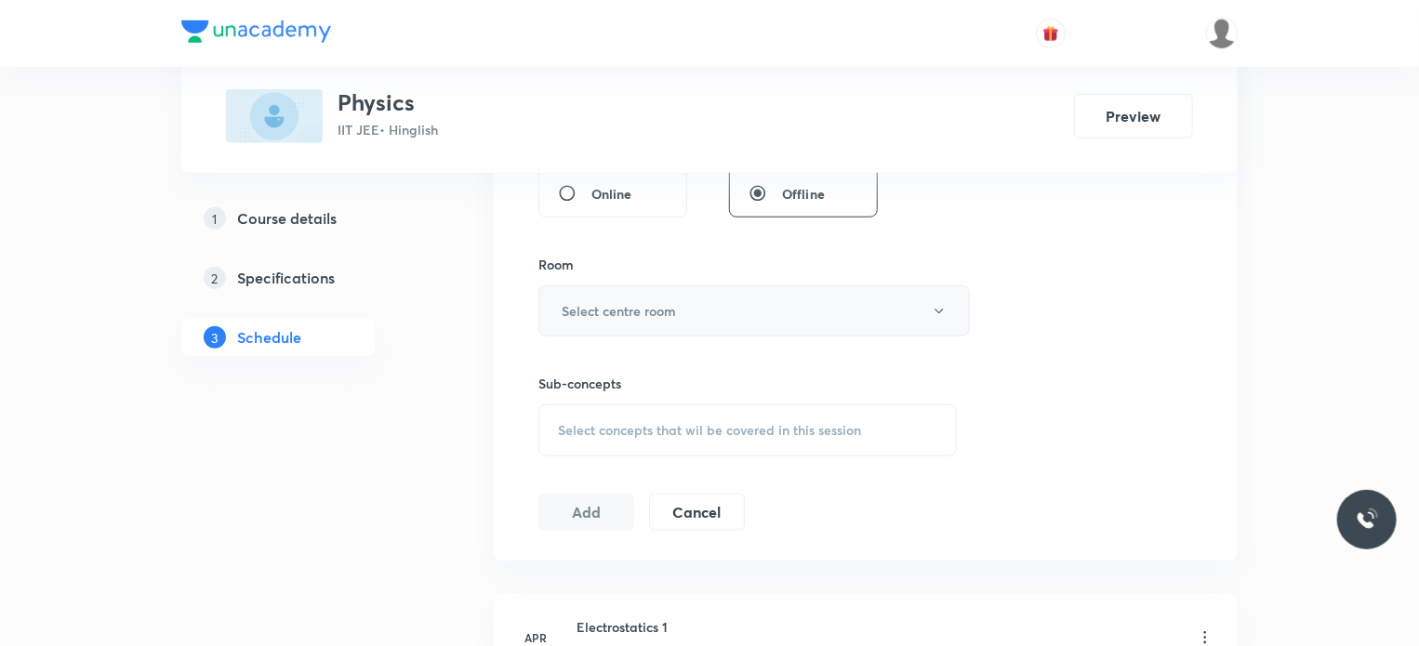
type input "80"
click at [667, 301] on h6 "Select centre room" at bounding box center [619, 311] width 114 height 20
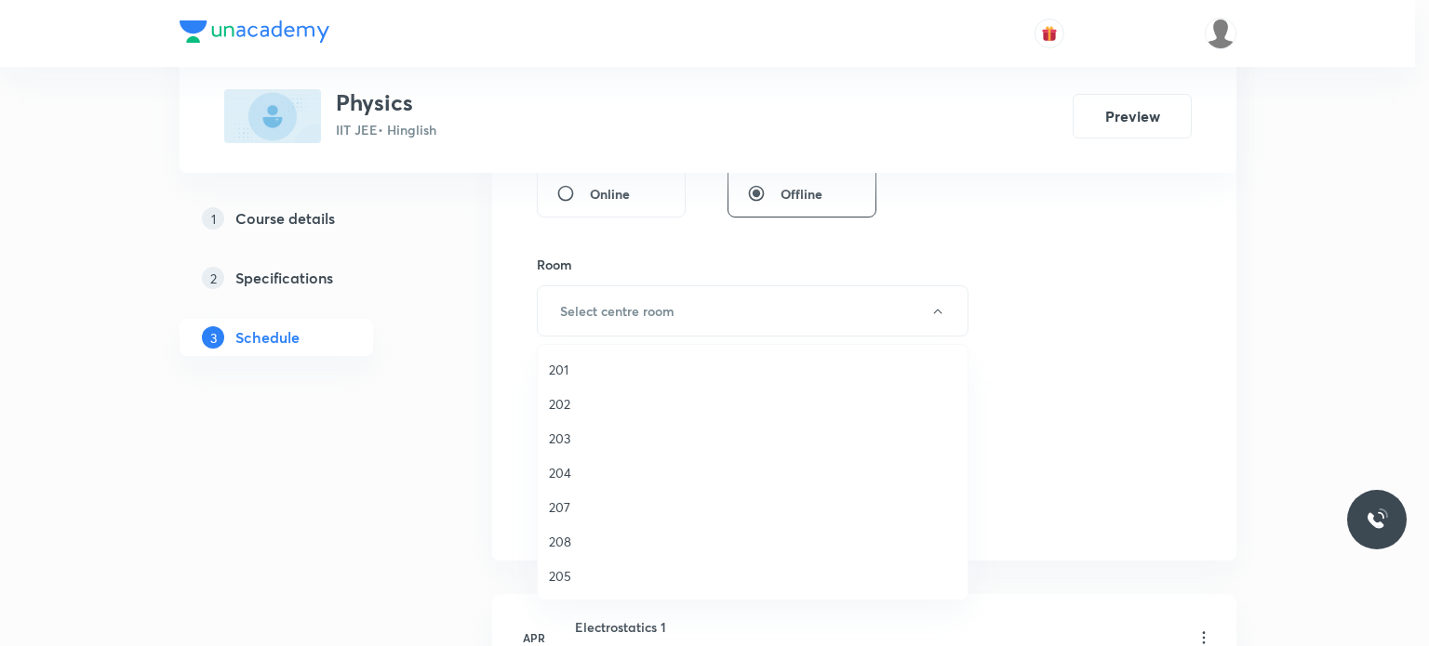
click at [634, 409] on span "202" at bounding box center [752, 404] width 407 height 20
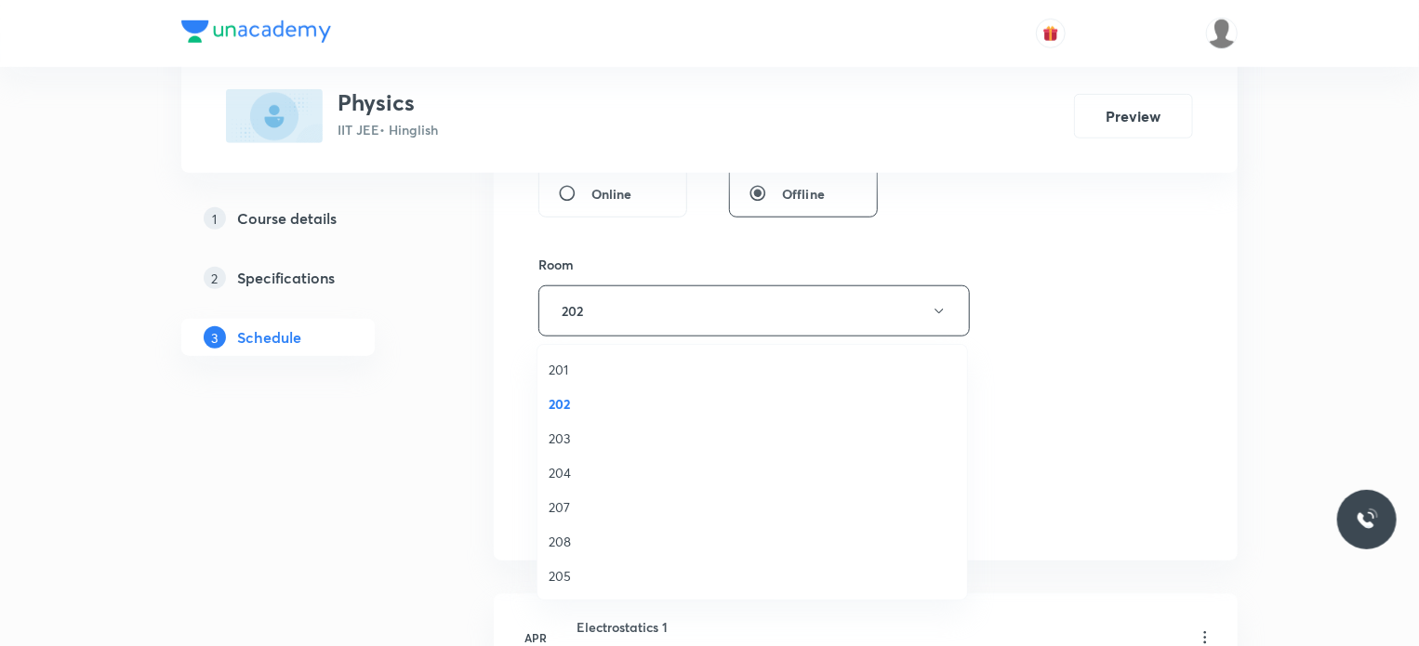
click at [686, 431] on span "Select concepts that wil be covered in this session" at bounding box center [709, 430] width 303 height 15
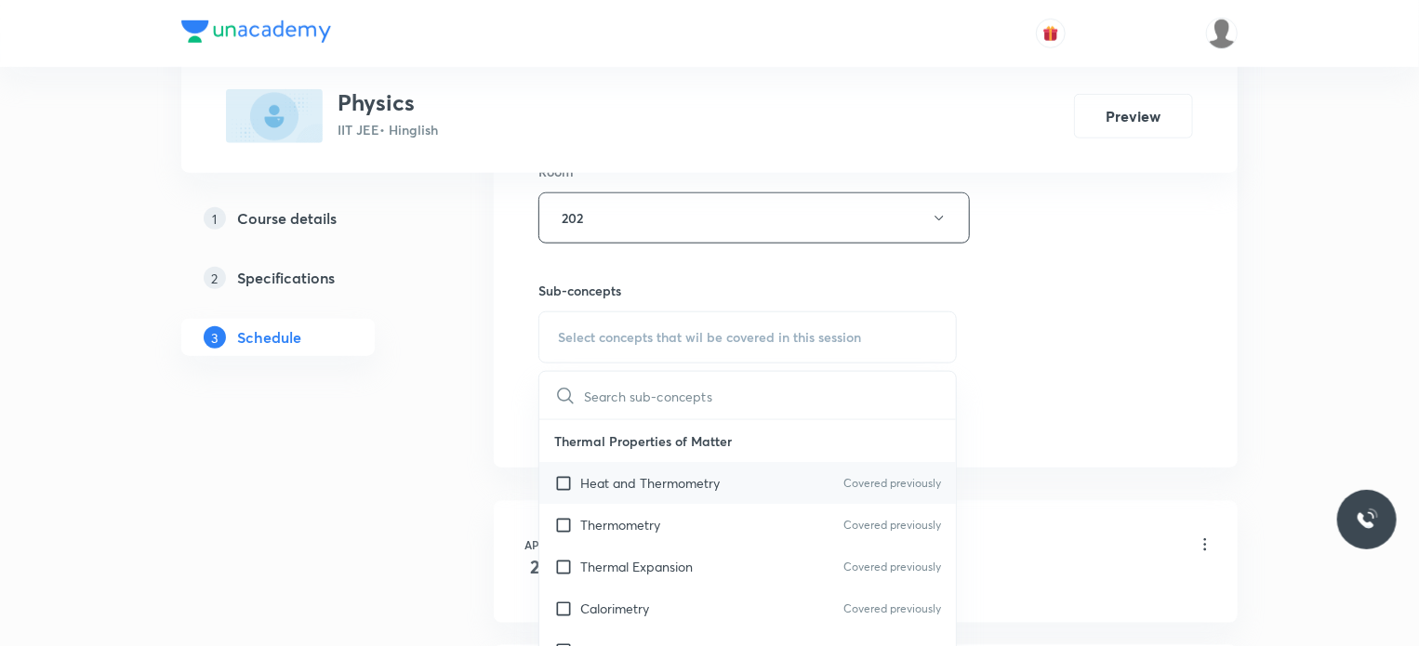
click at [681, 483] on p "Heat and Thermometry" at bounding box center [650, 483] width 140 height 20
checkbox input "true"
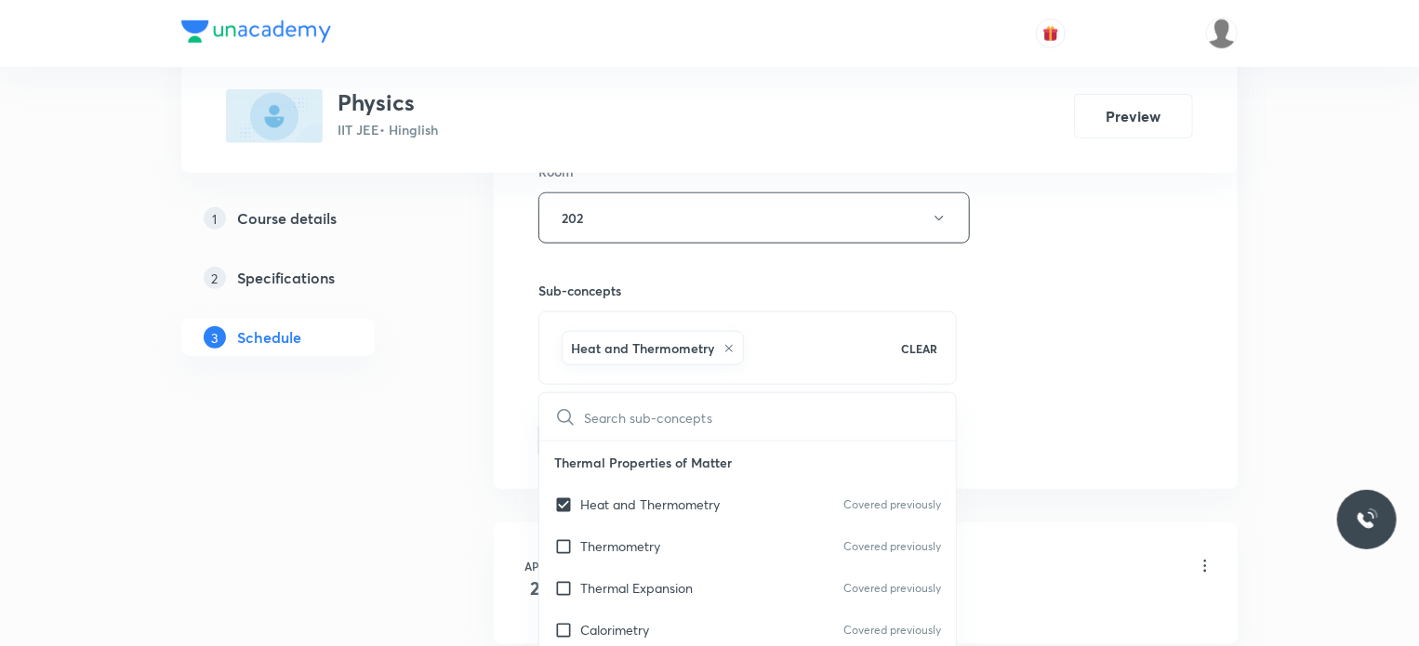
click at [1157, 393] on div "Session 122 Live class Session title 5/99 AC 12 ​ Schedule for Oct 8, 2025, 4:0…" at bounding box center [866, 12] width 655 height 895
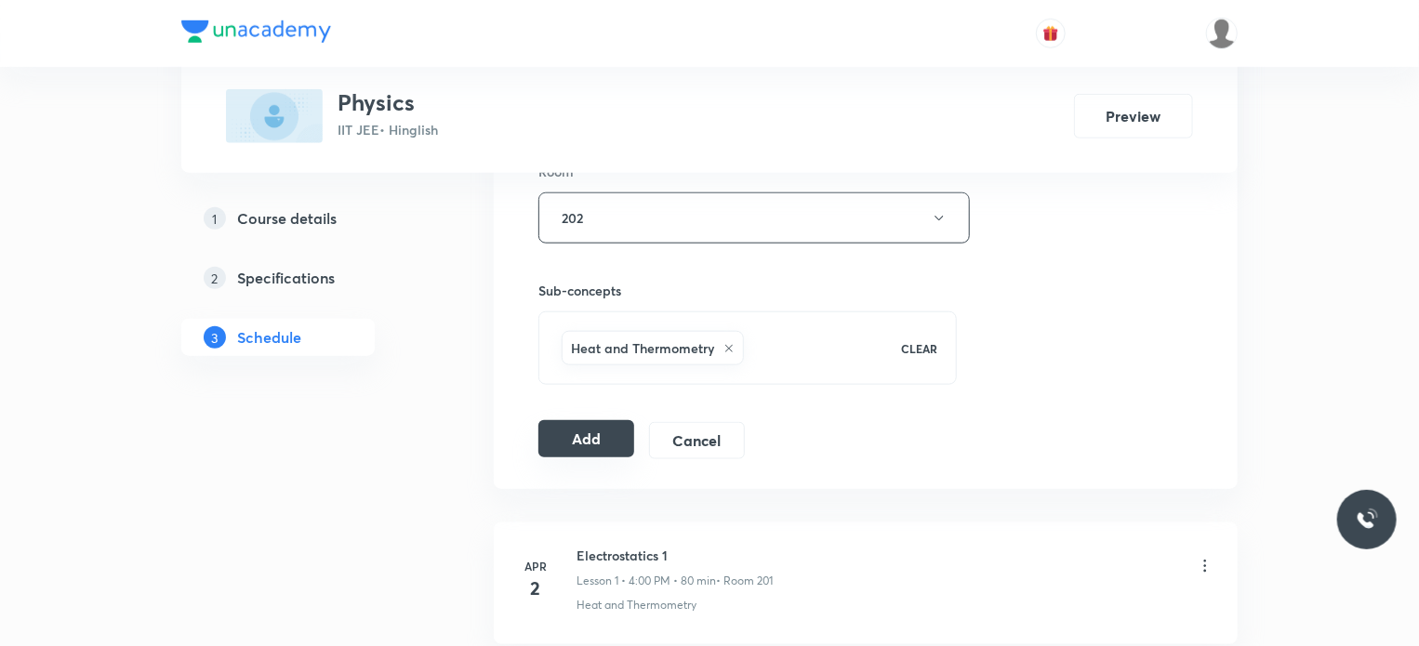
click at [602, 446] on button "Add" at bounding box center [587, 438] width 96 height 37
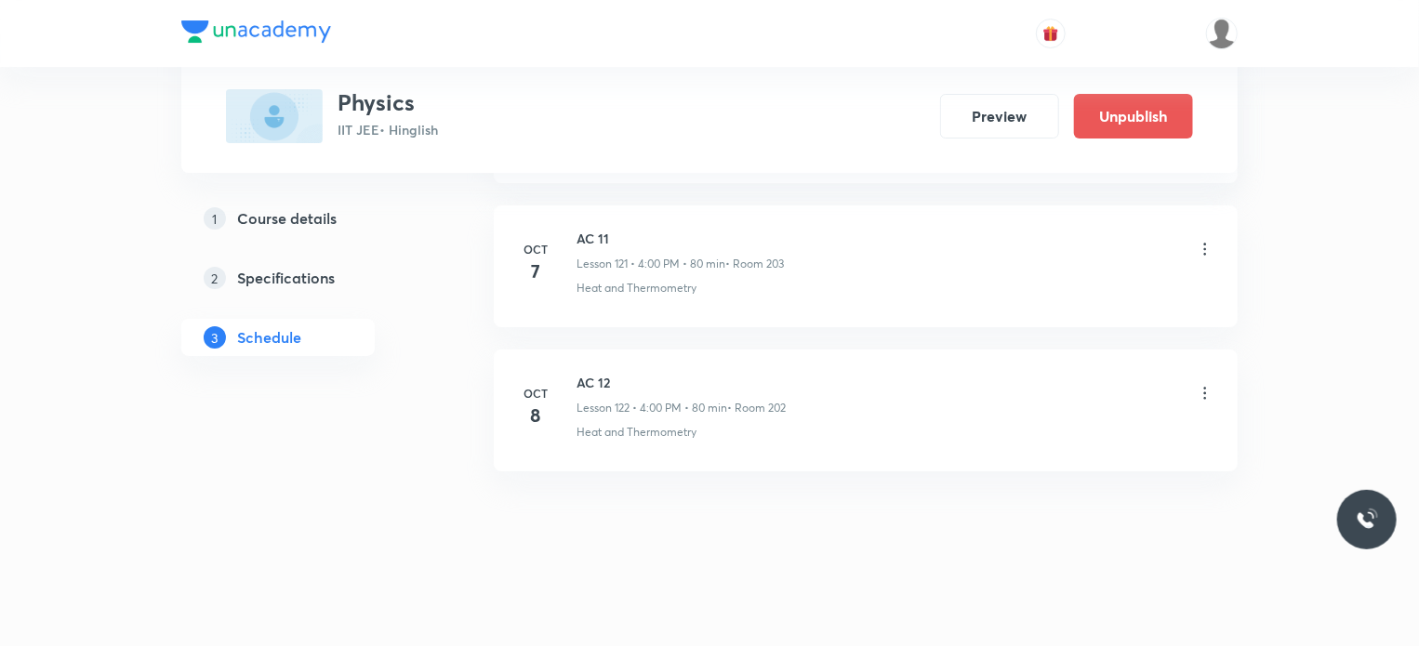
scroll to position [17343, 0]
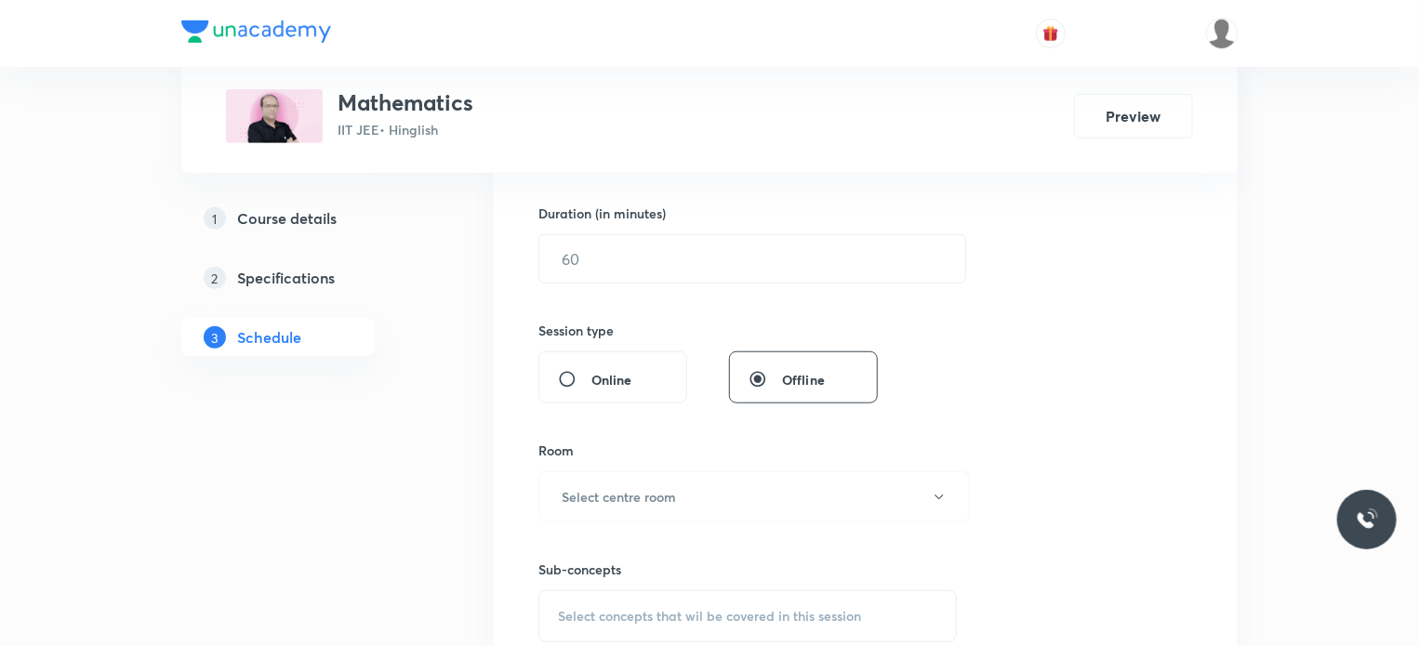
scroll to position [18530, 0]
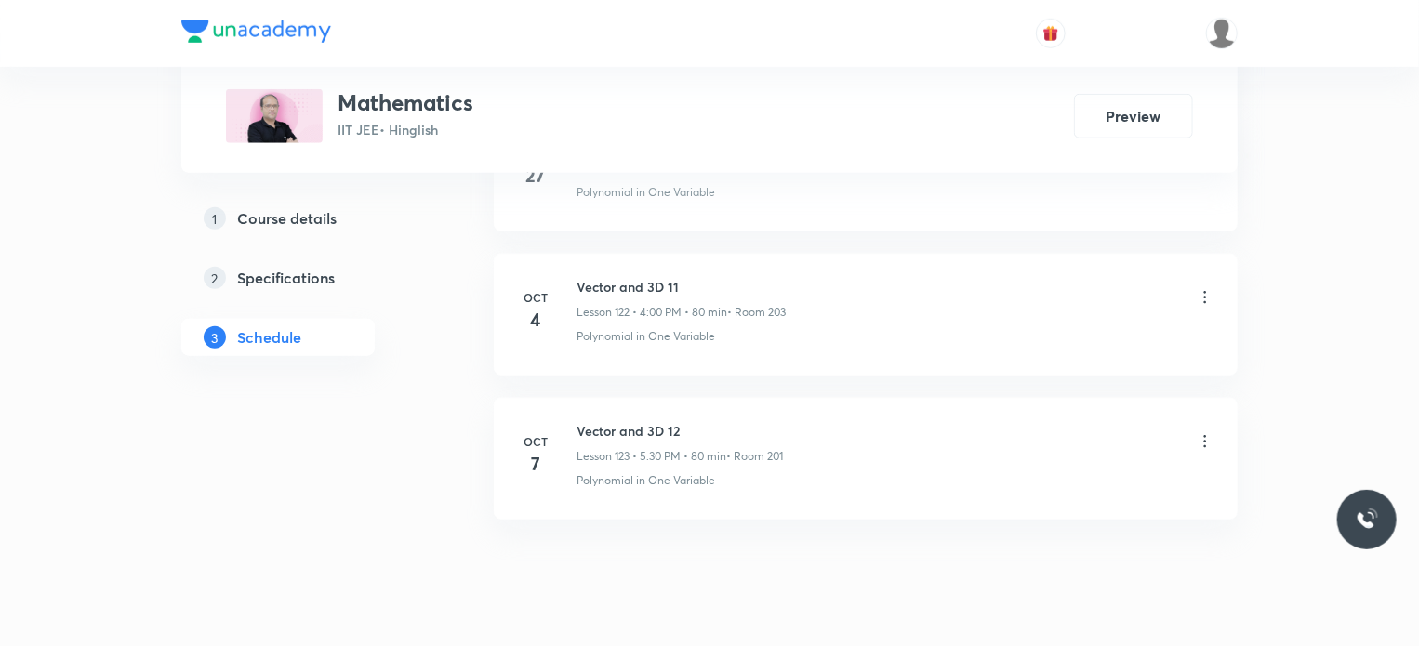
click at [594, 421] on h6 "Vector and 3D 12" at bounding box center [680, 431] width 206 height 20
copy h6 "Vector and 3D 12"
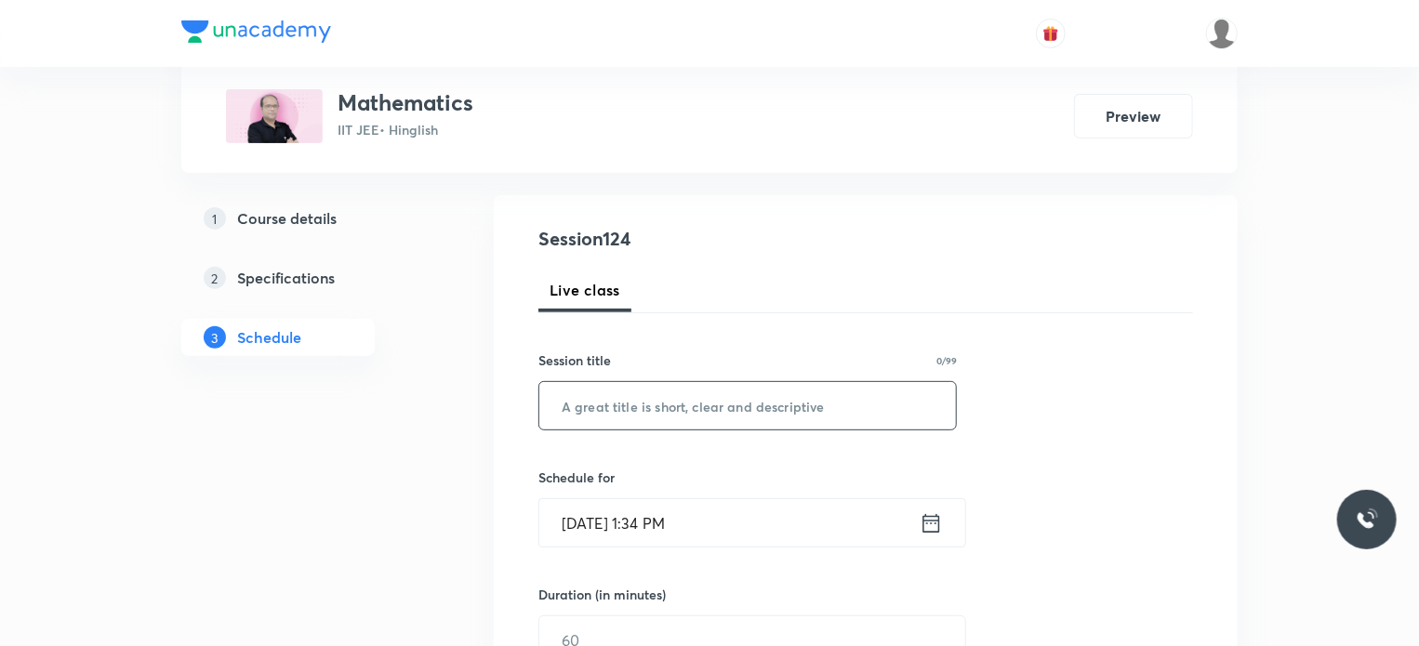
scroll to position [186, 0]
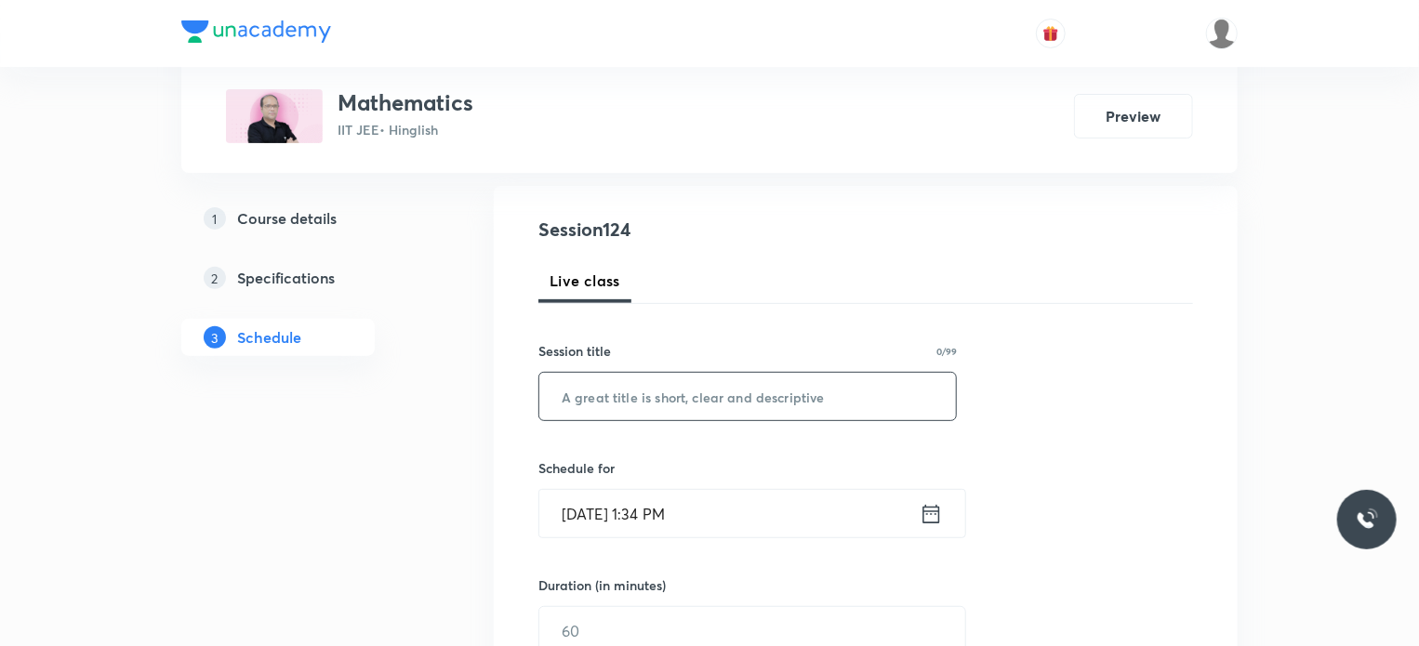
click at [716, 405] on input "text" at bounding box center [748, 396] width 417 height 47
paste input "Vector and 3D 12"
type input "Vector and 3D 13"
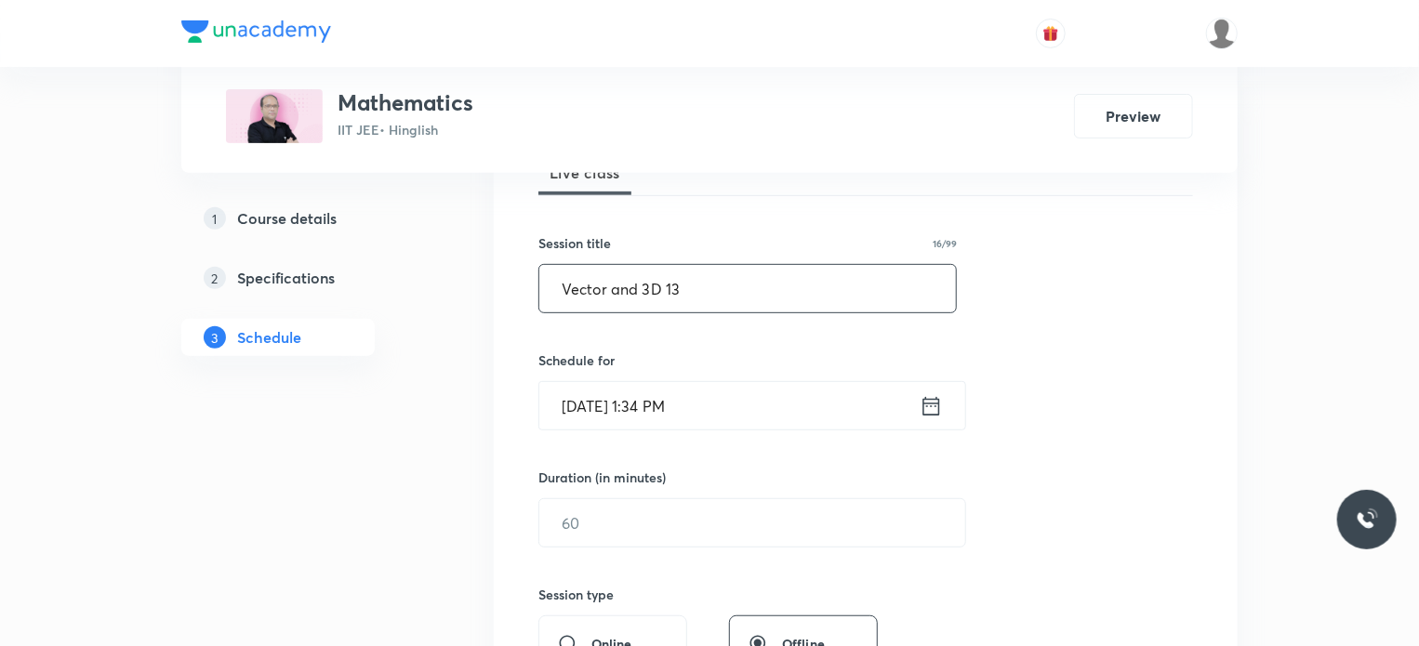
scroll to position [372, 0]
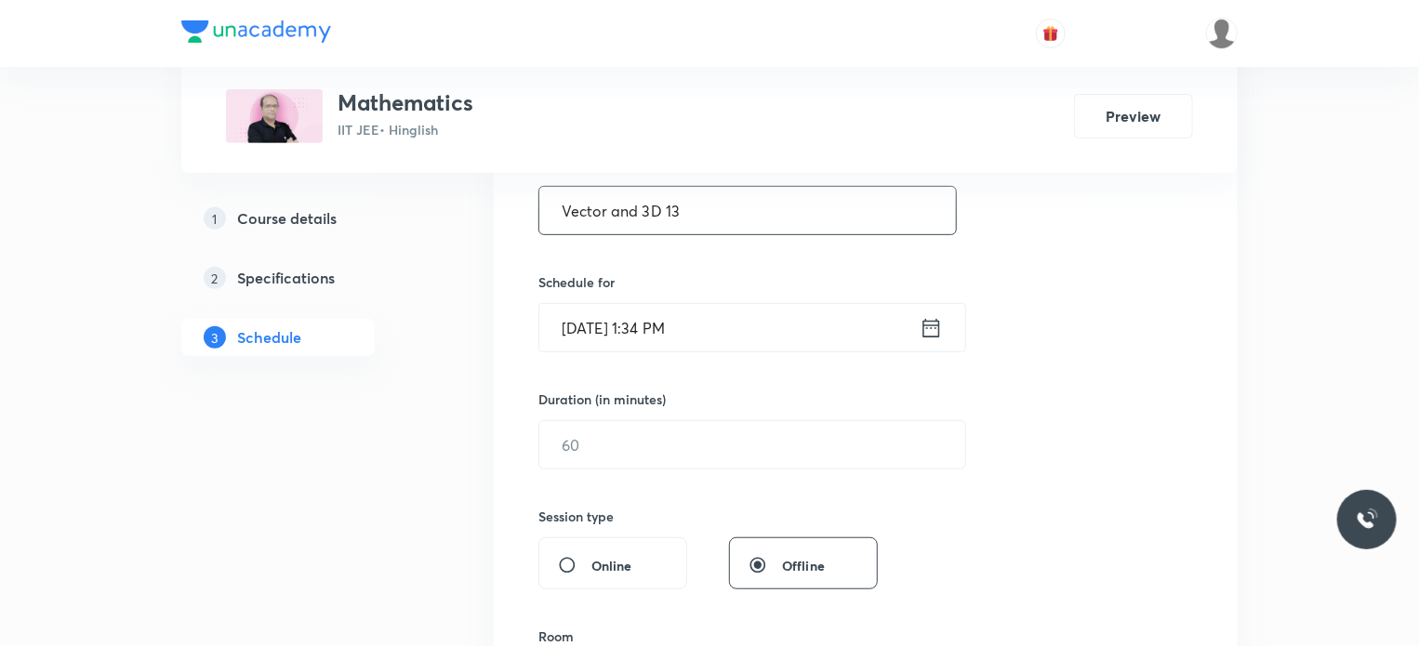
click at [640, 297] on div "Schedule for Oct 8, 2025, 1:34 PM ​" at bounding box center [748, 313] width 419 height 80
click at [656, 329] on input "Oct 8, 2025, 1:34 PM" at bounding box center [730, 327] width 380 height 47
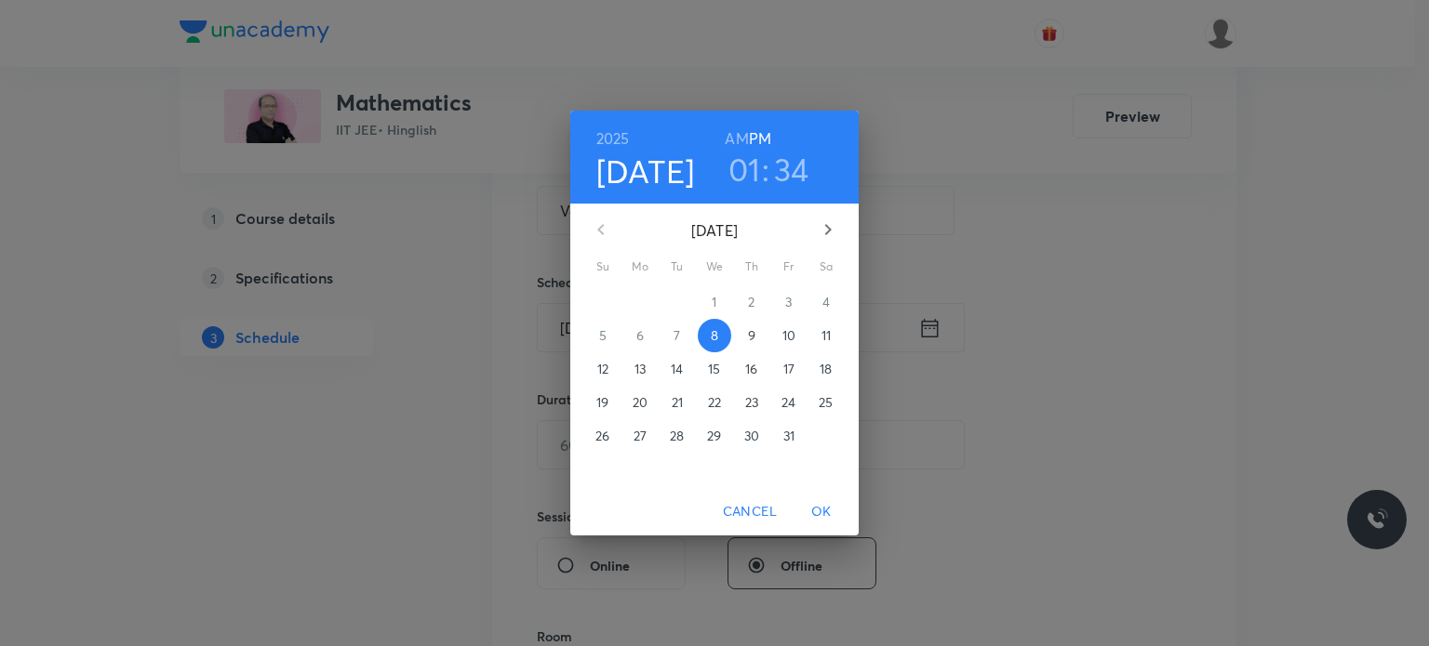
click at [734, 170] on h3 "01" at bounding box center [744, 169] width 33 height 39
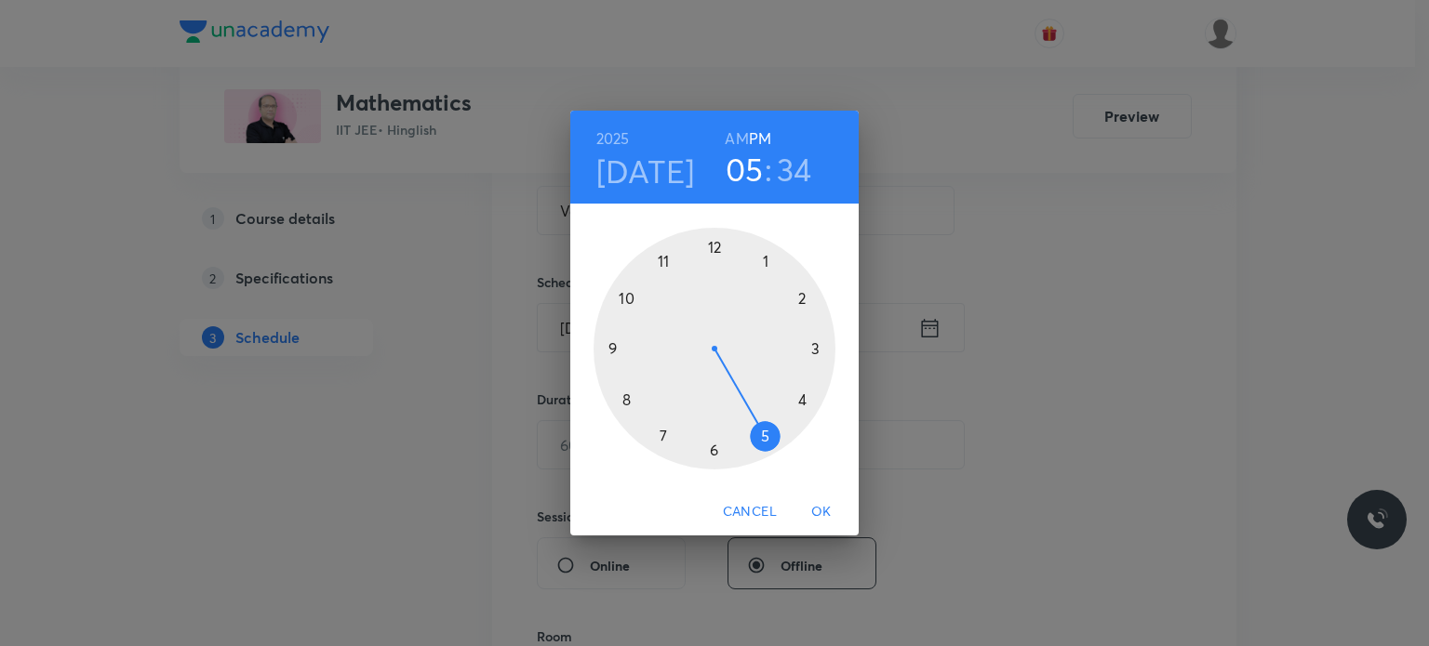
drag, startPoint x: 703, startPoint y: 412, endPoint x: 752, endPoint y: 430, distance: 51.5
click at [752, 430] on div at bounding box center [714, 349] width 242 height 242
drag, startPoint x: 730, startPoint y: 453, endPoint x: 714, endPoint y: 460, distance: 17.5
click at [714, 460] on div at bounding box center [714, 349] width 242 height 242
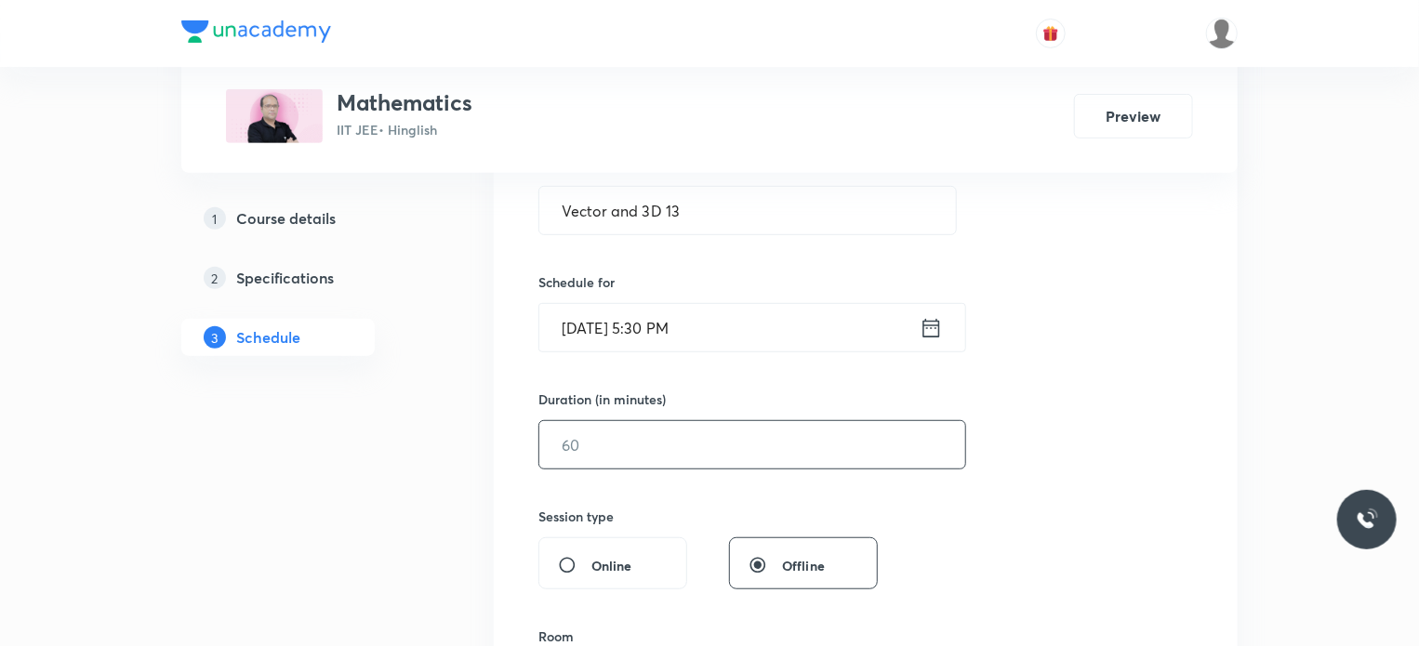
click at [632, 447] on input "text" at bounding box center [753, 444] width 426 height 47
type input "80"
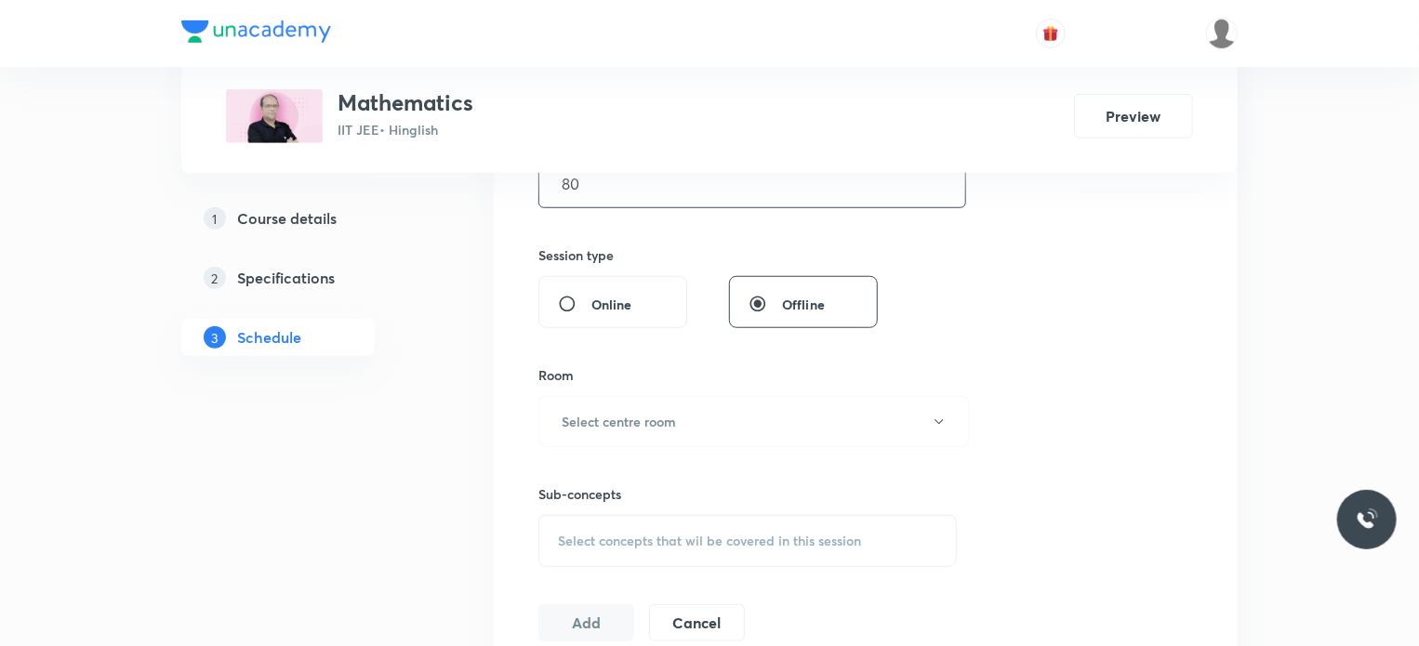
scroll to position [651, 0]
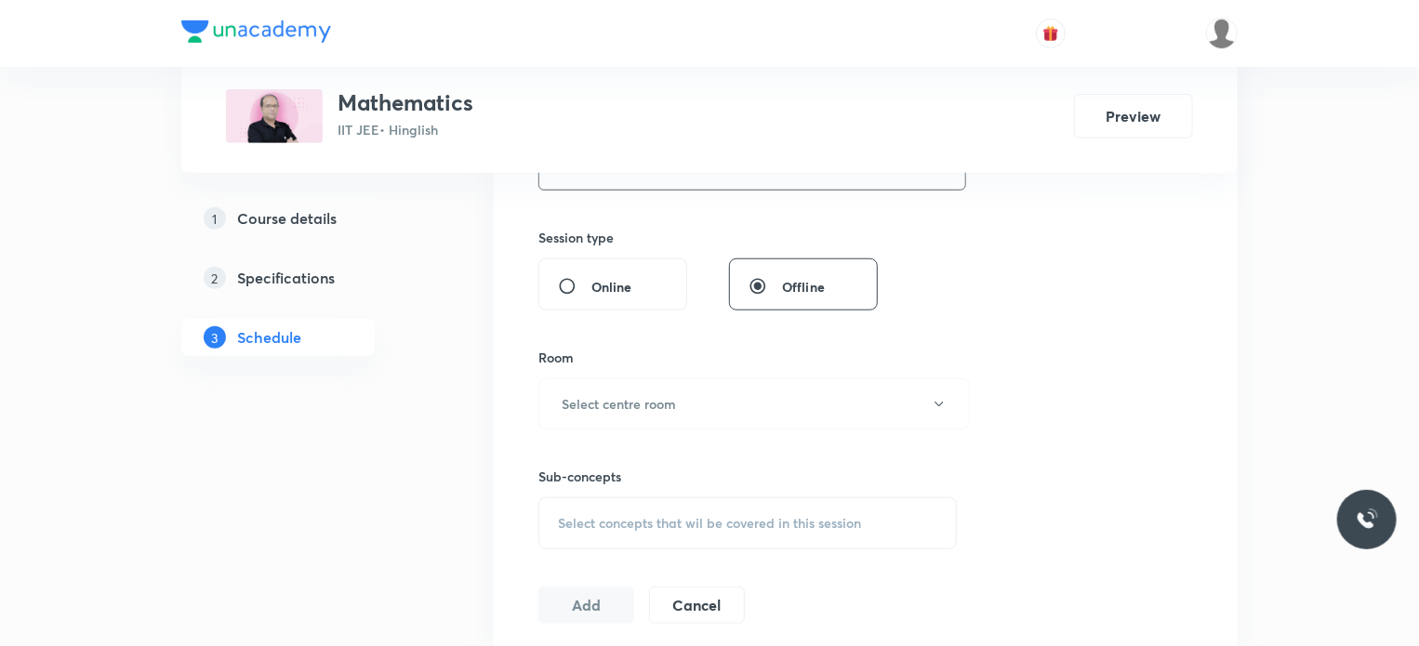
click at [625, 373] on div "Room Select centre room" at bounding box center [748, 389] width 419 height 82
click at [621, 408] on h6 "Select centre room" at bounding box center [619, 404] width 114 height 20
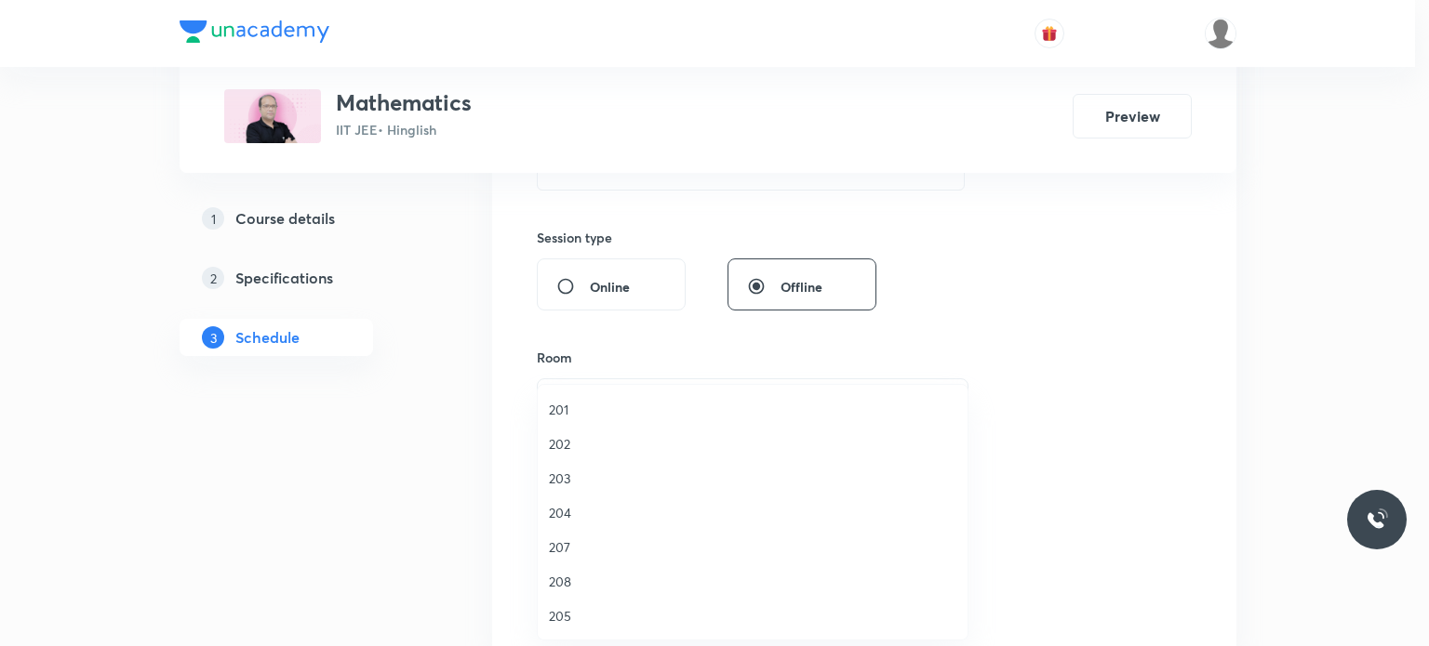
click at [616, 435] on span "202" at bounding box center [752, 444] width 407 height 20
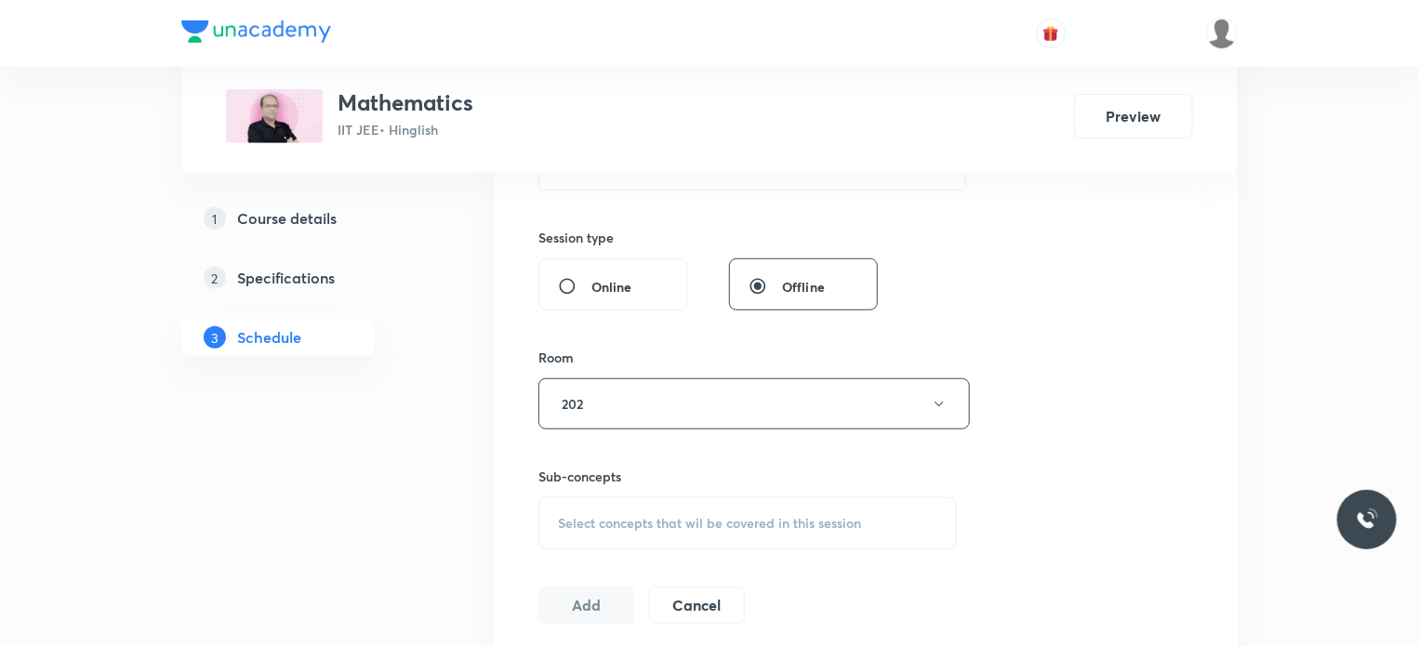
click at [688, 500] on div "Select concepts that wil be covered in this session" at bounding box center [748, 524] width 419 height 52
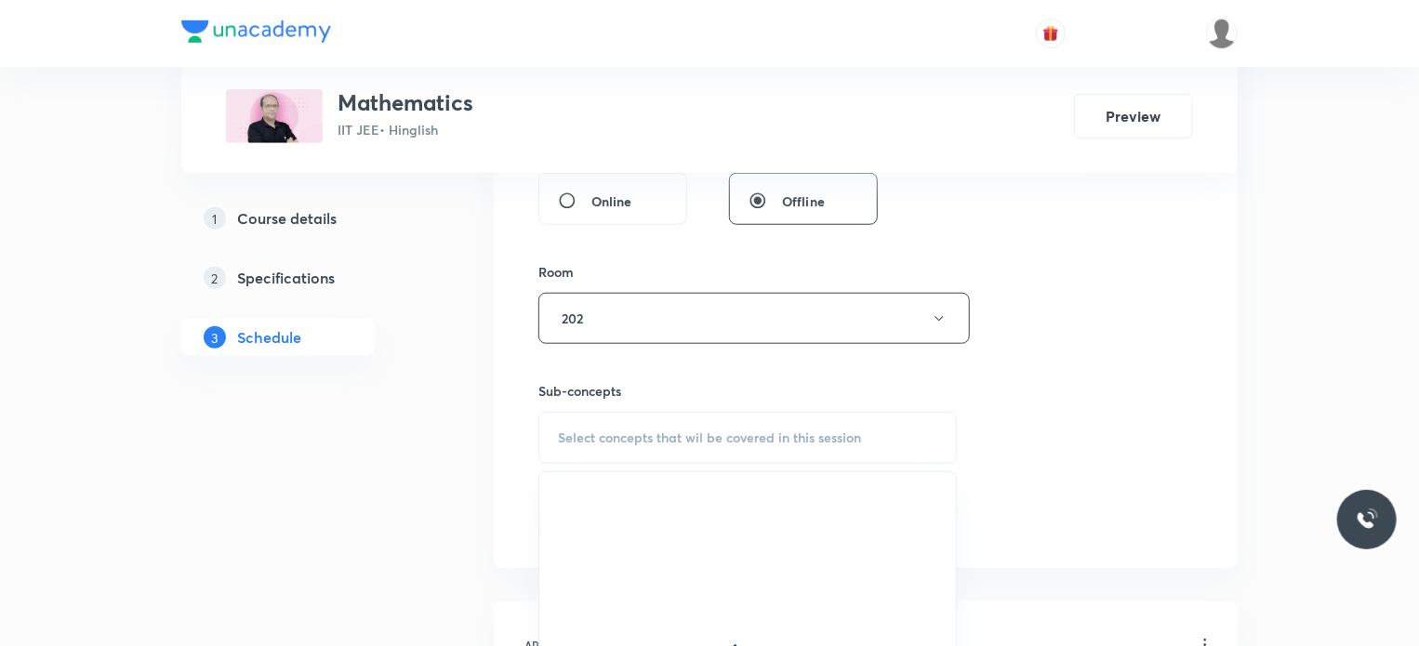
scroll to position [837, 0]
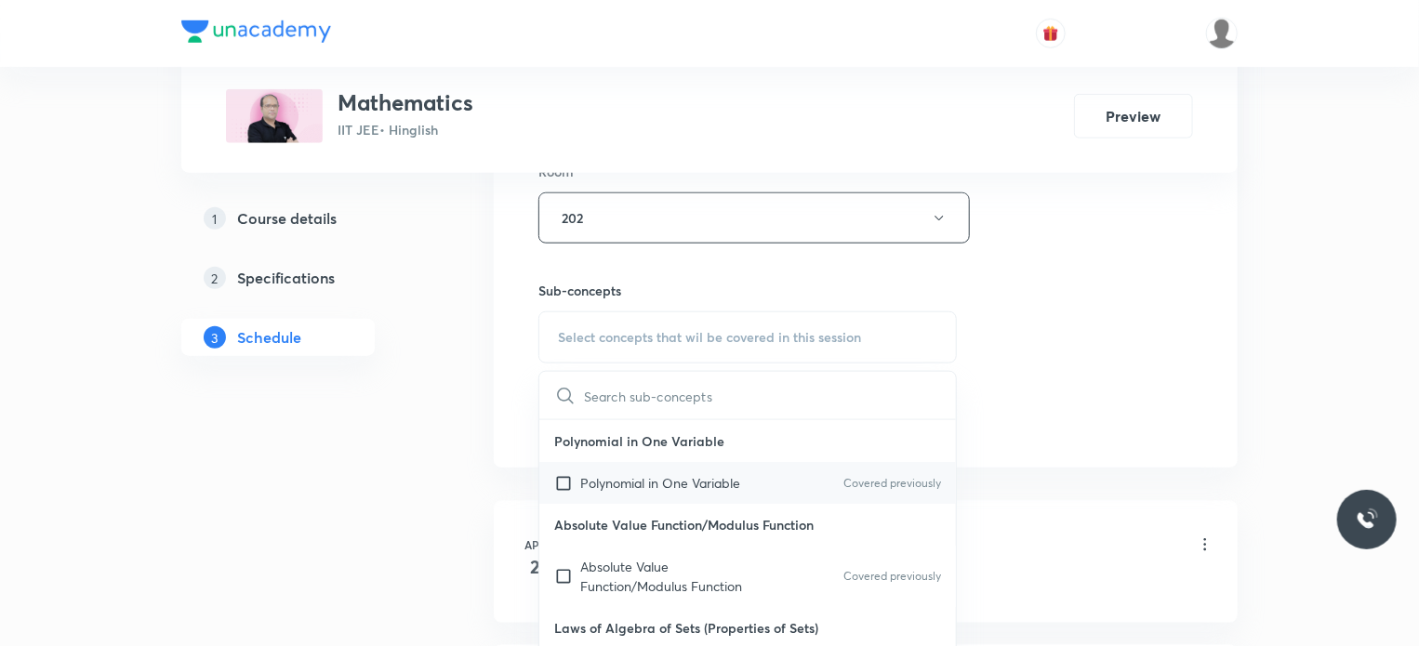
click at [675, 481] on p "Polynomial in One Variable" at bounding box center [660, 483] width 160 height 20
checkbox input "true"
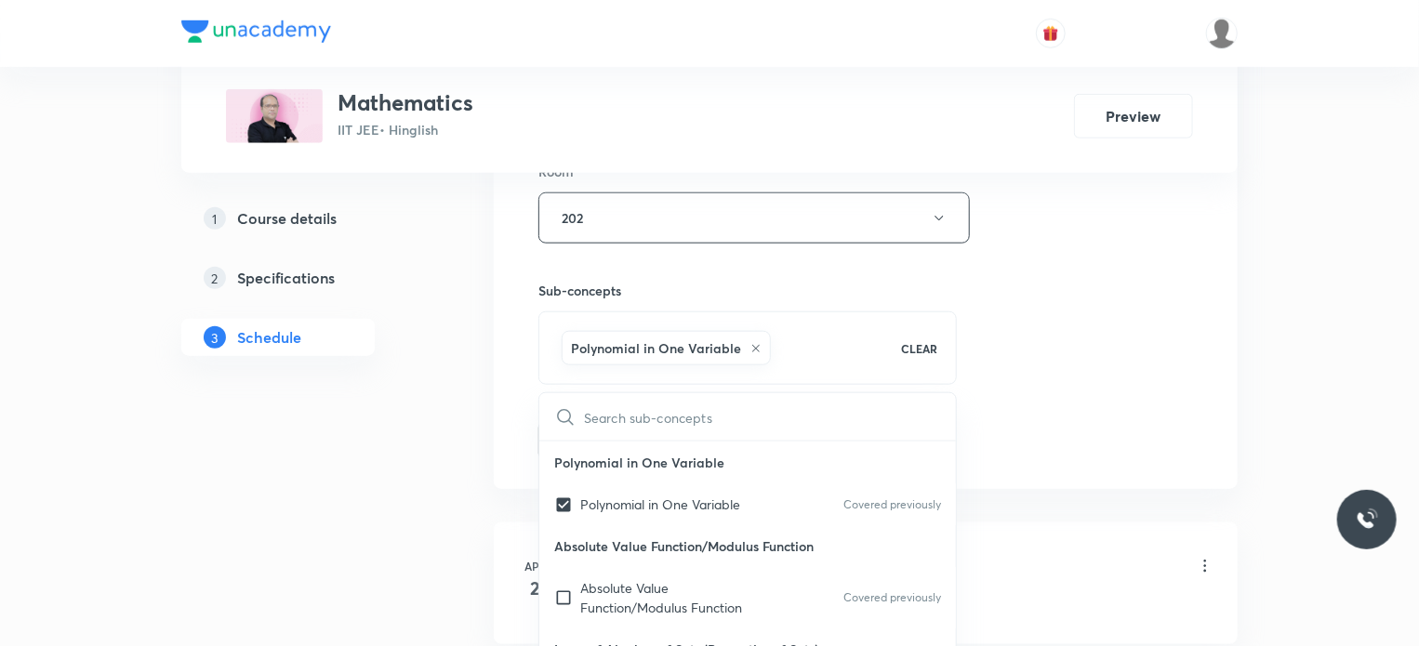
click at [964, 364] on div "Session 124 Live class Session title 16/99 Vector and 3D 13 ​ Schedule for Oct …" at bounding box center [866, 12] width 655 height 895
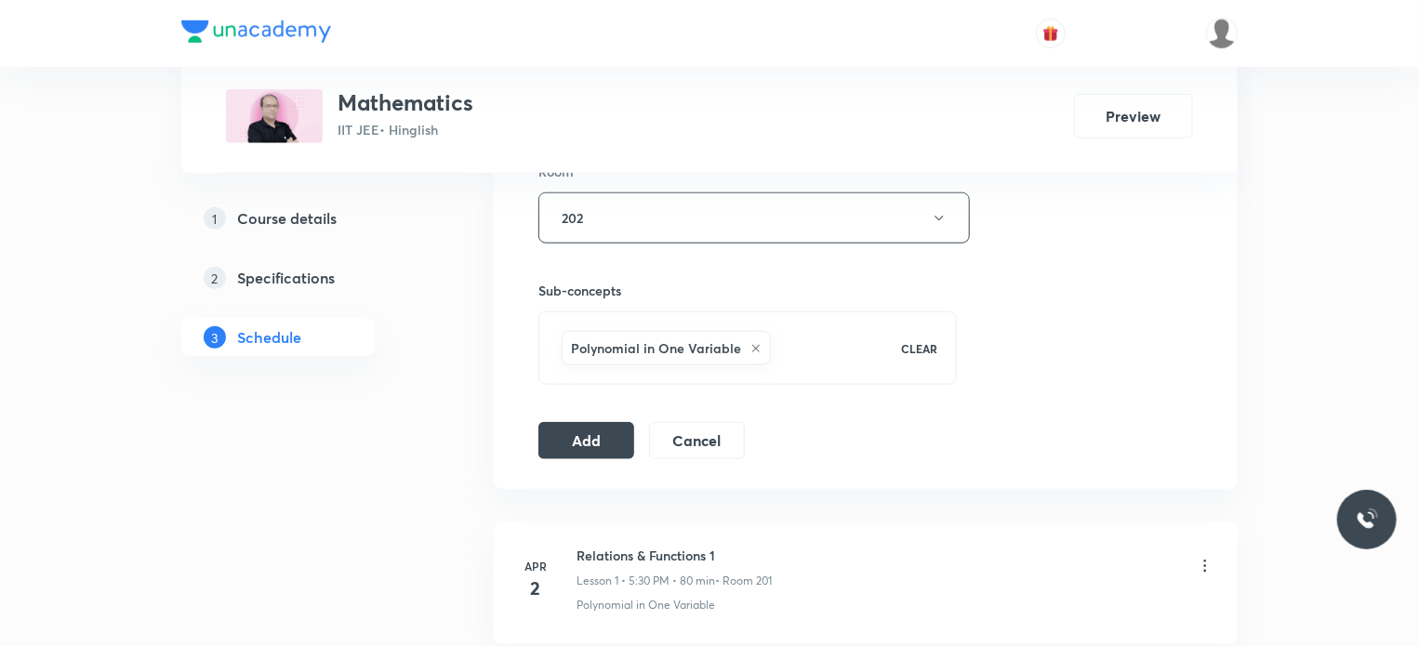
click at [597, 446] on button "Add" at bounding box center [587, 440] width 96 height 37
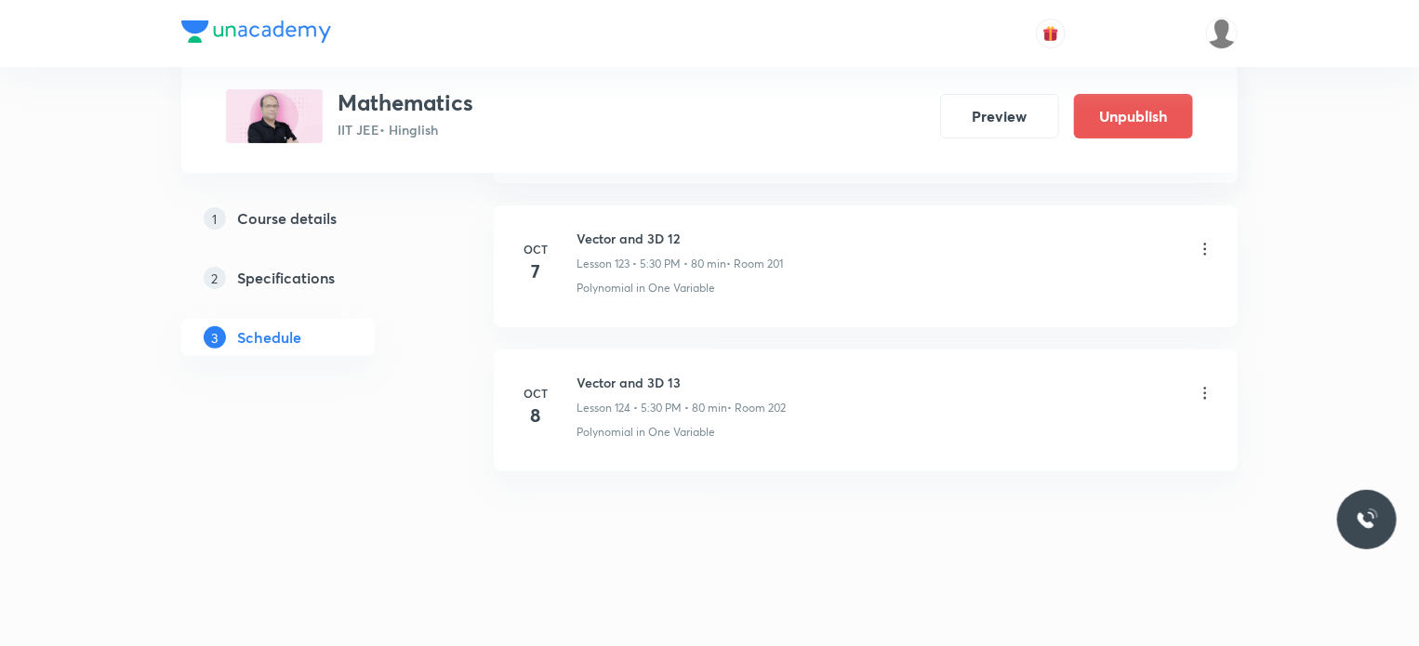
scroll to position [17631, 0]
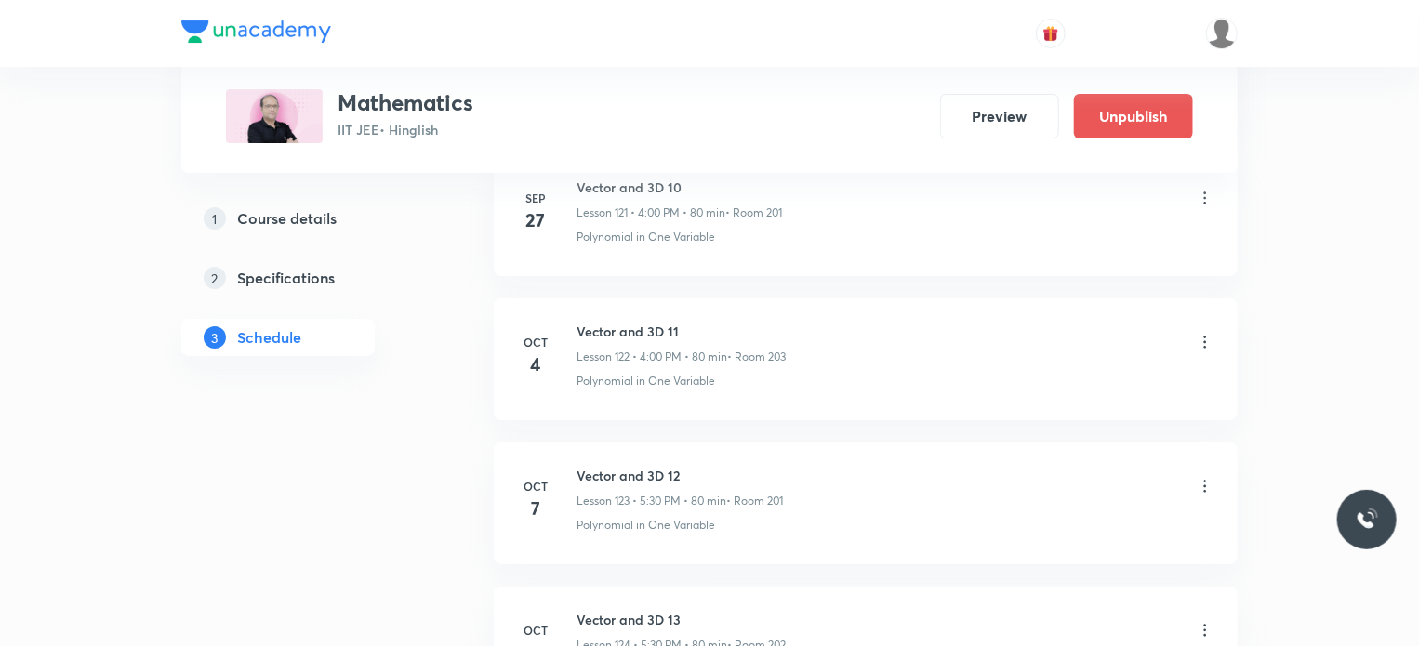
drag, startPoint x: 529, startPoint y: 264, endPoint x: 376, endPoint y: 435, distance: 229.9
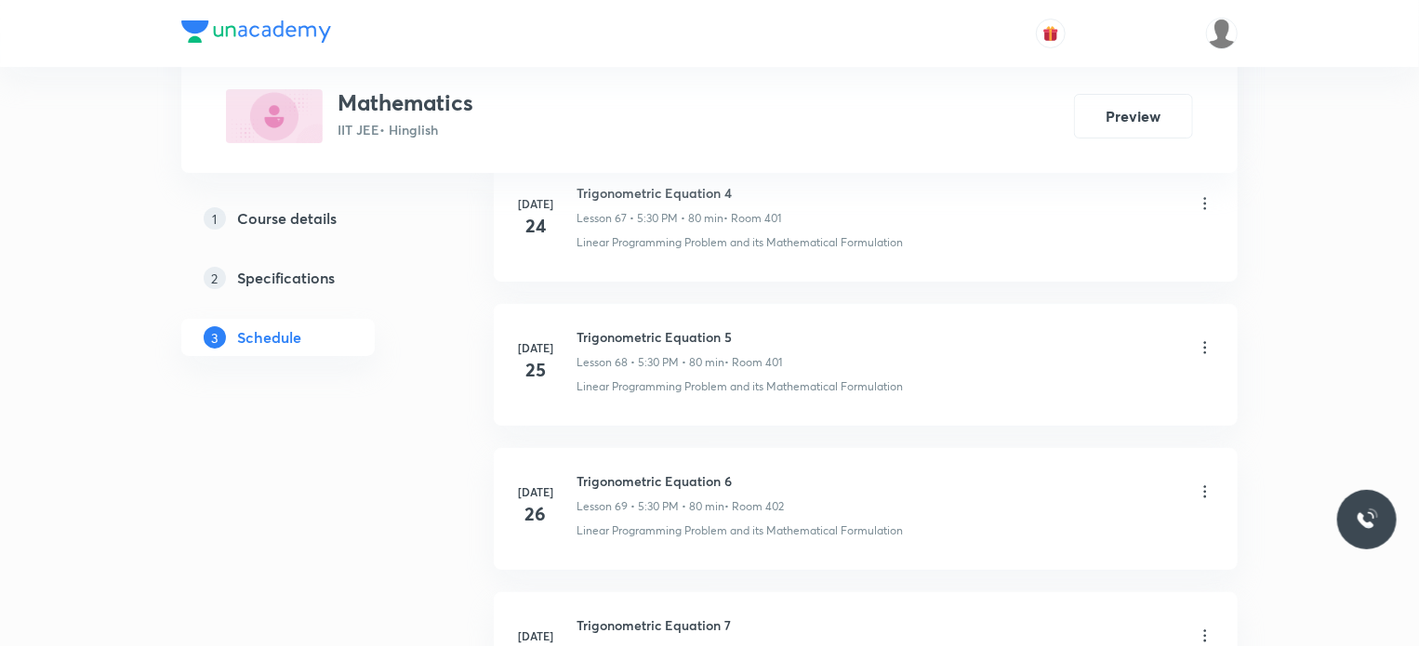
scroll to position [18388, 0]
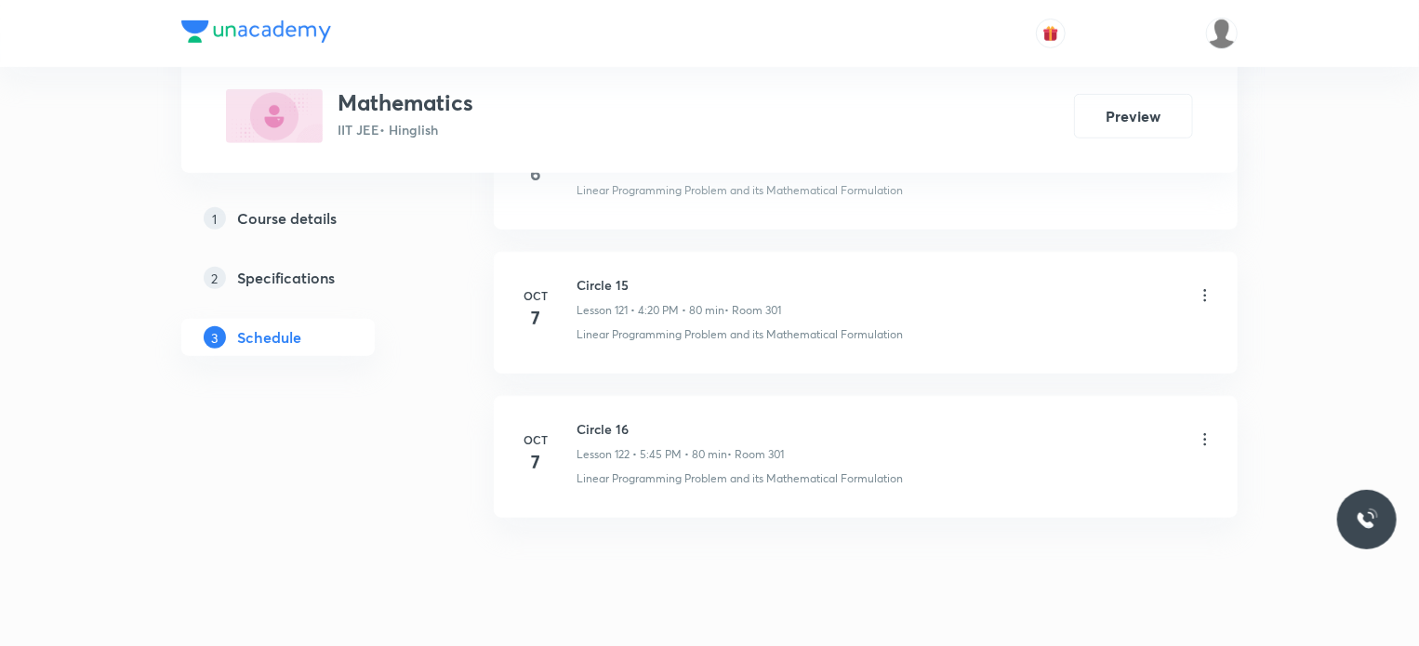
click at [635, 420] on h6 "Circle 16" at bounding box center [680, 430] width 207 height 20
click at [633, 420] on h6 "Circle 16" at bounding box center [680, 430] width 207 height 20
click at [605, 420] on h6 "Circle 16" at bounding box center [680, 430] width 207 height 20
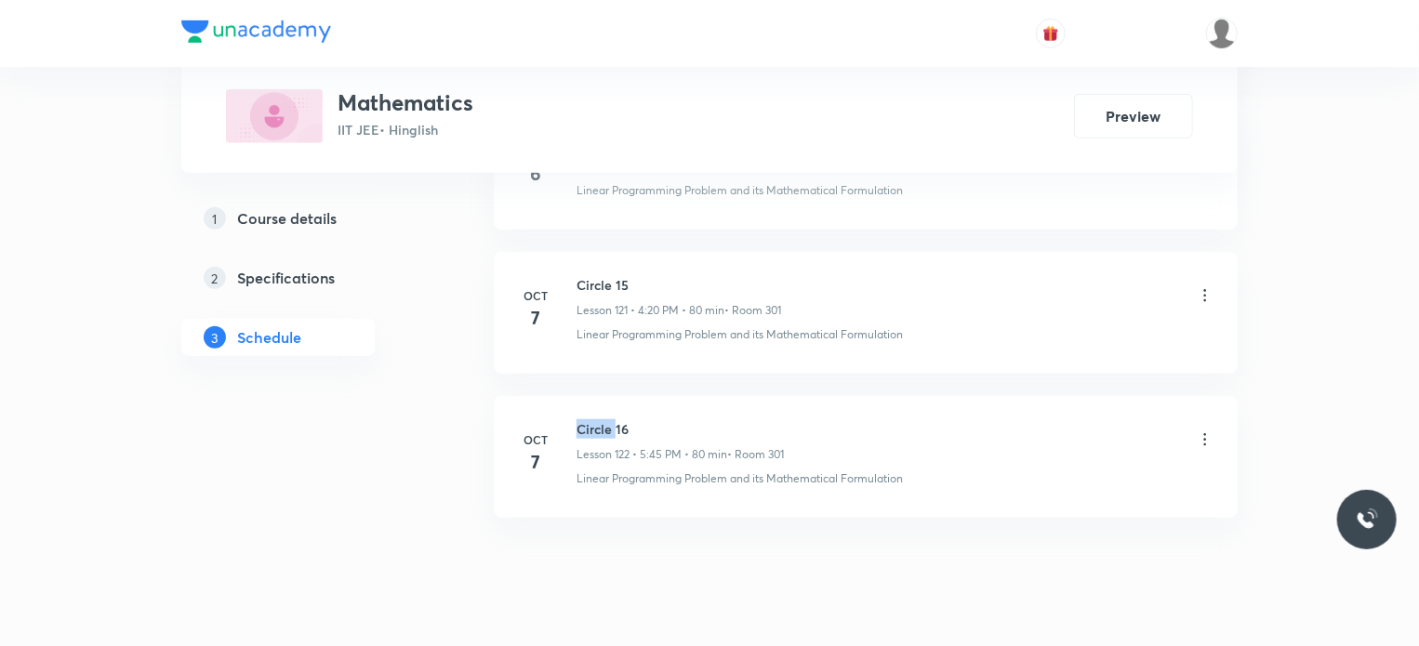
click at [605, 420] on h6 "Circle 16" at bounding box center [680, 430] width 207 height 20
copy h6 "Circle 16"
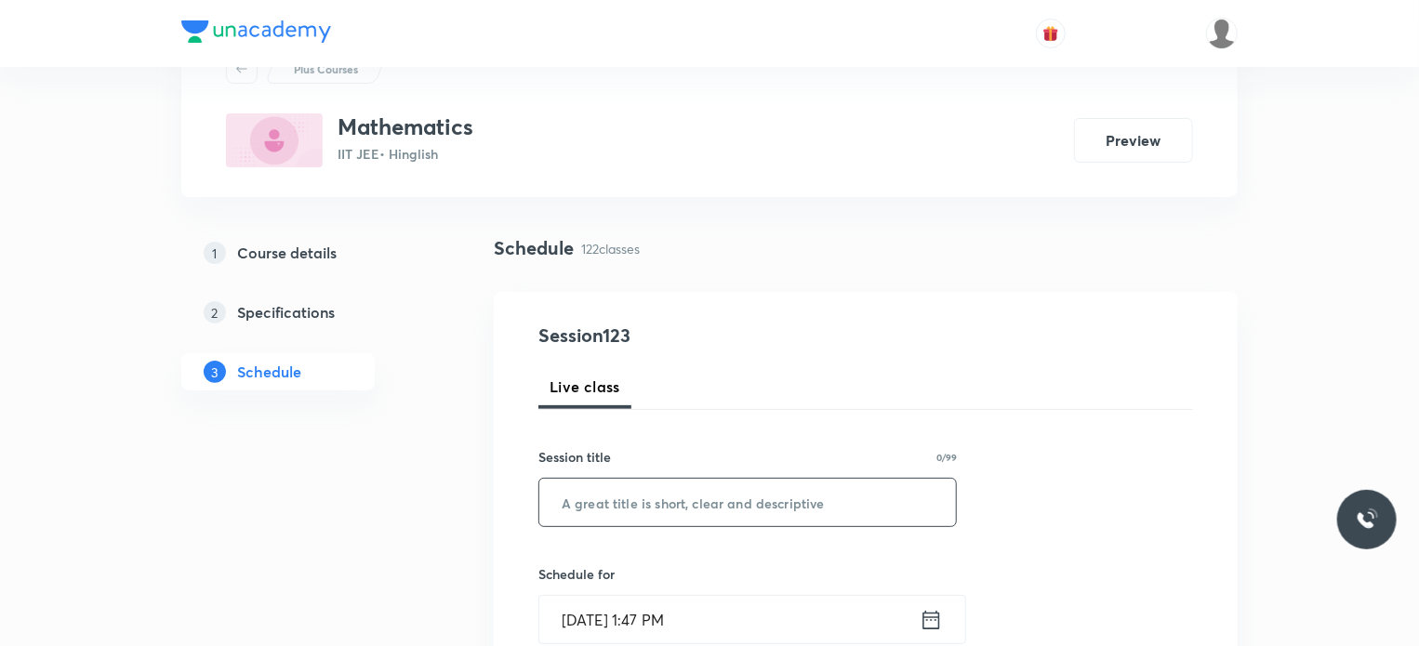
scroll to position [186, 0]
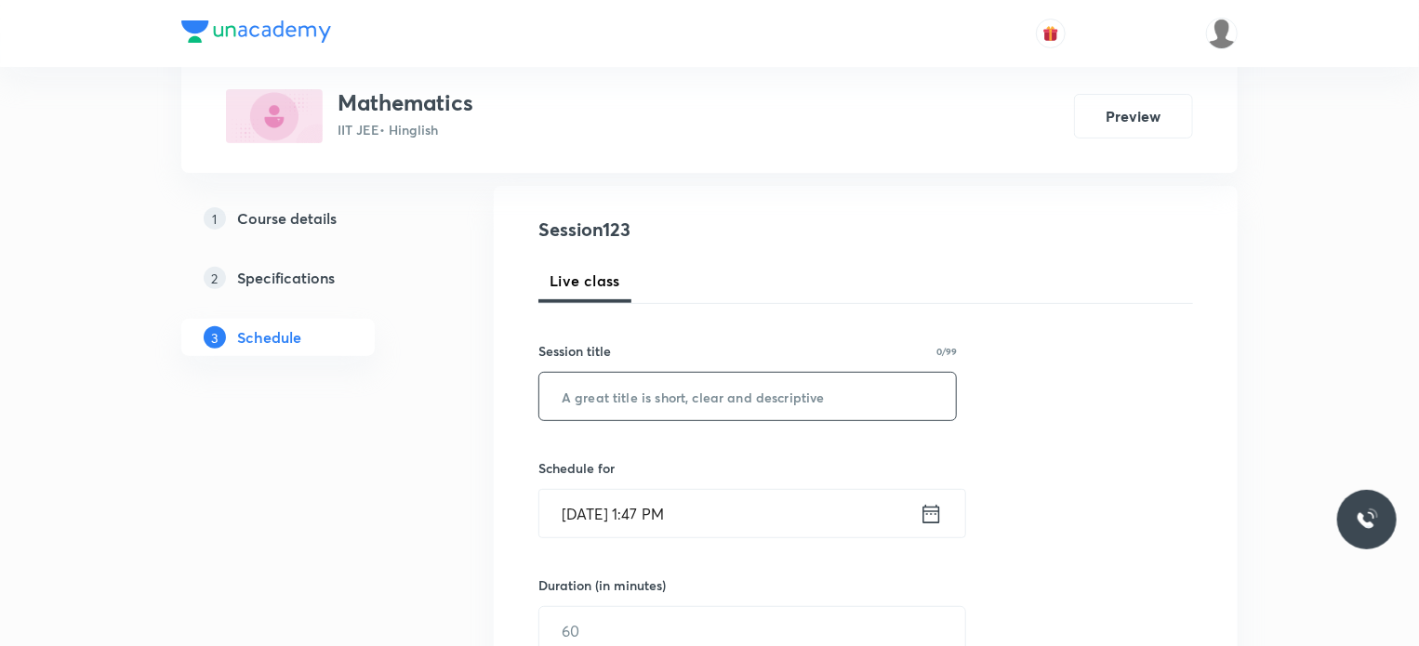
click at [650, 385] on input "text" at bounding box center [748, 396] width 417 height 47
paste input "Circle 16"
type input "Circle 17"
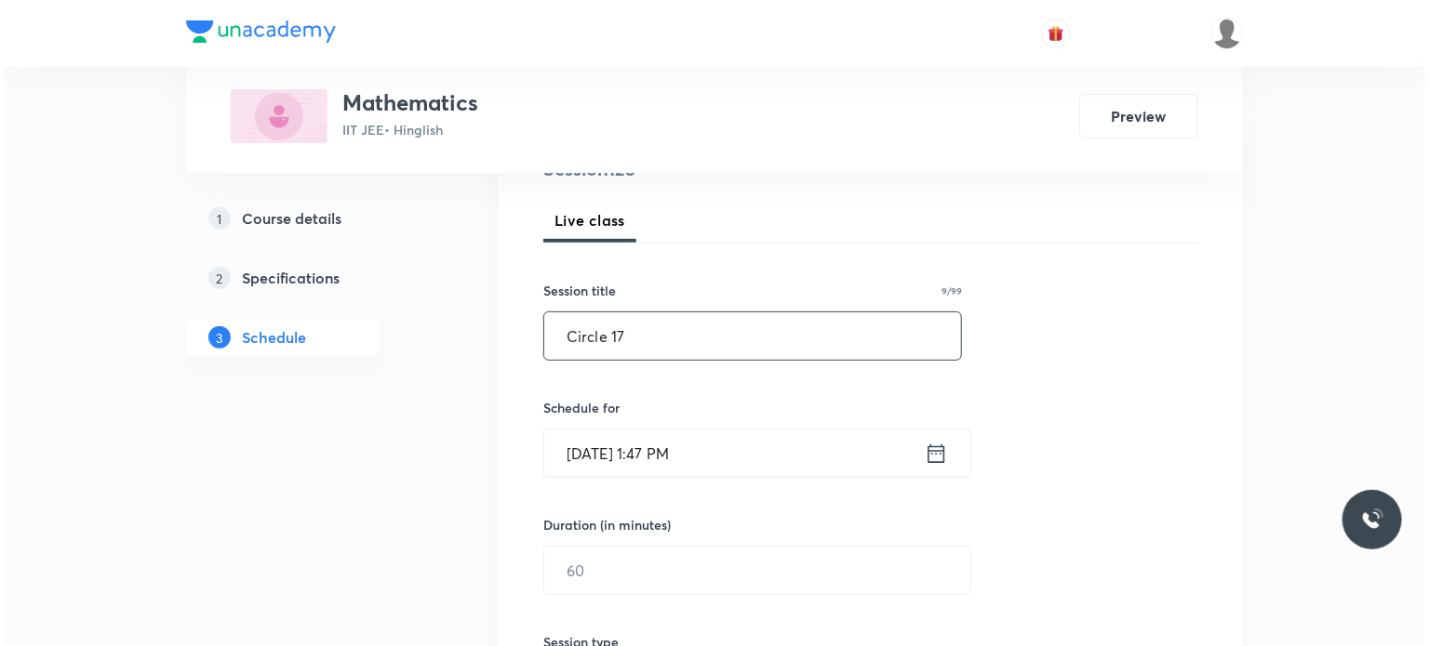
scroll to position [279, 0]
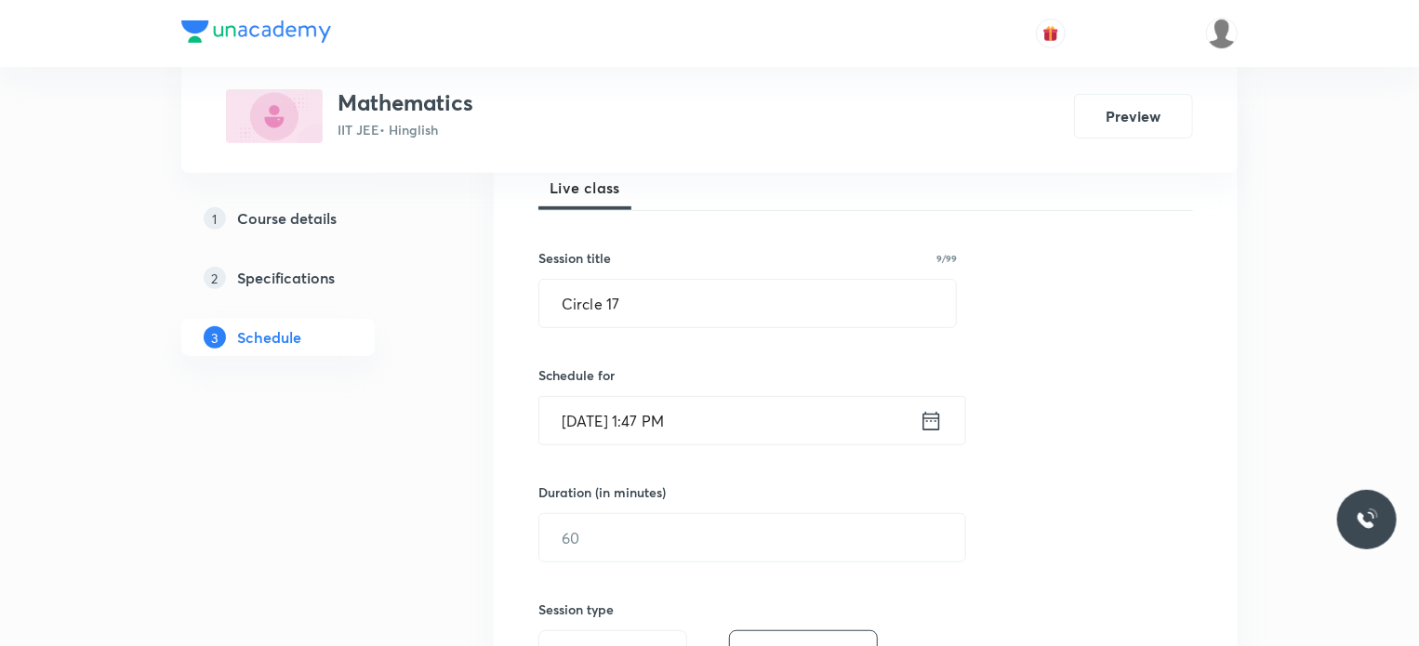
click at [688, 413] on input "Oct 8, 2025, 1:47 PM" at bounding box center [730, 420] width 380 height 47
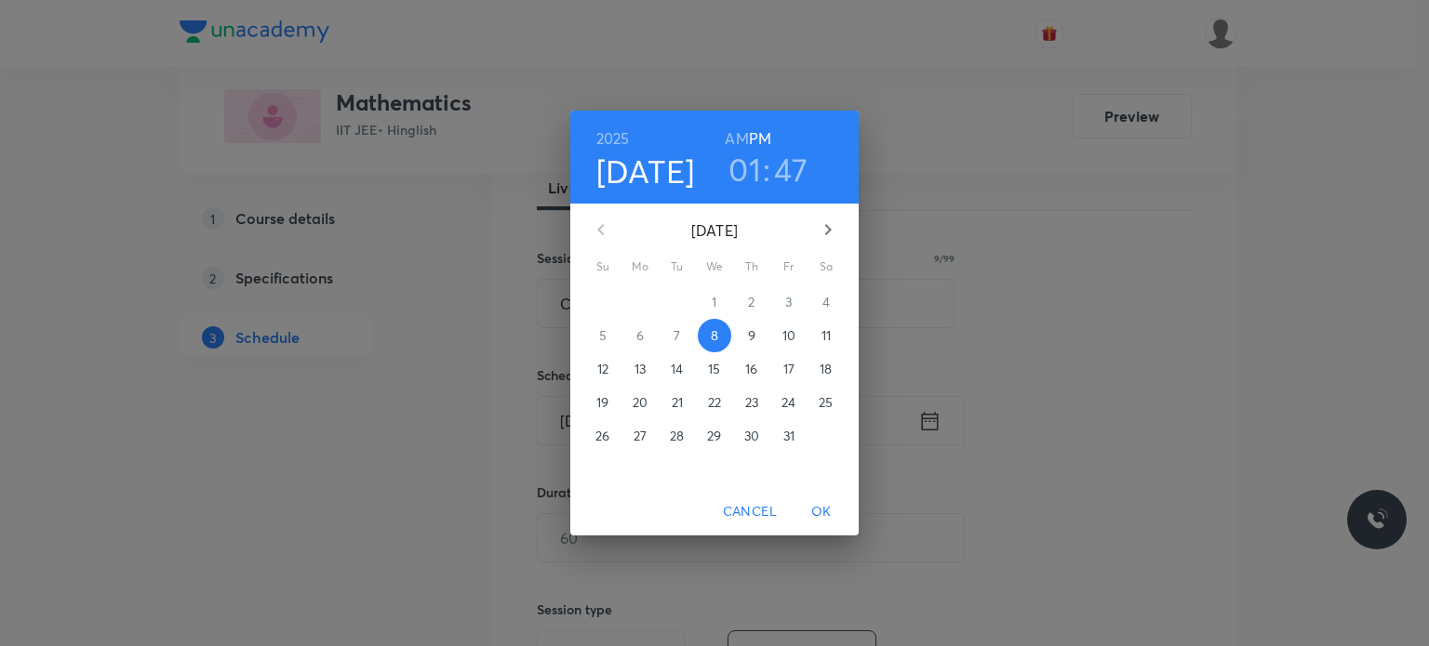
click at [752, 334] on p "9" at bounding box center [751, 335] width 7 height 19
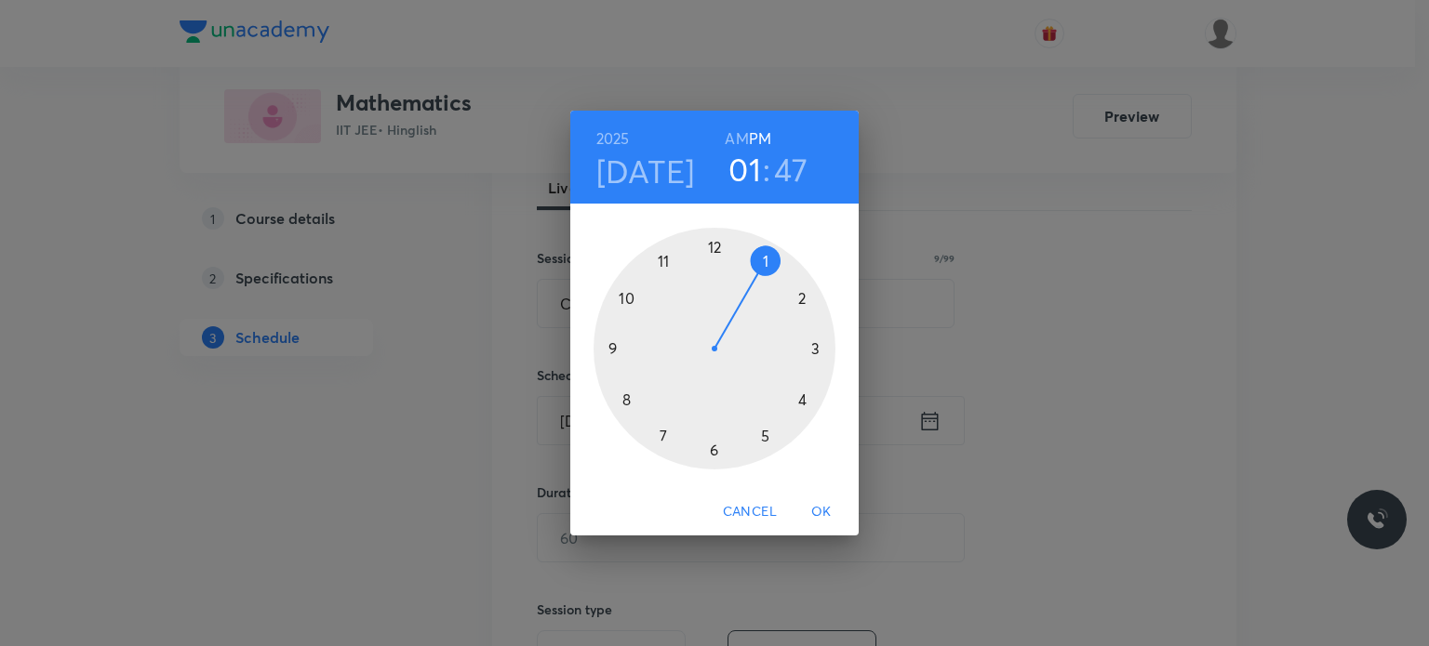
click at [732, 140] on h6 "AM" at bounding box center [736, 139] width 23 height 26
click at [625, 187] on h4 "Oct 9" at bounding box center [645, 171] width 99 height 39
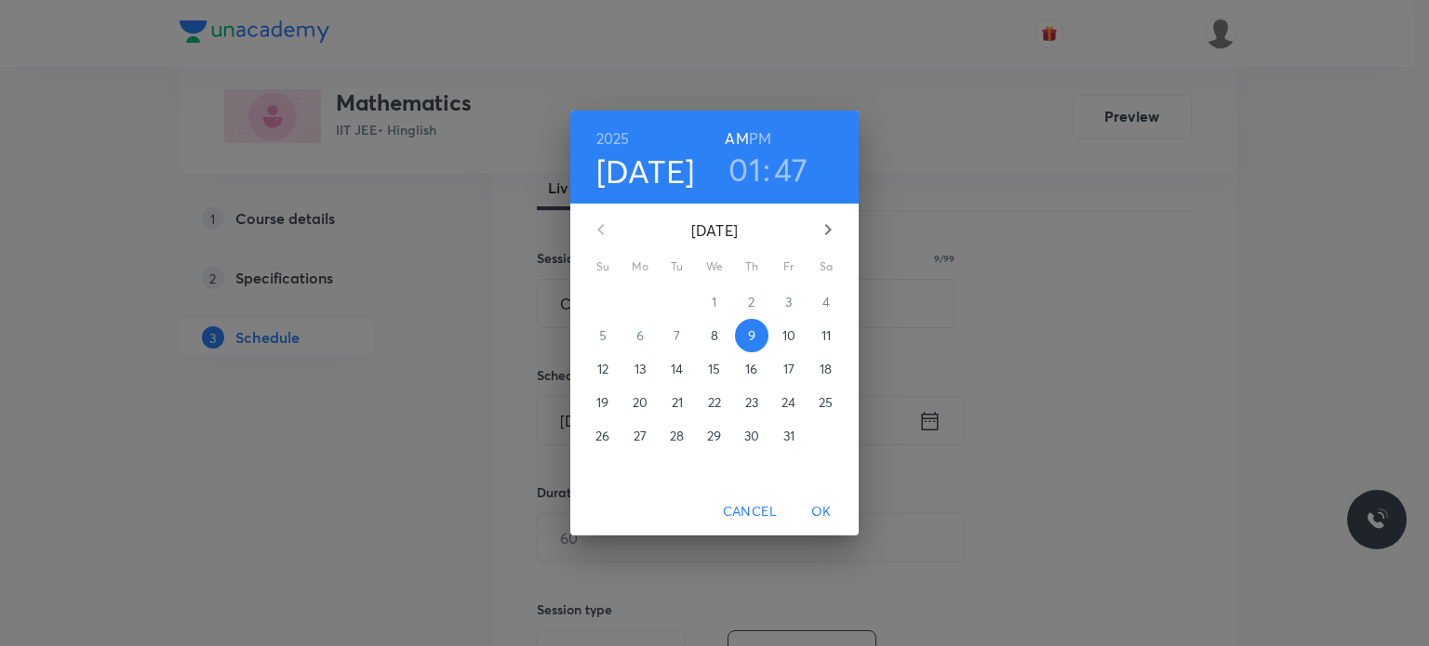
click at [717, 334] on p "8" at bounding box center [714, 335] width 7 height 19
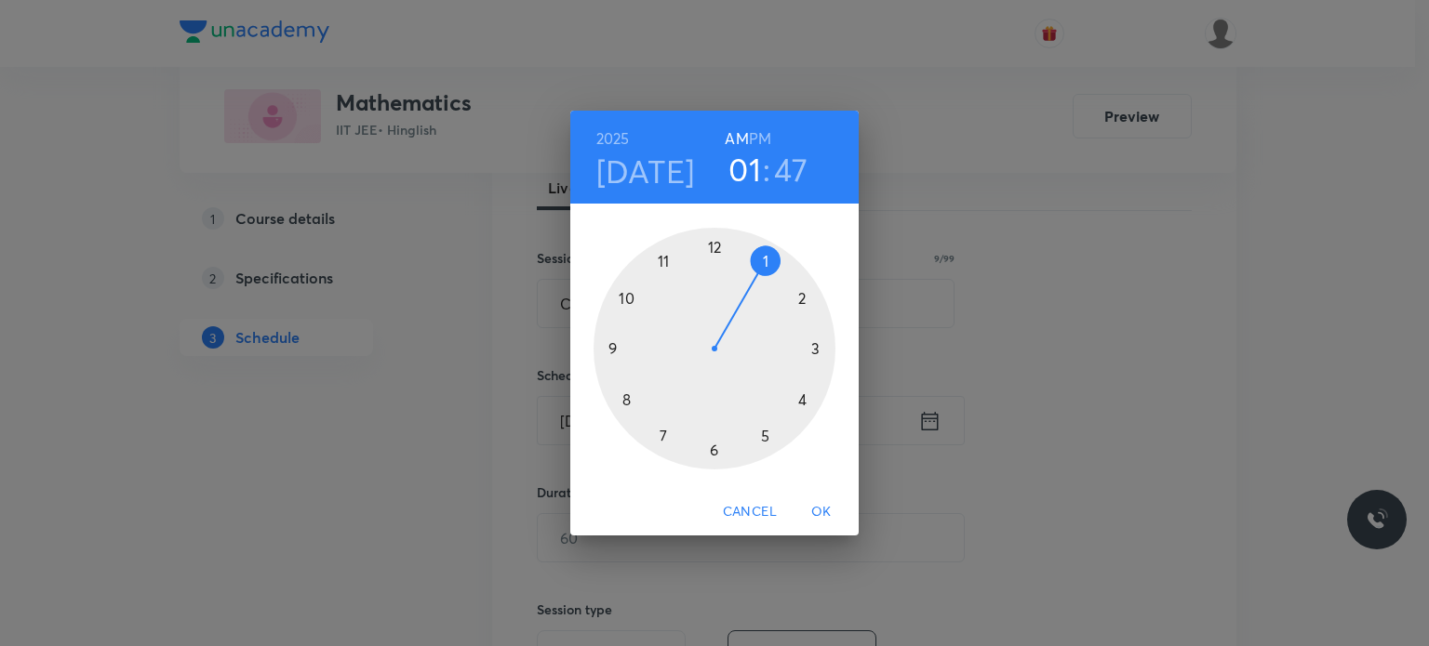
click at [766, 132] on h6 "PM" at bounding box center [760, 139] width 22 height 26
click at [735, 198] on div "2025 Oct 8 01 : 47 AM PM" at bounding box center [714, 157] width 288 height 93
drag, startPoint x: 763, startPoint y: 272, endPoint x: 753, endPoint y: 405, distance: 133.3
click at [753, 405] on div at bounding box center [714, 349] width 242 height 242
drag, startPoint x: 599, startPoint y: 333, endPoint x: 595, endPoint y: 343, distance: 10.9
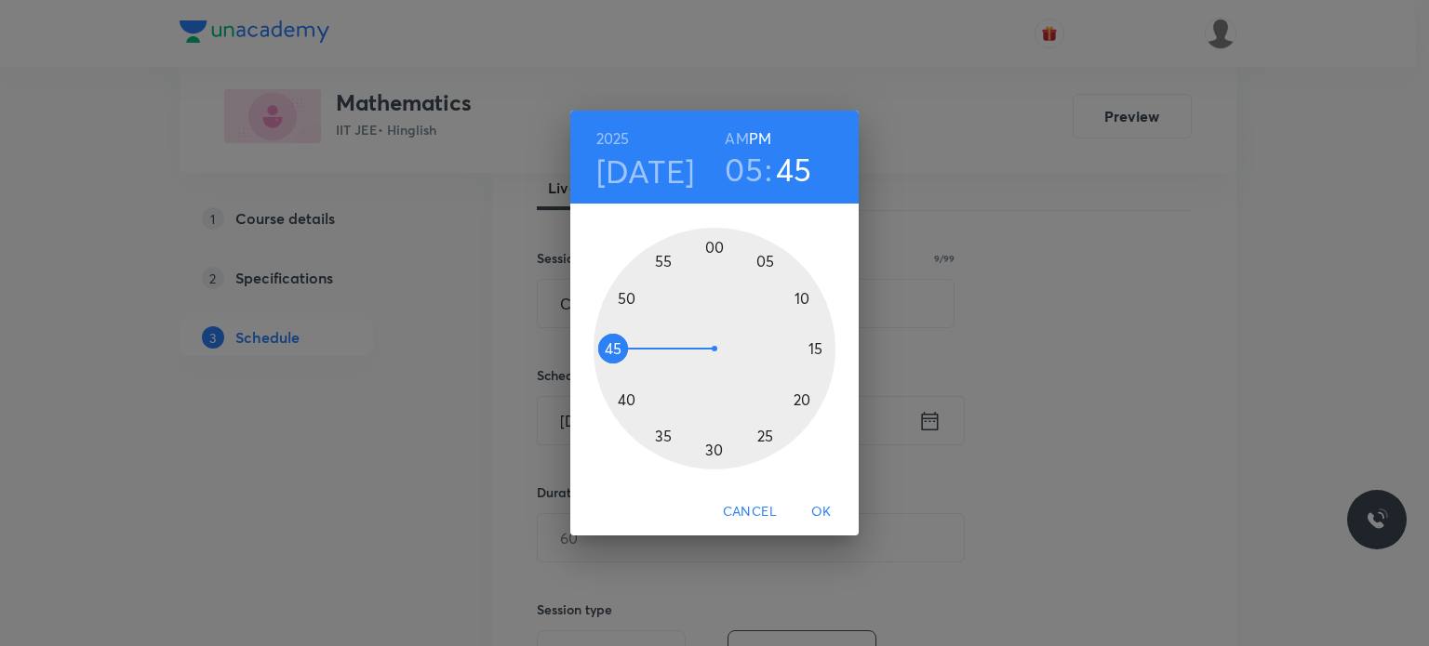
click at [595, 343] on div at bounding box center [714, 349] width 242 height 242
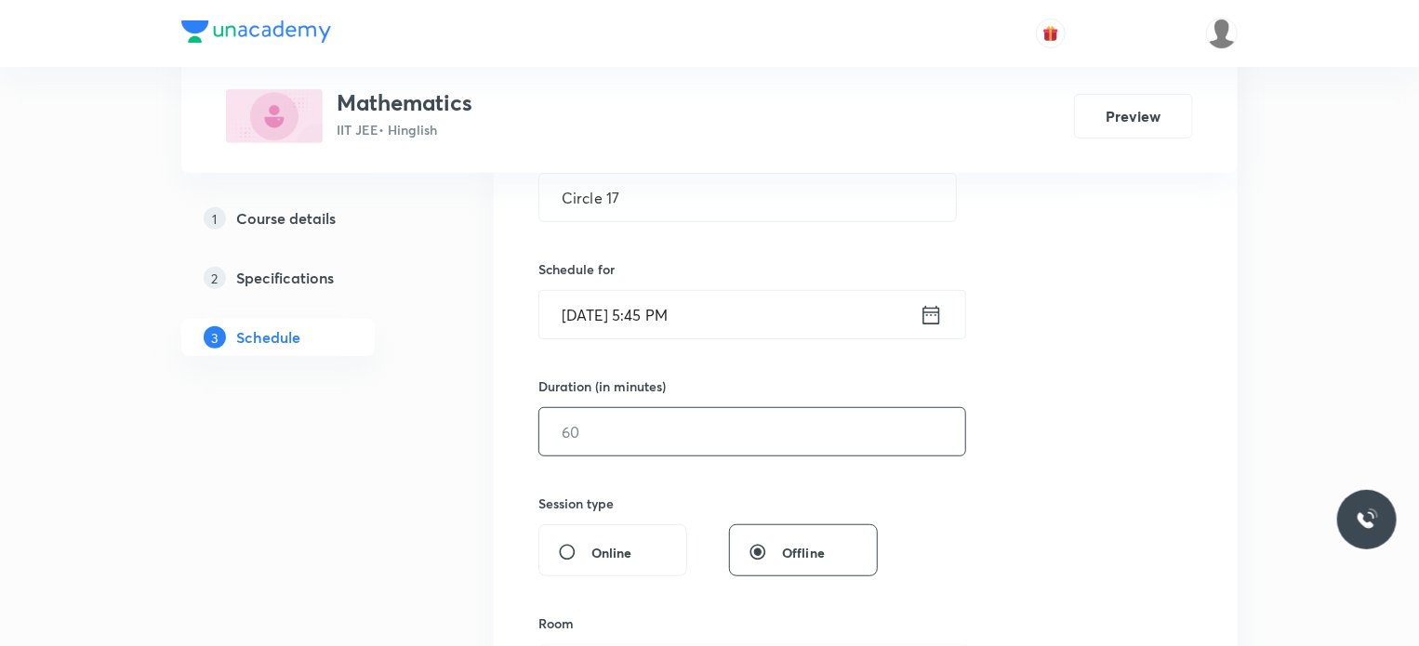
scroll to position [465, 0]
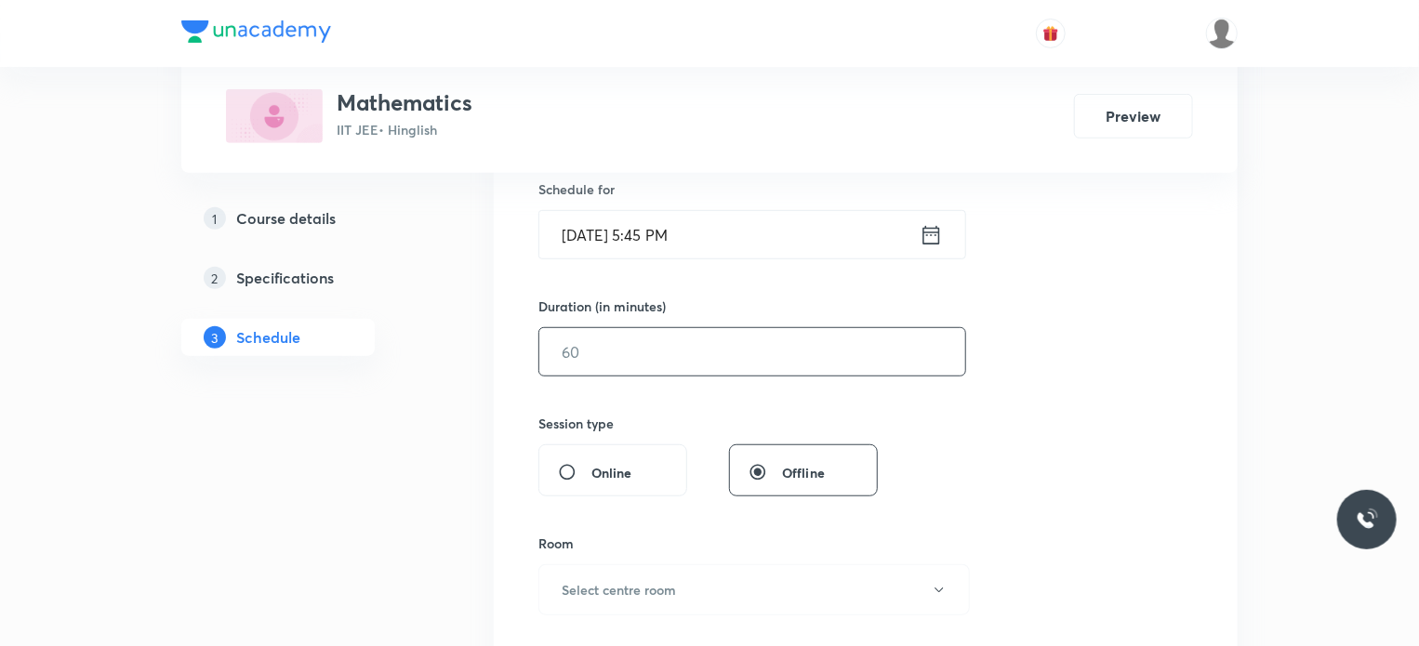
click at [595, 357] on input "text" at bounding box center [753, 351] width 426 height 47
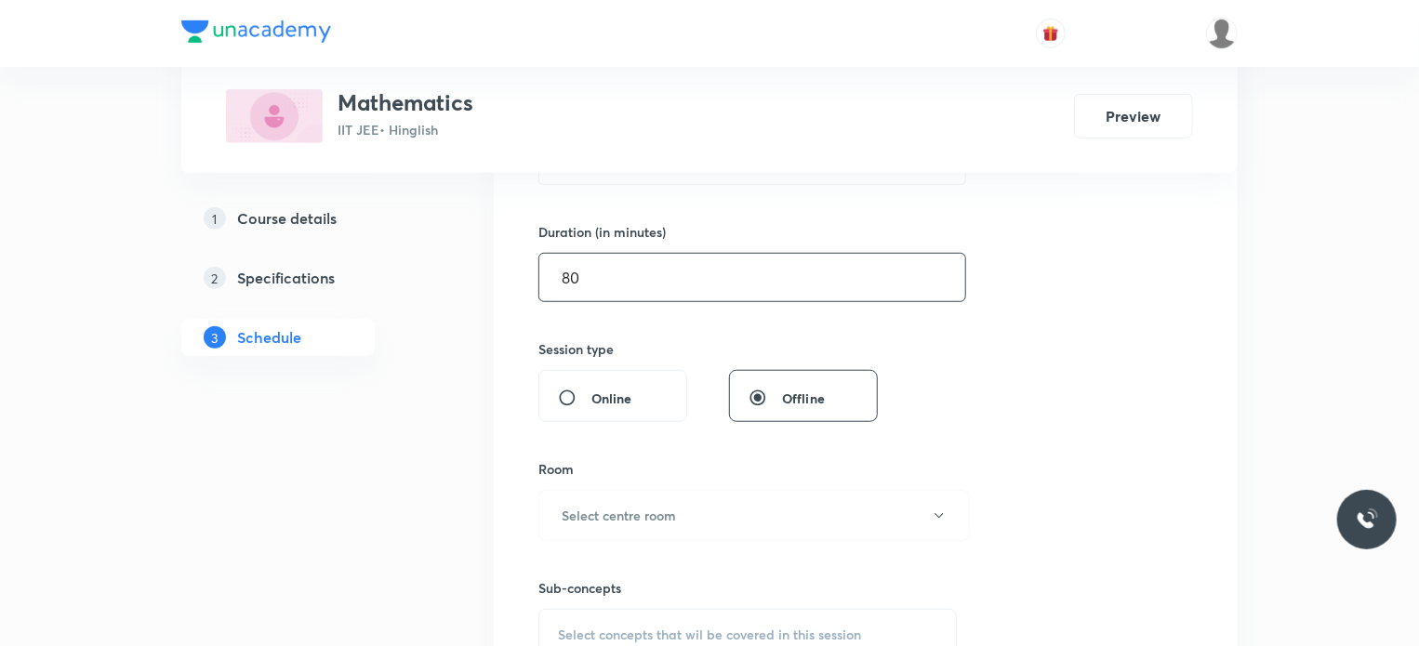
scroll to position [651, 0]
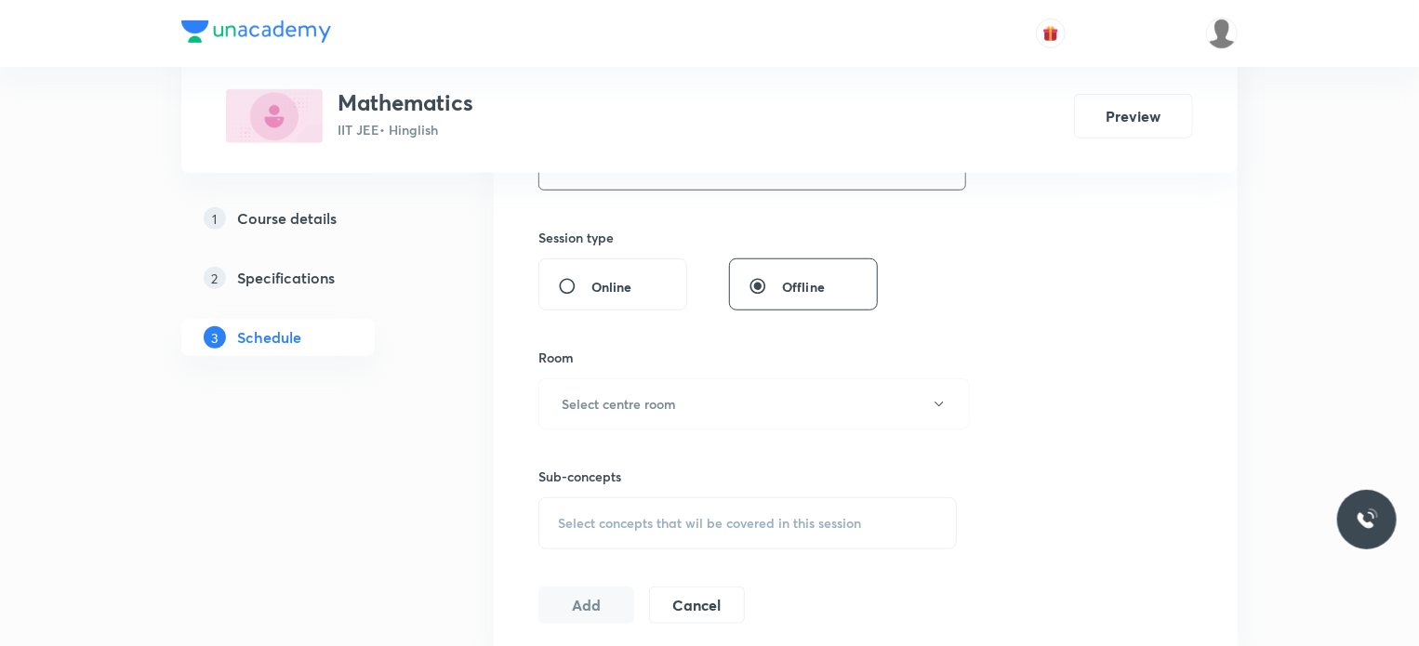
type input "80"
click at [601, 373] on div "Room Select centre room" at bounding box center [748, 389] width 419 height 82
click at [621, 401] on h6 "Select centre room" at bounding box center [619, 404] width 114 height 20
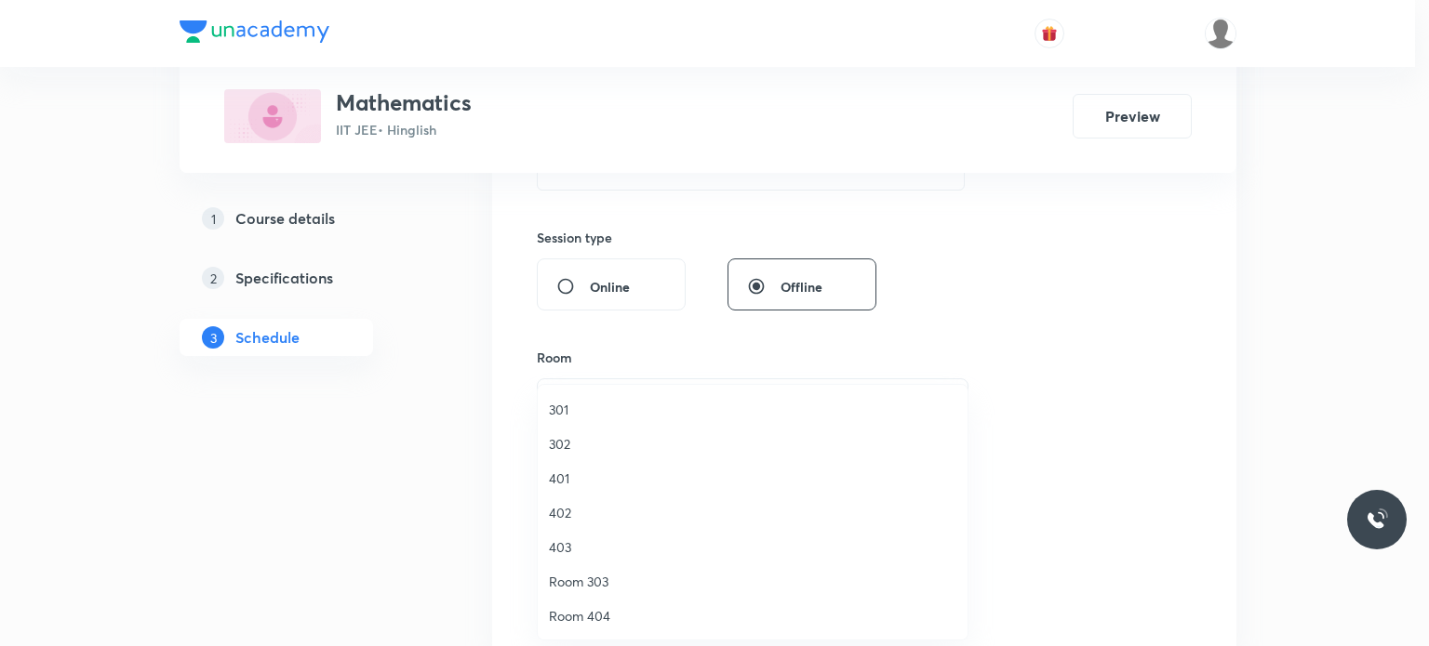
click at [621, 424] on li "301" at bounding box center [753, 410] width 430 height 34
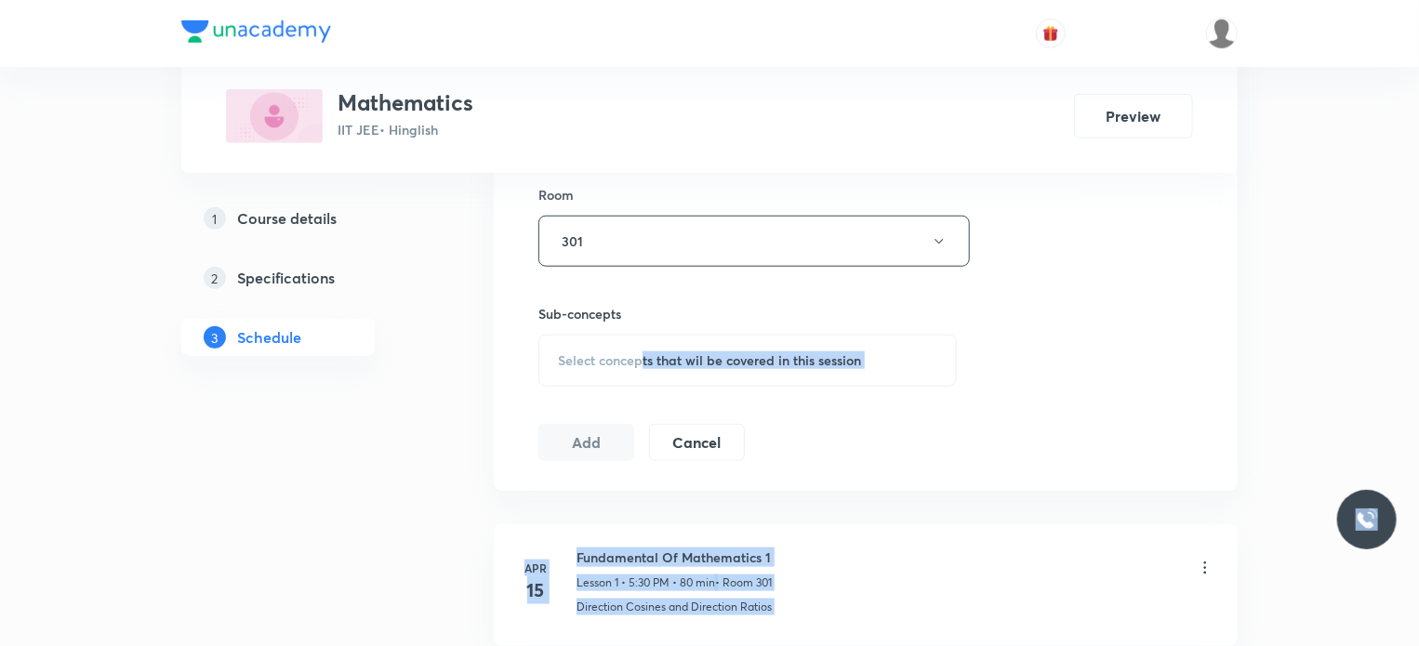
scroll to position [837, 0]
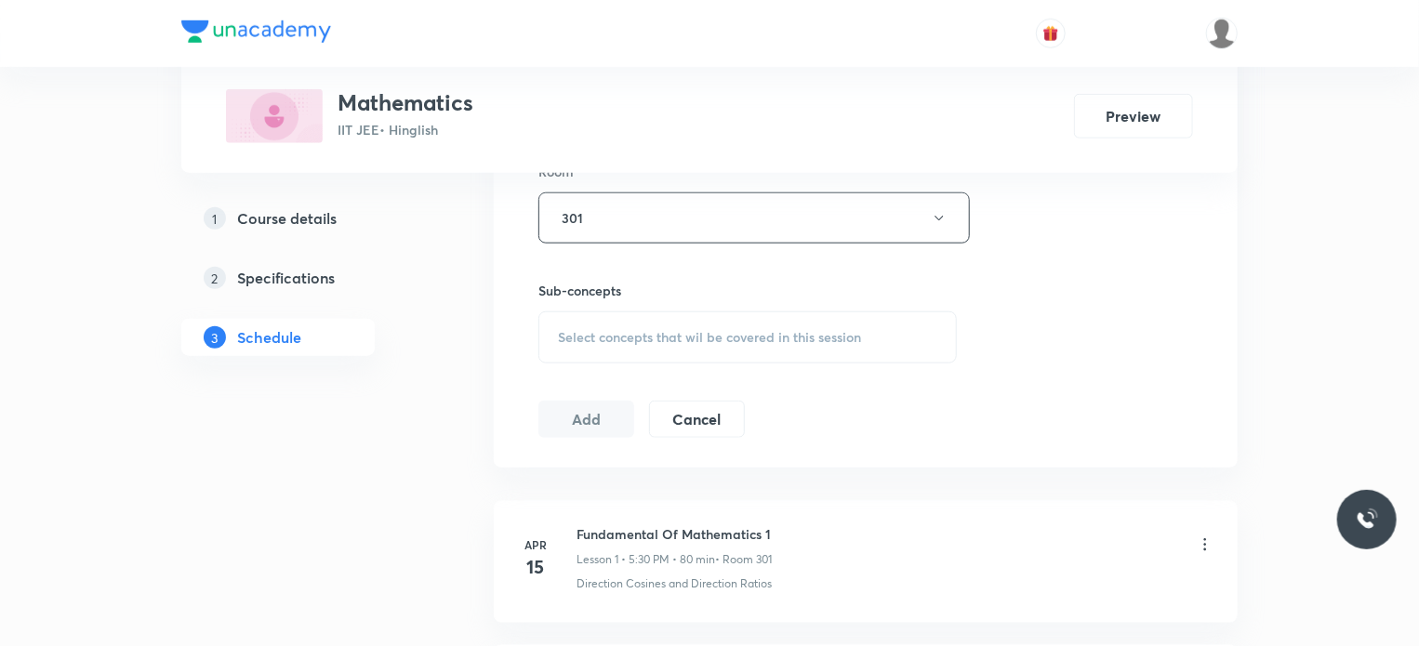
click at [609, 340] on span "Select concepts that wil be covered in this session" at bounding box center [709, 337] width 303 height 15
click at [629, 444] on div at bounding box center [748, 558] width 417 height 372
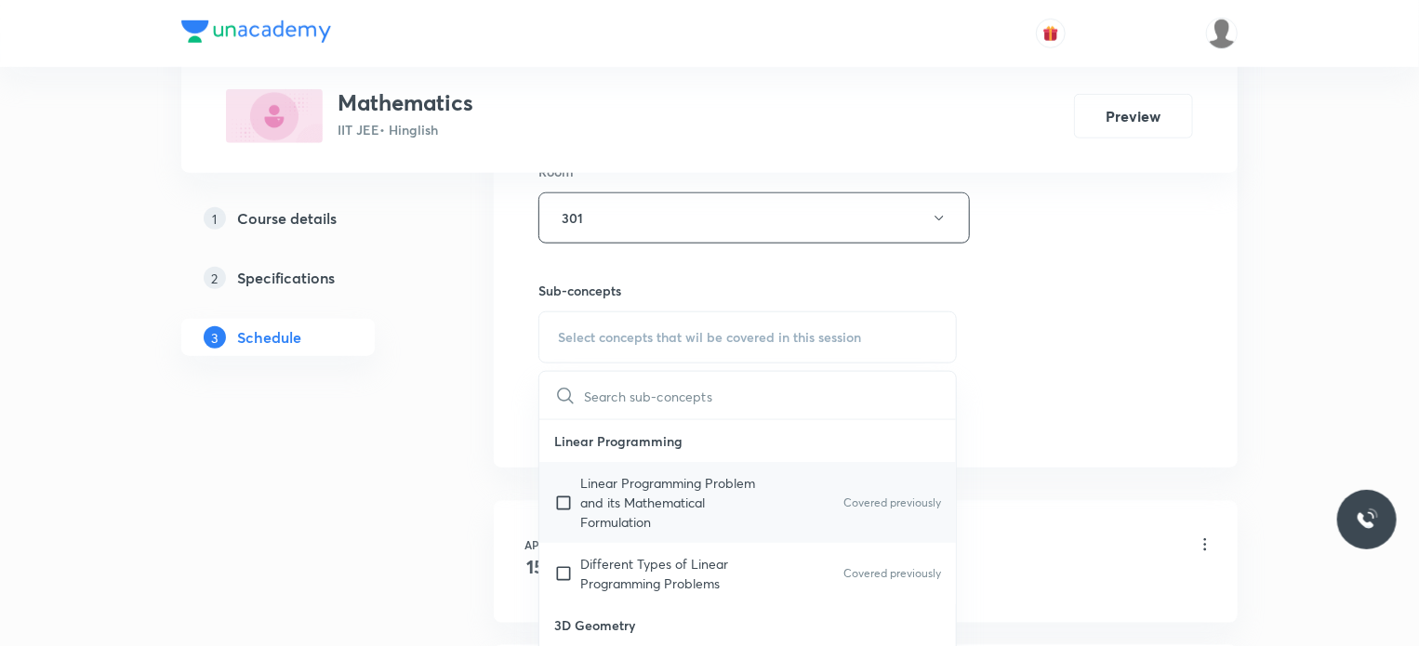
click at [668, 490] on p "Linear Programming Problem and its Mathematical Formulation" at bounding box center [674, 502] width 188 height 59
checkbox input "true"
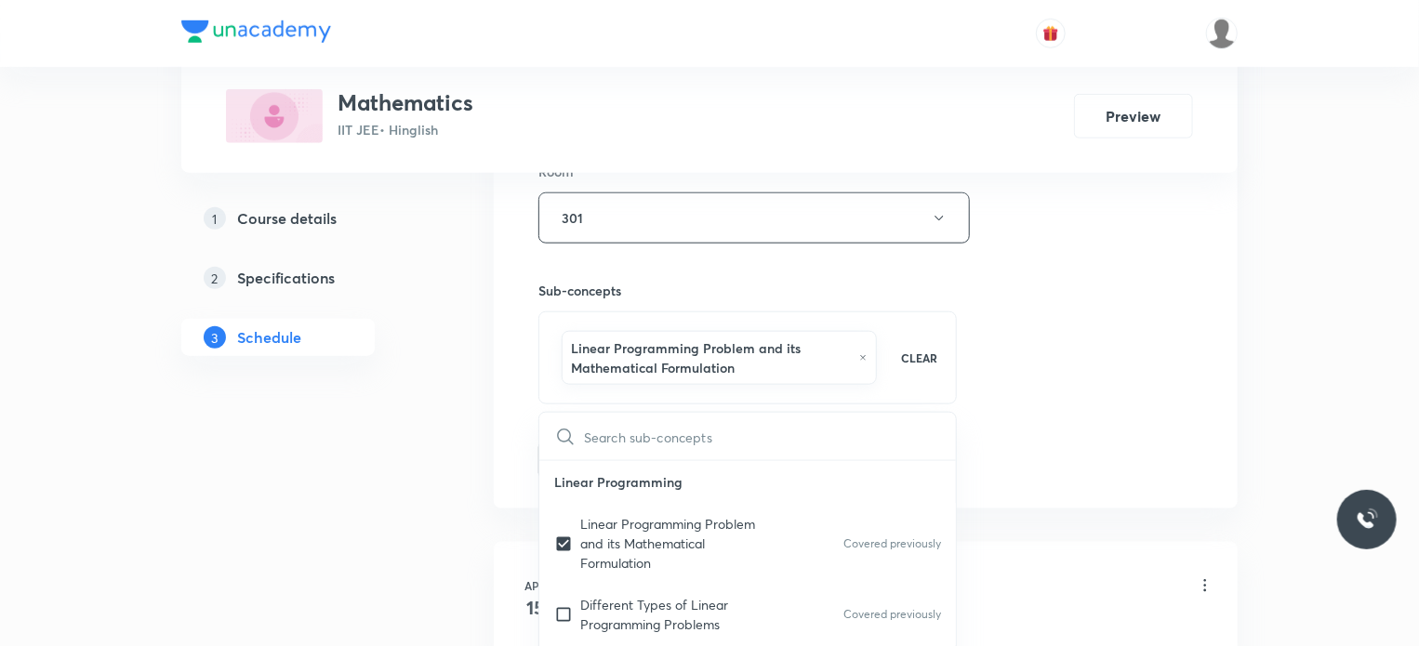
click at [1165, 399] on div "Session 123 Live class Session title 9/99 Circle 17 ​ Schedule for Oct 8, 2025,…" at bounding box center [866, 22] width 655 height 914
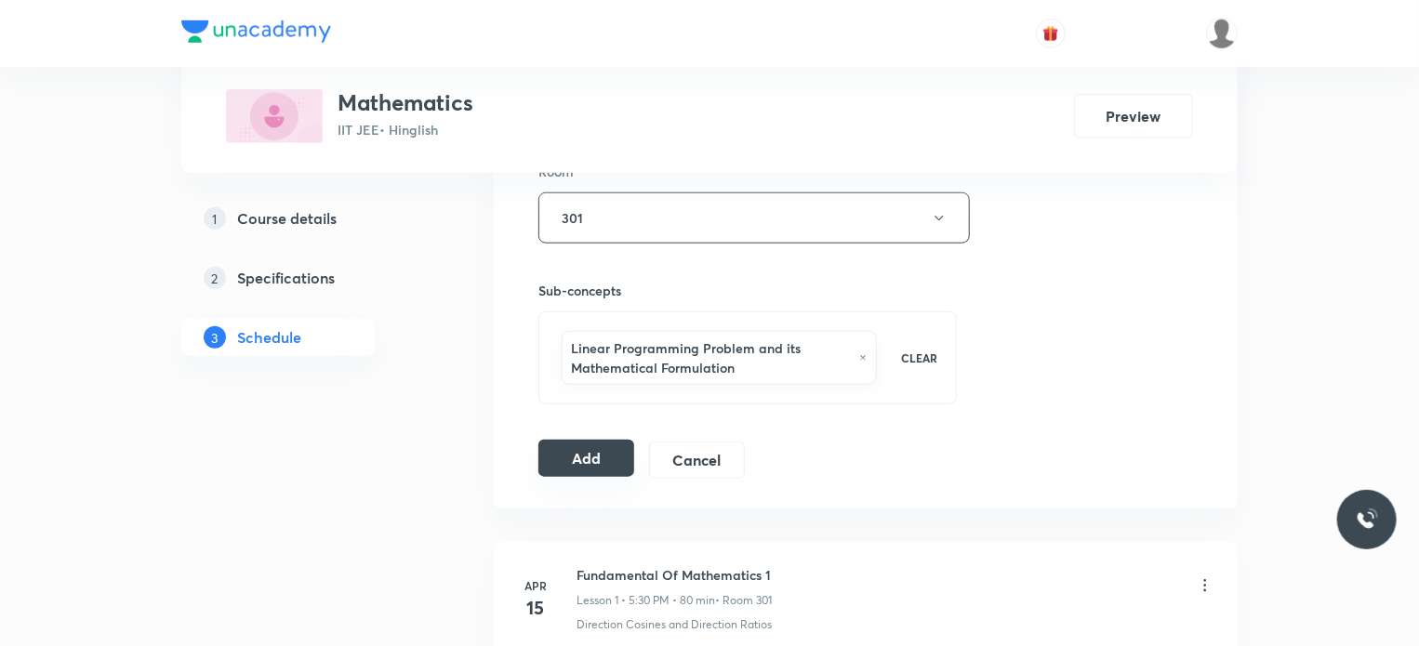
drag, startPoint x: 599, startPoint y: 433, endPoint x: 598, endPoint y: 446, distance: 12.1
click at [598, 445] on div "Session 123 Live class Session title 9/99 Circle 17 ​ Schedule for Oct 8, 2025,…" at bounding box center [866, 22] width 655 height 914
click at [598, 446] on button "Add" at bounding box center [587, 458] width 96 height 37
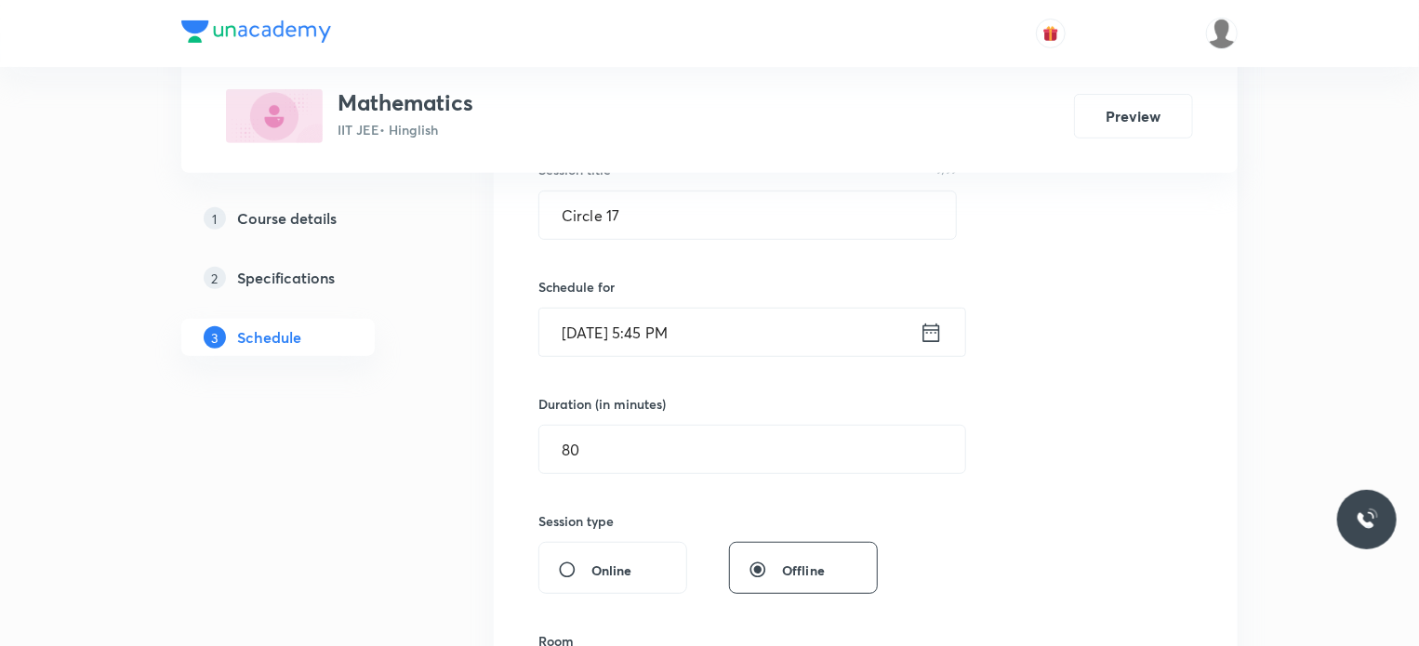
scroll to position [279, 0]
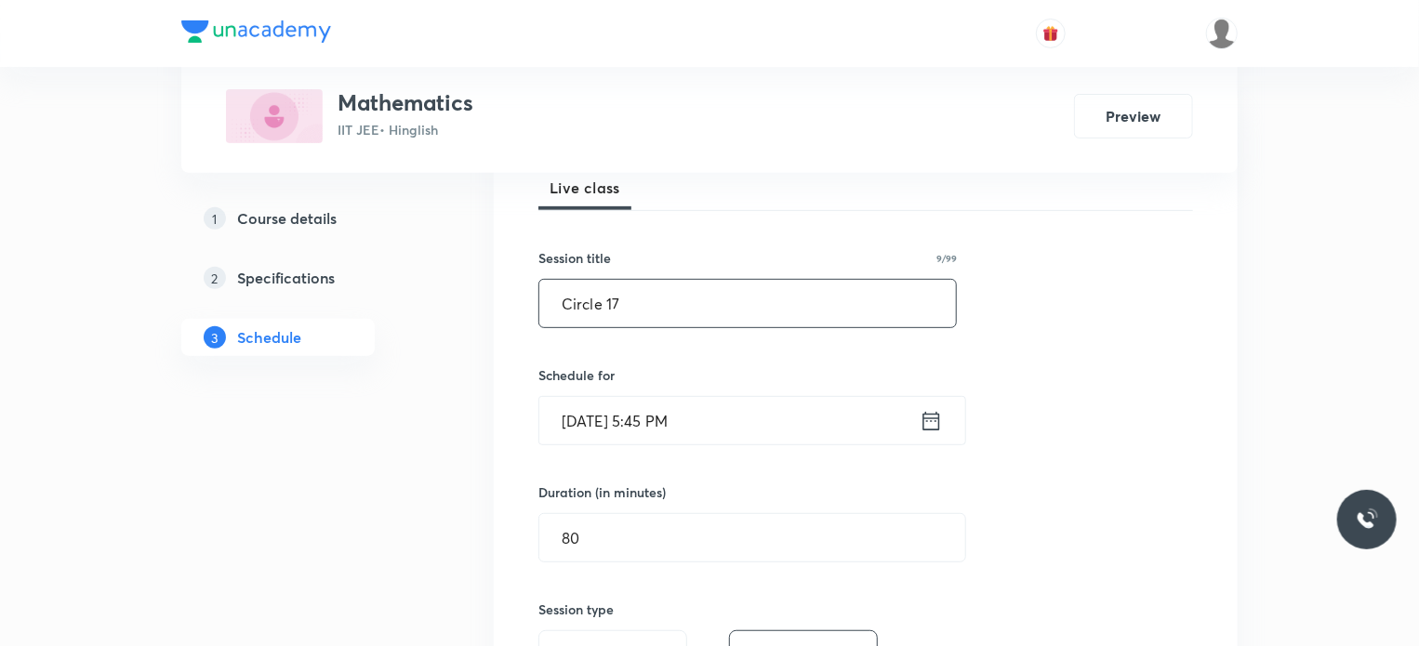
drag, startPoint x: 657, startPoint y: 318, endPoint x: 479, endPoint y: 315, distance: 177.7
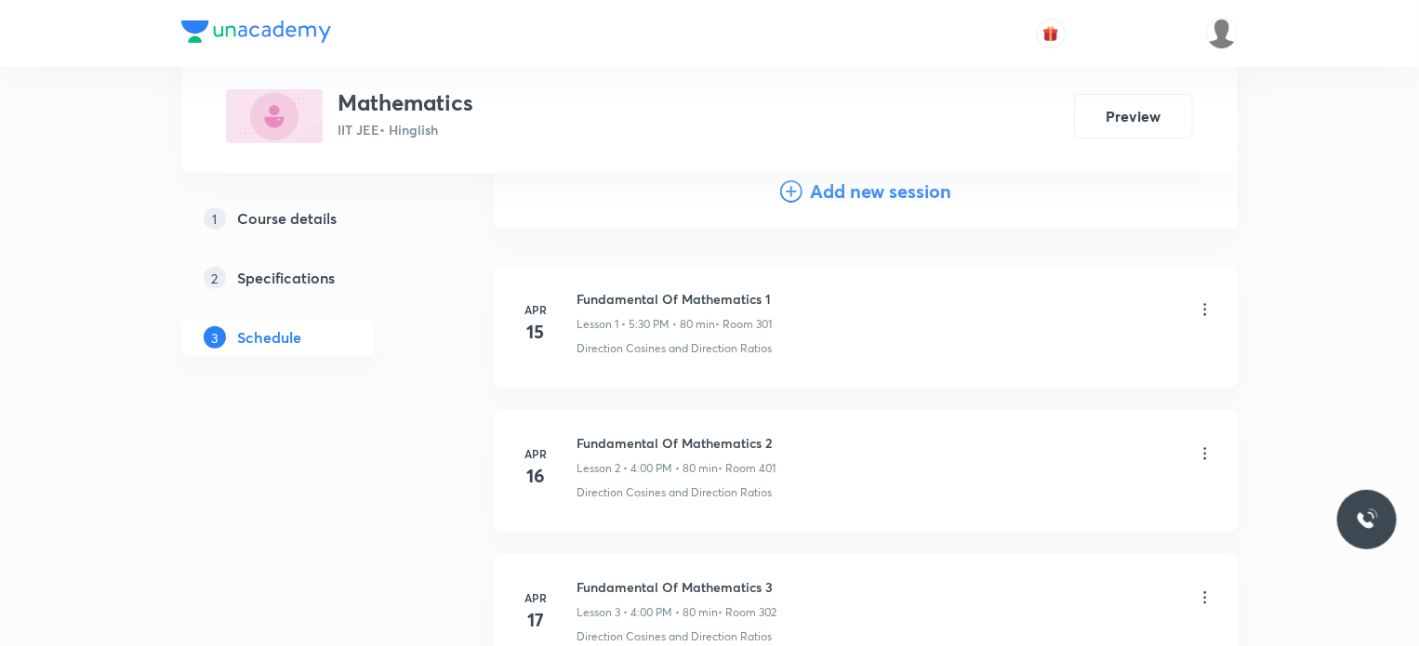
scroll to position [186, 0]
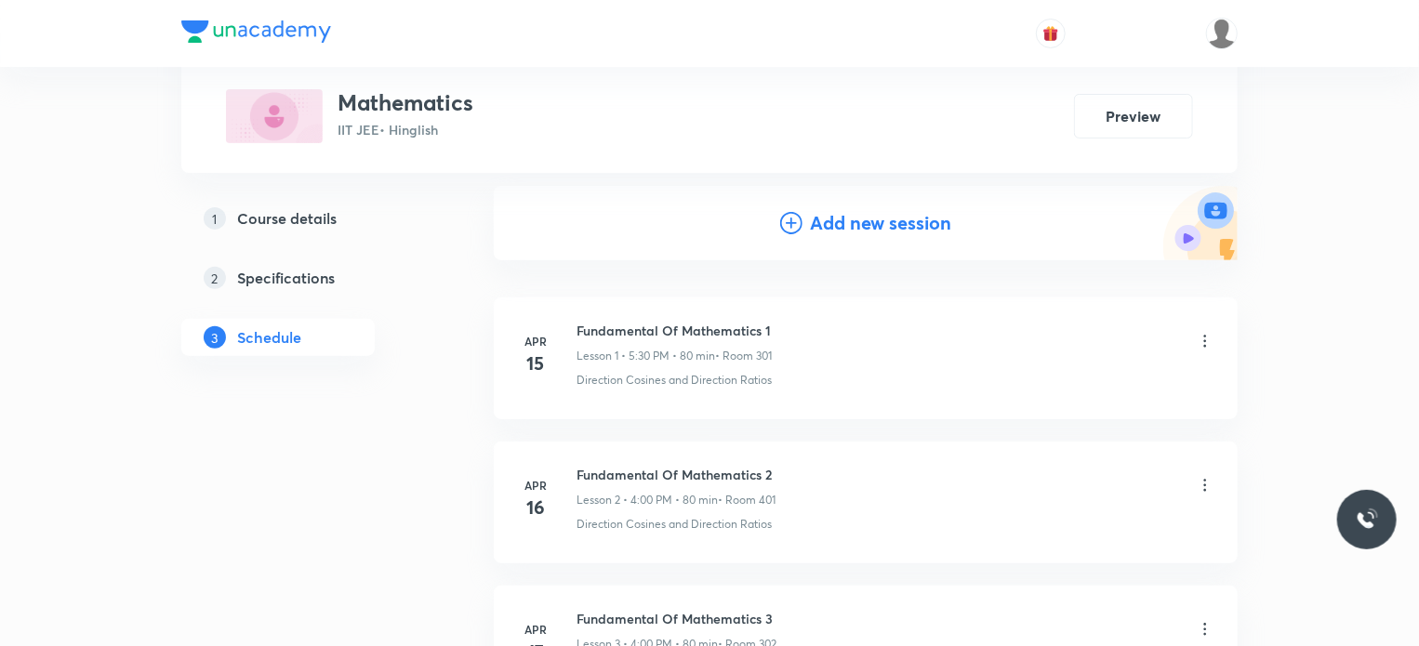
click at [851, 213] on h4 "Add new session" at bounding box center [880, 223] width 141 height 28
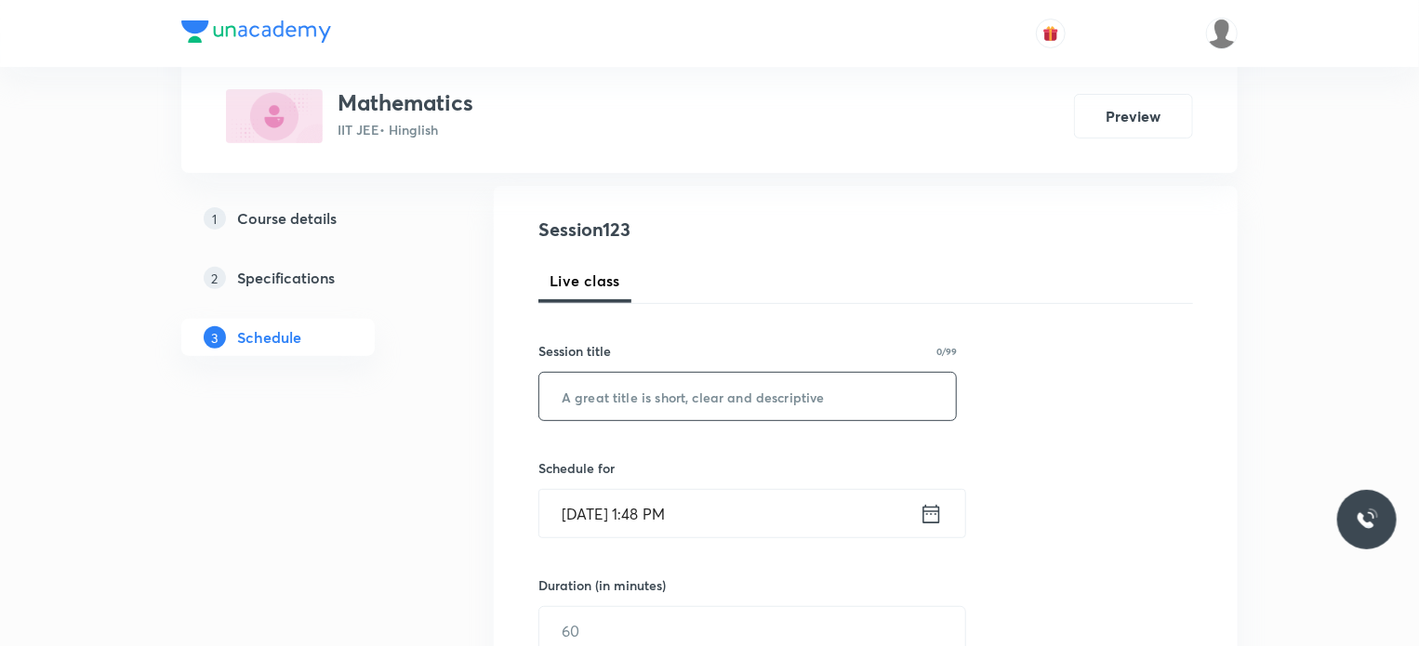
click at [701, 380] on input "text" at bounding box center [748, 396] width 417 height 47
paste input "Circle 17"
type input "Circle 18"
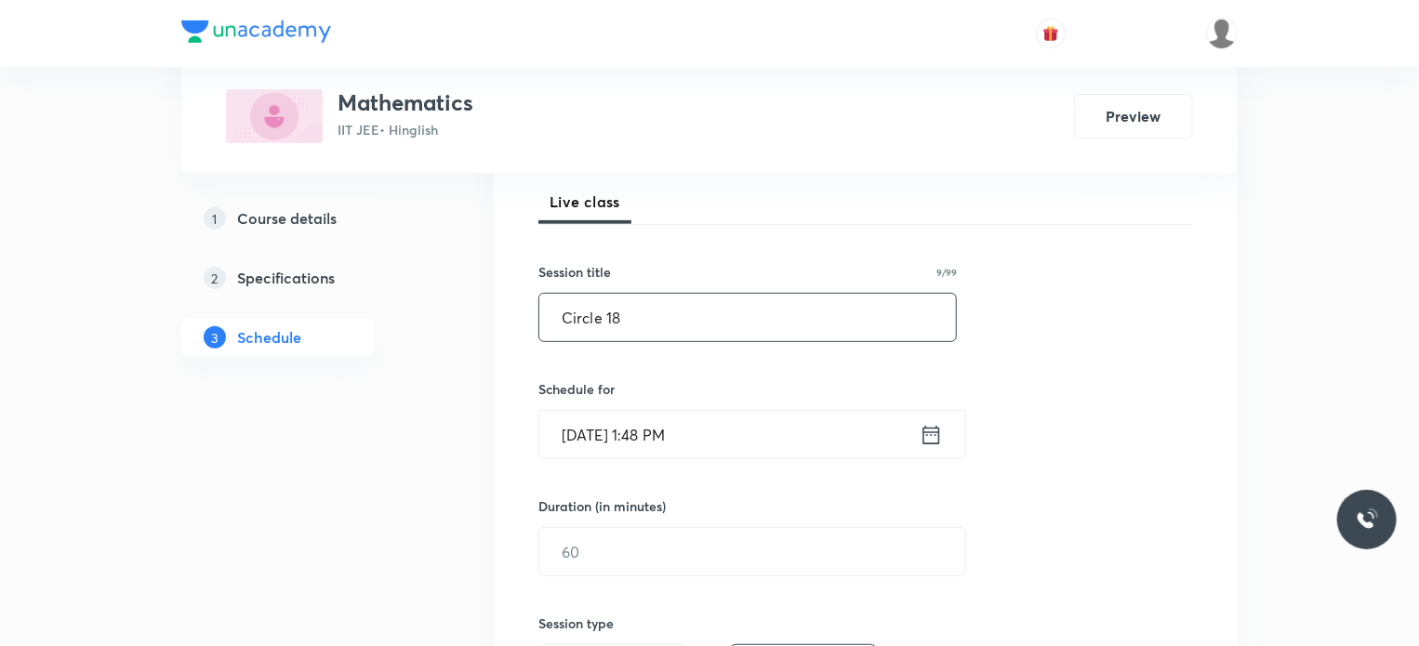
scroll to position [372, 0]
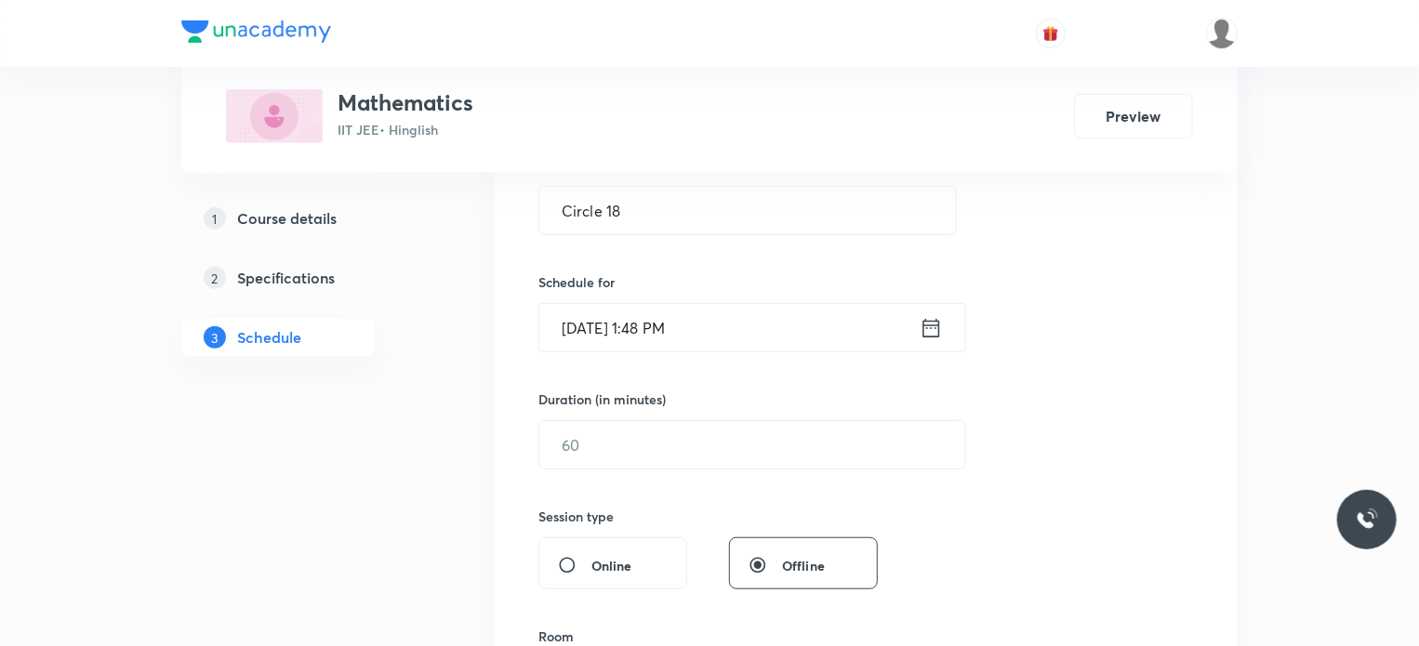
click at [673, 313] on input "Oct 8, 2025, 1:48 PM" at bounding box center [730, 327] width 380 height 47
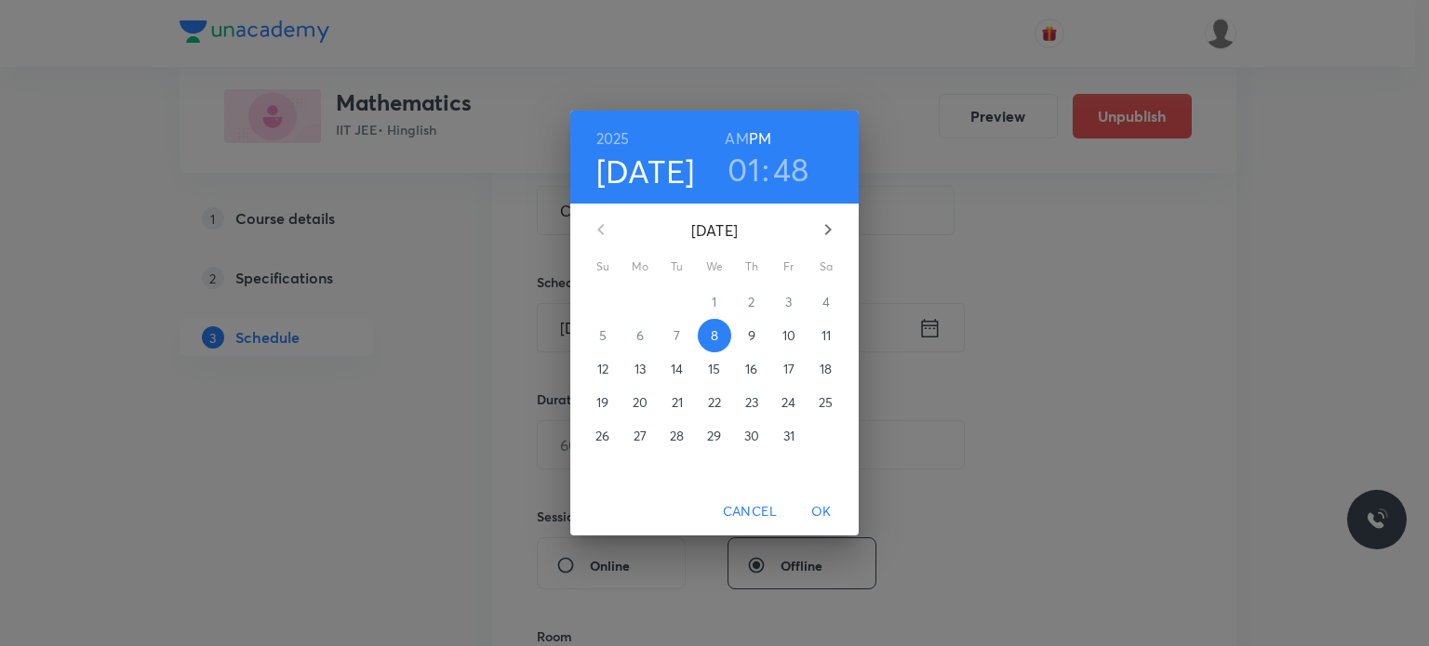
click at [755, 171] on h3 "01" at bounding box center [743, 169] width 33 height 39
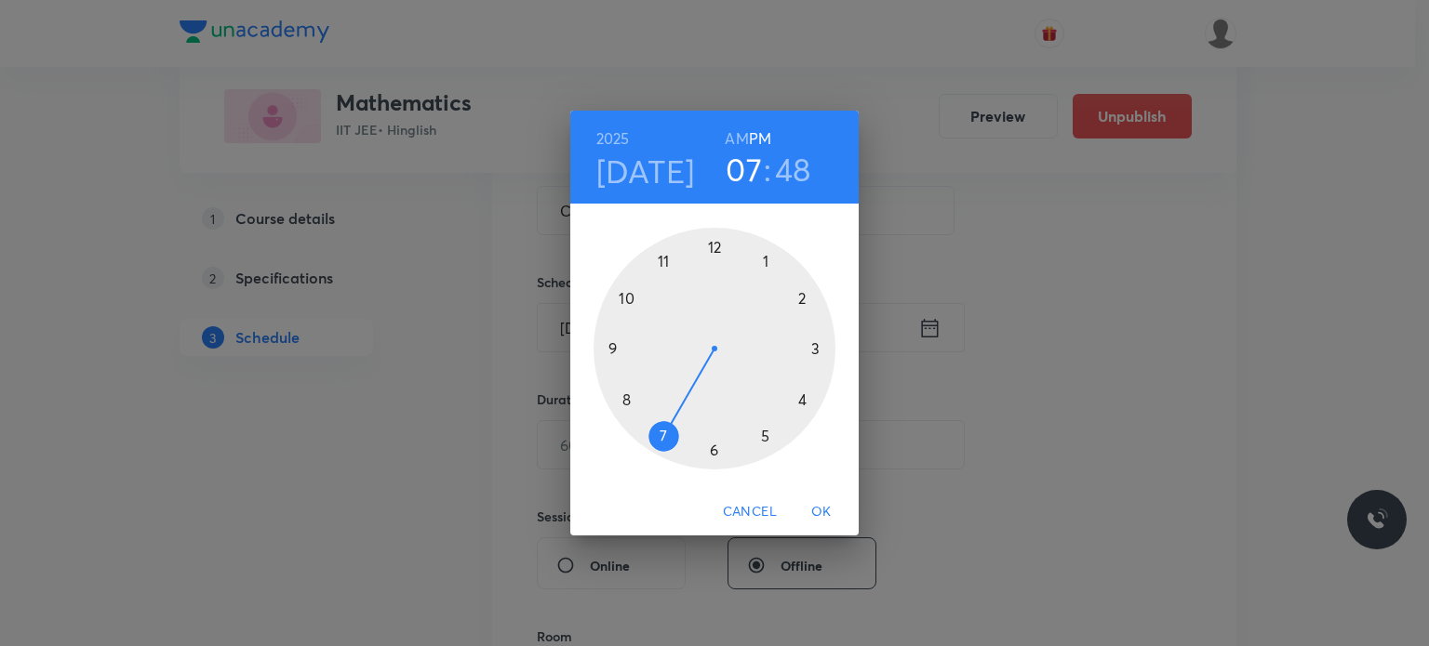
drag, startPoint x: 753, startPoint y: 434, endPoint x: 677, endPoint y: 435, distance: 76.3
click at [677, 435] on div at bounding box center [714, 349] width 242 height 242
drag, startPoint x: 800, startPoint y: 317, endPoint x: 803, endPoint y: 297, distance: 20.7
click at [803, 297] on div at bounding box center [714, 349] width 242 height 242
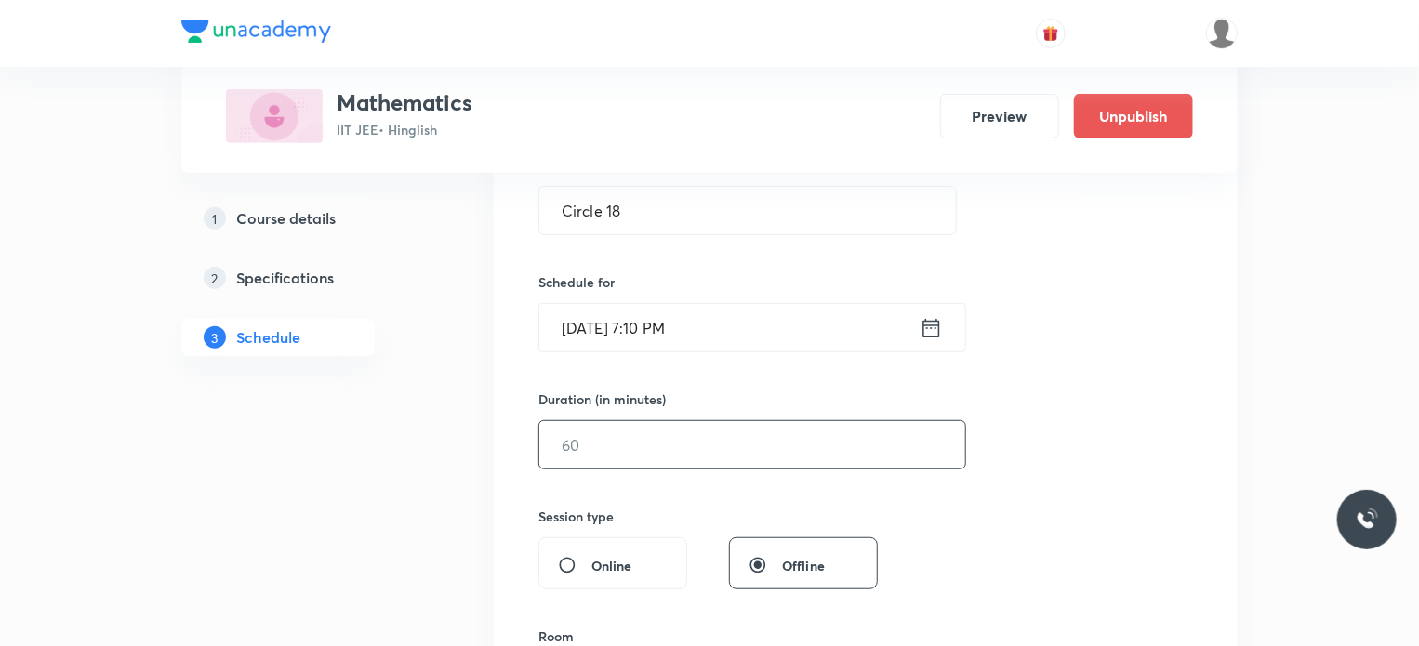
drag, startPoint x: 670, startPoint y: 426, endPoint x: 673, endPoint y: 449, distance: 23.6
click at [673, 449] on div "Duration (in minutes) ​" at bounding box center [709, 430] width 340 height 80
click at [655, 446] on input "text" at bounding box center [753, 444] width 426 height 47
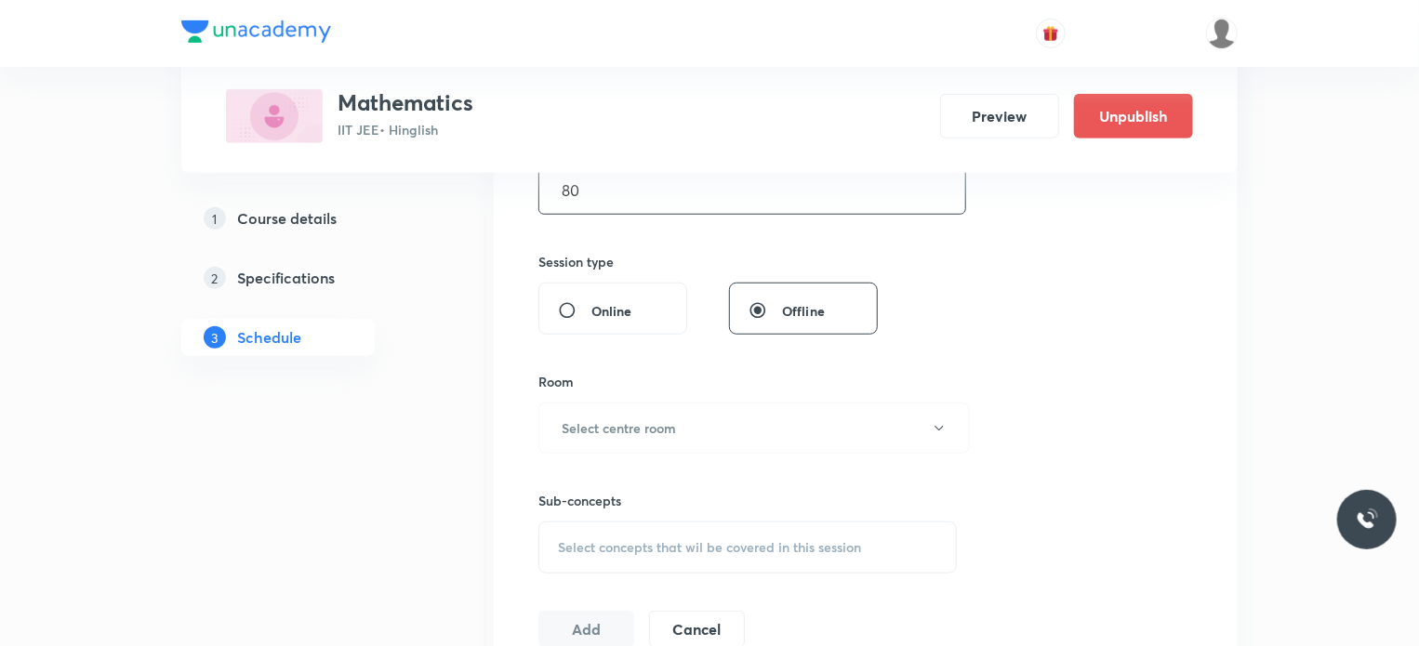
scroll to position [651, 0]
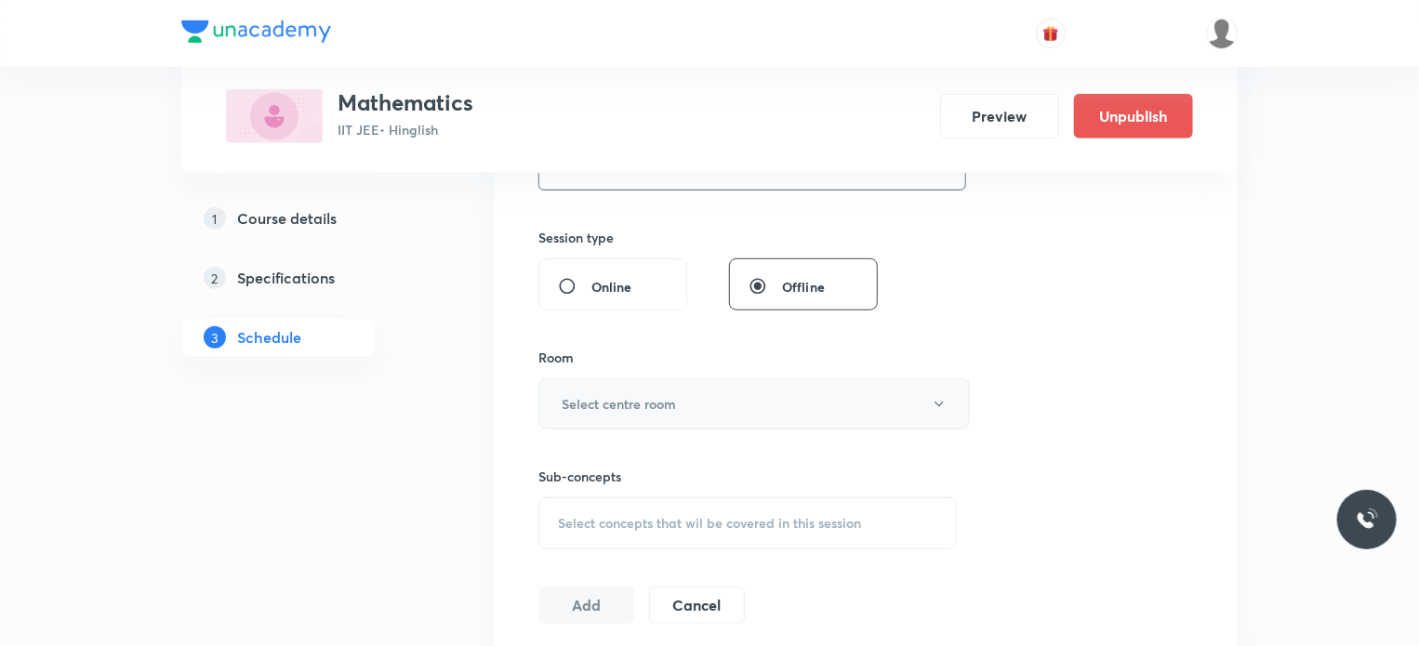
type input "80"
click at [647, 412] on h6 "Select centre room" at bounding box center [619, 404] width 114 height 20
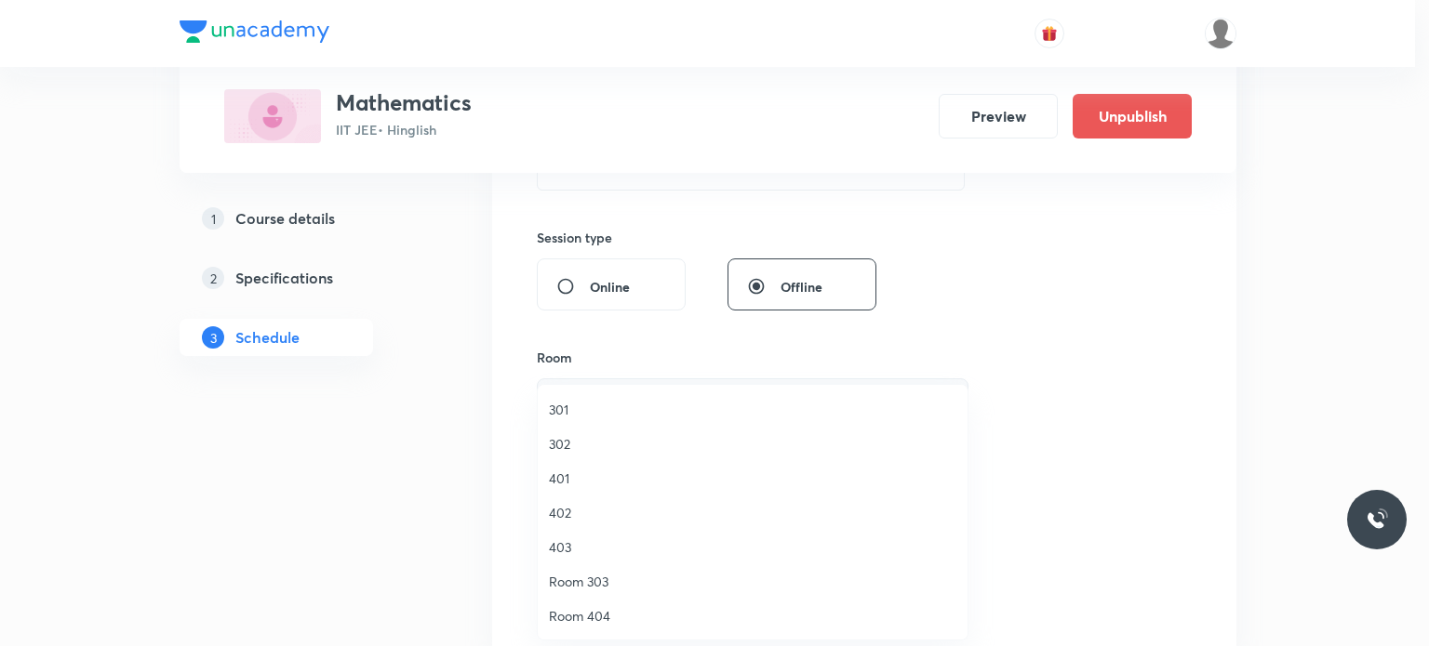
click at [623, 458] on li "302" at bounding box center [753, 444] width 430 height 34
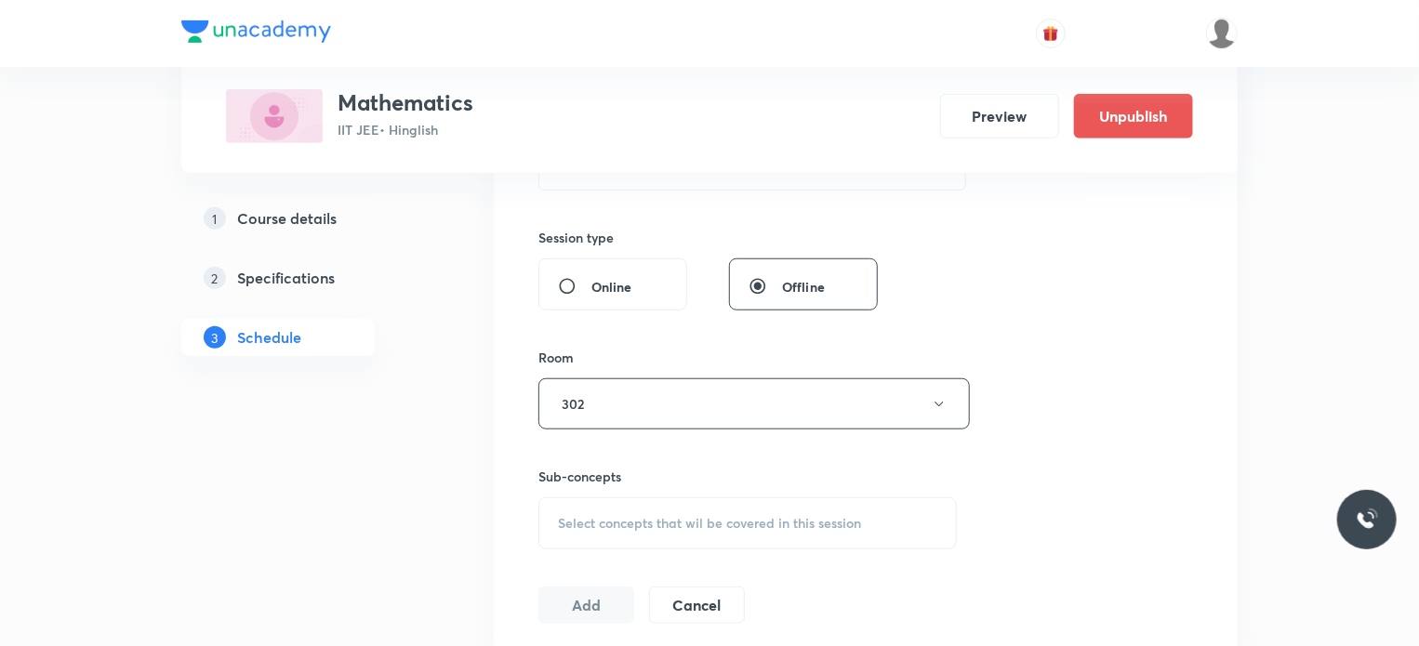
drag, startPoint x: 658, startPoint y: 492, endPoint x: 677, endPoint y: 494, distance: 19.6
click at [659, 492] on div "Sub-concepts Select concepts that wil be covered in this session" at bounding box center [748, 508] width 419 height 83
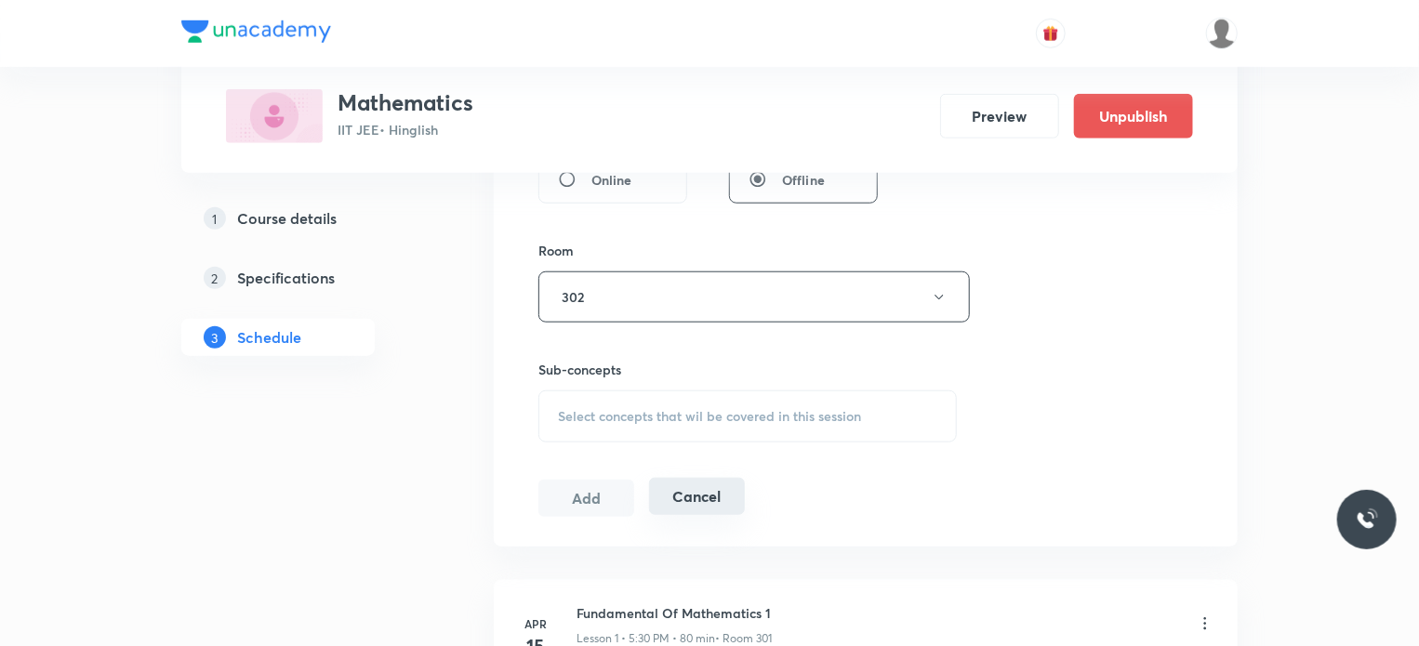
scroll to position [837, 0]
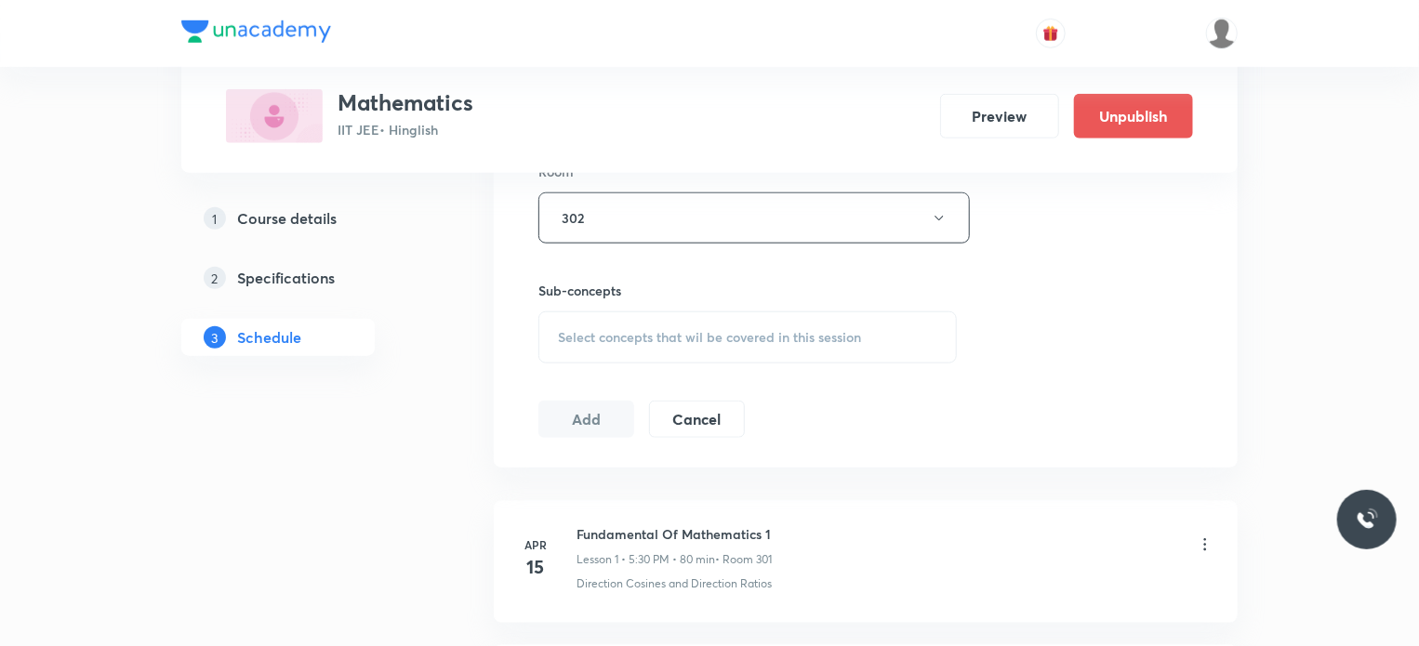
click at [724, 342] on span "Select concepts that wil be covered in this session" at bounding box center [709, 337] width 303 height 15
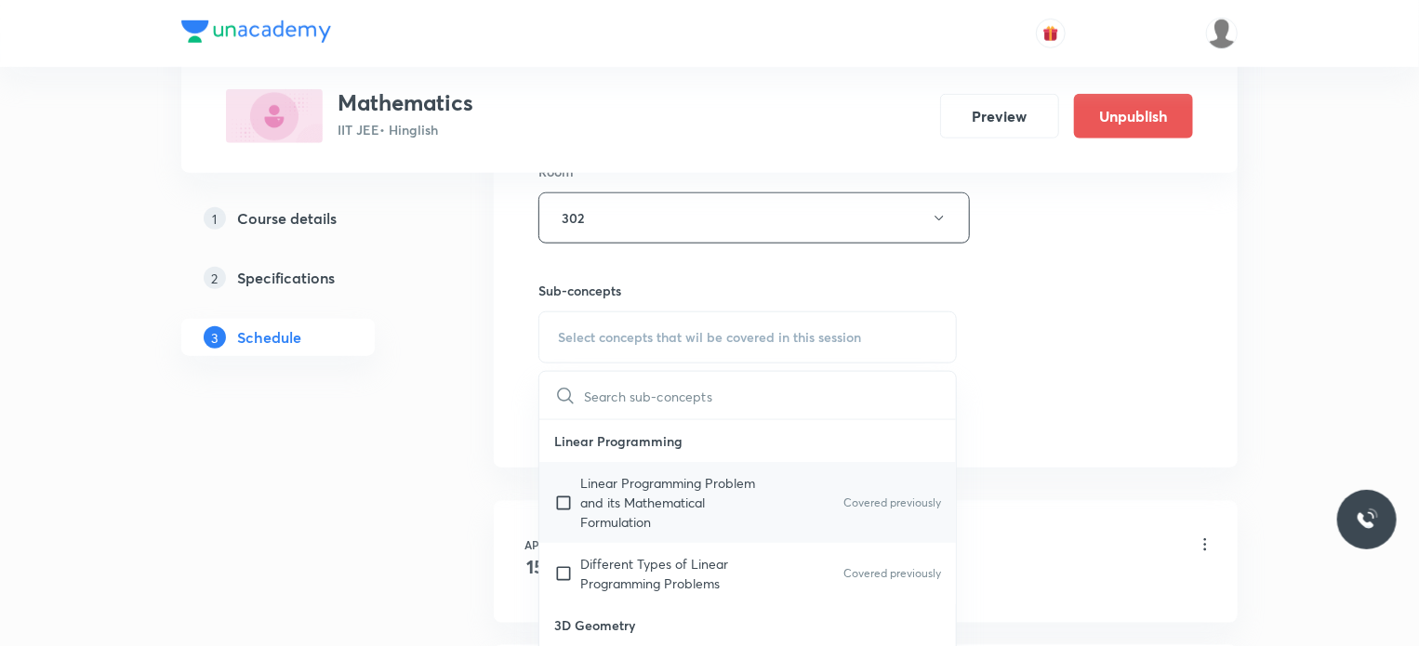
click at [683, 516] on p "Linear Programming Problem and its Mathematical Formulation" at bounding box center [674, 502] width 188 height 59
checkbox input "true"
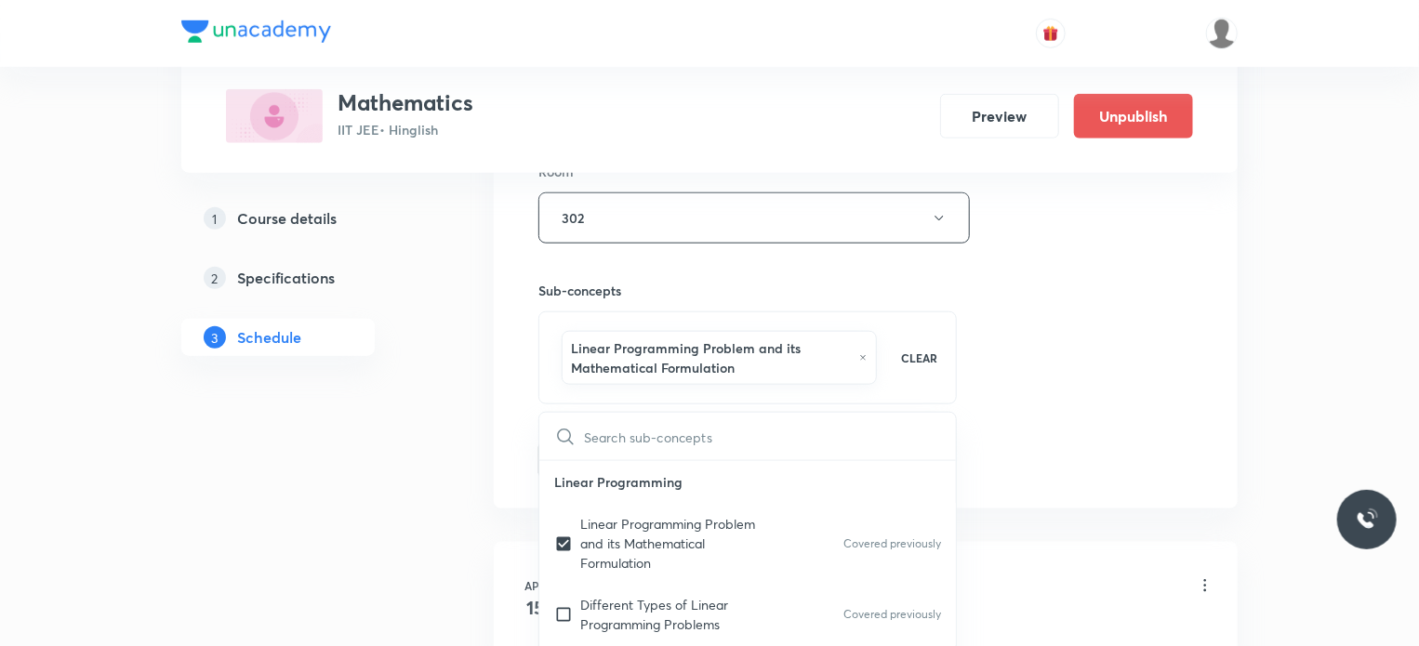
click at [1165, 381] on div "Session 124 Live class Session title 9/99 Circle 18 ​ Schedule for Oct 8, 2025,…" at bounding box center [866, 22] width 655 height 914
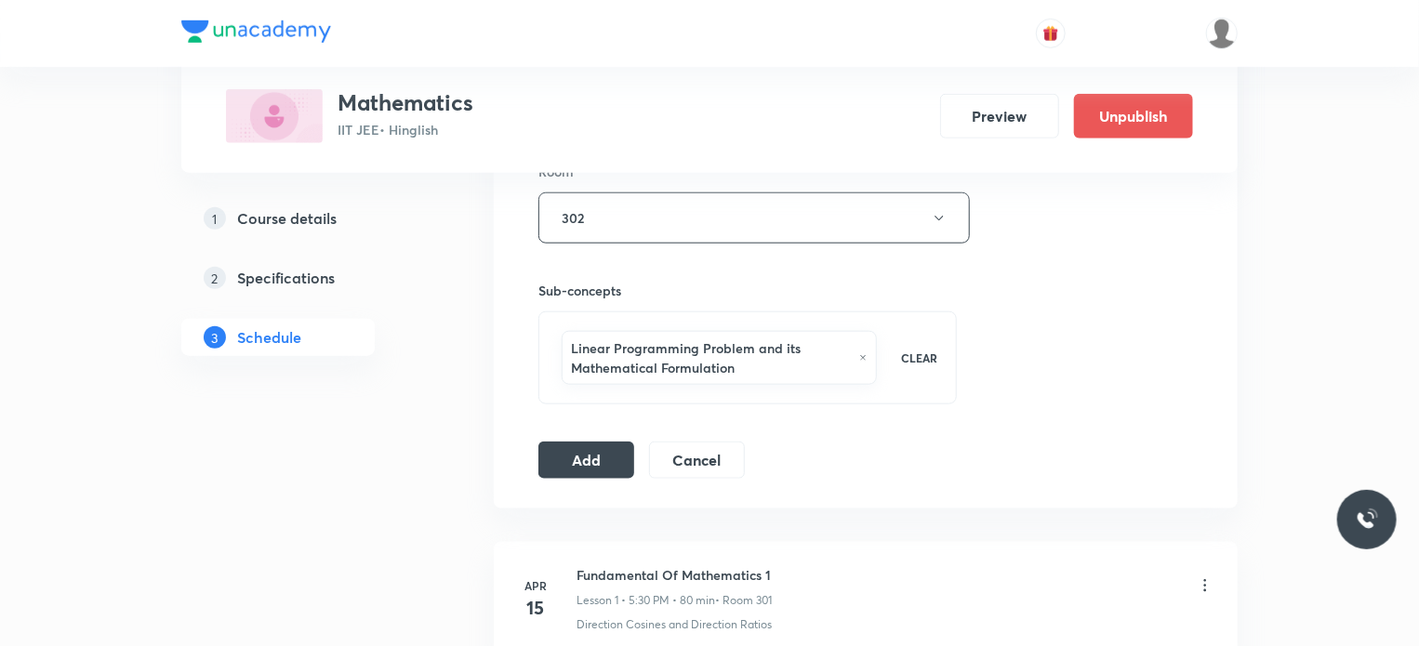
drag, startPoint x: 613, startPoint y: 442, endPoint x: 752, endPoint y: 443, distance: 138.6
click at [613, 443] on button "Add" at bounding box center [587, 460] width 96 height 37
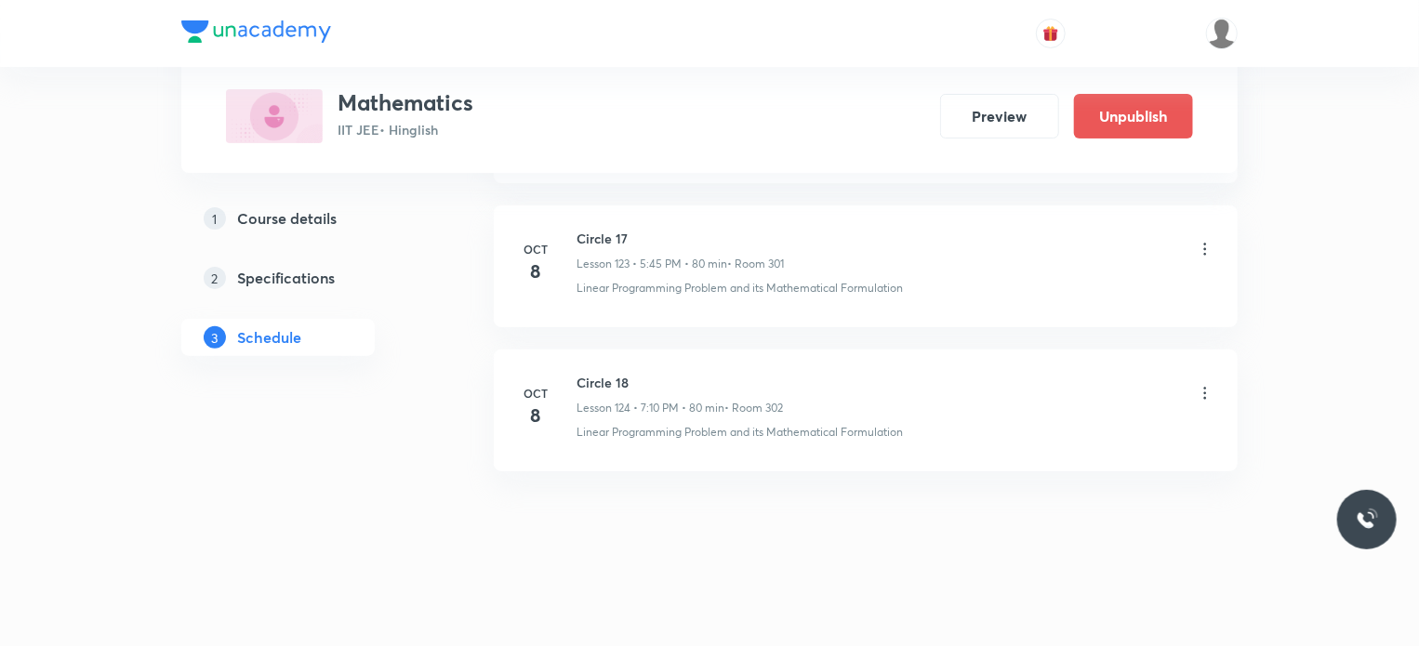
scroll to position [17677, 0]
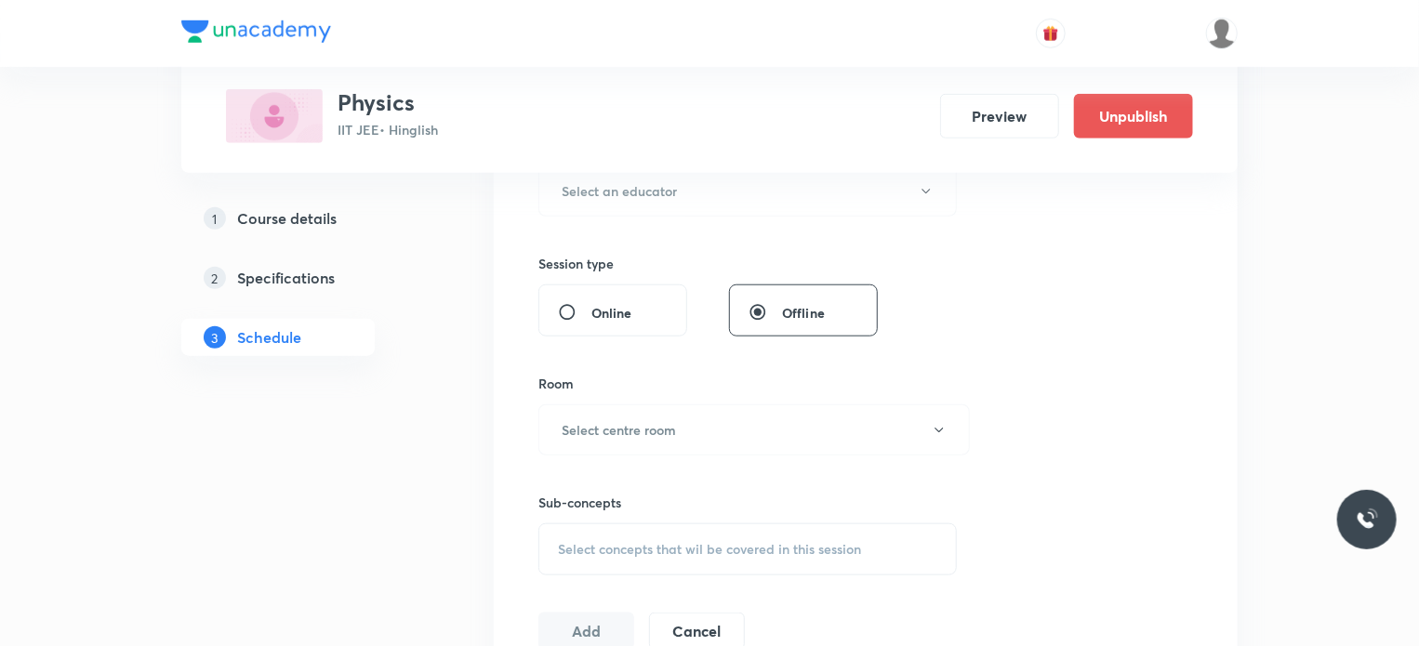
scroll to position [15341, 0]
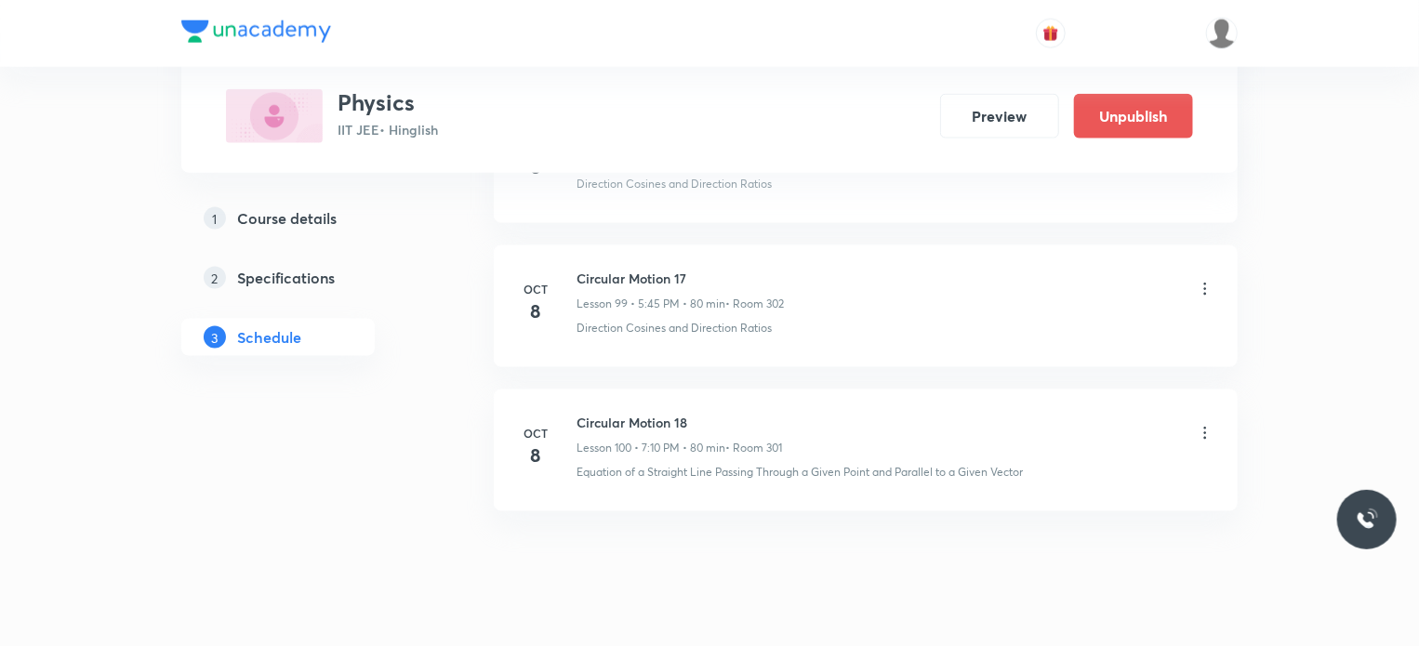
click at [1198, 269] on div "Circular Motion 17 Lesson 99 • 5:45 PM • 80 min • Room 302" at bounding box center [896, 291] width 638 height 44
click at [1205, 280] on icon at bounding box center [1205, 289] width 19 height 19
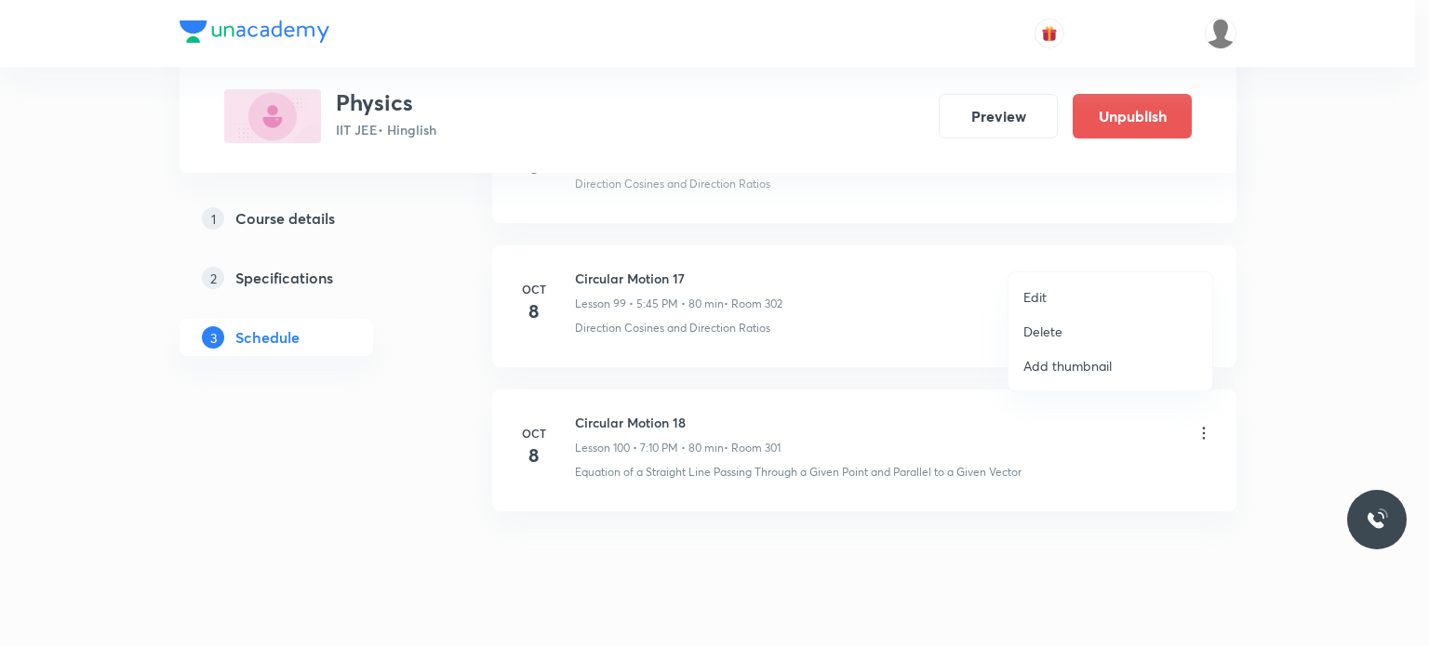
click at [1052, 334] on p "Delete" at bounding box center [1042, 332] width 39 height 20
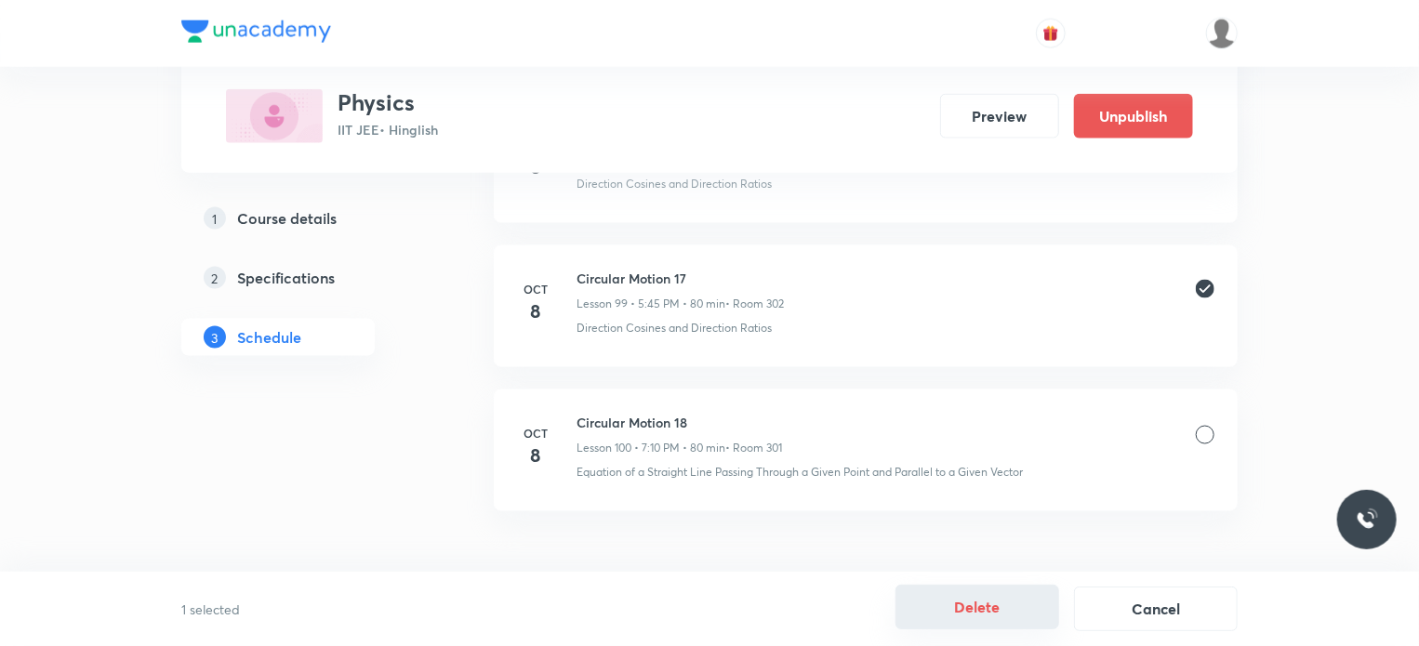
click at [1010, 615] on button "Delete" at bounding box center [978, 607] width 164 height 45
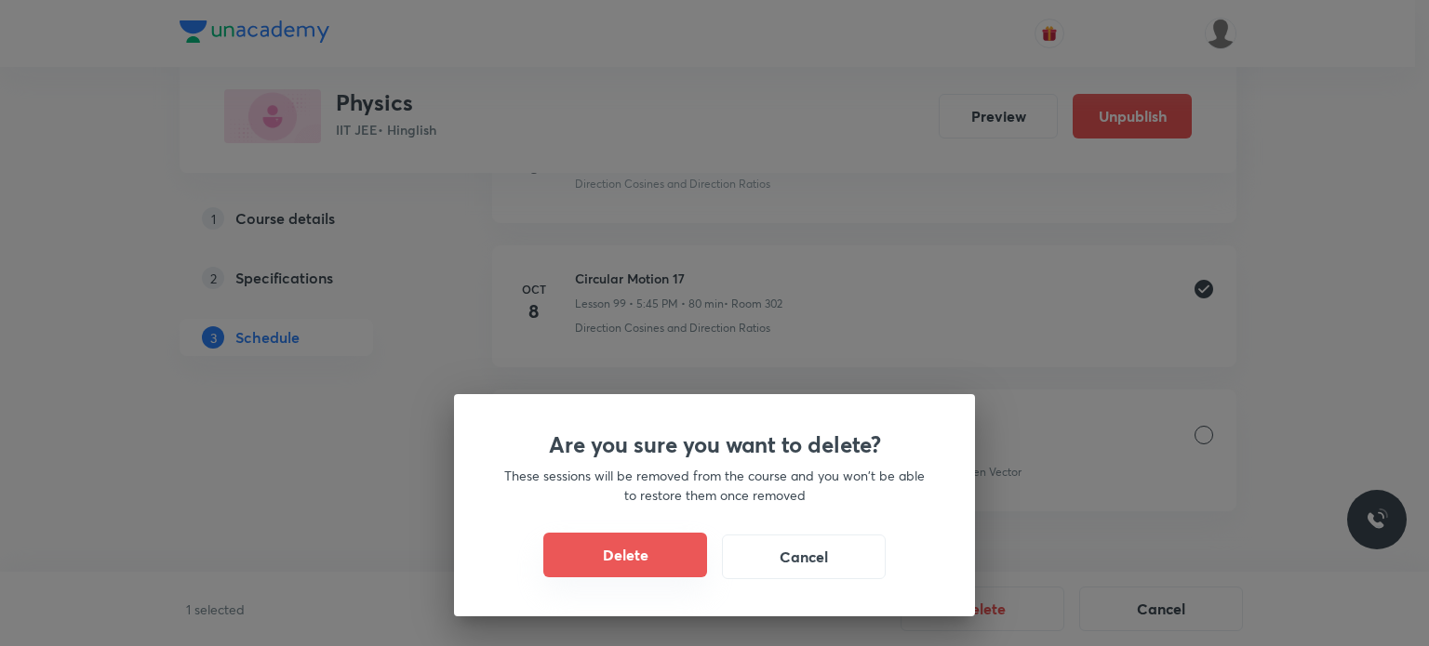
click at [664, 558] on button "Delete" at bounding box center [625, 555] width 164 height 45
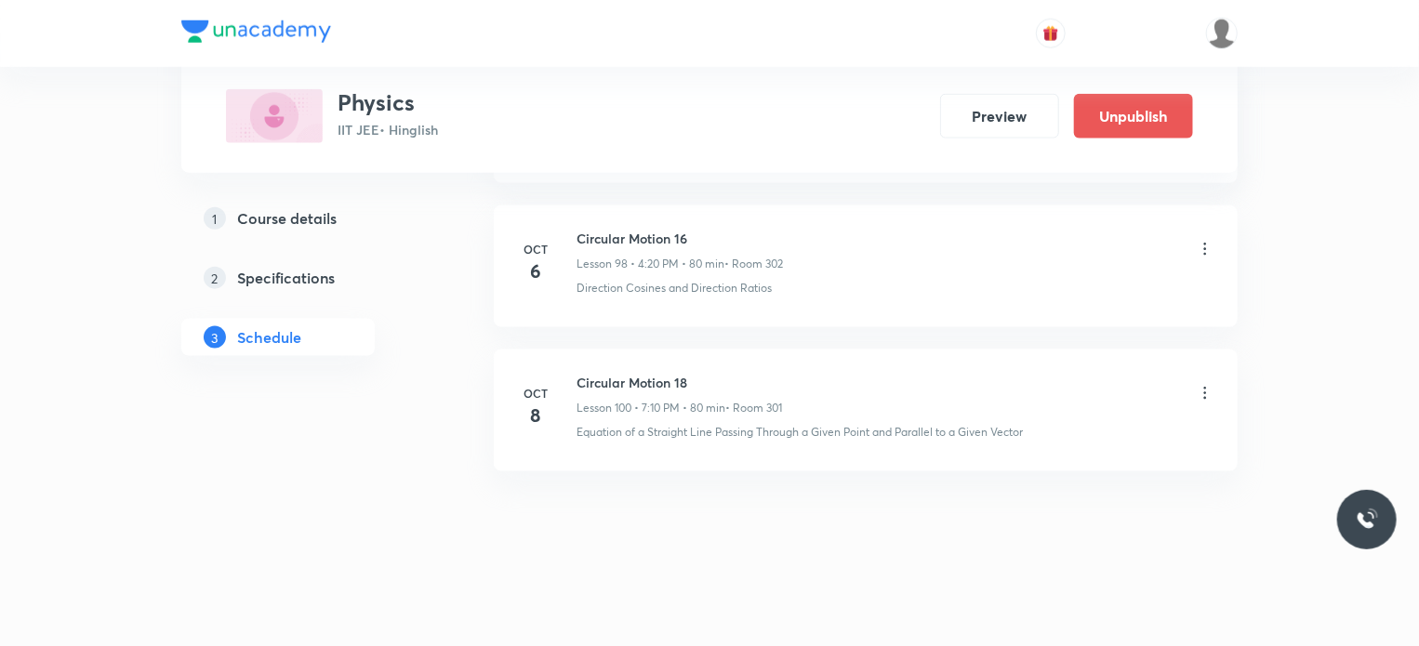
scroll to position [15198, 0]
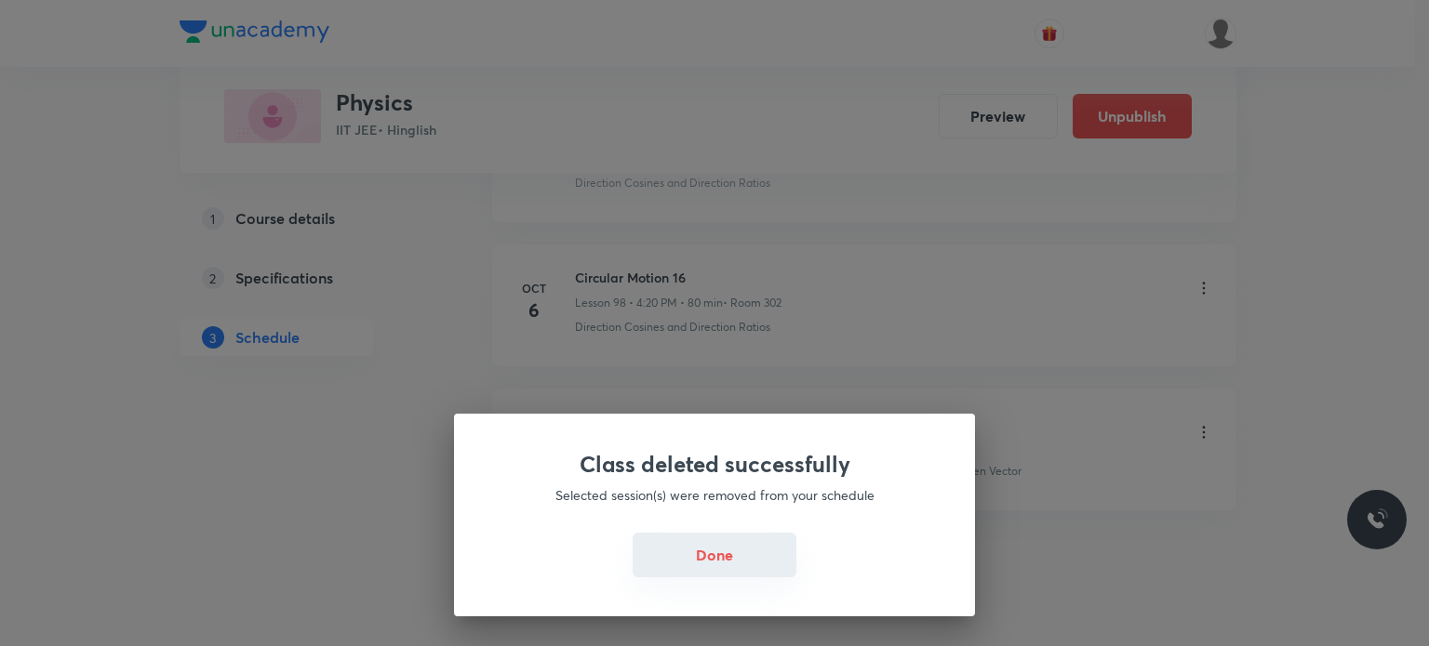
drag, startPoint x: 796, startPoint y: 530, endPoint x: 778, endPoint y: 544, distance: 23.3
click at [792, 534] on div "Class deleted successfully Selected session(s) were removed from your schedule …" at bounding box center [714, 515] width 521 height 203
click at [778, 546] on button "Done" at bounding box center [715, 557] width 164 height 45
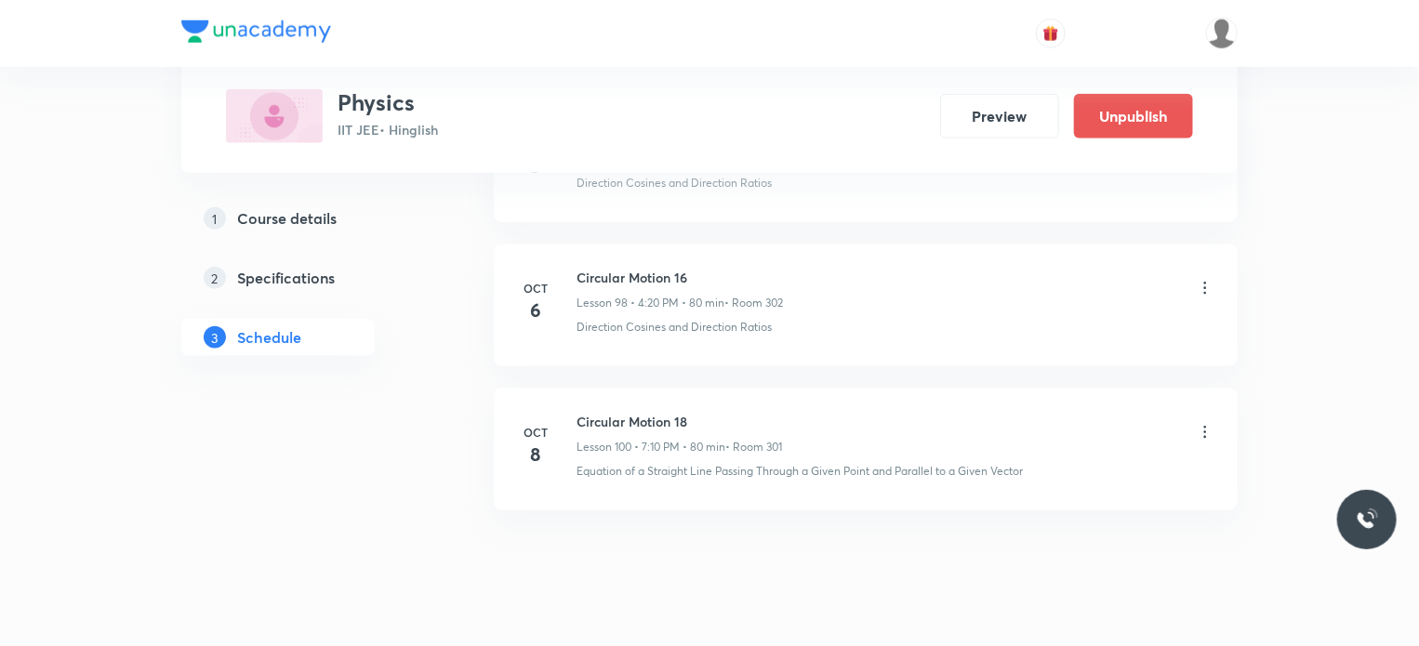
click at [1207, 423] on icon at bounding box center [1205, 432] width 19 height 19
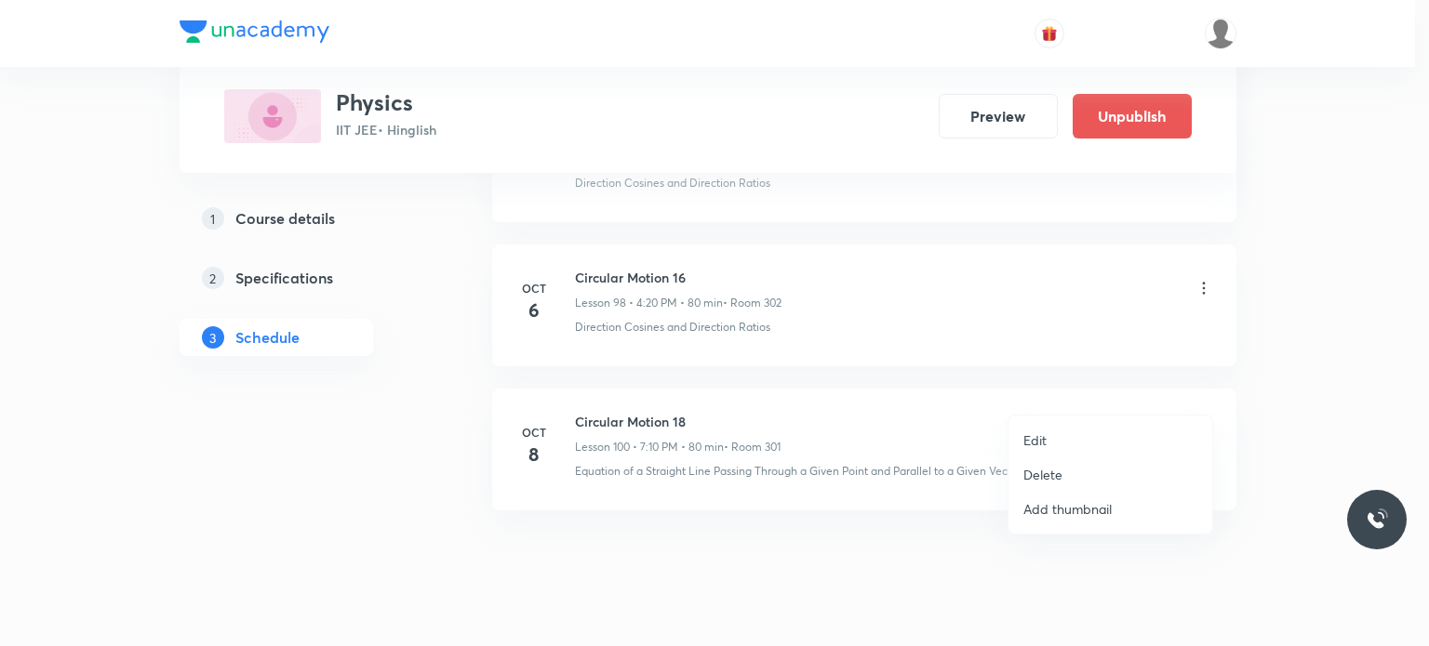
click at [908, 458] on div at bounding box center [714, 323] width 1429 height 646
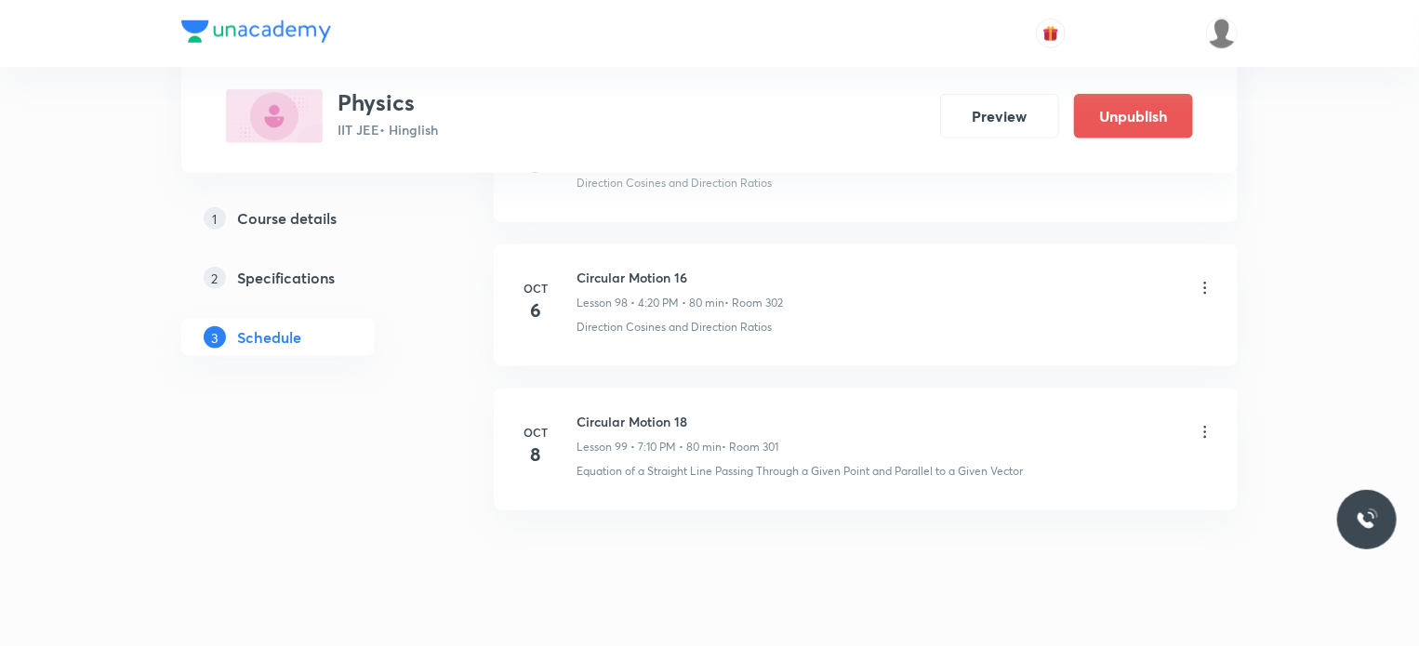
click at [1206, 426] on icon at bounding box center [1206, 432] width 3 height 12
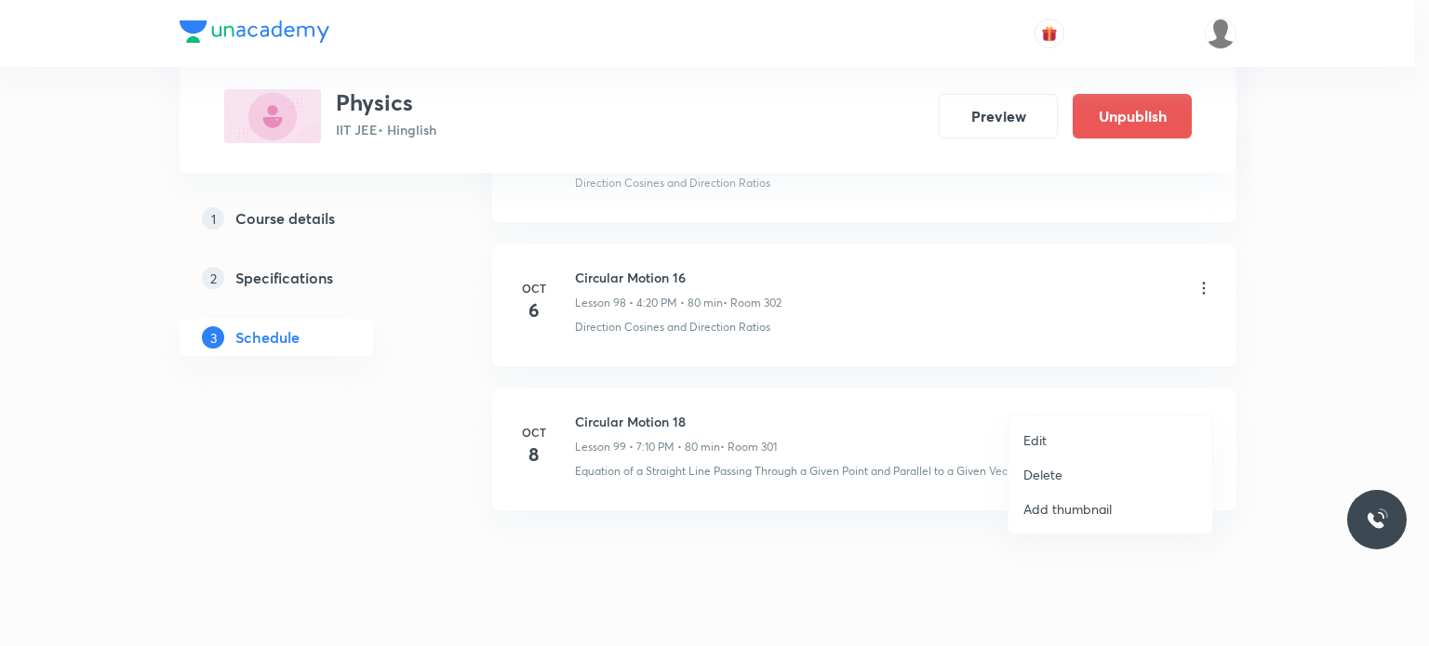
click at [1036, 485] on li "Delete" at bounding box center [1110, 475] width 204 height 34
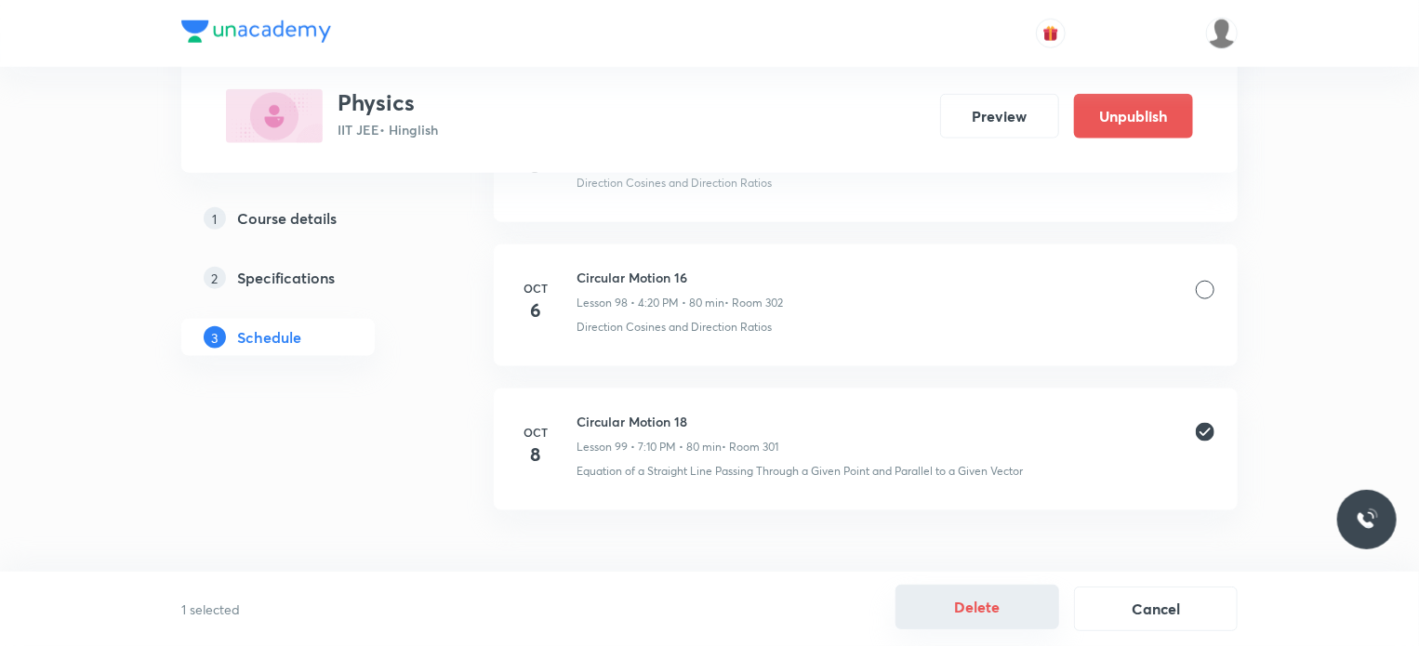
click at [971, 606] on button "Delete" at bounding box center [978, 607] width 164 height 45
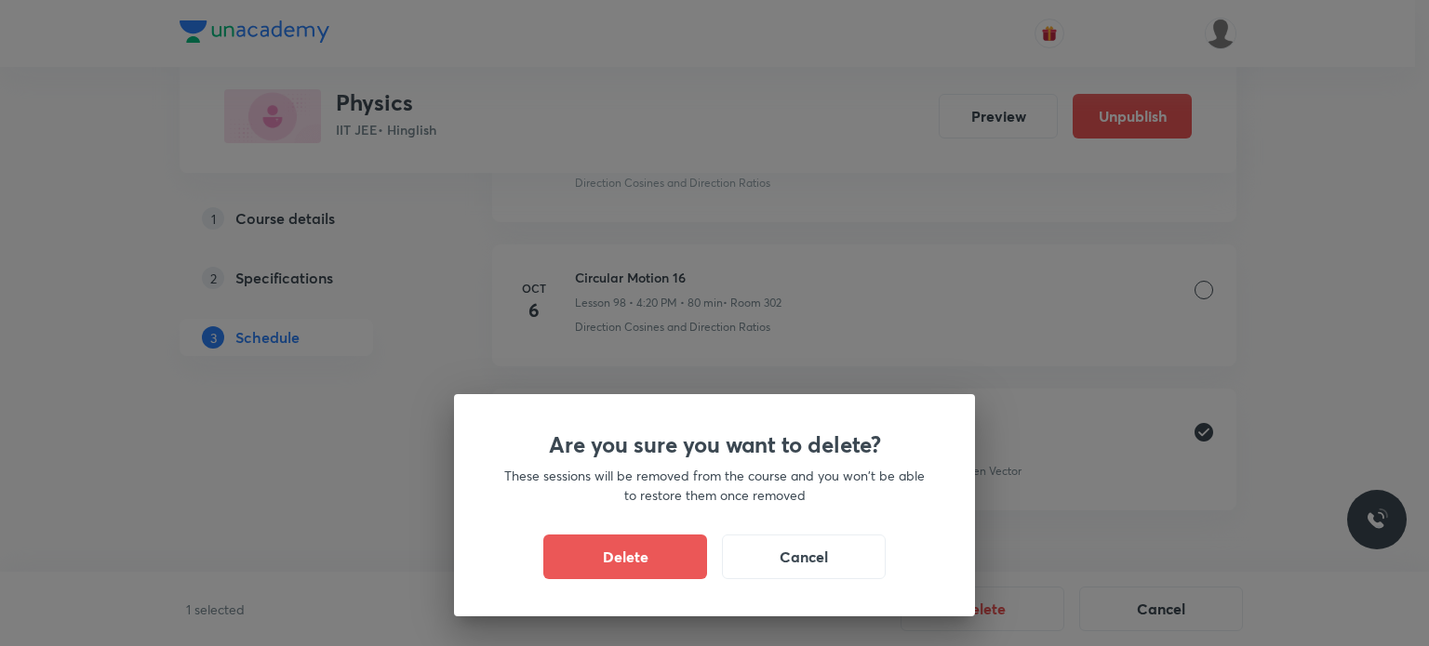
drag, startPoint x: 668, startPoint y: 548, endPoint x: 413, endPoint y: 479, distance: 264.0
click at [666, 549] on button "Delete" at bounding box center [625, 557] width 164 height 45
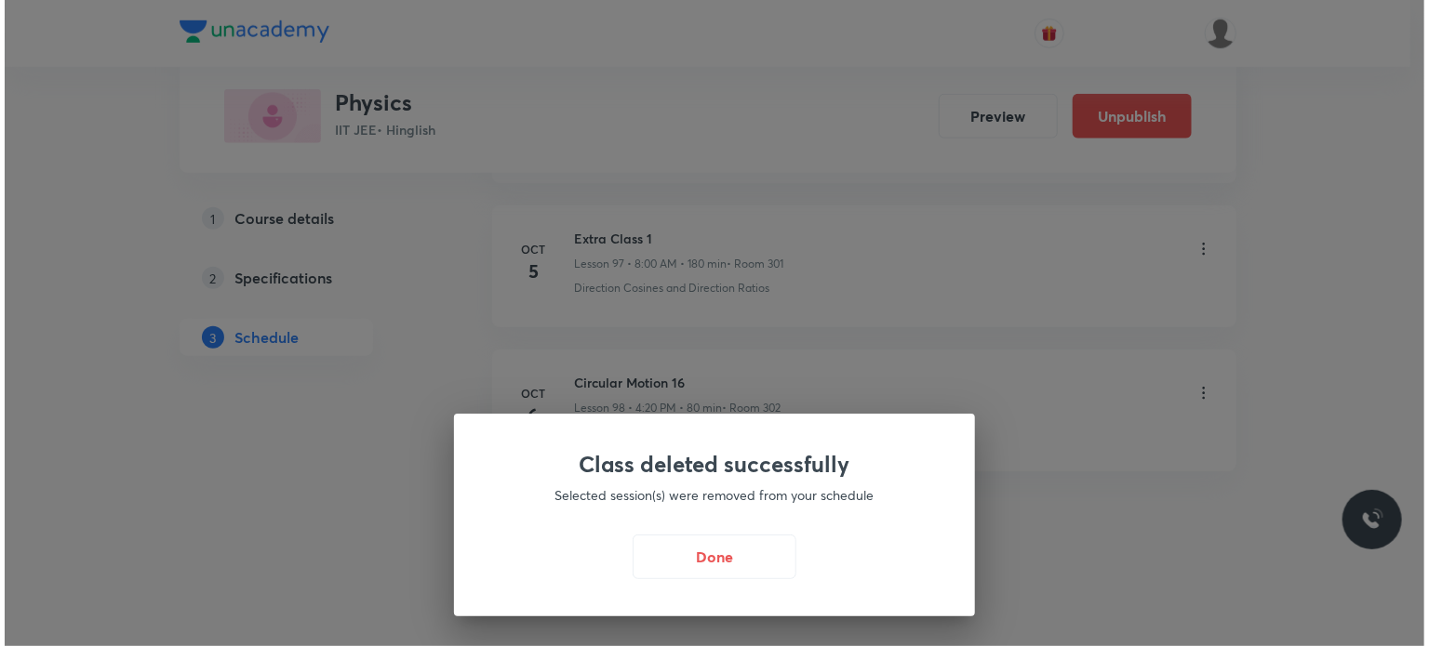
scroll to position [15054, 0]
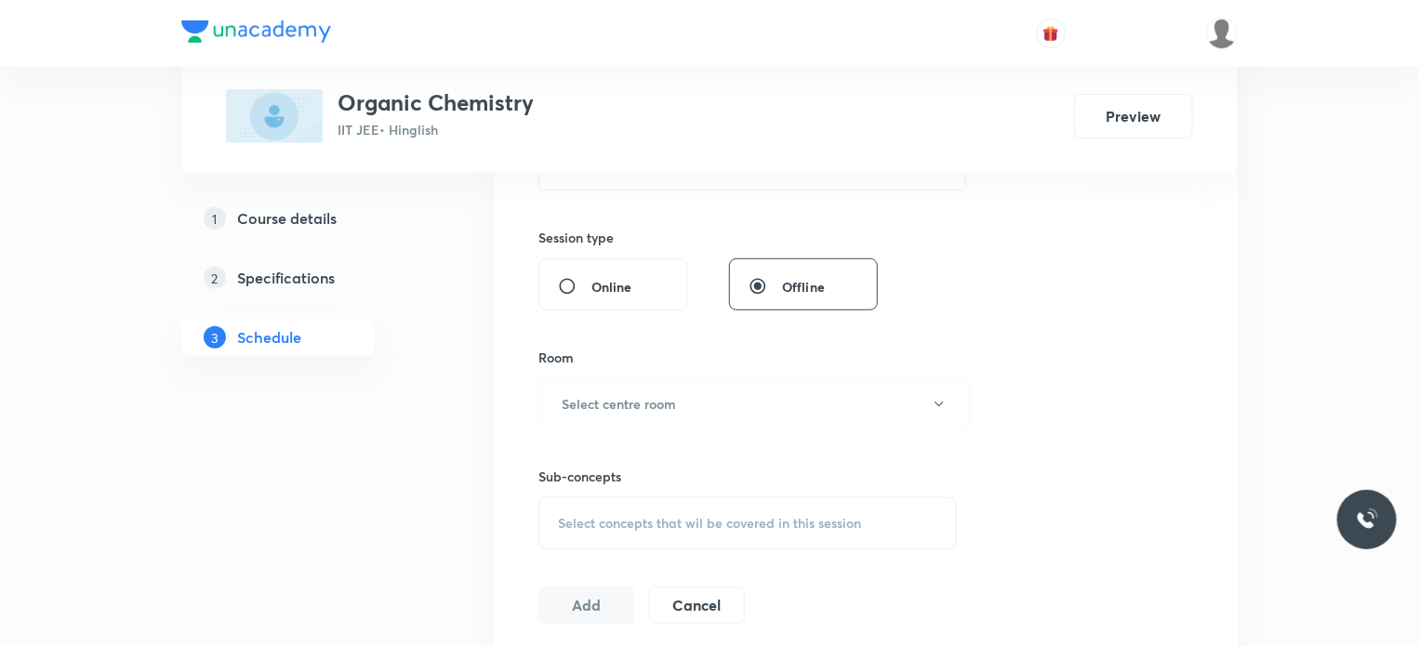
scroll to position [8609, 0]
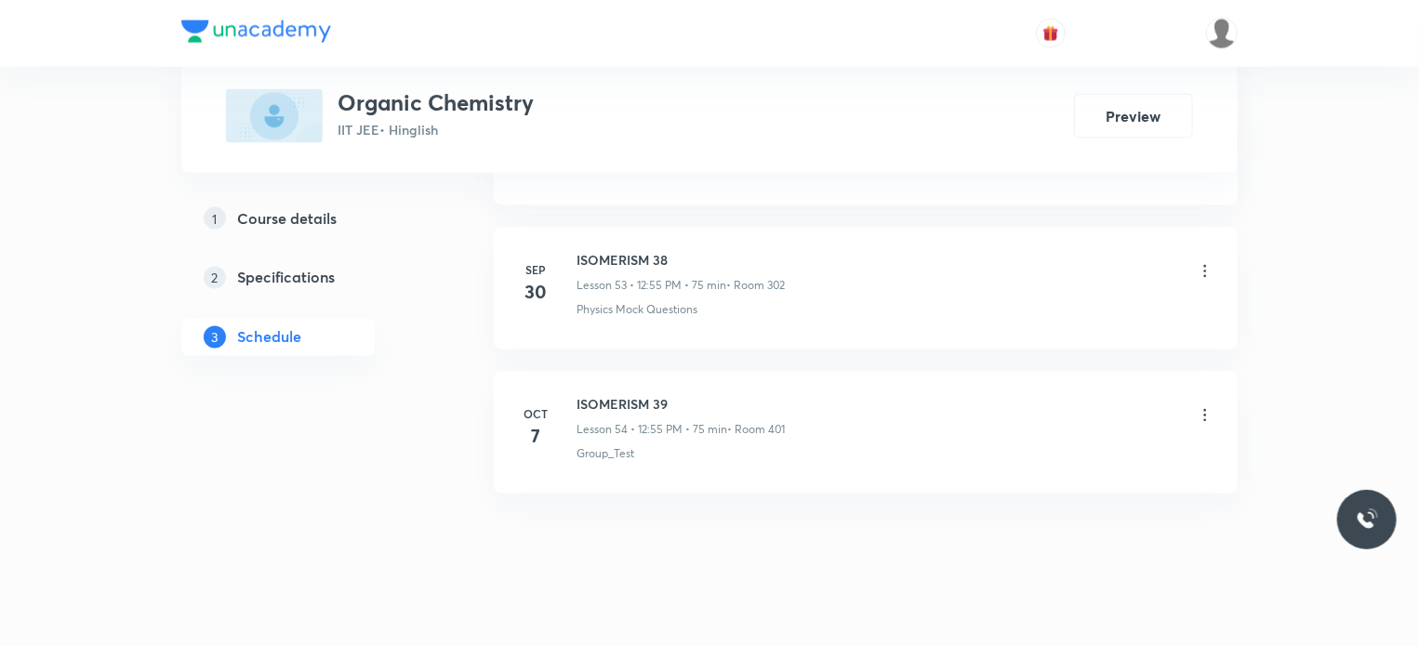
click at [631, 372] on li "[DATE] ISOMERISM 39 Lesson 54 • 12:55 PM • 75 min • Room 401 Group_Test" at bounding box center [866, 433] width 744 height 122
copy h6 "ISOMERISM 39"
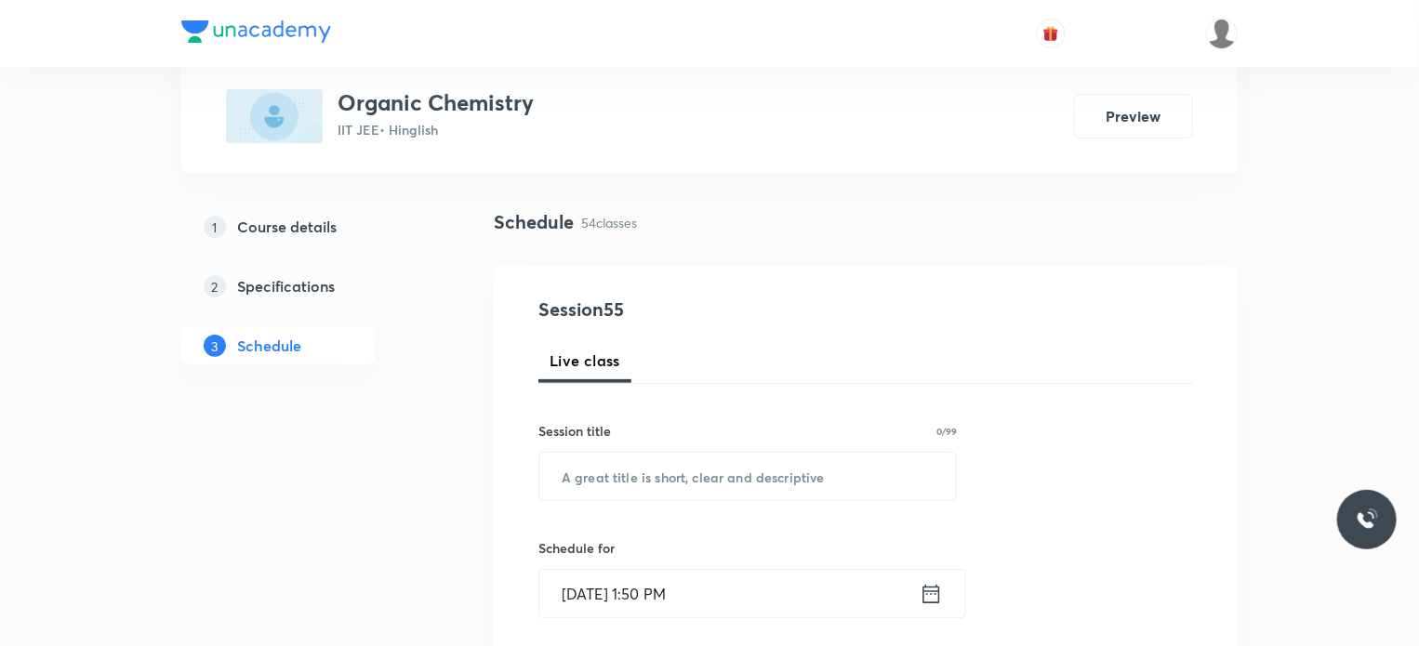
scroll to position [186, 0]
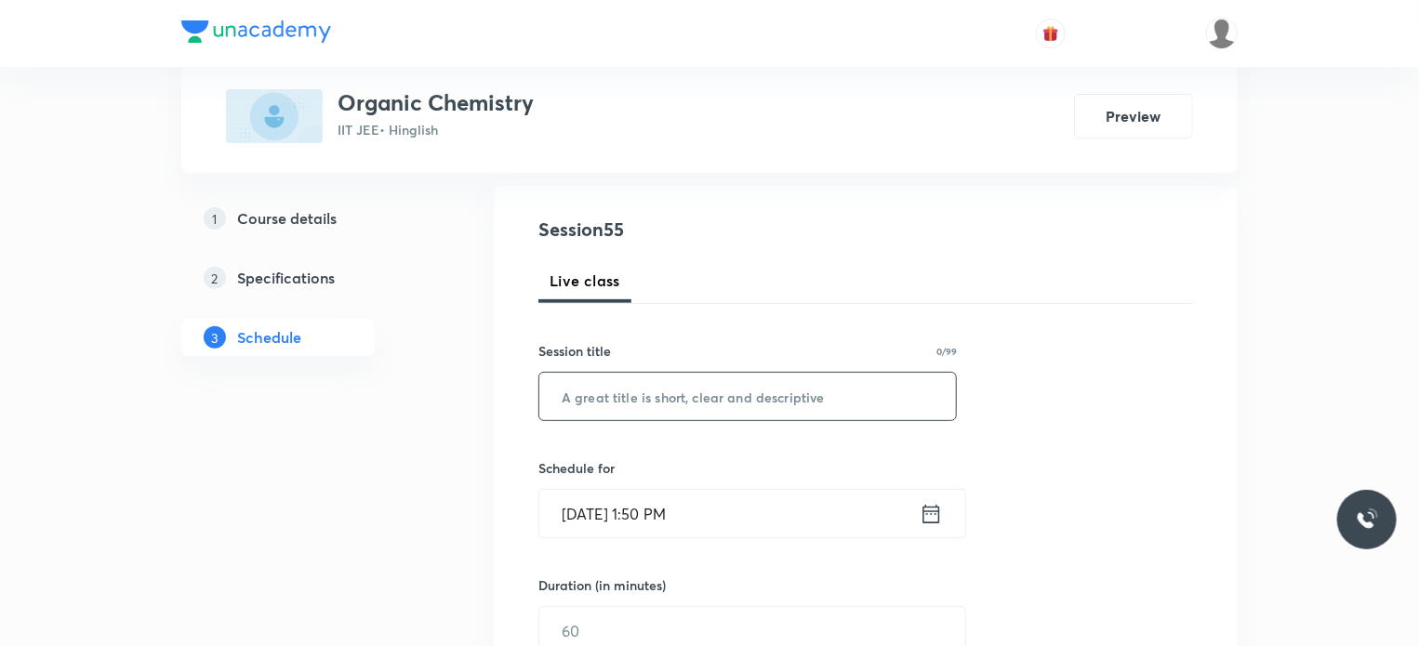
click at [774, 391] on input "text" at bounding box center [748, 396] width 417 height 47
paste input "ISOMERISM 39"
type input "ISOMERISM 40"
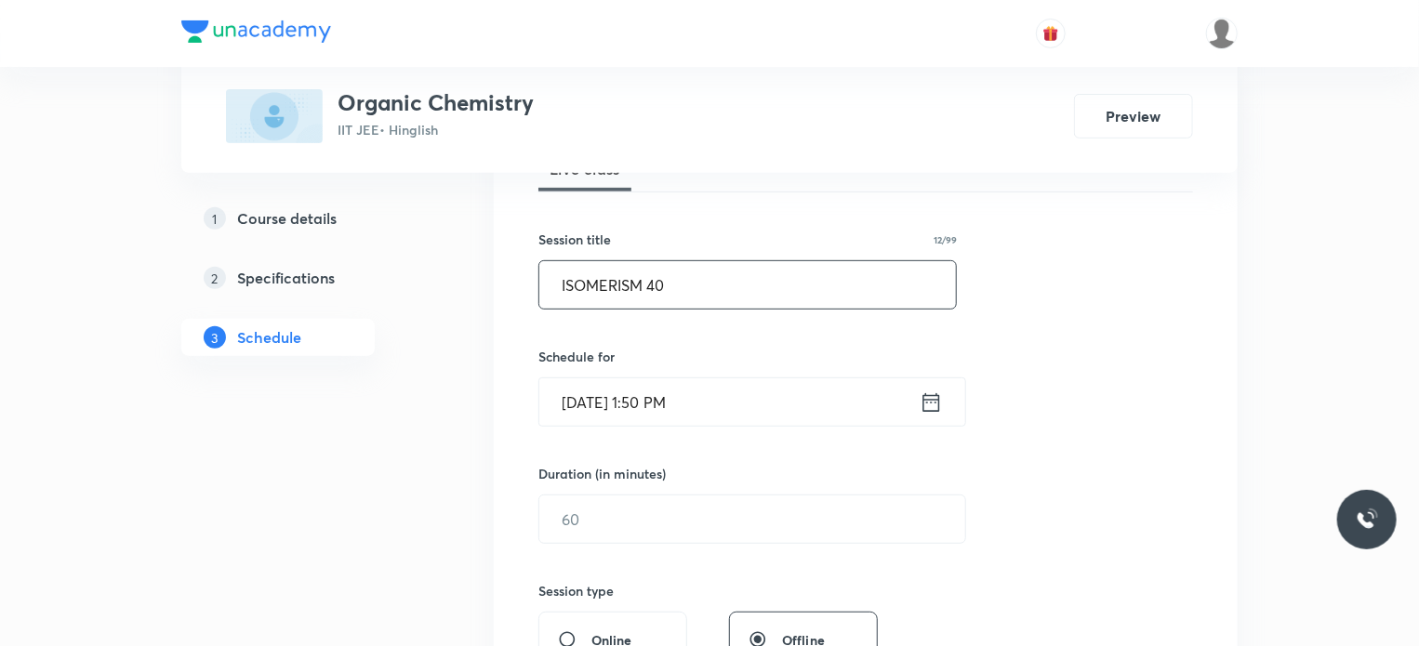
scroll to position [372, 0]
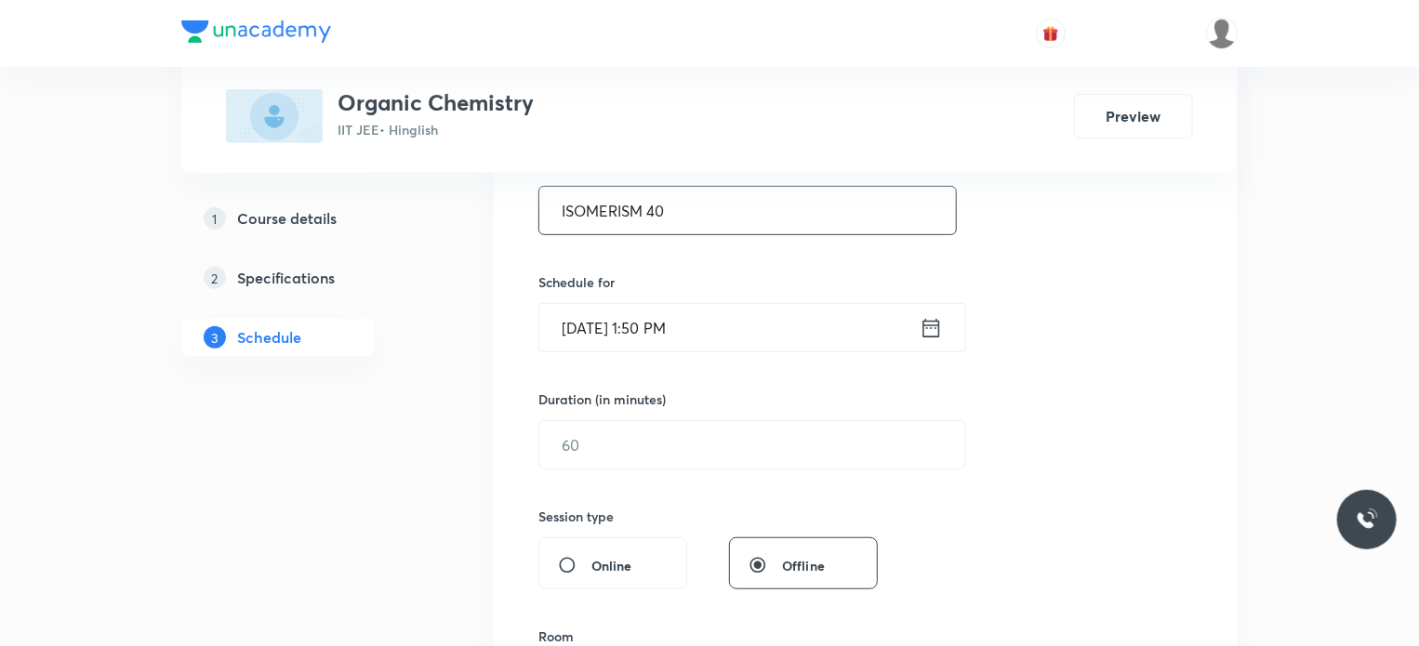
click at [750, 331] on input "[DATE] 1:50 PM" at bounding box center [730, 327] width 380 height 47
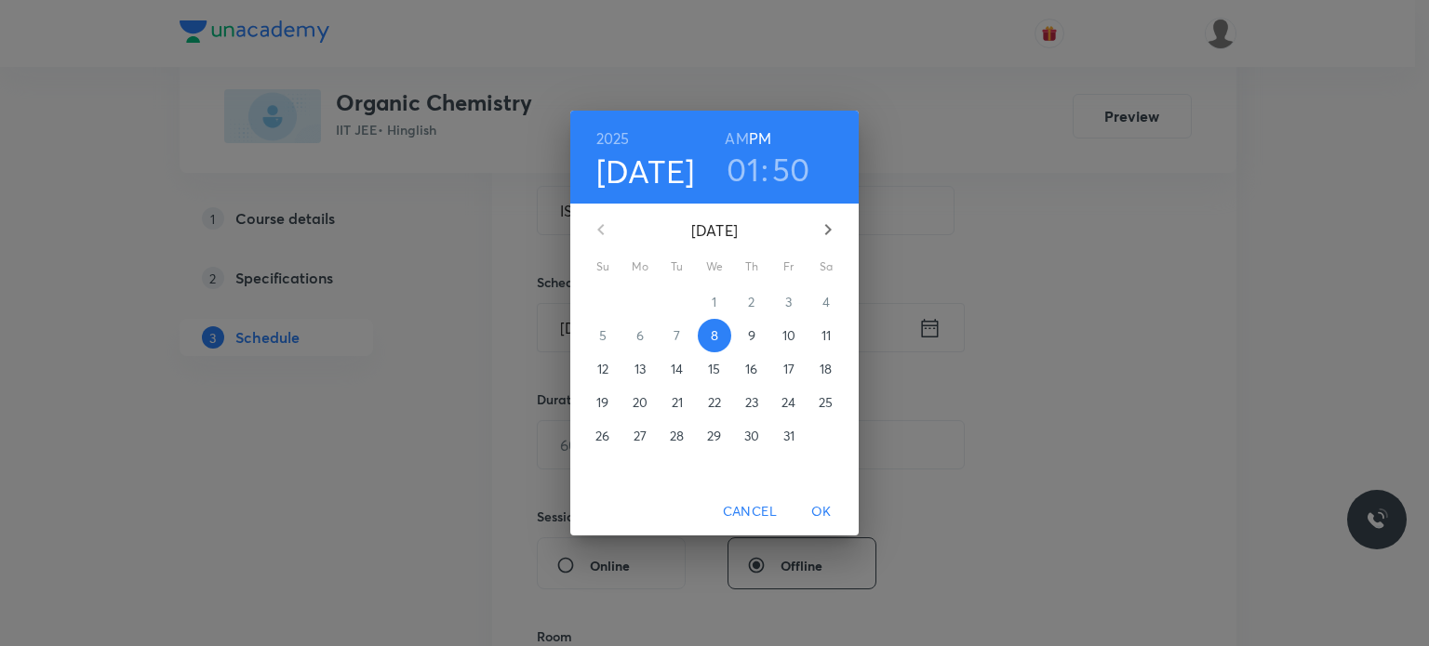
click at [744, 160] on h3 "01" at bounding box center [742, 169] width 33 height 39
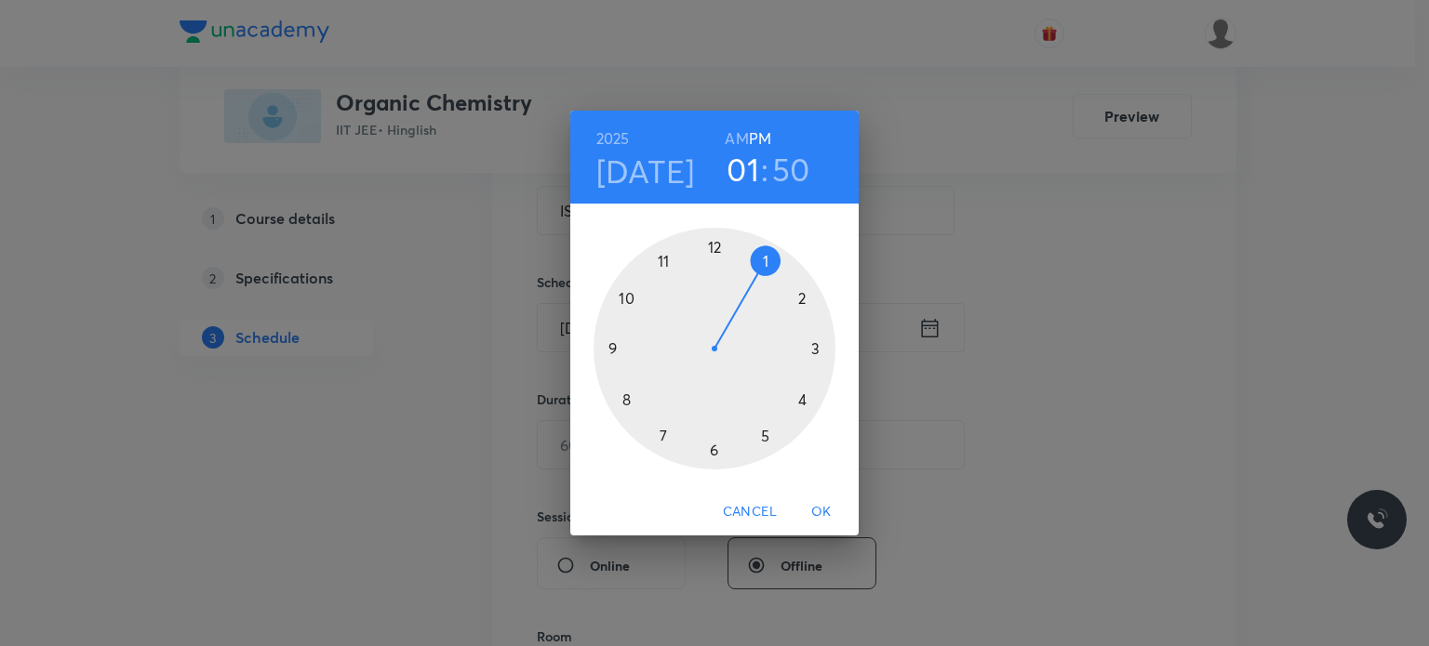
click at [736, 137] on h6 "AM" at bounding box center [736, 139] width 23 height 26
click at [639, 394] on div at bounding box center [714, 349] width 242 height 242
drag, startPoint x: 761, startPoint y: 370, endPoint x: 784, endPoint y: 393, distance: 32.9
click at [784, 393] on div at bounding box center [714, 349] width 242 height 242
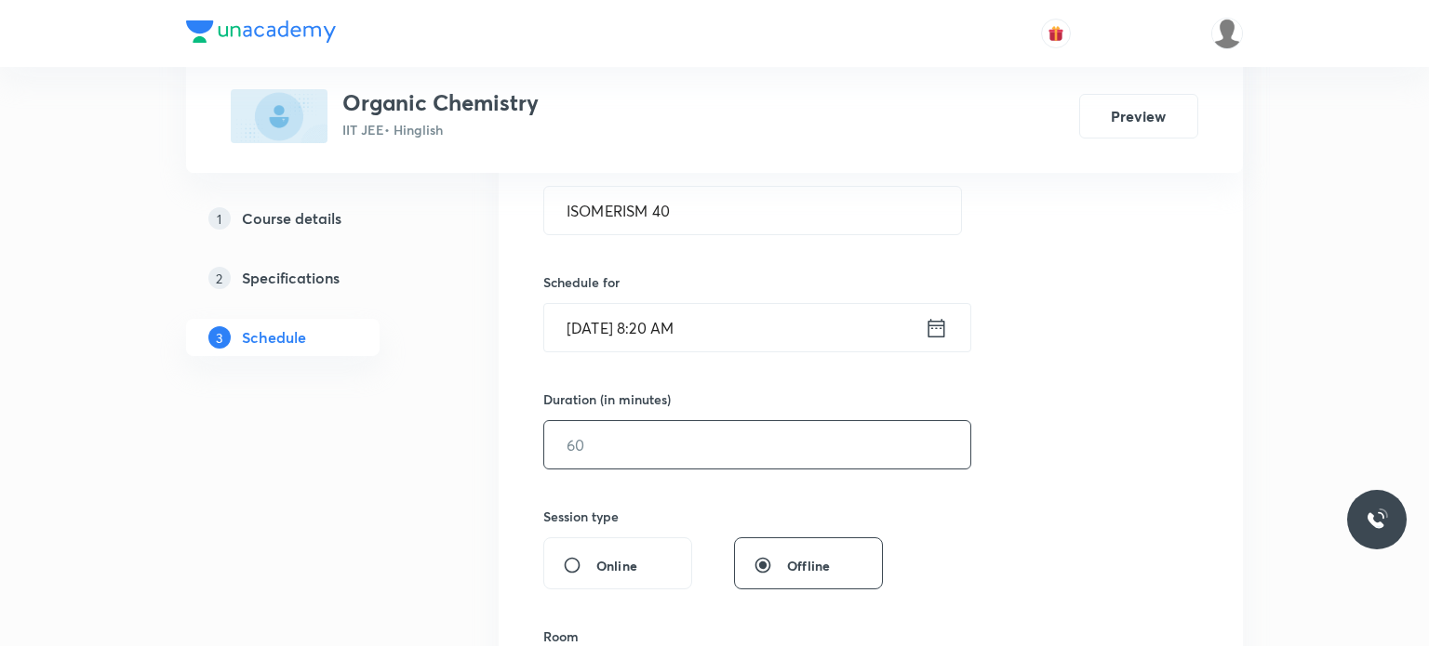
click at [666, 442] on input "text" at bounding box center [757, 444] width 426 height 47
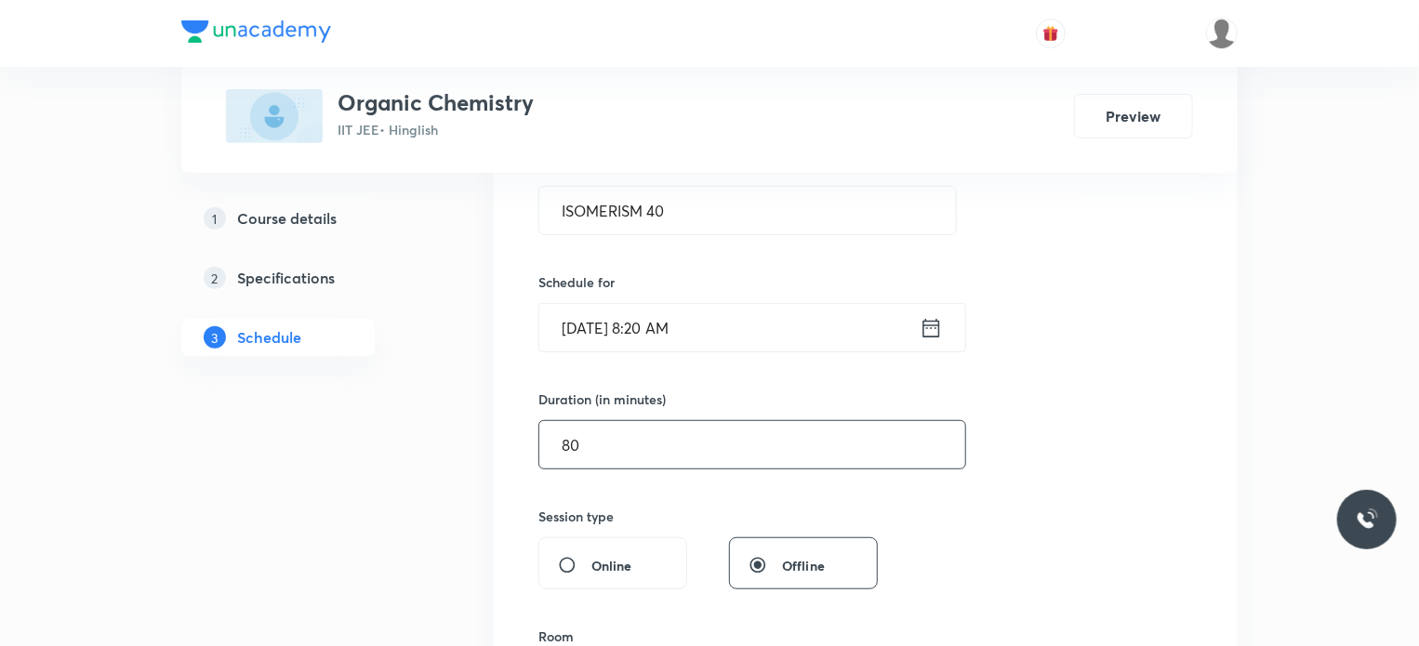
type input "80"
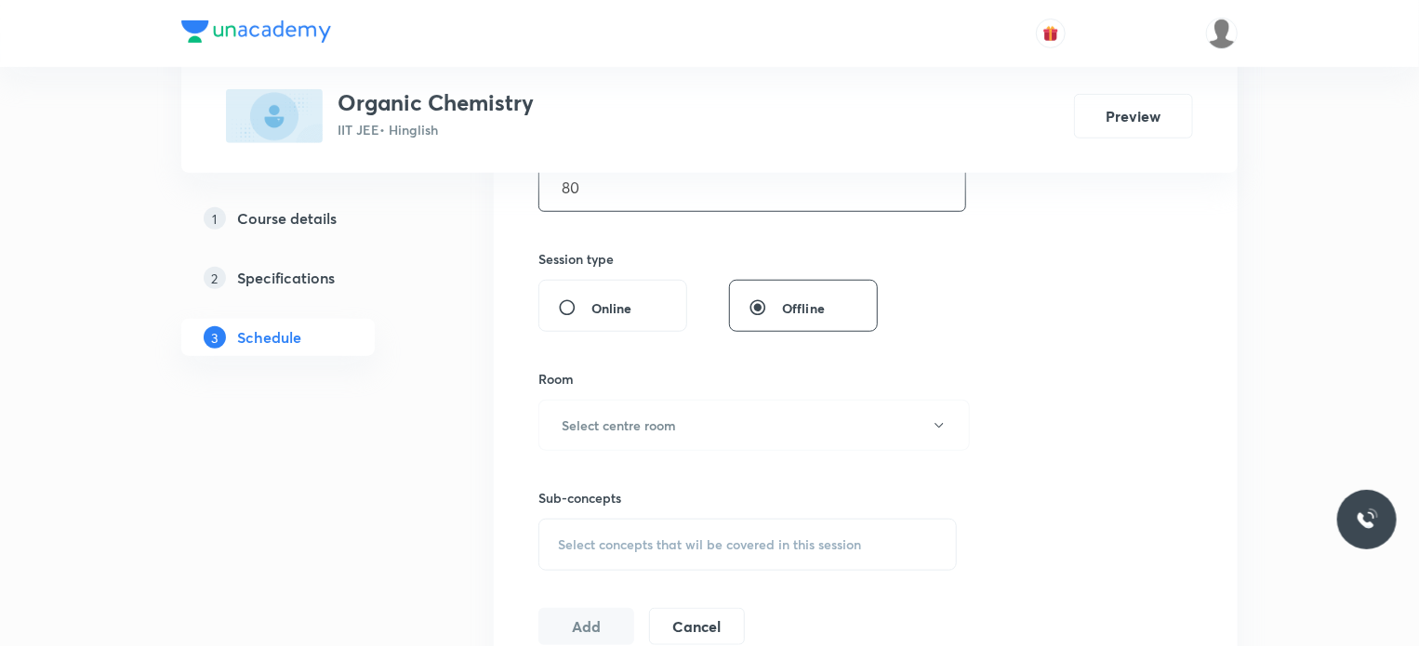
scroll to position [651, 0]
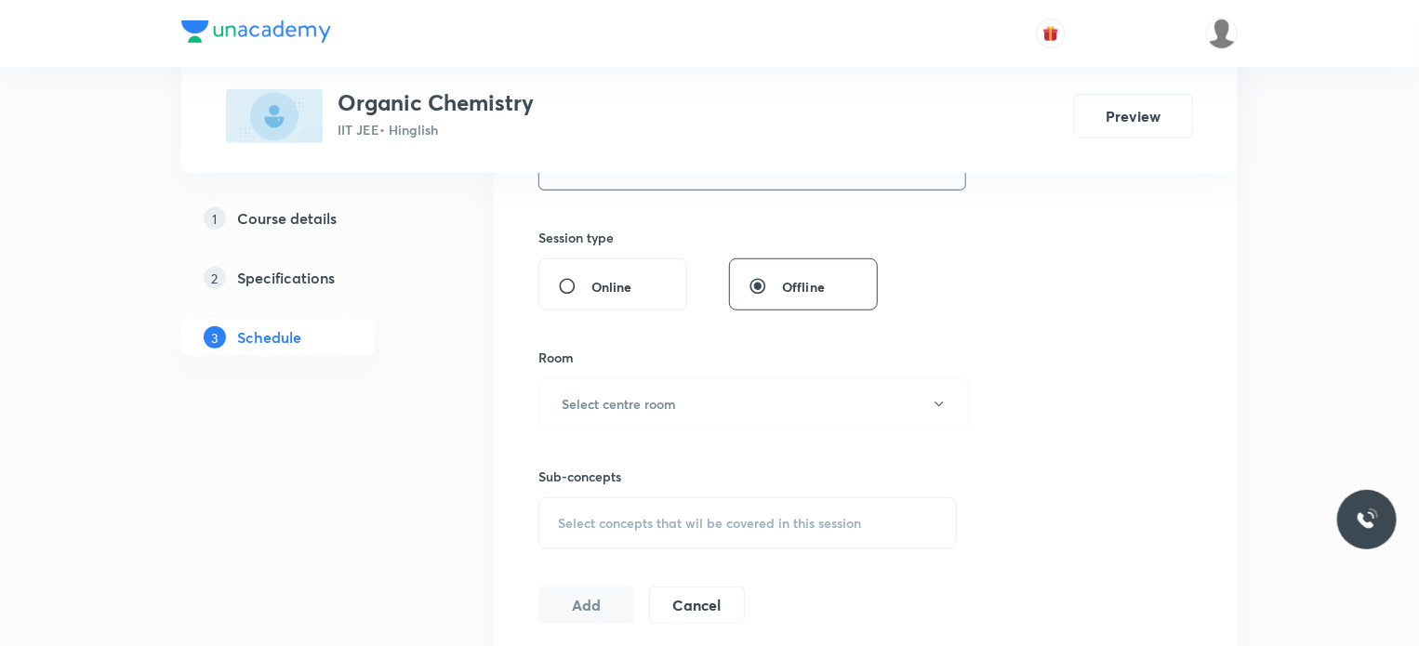
click at [617, 335] on div "Session 55 Live class Session title 12/99 ISOMERISM 40 ​ Schedule for [DATE] 8:…" at bounding box center [866, 187] width 655 height 873
click at [622, 358] on div "Room" at bounding box center [748, 358] width 419 height 20
click at [625, 416] on button "Select centre room" at bounding box center [755, 404] width 432 height 51
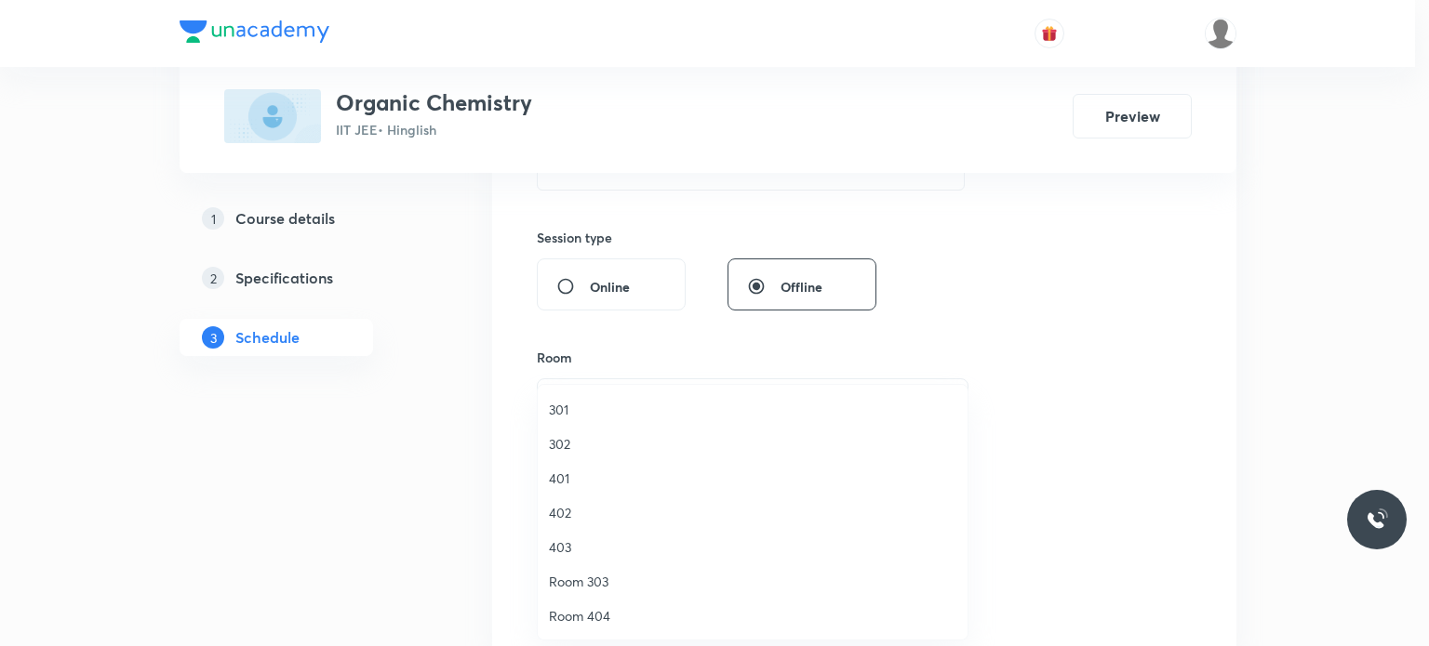
drag, startPoint x: 608, startPoint y: 429, endPoint x: 726, endPoint y: 502, distance: 138.3
click at [608, 431] on li "302" at bounding box center [753, 444] width 430 height 34
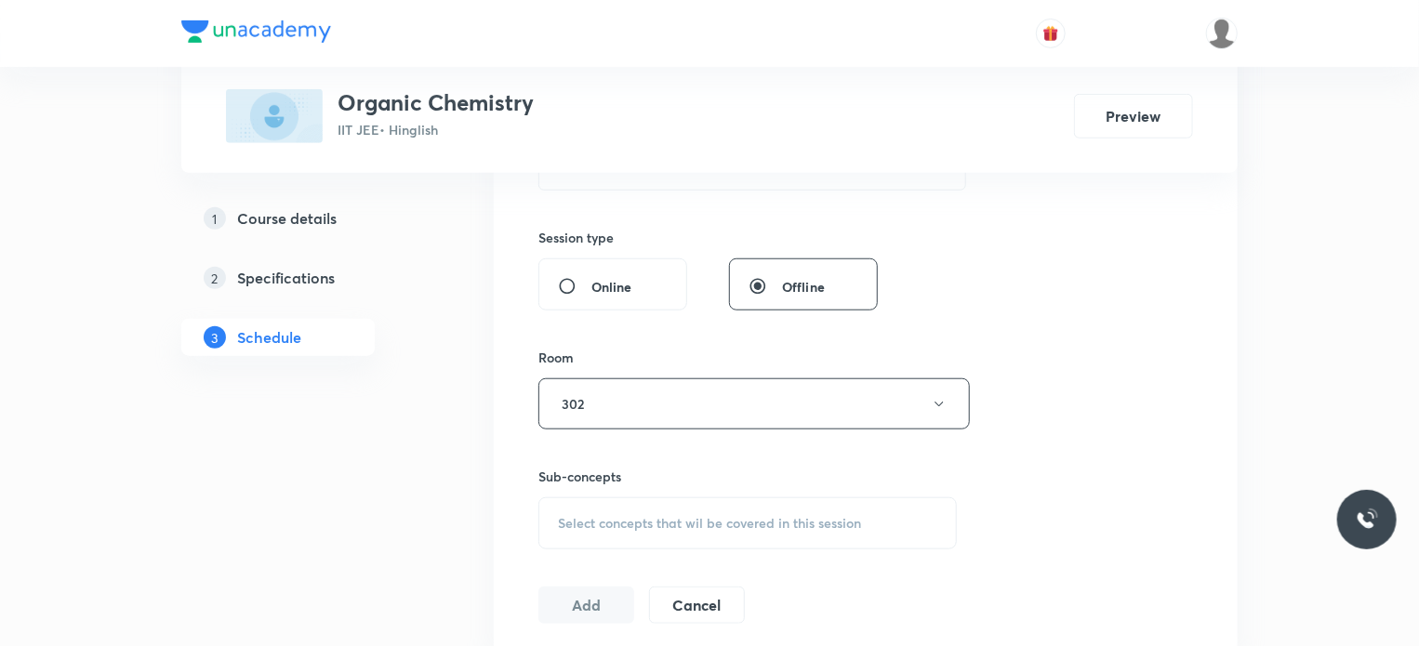
click at [749, 516] on span "Select concepts that wil be covered in this session" at bounding box center [709, 523] width 303 height 15
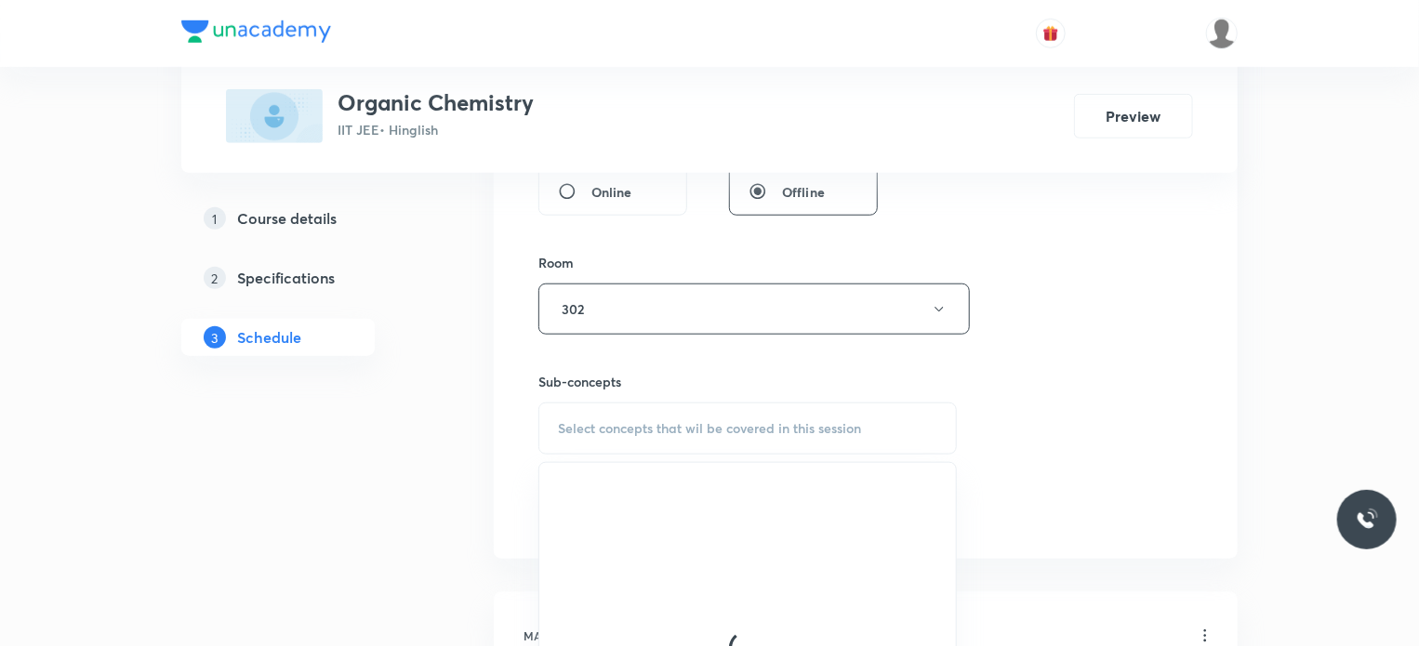
scroll to position [930, 0]
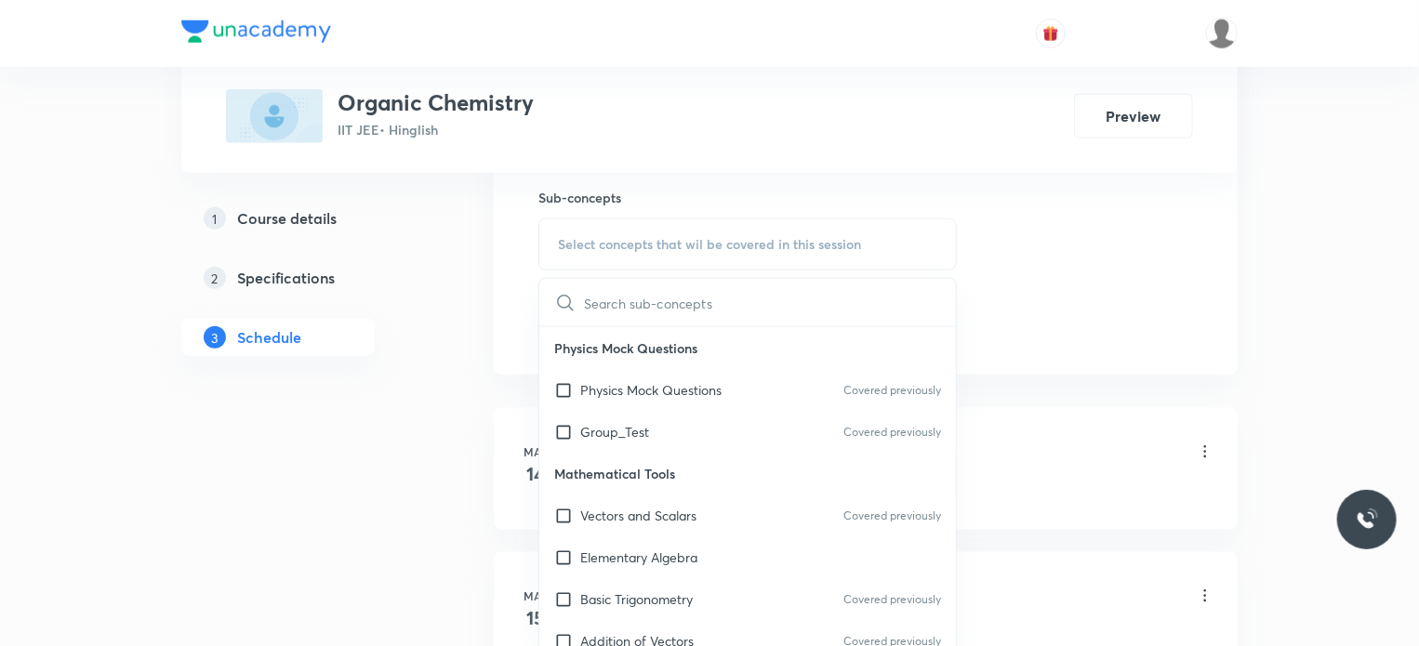
click at [672, 364] on p "Physics Mock Questions" at bounding box center [748, 348] width 417 height 42
drag, startPoint x: 681, startPoint y: 367, endPoint x: 688, endPoint y: 380, distance: 14.2
click at [682, 369] on div "Physics Mock Questions Covered previously" at bounding box center [748, 390] width 417 height 42
checkbox input "true"
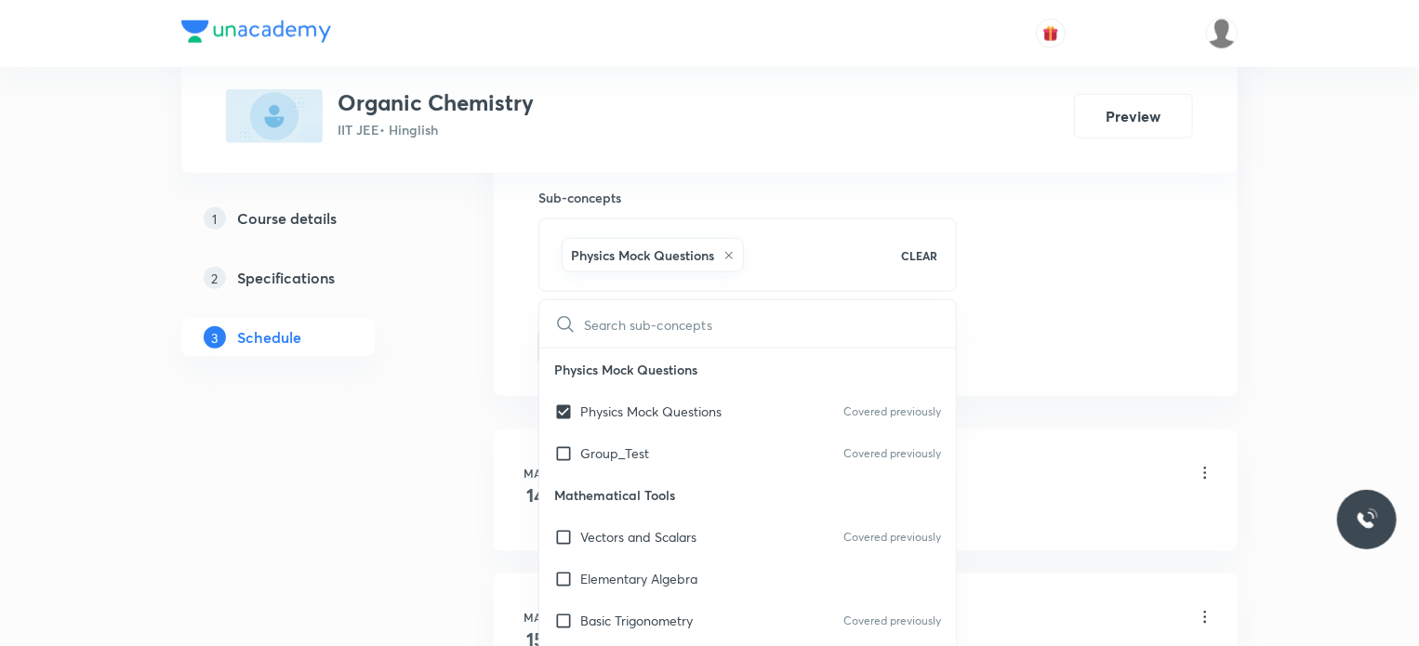
click at [688, 380] on p "Physics Mock Questions" at bounding box center [748, 370] width 417 height 42
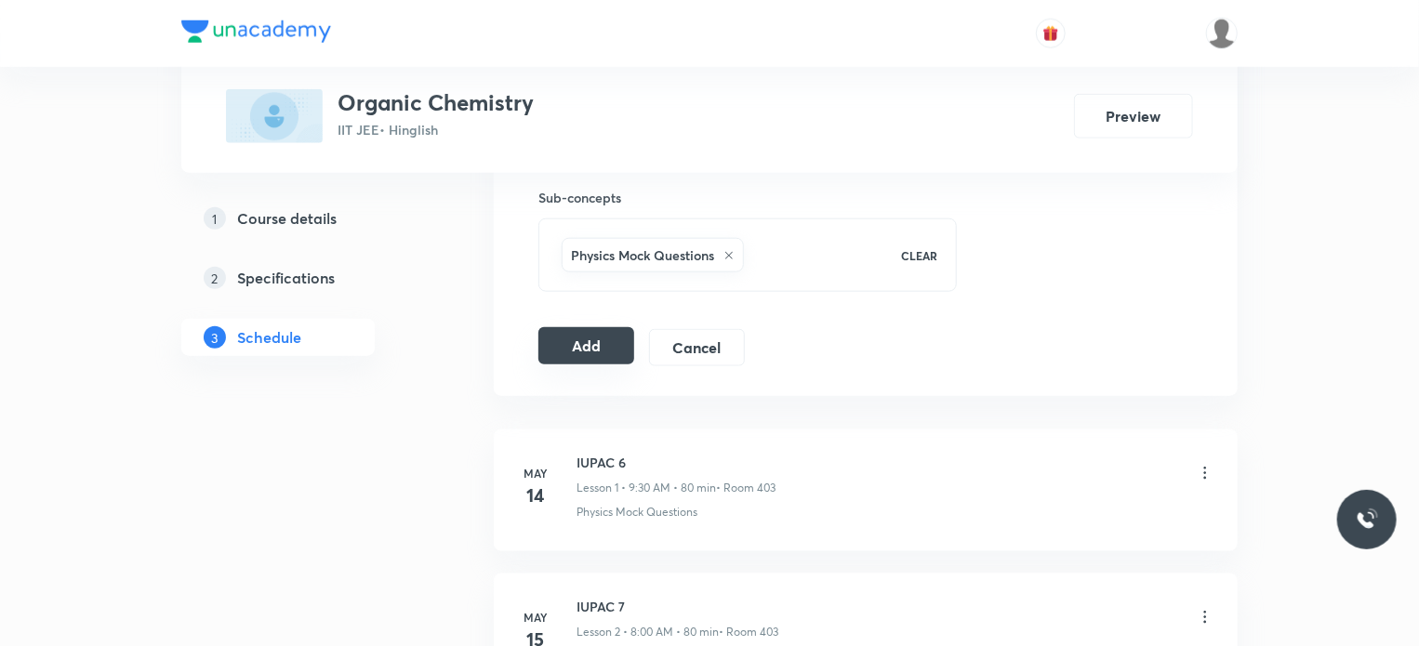
click at [625, 340] on button "Add" at bounding box center [587, 345] width 96 height 37
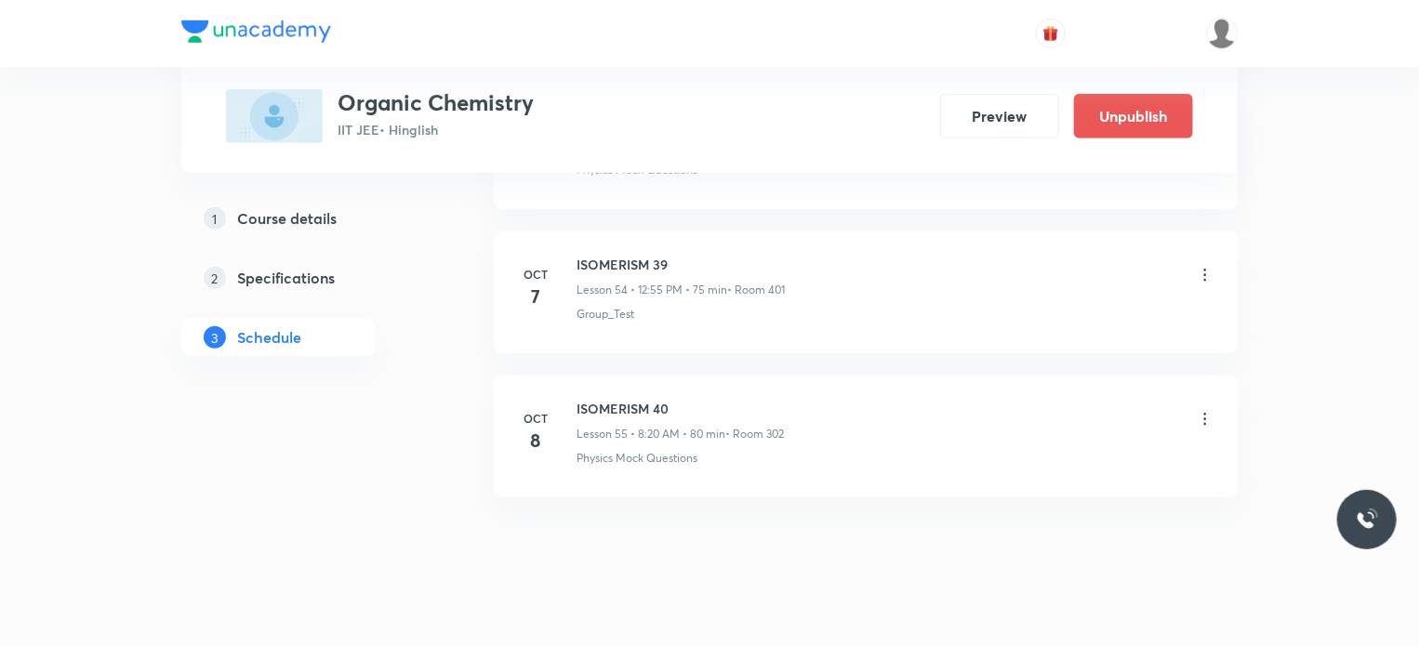
scroll to position [7899, 0]
click at [630, 394] on h6 "ISOMERISM 40" at bounding box center [680, 404] width 207 height 20
copy h6 "ISOMERISM 40"
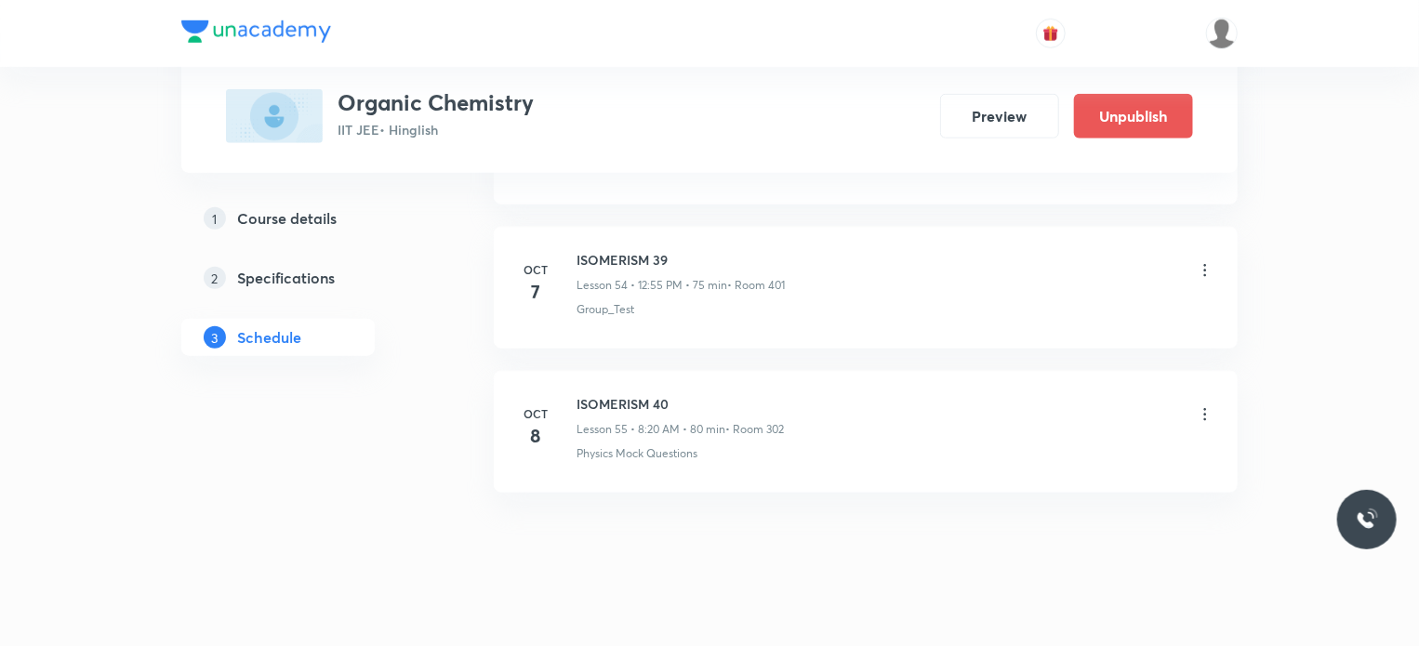
click at [1209, 406] on icon at bounding box center [1205, 415] width 19 height 19
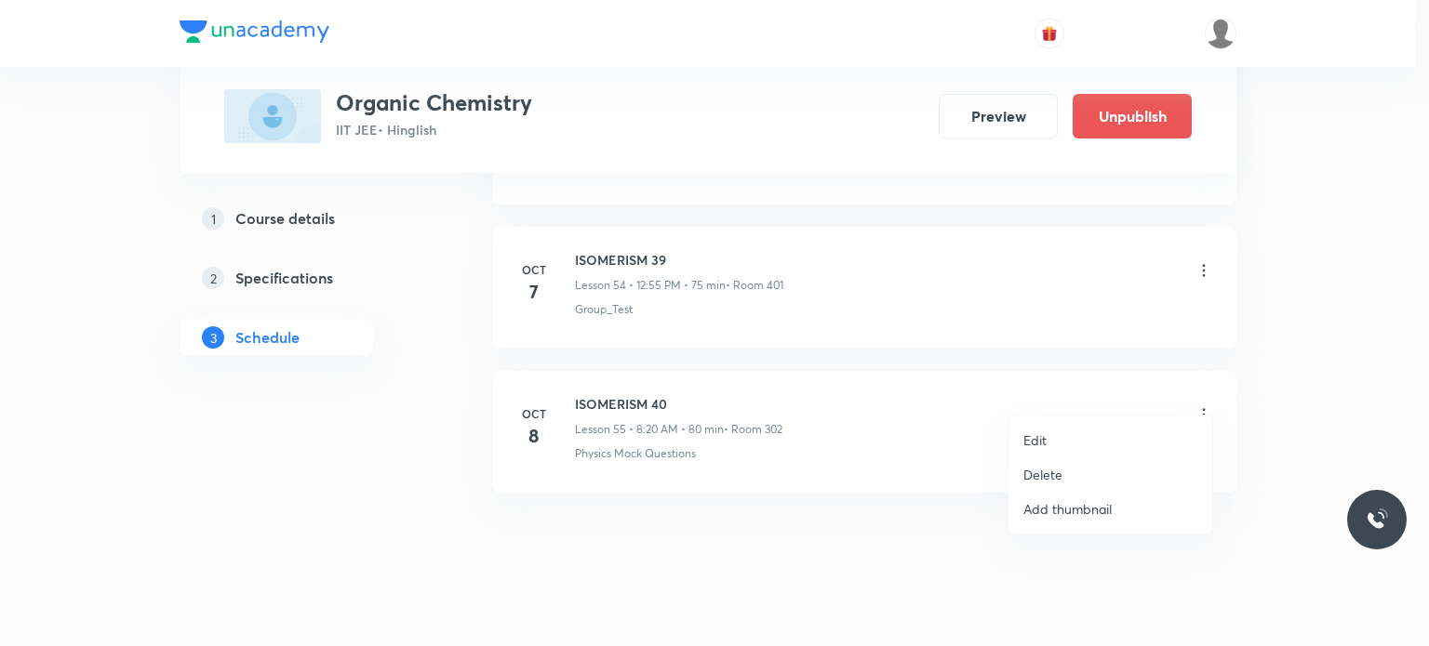
click at [1043, 475] on p "Delete" at bounding box center [1042, 475] width 39 height 20
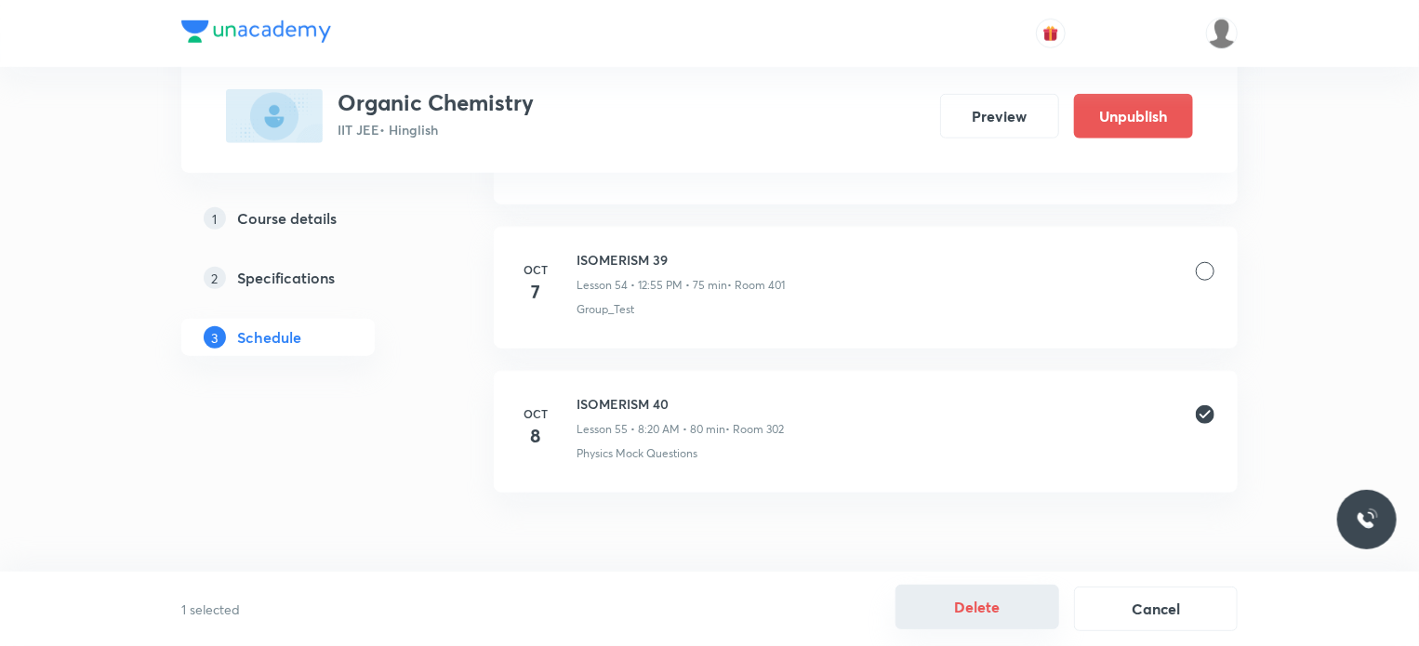
click at [953, 602] on button "Delete" at bounding box center [978, 607] width 164 height 45
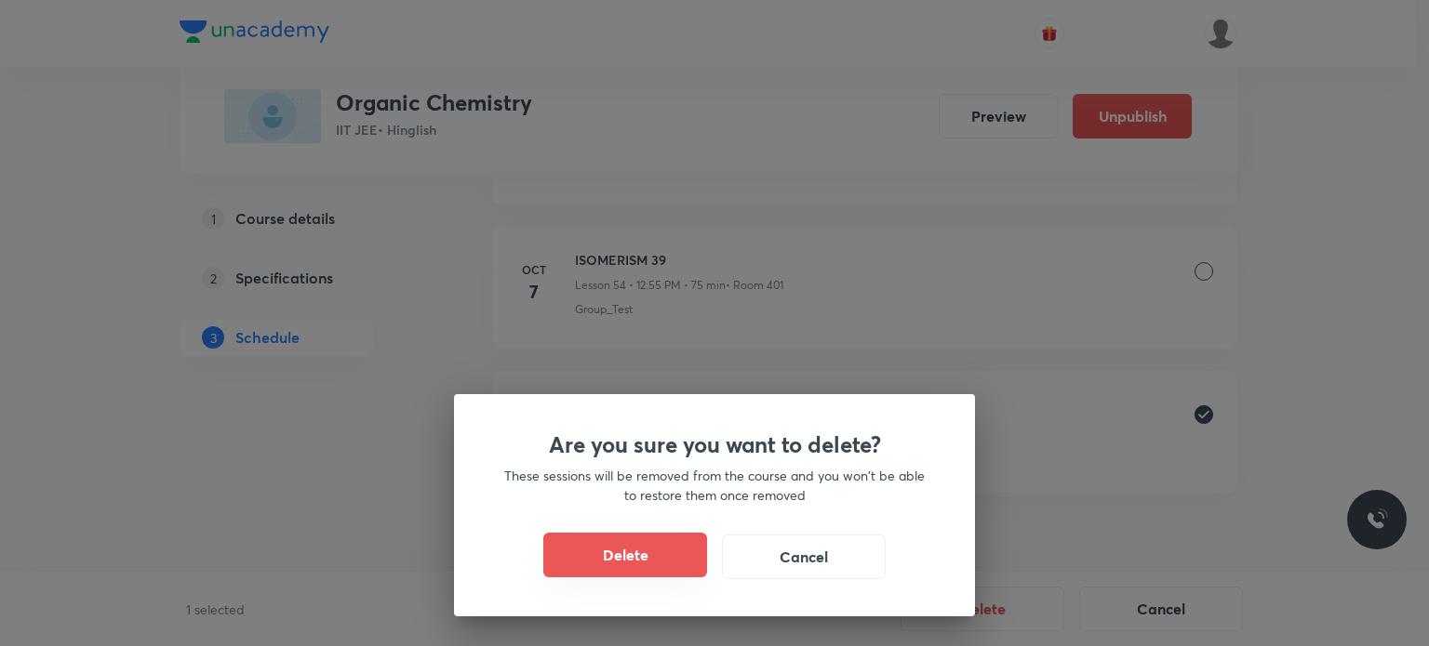
click at [613, 557] on button "Delete" at bounding box center [625, 555] width 164 height 45
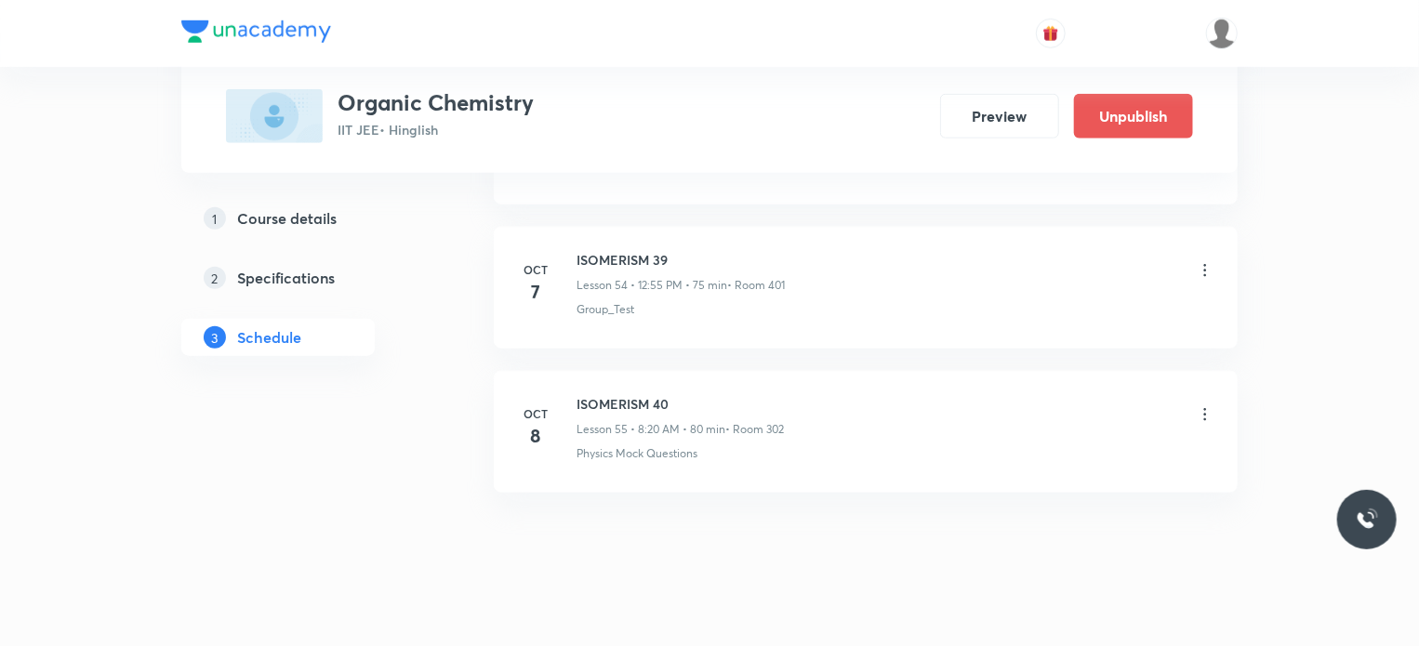
click at [627, 371] on li "Oct 8 ISOMERISM 40 Lesson 55 • 8:20 AM • 80 min • Room 302 Physics Mock Questio…" at bounding box center [866, 432] width 744 height 122
copy h6 "ISOMERISM 40"
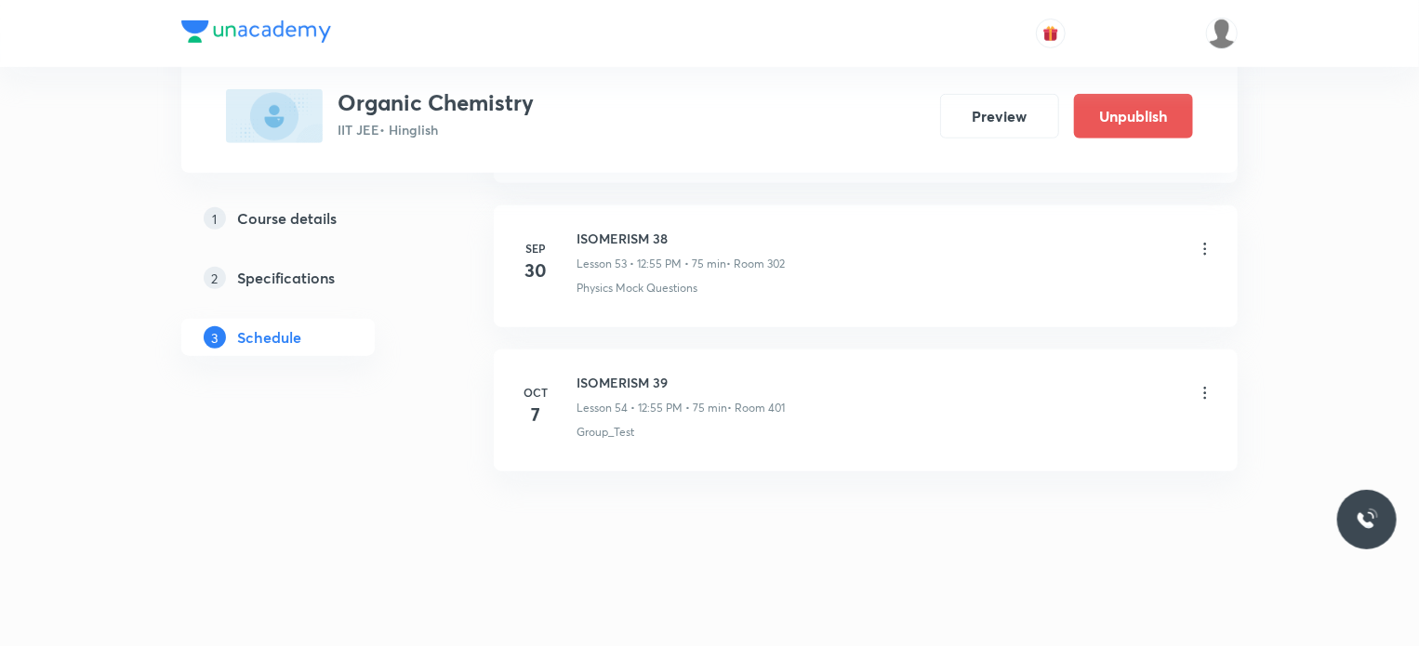
scroll to position [0, 0]
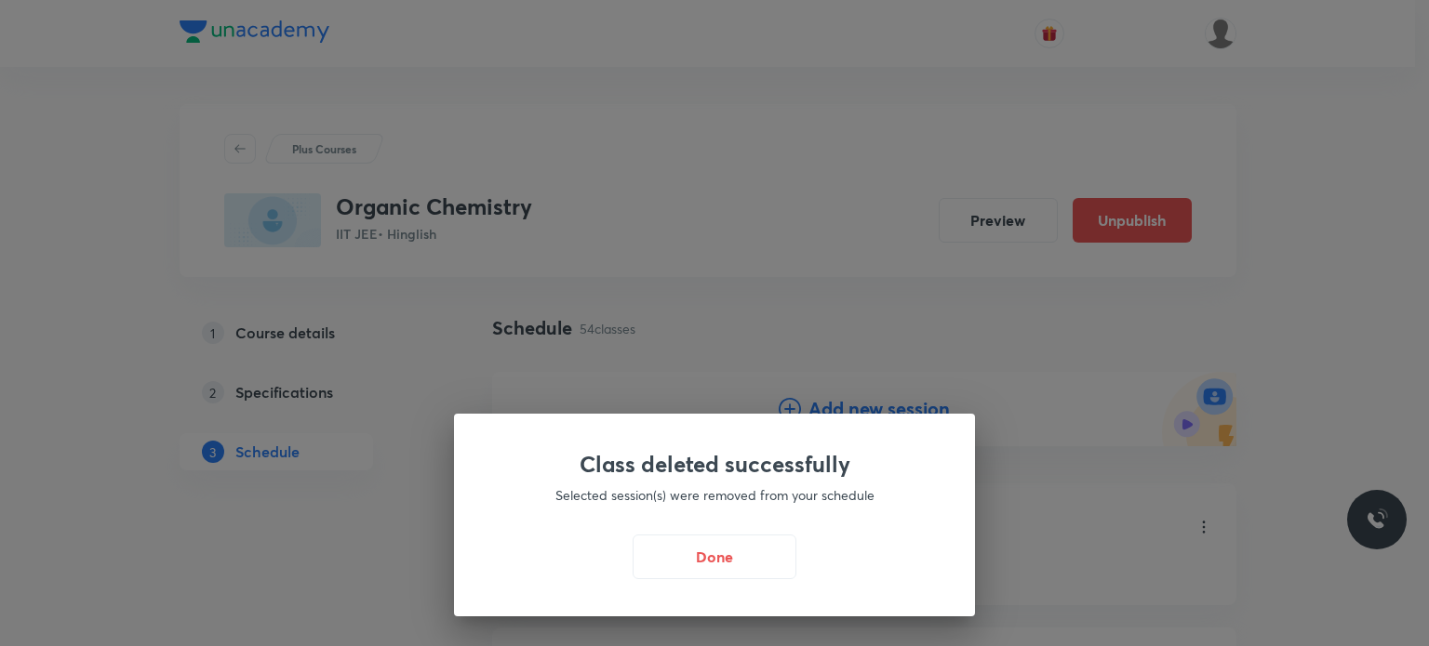
click at [738, 595] on div "Class deleted successfully Selected session(s) were removed from your schedule …" at bounding box center [714, 515] width 521 height 203
click at [737, 573] on button "Done" at bounding box center [715, 555] width 164 height 45
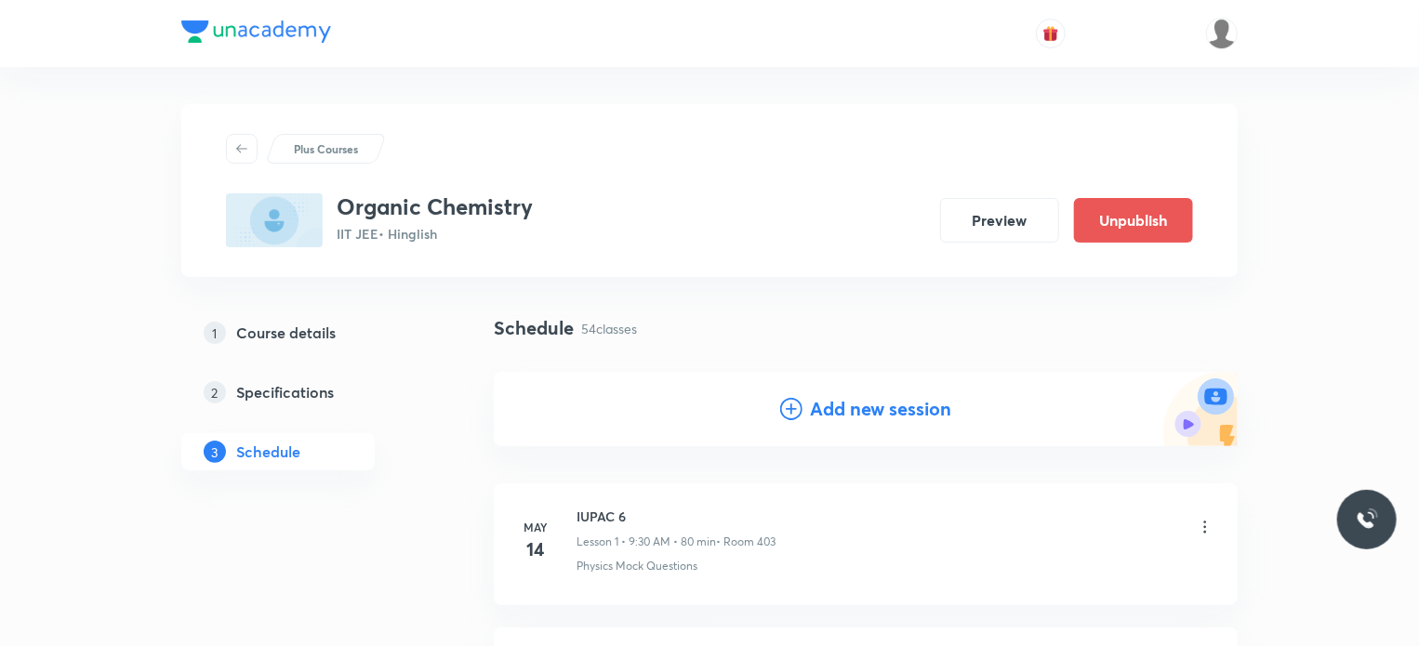
click at [831, 412] on h4 "Add new session" at bounding box center [880, 409] width 141 height 28
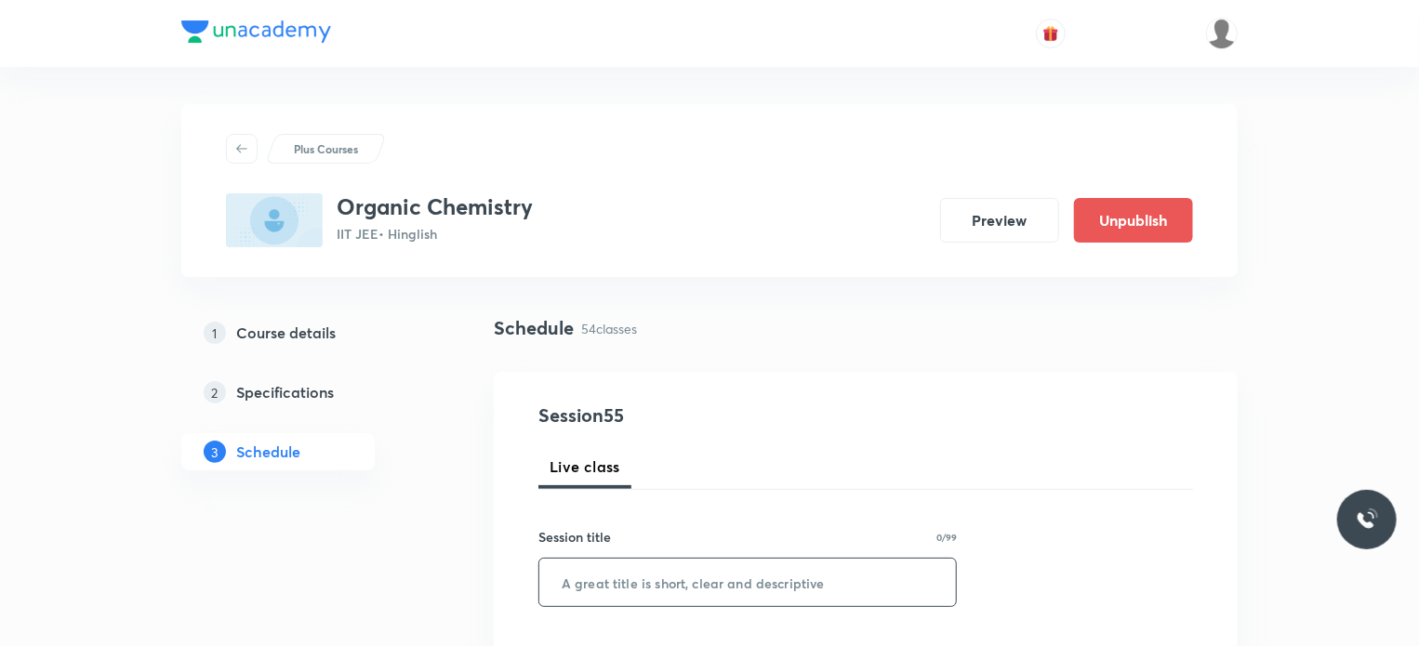
drag, startPoint x: 748, startPoint y: 551, endPoint x: 754, endPoint y: 576, distance: 25.9
click at [754, 576] on div "Session title 0/99 ​" at bounding box center [748, 567] width 419 height 80
click at [754, 576] on input "text" at bounding box center [748, 582] width 417 height 47
paste input "ISOMERISM 40"
type input "ISOMERISM 40"
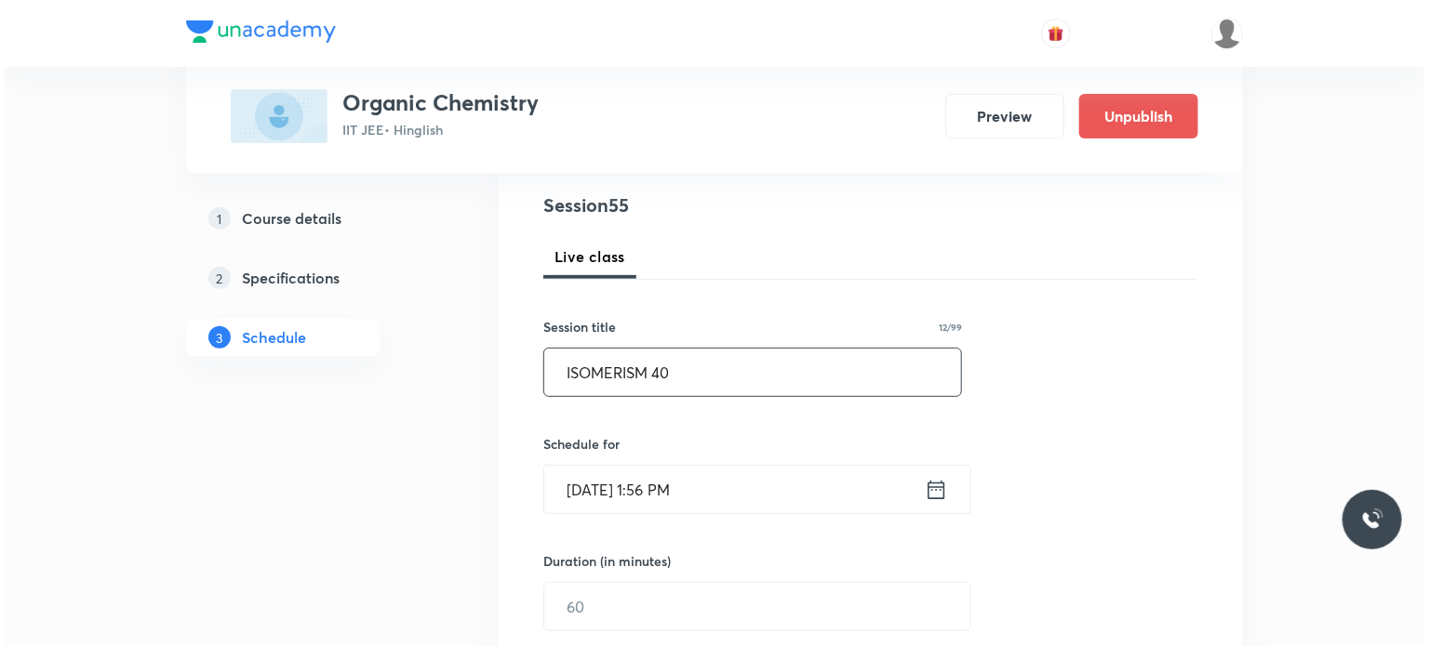
scroll to position [279, 0]
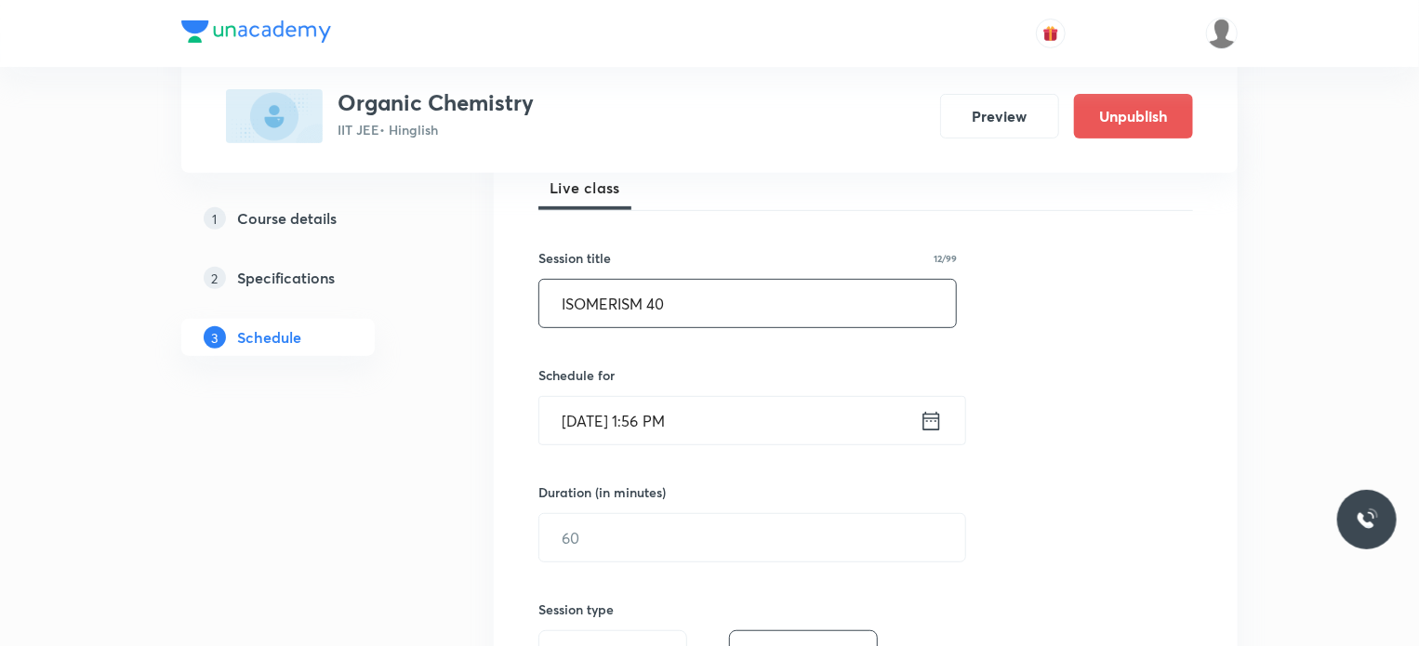
click at [666, 414] on input "Oct 8, 2025, 1:56 PM" at bounding box center [730, 420] width 380 height 47
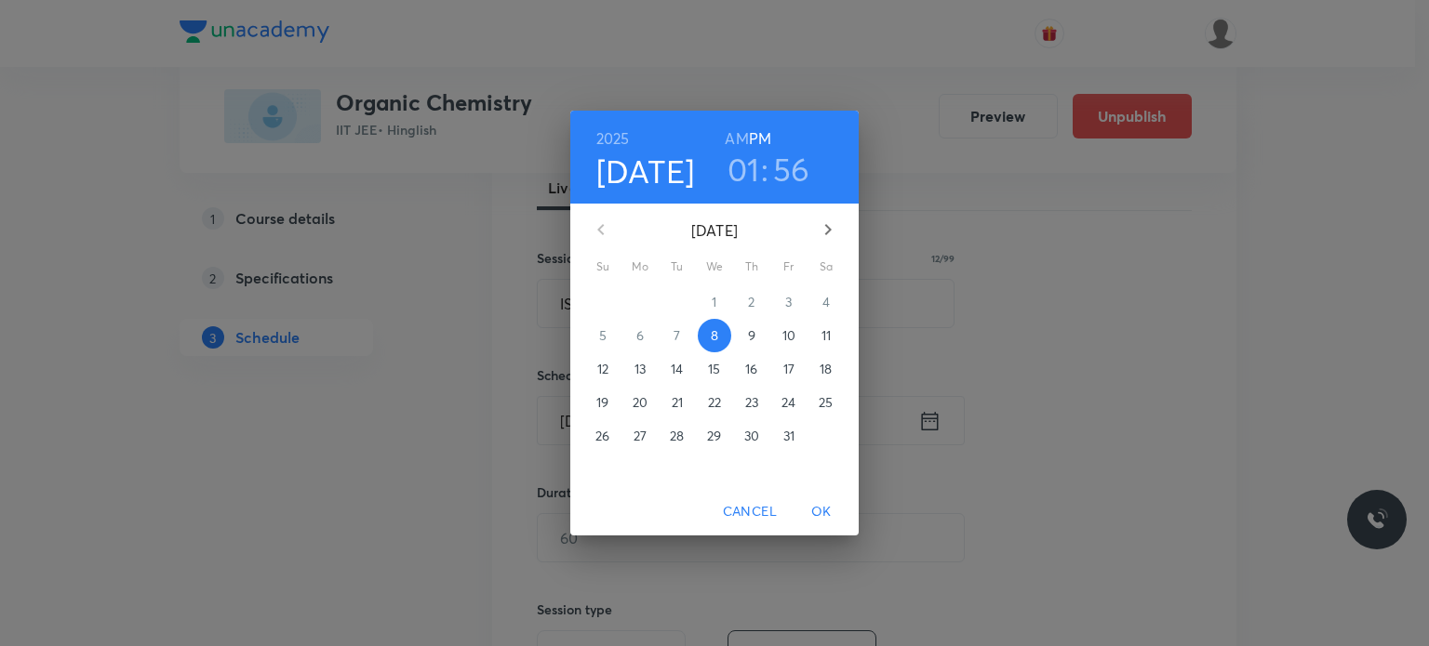
click at [752, 332] on p "9" at bounding box center [751, 335] width 7 height 19
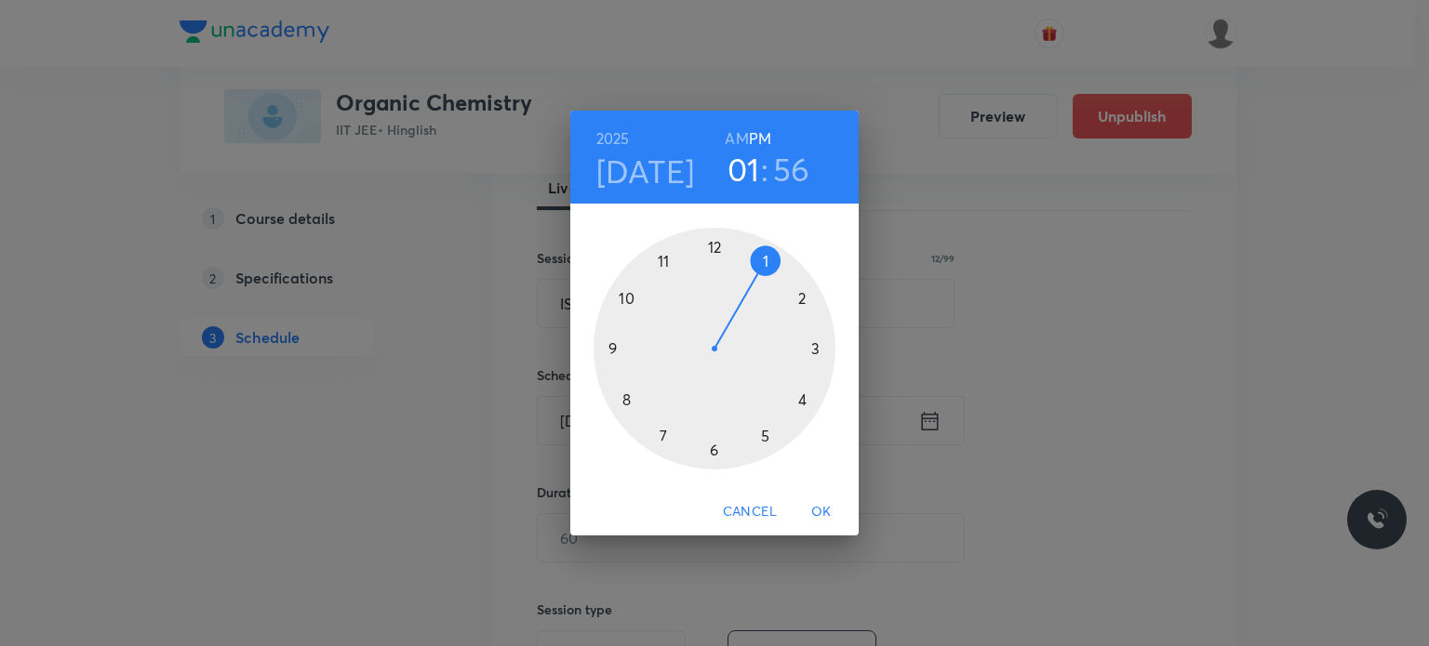
click at [736, 137] on h6 "AM" at bounding box center [736, 139] width 23 height 26
drag, startPoint x: 680, startPoint y: 276, endPoint x: 644, endPoint y: 390, distance: 119.1
click at [644, 390] on div at bounding box center [714, 349] width 242 height 242
drag, startPoint x: 751, startPoint y: 263, endPoint x: 811, endPoint y: 403, distance: 152.1
click at [811, 403] on div at bounding box center [714, 349] width 242 height 242
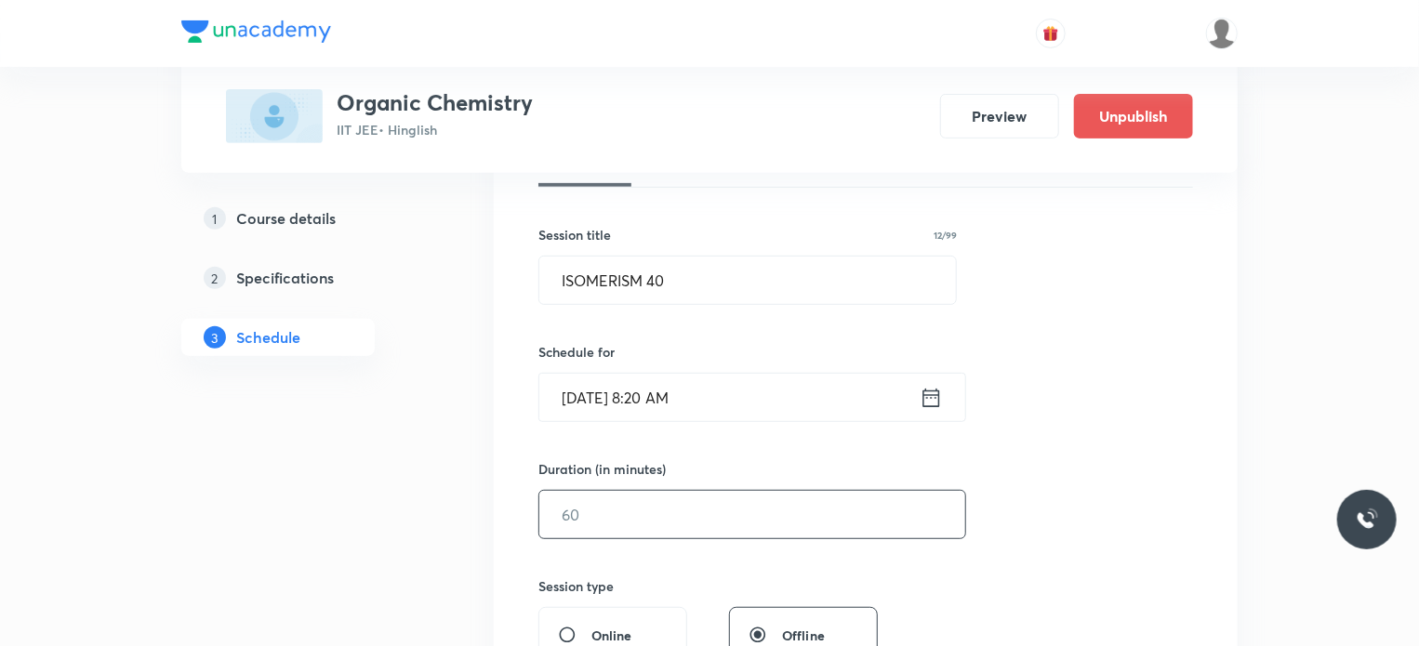
scroll to position [372, 0]
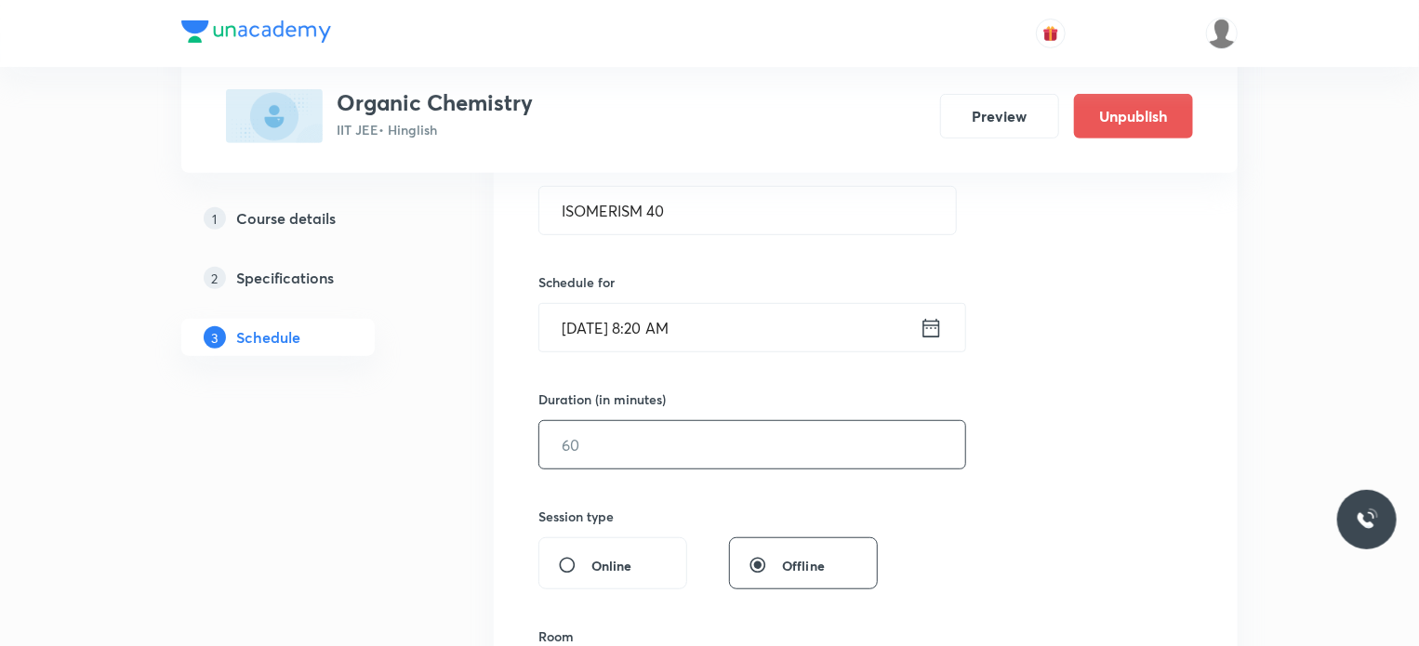
click at [633, 425] on input "text" at bounding box center [753, 444] width 426 height 47
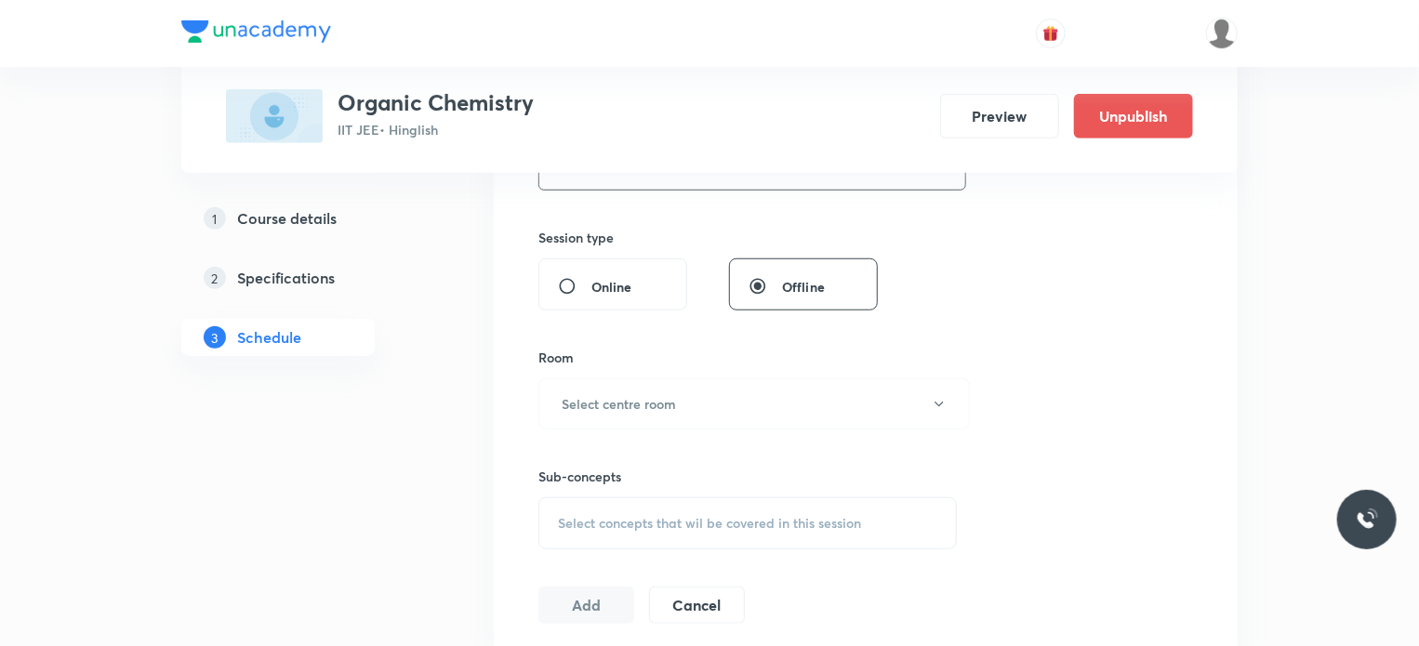
type input "80"
drag, startPoint x: 631, startPoint y: 424, endPoint x: 629, endPoint y: 400, distance: 24.3
click at [629, 400] on button "Select centre room" at bounding box center [755, 404] width 432 height 51
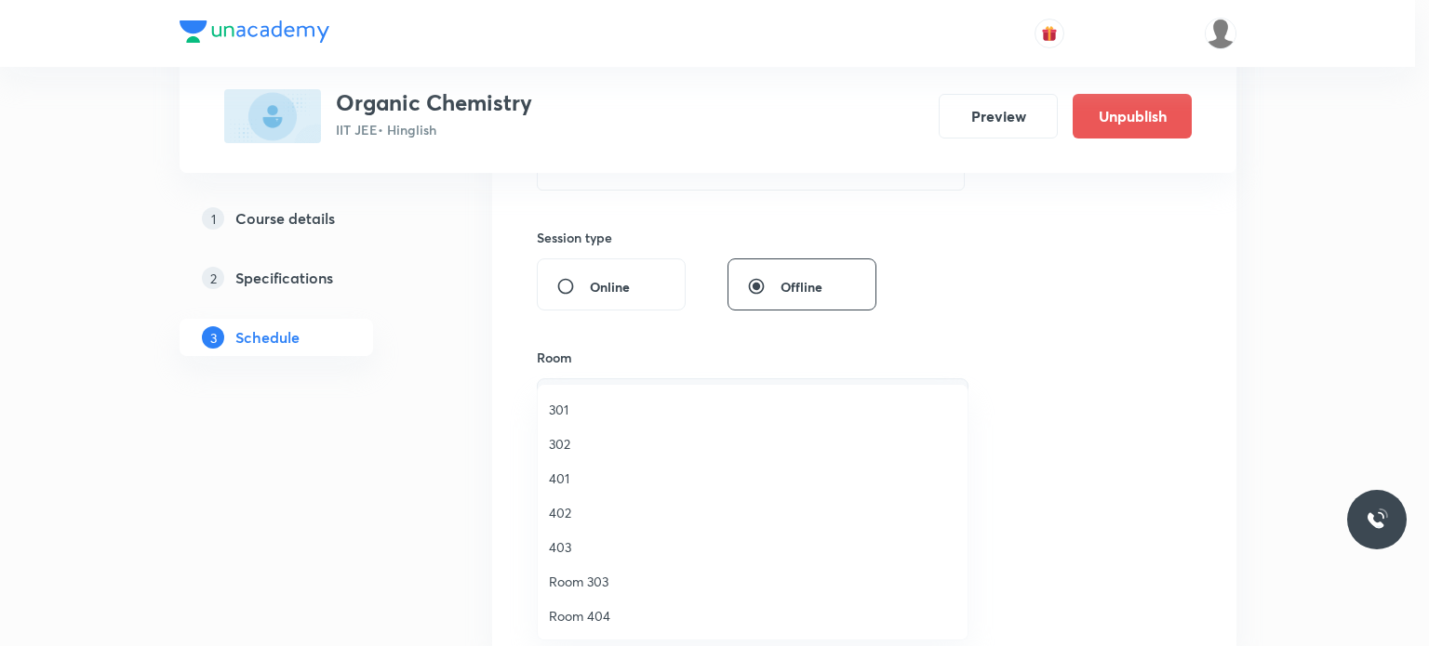
click at [629, 414] on span "301" at bounding box center [752, 410] width 407 height 20
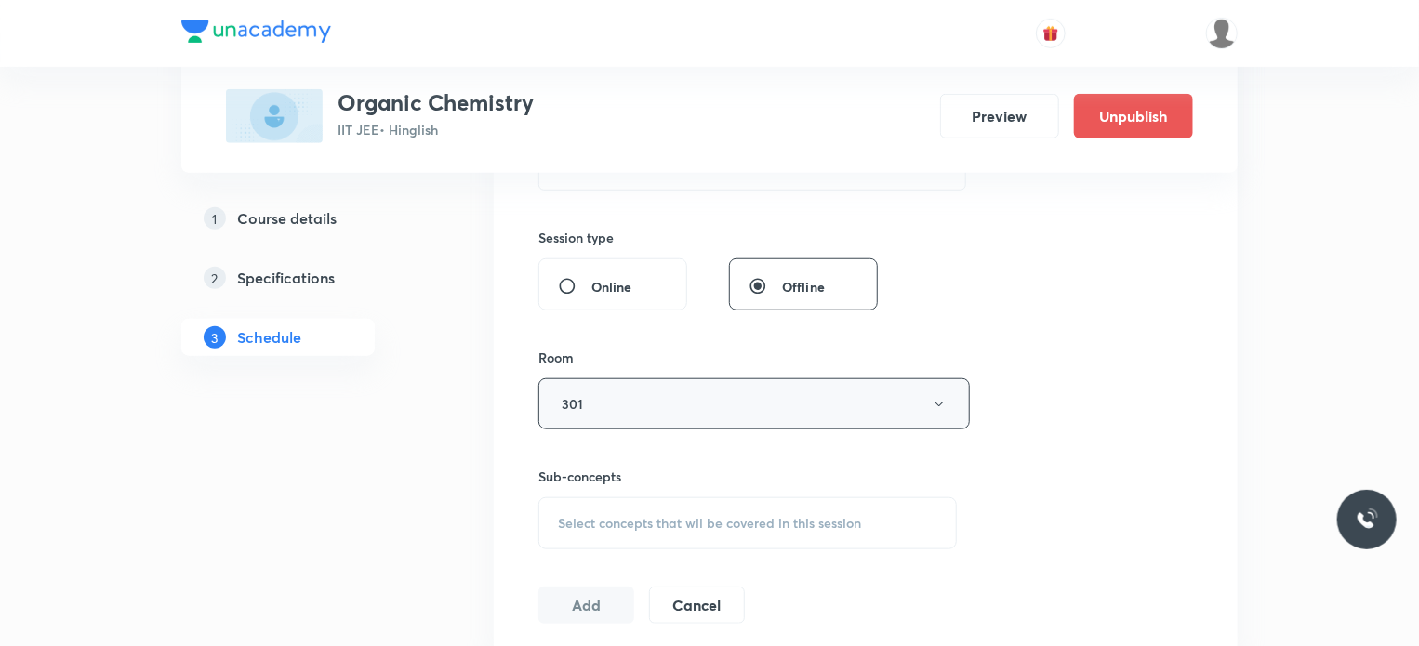
click at [644, 500] on div "Select concepts that wil be covered in this session" at bounding box center [748, 524] width 419 height 52
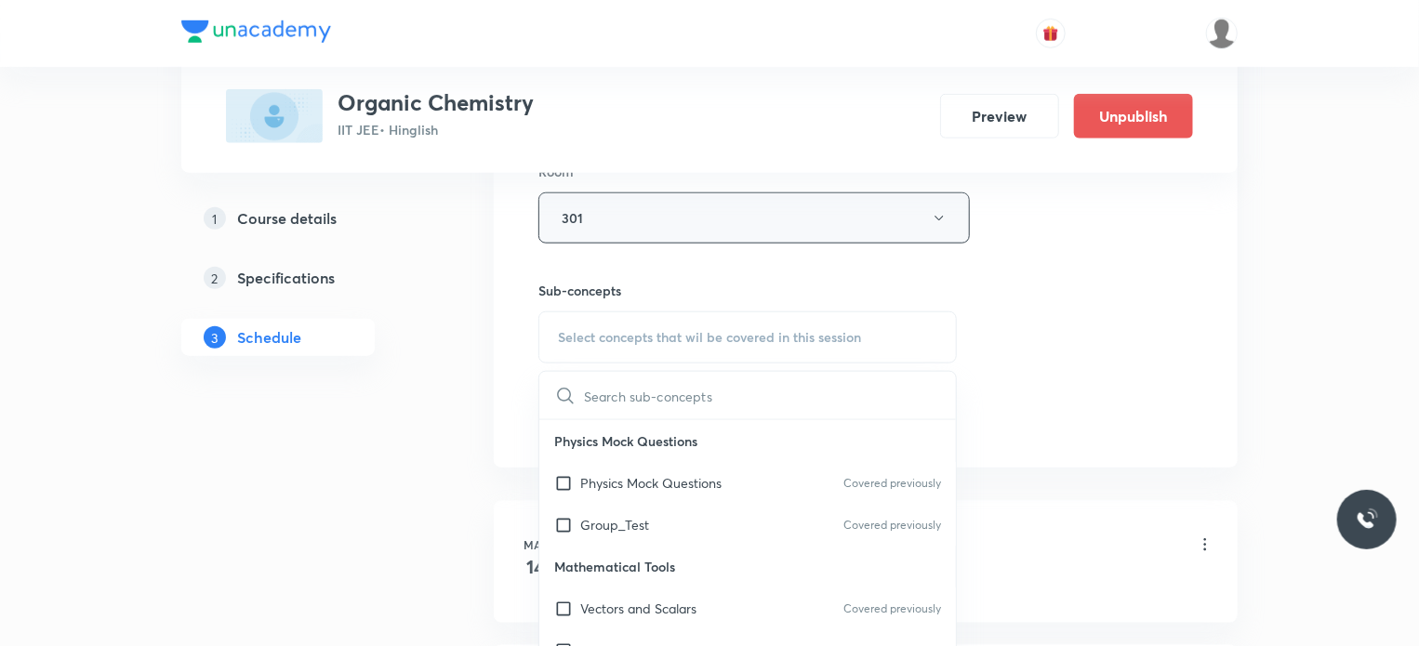
drag, startPoint x: 732, startPoint y: 510, endPoint x: 1254, endPoint y: 324, distance: 554.0
click at [734, 511] on div "Group_Test Covered previously" at bounding box center [748, 525] width 417 height 42
checkbox input "true"
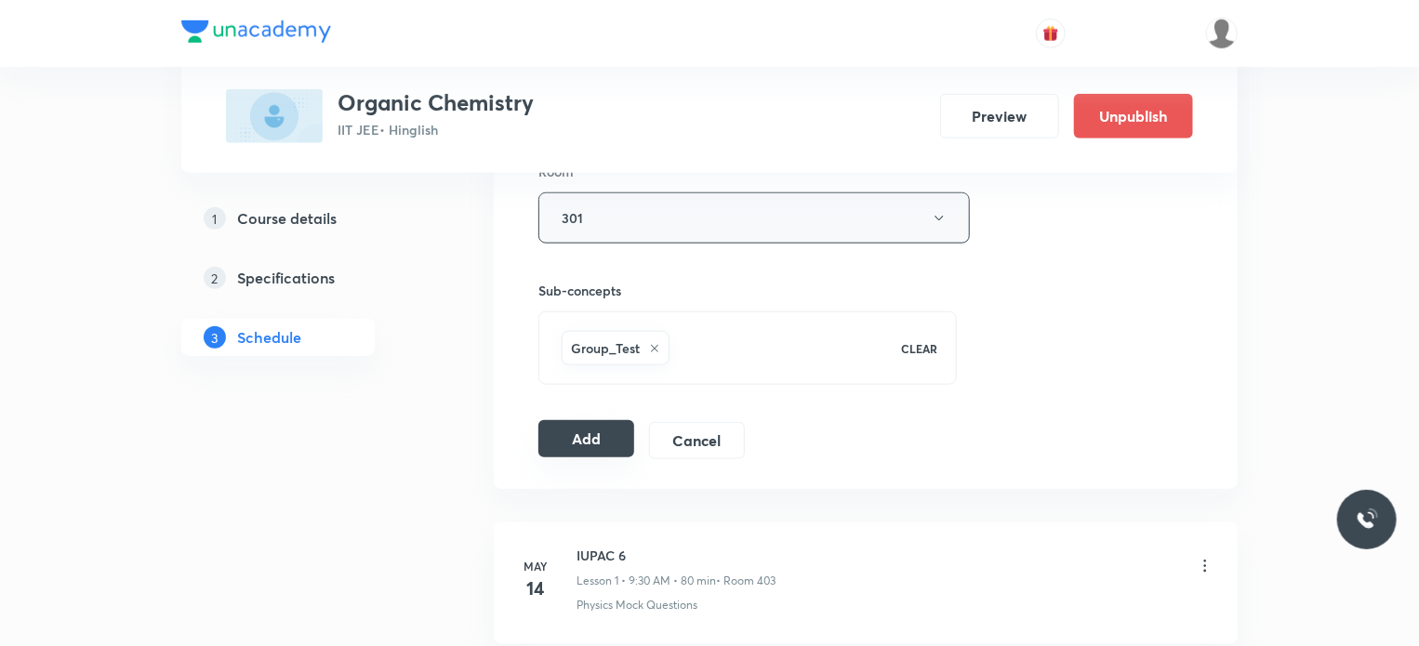
click at [596, 446] on button "Add" at bounding box center [587, 438] width 96 height 37
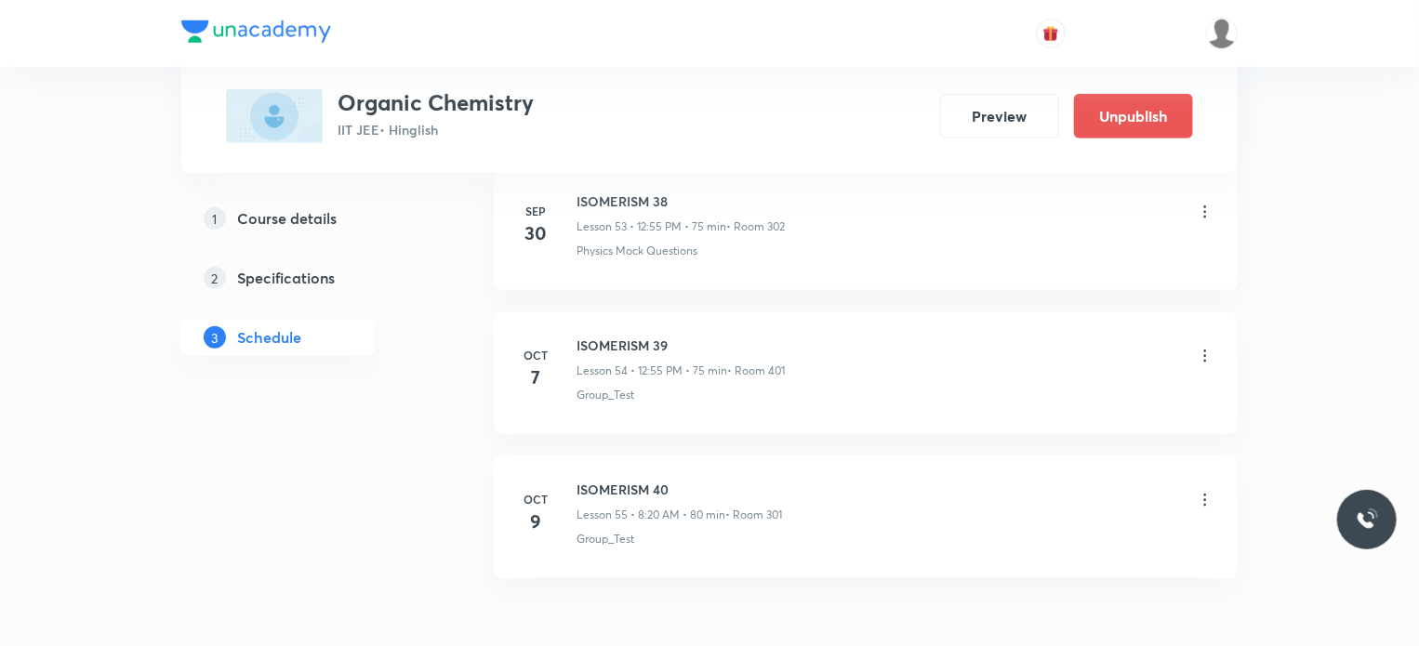
scroll to position [7899, 0]
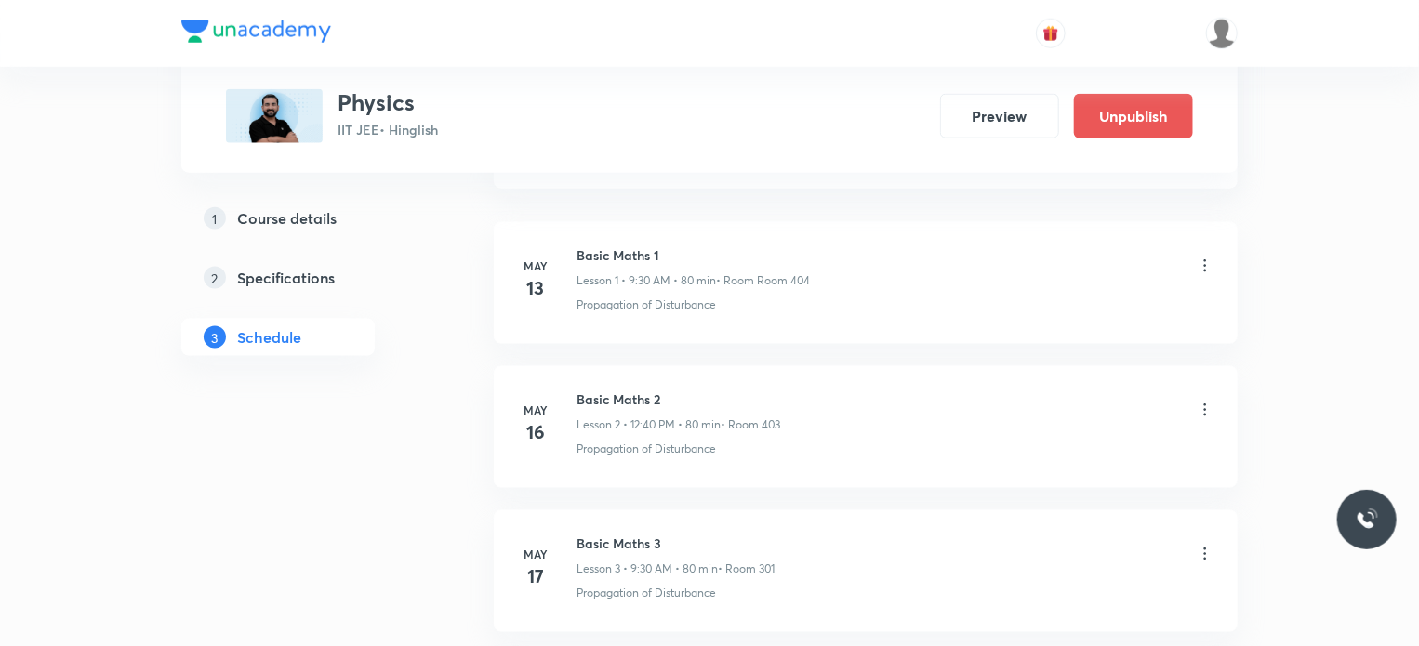
scroll to position [11197, 0]
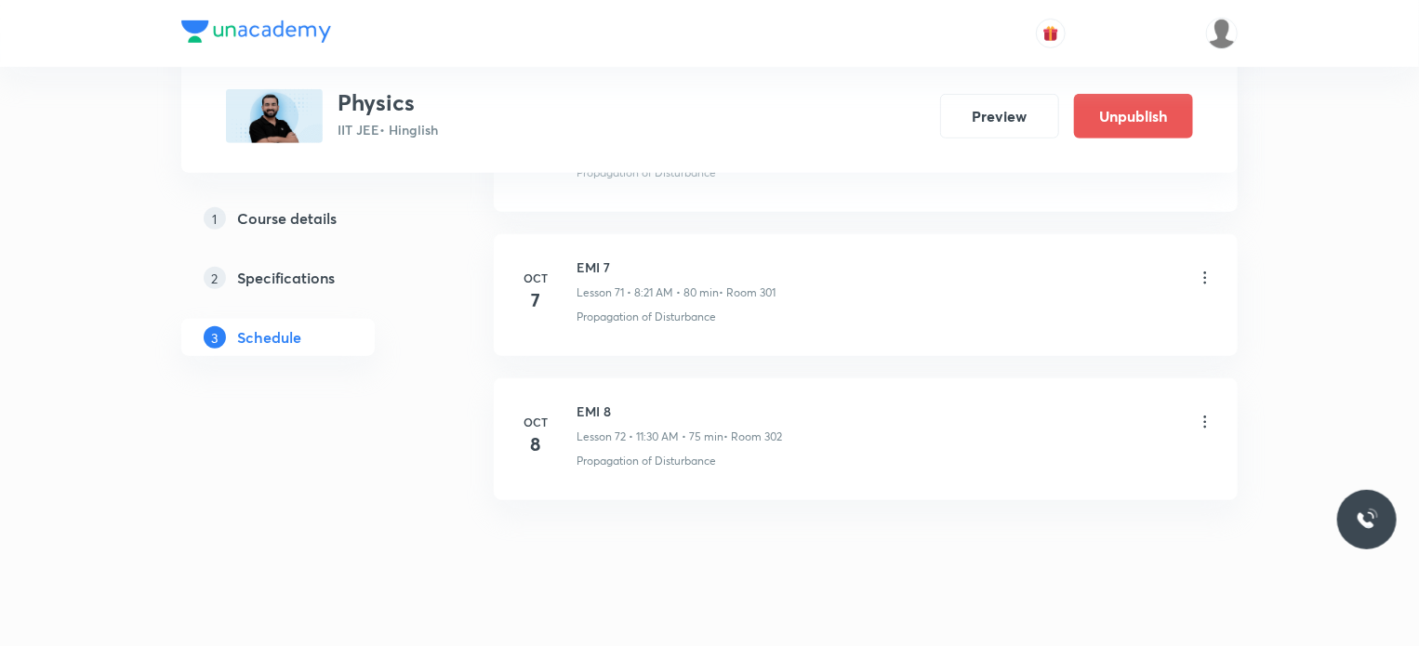
click at [592, 402] on h6 "EMI 8" at bounding box center [680, 412] width 206 height 20
copy h6 "EMI 8"
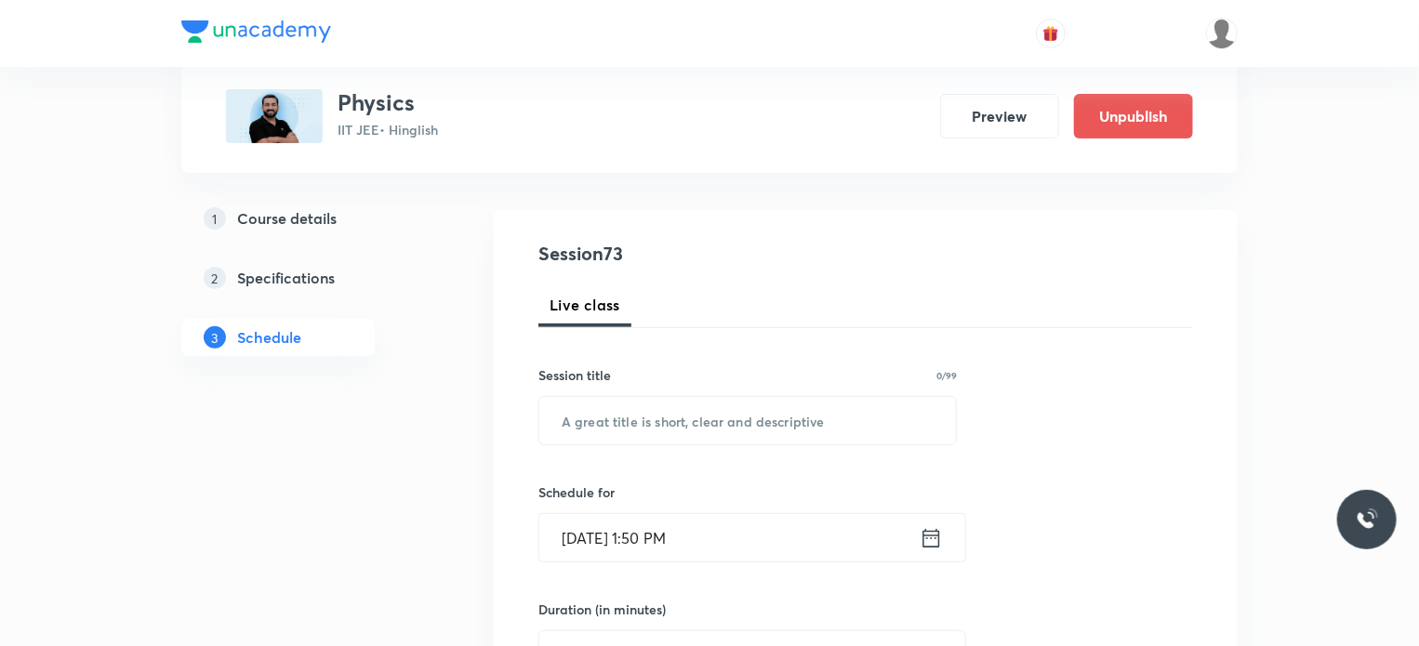
scroll to position [186, 0]
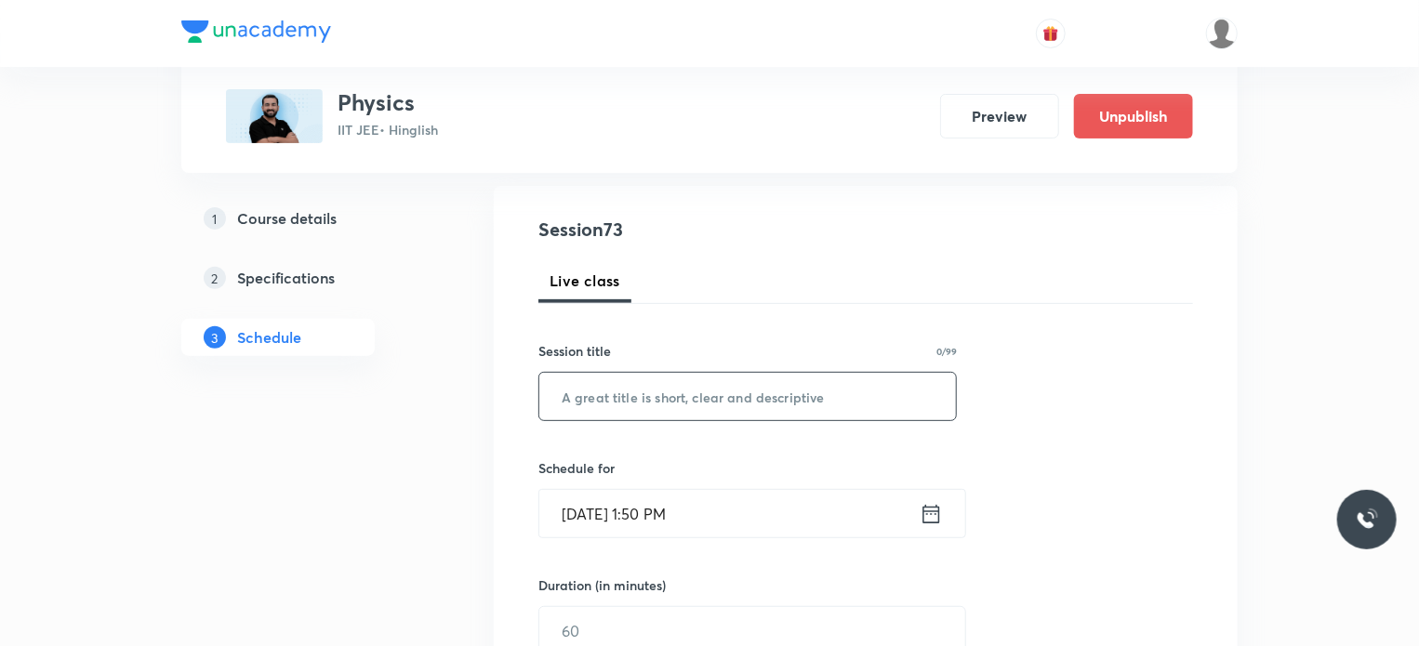
click at [893, 379] on input "text" at bounding box center [748, 396] width 417 height 47
paste input "EMI 8"
type input "EMI 9"
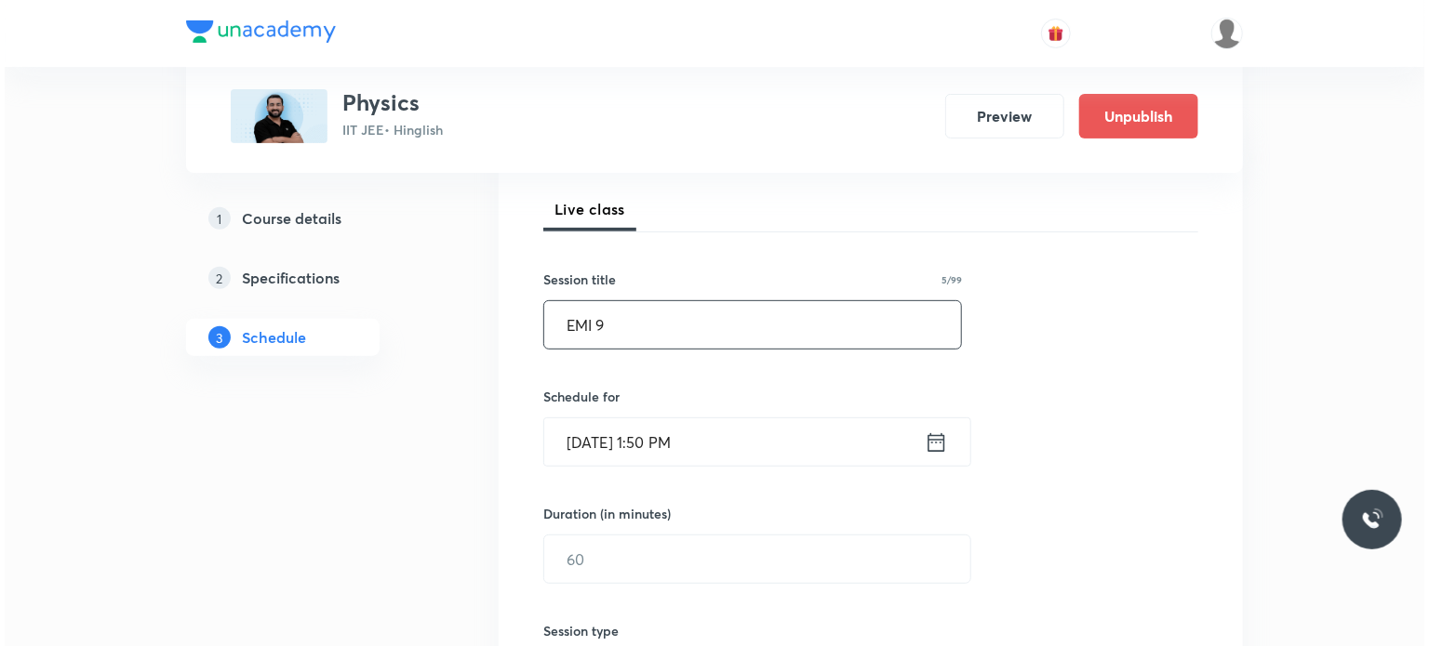
scroll to position [279, 0]
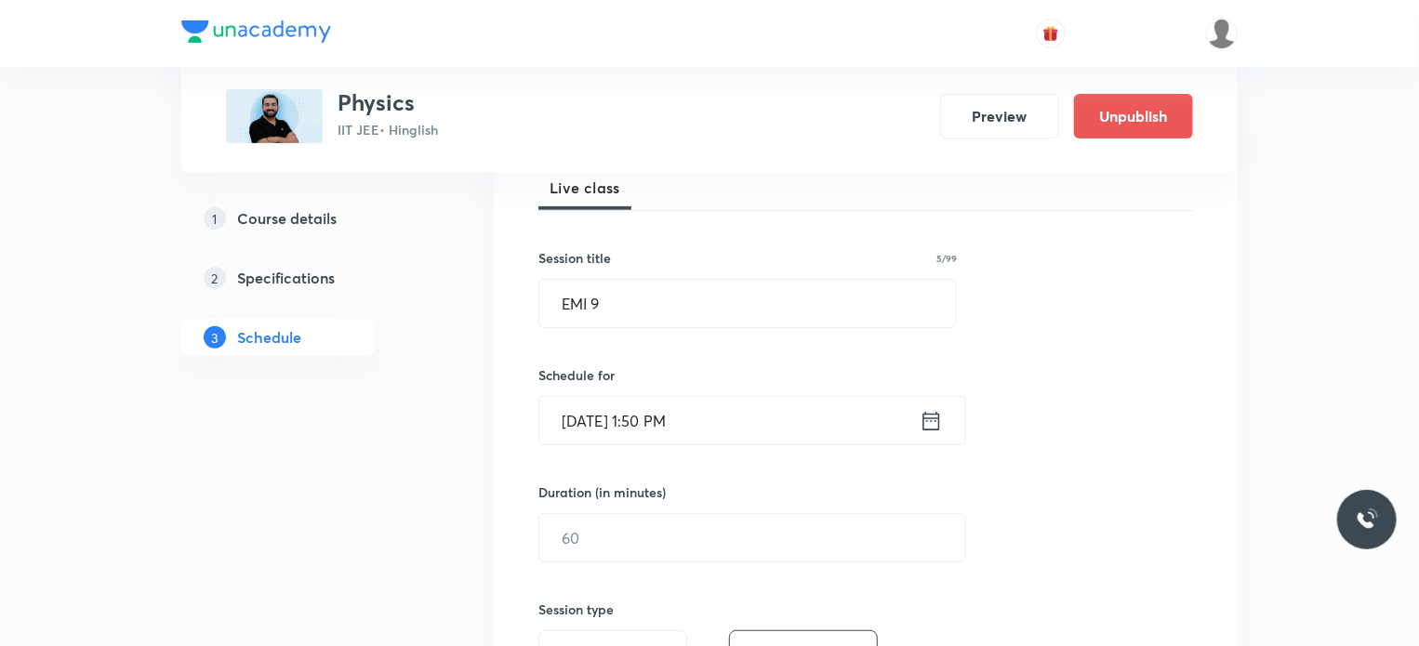
click at [736, 418] on input "[DATE] 1:50 PM" at bounding box center [730, 420] width 380 height 47
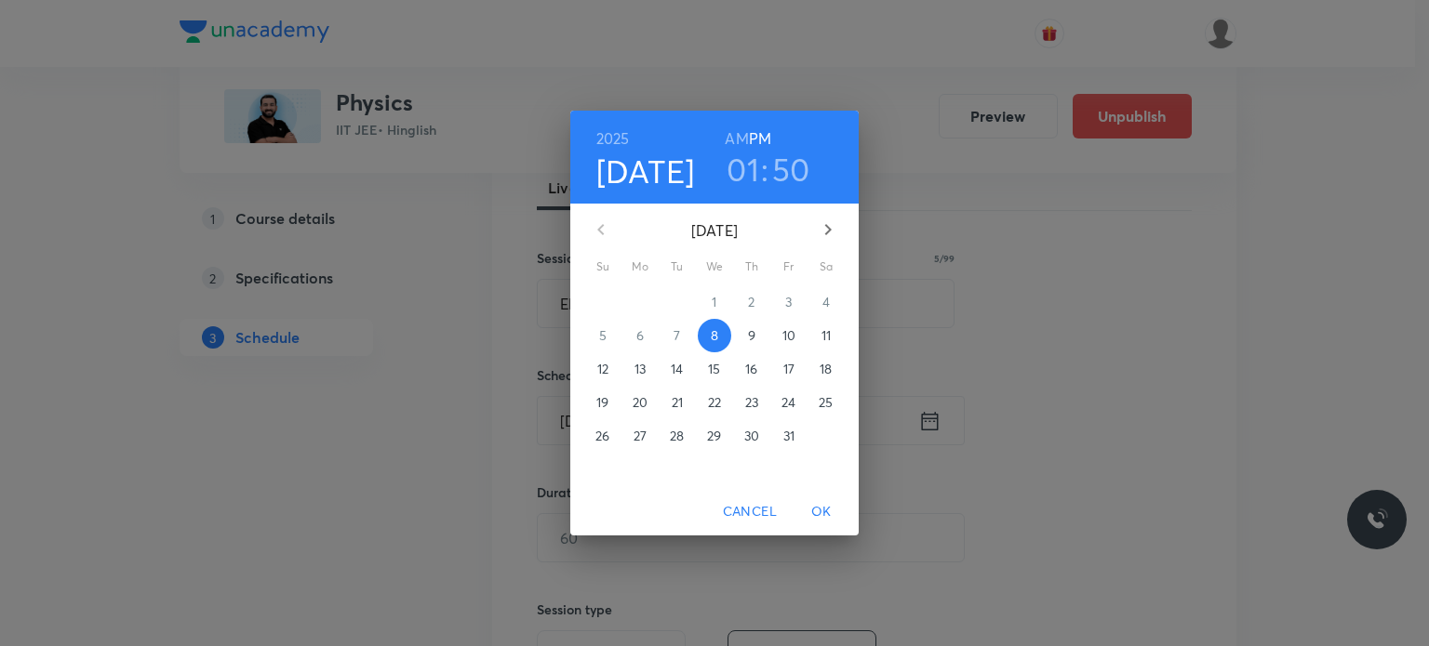
click at [741, 333] on span "9" at bounding box center [751, 335] width 33 height 19
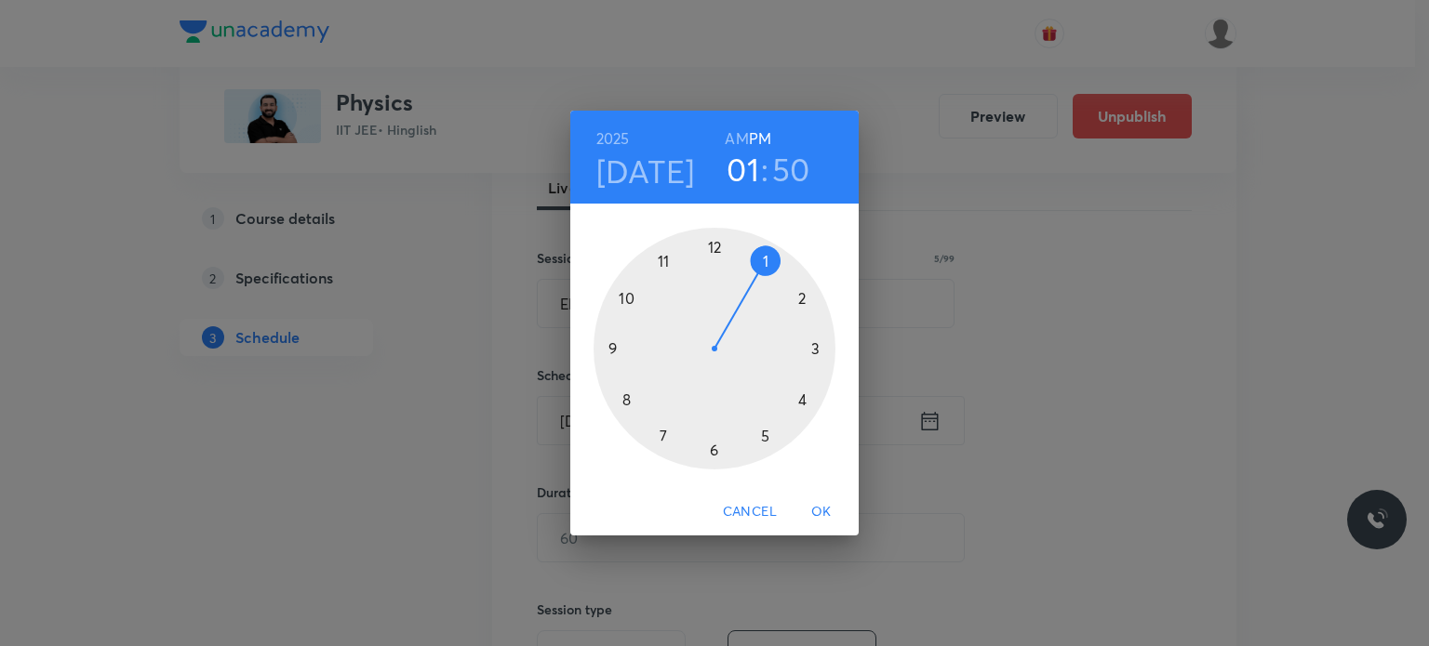
click at [739, 135] on h6 "AM" at bounding box center [736, 139] width 23 height 26
drag, startPoint x: 703, startPoint y: 275, endPoint x: 626, endPoint y: 353, distance: 109.2
click at [626, 353] on div at bounding box center [714, 349] width 242 height 242
drag, startPoint x: 696, startPoint y: 274, endPoint x: 640, endPoint y: 308, distance: 65.1
click at [640, 308] on div at bounding box center [714, 349] width 242 height 242
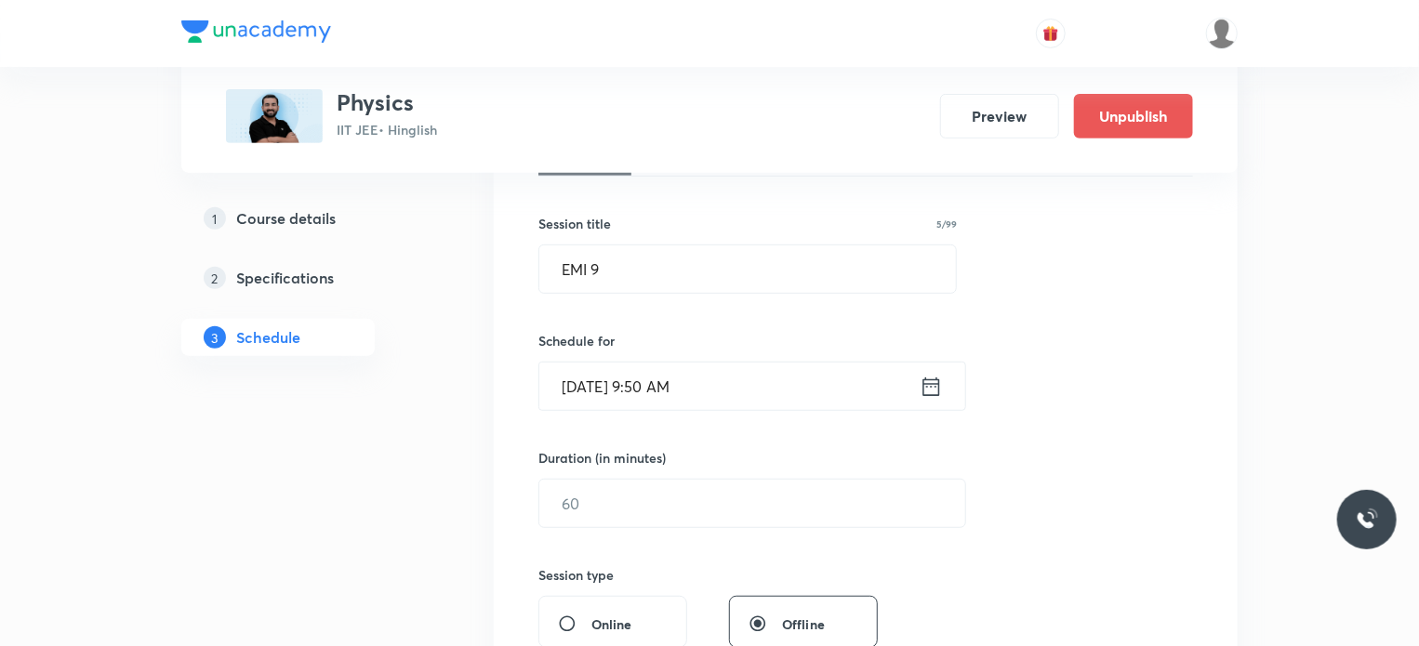
scroll to position [372, 0]
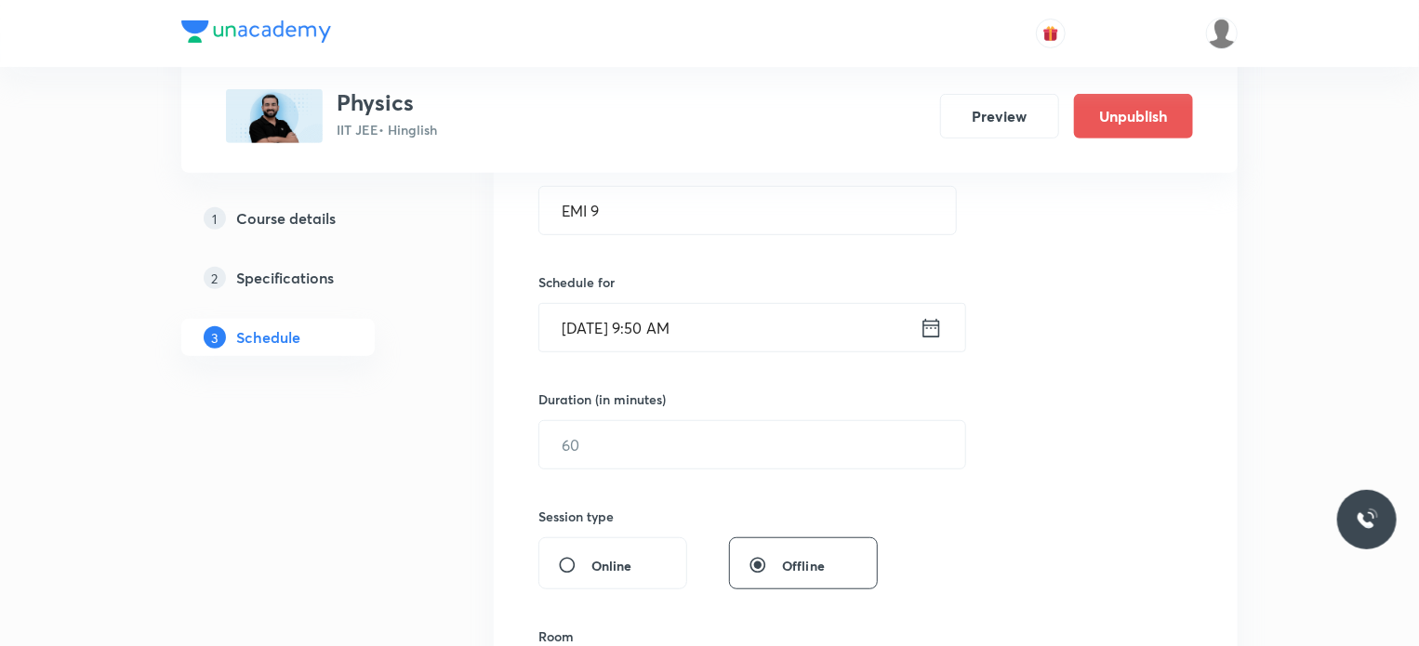
click at [625, 451] on input "text" at bounding box center [753, 444] width 426 height 47
type input "7"
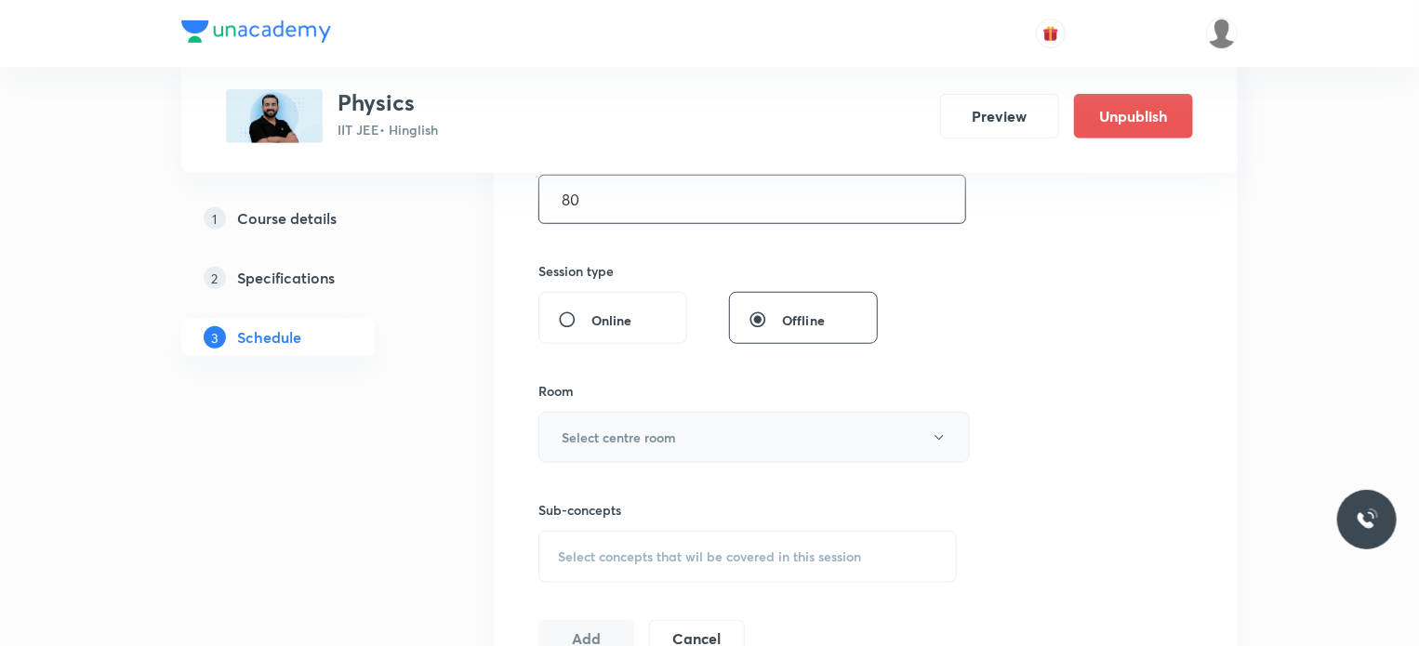
scroll to position [651, 0]
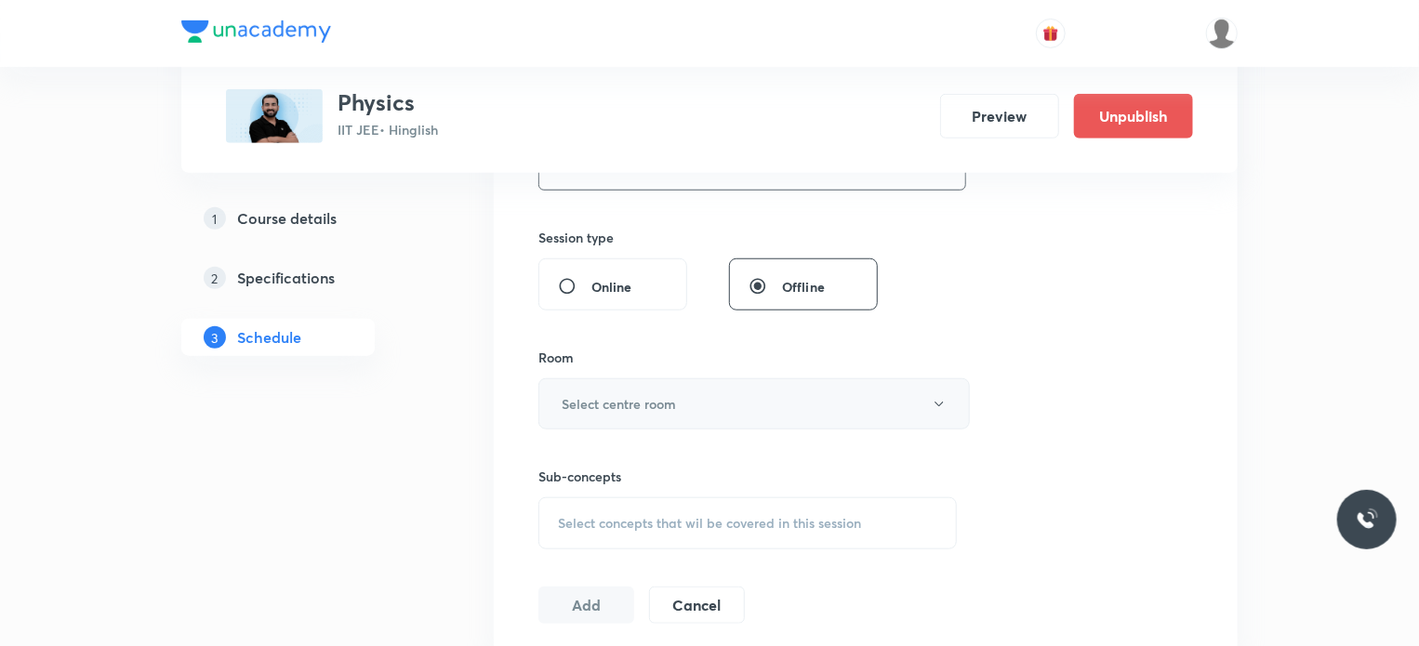
type input "80"
click at [617, 390] on button "Select centre room" at bounding box center [755, 404] width 432 height 51
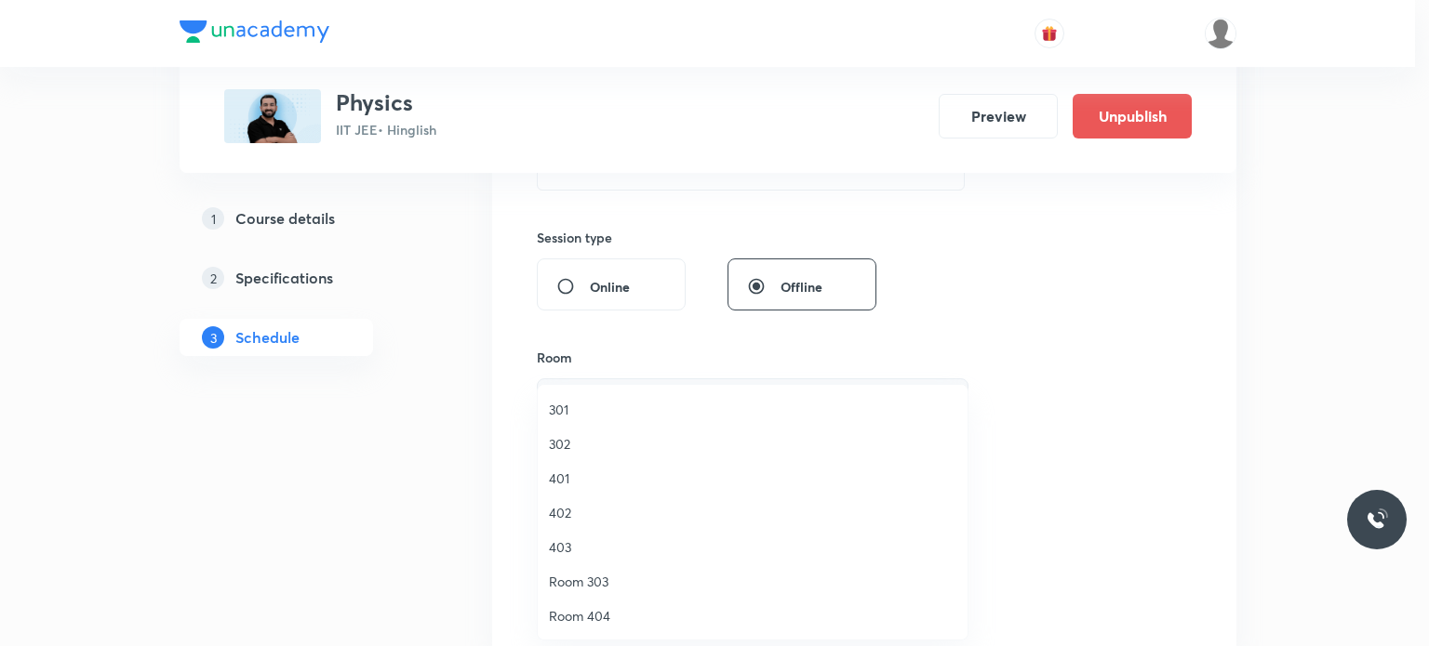
click at [598, 454] on li "302" at bounding box center [753, 444] width 430 height 34
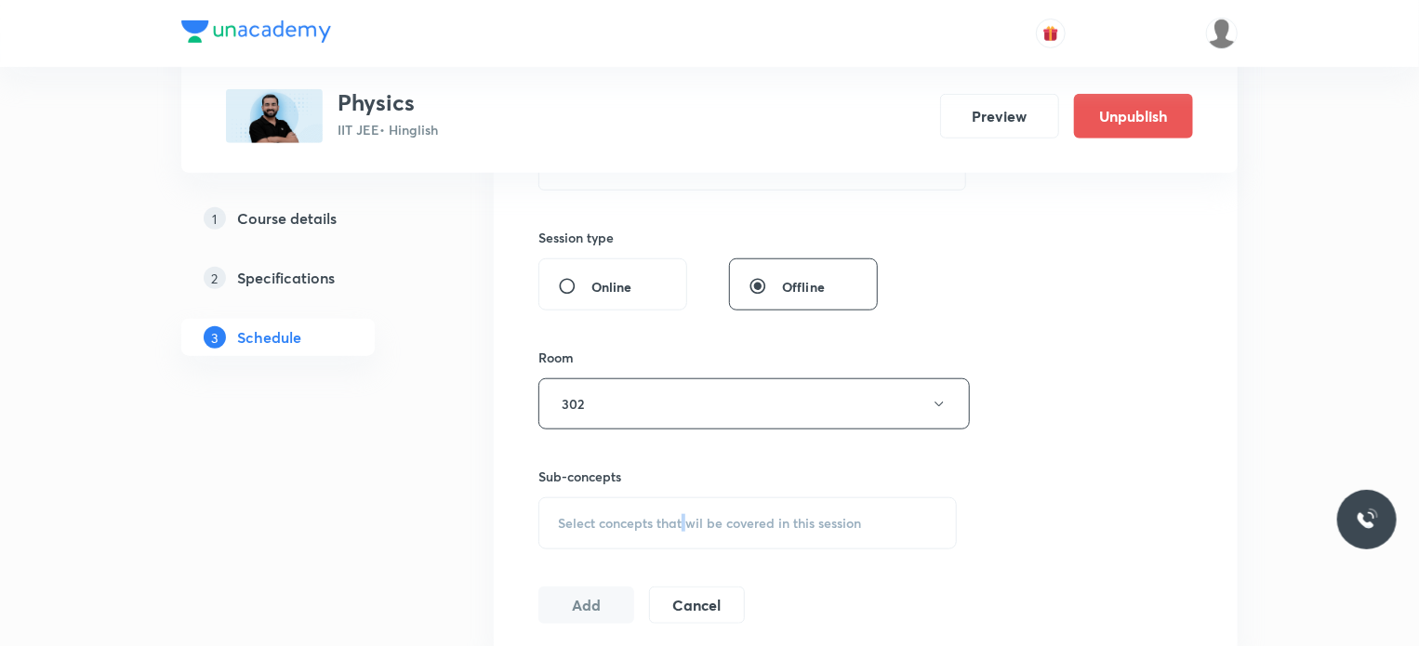
drag, startPoint x: 685, startPoint y: 504, endPoint x: 744, endPoint y: 507, distance: 59.6
click at [692, 508] on div "Select concepts that wil be covered in this session" at bounding box center [748, 524] width 419 height 52
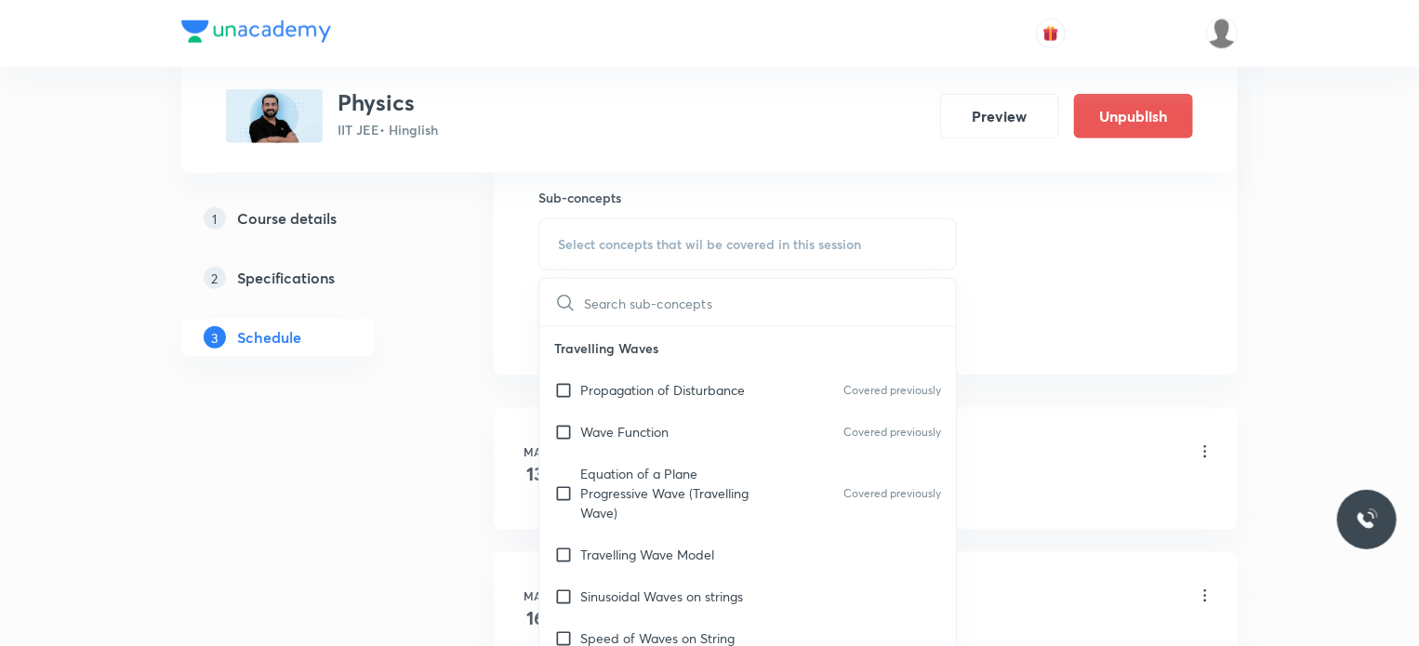
drag, startPoint x: 689, startPoint y: 382, endPoint x: 1282, endPoint y: 306, distance: 597.4
click at [714, 382] on p "Propagation of Disturbance" at bounding box center [662, 390] width 165 height 20
checkbox input "true"
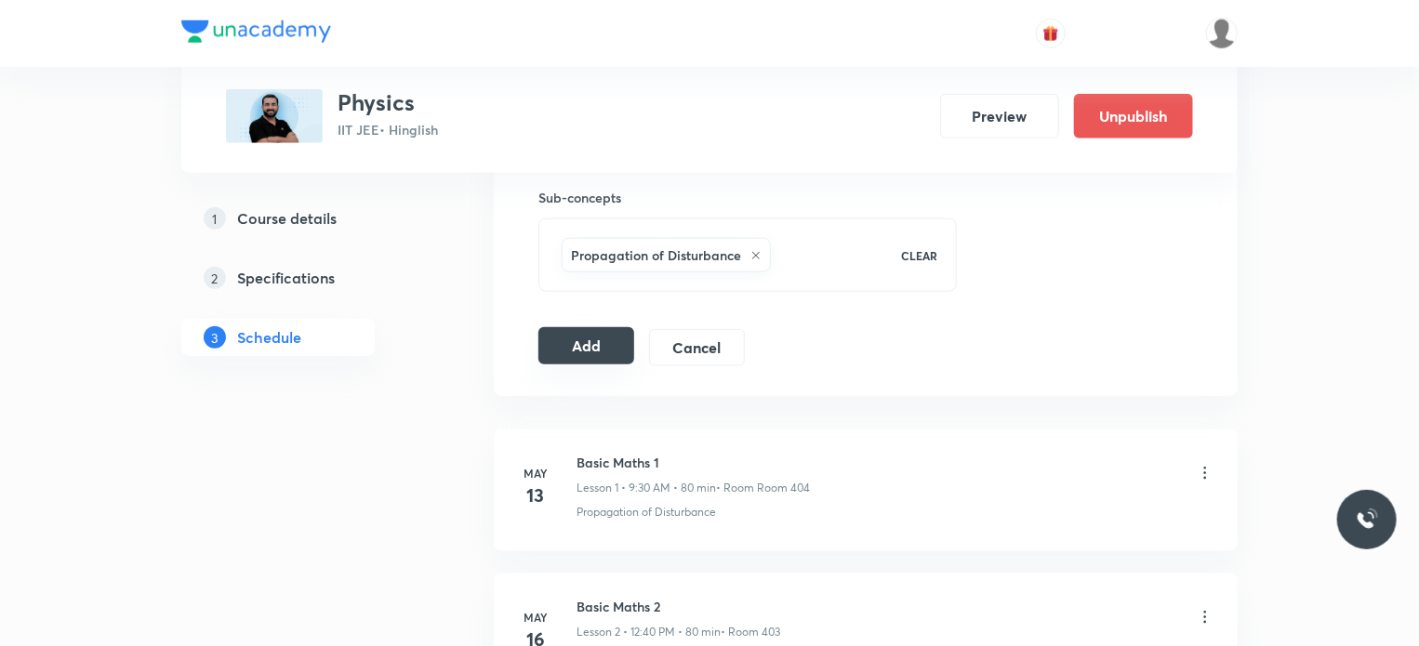
drag, startPoint x: 577, startPoint y: 326, endPoint x: 580, endPoint y: 347, distance: 20.8
click at [579, 327] on button "Add" at bounding box center [587, 345] width 96 height 37
click at [580, 348] on button "Add" at bounding box center [587, 345] width 96 height 37
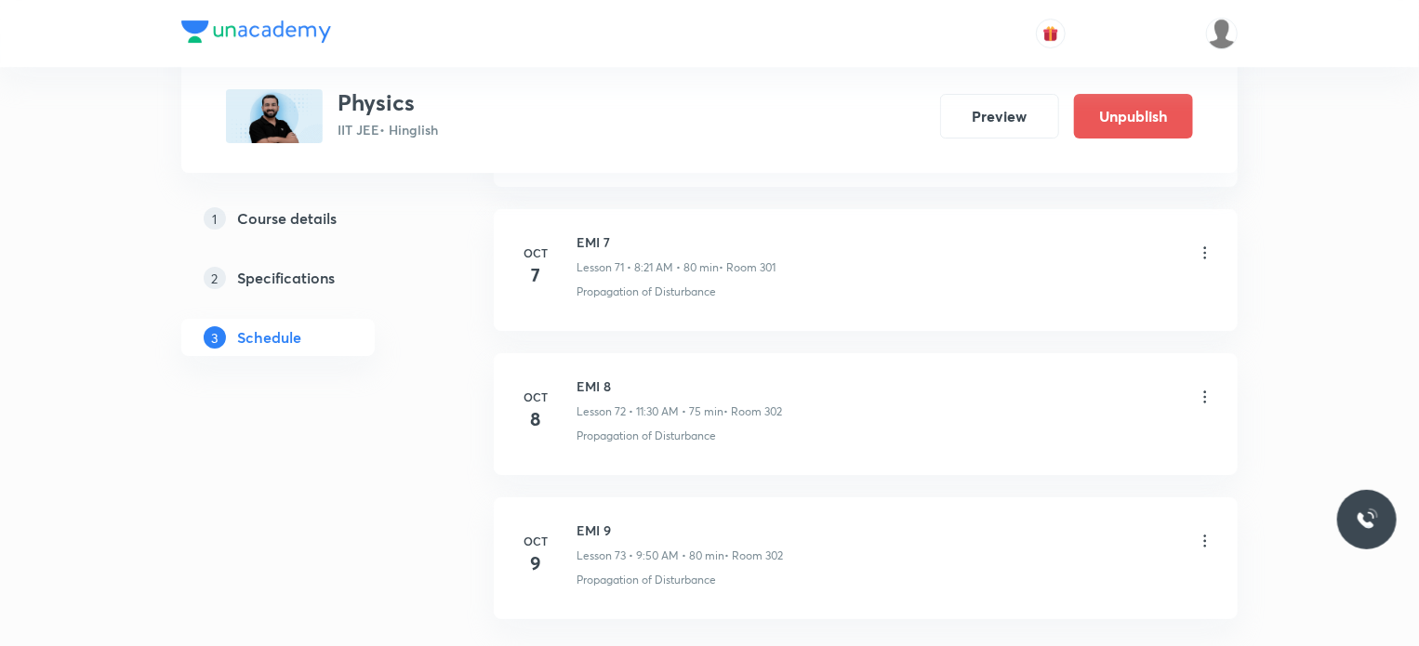
scroll to position [10488, 0]
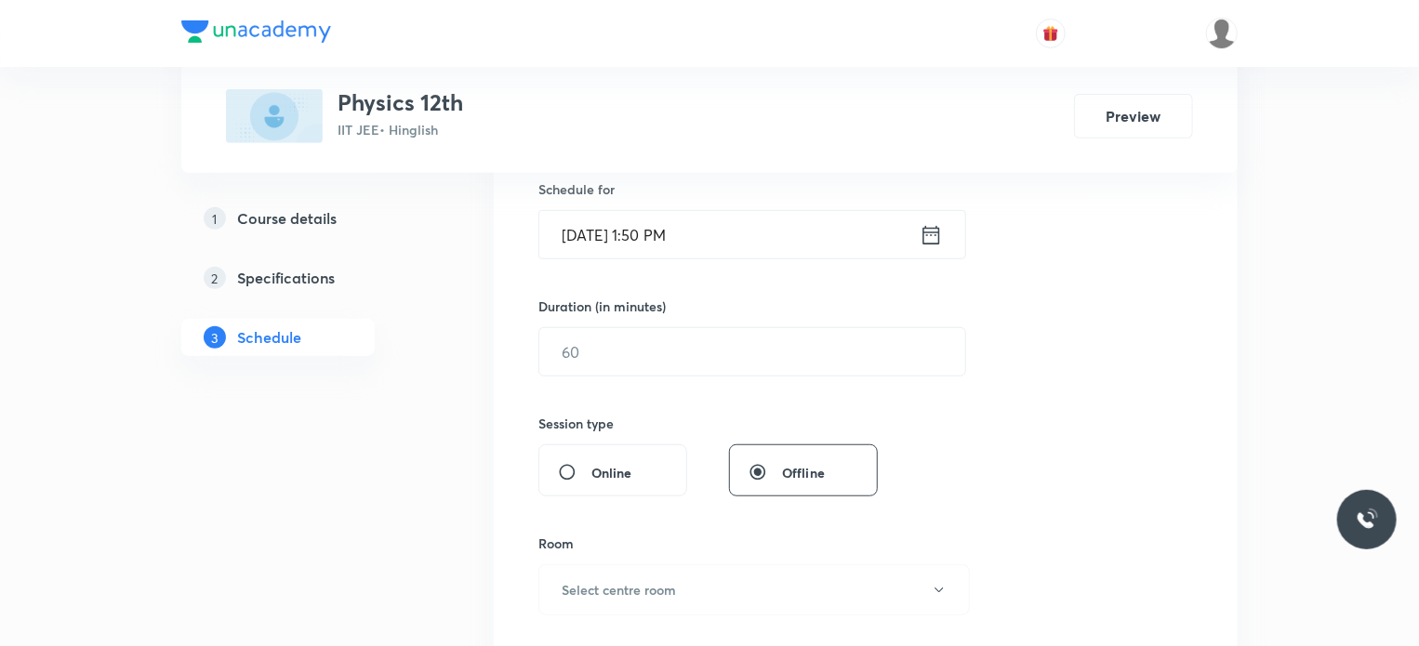
scroll to position [12347, 0]
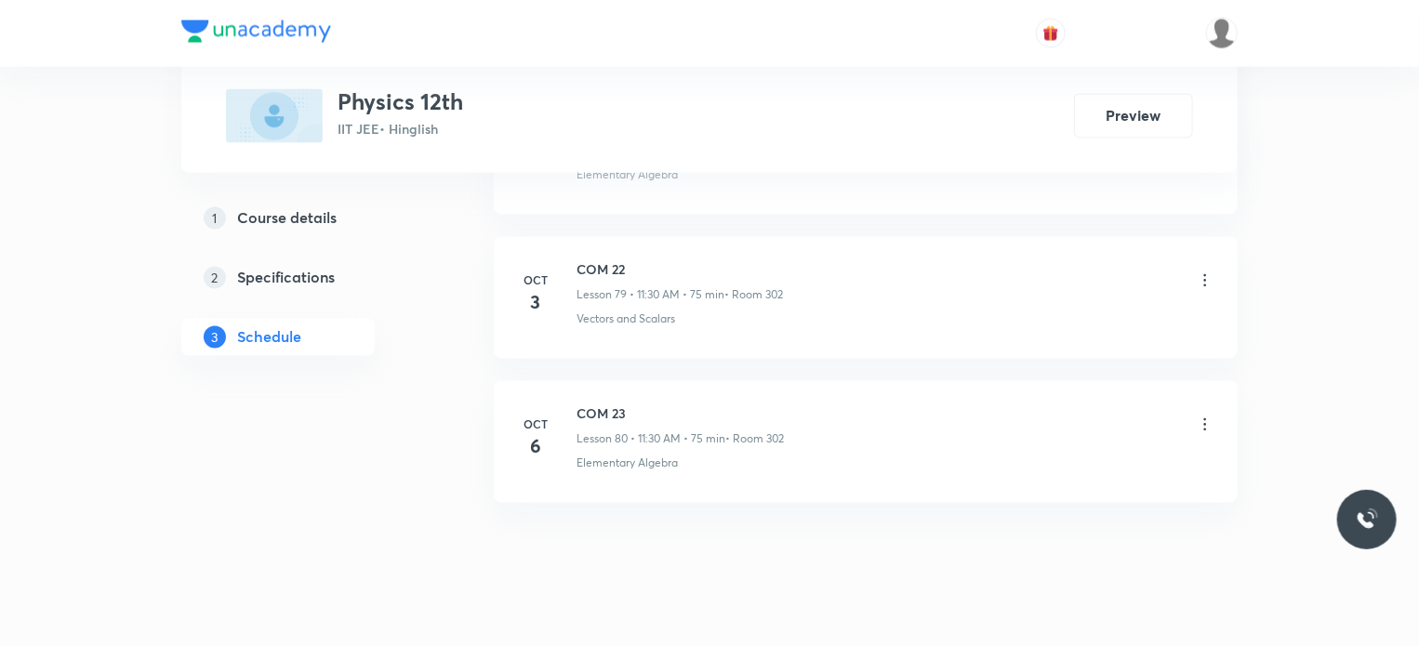
click at [645, 405] on h6 "COM 23" at bounding box center [680, 415] width 207 height 20
copy h6 "COM 23"
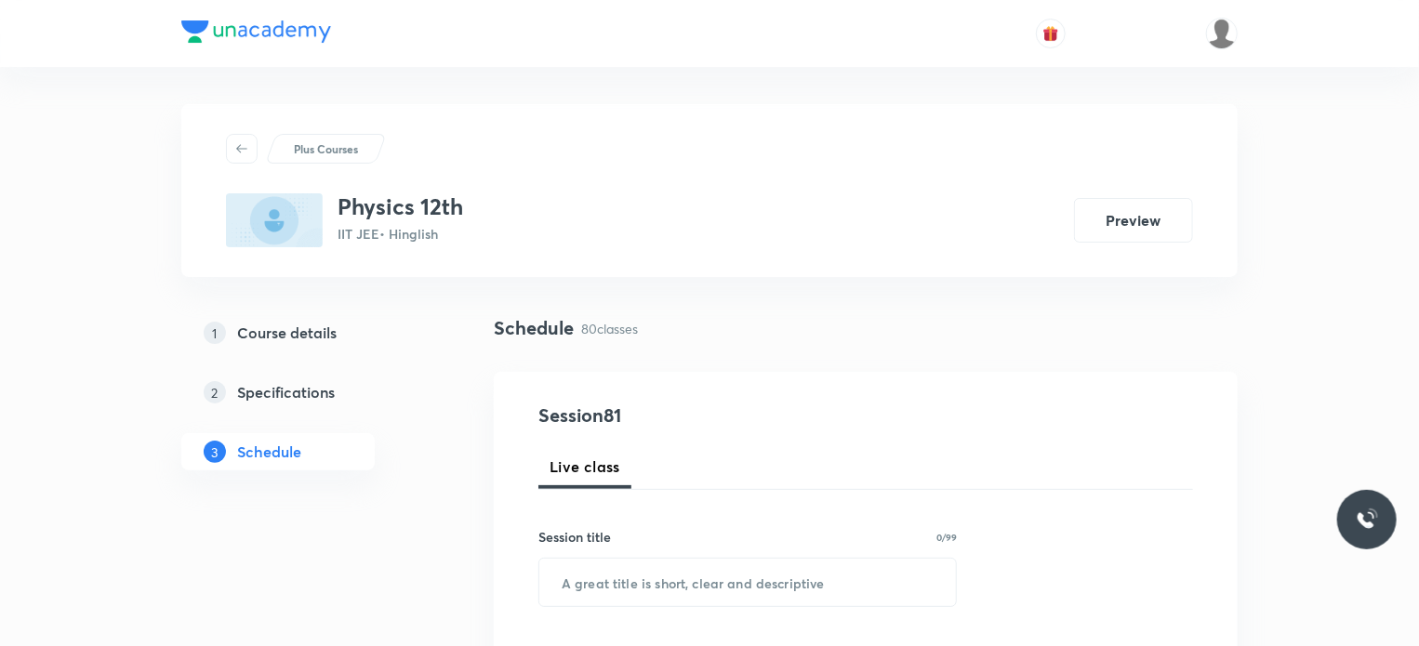
scroll to position [186, 0]
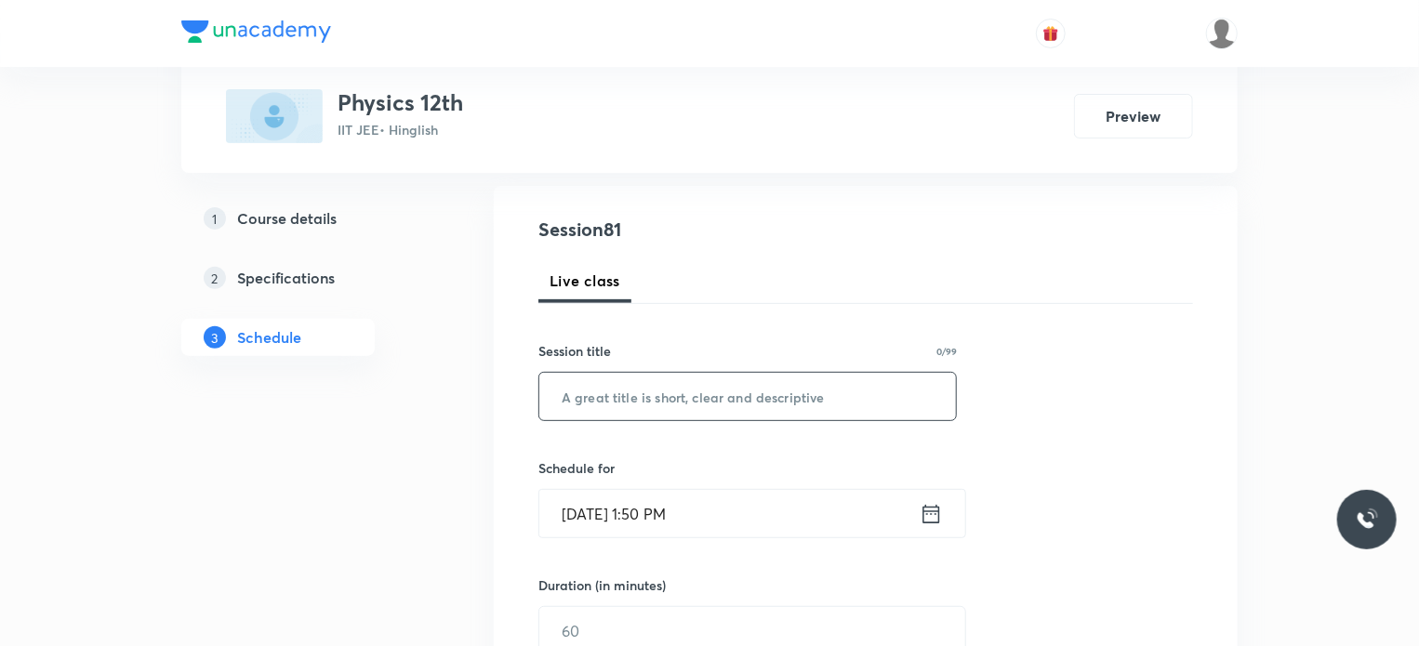
click at [765, 388] on input "text" at bounding box center [748, 396] width 417 height 47
paste input "COM 23"
type input "COM 24"
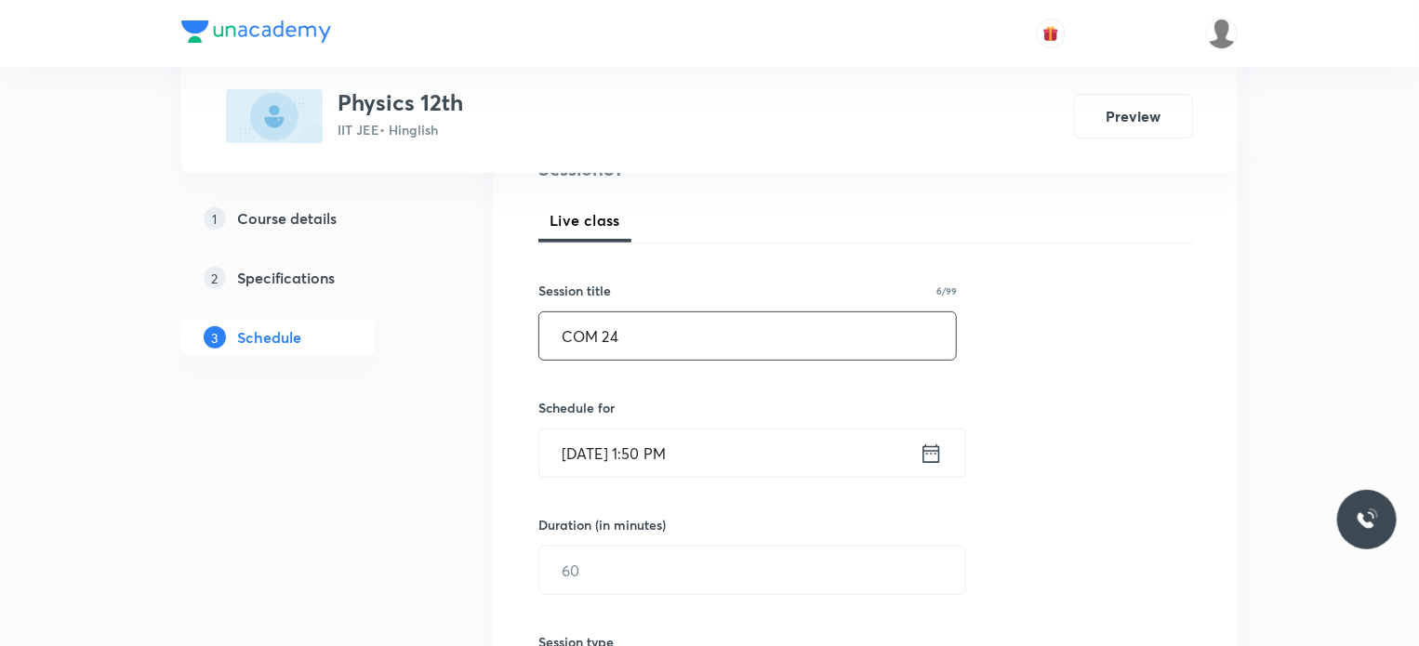
scroll to position [279, 0]
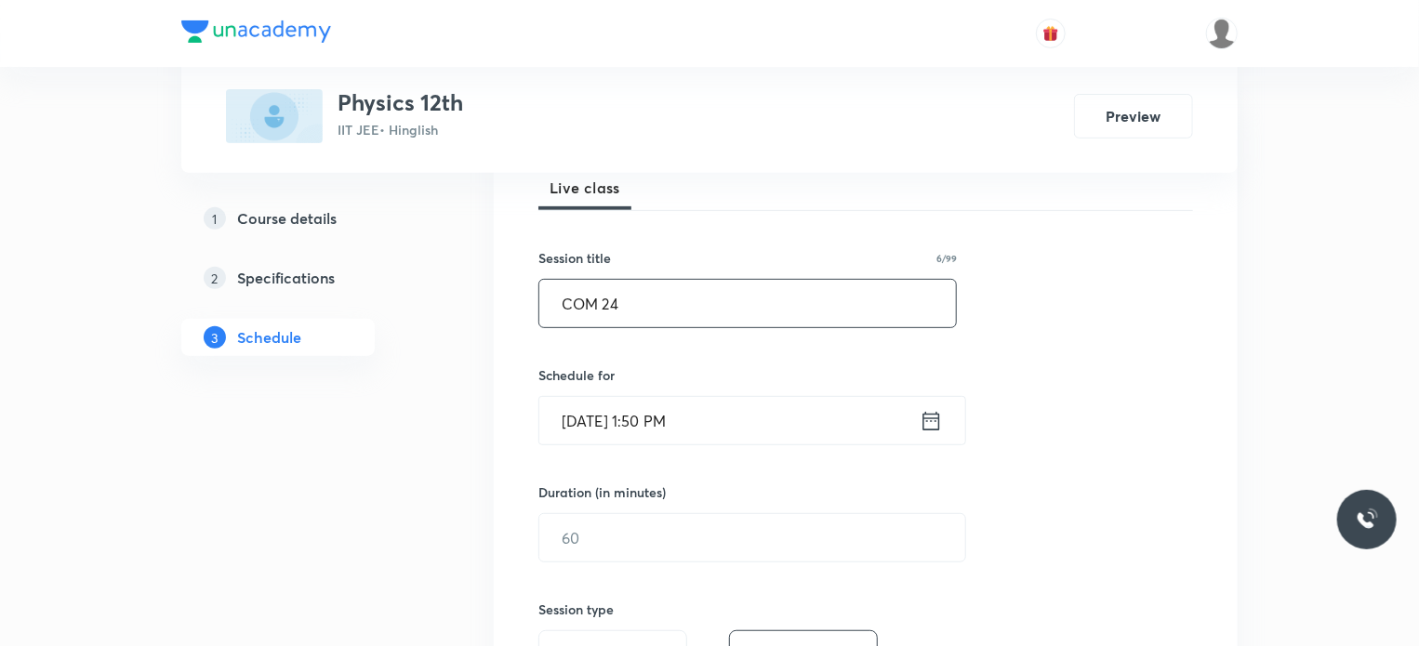
drag, startPoint x: 765, startPoint y: 375, endPoint x: 764, endPoint y: 390, distance: 14.9
click at [764, 379] on h6 "Schedule for" at bounding box center [748, 376] width 419 height 20
drag, startPoint x: 764, startPoint y: 392, endPoint x: 685, endPoint y: 501, distance: 135.3
click at [764, 401] on div "Schedule for Oct 8, 2025, 1:50 PM ​" at bounding box center [748, 406] width 419 height 80
click at [659, 386] on div "Schedule for Oct 8, 2025, 1:50 PM ​" at bounding box center [748, 406] width 419 height 80
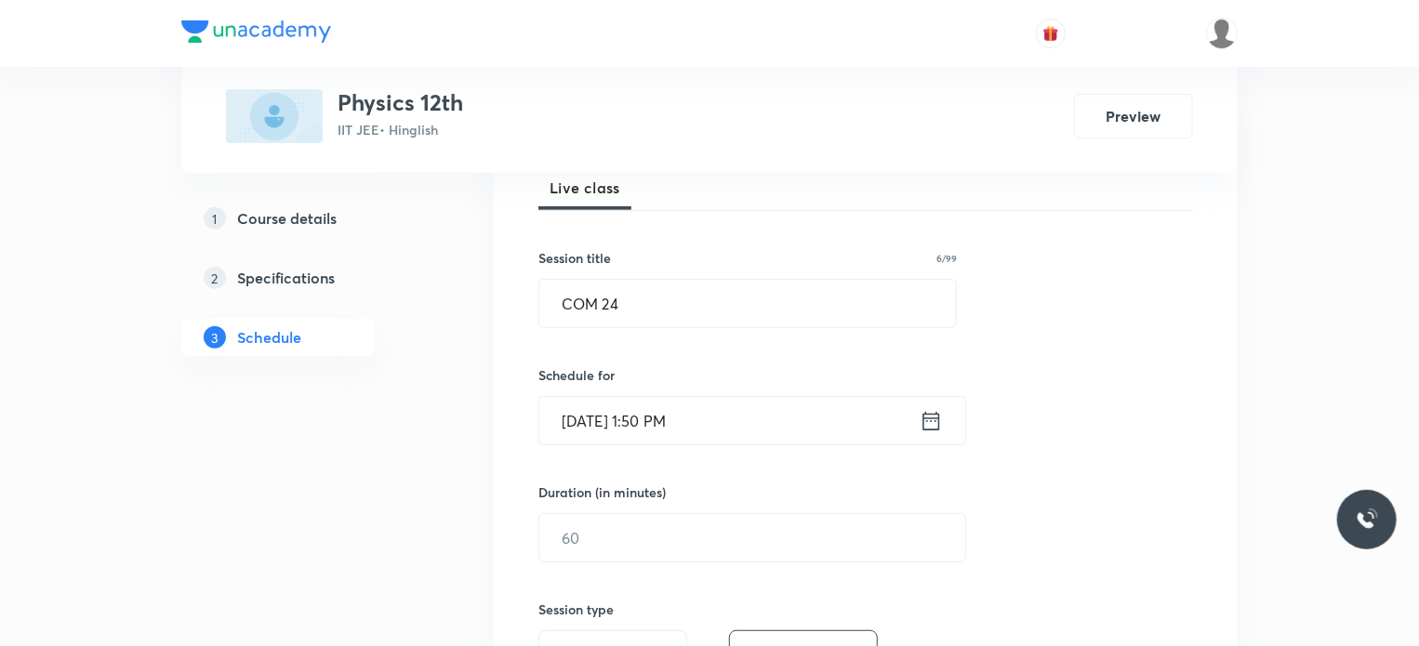
click at [679, 427] on input "[DATE] 1:50 PM" at bounding box center [730, 420] width 380 height 47
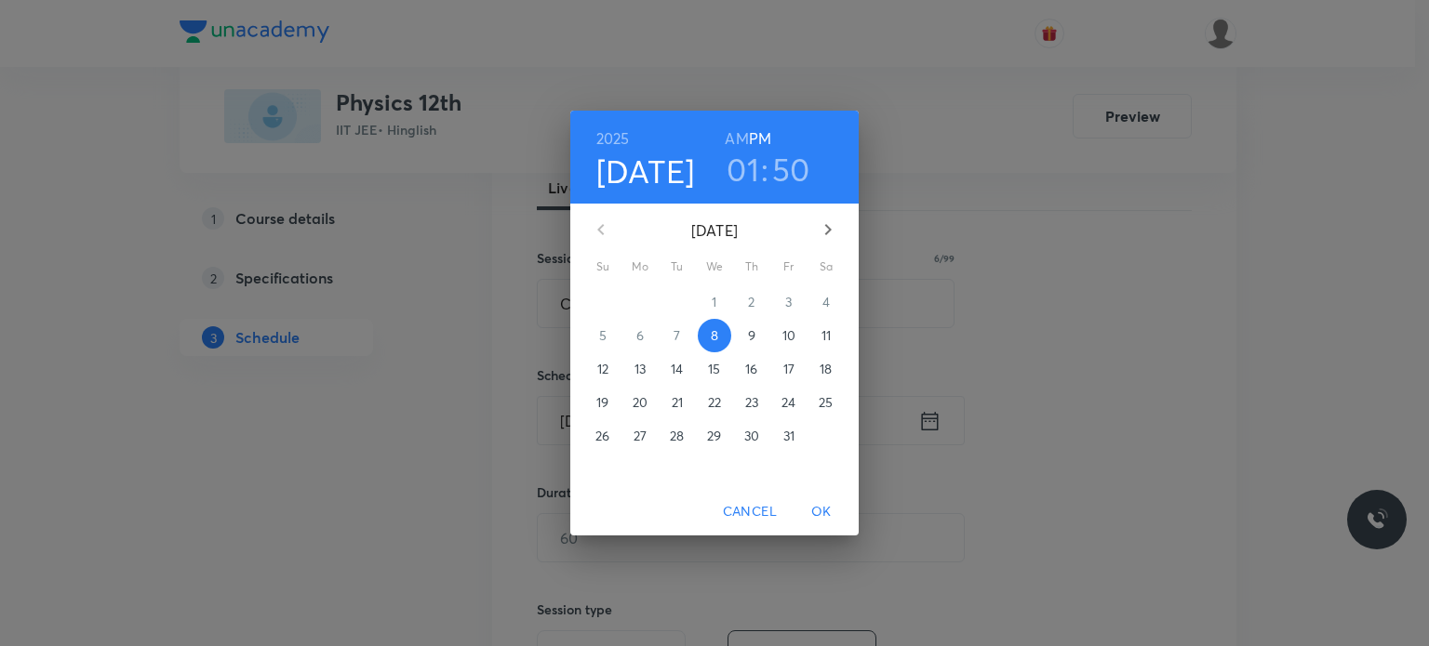
click at [738, 338] on span "9" at bounding box center [751, 335] width 33 height 19
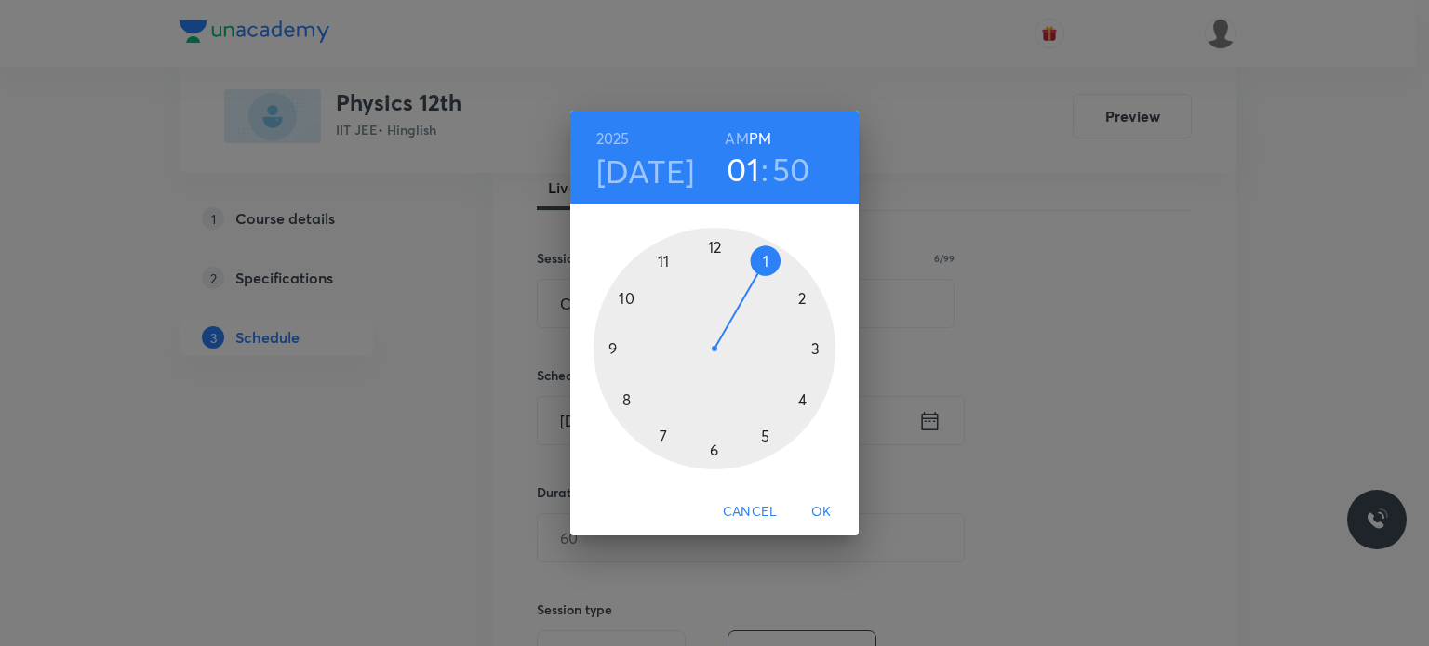
click at [729, 130] on h6 "AM" at bounding box center [736, 139] width 23 height 26
drag, startPoint x: 715, startPoint y: 248, endPoint x: 659, endPoint y: 275, distance: 62.0
click at [659, 275] on div at bounding box center [714, 349] width 242 height 242
drag, startPoint x: 731, startPoint y: 382, endPoint x: 714, endPoint y: 439, distance: 59.2
click at [714, 439] on div at bounding box center [714, 349] width 242 height 242
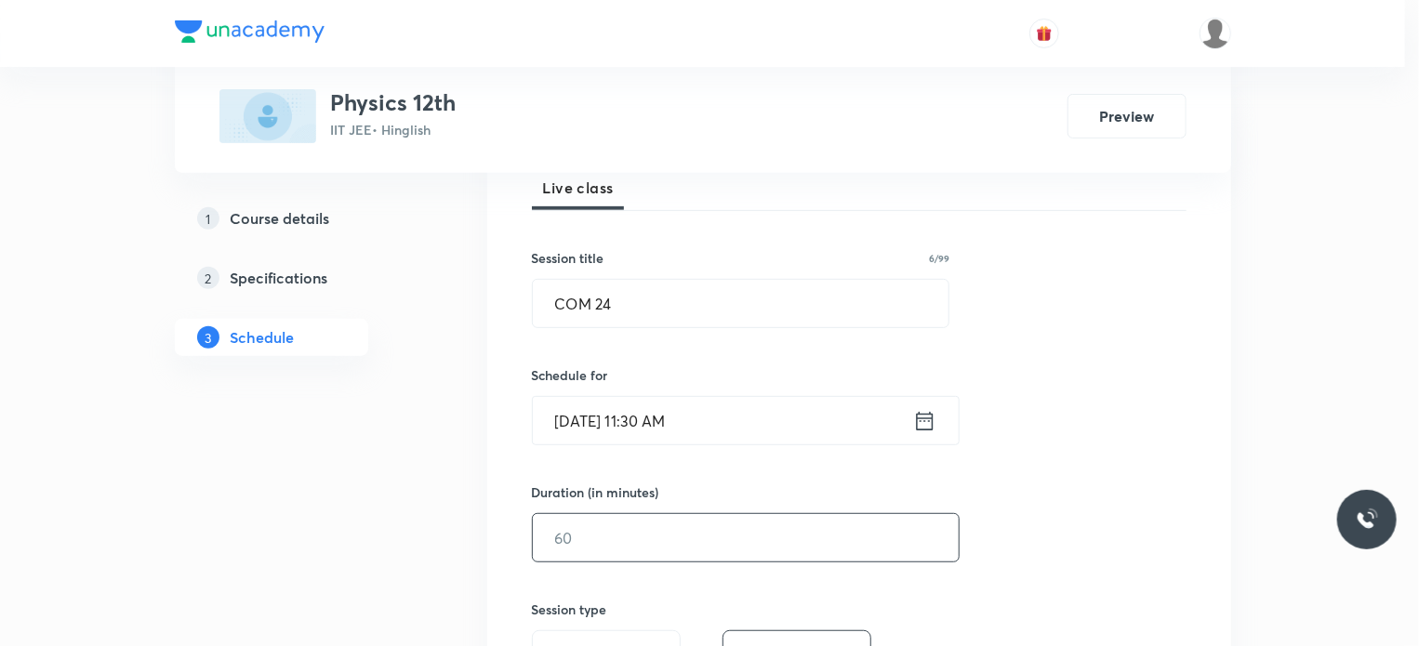
click at [658, 516] on input "text" at bounding box center [746, 537] width 426 height 47
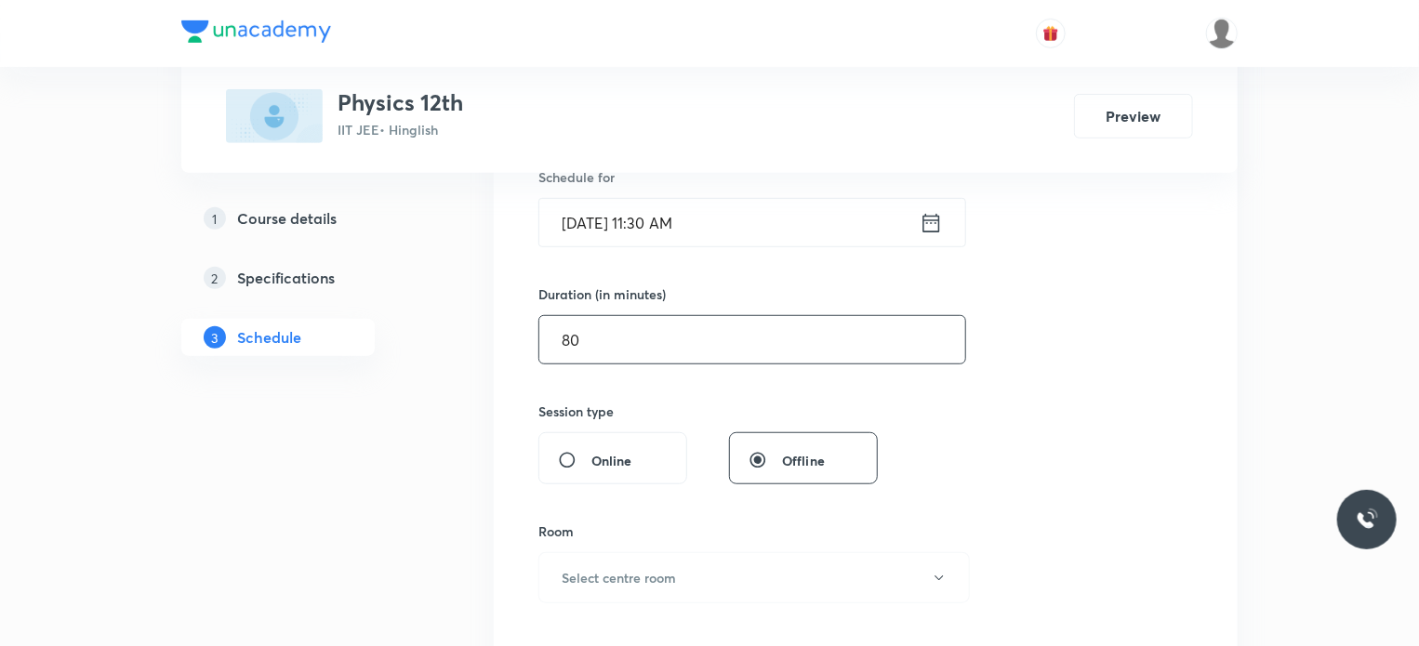
scroll to position [651, 0]
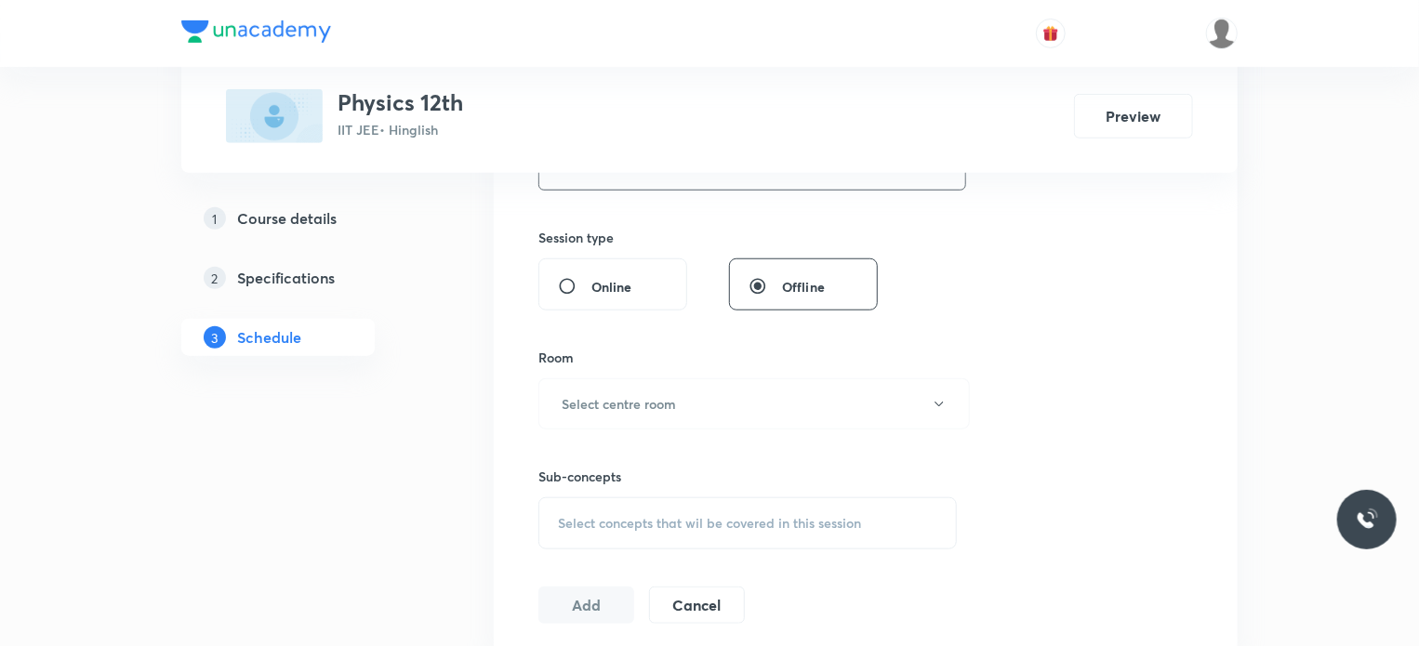
type input "8"
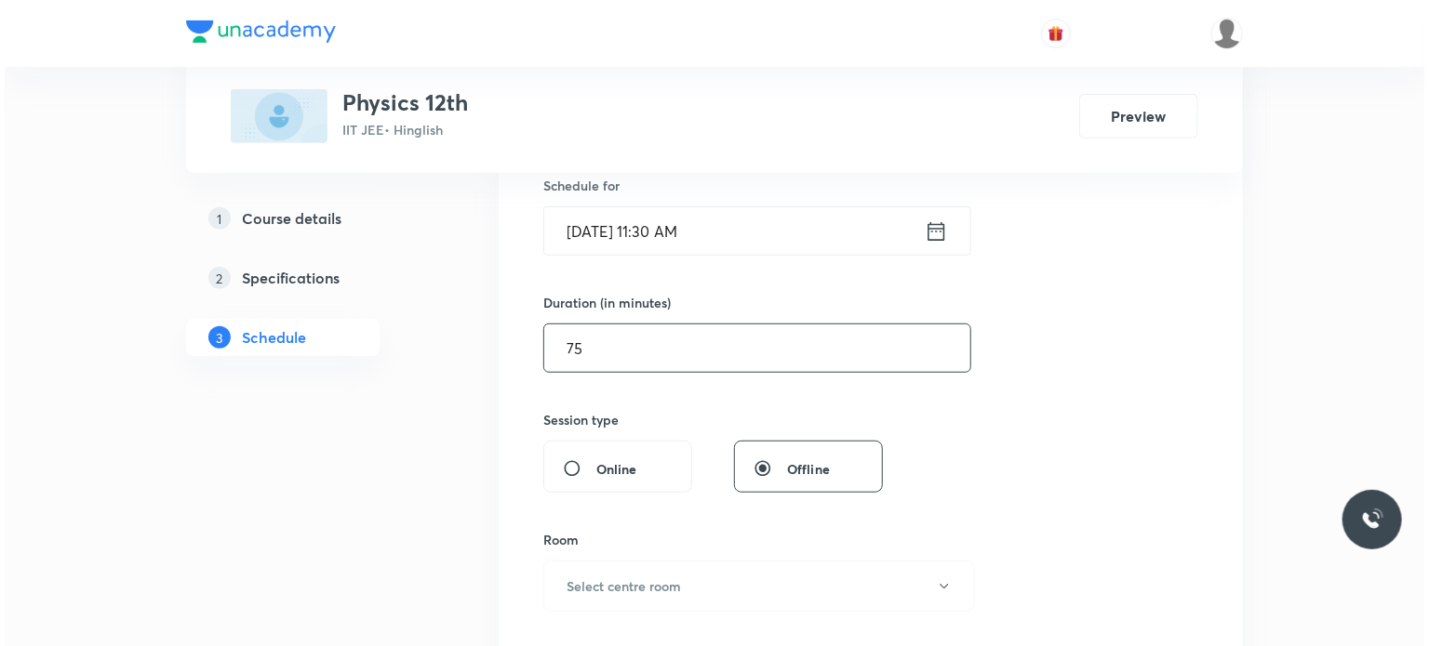
scroll to position [465, 0]
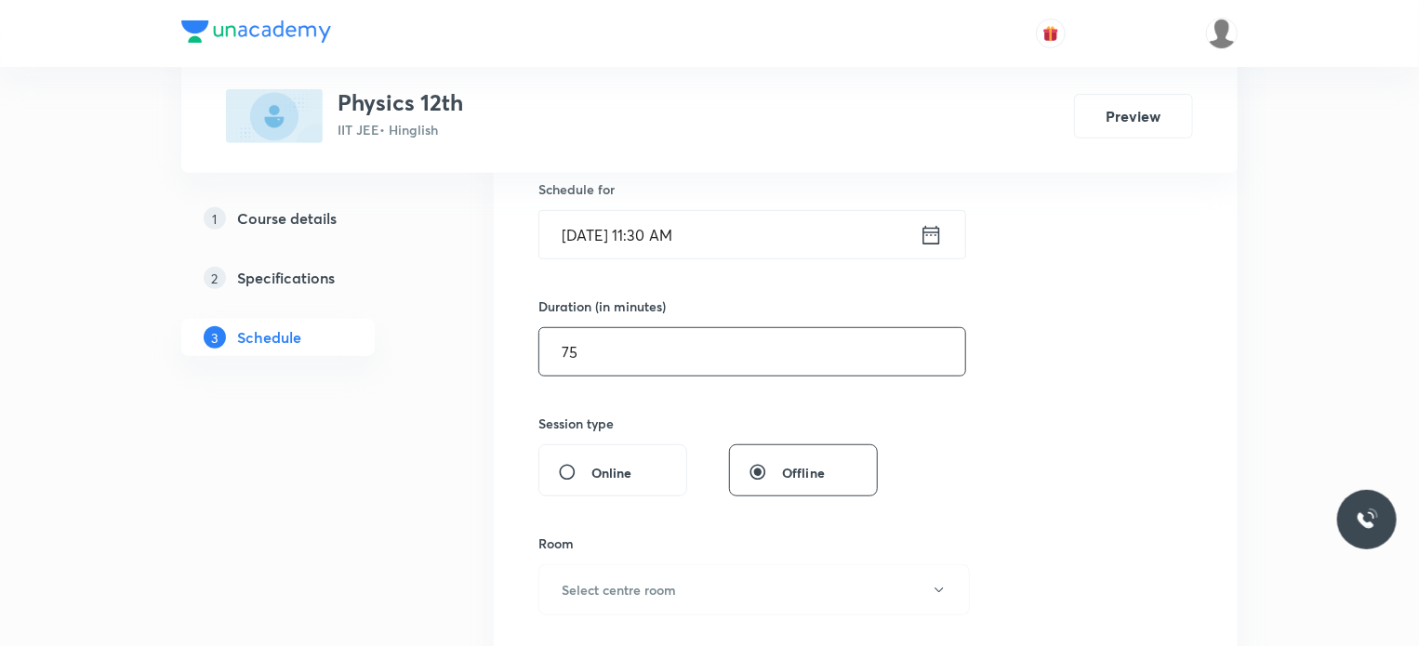
type input "75"
click at [644, 585] on h6 "Select centre room" at bounding box center [619, 590] width 114 height 20
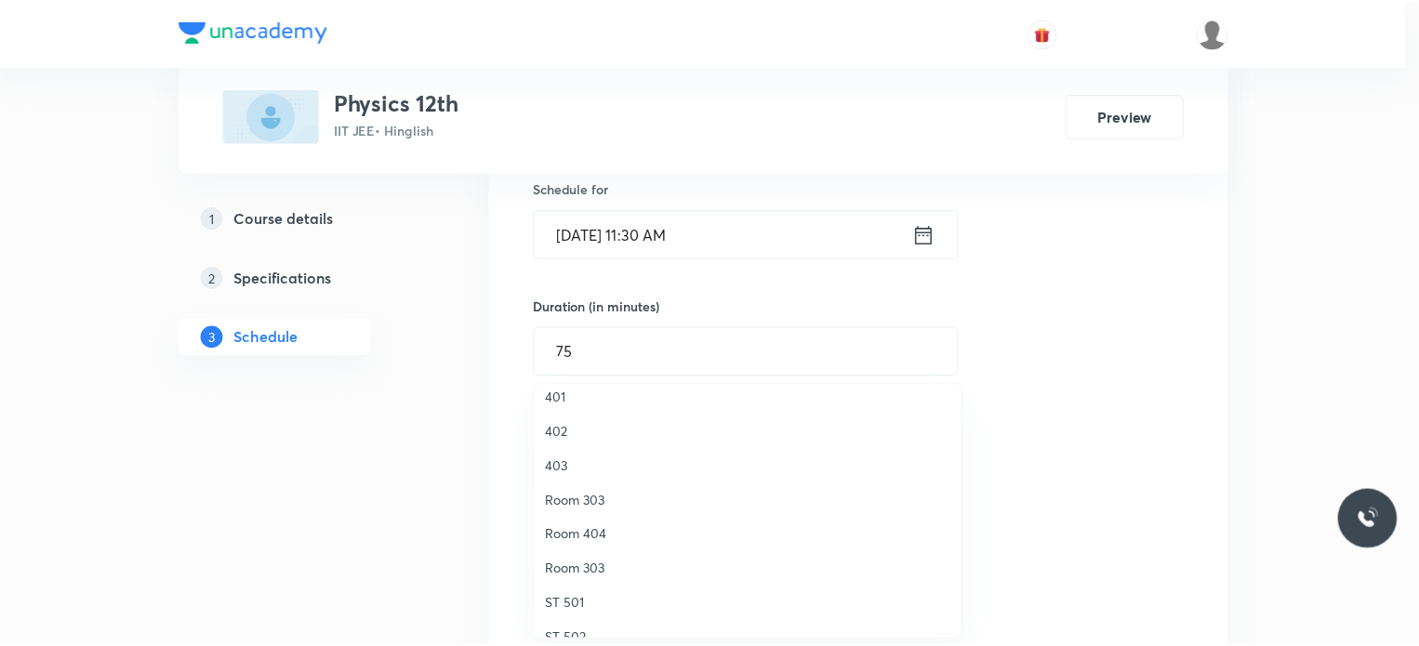
scroll to position [186, 0]
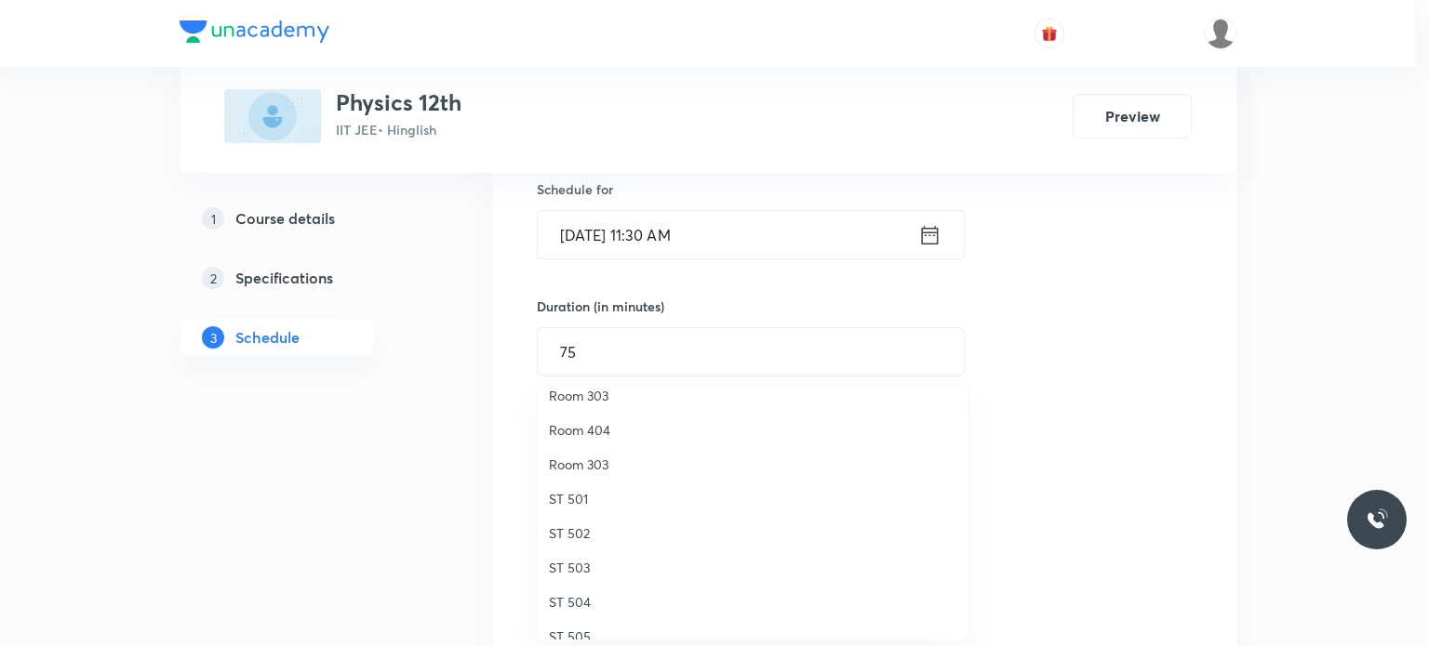
click at [647, 494] on span "ST 501" at bounding box center [752, 499] width 407 height 20
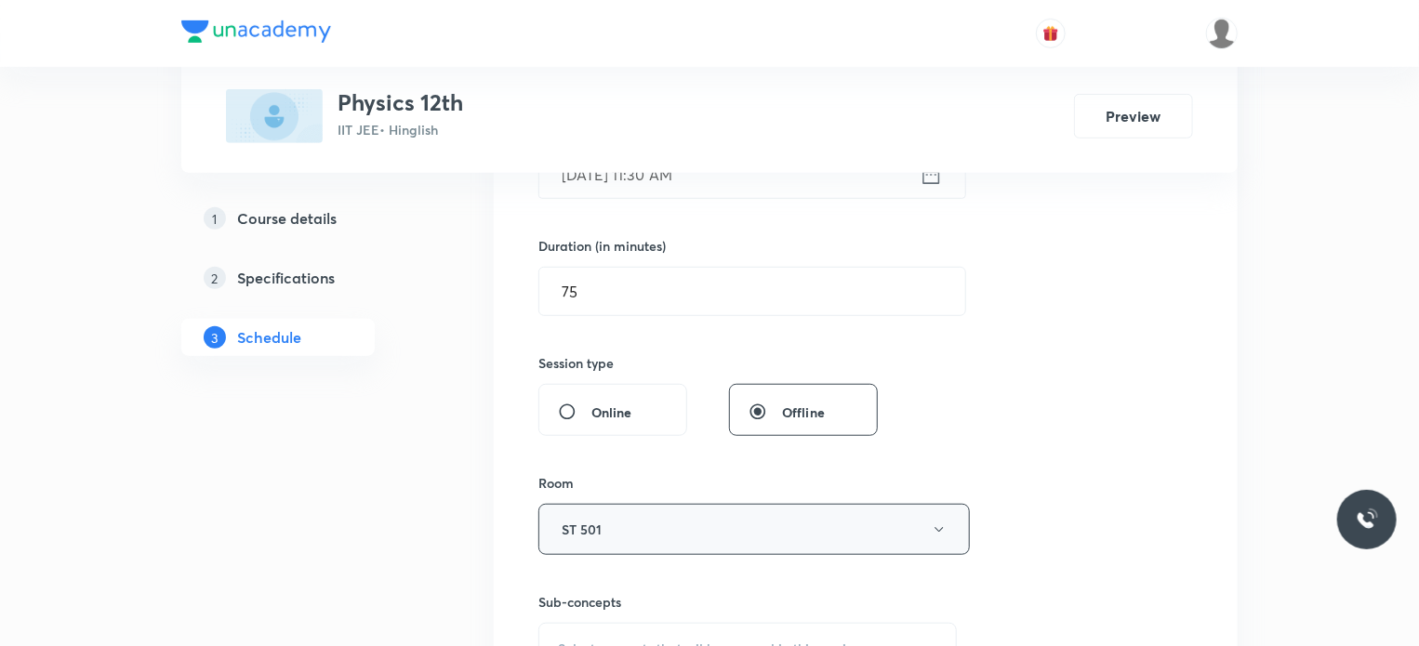
scroll to position [558, 0]
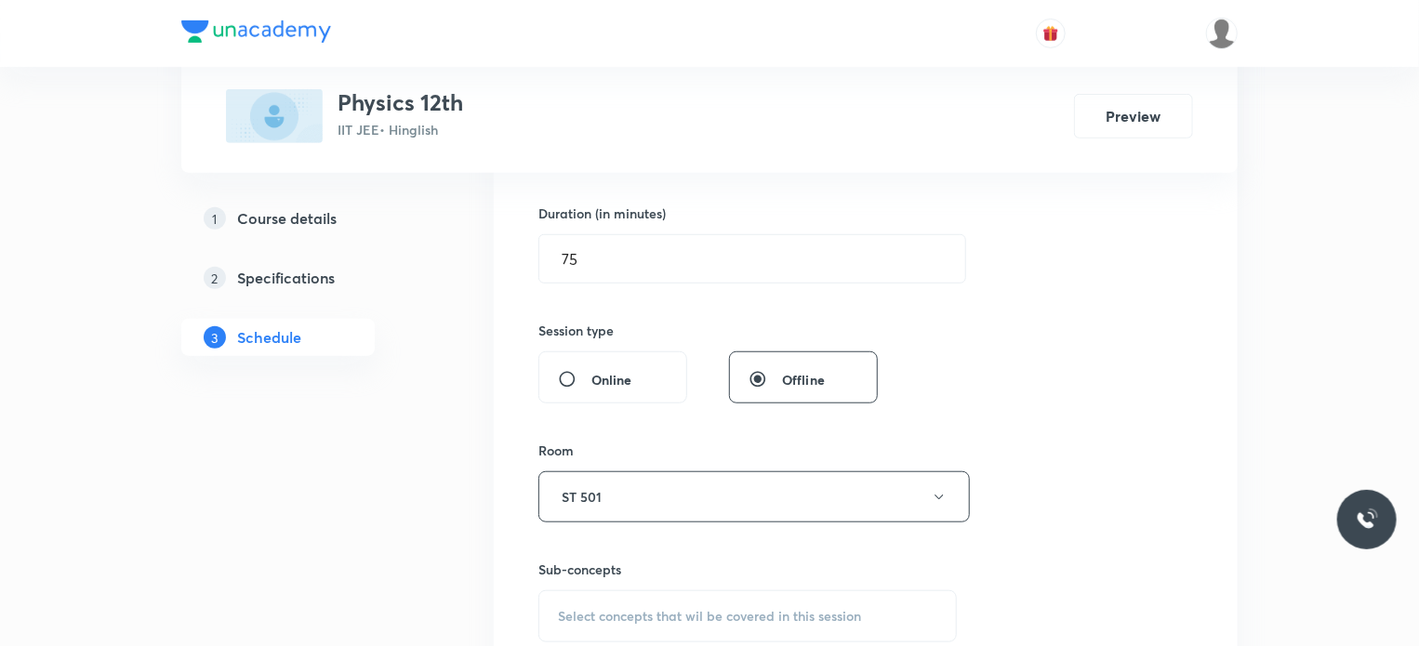
click at [618, 523] on div "Sub-concepts Select concepts that wil be covered in this session" at bounding box center [748, 583] width 419 height 120
click at [616, 483] on button "ST 501" at bounding box center [755, 497] width 432 height 51
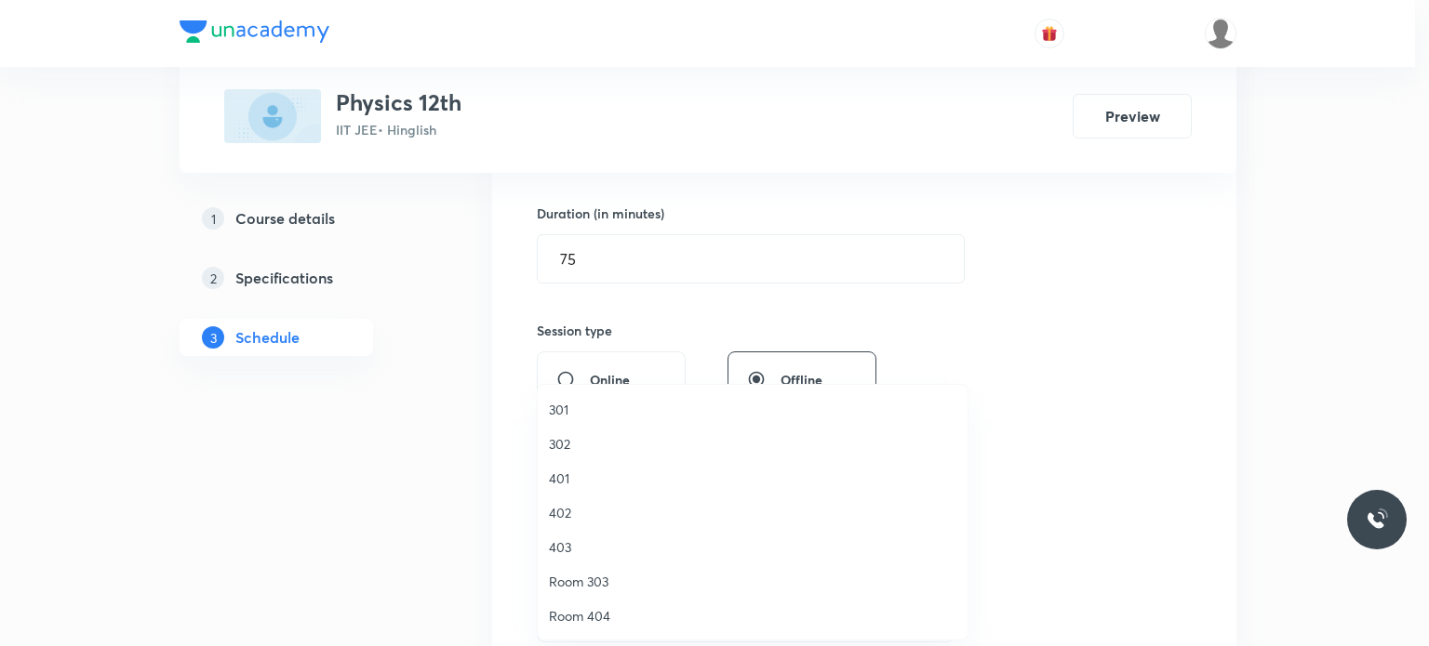
click at [622, 581] on span "Room 303" at bounding box center [752, 582] width 407 height 20
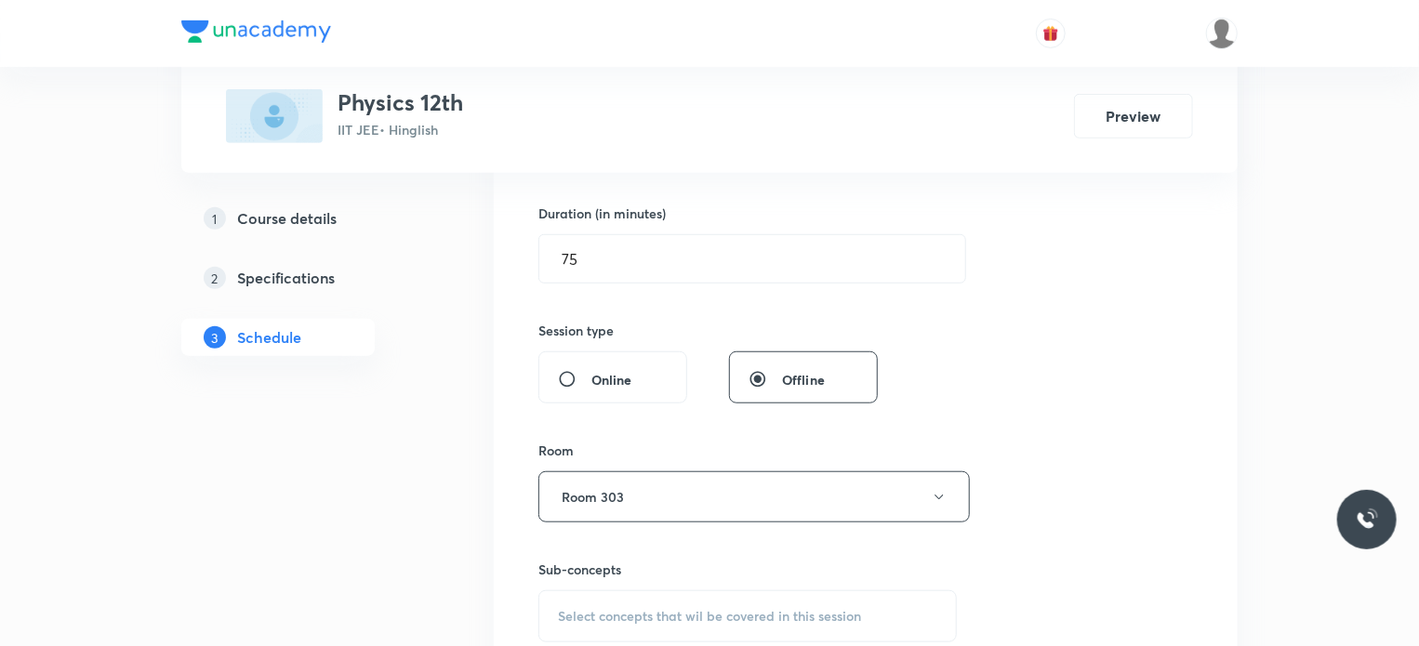
click at [650, 620] on span "Select concepts that wil be covered in this session" at bounding box center [709, 616] width 303 height 15
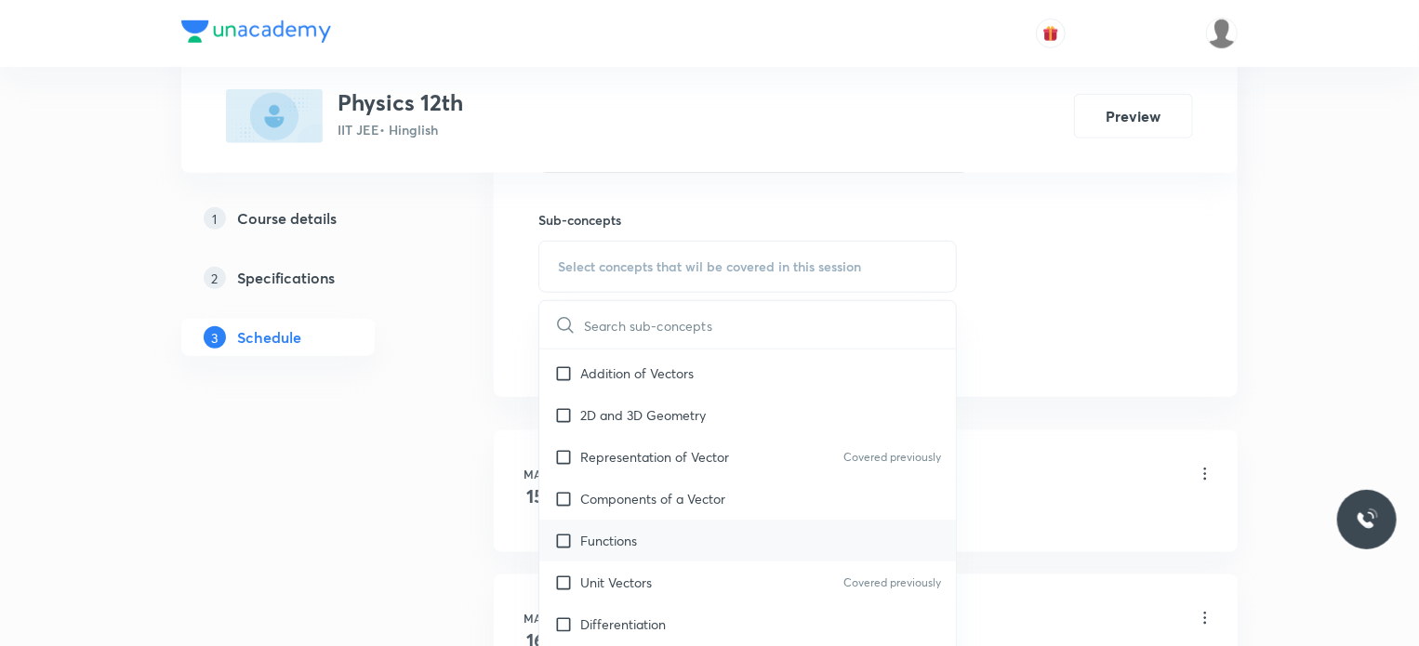
scroll to position [186, 0]
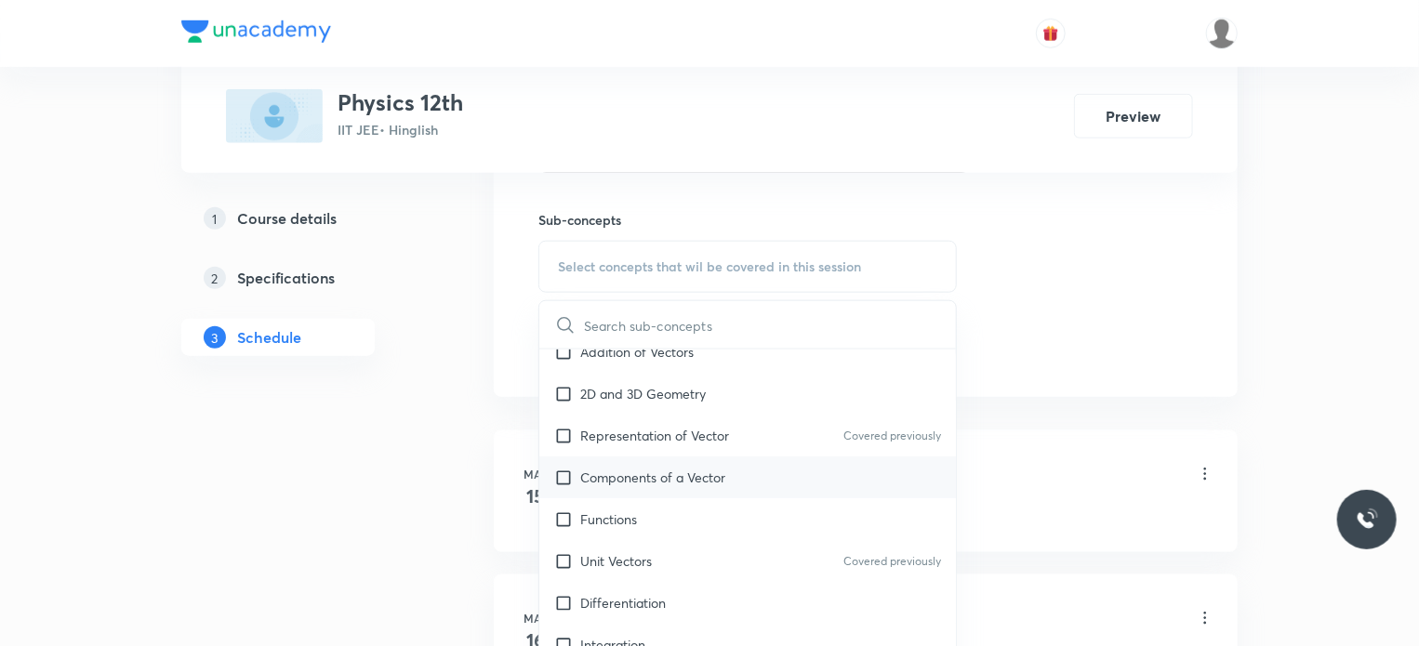
click at [647, 484] on p "Components of a Vector" at bounding box center [652, 478] width 145 height 20
checkbox input "true"
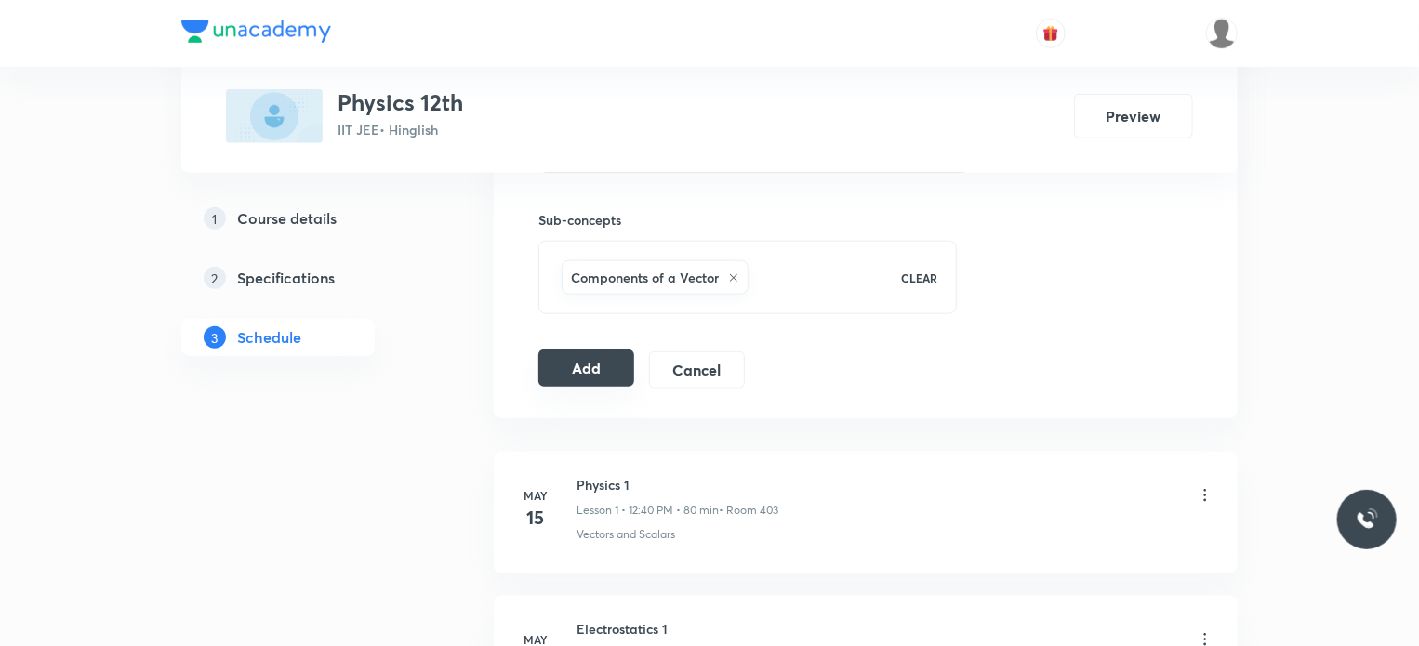
click at [610, 379] on button "Add" at bounding box center [587, 368] width 96 height 37
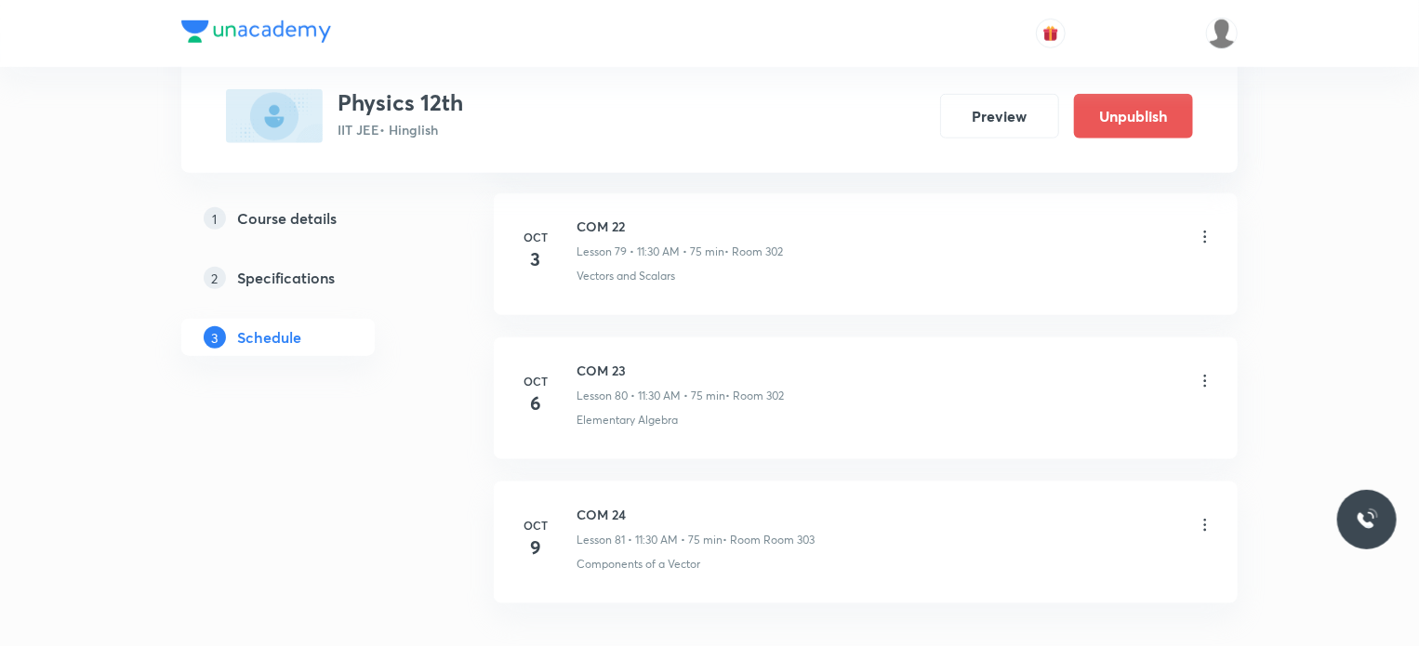
scroll to position [11637, 0]
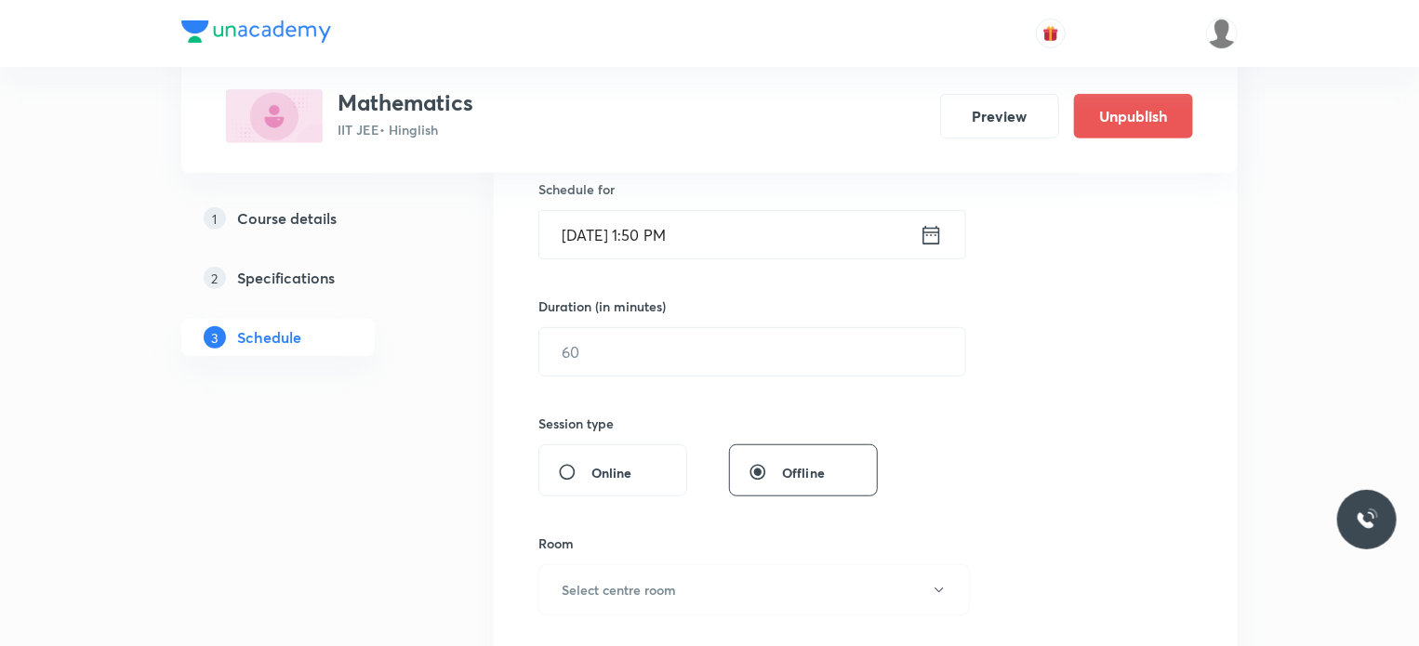
scroll to position [10909, 0]
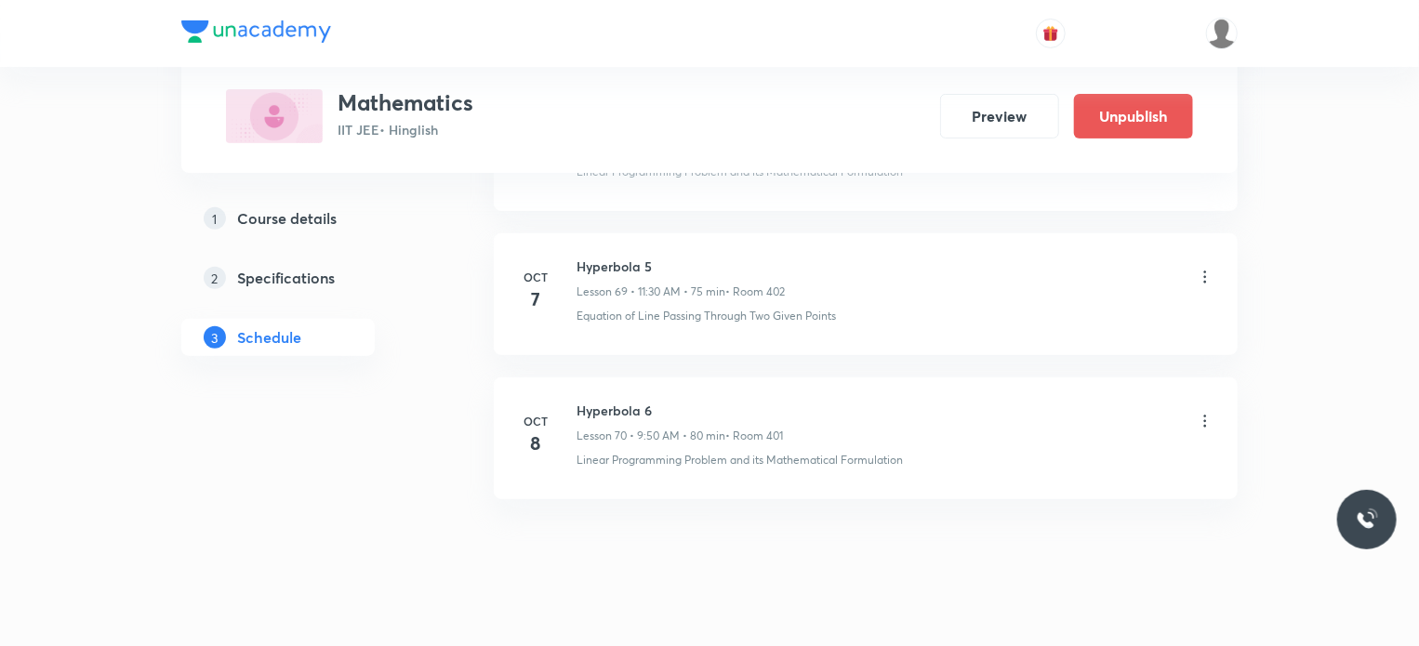
click at [640, 378] on li "[DATE] Hyperbola 6 Lesson 70 • 9:50 AM • 80 min • Room 401 Linear Programming P…" at bounding box center [866, 439] width 744 height 122
copy h6 "Hyperbola 6"
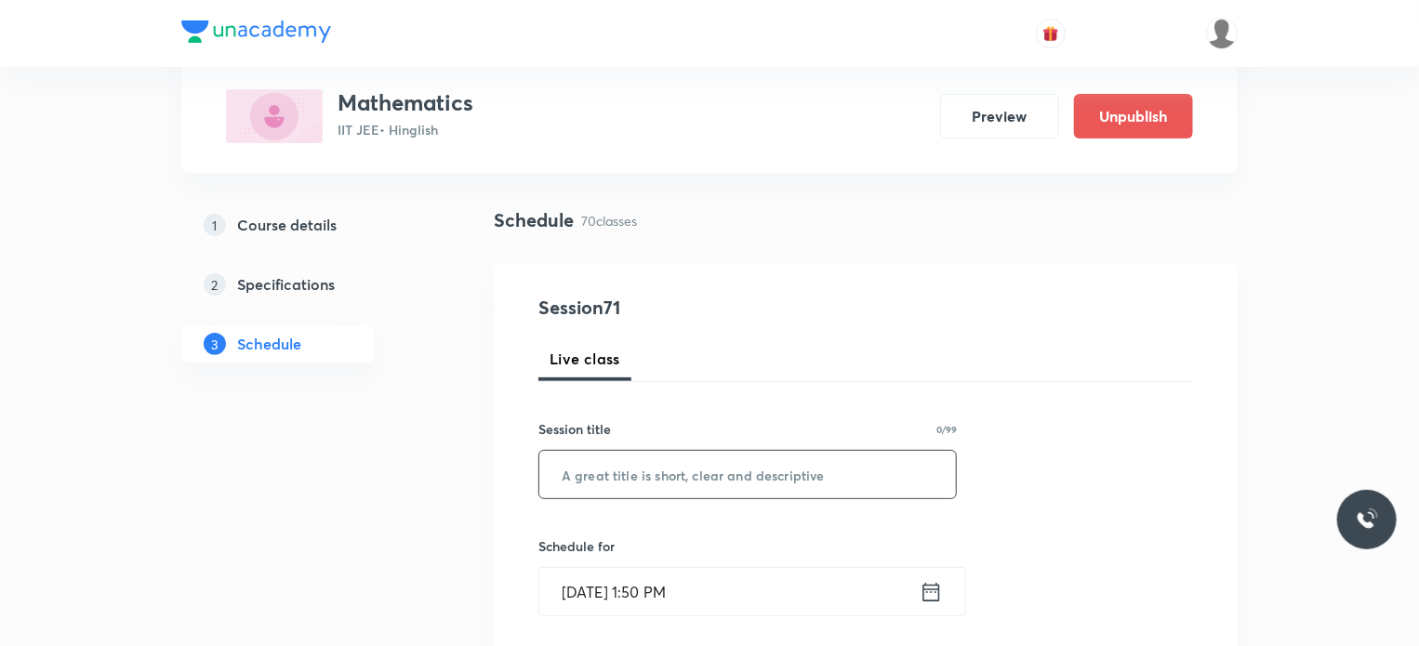
scroll to position [186, 0]
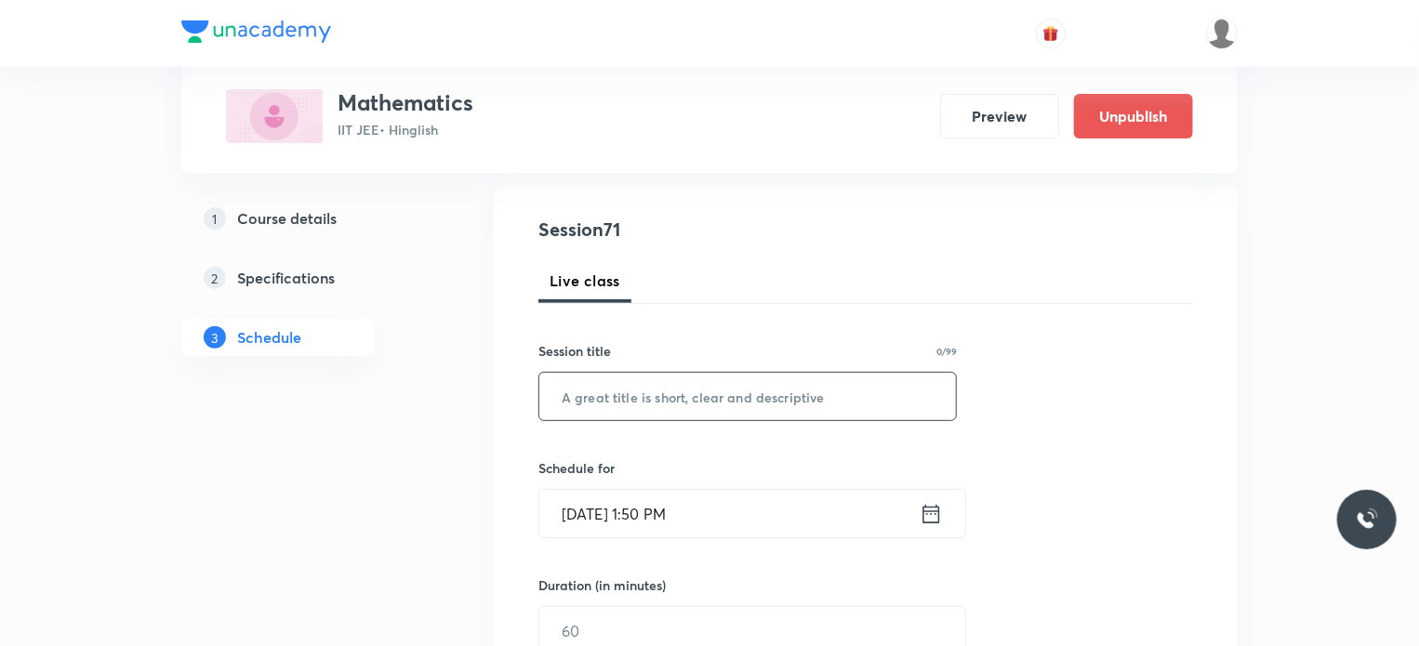
click at [756, 403] on input "text" at bounding box center [748, 396] width 417 height 47
paste input "Hyperbola 6"
type input "Hyperbola 7"
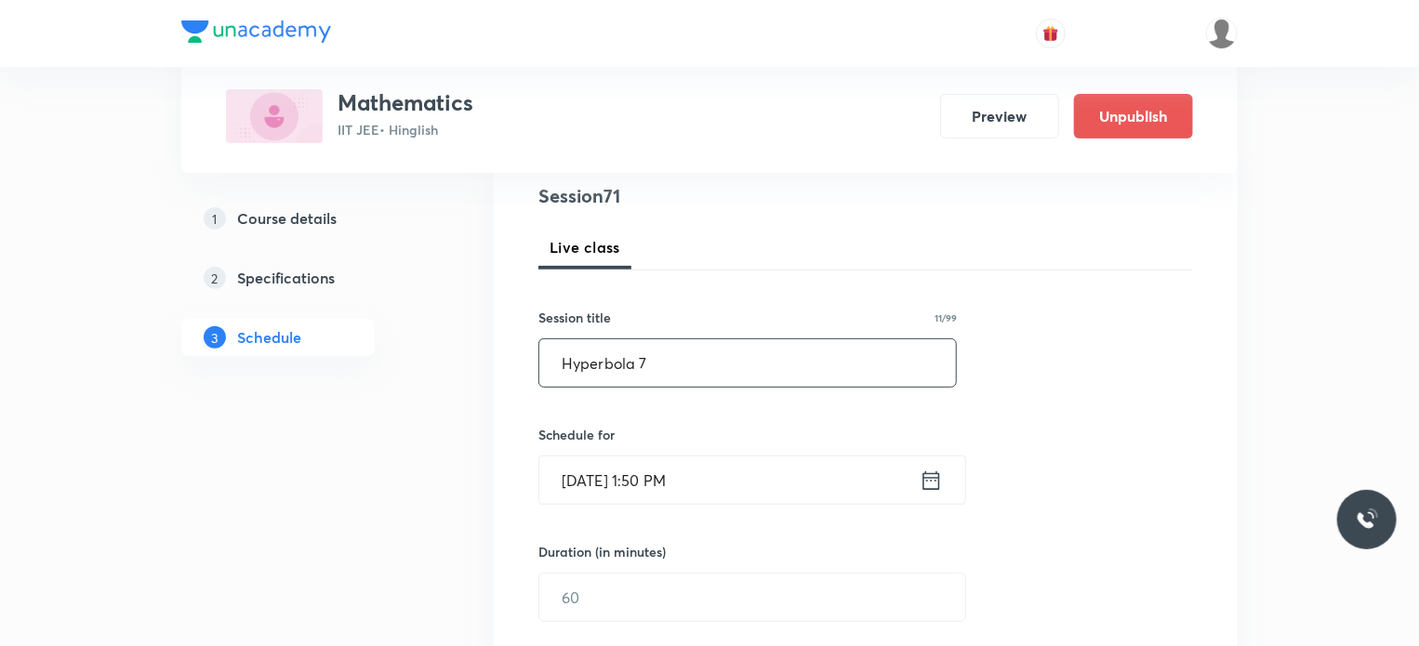
scroll to position [279, 0]
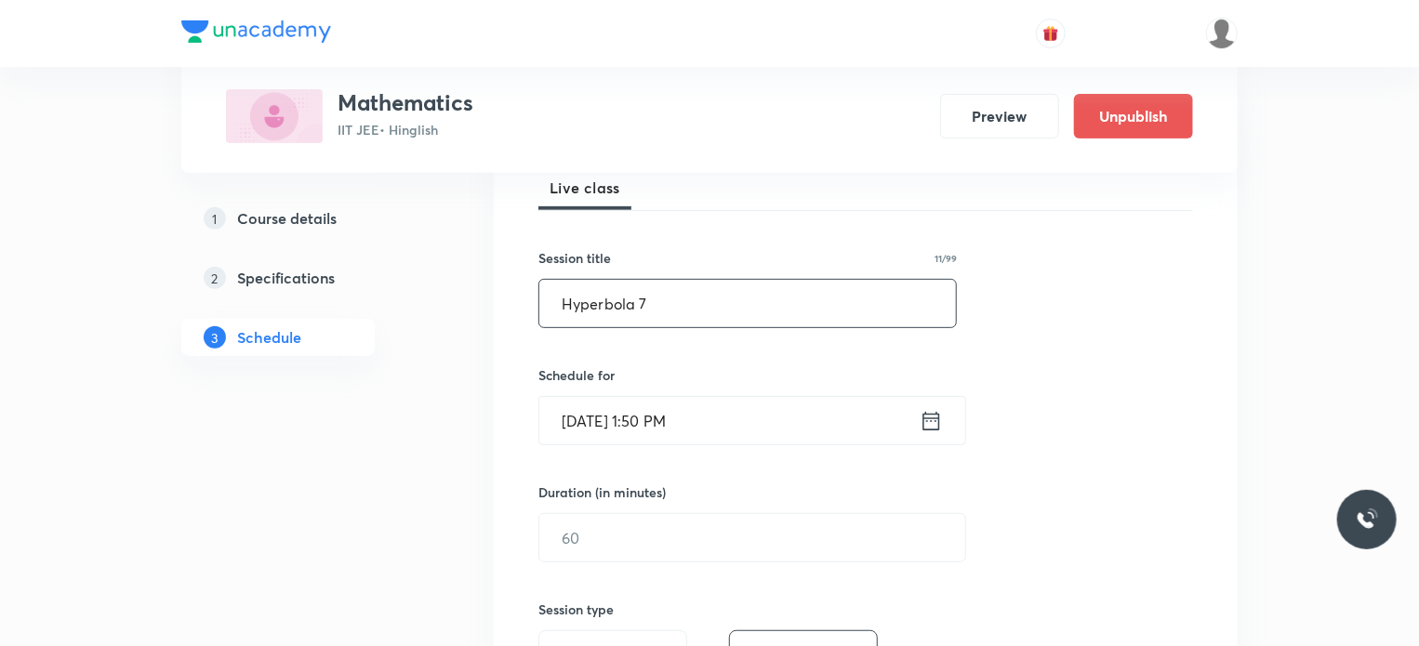
click at [712, 417] on input "[DATE] 1:50 PM" at bounding box center [730, 420] width 380 height 47
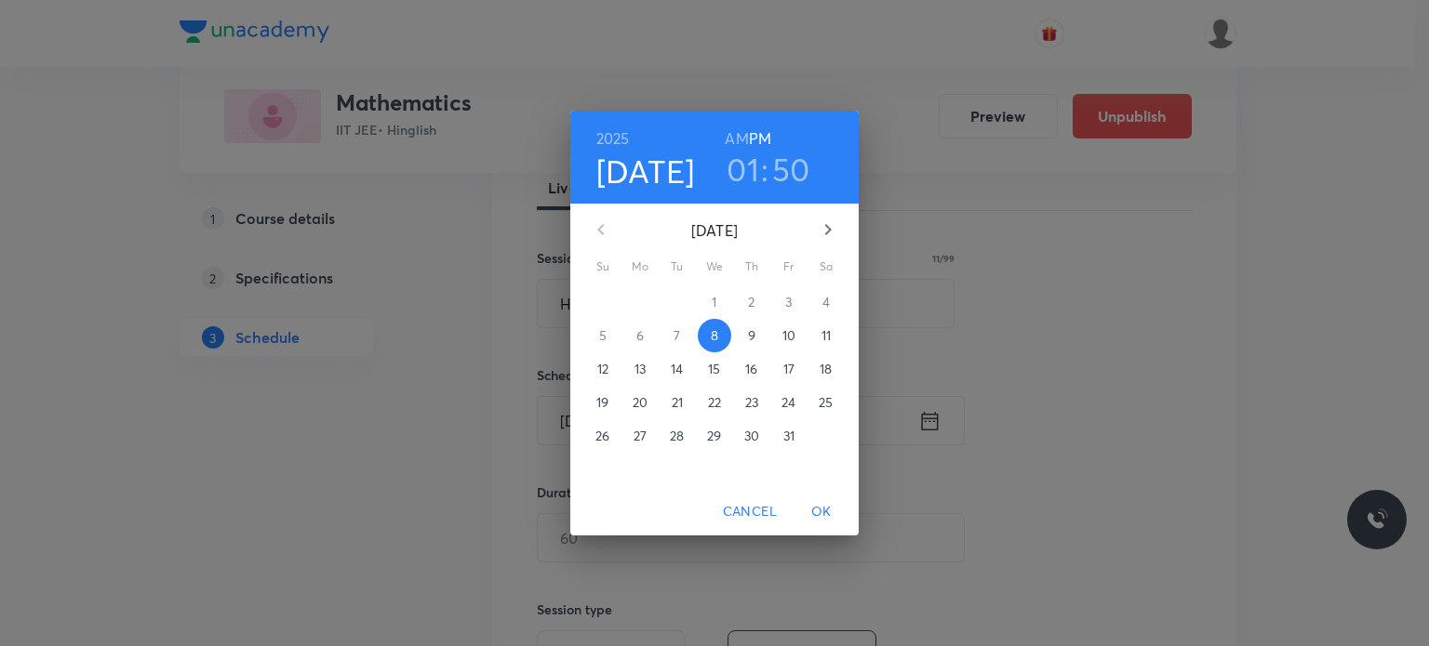
click at [751, 330] on p "9" at bounding box center [751, 335] width 7 height 19
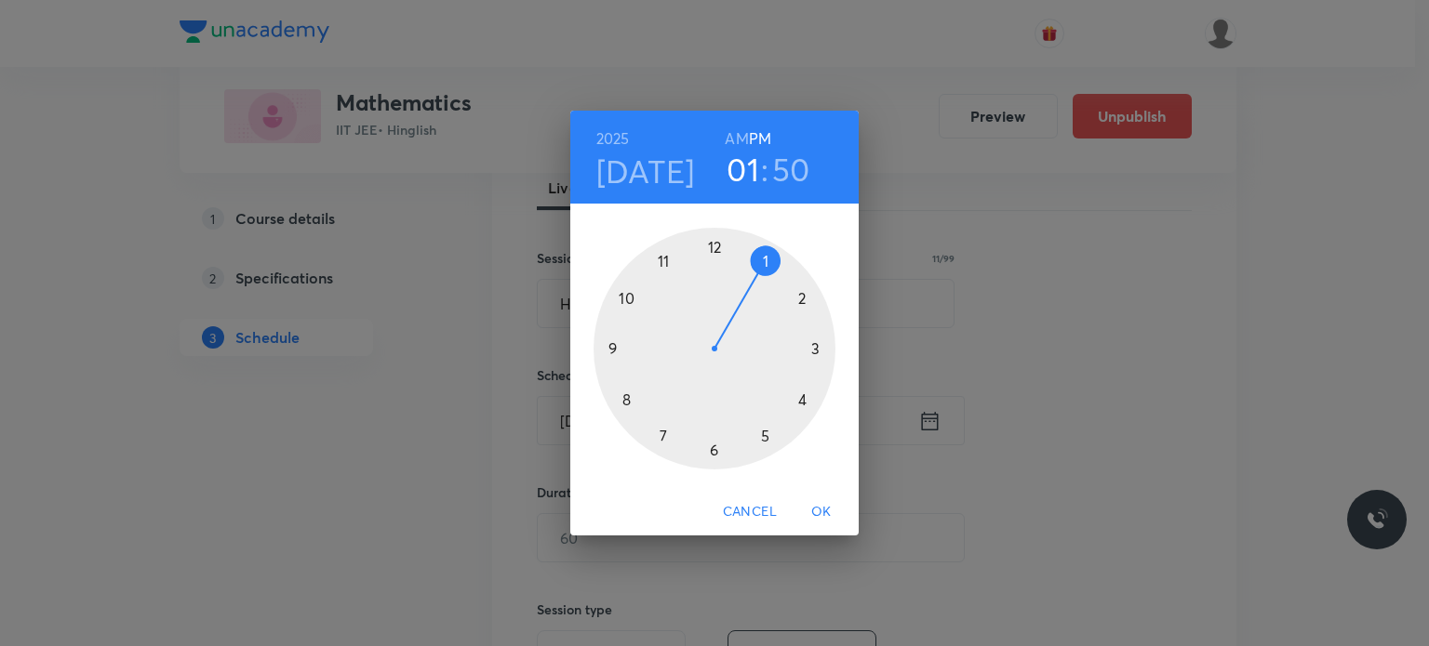
click at [719, 243] on div at bounding box center [714, 349] width 242 height 242
drag, startPoint x: 677, startPoint y: 265, endPoint x: 666, endPoint y: 272, distance: 12.9
click at [666, 272] on div at bounding box center [714, 349] width 242 height 242
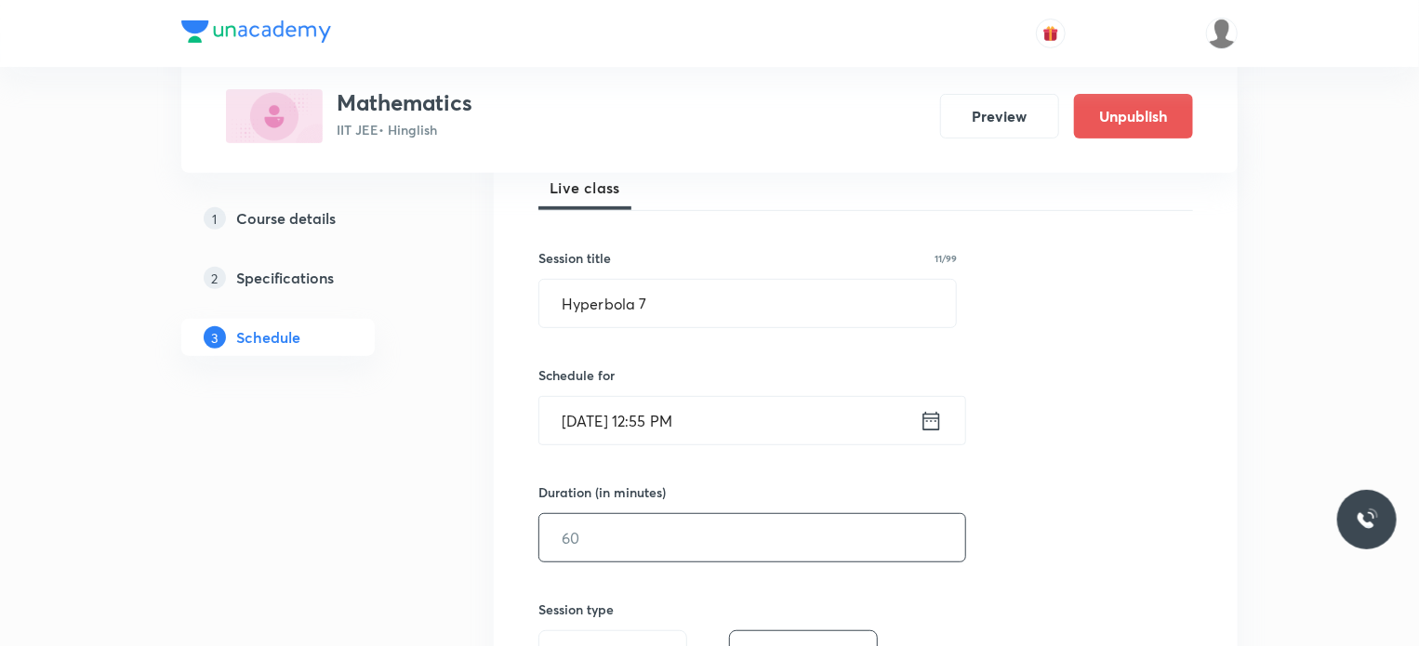
click at [673, 535] on input "text" at bounding box center [753, 537] width 426 height 47
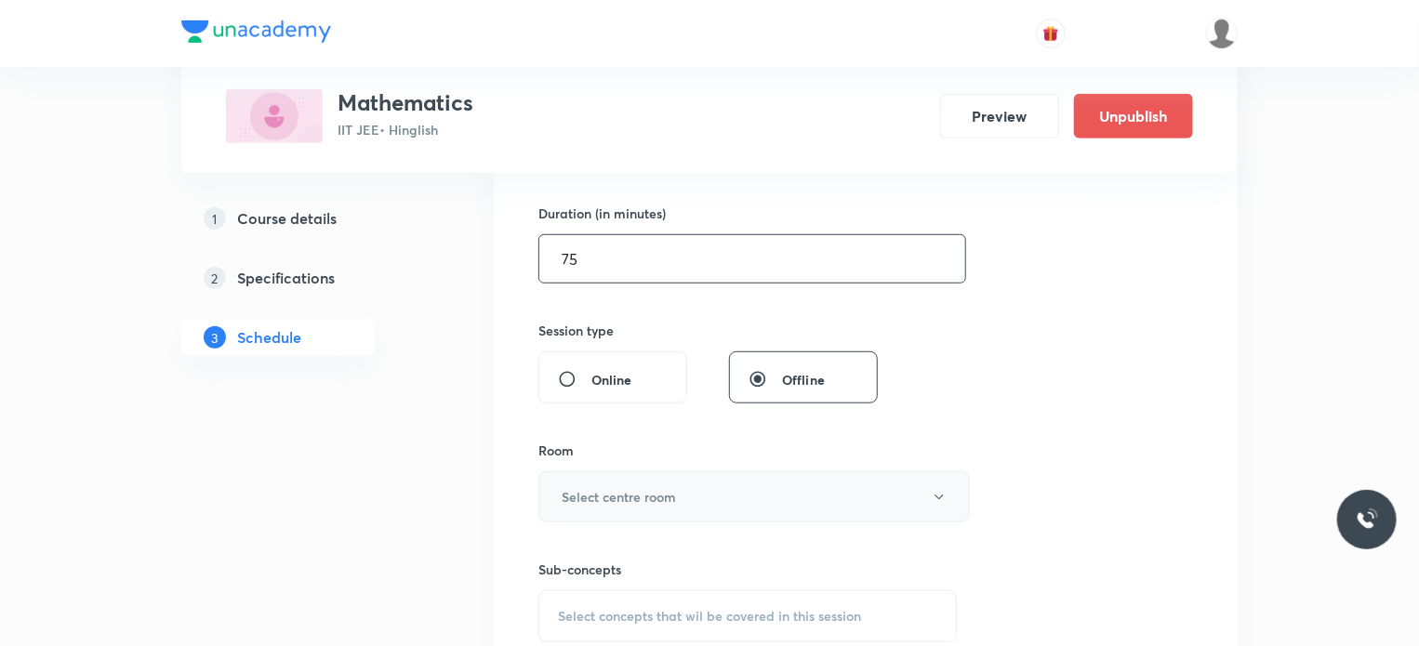
type input "75"
click at [666, 476] on button "Select centre room" at bounding box center [755, 497] width 432 height 51
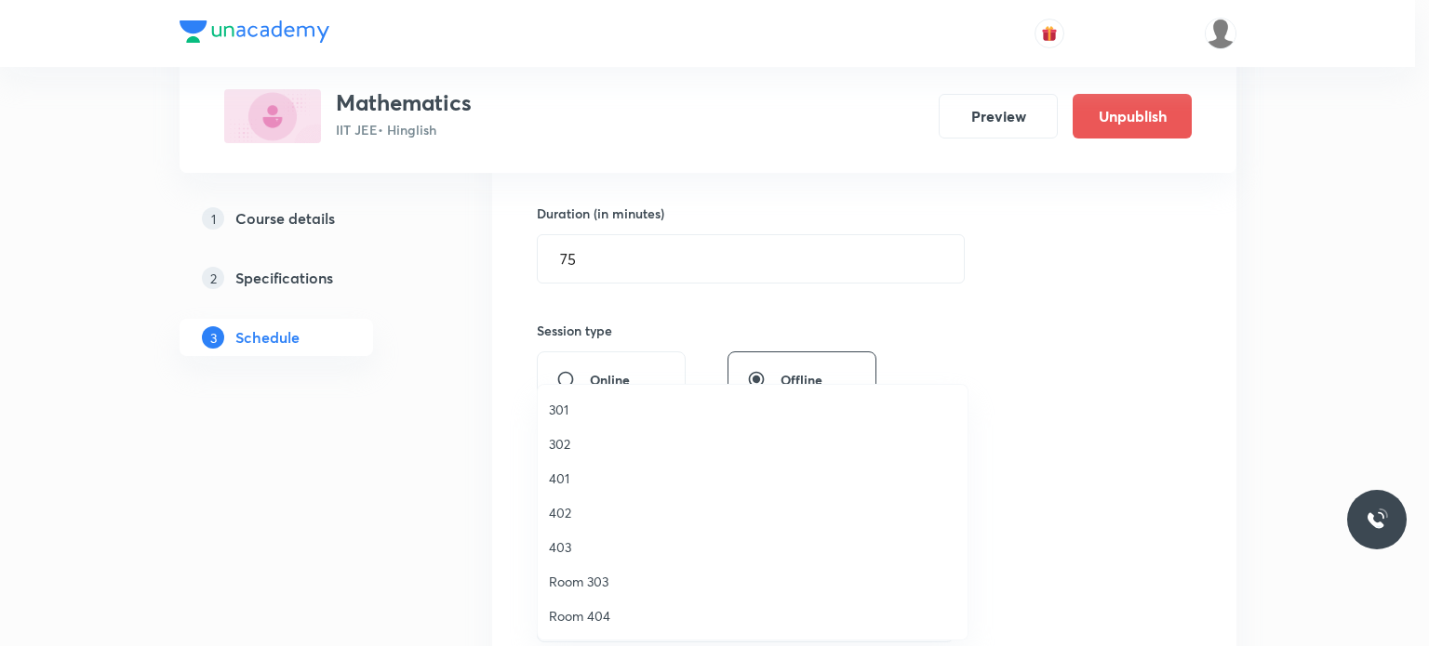
click at [650, 469] on span "401" at bounding box center [752, 479] width 407 height 20
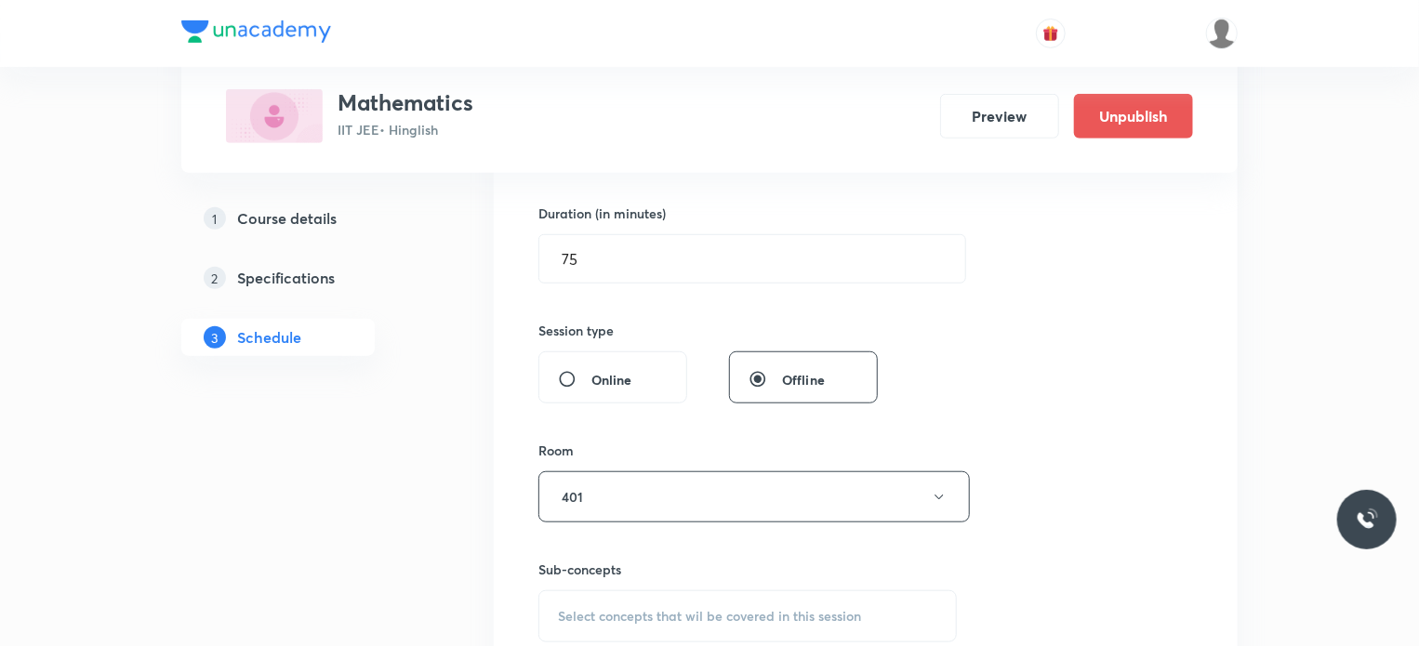
click at [702, 609] on span "Select concepts that wil be covered in this session" at bounding box center [709, 616] width 303 height 15
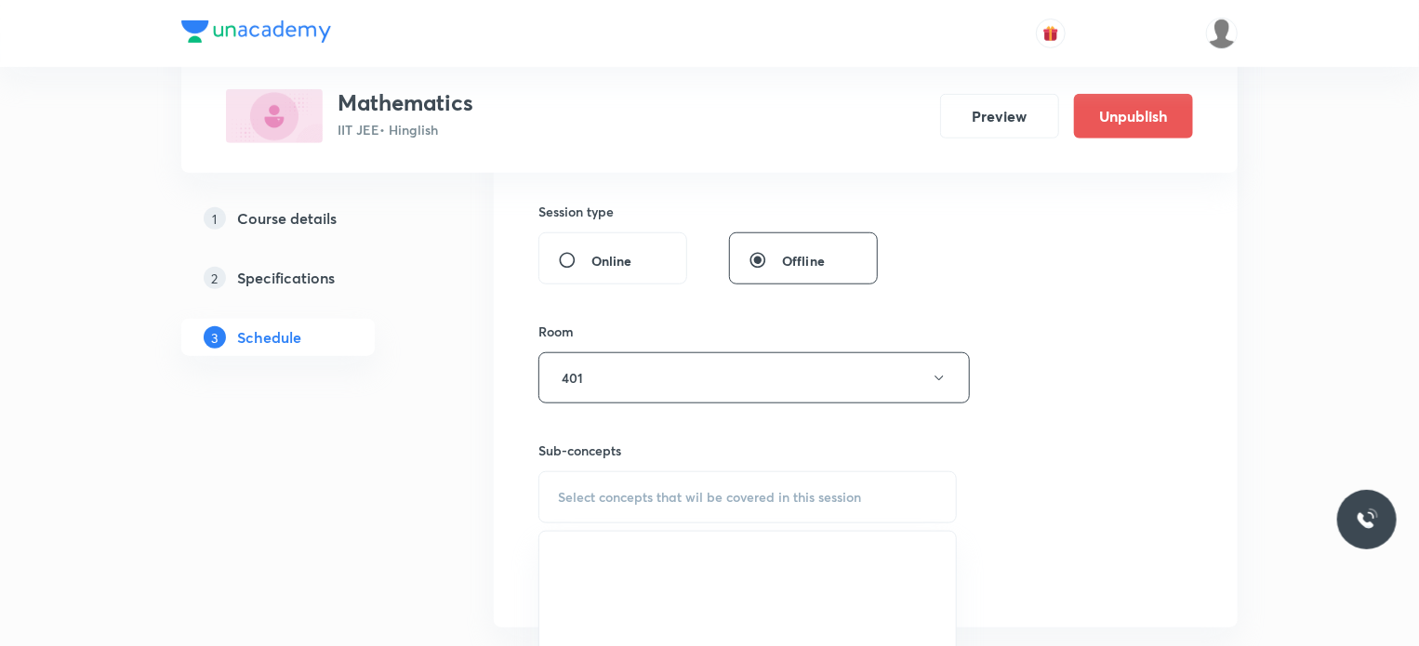
scroll to position [837, 0]
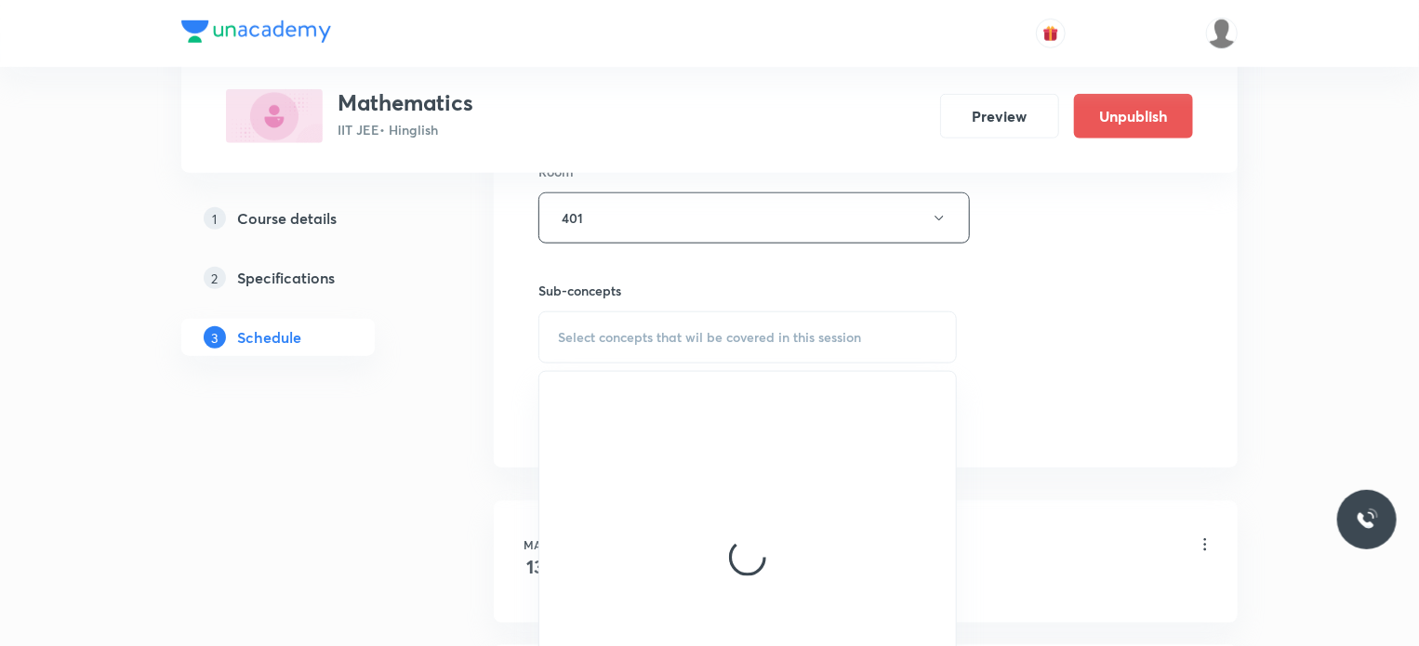
click at [711, 425] on div at bounding box center [748, 558] width 417 height 372
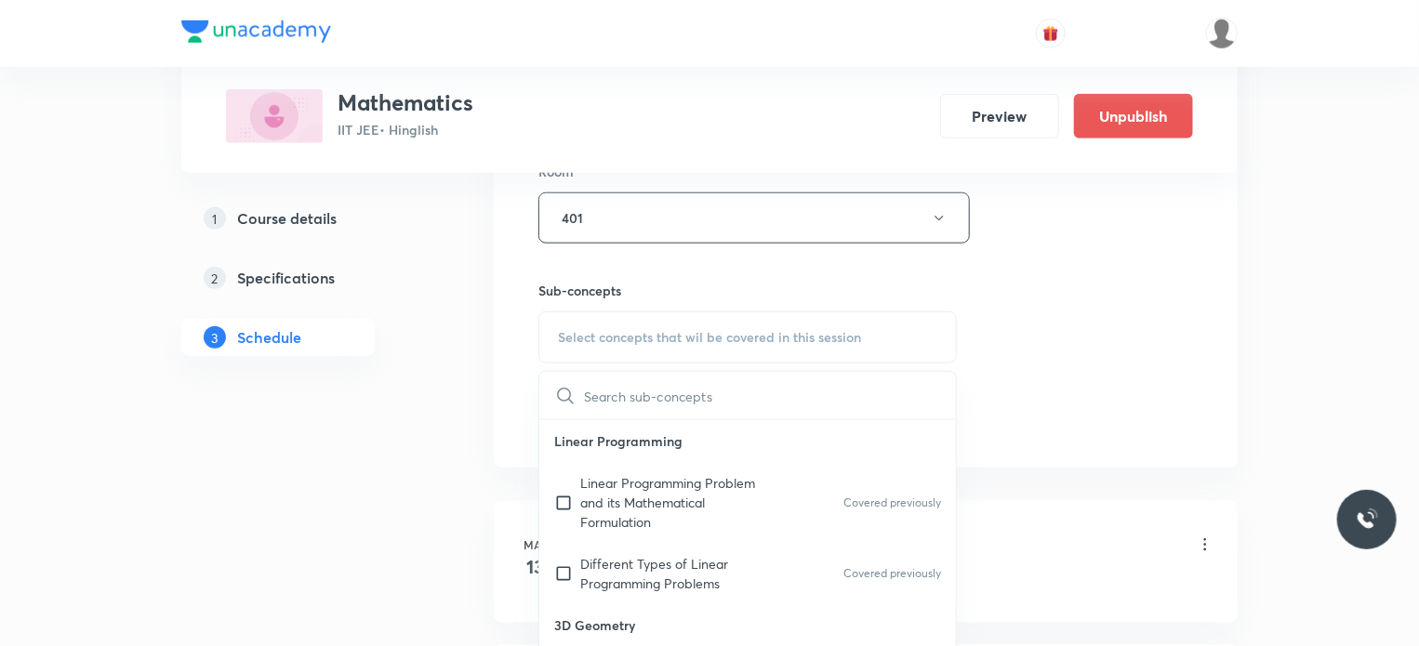
click at [713, 470] on div "Linear Programming Problem and its Mathematical Formulation Covered previously" at bounding box center [748, 502] width 417 height 81
checkbox input "true"
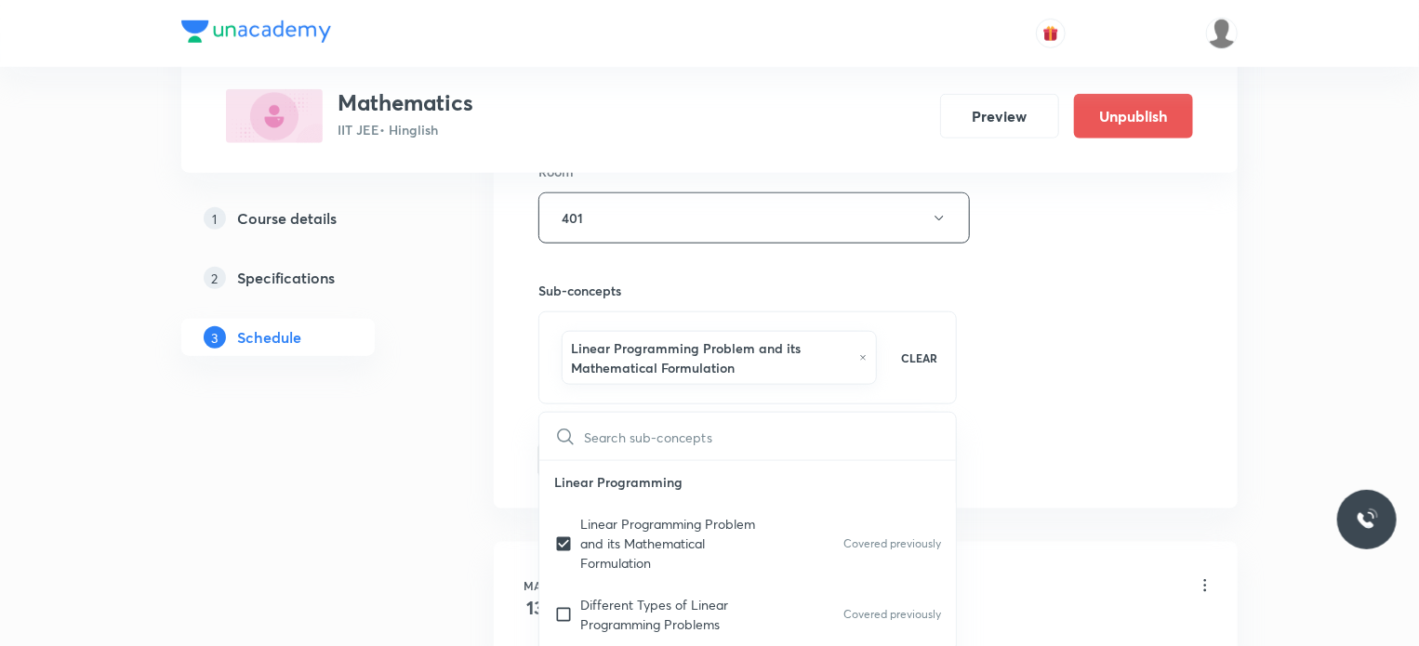
drag, startPoint x: 1109, startPoint y: 382, endPoint x: 636, endPoint y: 496, distance: 486.0
click at [1109, 381] on div "Session 71 Live class Session title 11/99 Hyperbola 7 ​ Schedule for [DATE] 12:…" at bounding box center [866, 22] width 655 height 914
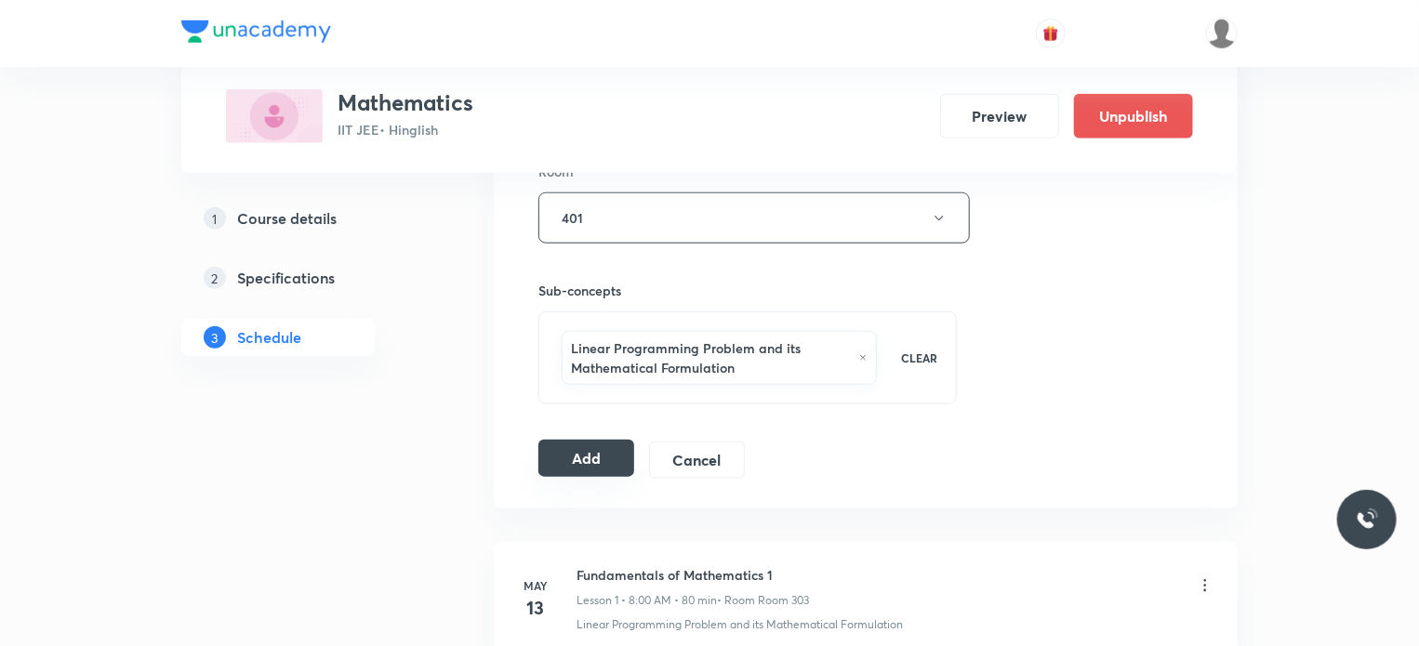
click at [630, 442] on button "Add" at bounding box center [587, 458] width 96 height 37
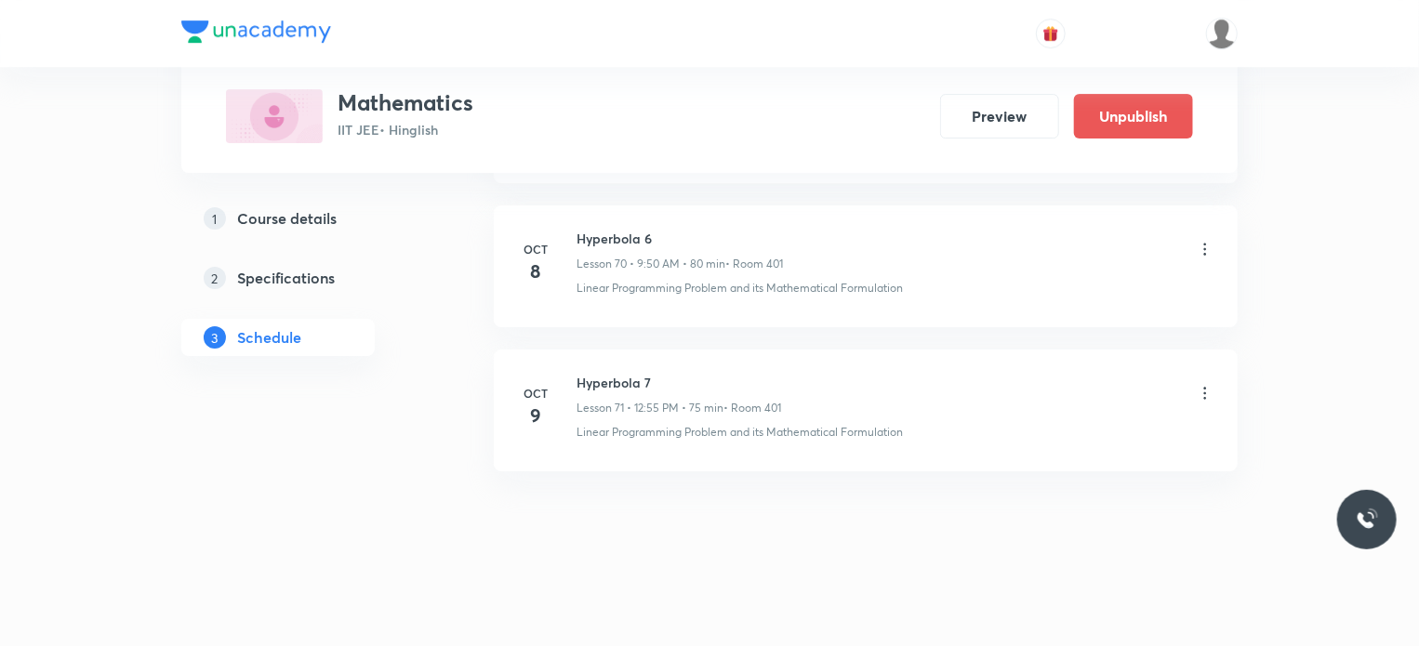
scroll to position [10009, 0]
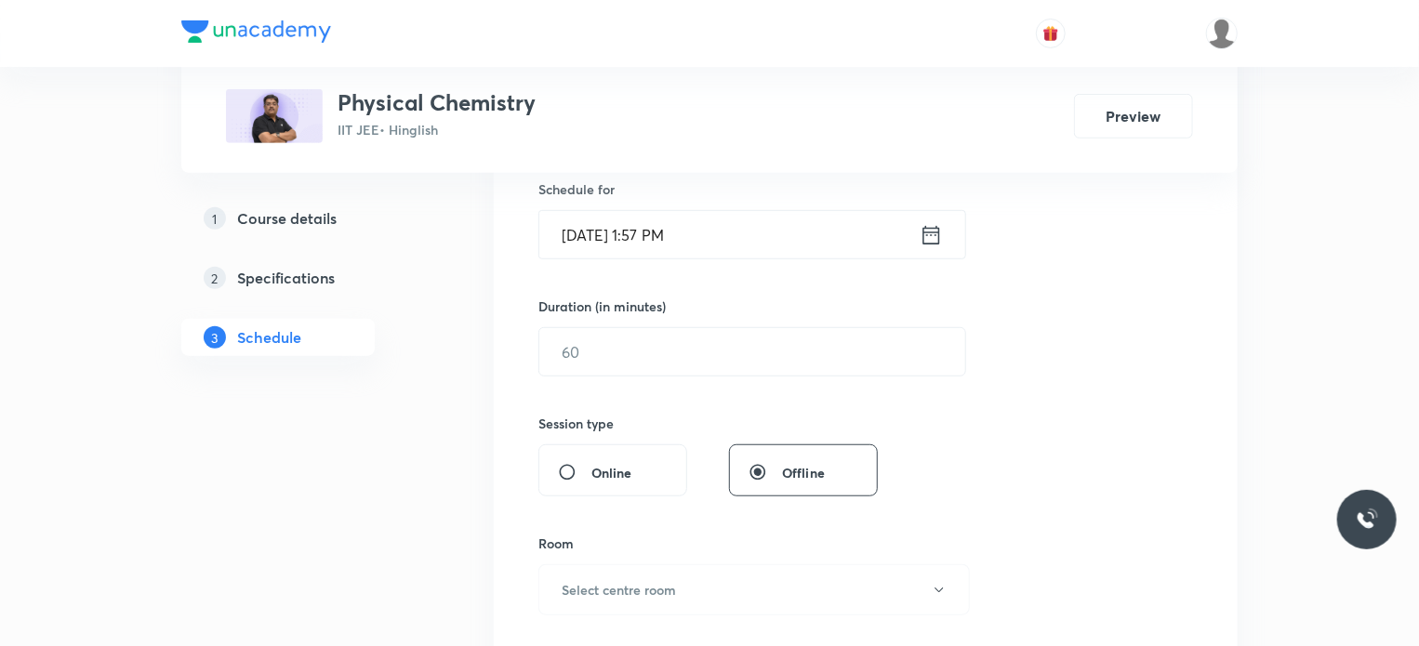
scroll to position [5157, 0]
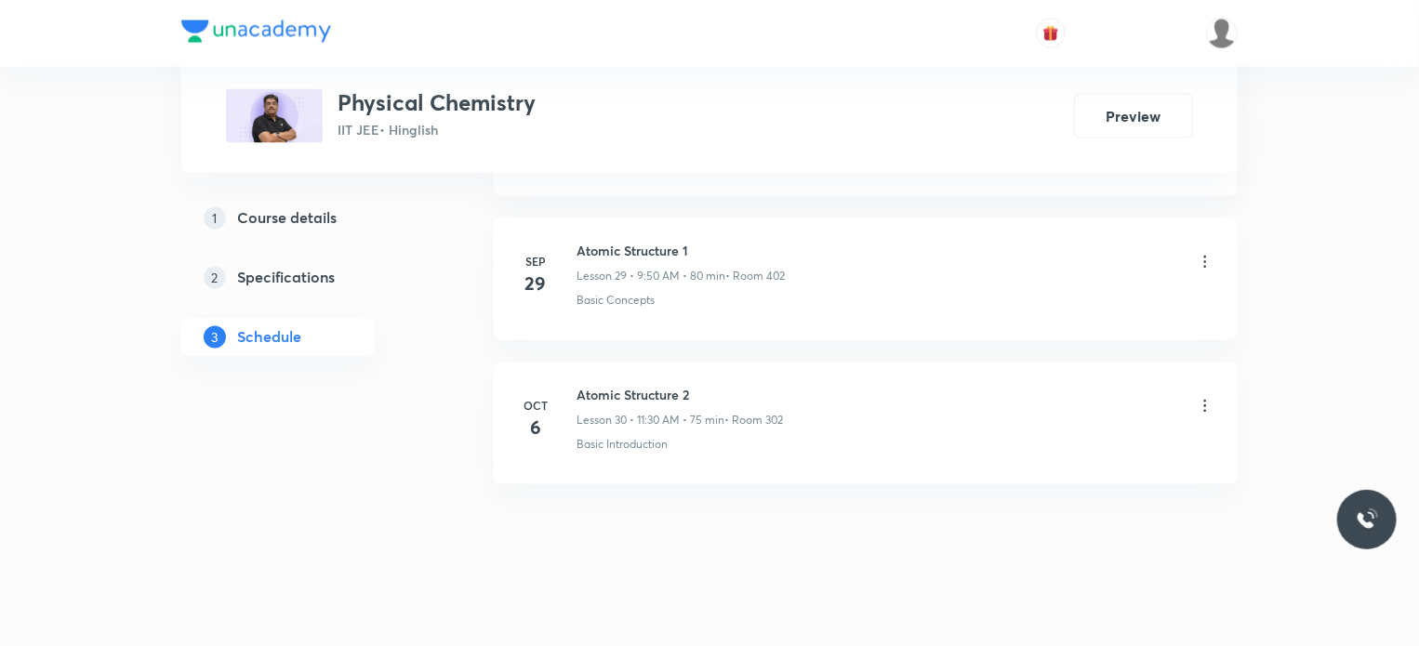
click at [633, 386] on h6 "Atomic Structure 2" at bounding box center [680, 396] width 206 height 20
copy h6 "Atomic Structure 2"
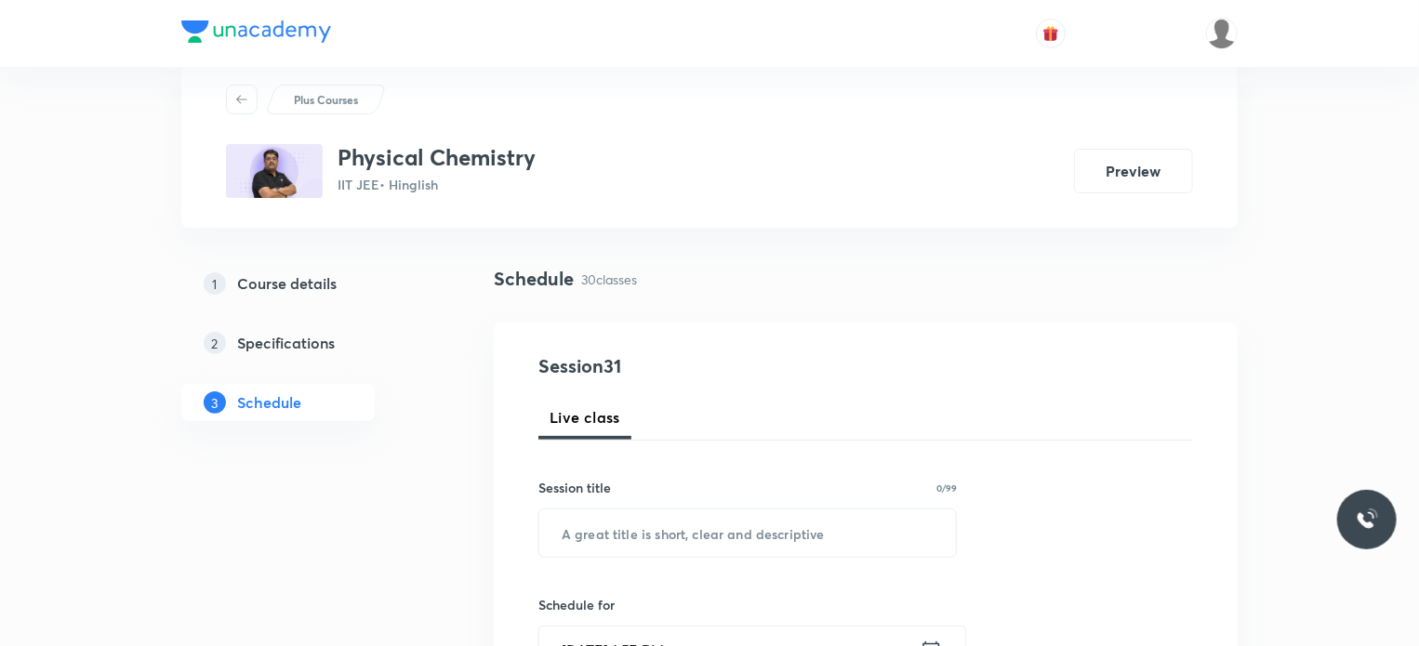
scroll to position [93, 0]
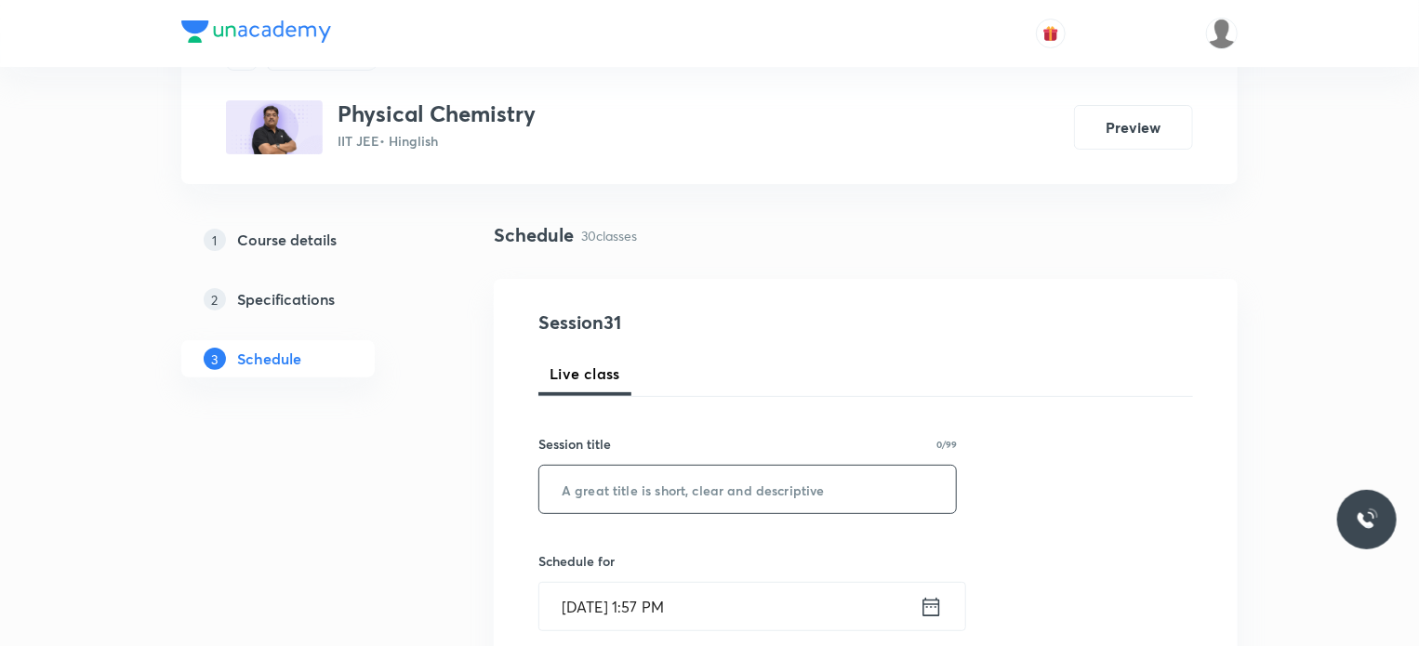
click at [612, 490] on input "text" at bounding box center [748, 489] width 417 height 47
paste input "Atomic Structure 2"
type input "Atomic Structure 3"
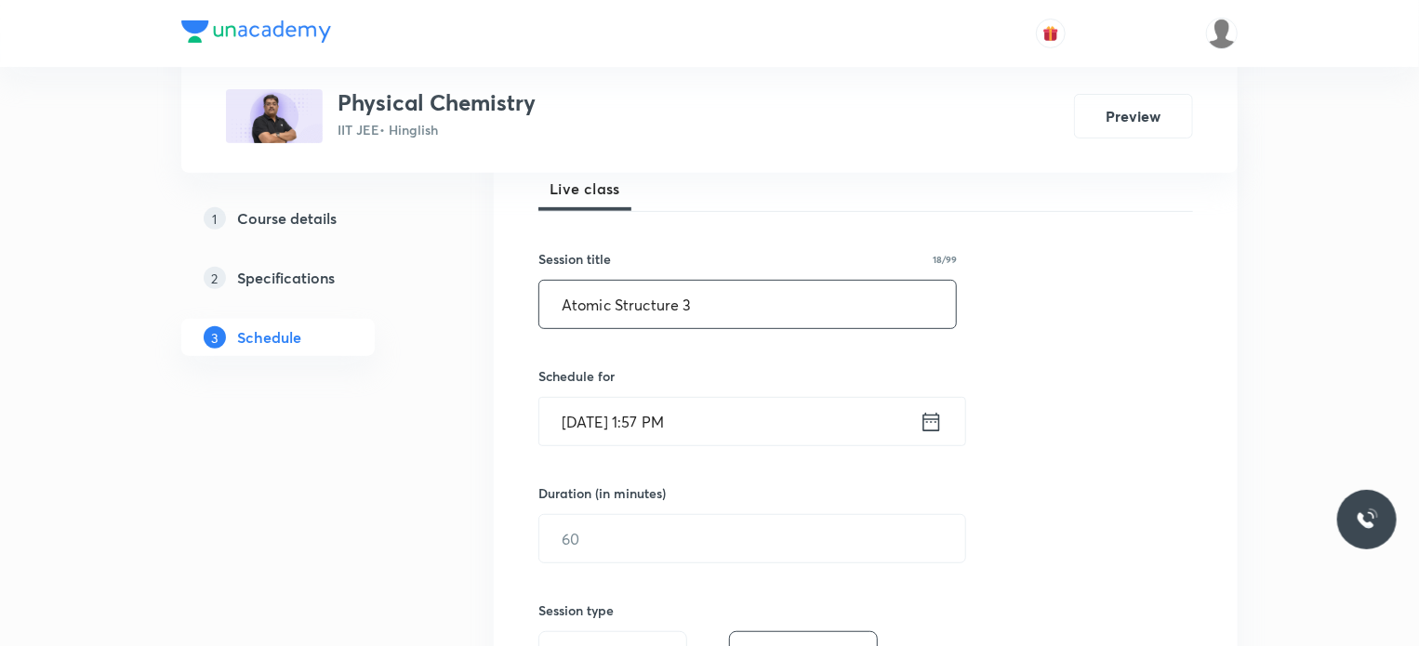
scroll to position [279, 0]
click at [622, 462] on div "Session 31 Live class Session title 18/99 Atomic Structure 3 ​ Schedule for [DA…" at bounding box center [866, 559] width 655 height 873
click at [690, 431] on input "[DATE] 1:57 PM" at bounding box center [730, 420] width 380 height 47
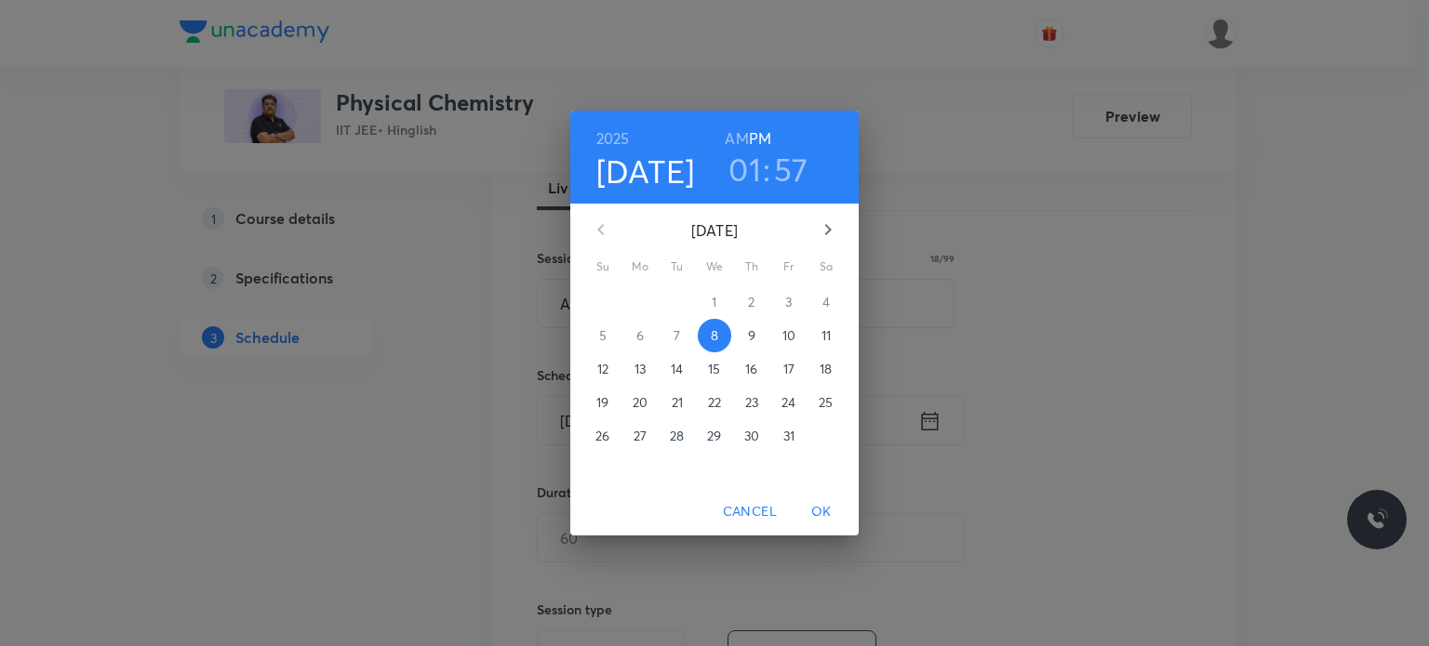
click at [740, 334] on span "9" at bounding box center [751, 335] width 33 height 19
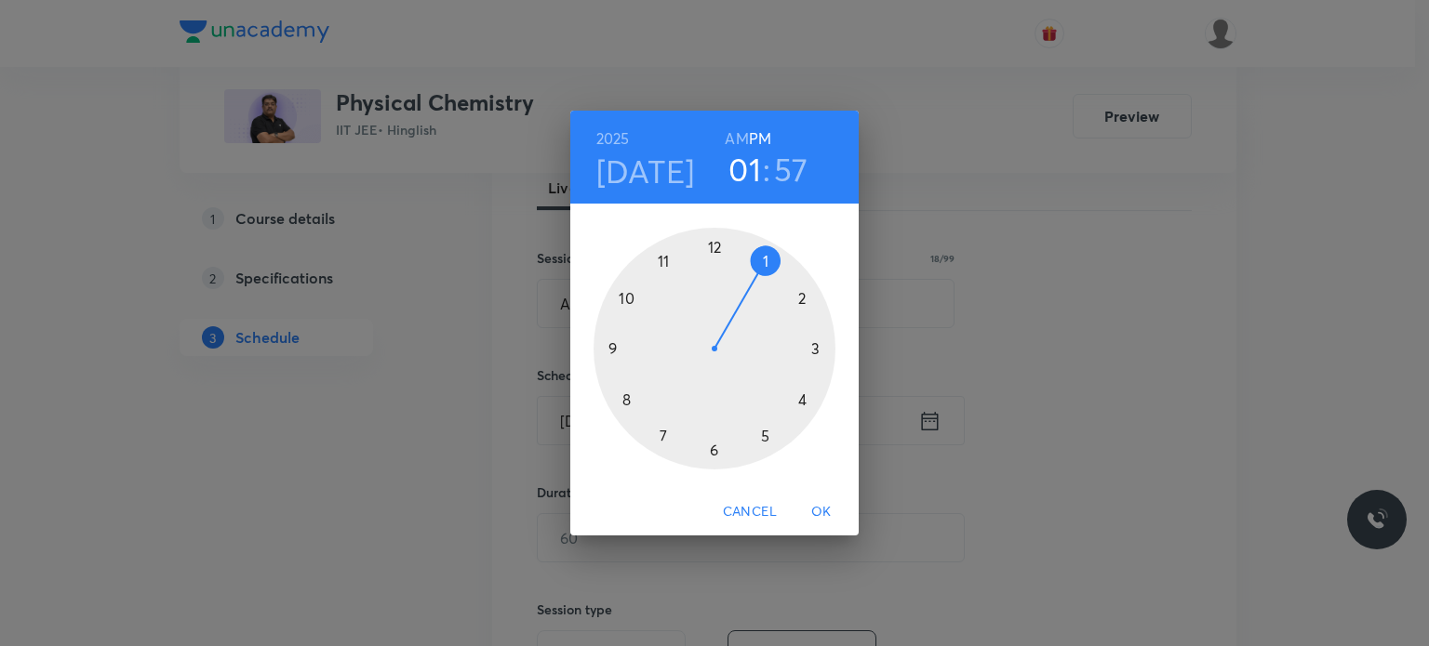
click at [740, 140] on h6 "AM" at bounding box center [736, 139] width 23 height 26
click at [640, 401] on div at bounding box center [714, 349] width 242 height 242
click at [805, 401] on div at bounding box center [714, 349] width 242 height 242
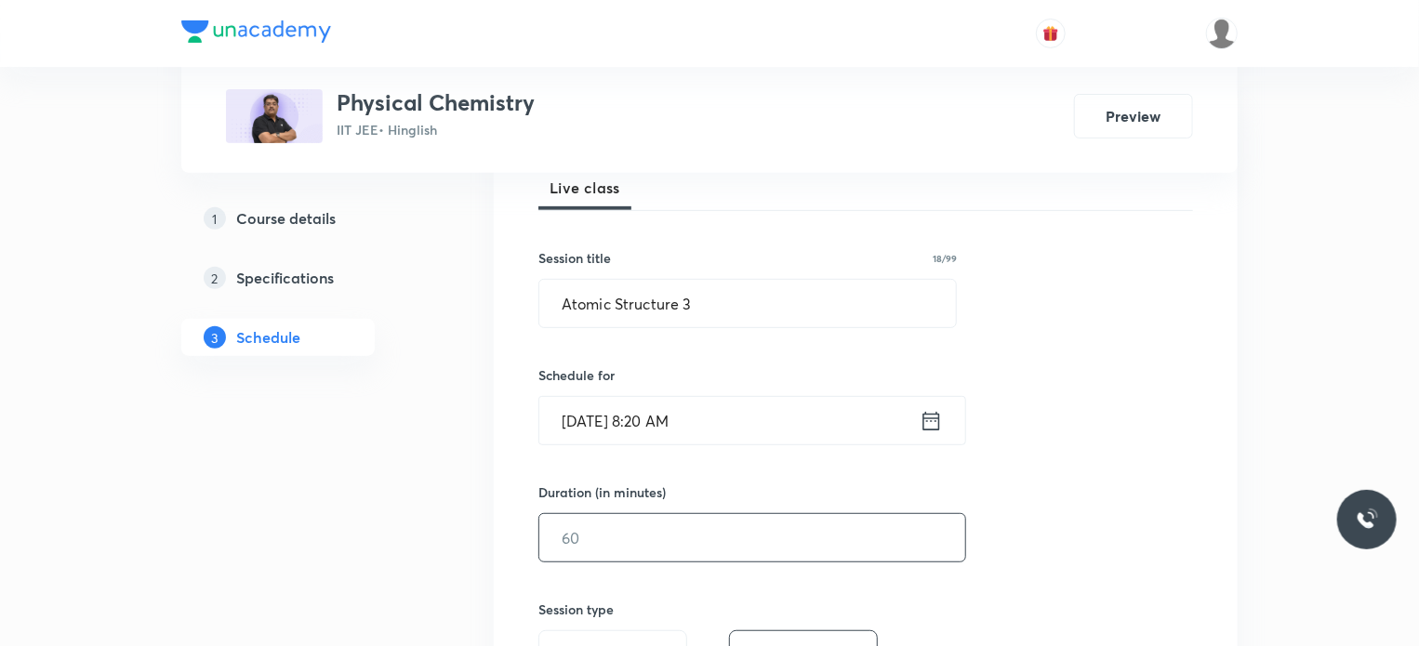
click at [698, 521] on input "text" at bounding box center [753, 537] width 426 height 47
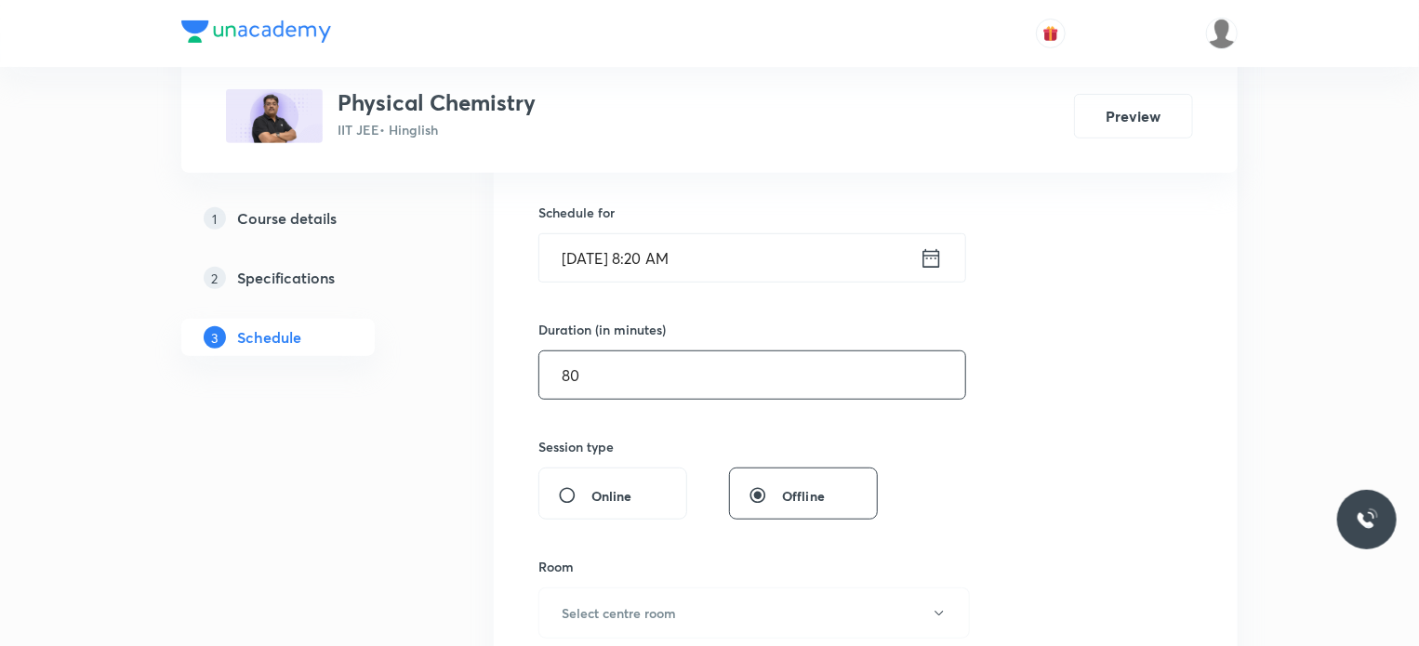
scroll to position [651, 0]
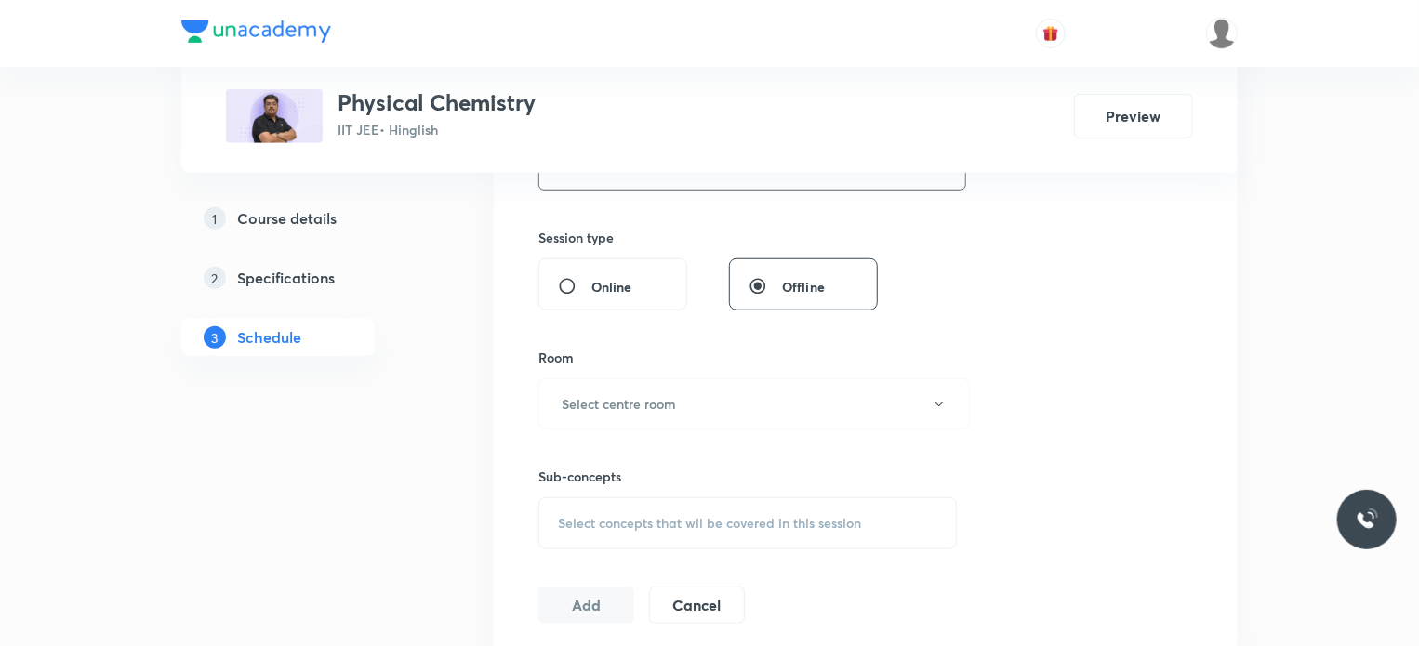
type input "80"
drag, startPoint x: 659, startPoint y: 431, endPoint x: 655, endPoint y: 420, distance: 11.8
click at [655, 420] on div "Session 31 Live class Session title 18/99 Atomic Structure 3 ​ Schedule for [DA…" at bounding box center [866, 187] width 655 height 873
click at [649, 406] on h6 "Select centre room" at bounding box center [619, 404] width 114 height 20
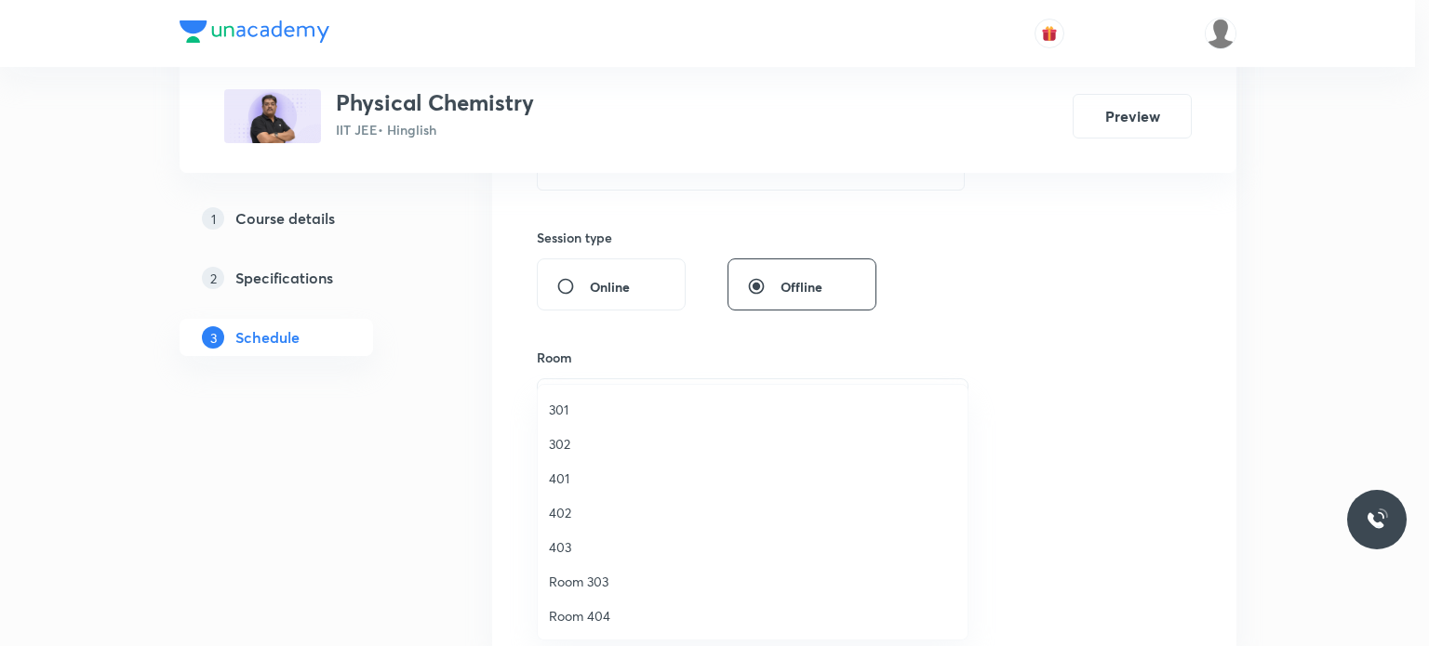
click at [630, 486] on span "401" at bounding box center [752, 479] width 407 height 20
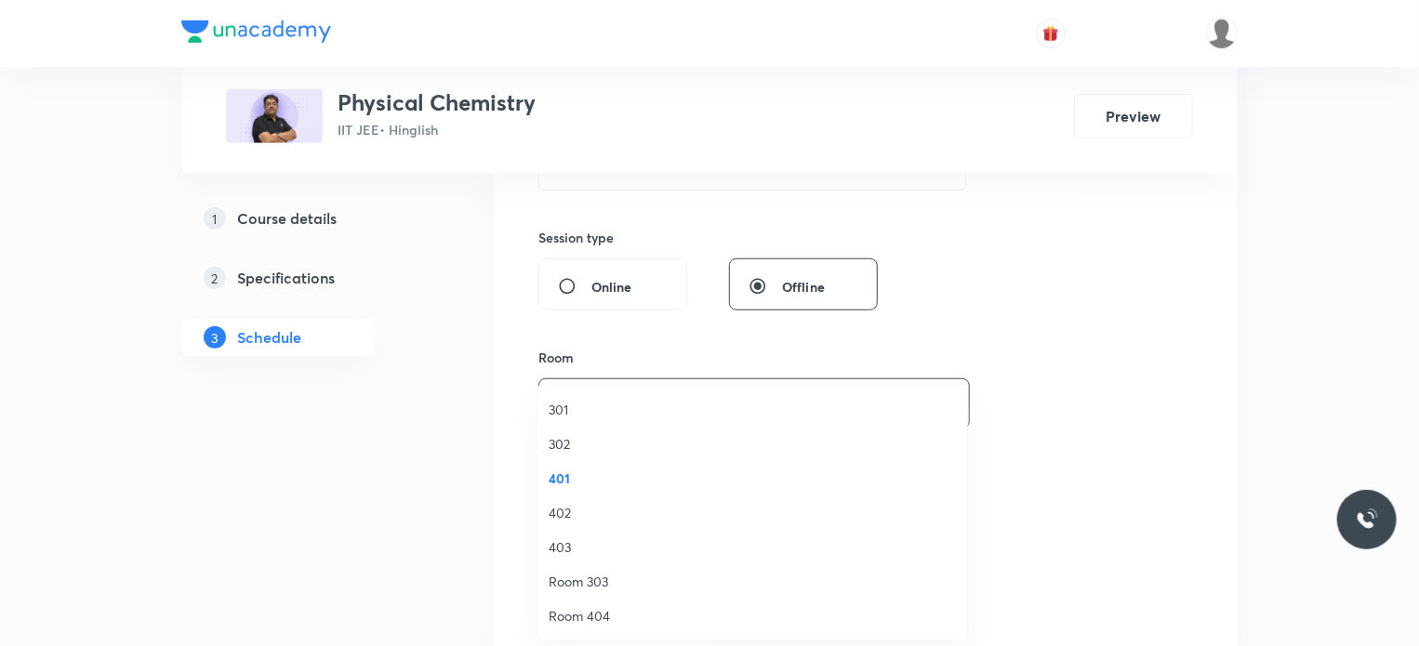
click at [669, 526] on span "Select concepts that wil be covered in this session" at bounding box center [709, 523] width 303 height 15
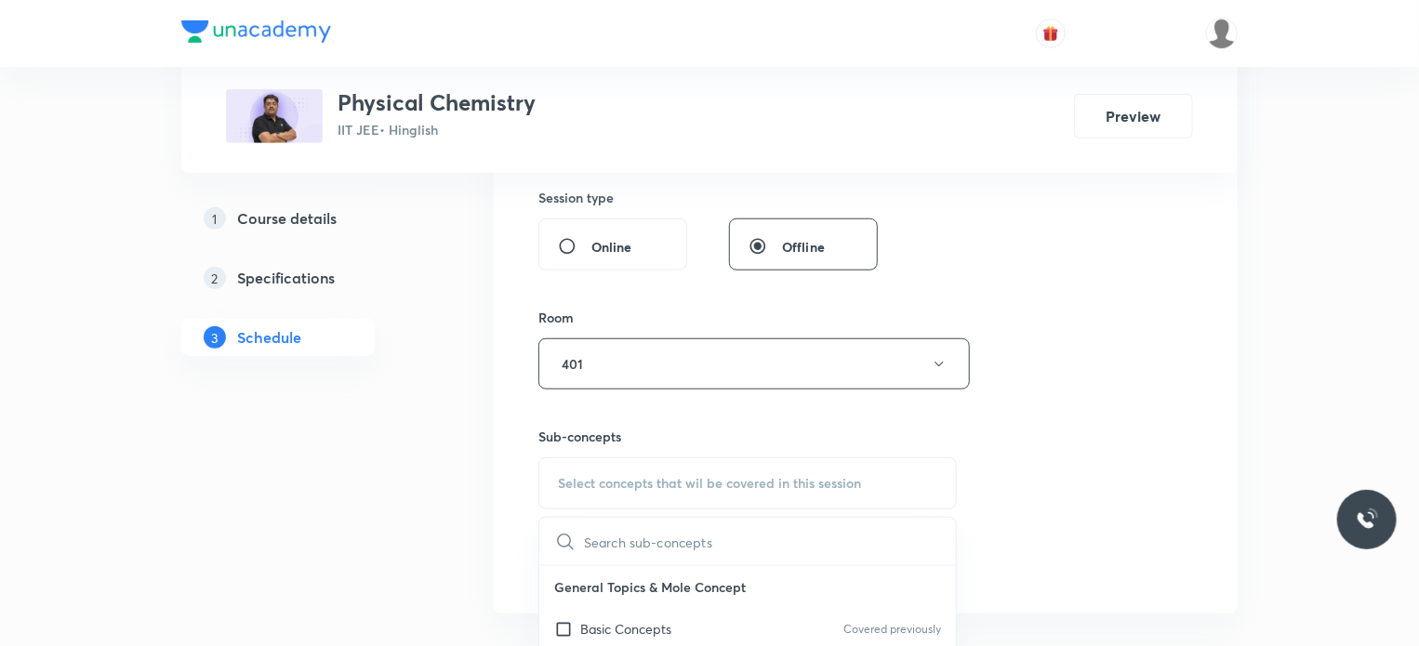
scroll to position [930, 0]
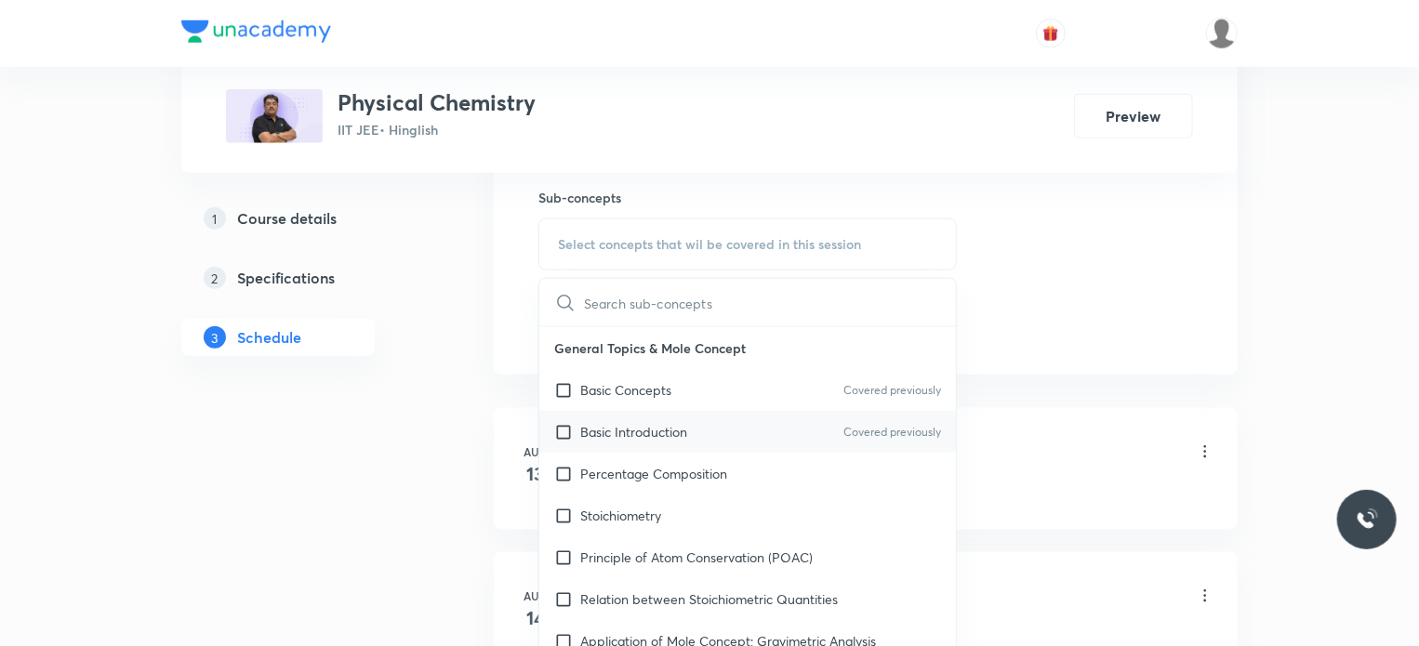
click at [699, 434] on div "Basic Introduction Covered previously" at bounding box center [748, 432] width 417 height 42
checkbox input "true"
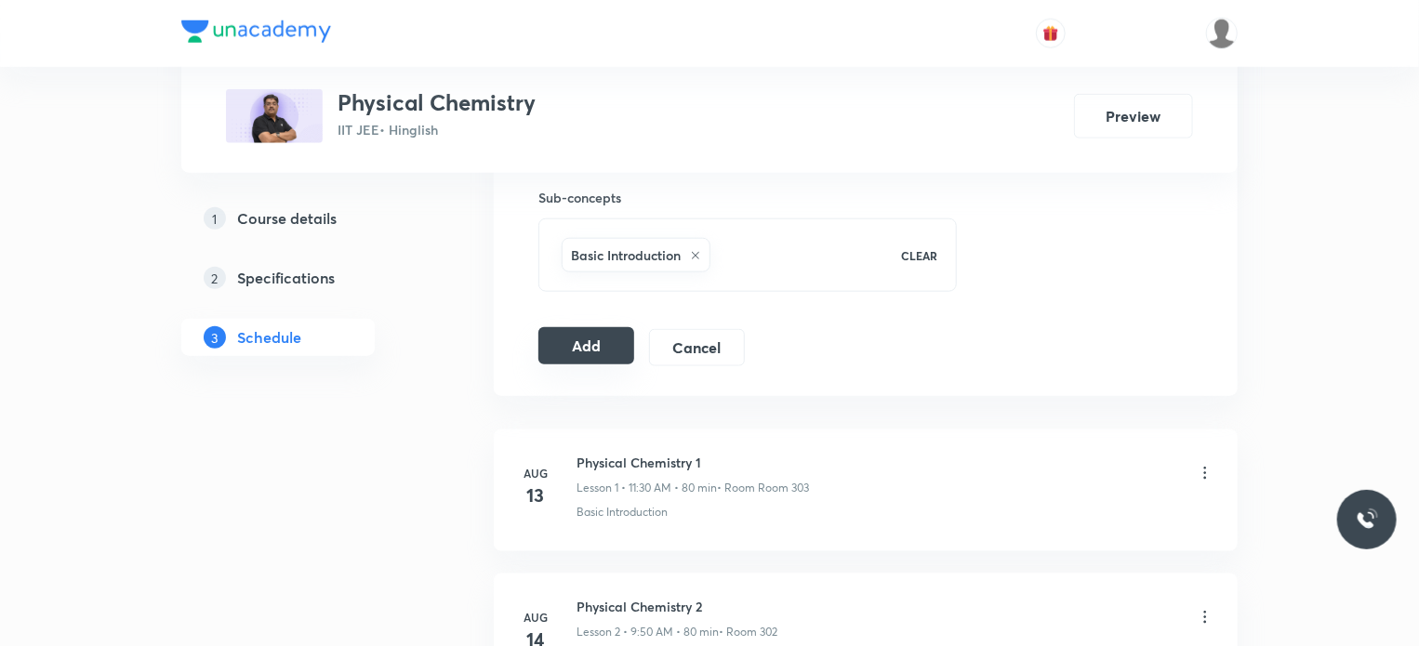
click at [564, 360] on button "Add" at bounding box center [587, 345] width 96 height 37
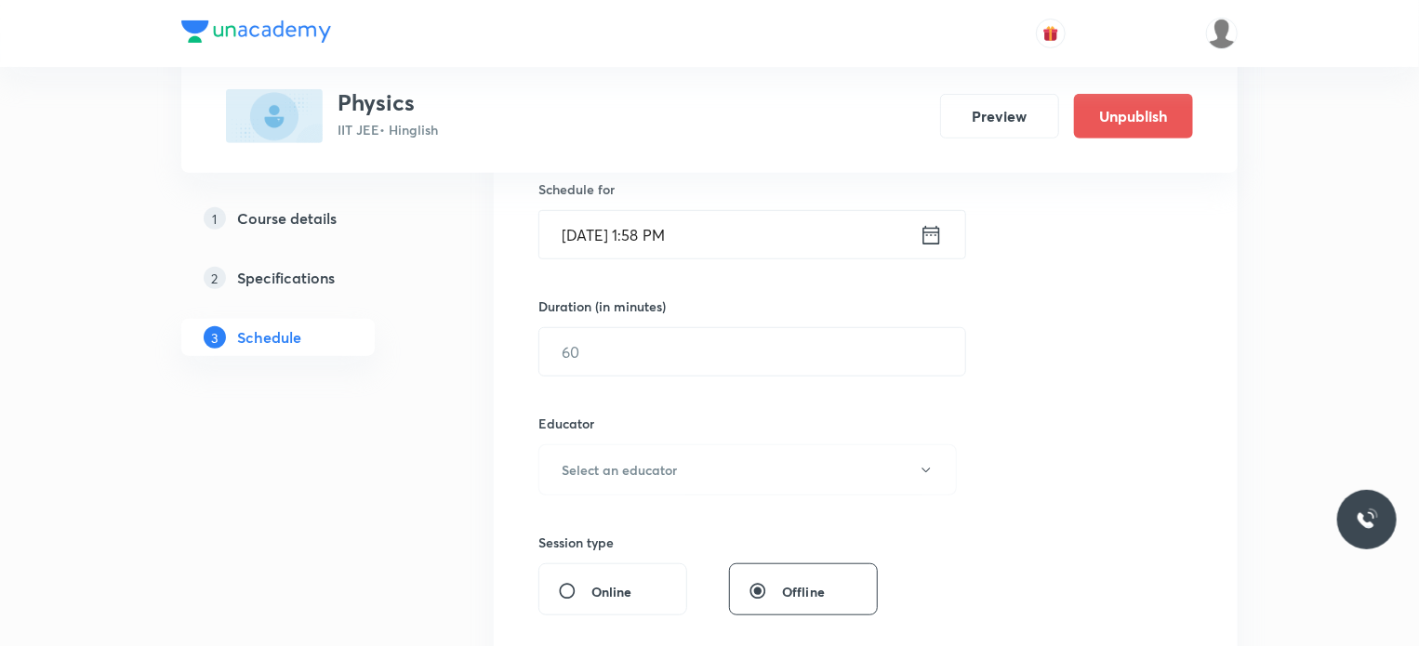
scroll to position [13616, 0]
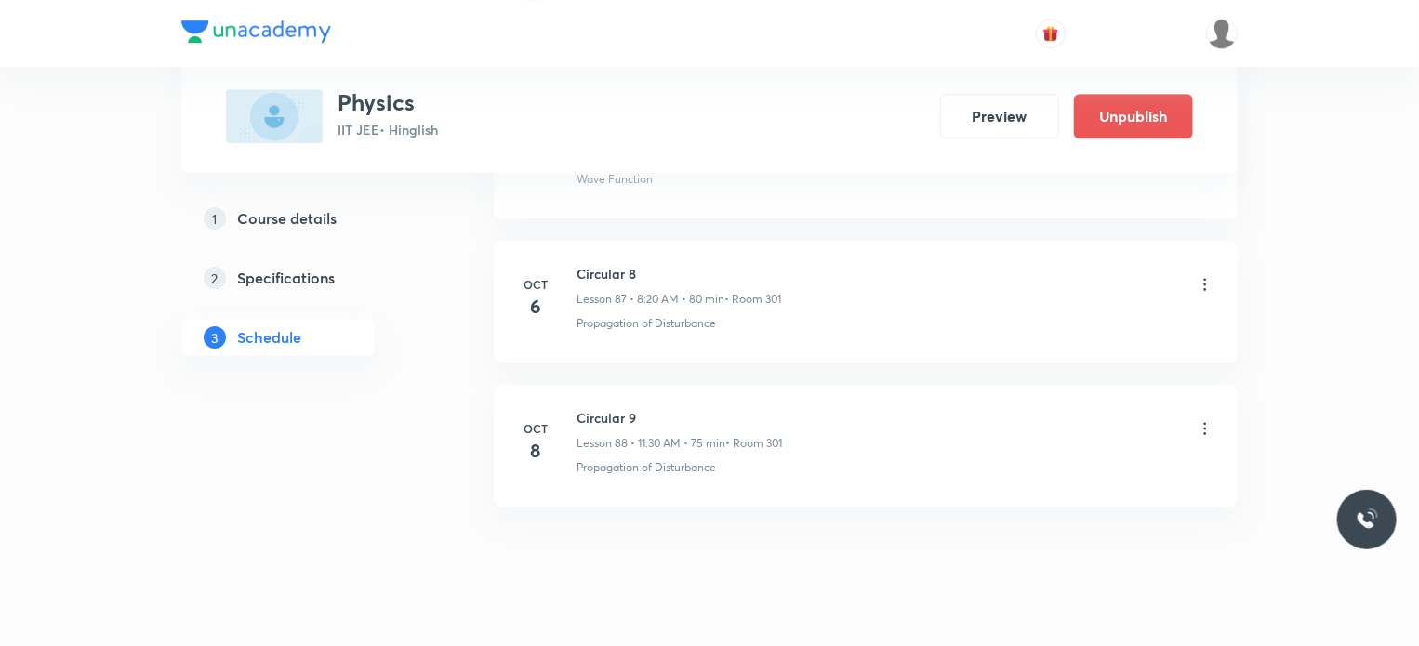
click at [586, 408] on h6 "Circular 9" at bounding box center [680, 418] width 206 height 20
copy h6 "Circular 9"
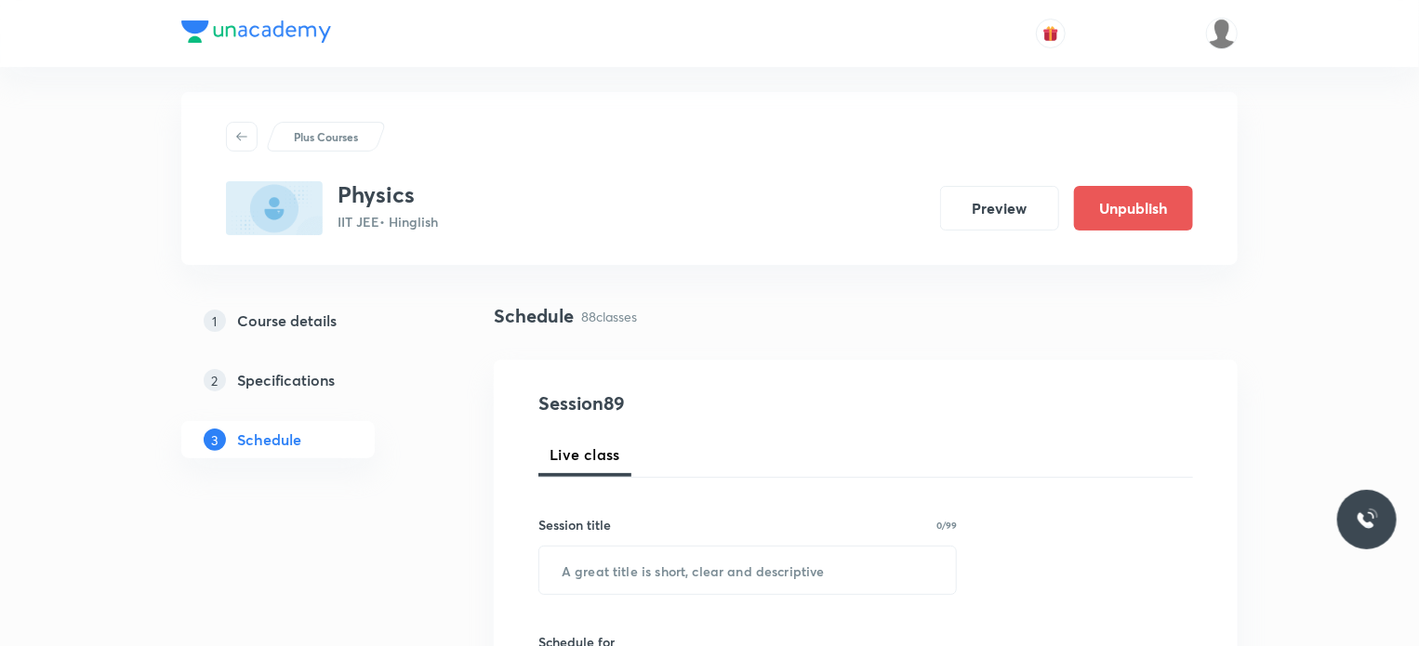
scroll to position [279, 0]
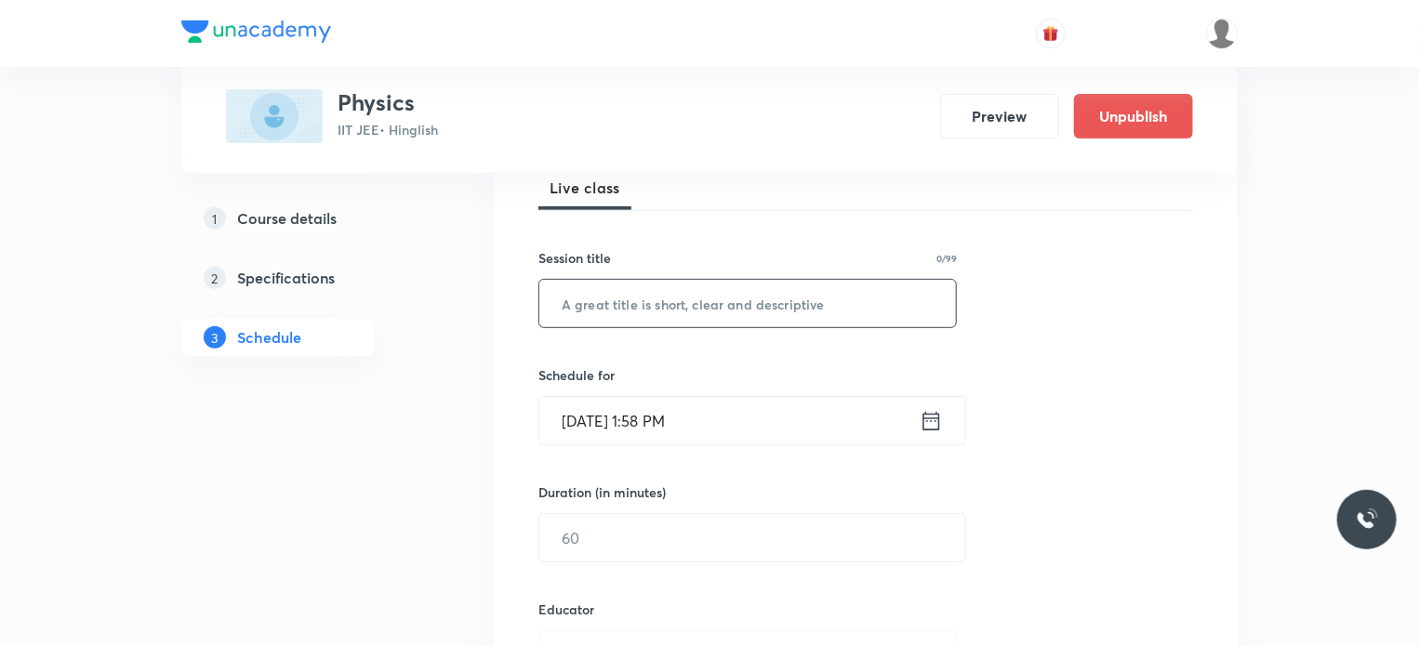
click at [720, 314] on input "text" at bounding box center [748, 303] width 417 height 47
paste input "Circular 9"
type input "Circular 10"
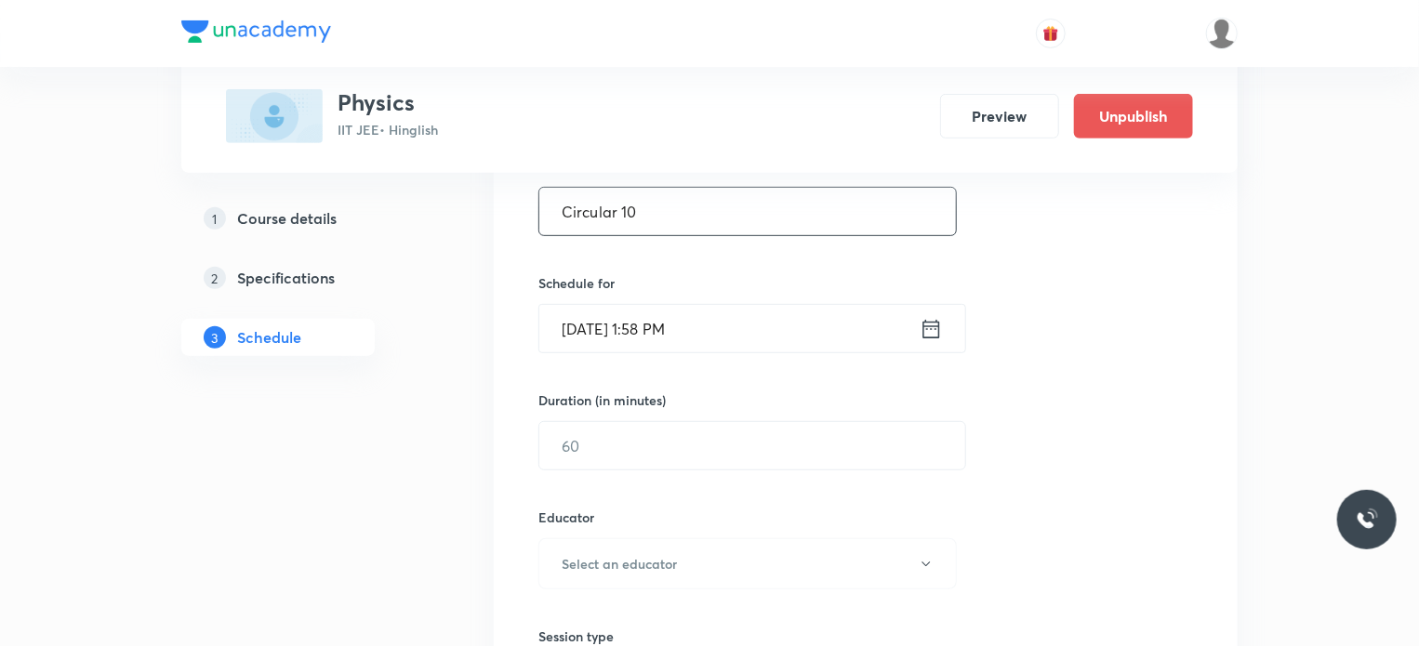
scroll to position [372, 0]
click at [720, 314] on input "[DATE] 1:58 PM" at bounding box center [730, 327] width 380 height 47
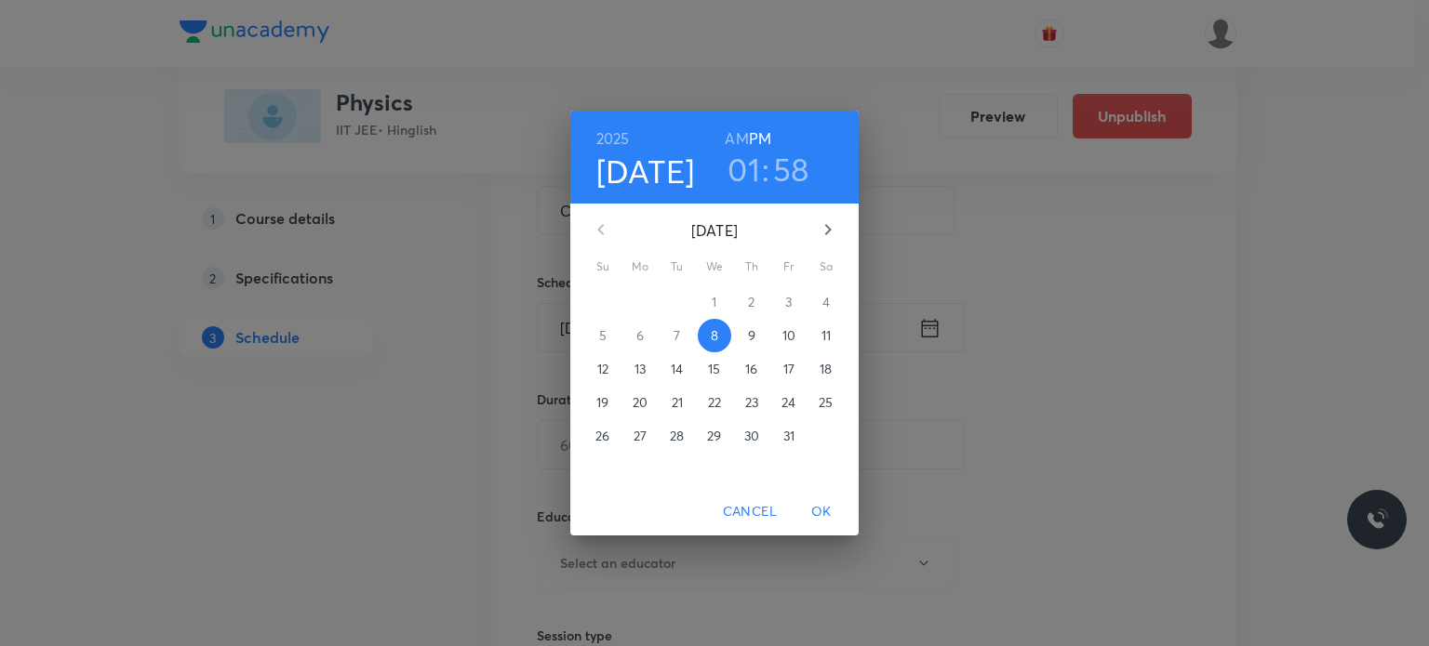
click at [740, 342] on span "9" at bounding box center [751, 335] width 33 height 19
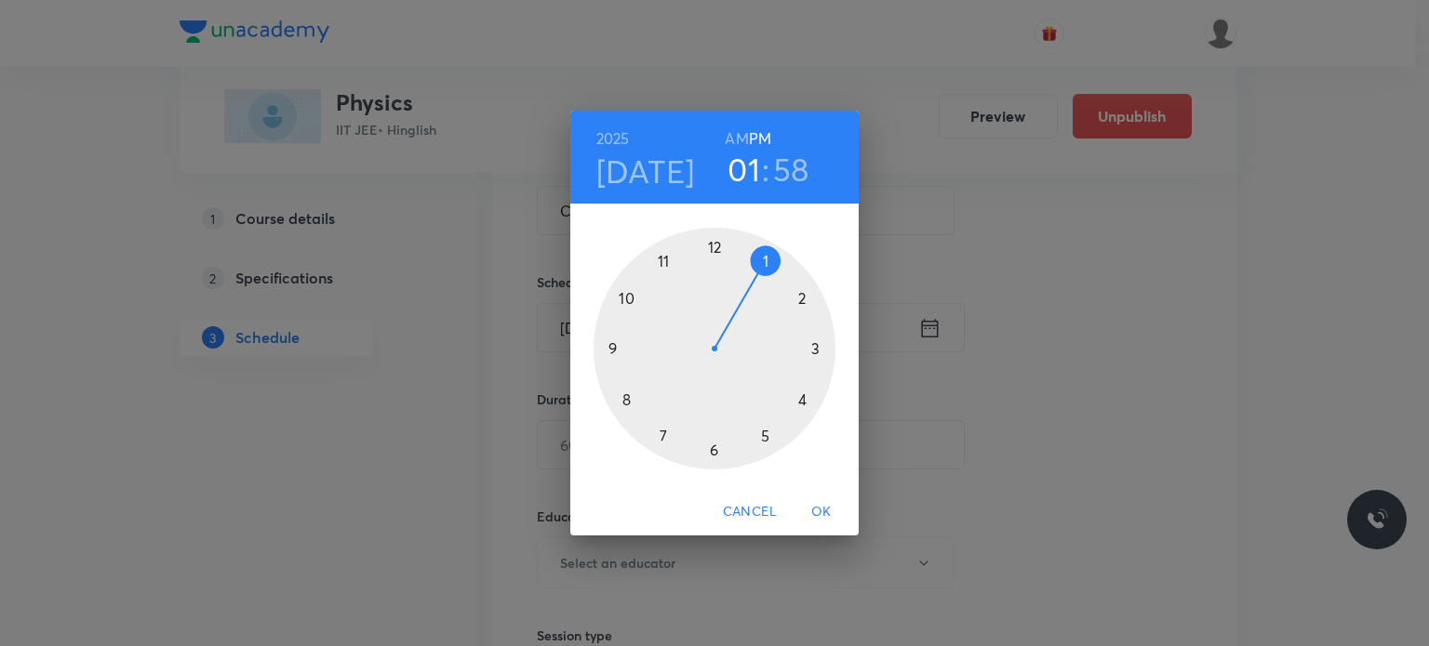
click at [735, 137] on h6 "AM" at bounding box center [736, 139] width 23 height 26
drag, startPoint x: 722, startPoint y: 233, endPoint x: 651, endPoint y: 326, distance: 116.8
click at [651, 326] on div at bounding box center [714, 349] width 242 height 242
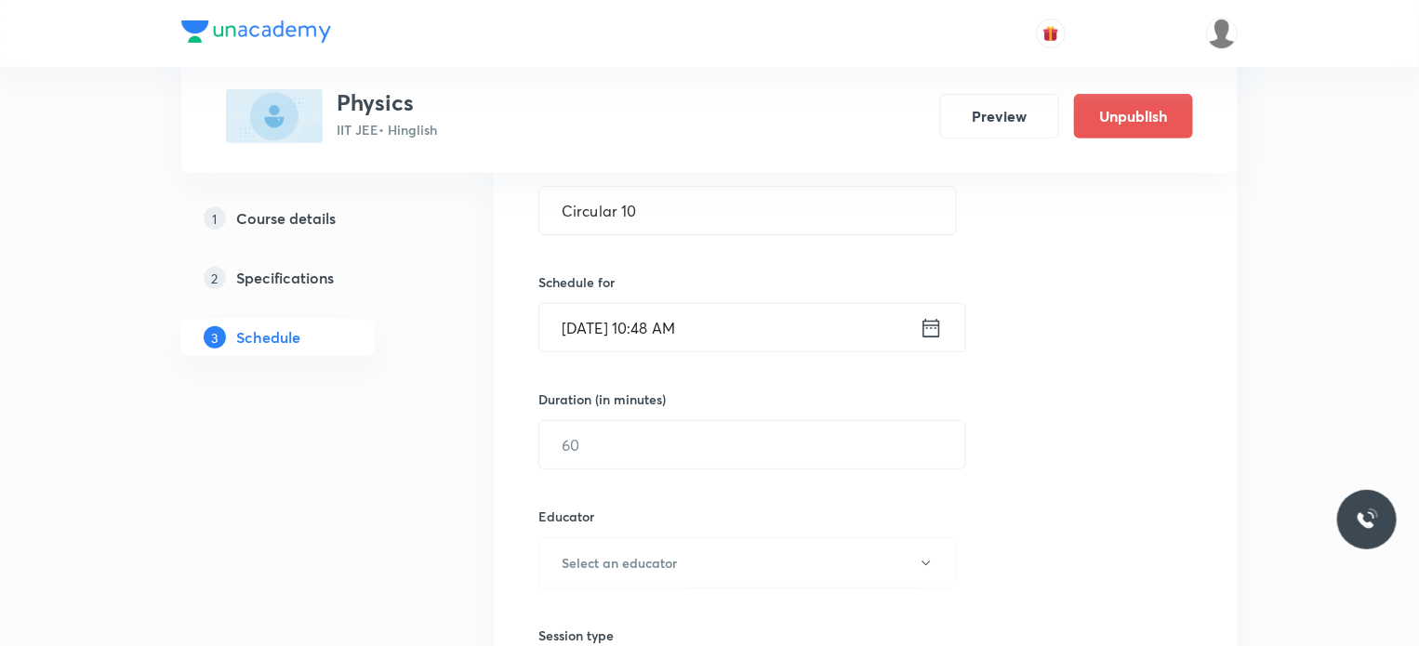
click at [785, 354] on div "Session 89 Live class Session title 11/99 Circular 10 ​ Schedule for [DATE] 10:…" at bounding box center [866, 526] width 655 height 993
drag, startPoint x: 789, startPoint y: 310, endPoint x: 790, endPoint y: 319, distance: 9.3
click at [790, 319] on input "[DATE] 10:48 AM" at bounding box center [730, 327] width 380 height 47
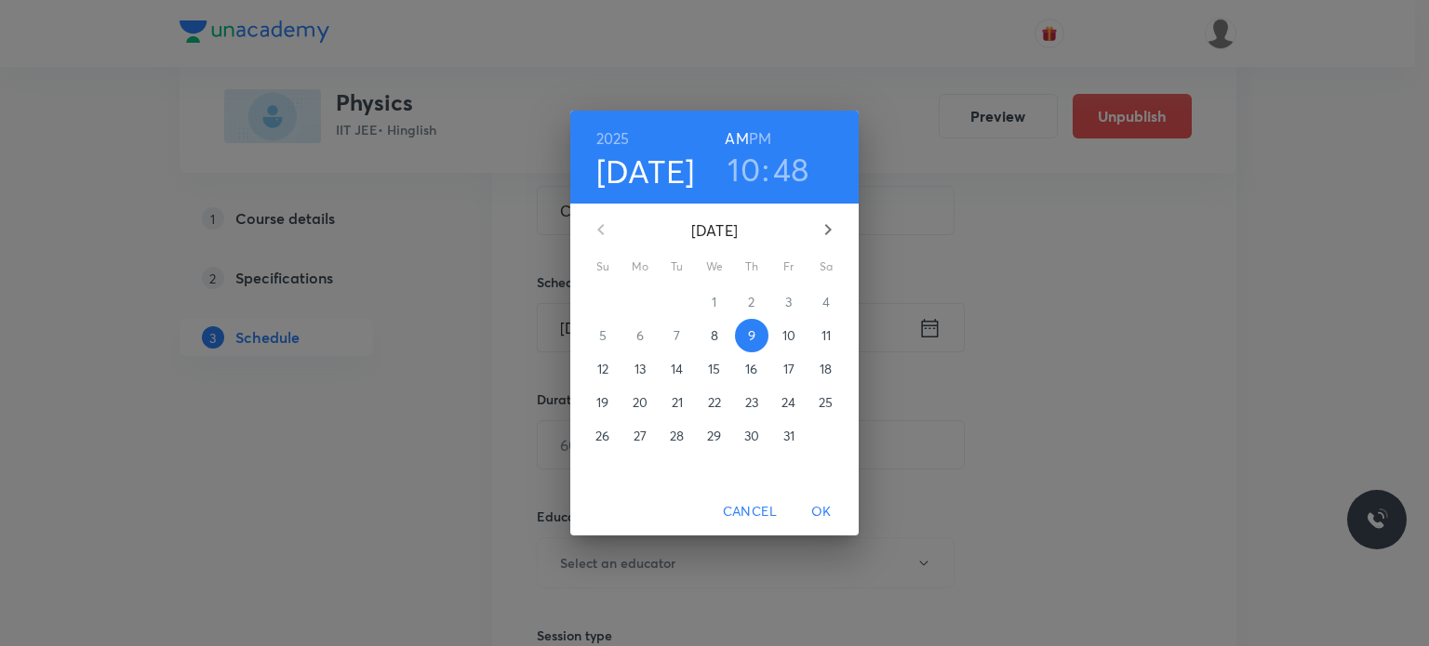
click at [741, 169] on h3 "10" at bounding box center [743, 169] width 33 height 39
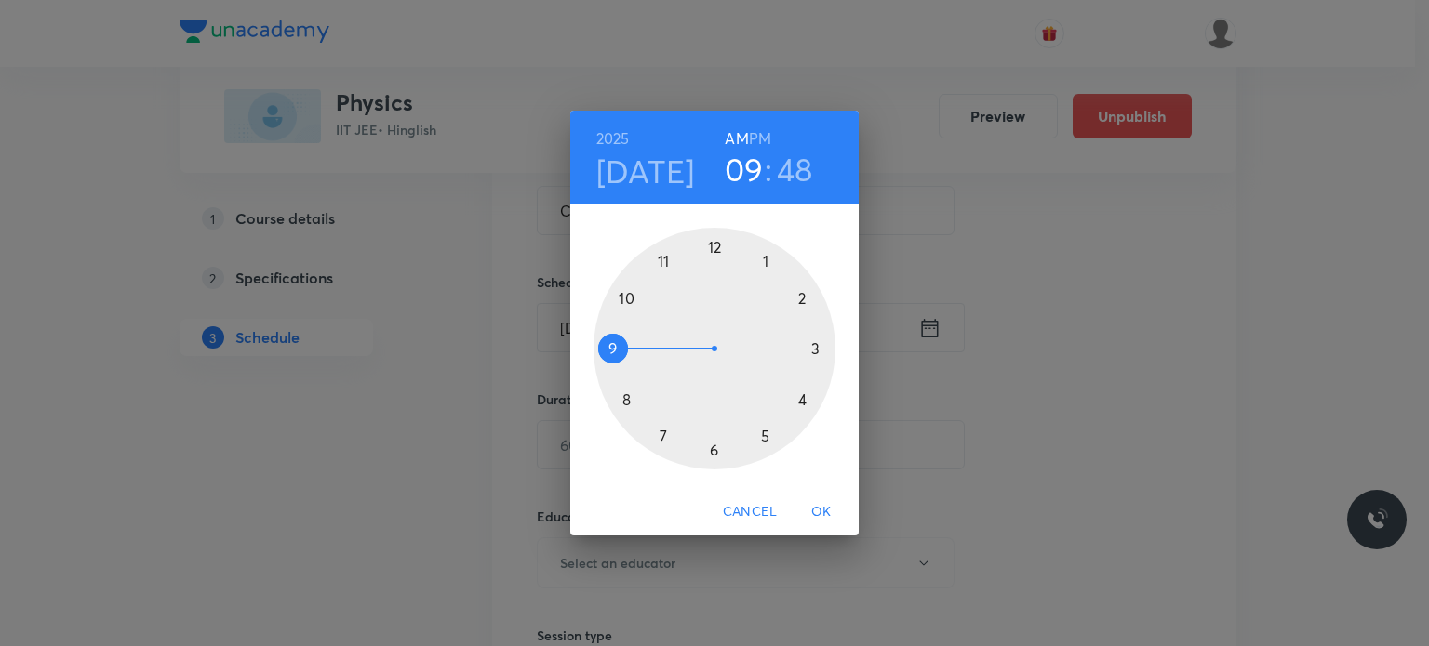
drag, startPoint x: 653, startPoint y: 323, endPoint x: 637, endPoint y: 338, distance: 21.7
click at [637, 338] on div at bounding box center [714, 349] width 242 height 242
drag, startPoint x: 638, startPoint y: 293, endPoint x: 632, endPoint y: 300, distance: 9.9
click at [632, 300] on div at bounding box center [714, 349] width 242 height 242
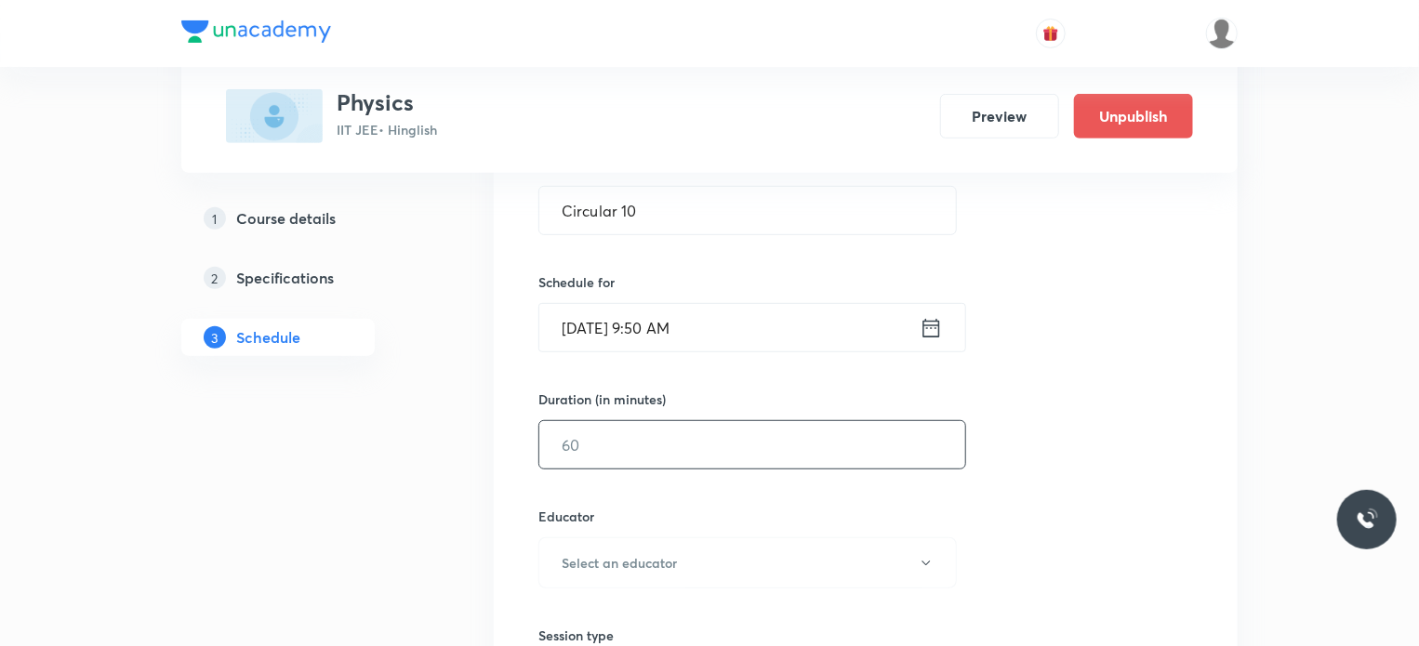
click at [589, 460] on input "text" at bounding box center [753, 444] width 426 height 47
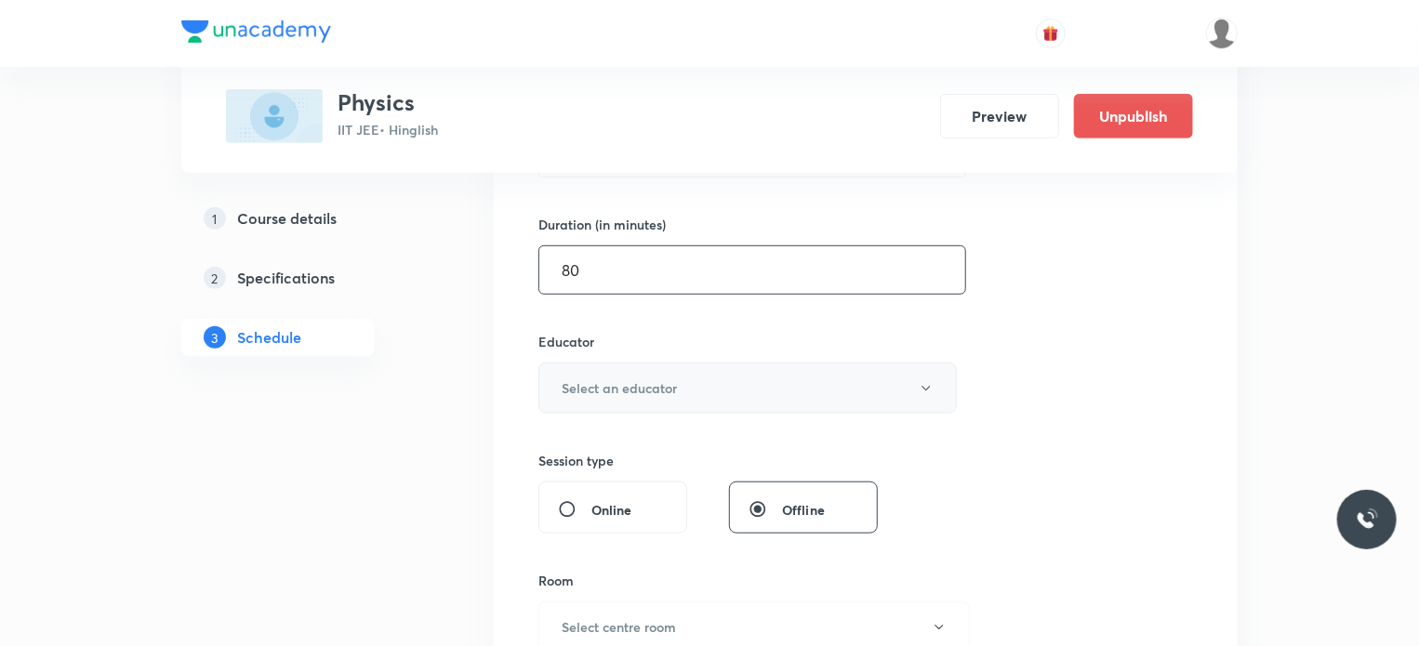
scroll to position [558, 0]
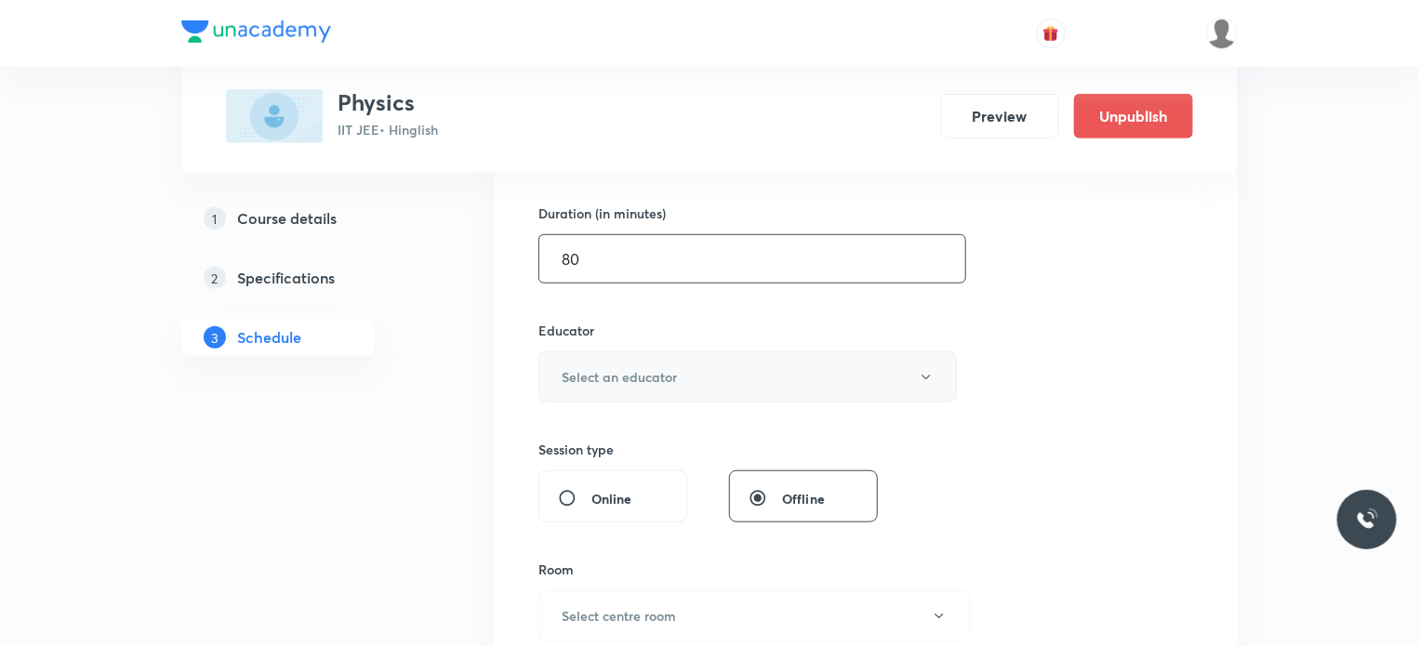
type input "80"
click at [621, 364] on button "Select an educator" at bounding box center [748, 377] width 419 height 51
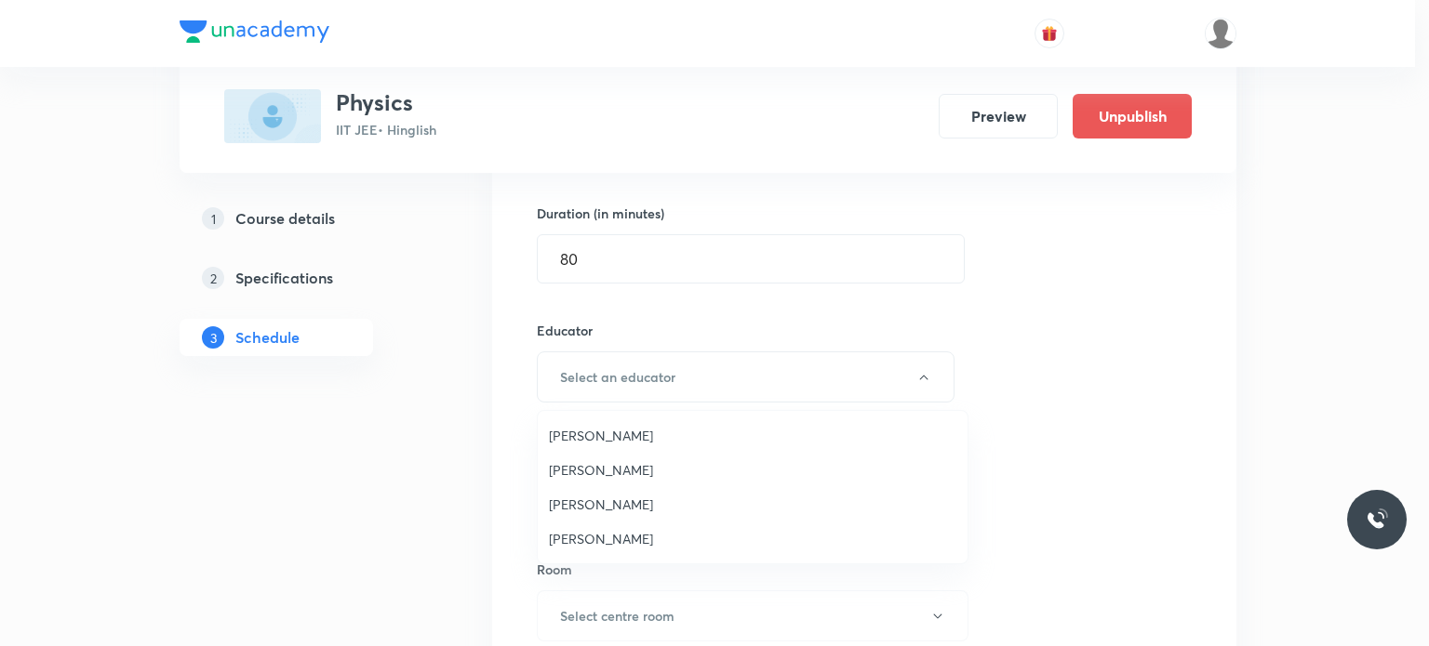
drag, startPoint x: 655, startPoint y: 536, endPoint x: 646, endPoint y: 528, distance: 11.9
click at [655, 537] on span "[PERSON_NAME]" at bounding box center [752, 539] width 407 height 20
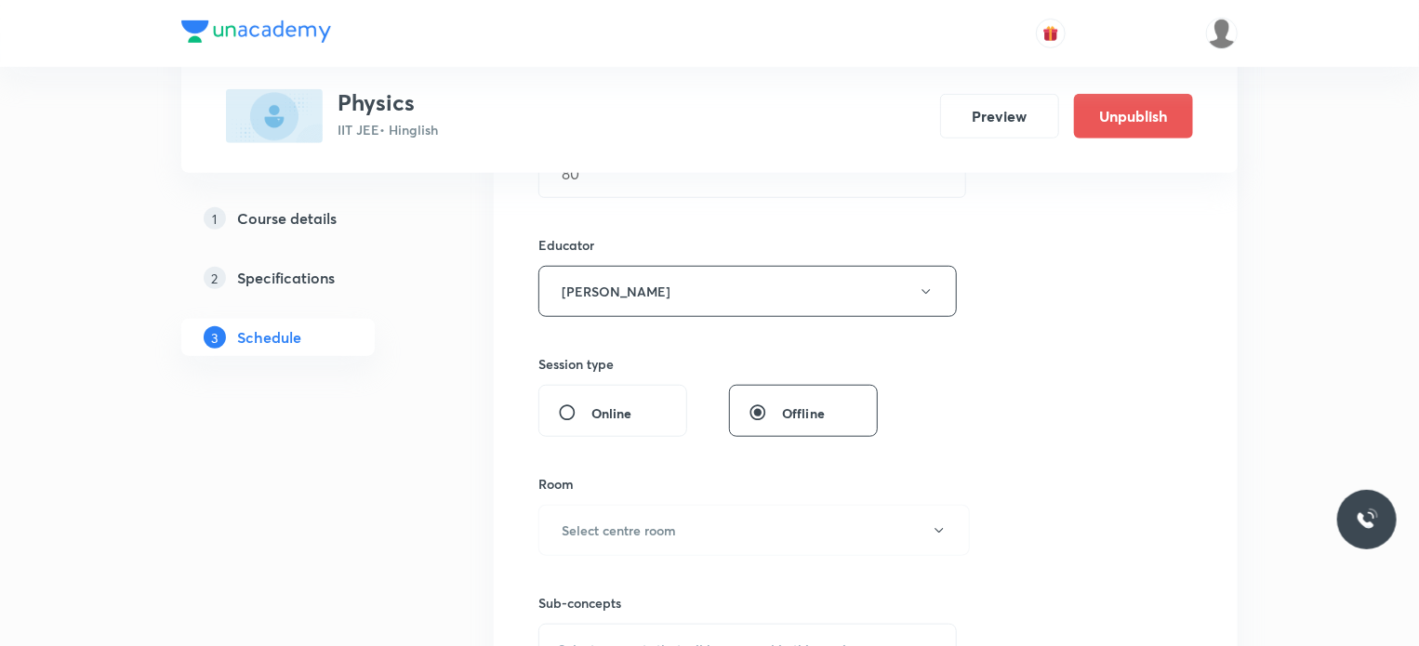
scroll to position [744, 0]
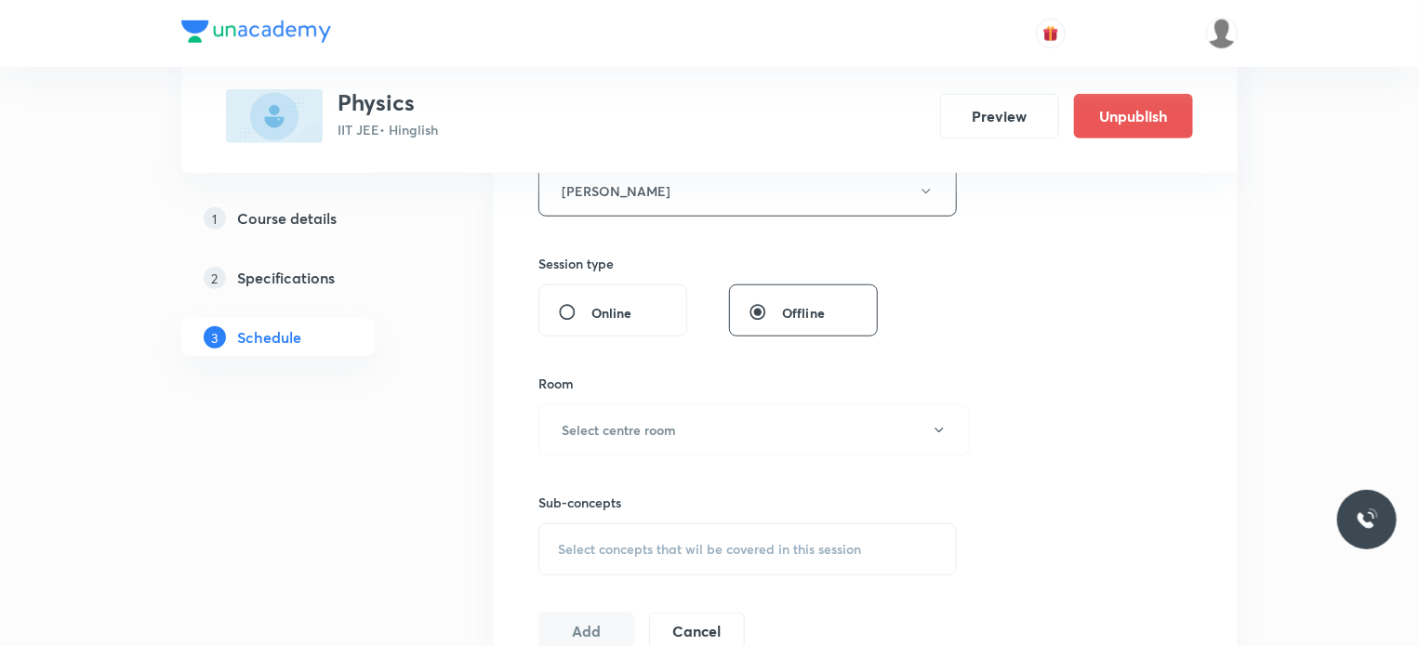
click at [615, 456] on div "Sub-concepts Select concepts that wil be covered in this session" at bounding box center [748, 516] width 419 height 120
click at [606, 423] on h6 "Select centre room" at bounding box center [619, 430] width 114 height 20
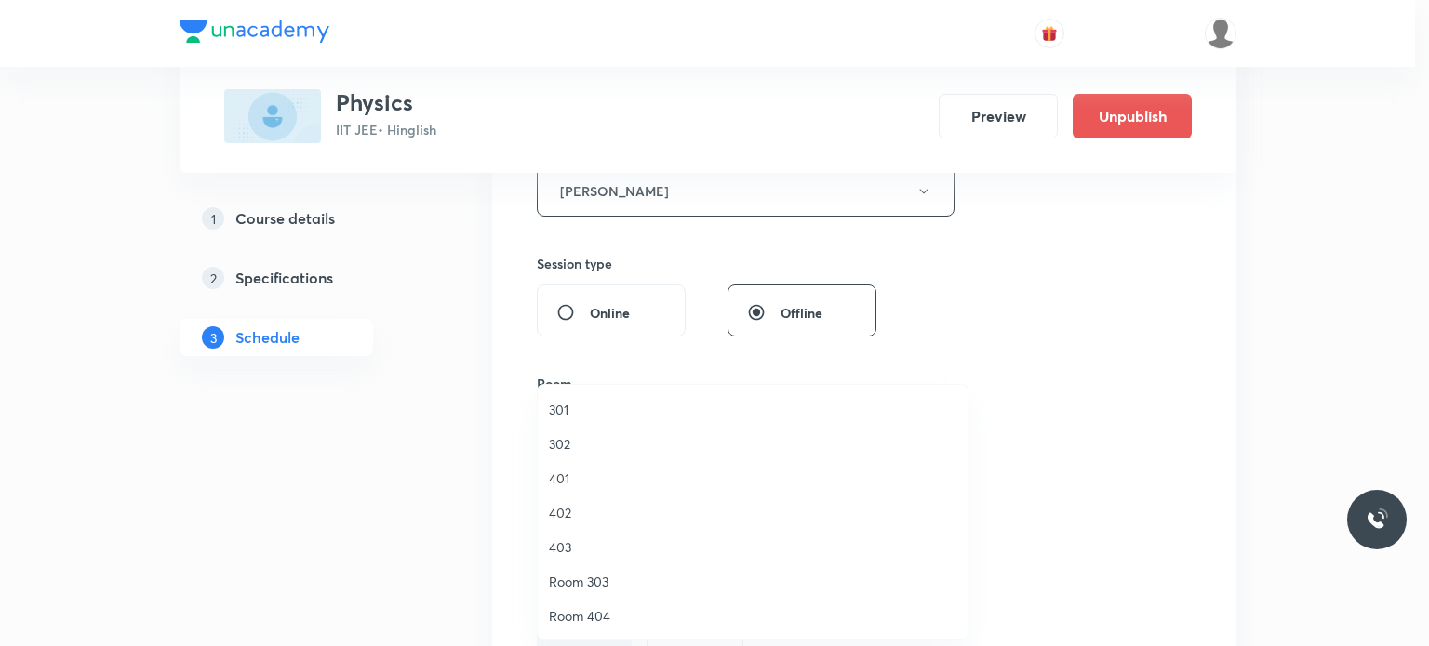
drag, startPoint x: 607, startPoint y: 446, endPoint x: 670, endPoint y: 491, distance: 76.7
click at [615, 453] on li "302" at bounding box center [753, 444] width 430 height 34
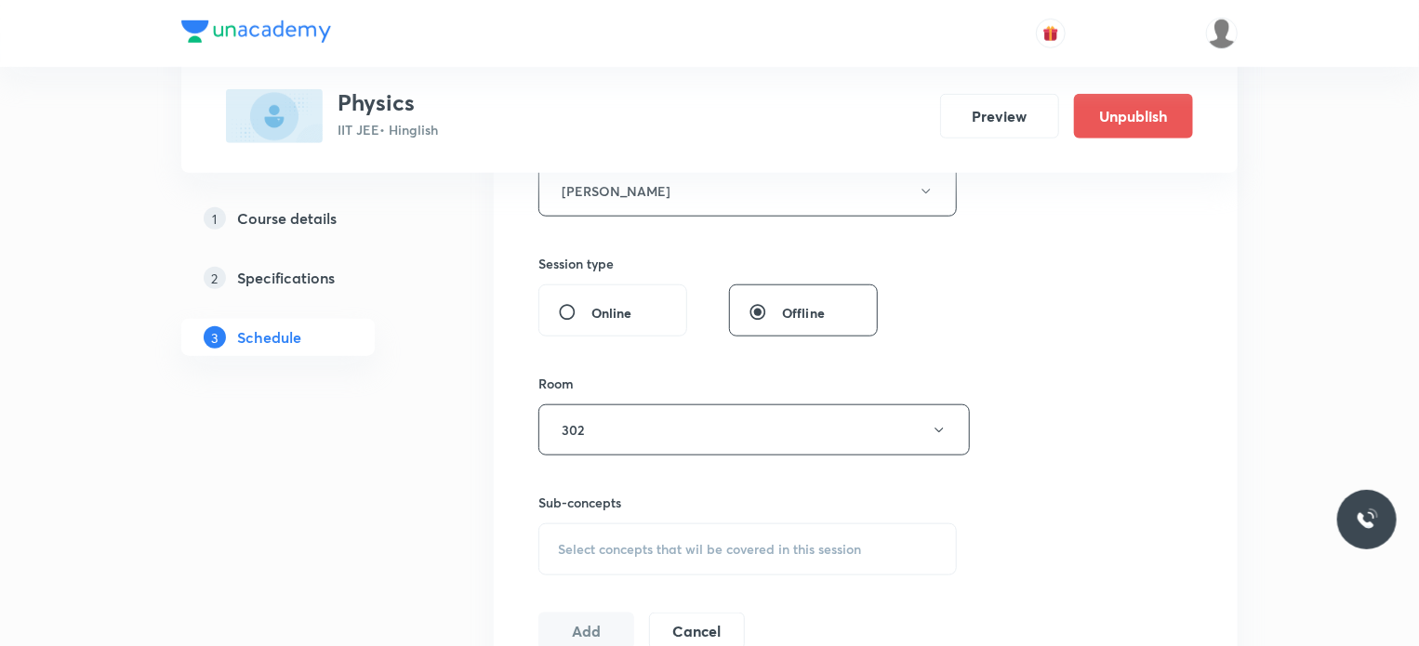
click at [747, 543] on span "Select concepts that wil be covered in this session" at bounding box center [709, 549] width 303 height 15
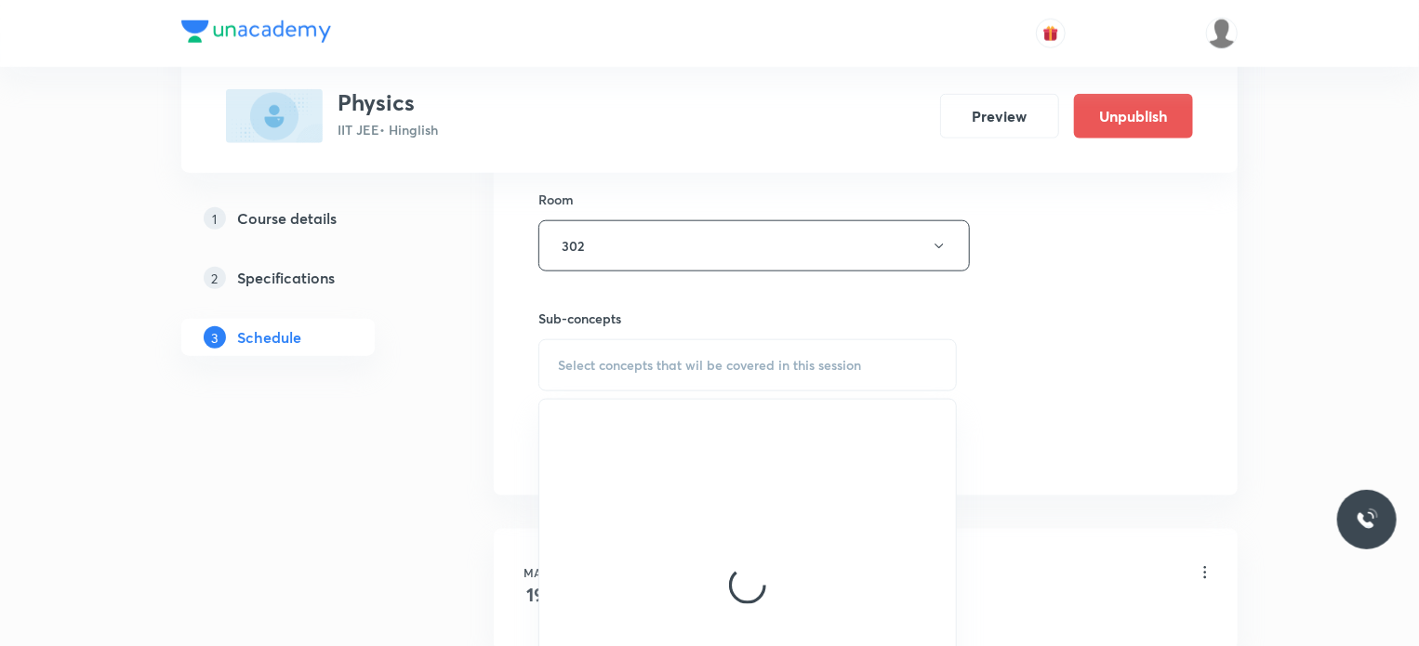
scroll to position [930, 0]
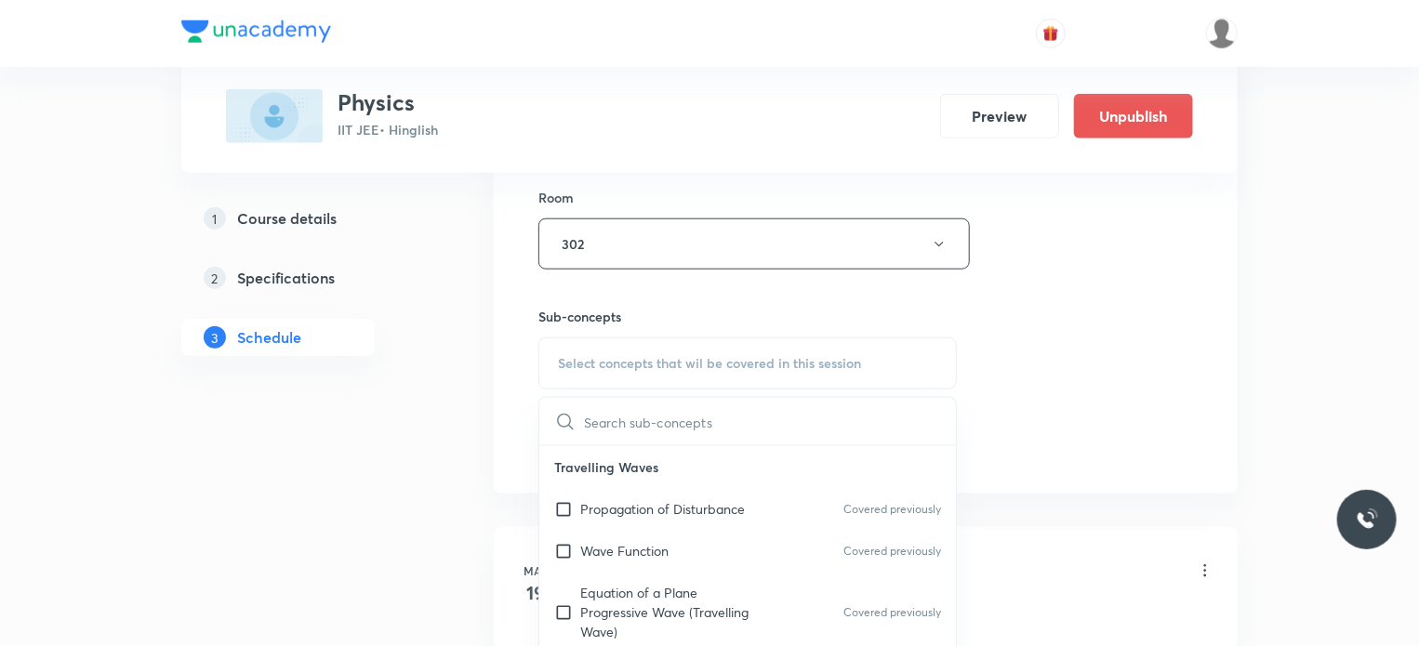
drag, startPoint x: 667, startPoint y: 490, endPoint x: 1240, endPoint y: 354, distance: 588.9
click at [667, 491] on div "Propagation of Disturbance Covered previously" at bounding box center [748, 509] width 417 height 42
checkbox input "true"
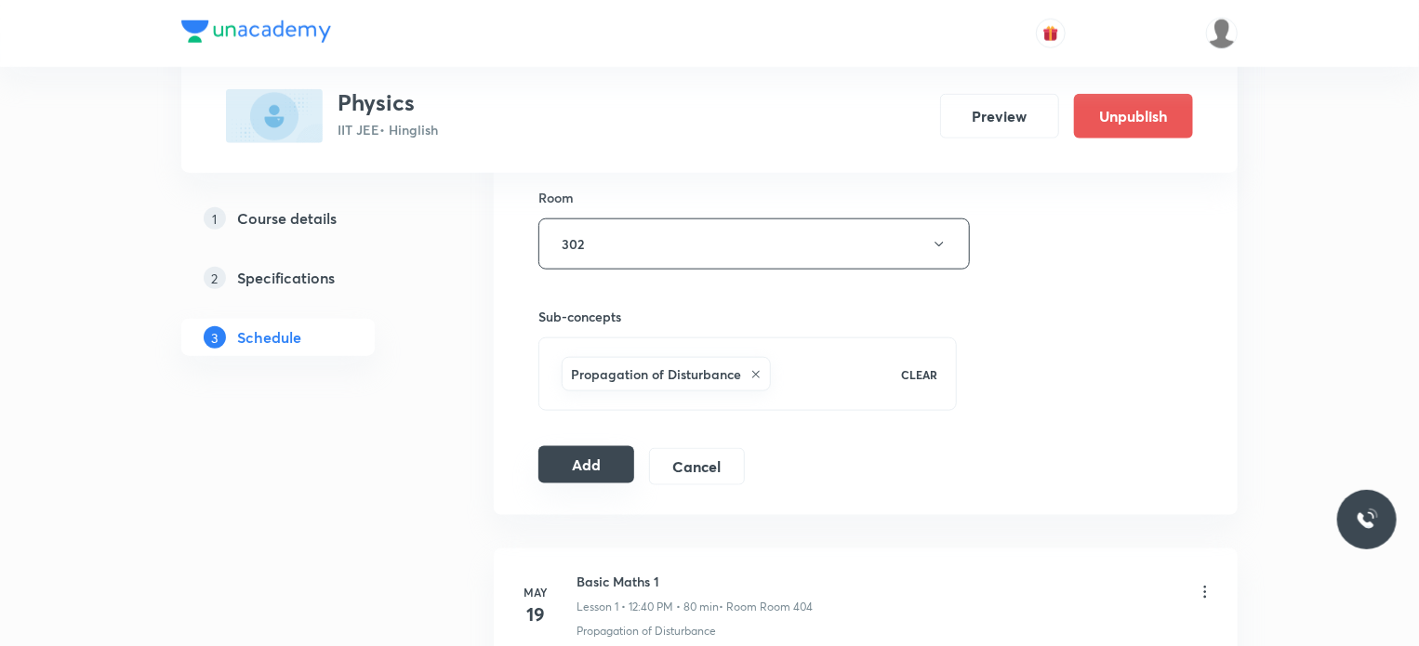
click at [583, 458] on button "Add" at bounding box center [587, 464] width 96 height 37
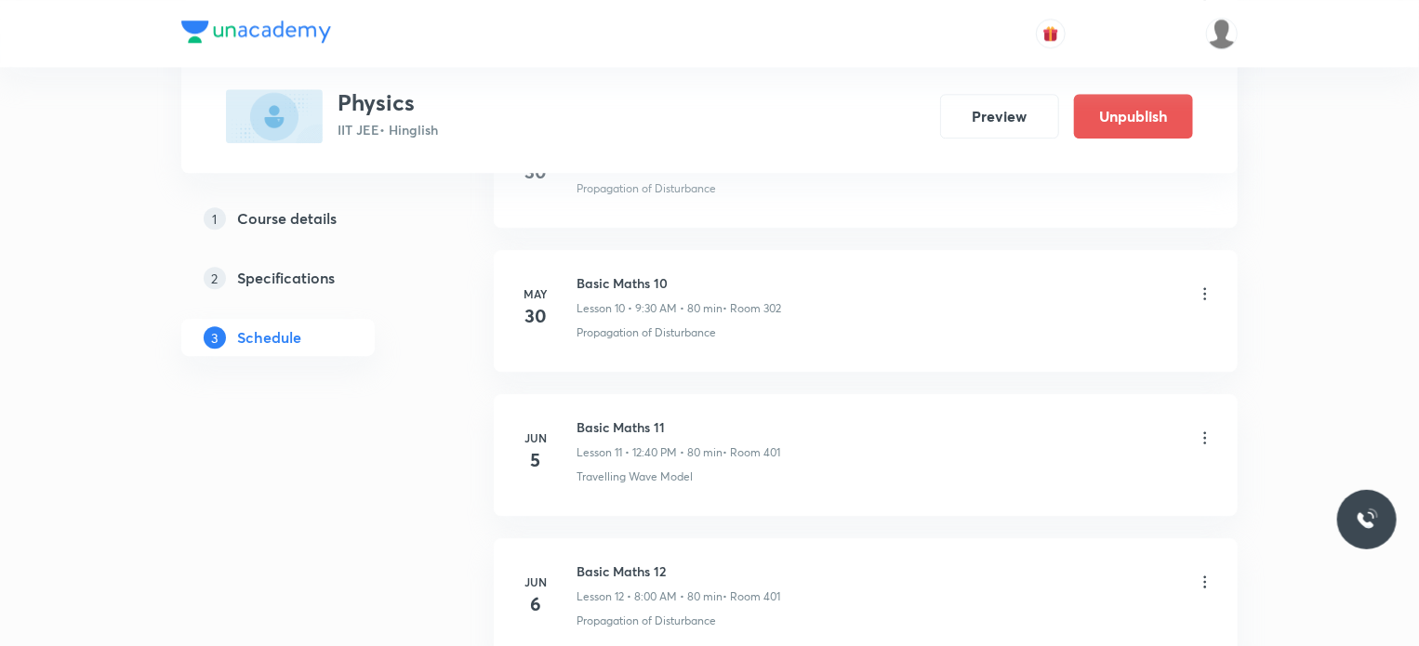
scroll to position [13636, 0]
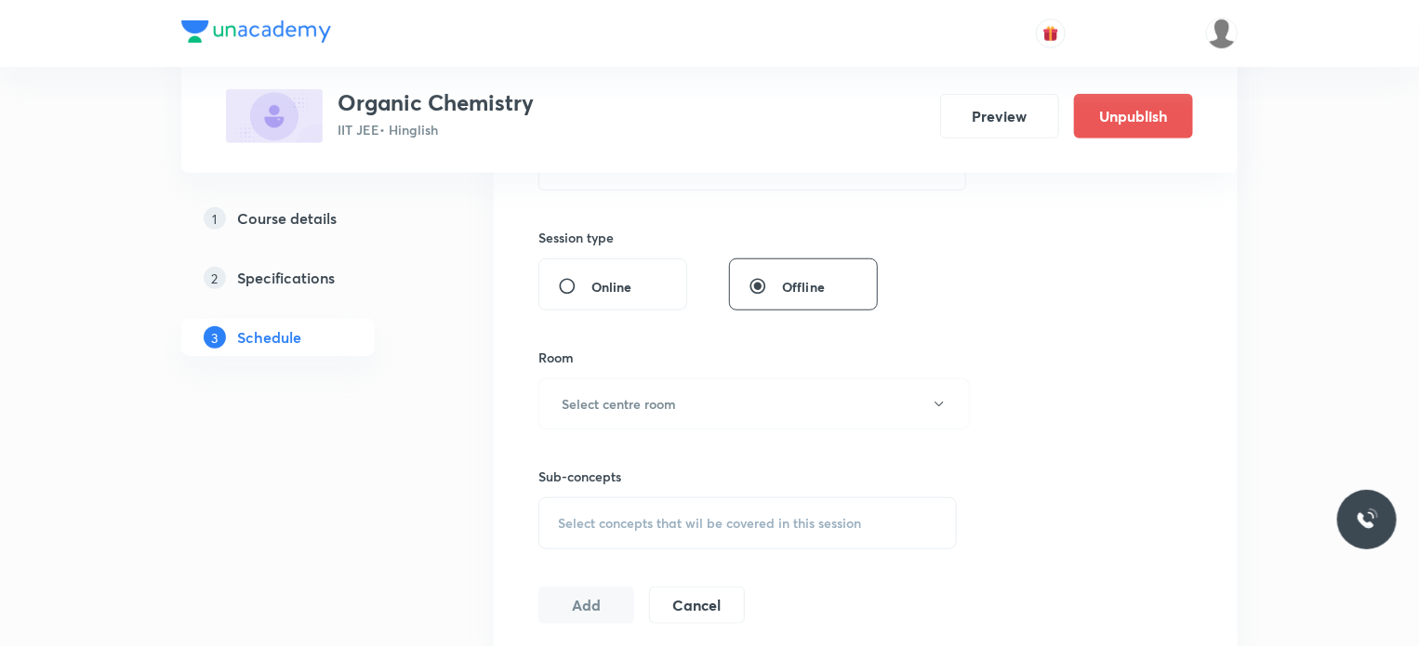
scroll to position [3287, 0]
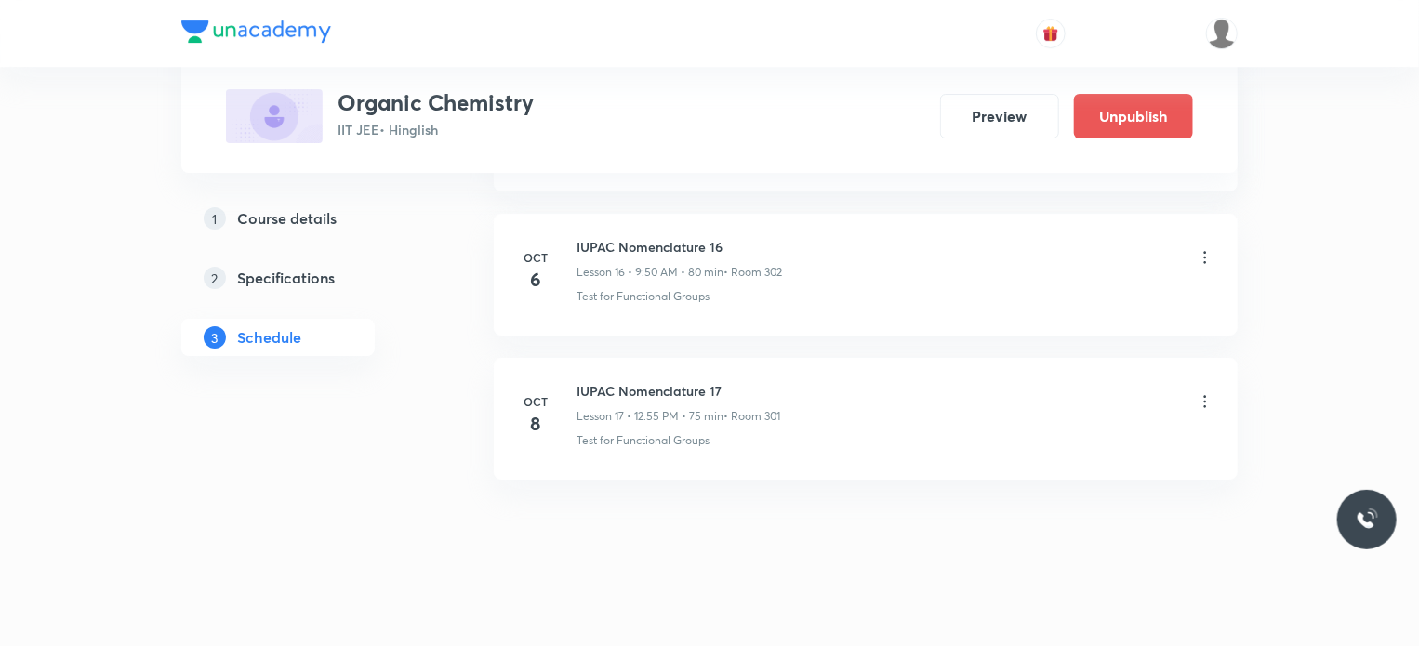
click at [613, 388] on h6 "IUPAC Nomenclature 17" at bounding box center [679, 391] width 204 height 20
copy h6 "IUPAC Nomenclature 17"
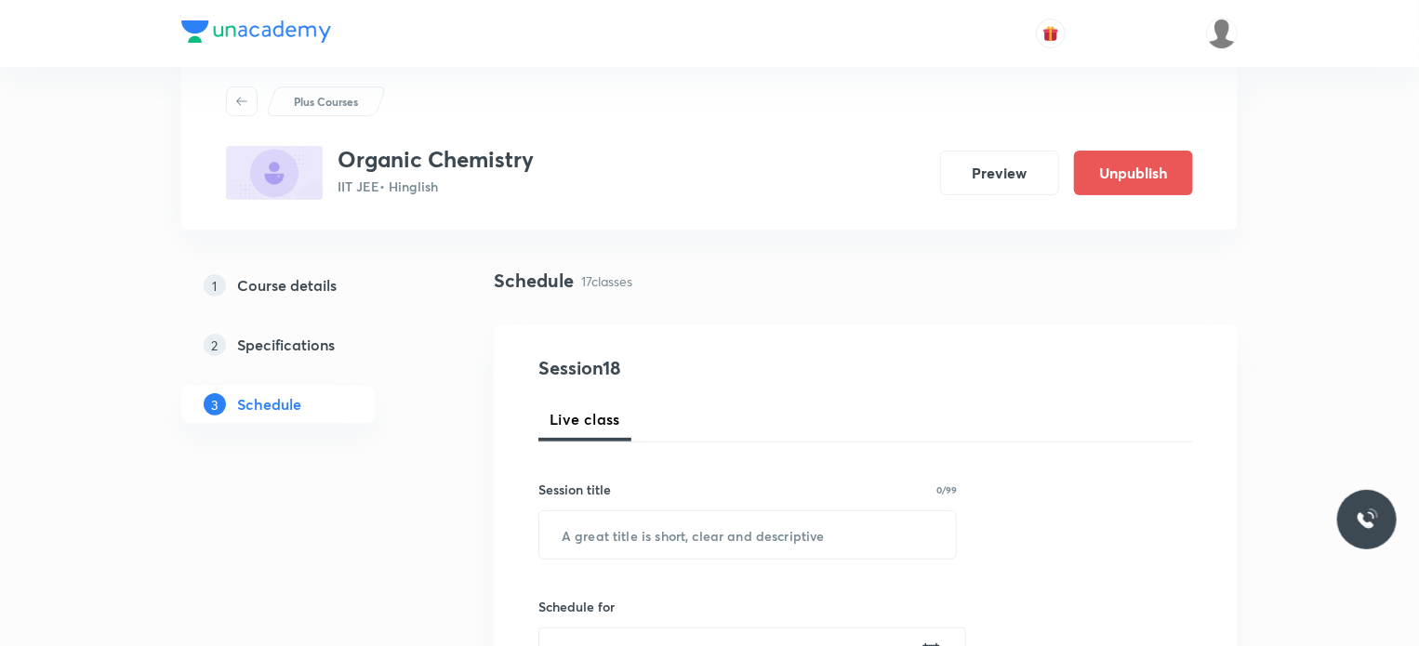
scroll to position [93, 0]
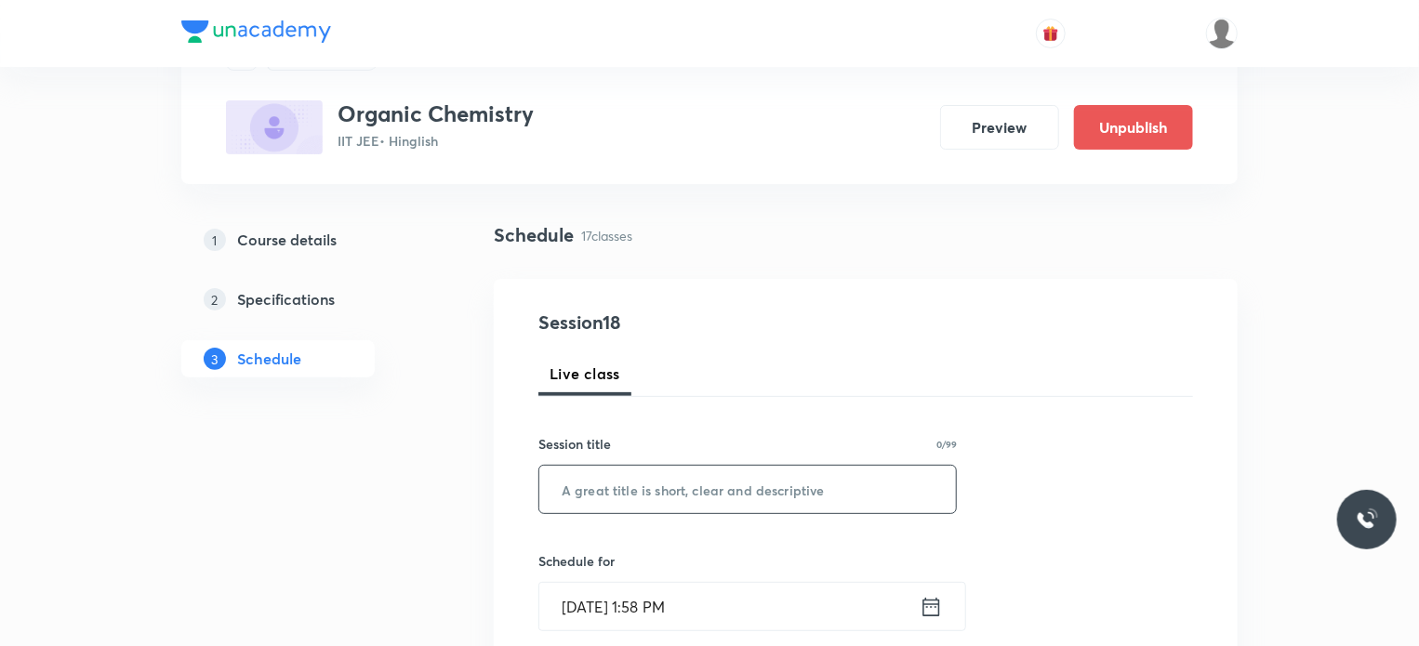
drag, startPoint x: 748, startPoint y: 473, endPoint x: 739, endPoint y: 477, distance: 10.4
click at [741, 477] on input "text" at bounding box center [748, 489] width 417 height 47
paste input "IUPAC Nomenclature 17"
type input "IUPAC Nomenclature 18"
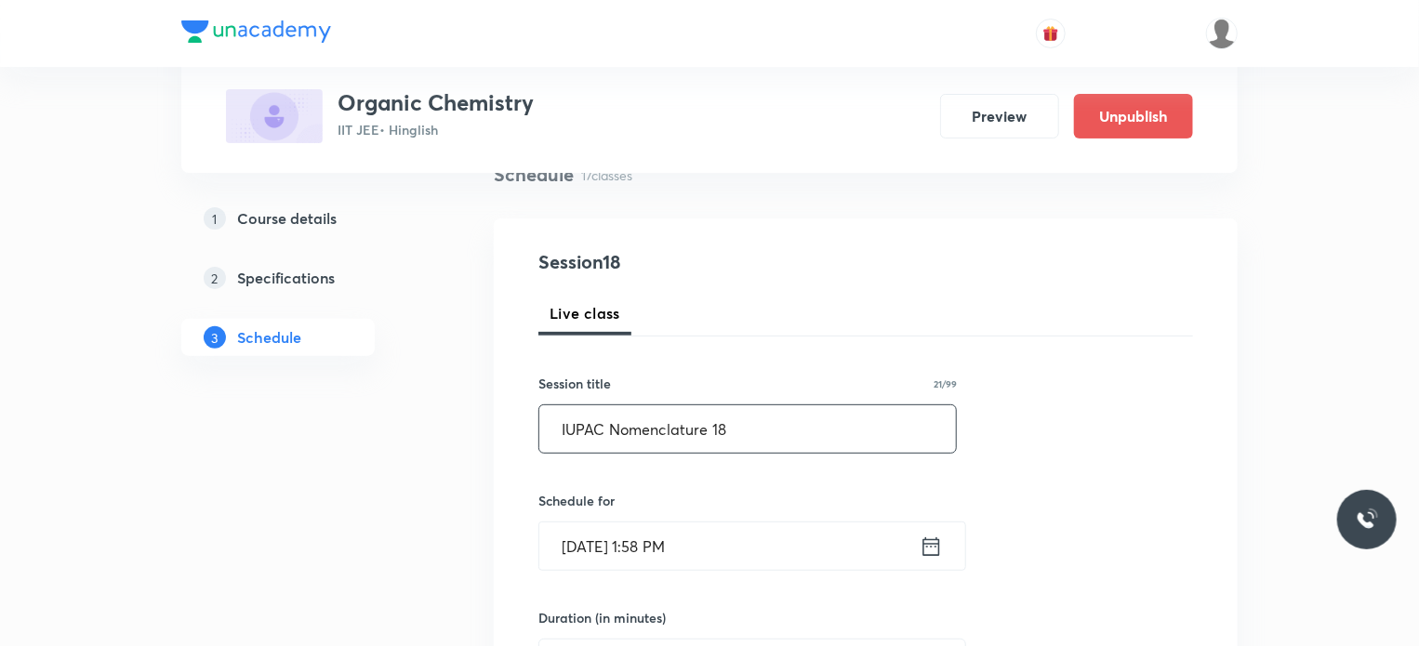
scroll to position [186, 0]
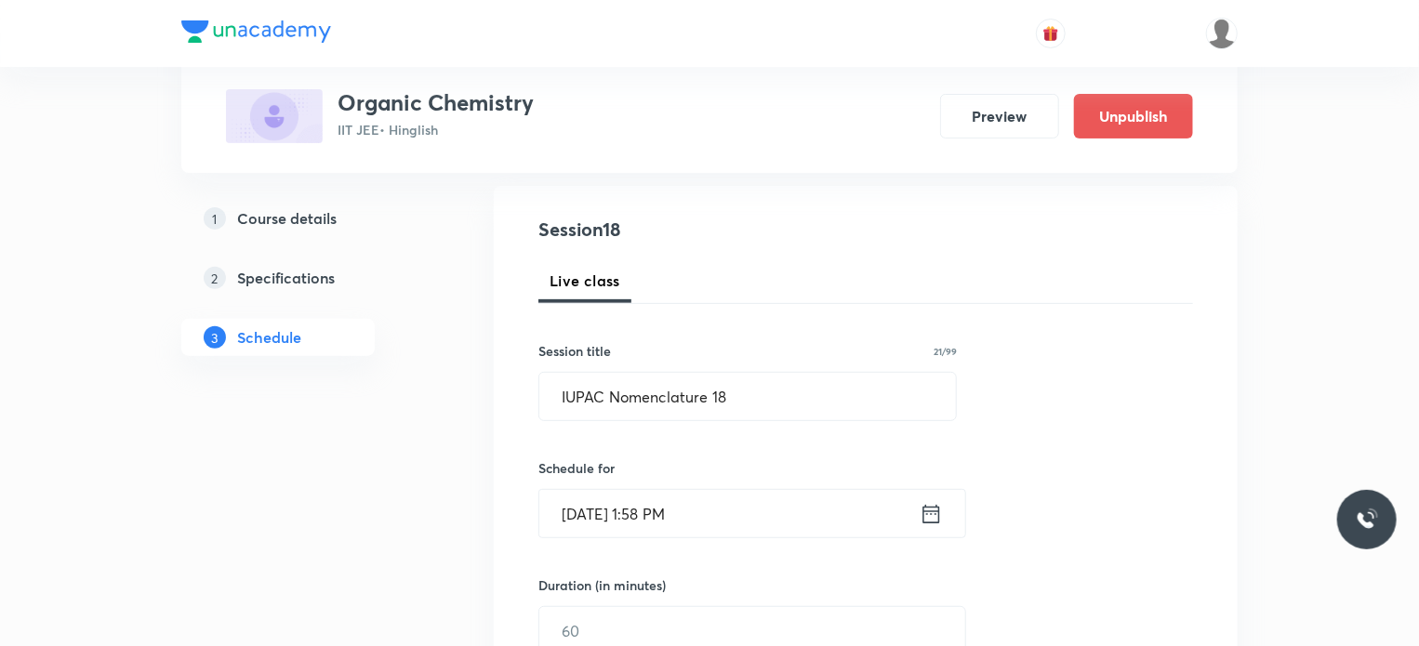
click at [703, 500] on input "Oct 8, 2025, 1:58 PM" at bounding box center [730, 513] width 380 height 47
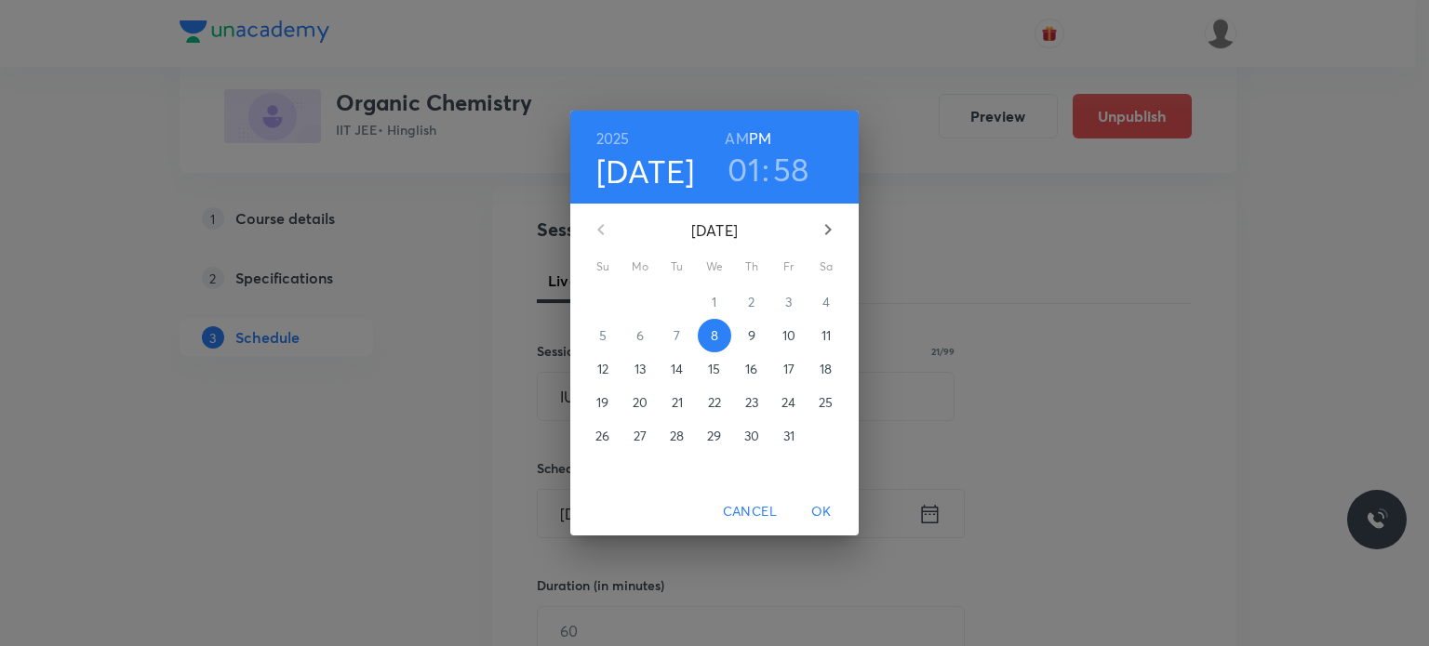
click at [754, 332] on p "9" at bounding box center [751, 335] width 7 height 19
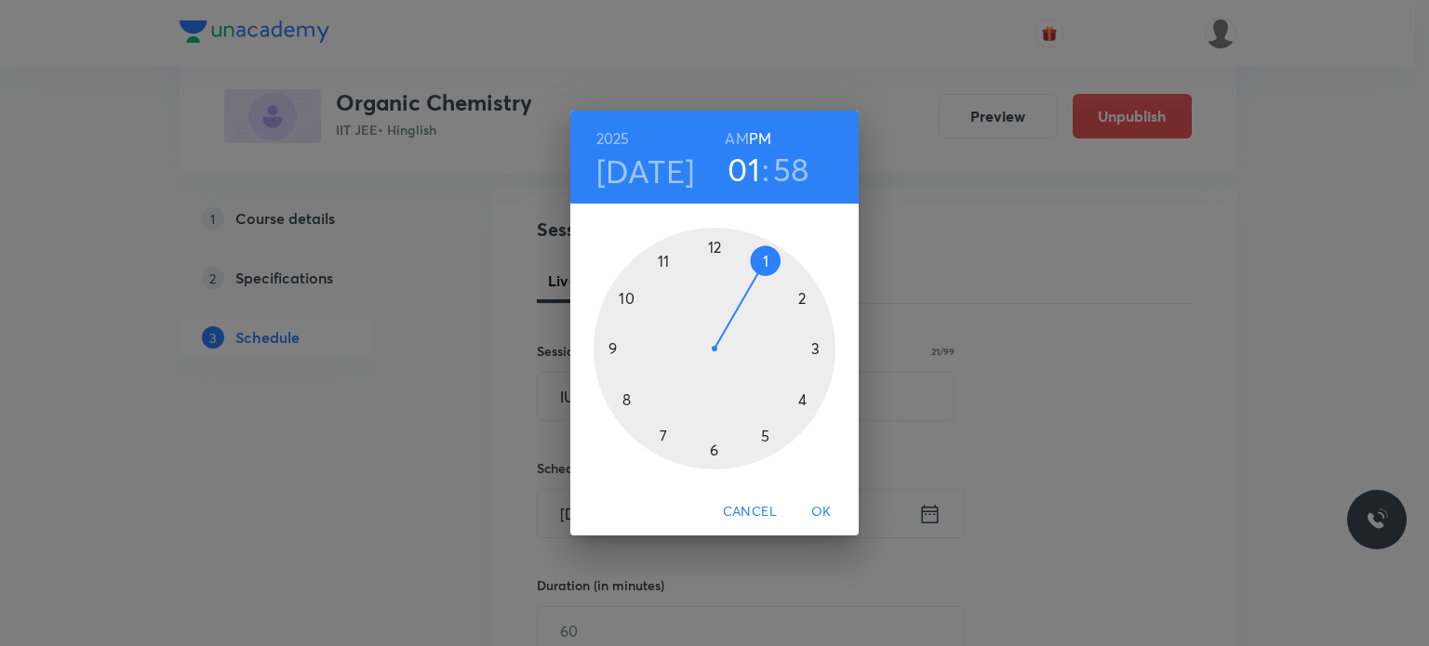
click at [740, 129] on h6 "AM" at bounding box center [736, 139] width 23 height 26
click at [674, 260] on div at bounding box center [714, 349] width 242 height 242
click at [714, 451] on div at bounding box center [714, 349] width 242 height 242
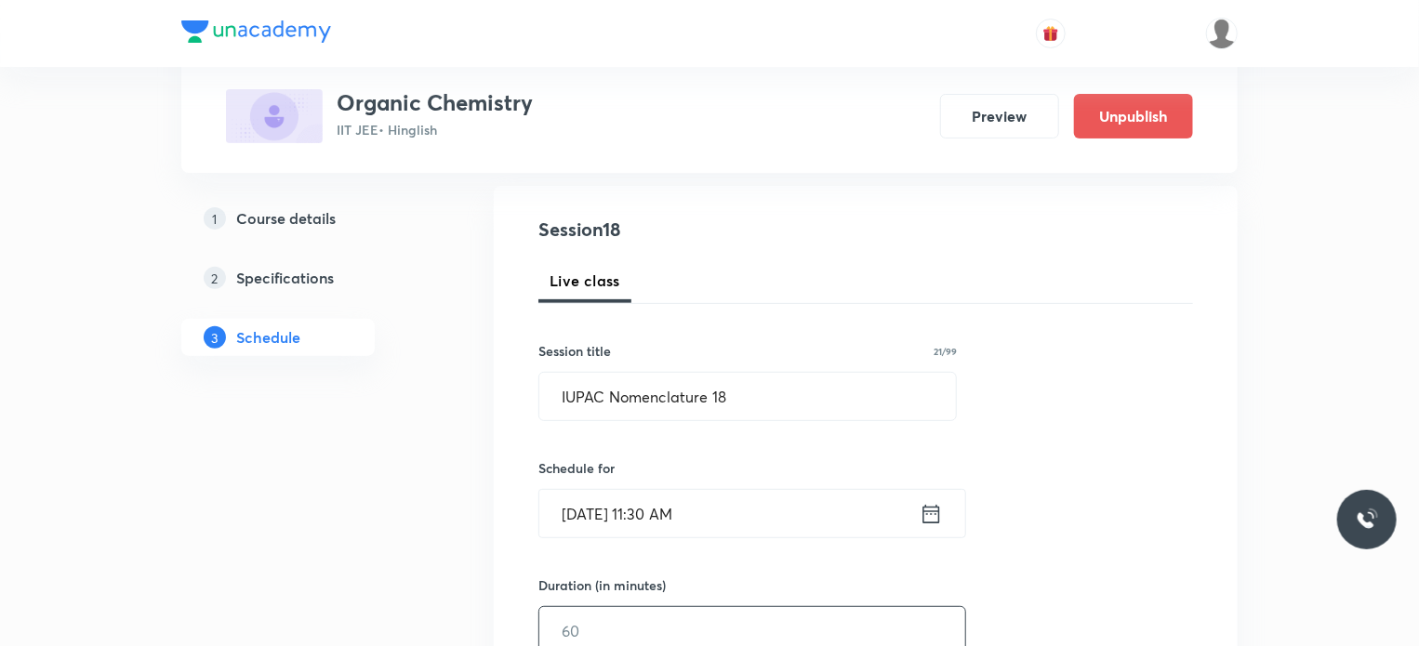
drag, startPoint x: 704, startPoint y: 582, endPoint x: 714, endPoint y: 619, distance: 37.7
click at [714, 613] on div "Duration (in minutes) ​" at bounding box center [709, 616] width 340 height 80
click at [715, 626] on input "text" at bounding box center [753, 630] width 426 height 47
type input "8"
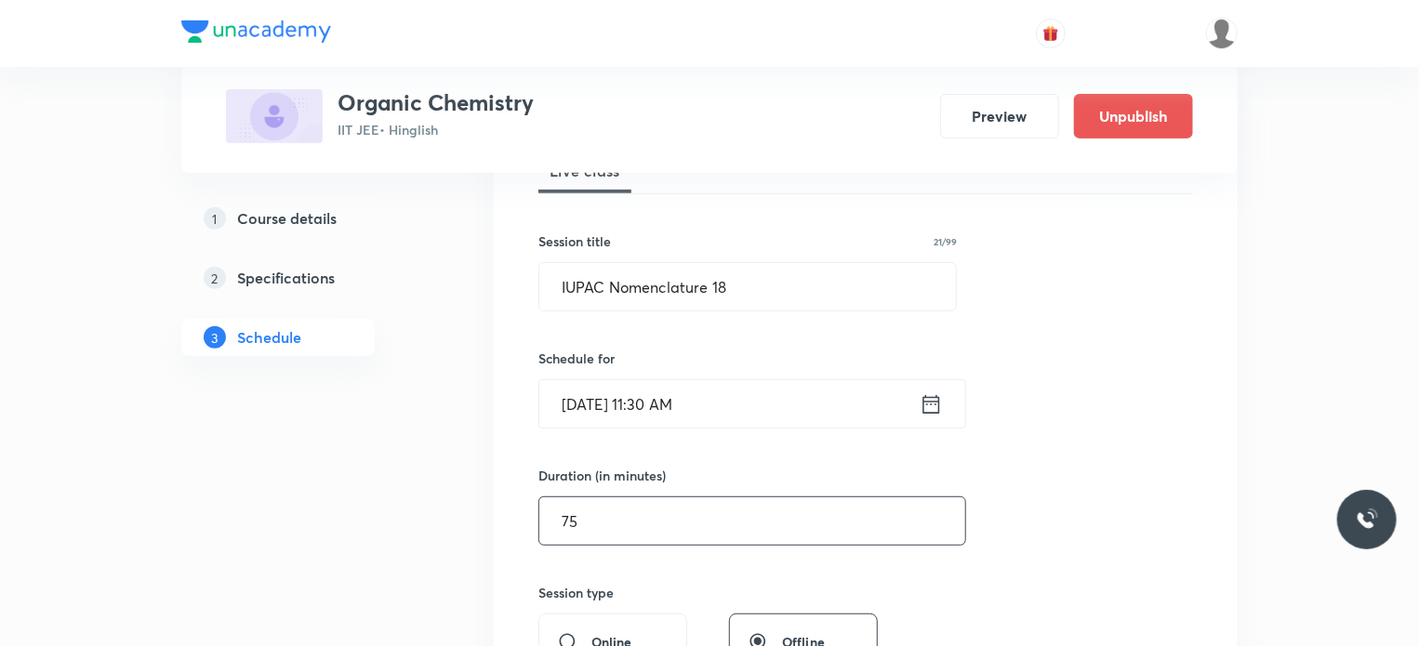
scroll to position [465, 0]
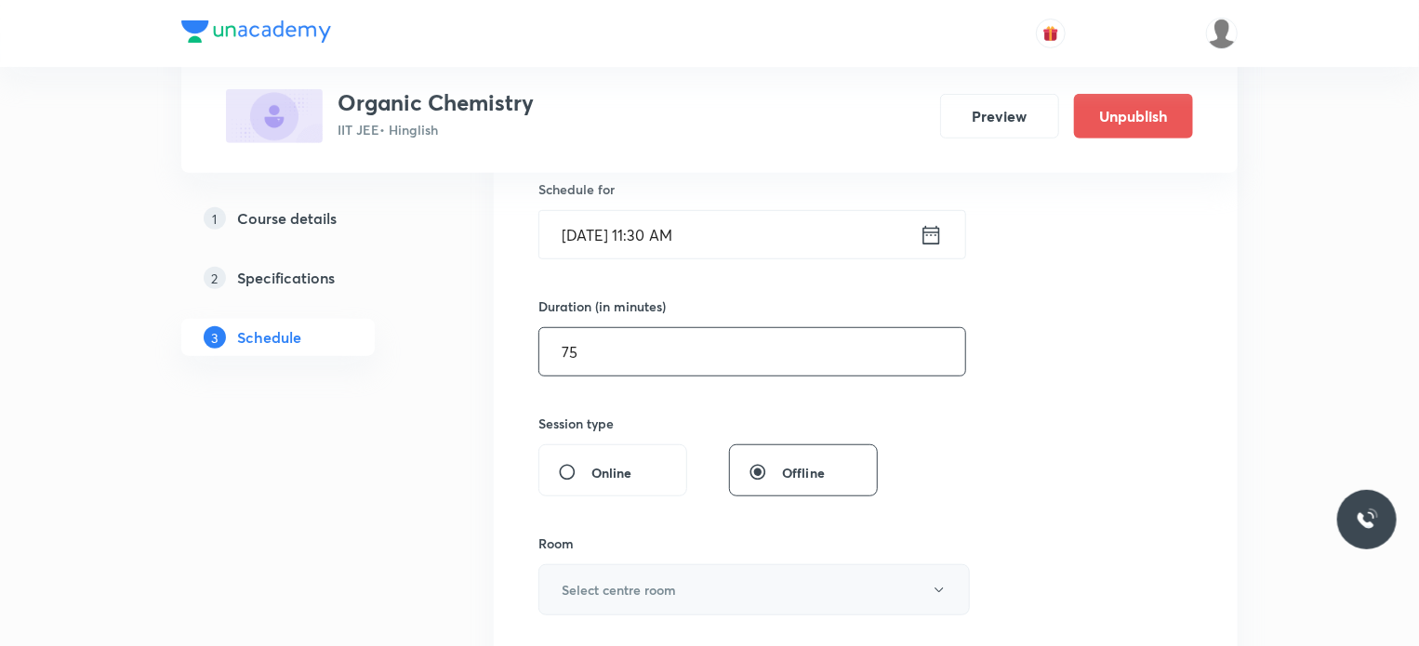
type input "75"
click at [694, 582] on button "Select centre room" at bounding box center [755, 590] width 432 height 51
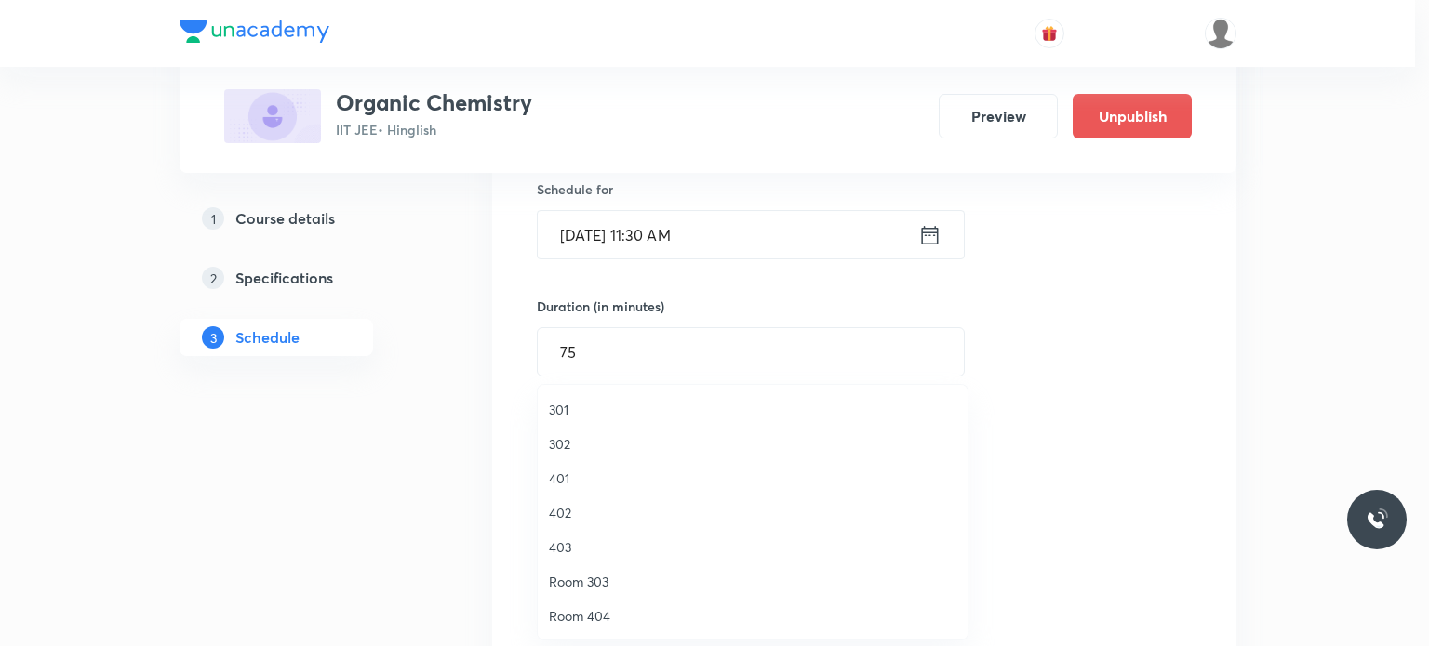
click at [609, 488] on li "401" at bounding box center [753, 478] width 430 height 34
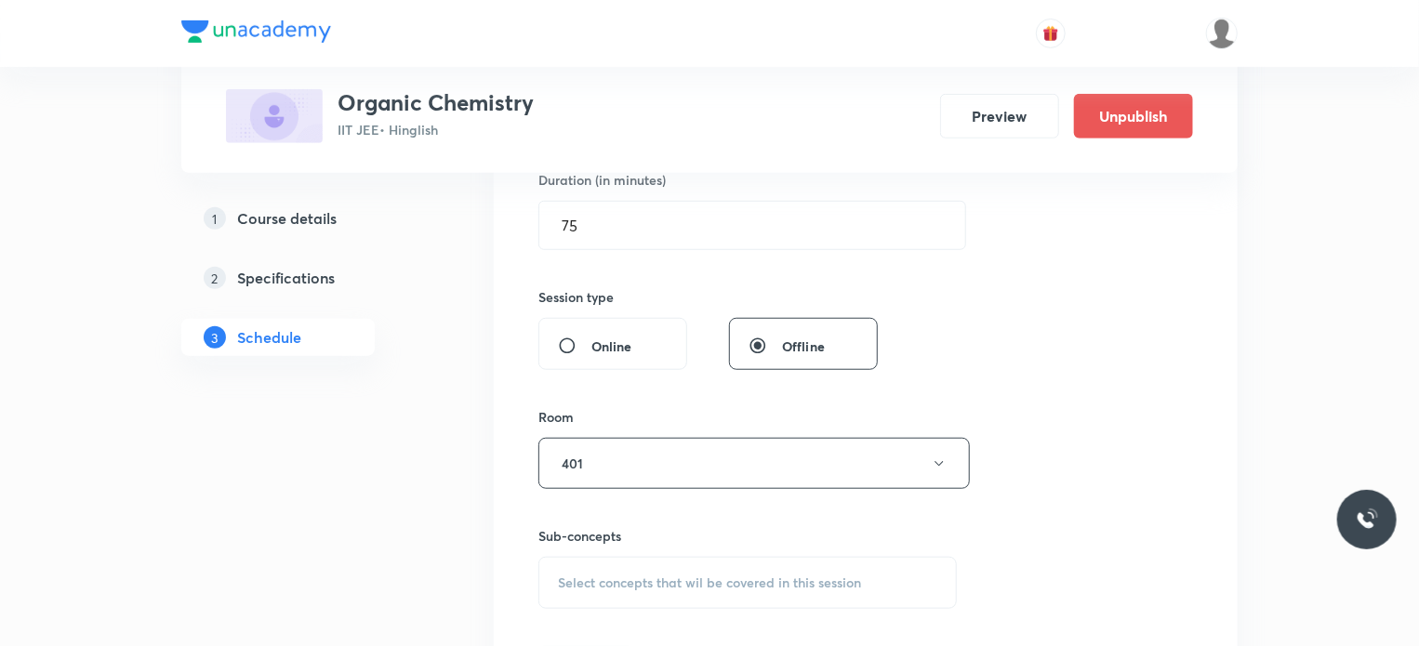
scroll to position [744, 0]
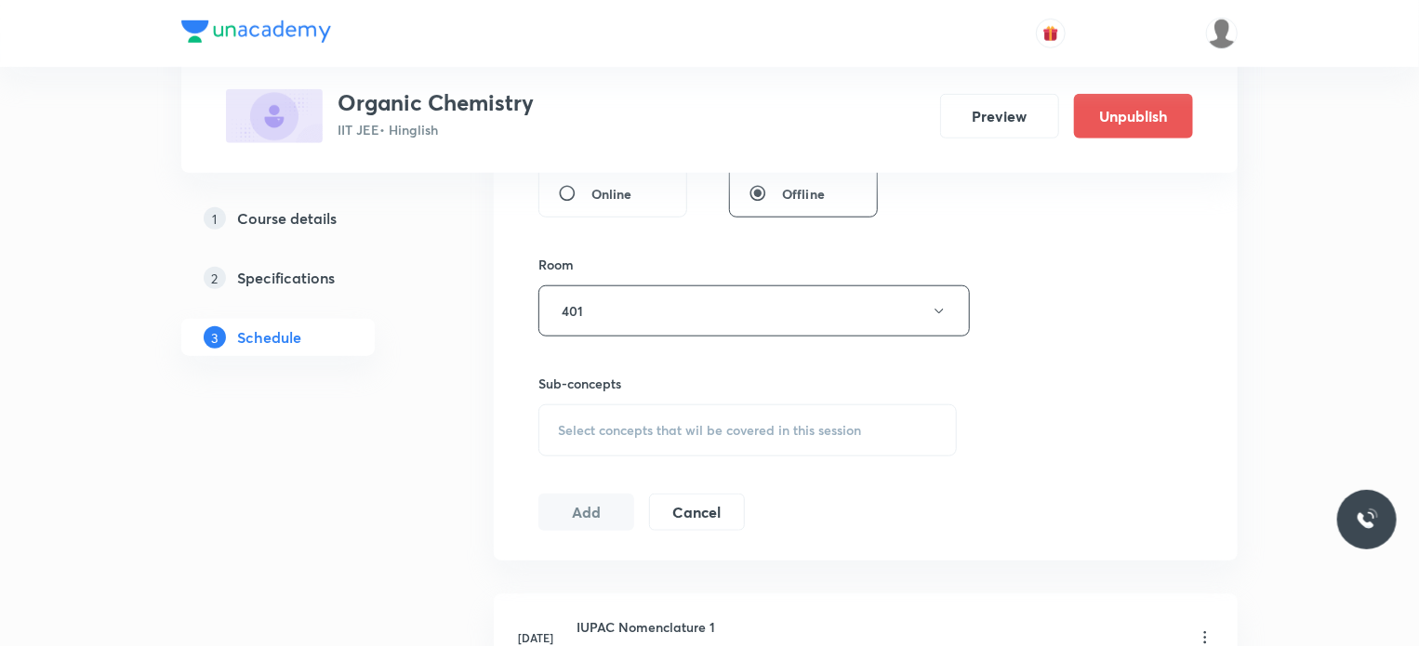
click at [714, 448] on div "Select concepts that wil be covered in this session" at bounding box center [748, 431] width 419 height 52
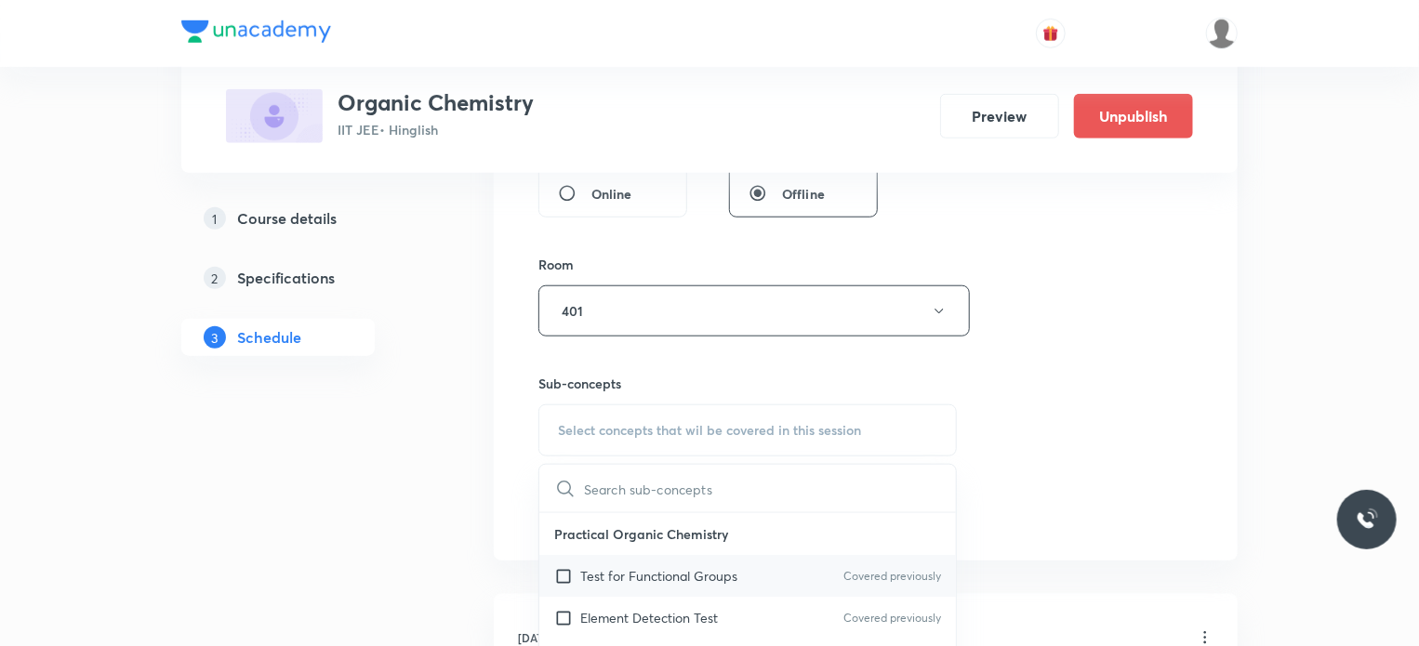
click at [729, 568] on p "Test for Functional Groups" at bounding box center [658, 576] width 157 height 20
checkbox input "true"
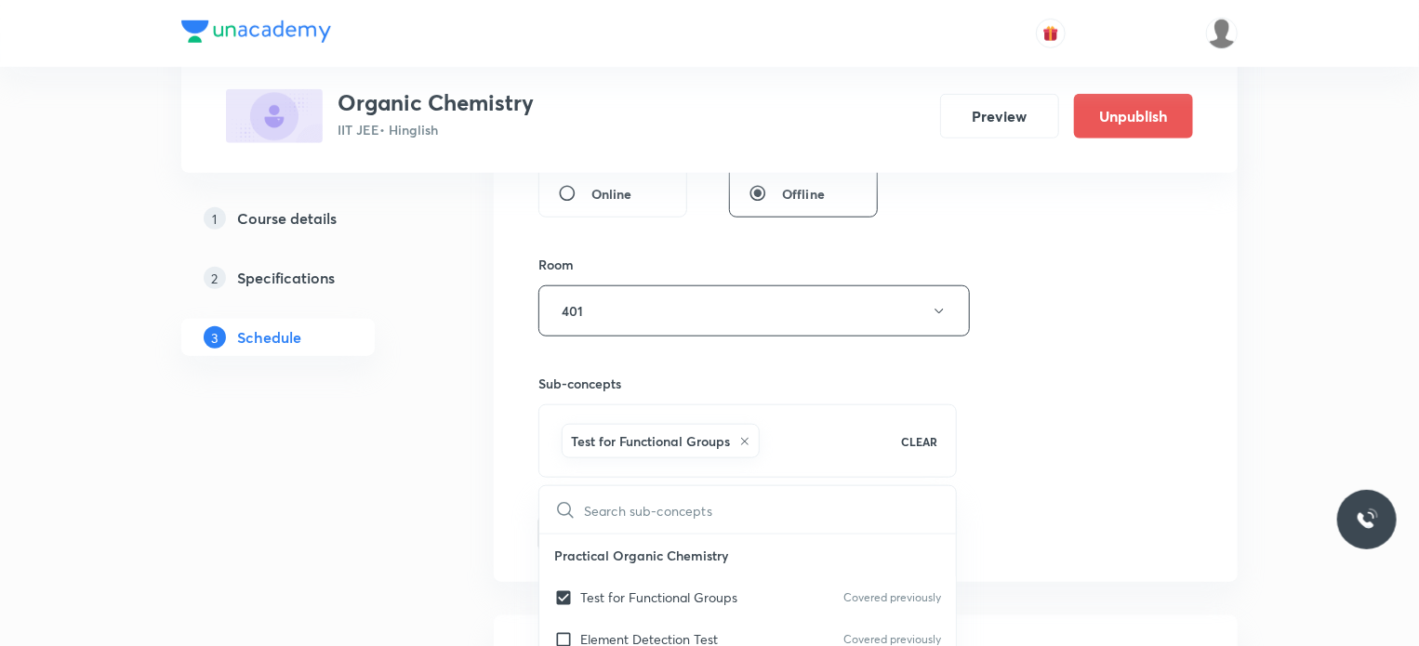
click at [1203, 436] on div "Session 18 Live class Session title 21/99 IUPAC Nomenclature 18 ​ Schedule for …" at bounding box center [866, 105] width 744 height 954
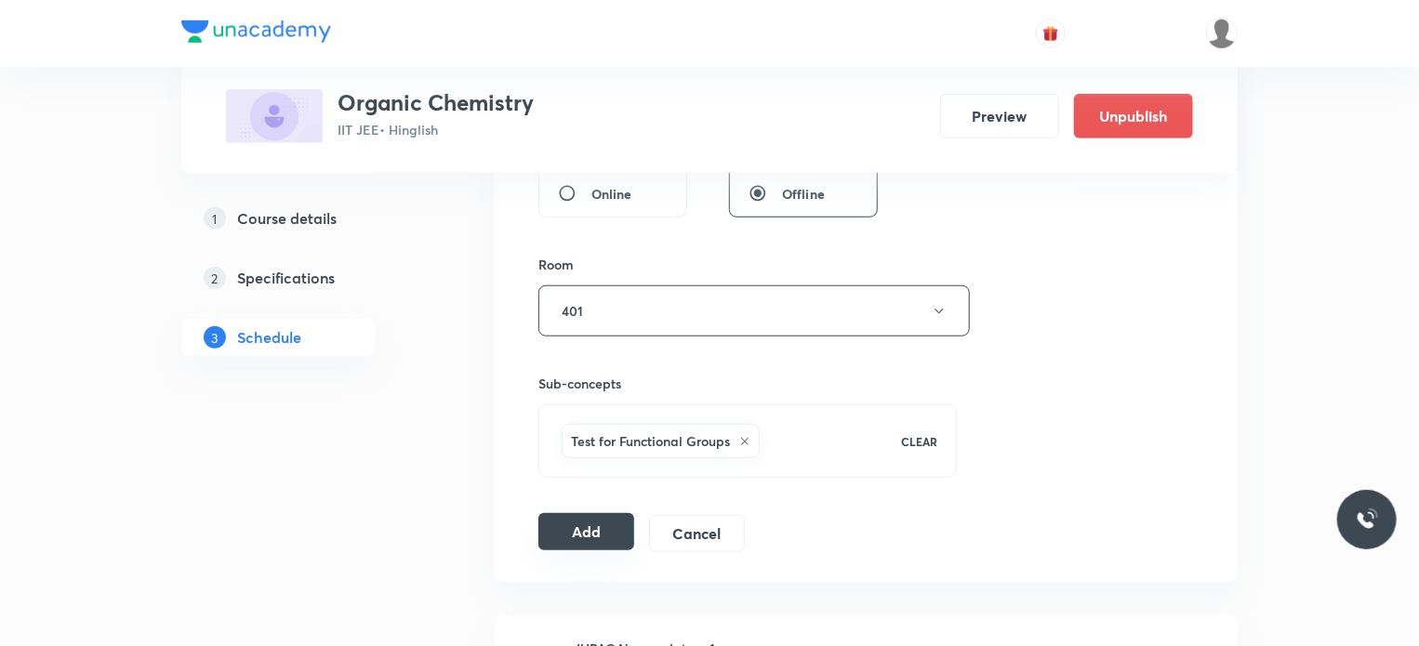
click at [552, 548] on button "Add" at bounding box center [587, 531] width 96 height 37
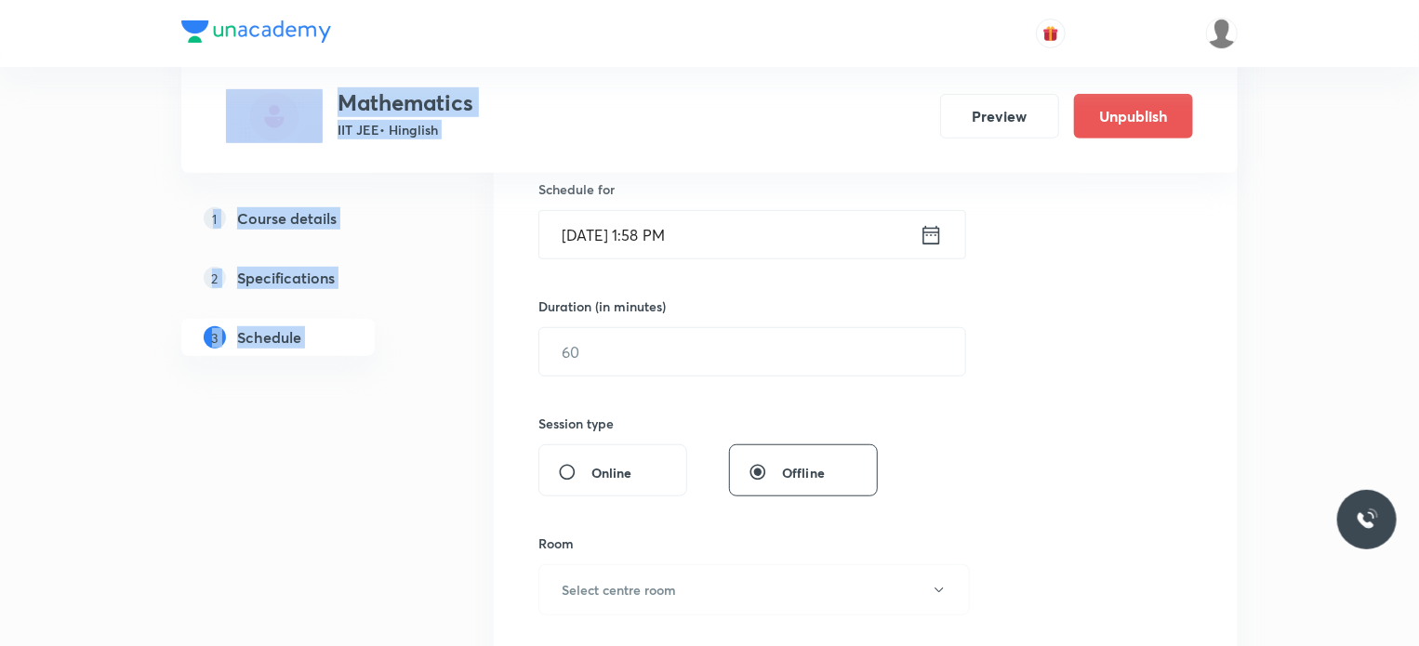
drag, startPoint x: 1419, startPoint y: 18, endPoint x: 1428, endPoint y: 54, distance: 37.5
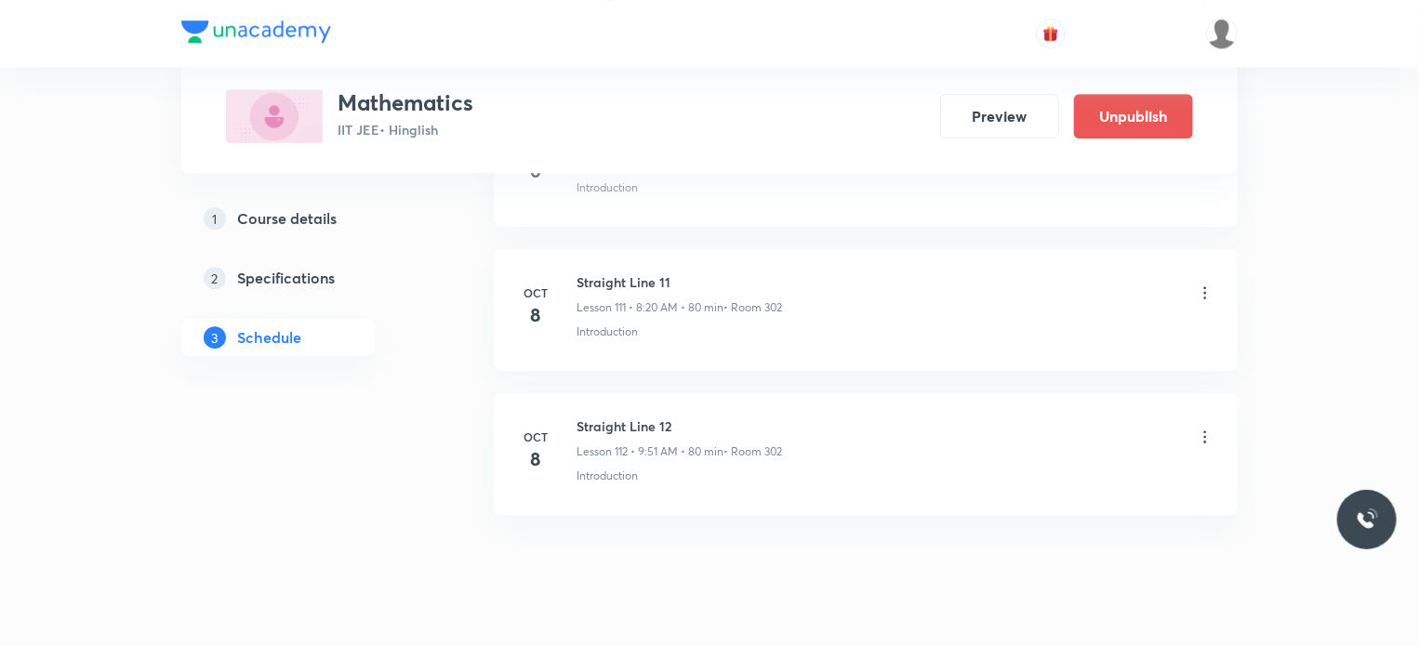
click at [861, 417] on div "Straight Line 12 Lesson 112 • 9:51 AM • 80 min • Room 302" at bounding box center [896, 439] width 638 height 44
click at [641, 393] on li "[DATE] Straight Line 12 Lesson 112 • 9:51 AM • 80 min • Room 302 Introduction" at bounding box center [866, 454] width 744 height 122
copy h6 "Straight Line 12"
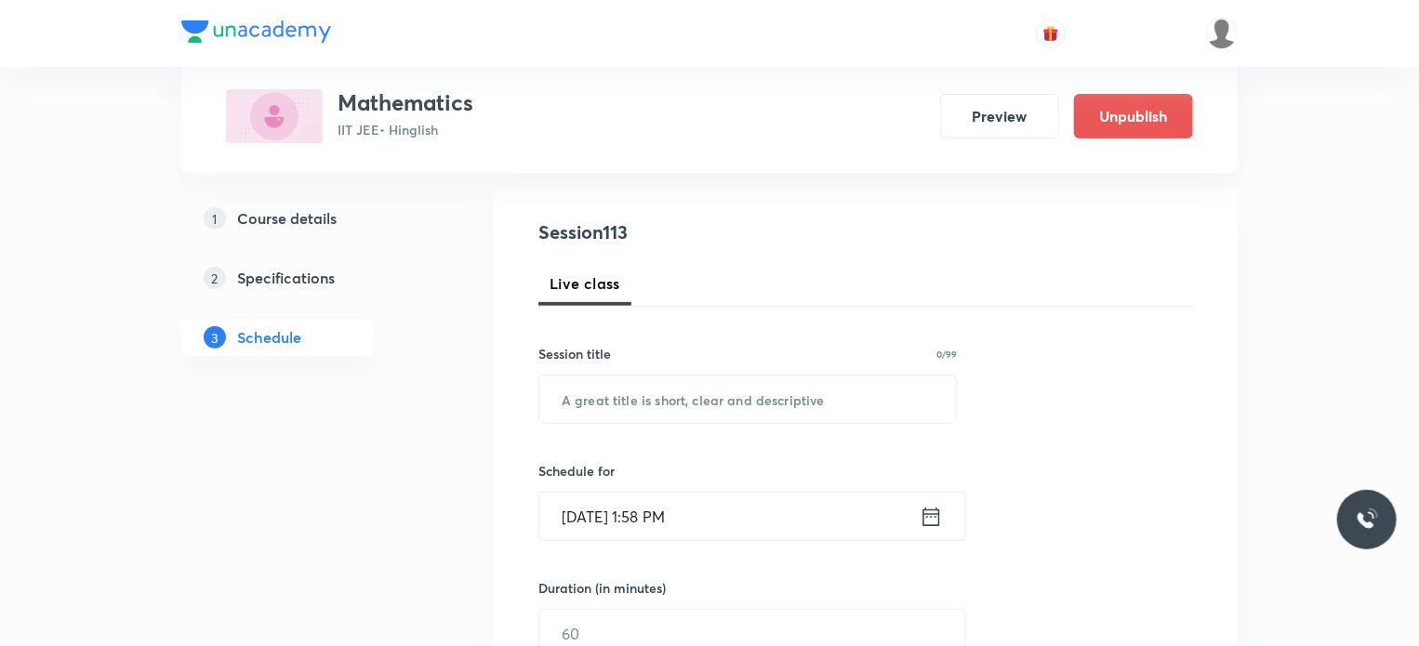
scroll to position [186, 0]
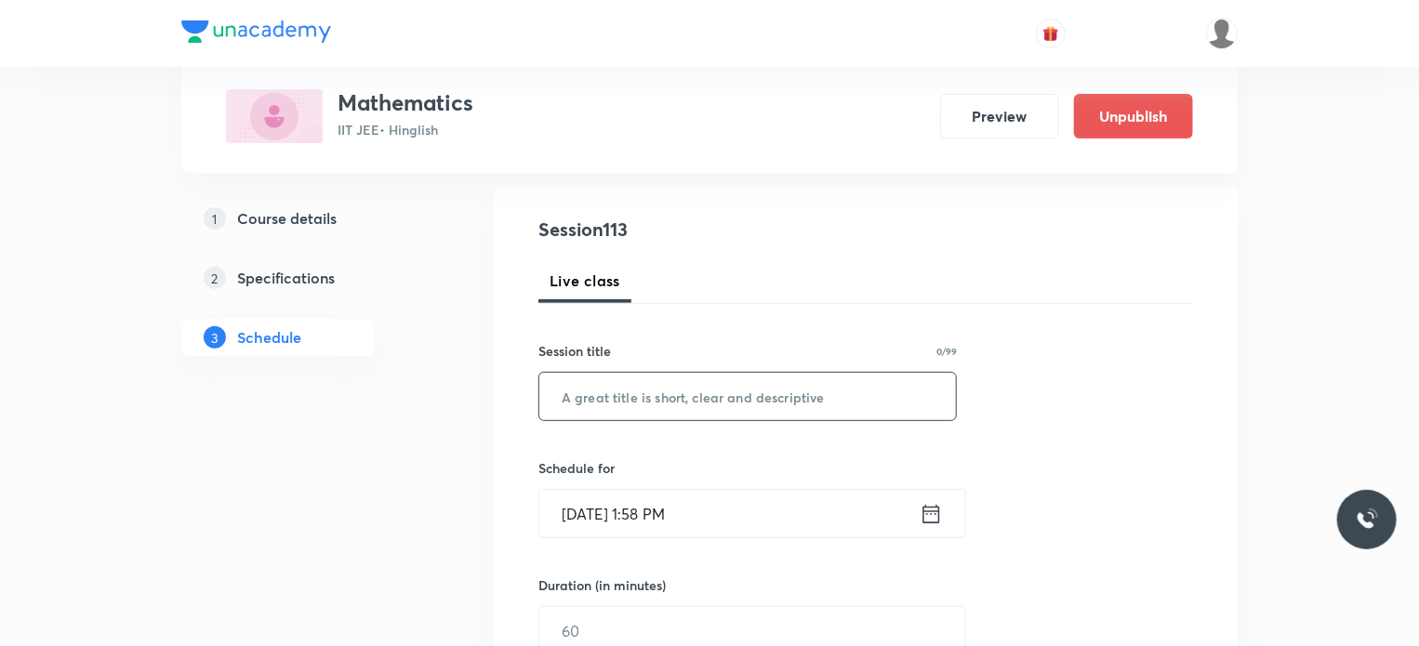
click at [707, 420] on input "text" at bounding box center [748, 396] width 417 height 47
paste input "Straight Line 12"
type input "Straight Line 13"
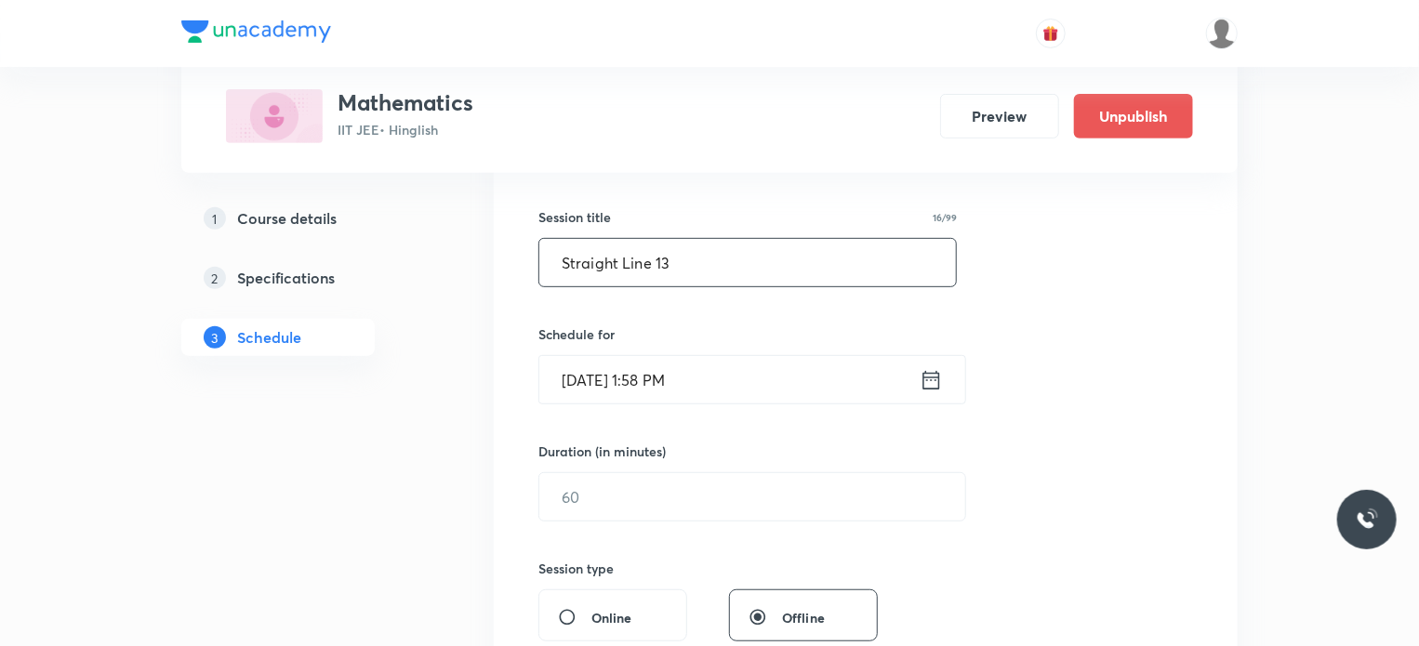
scroll to position [372, 0]
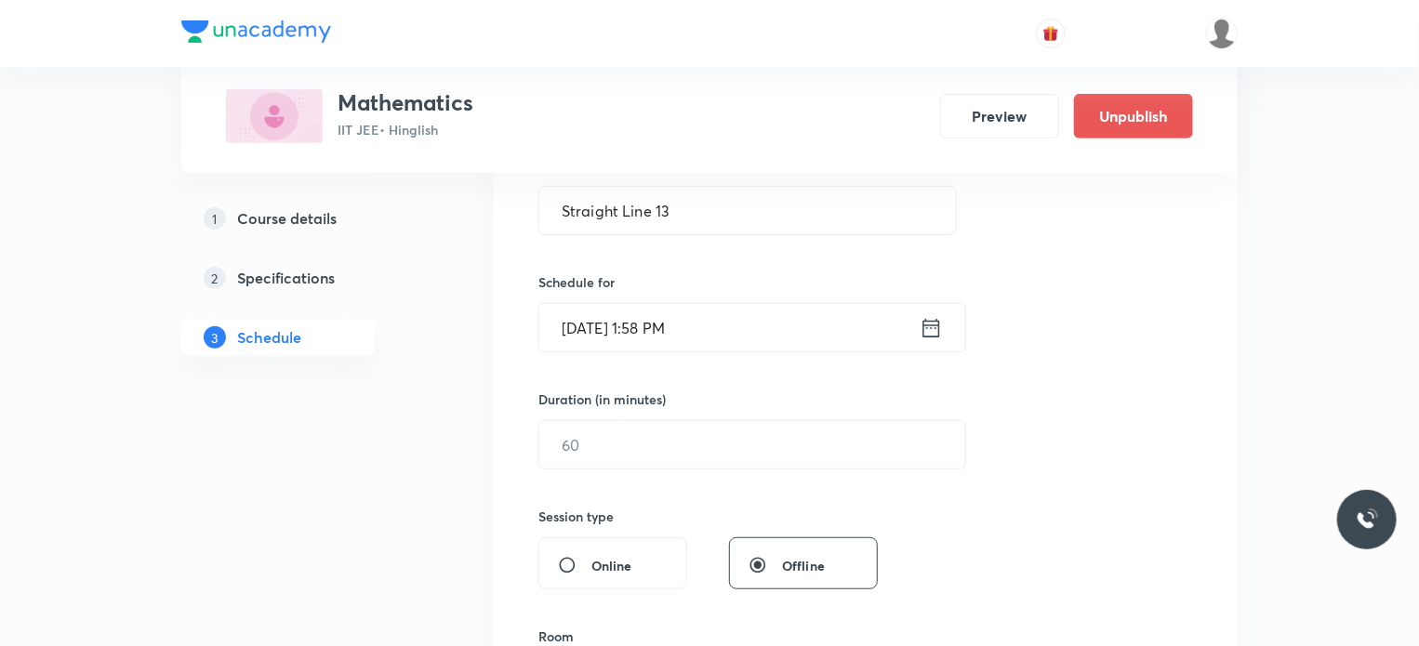
click at [685, 300] on div "Schedule for [DATE] 1:58 PM ​" at bounding box center [748, 313] width 419 height 80
click at [716, 332] on input "[DATE] 1:58 PM" at bounding box center [730, 327] width 380 height 47
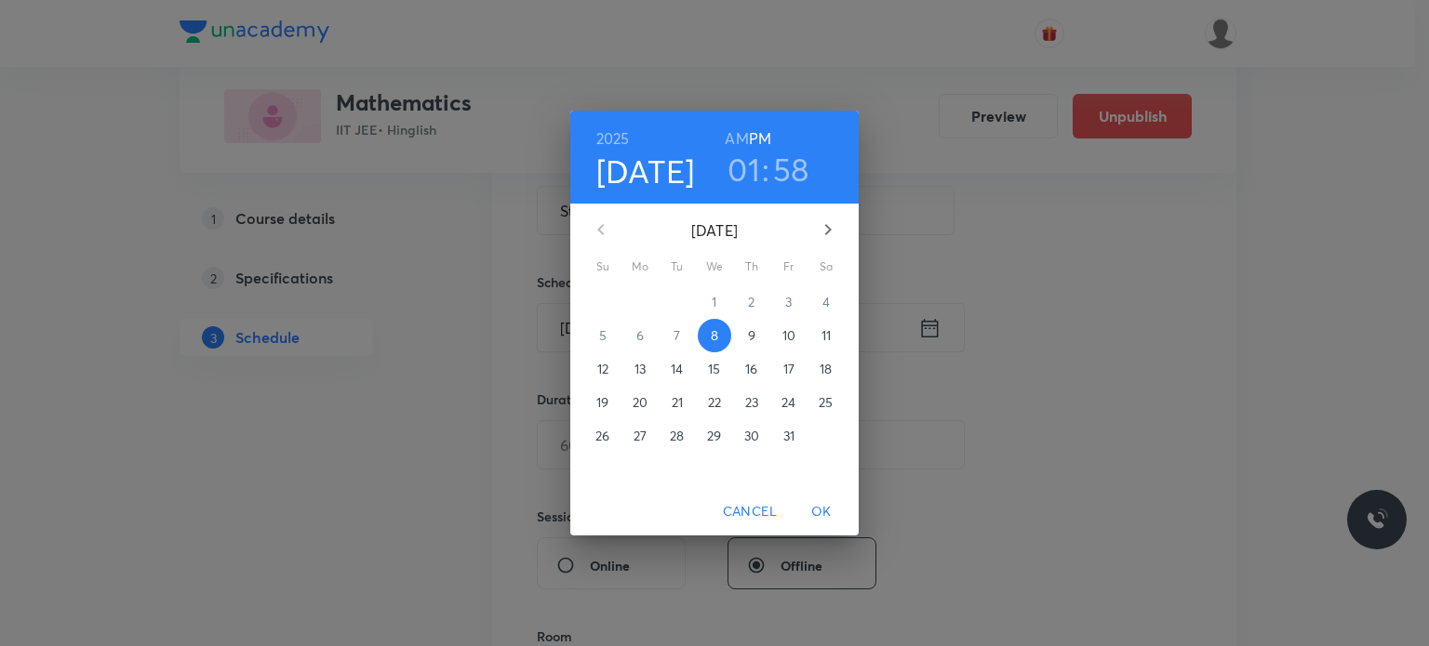
click at [741, 335] on span "9" at bounding box center [751, 335] width 33 height 19
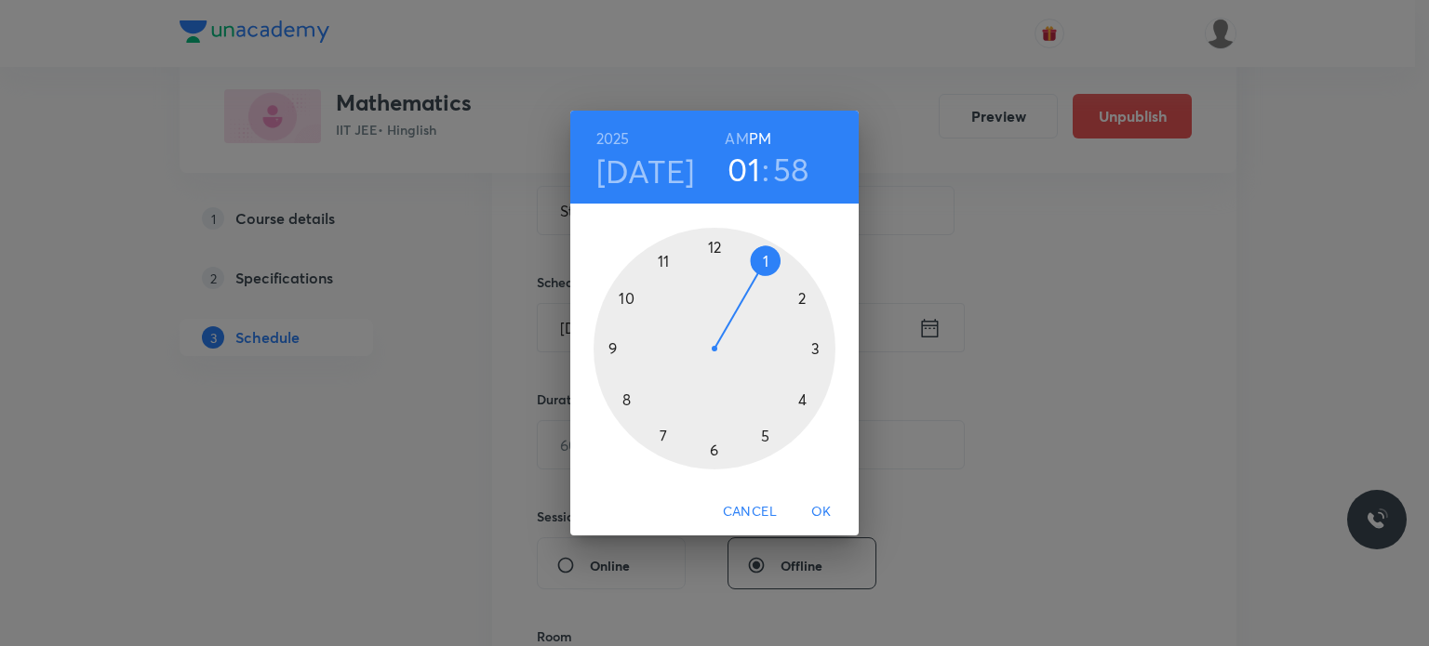
click at [719, 242] on div at bounding box center [714, 349] width 242 height 242
click at [657, 260] on div at bounding box center [714, 349] width 242 height 242
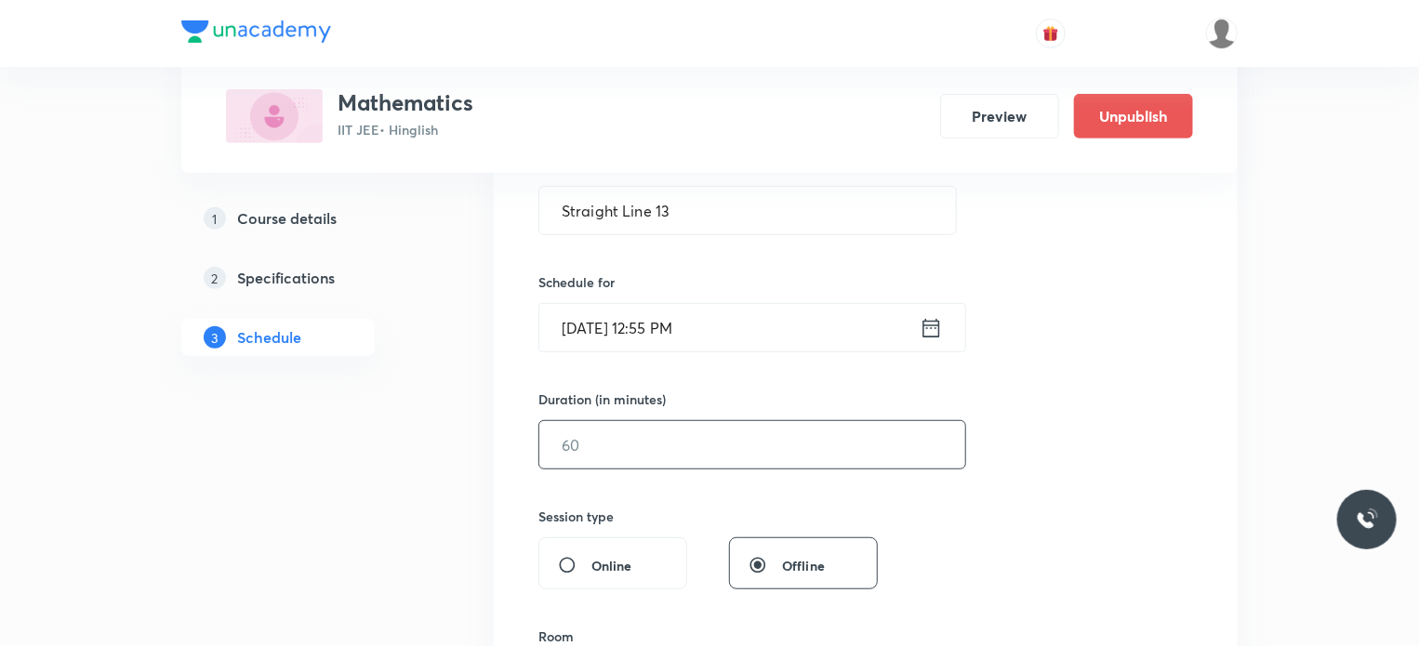
drag, startPoint x: 666, startPoint y: 416, endPoint x: 675, endPoint y: 430, distance: 16.8
click at [675, 430] on div "Duration (in minutes) ​" at bounding box center [709, 430] width 340 height 80
click at [680, 442] on input "text" at bounding box center [753, 444] width 426 height 47
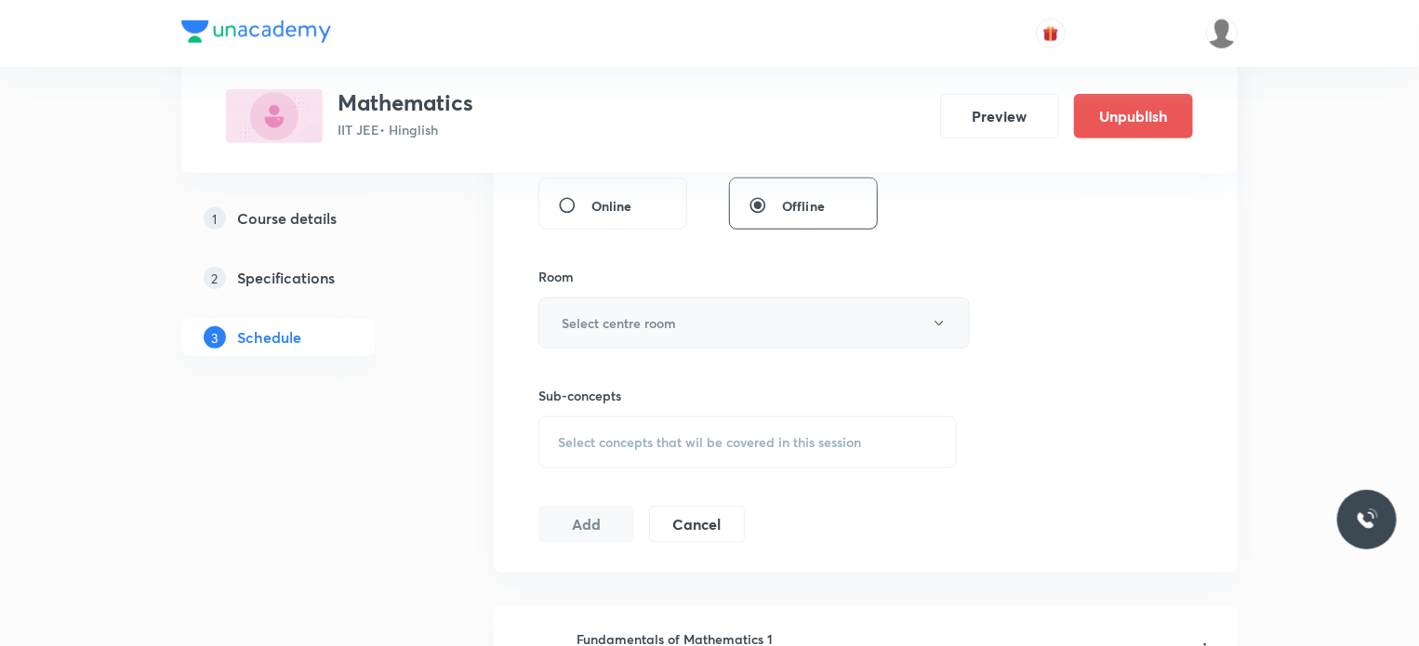
scroll to position [744, 0]
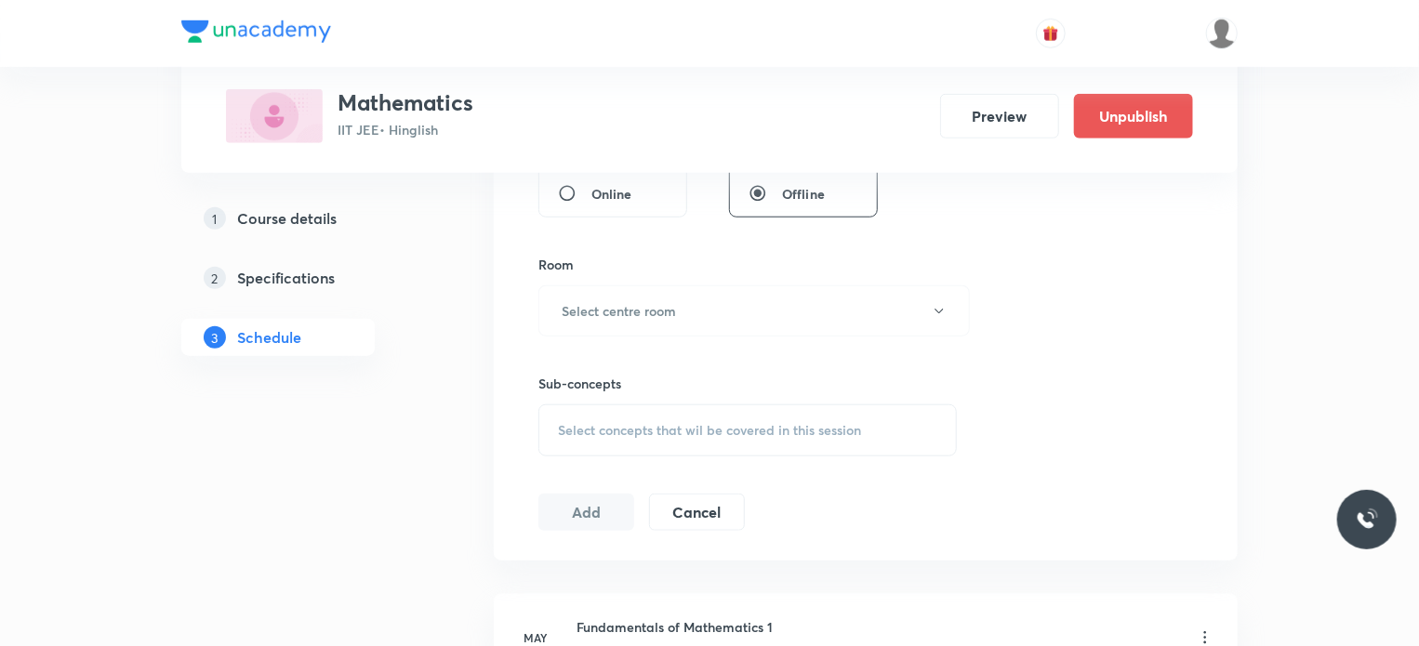
type input "75"
click at [641, 282] on div "Room Select centre room" at bounding box center [748, 296] width 419 height 82
click at [652, 344] on div "Sub-concepts Select concepts that wil be covered in this session" at bounding box center [748, 397] width 419 height 120
click at [657, 312] on h6 "Select centre room" at bounding box center [619, 311] width 114 height 20
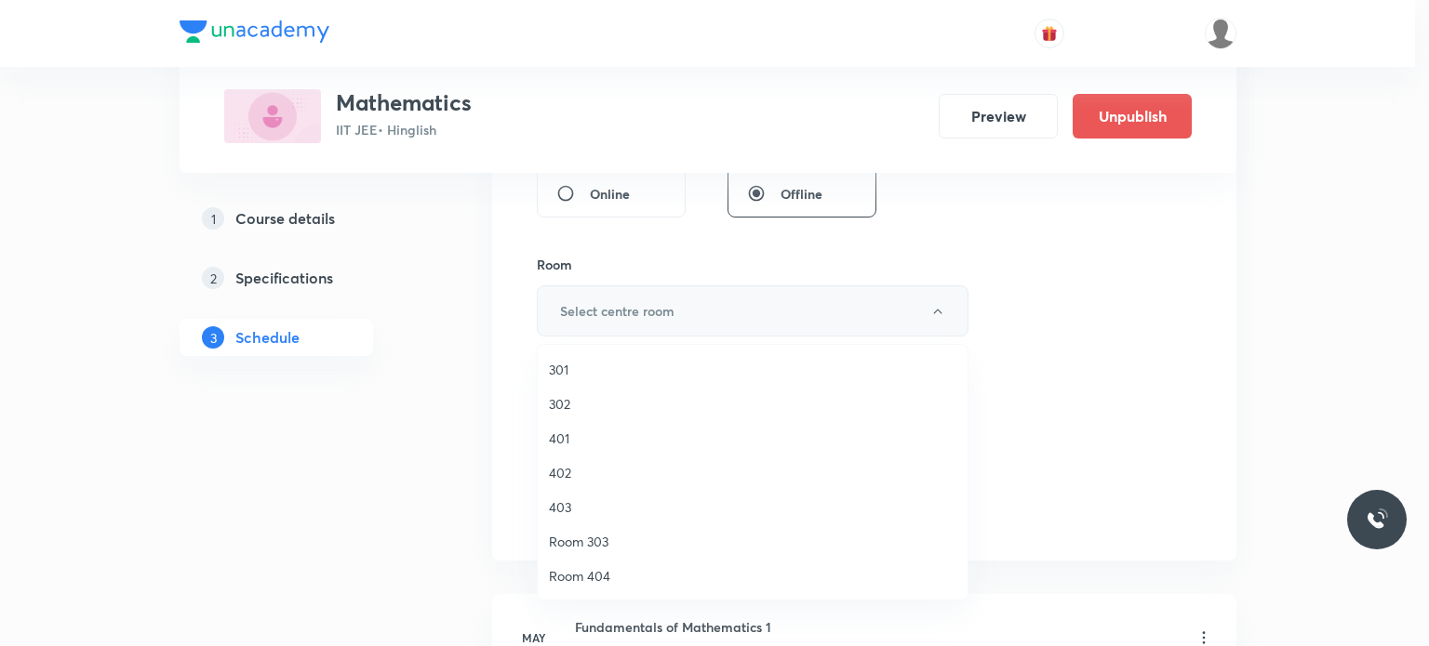
click at [647, 393] on li "302" at bounding box center [753, 404] width 430 height 34
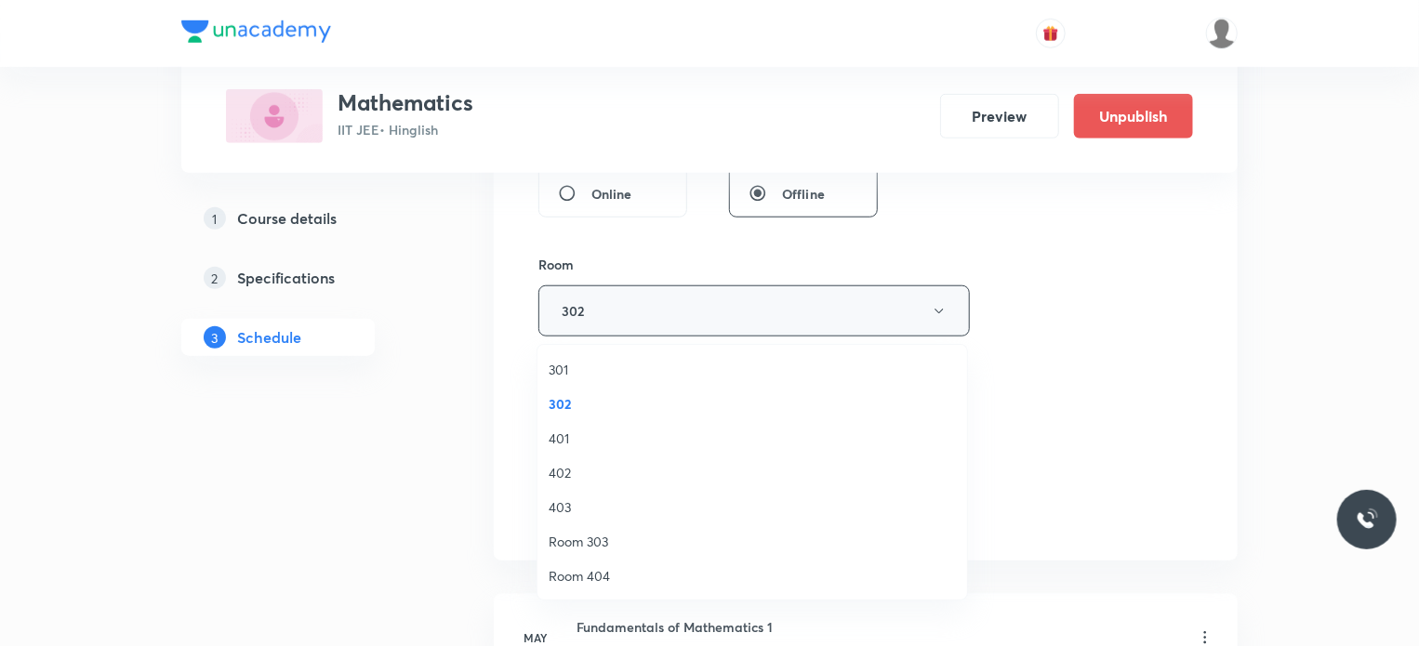
drag, startPoint x: 704, startPoint y: 463, endPoint x: 712, endPoint y: 454, distance: 11.9
click at [741, 433] on span "Select concepts that wil be covered in this session" at bounding box center [709, 430] width 303 height 15
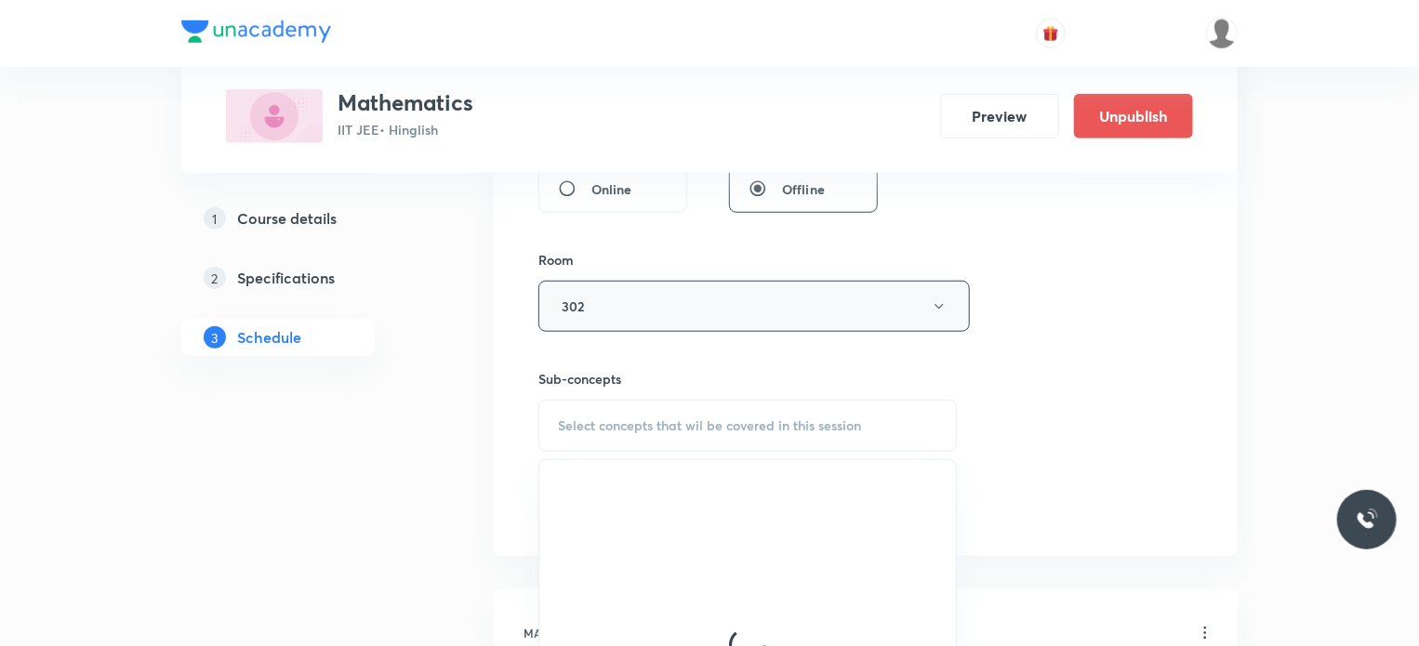
scroll to position [837, 0]
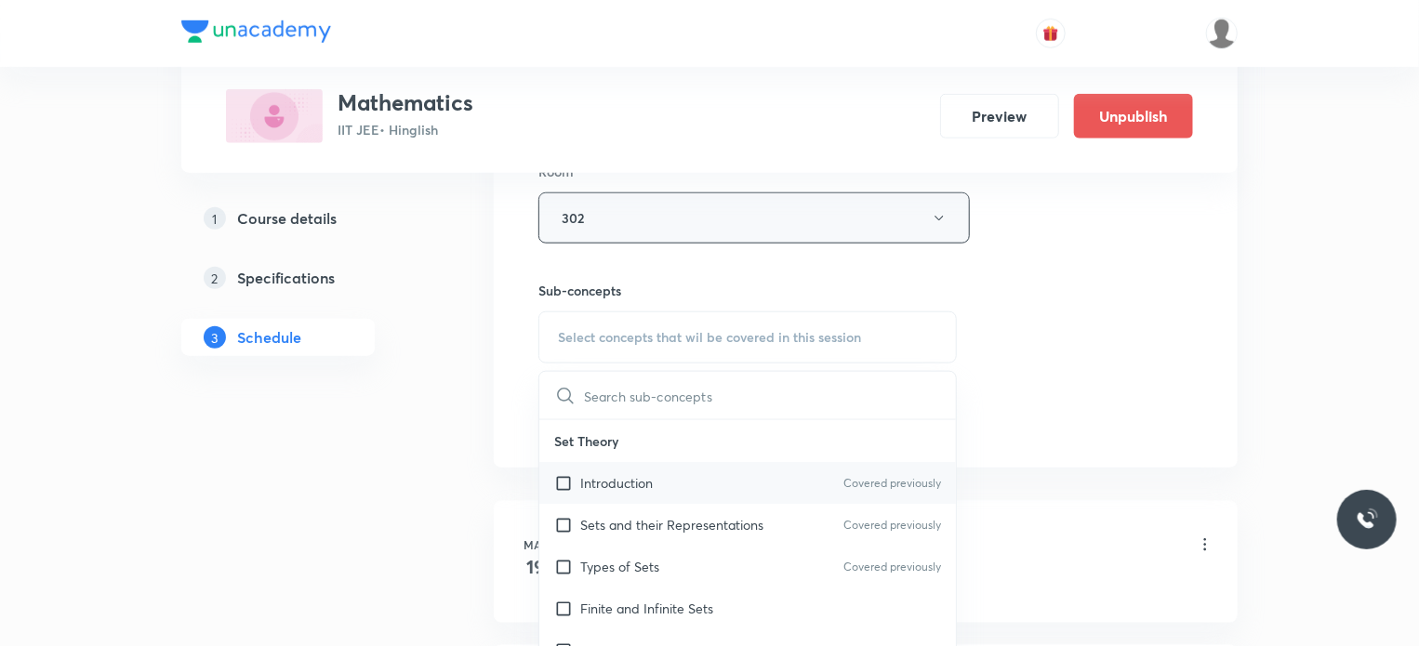
click at [706, 472] on div "Introduction Covered previously" at bounding box center [748, 483] width 417 height 42
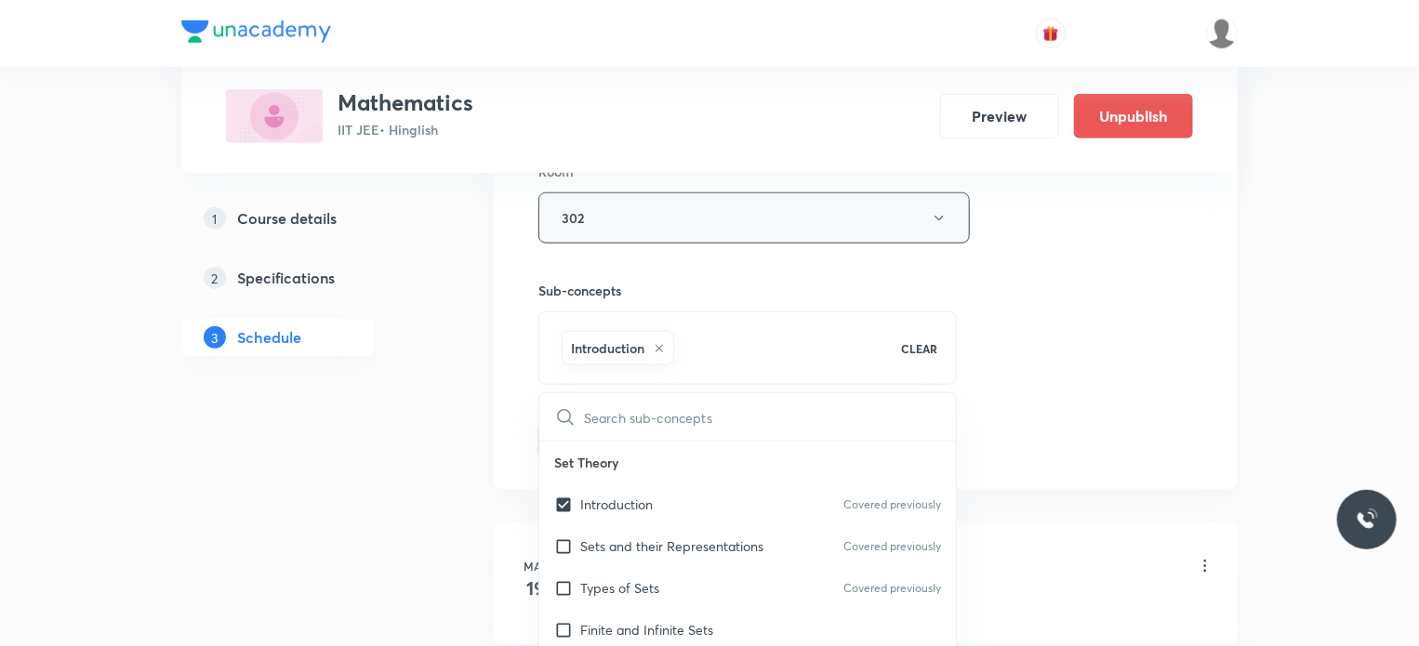
click at [1145, 316] on div "Session 113 Live class Session title 16/99 Straight Line 13 ​ Schedule for [DAT…" at bounding box center [866, 12] width 655 height 895
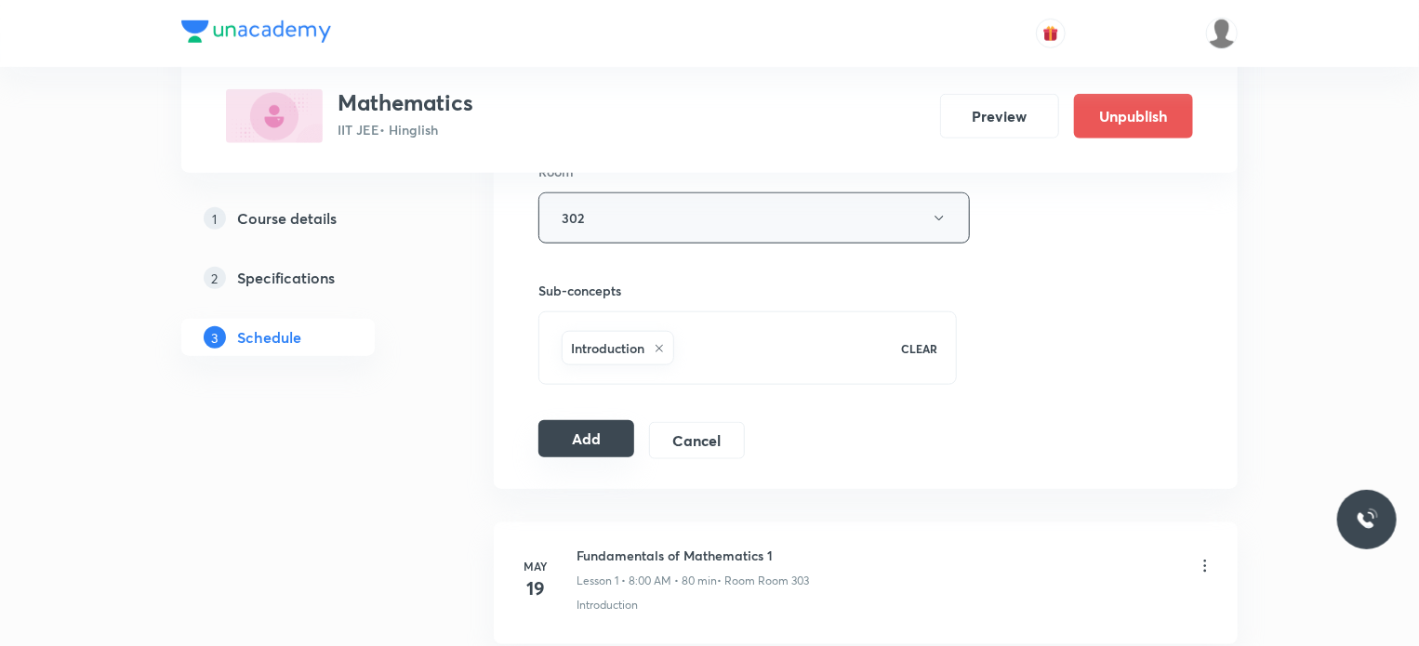
click at [573, 433] on button "Add" at bounding box center [587, 438] width 96 height 37
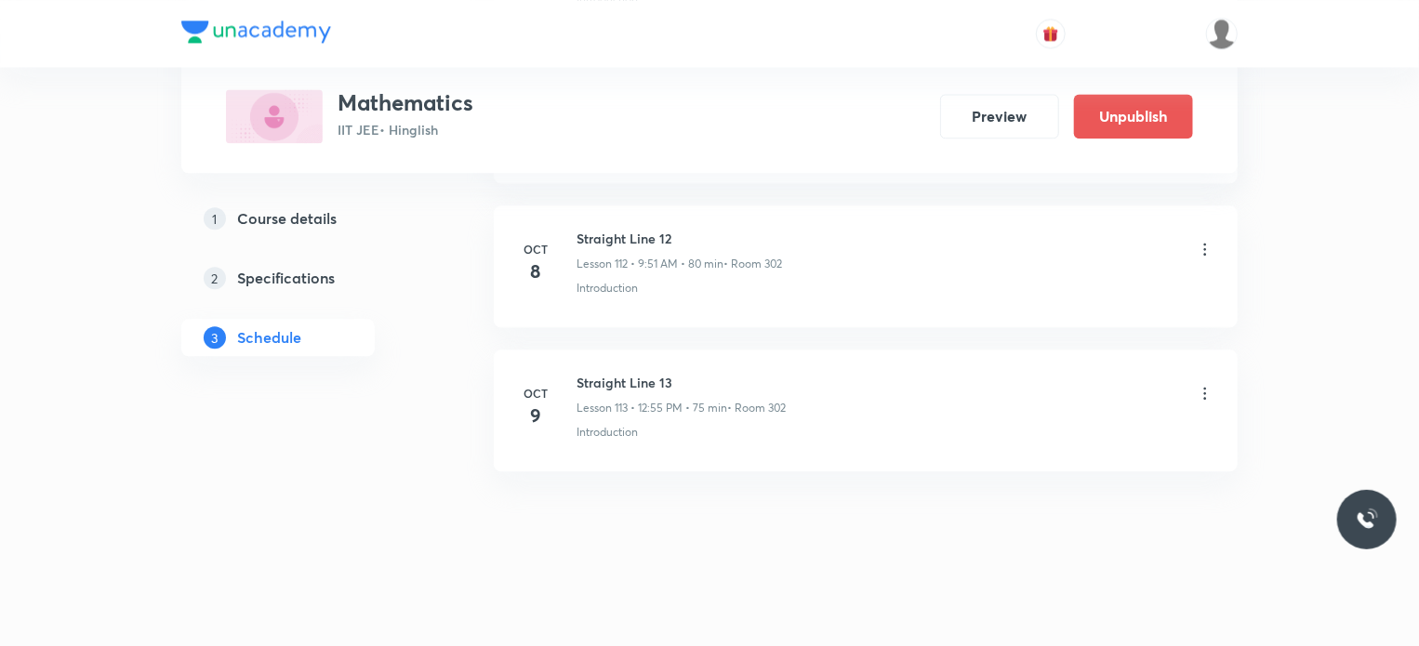
scroll to position [16049, 0]
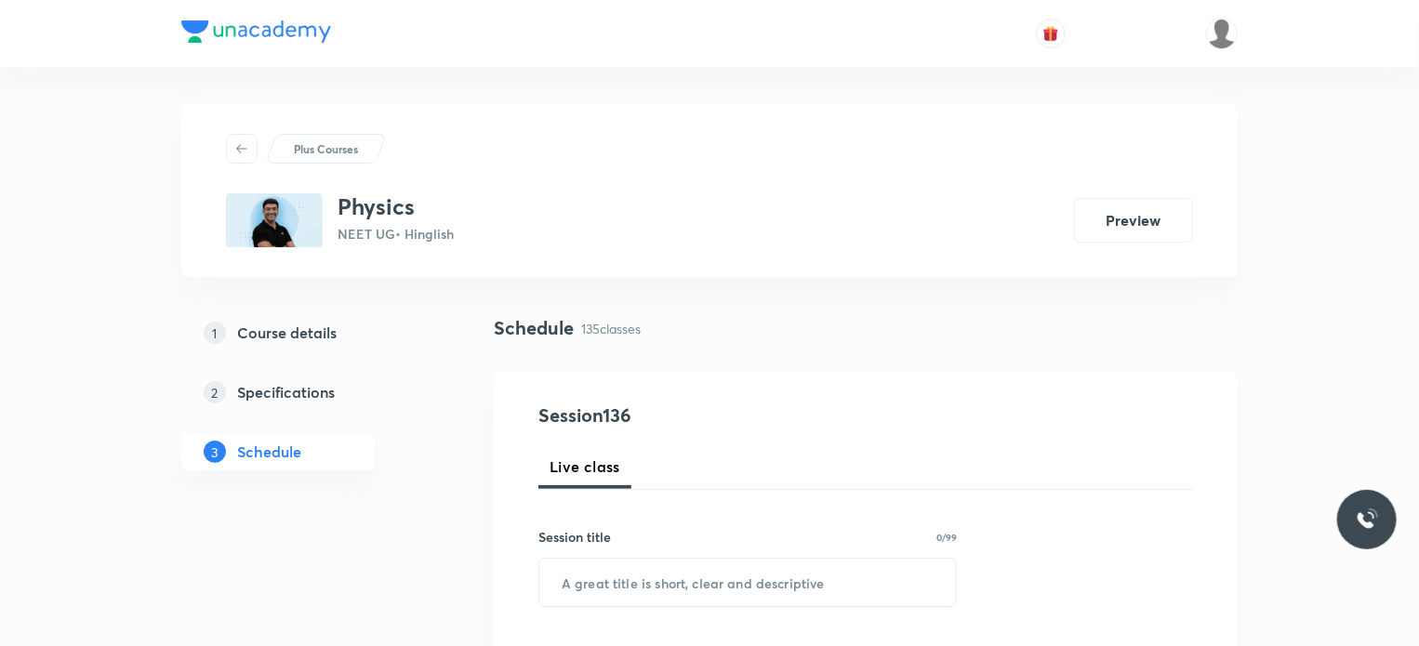
scroll to position [20375, 0]
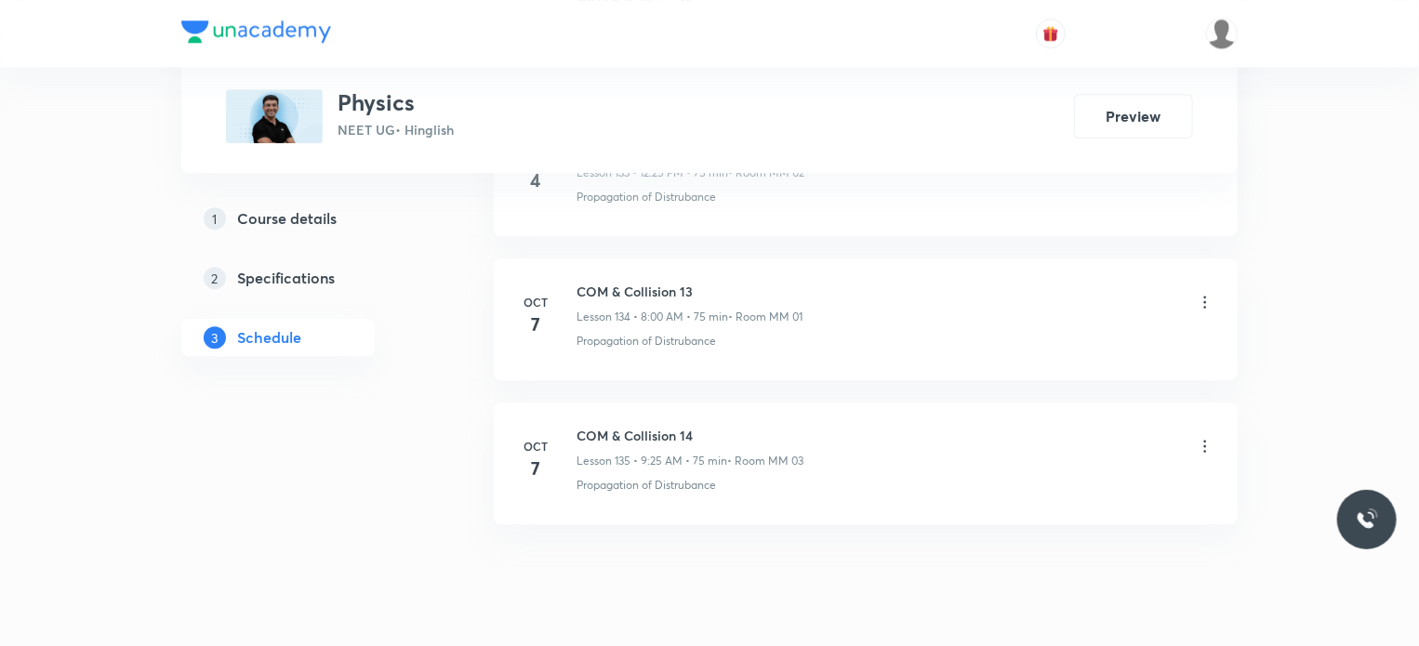
click at [907, 477] on div "Propagation of Distrubance" at bounding box center [896, 485] width 638 height 17
